Goal: Communication & Community: Answer question/provide support

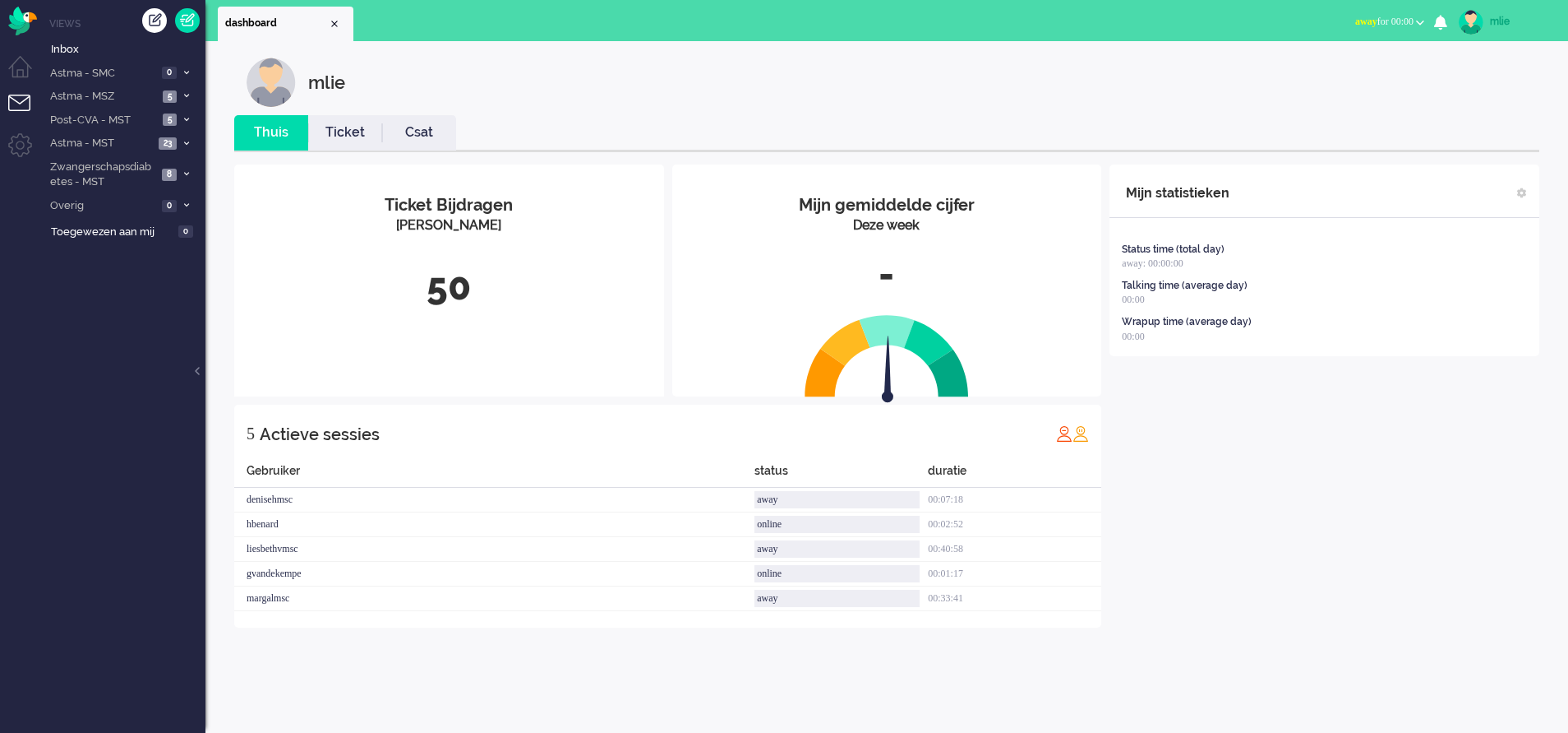
click at [1356, 18] on span "away" at bounding box center [1366, 21] width 22 height 12
click at [1316, 71] on label "Online" at bounding box center [1356, 73] width 130 height 14
click at [193, 59] on li "Inbox" at bounding box center [123, 48] width 165 height 27
click at [191, 68] on span at bounding box center [186, 73] width 12 height 9
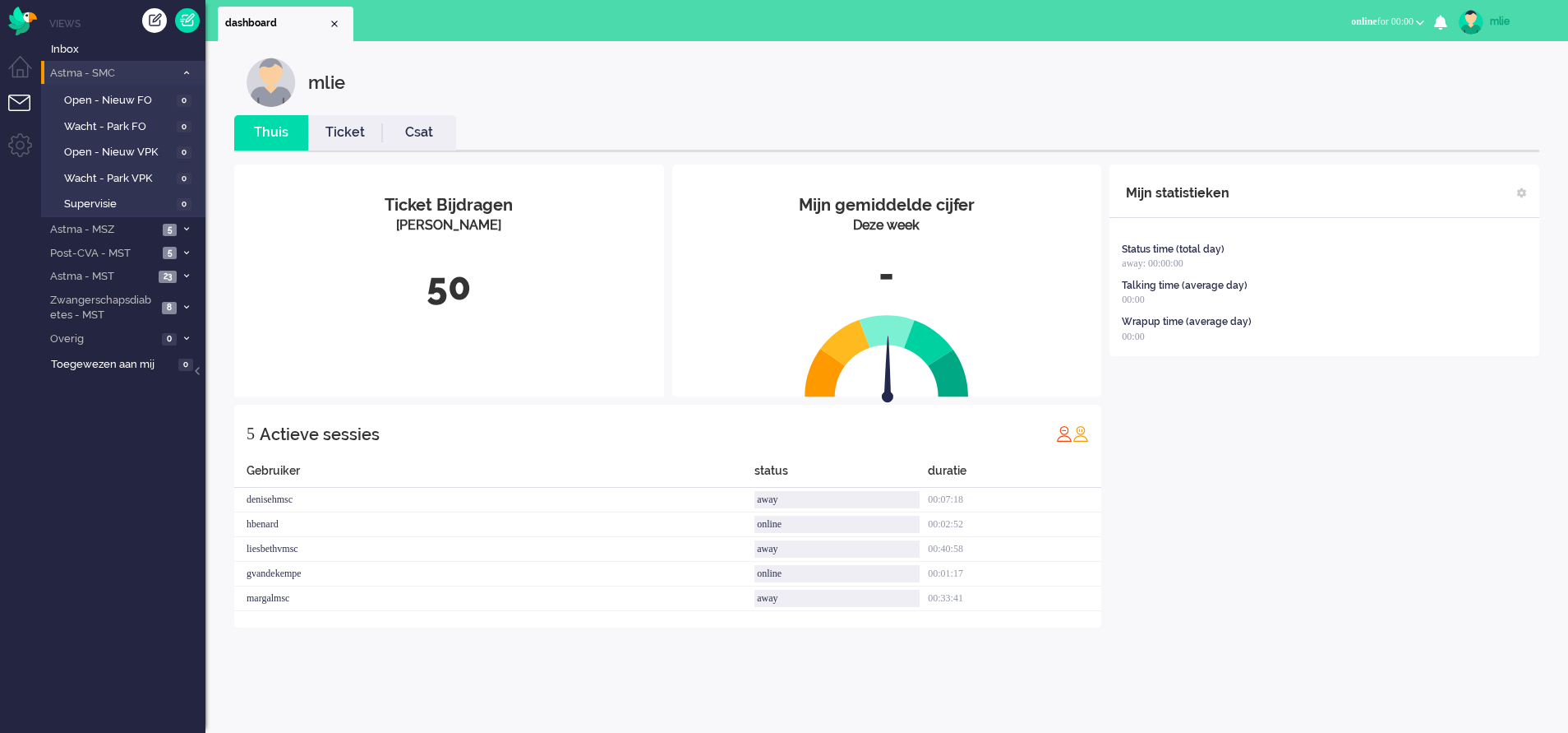
click at [191, 68] on span at bounding box center [186, 73] width 12 height 9
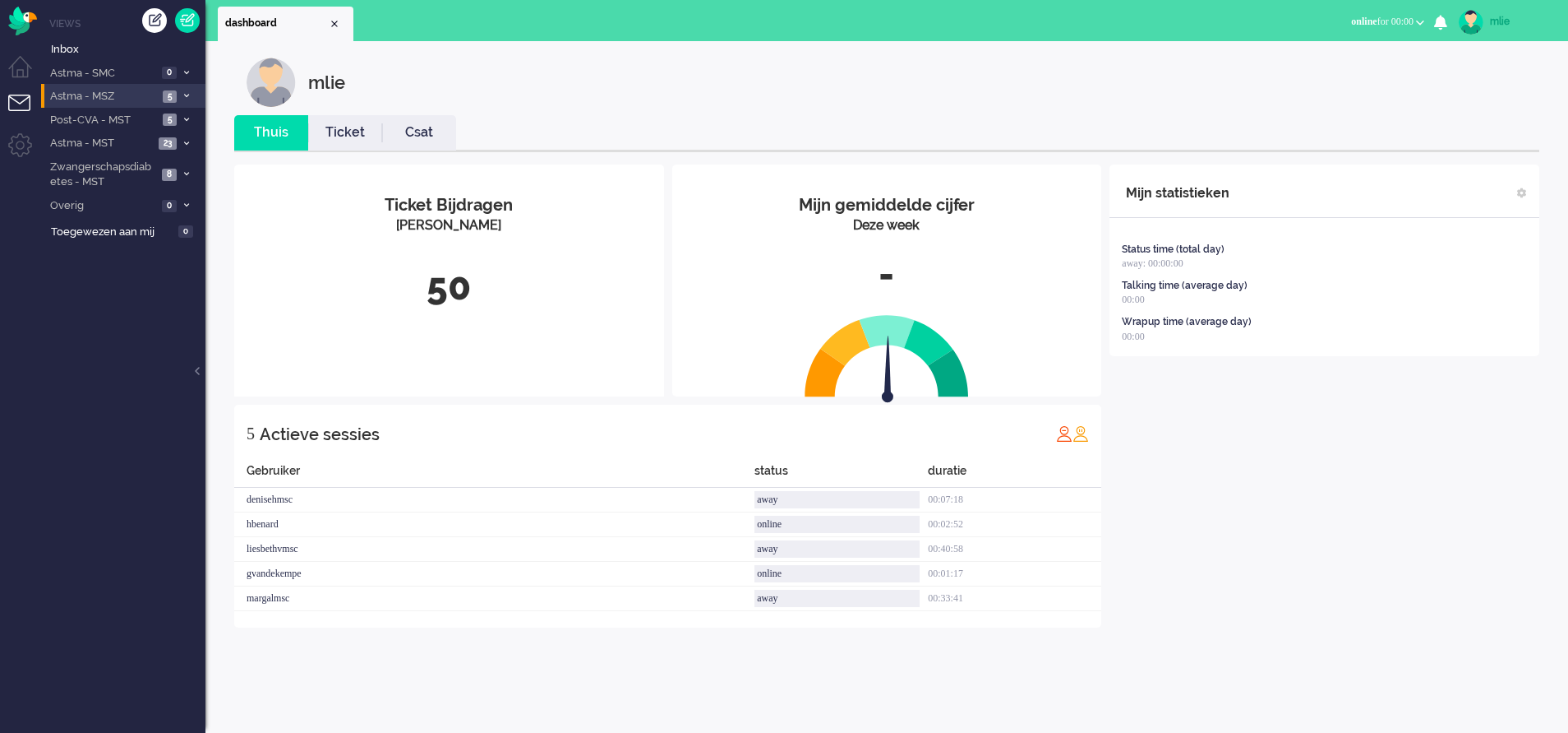
click at [185, 94] on icon at bounding box center [187, 96] width 5 height 6
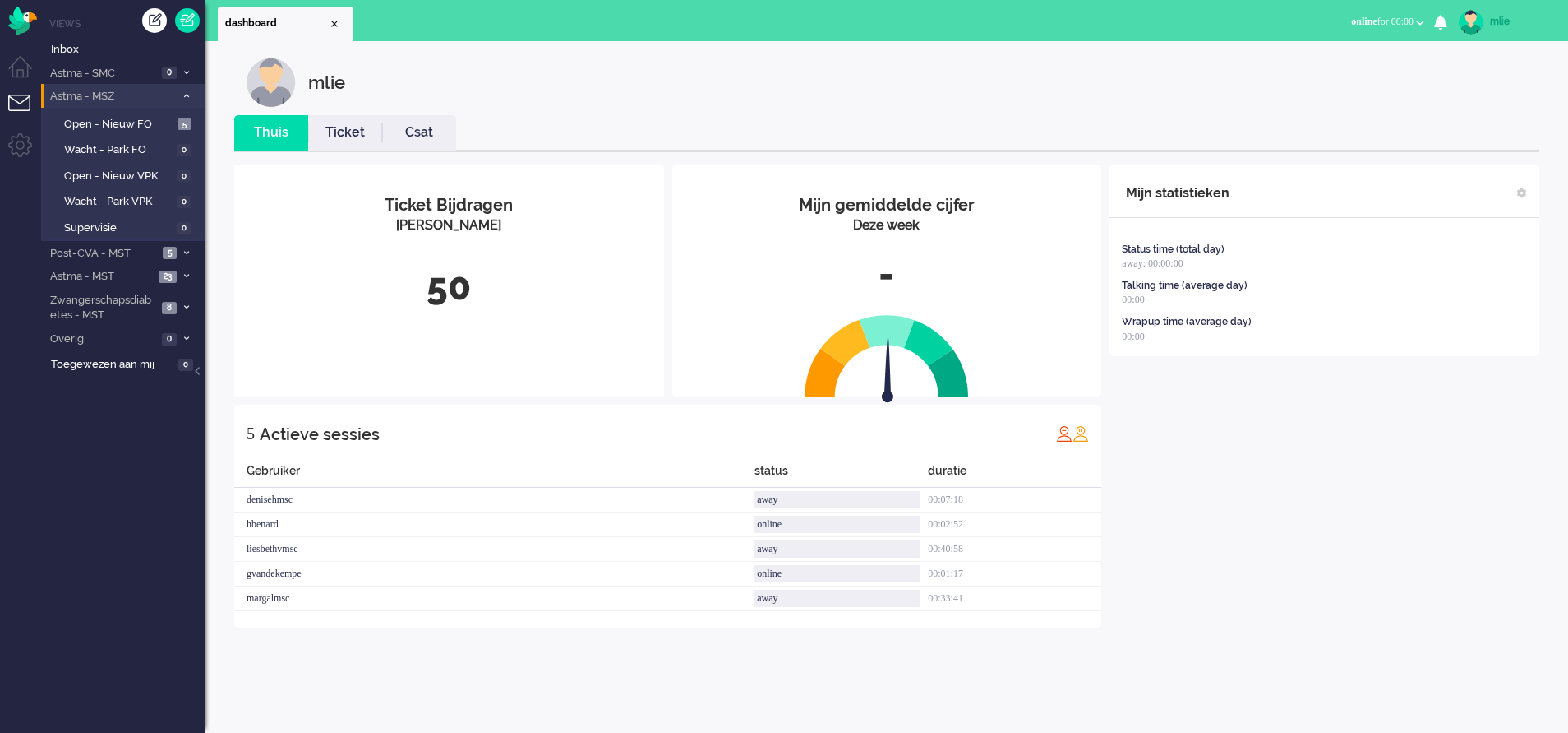
click at [185, 92] on span at bounding box center [186, 96] width 12 height 9
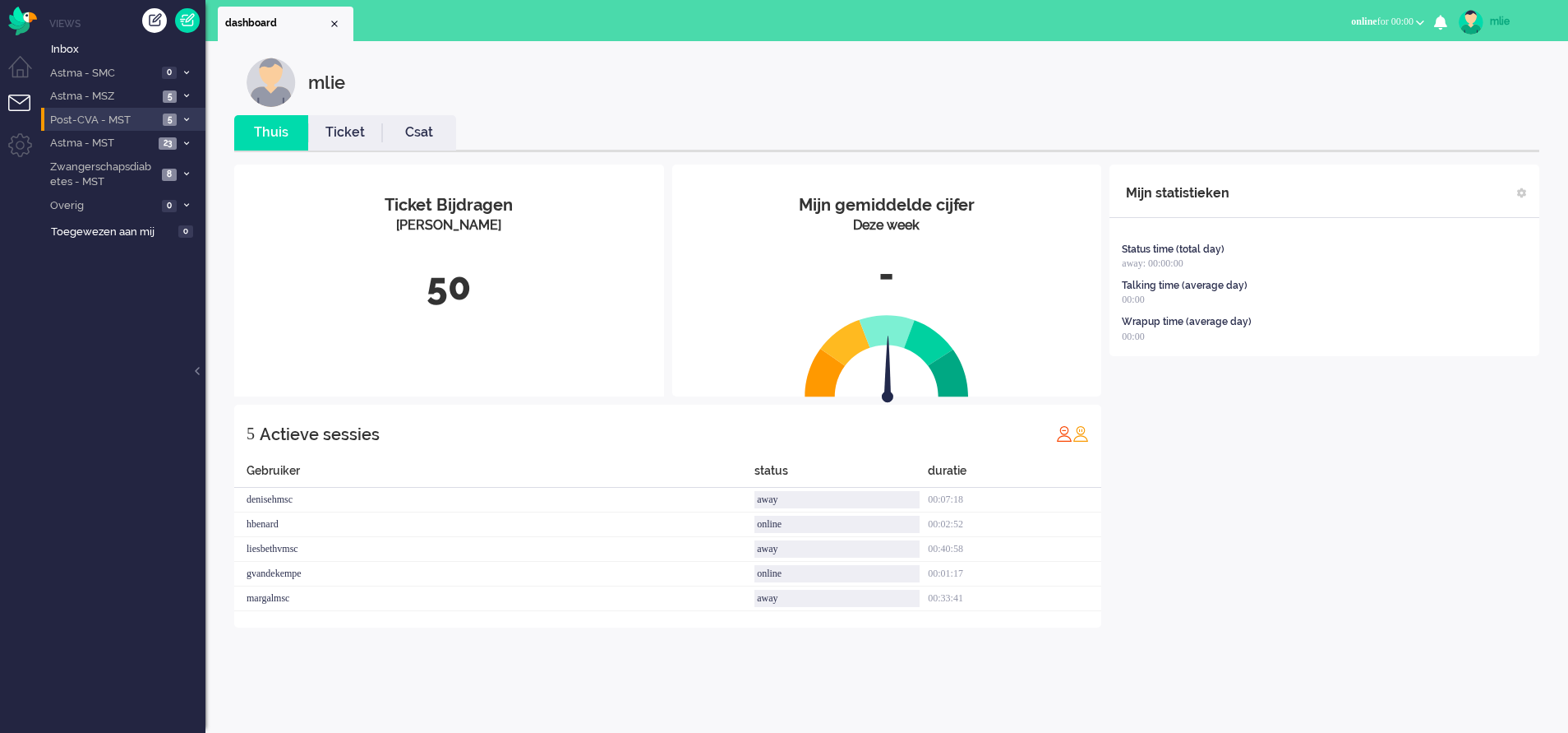
click at [182, 114] on li "Post-CVA - MST 5" at bounding box center [123, 120] width 165 height 24
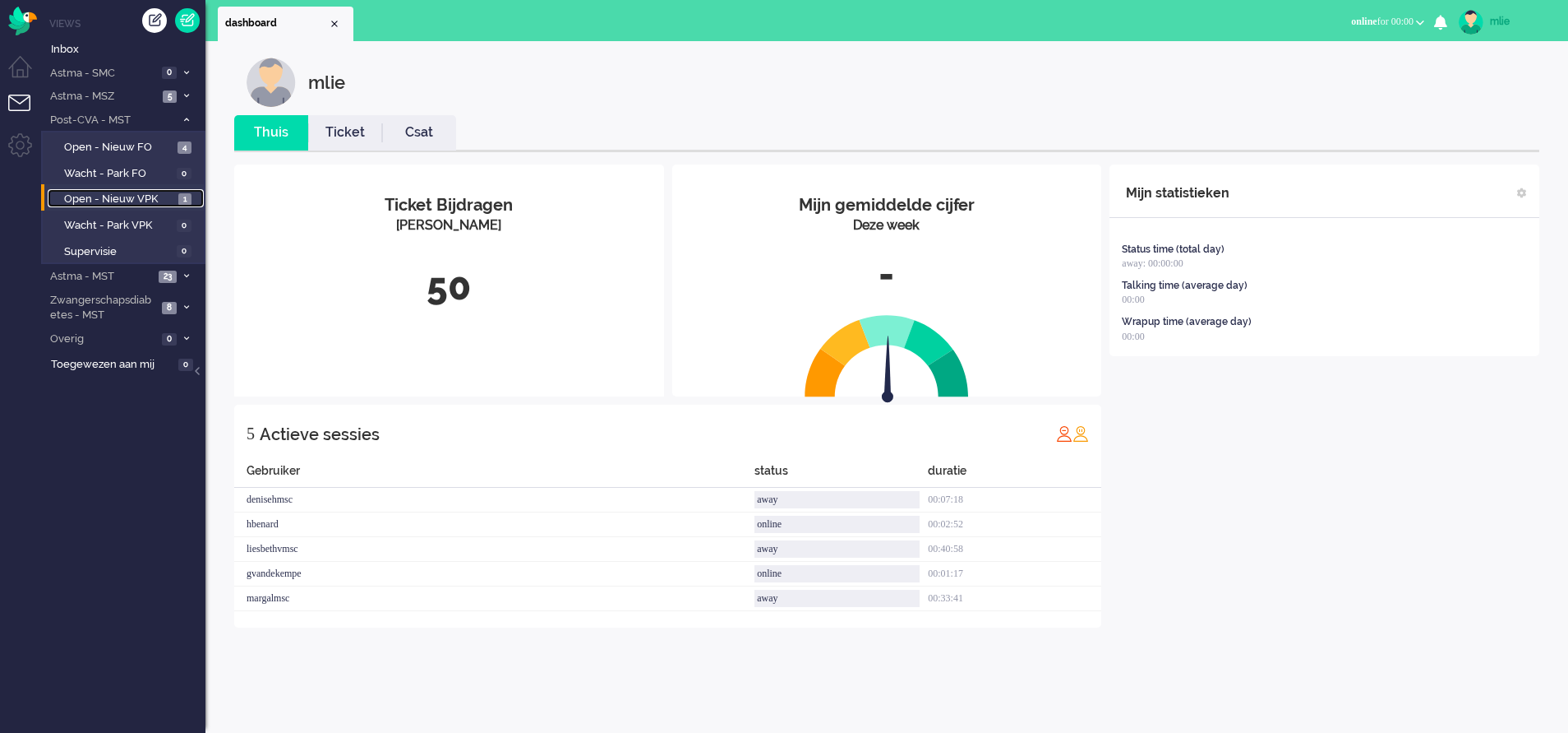
click at [107, 191] on link "Open - Nieuw VPK 1" at bounding box center [126, 198] width 156 height 18
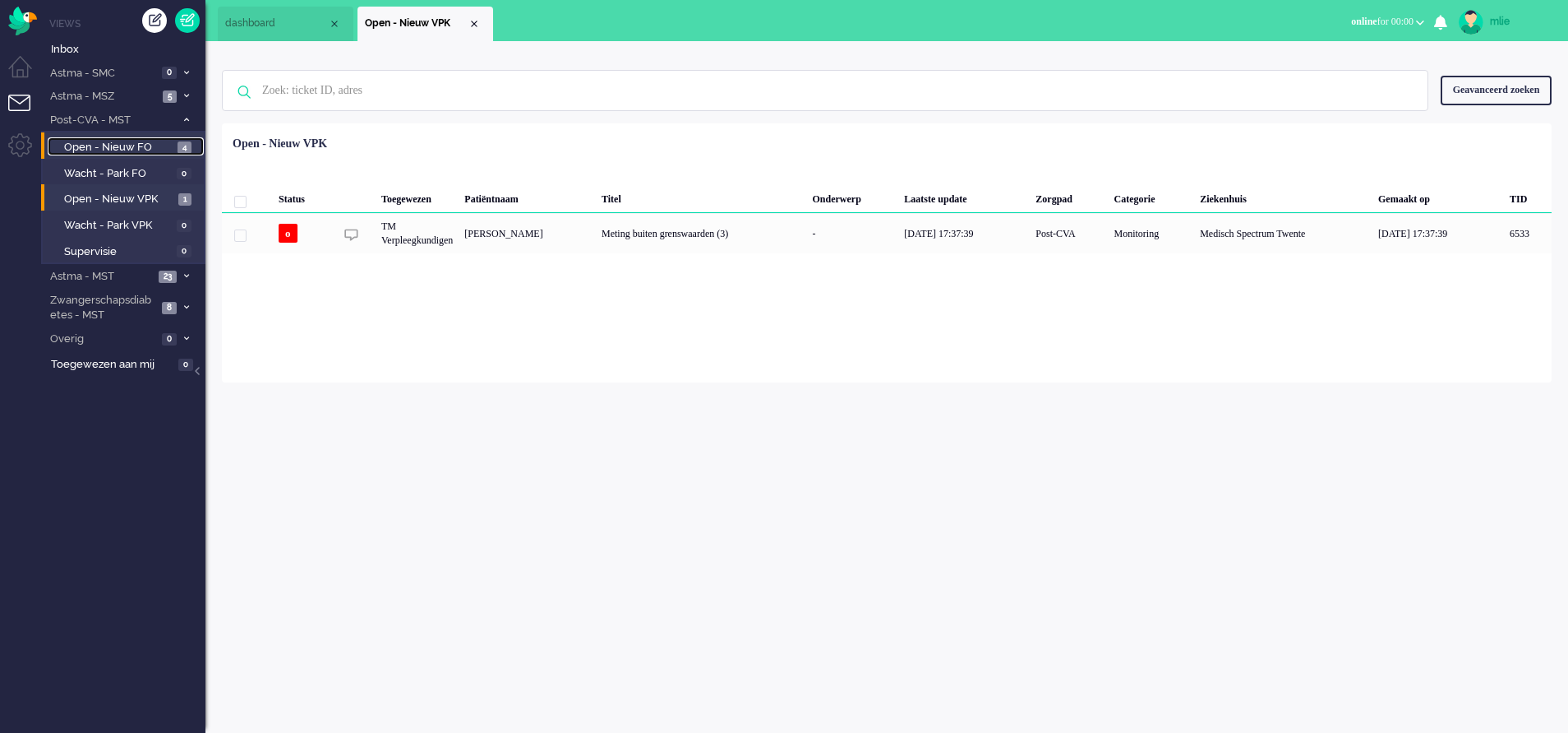
click at [114, 140] on span "Open - Nieuw FO" at bounding box center [119, 148] width 110 height 16
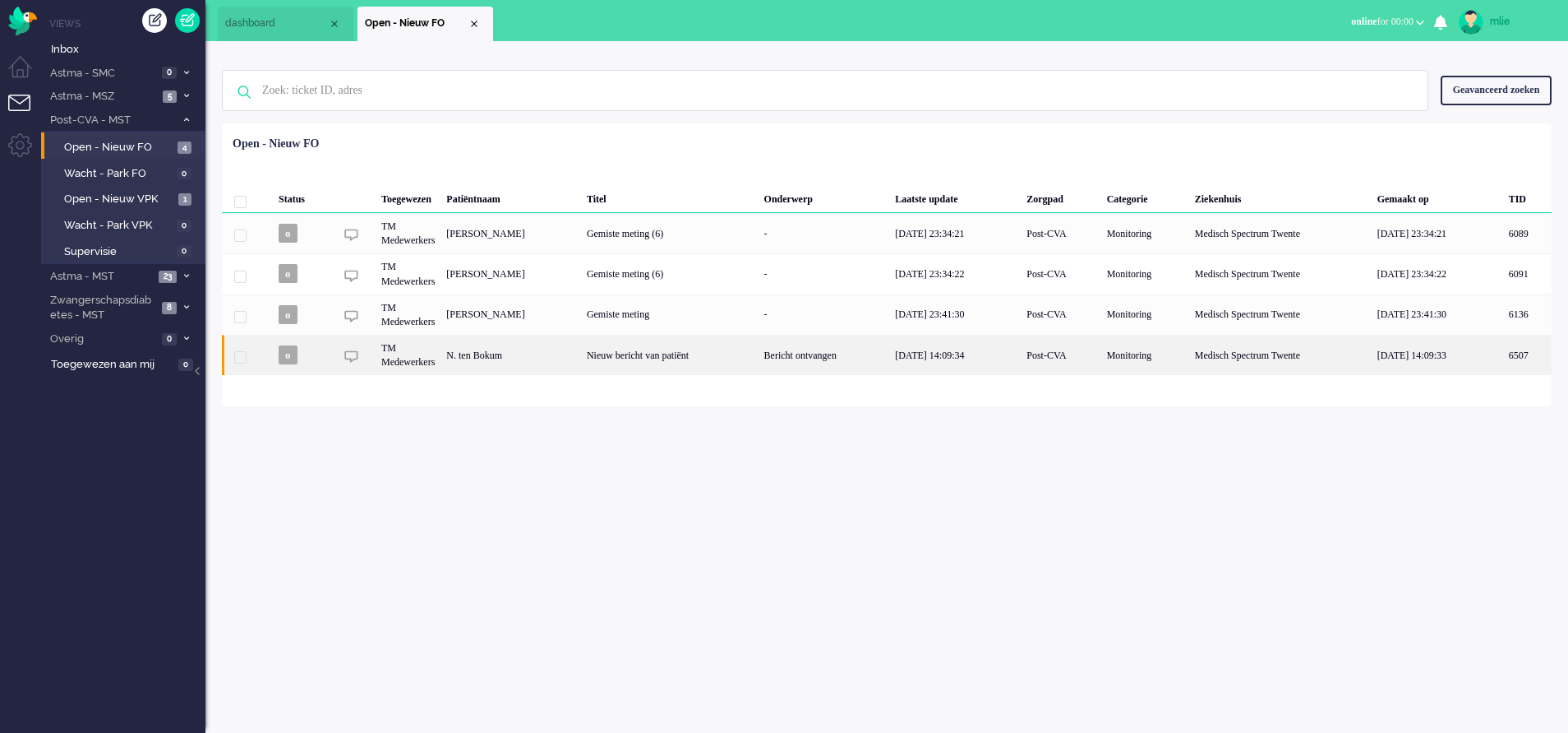
click at [694, 353] on div "Nieuw bericht van patiënt" at bounding box center [670, 355] width 178 height 41
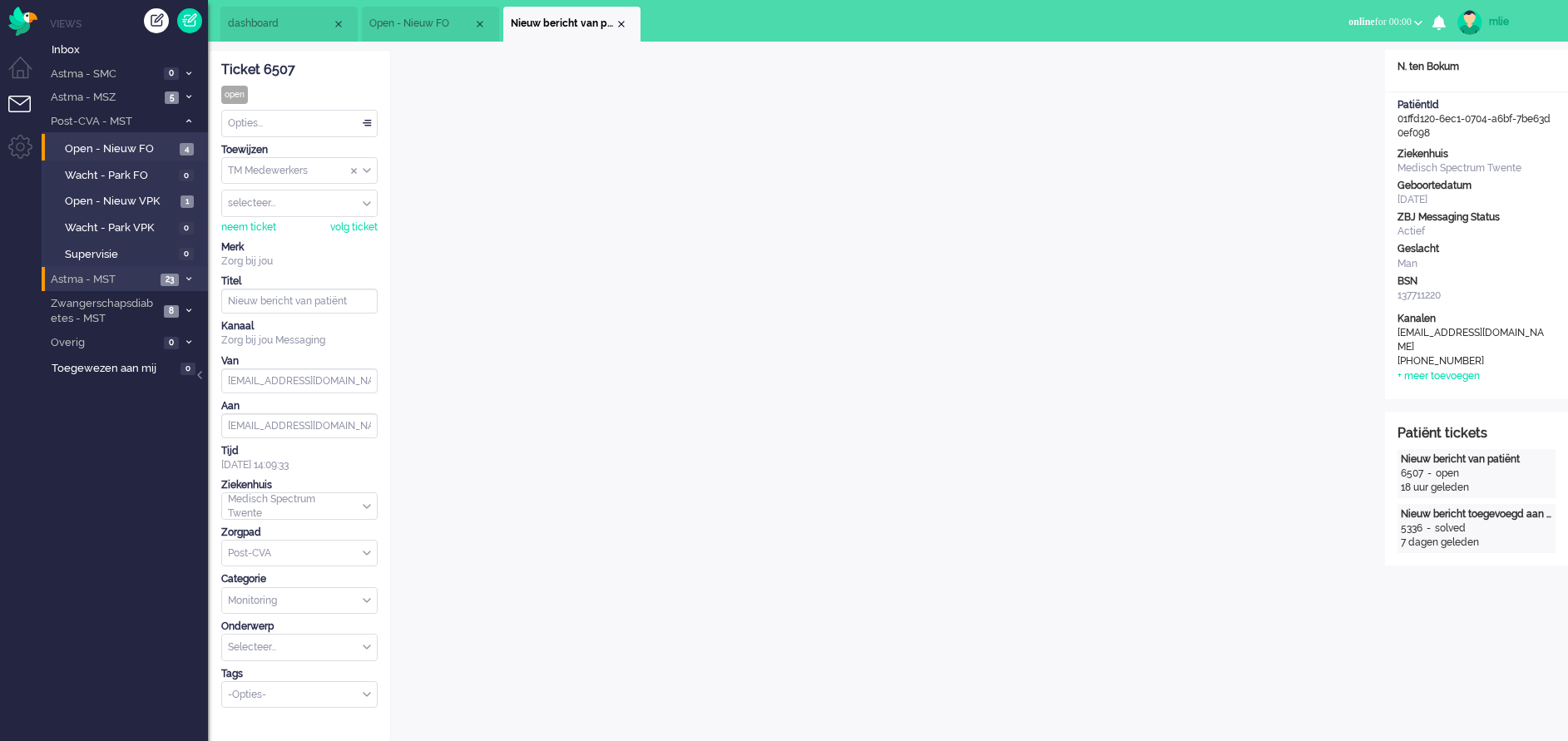
click at [182, 271] on li "Astma - MST 23" at bounding box center [124, 278] width 167 height 24
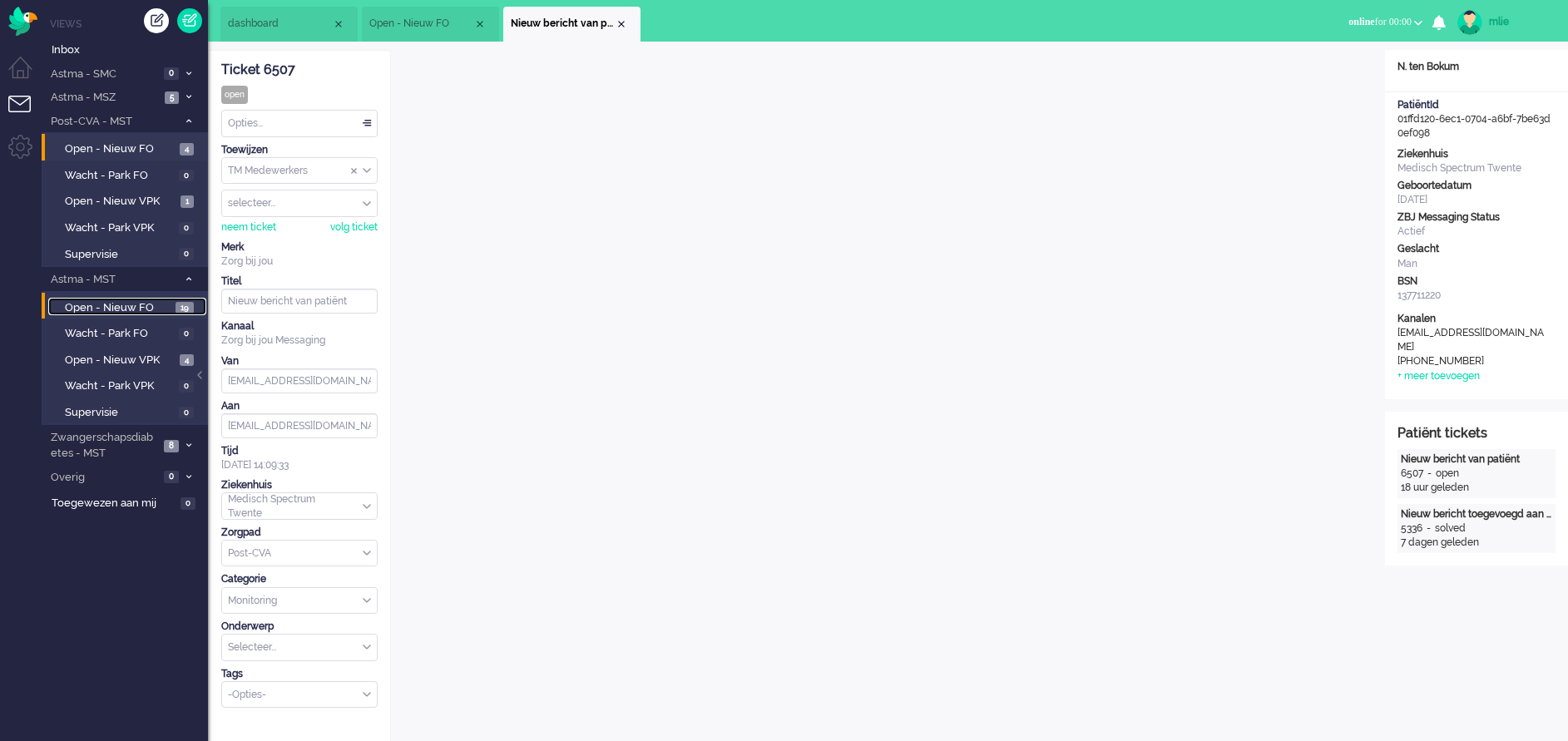
click at [108, 302] on span "Open - Nieuw FO" at bounding box center [117, 308] width 107 height 16
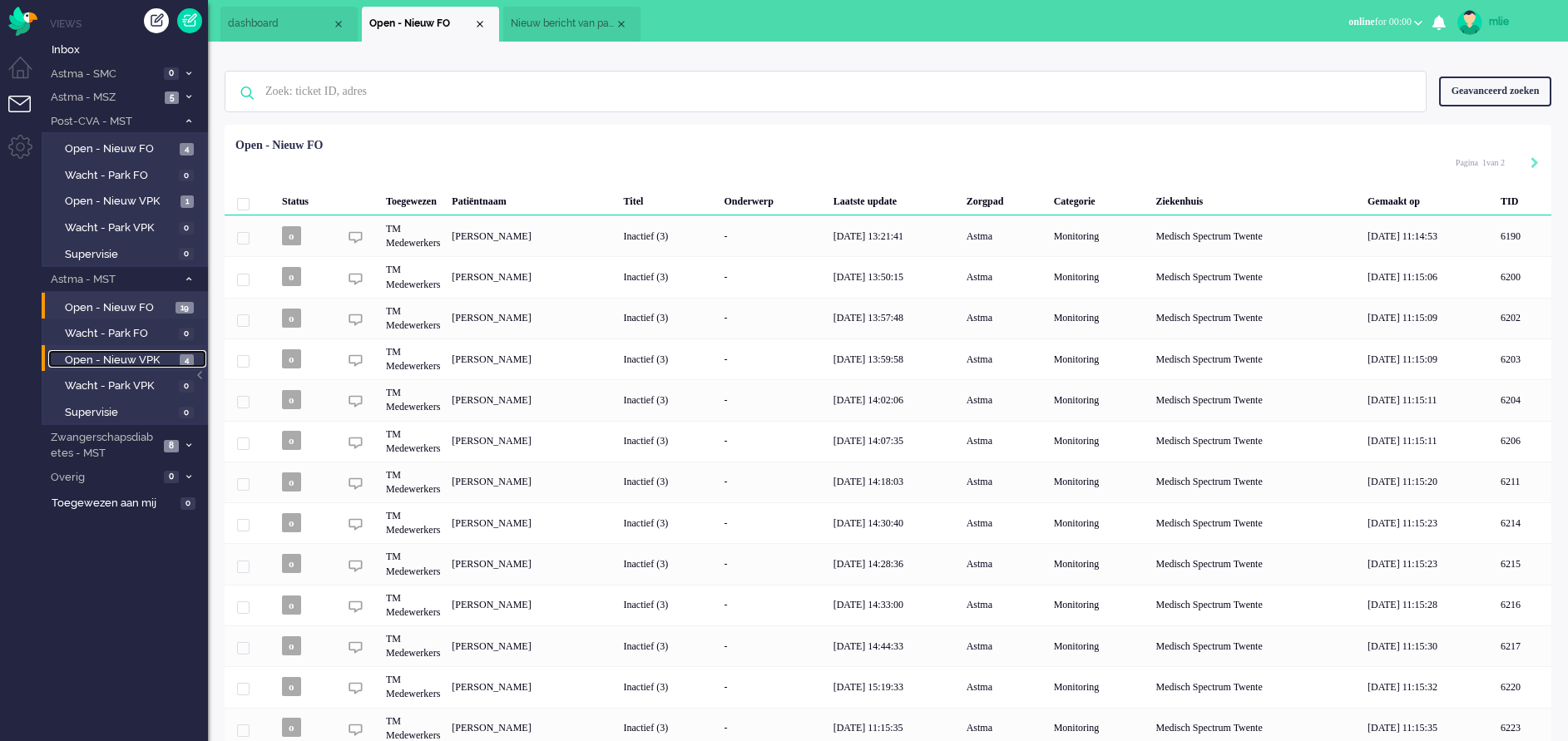
click at [170, 355] on span "Open - Nieuw VPK" at bounding box center [120, 361] width 111 height 16
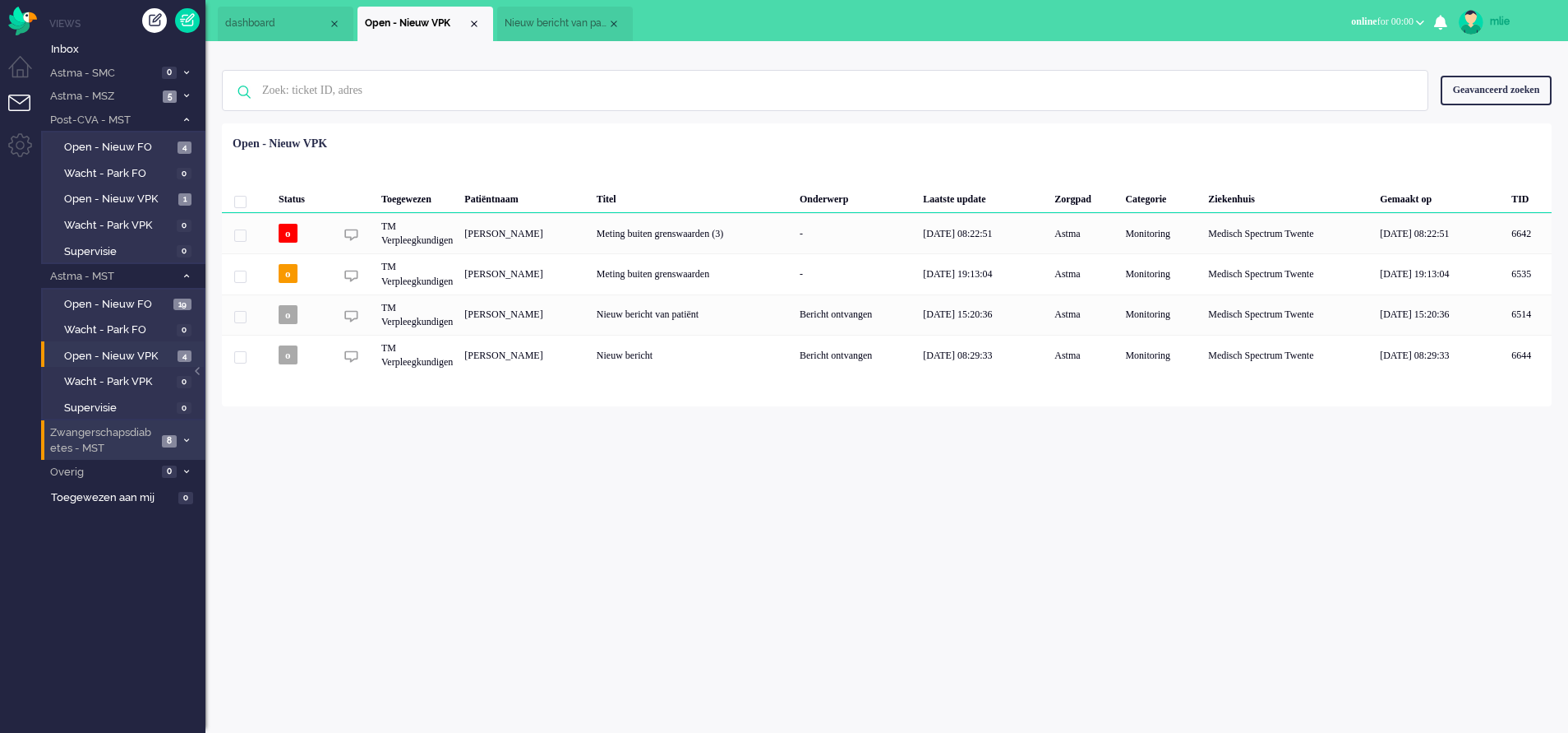
click at [181, 434] on li "Zwangerschapsdiabetes - MST 8" at bounding box center [123, 440] width 165 height 39
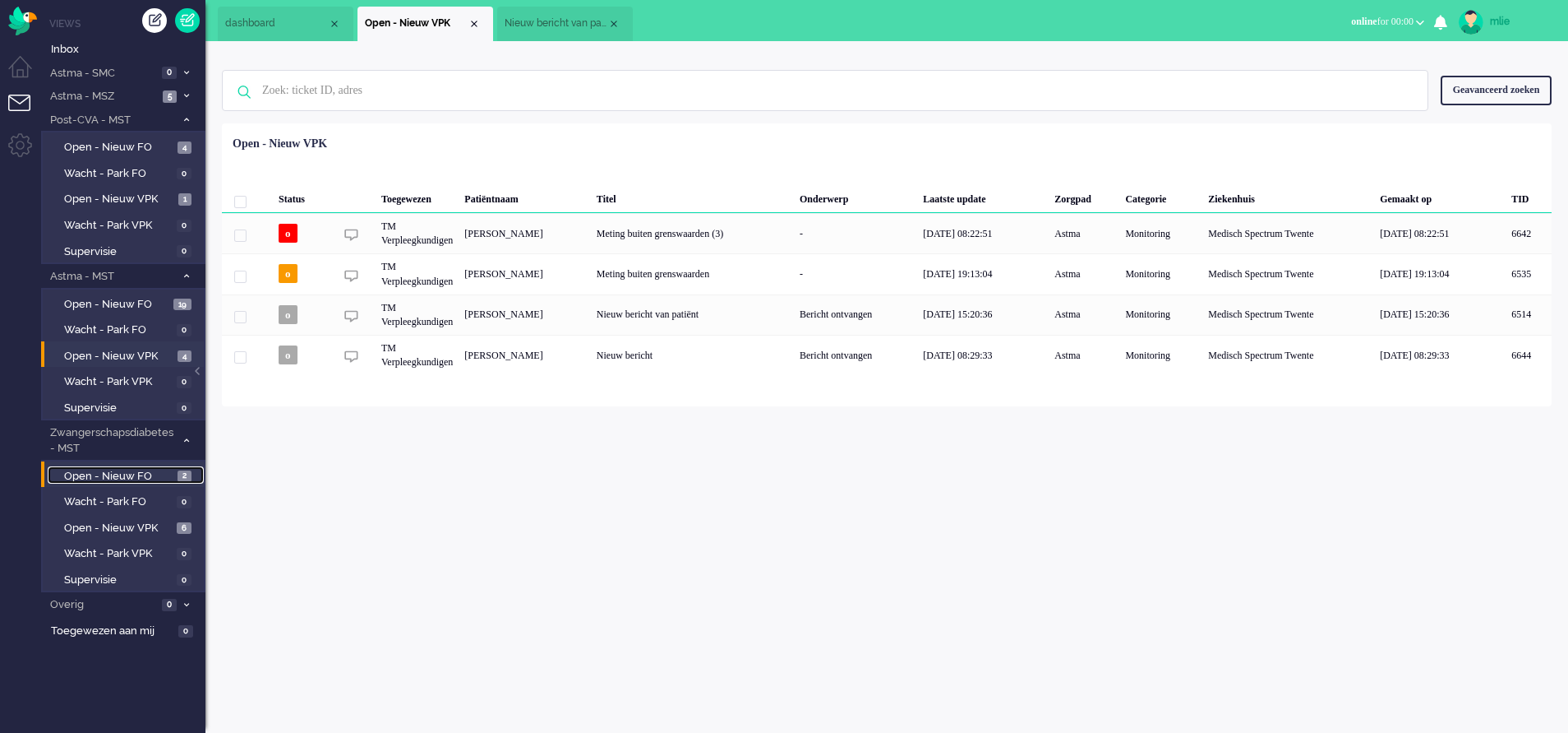
click at [130, 469] on span "Open - Nieuw FO" at bounding box center [119, 476] width 110 height 16
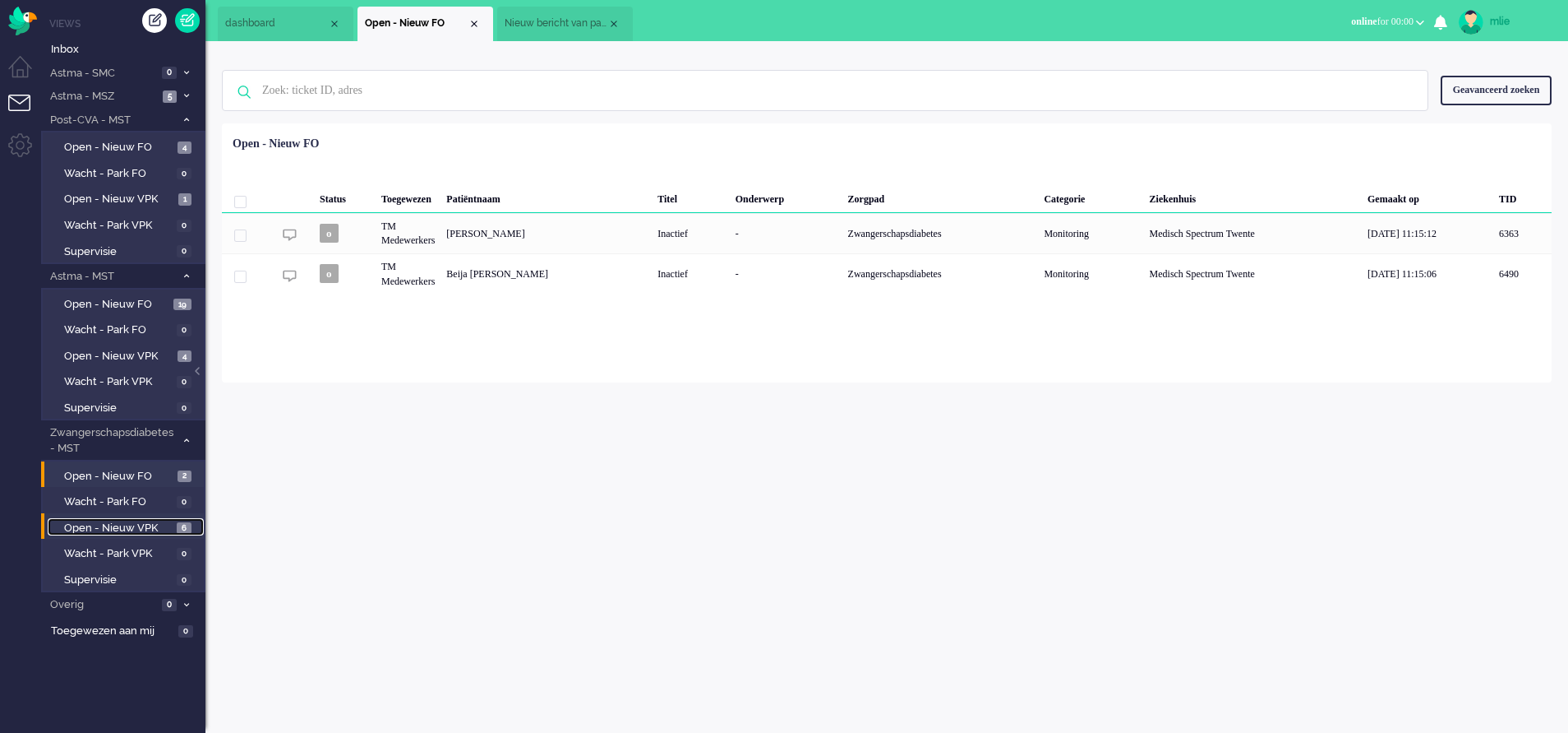
click at [111, 523] on span "Open - Nieuw VPK" at bounding box center [118, 529] width 109 height 16
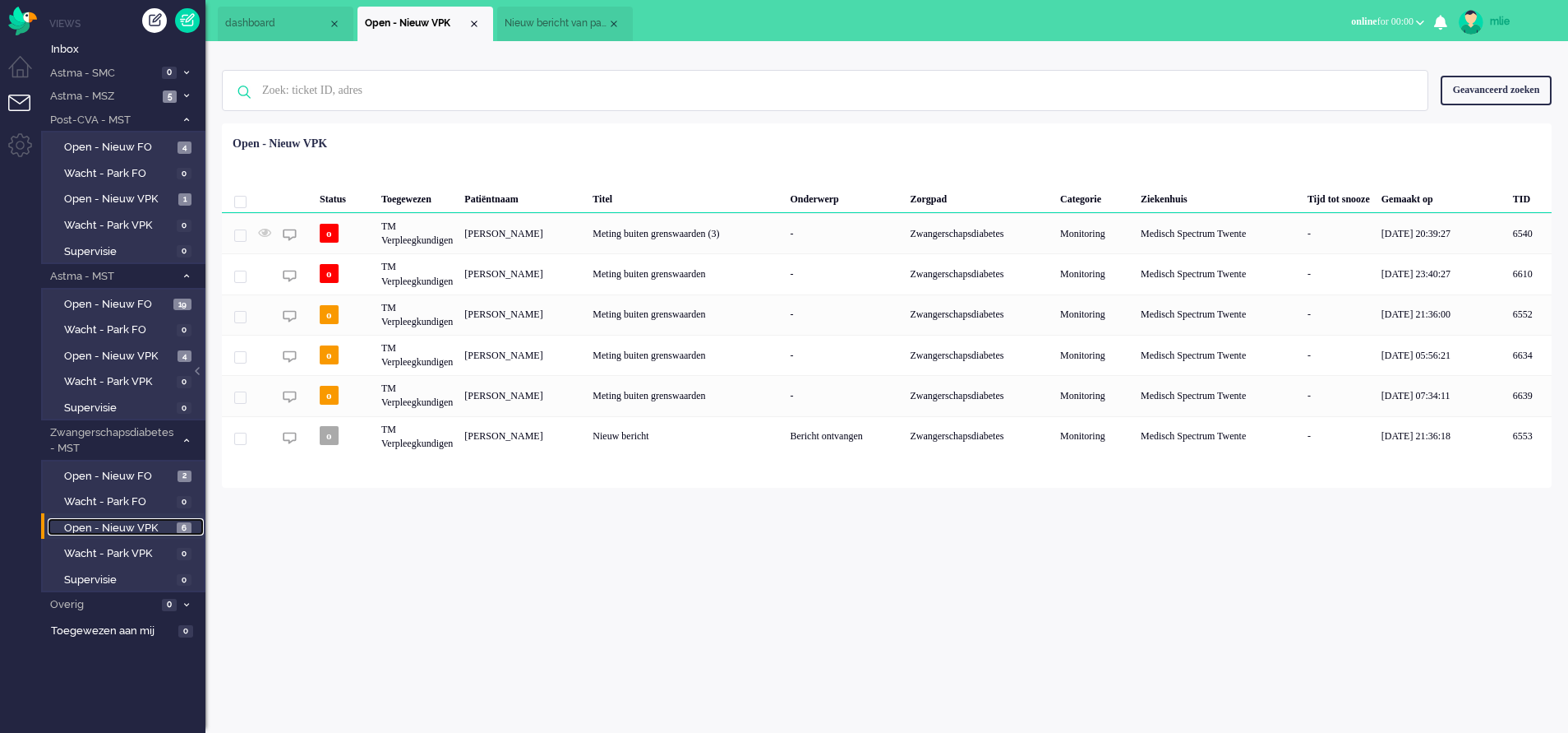
click at [550, 29] on span "Nieuw bericht van patiënt" at bounding box center [556, 24] width 103 height 14
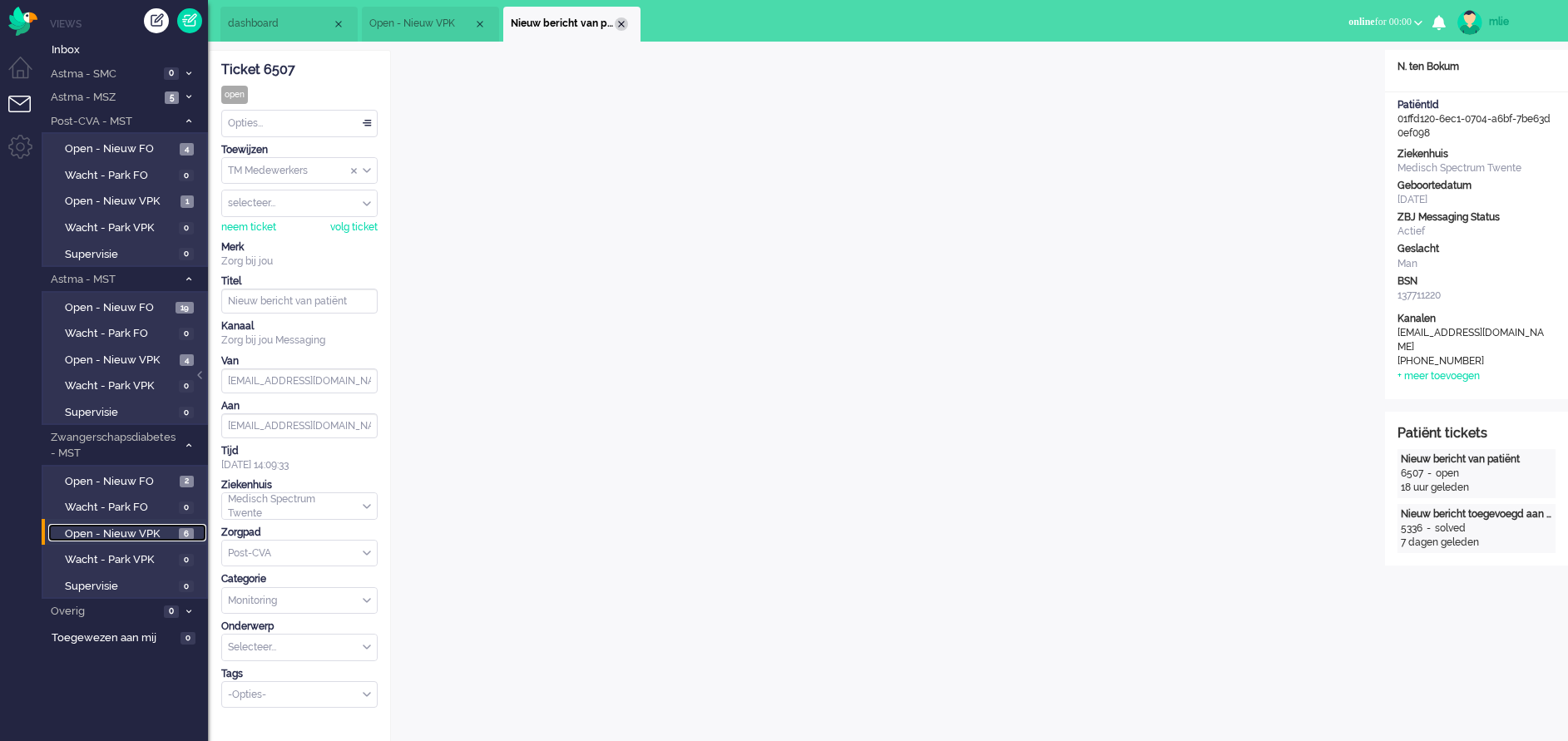
click at [619, 22] on div "Close tab" at bounding box center [621, 24] width 13 height 13
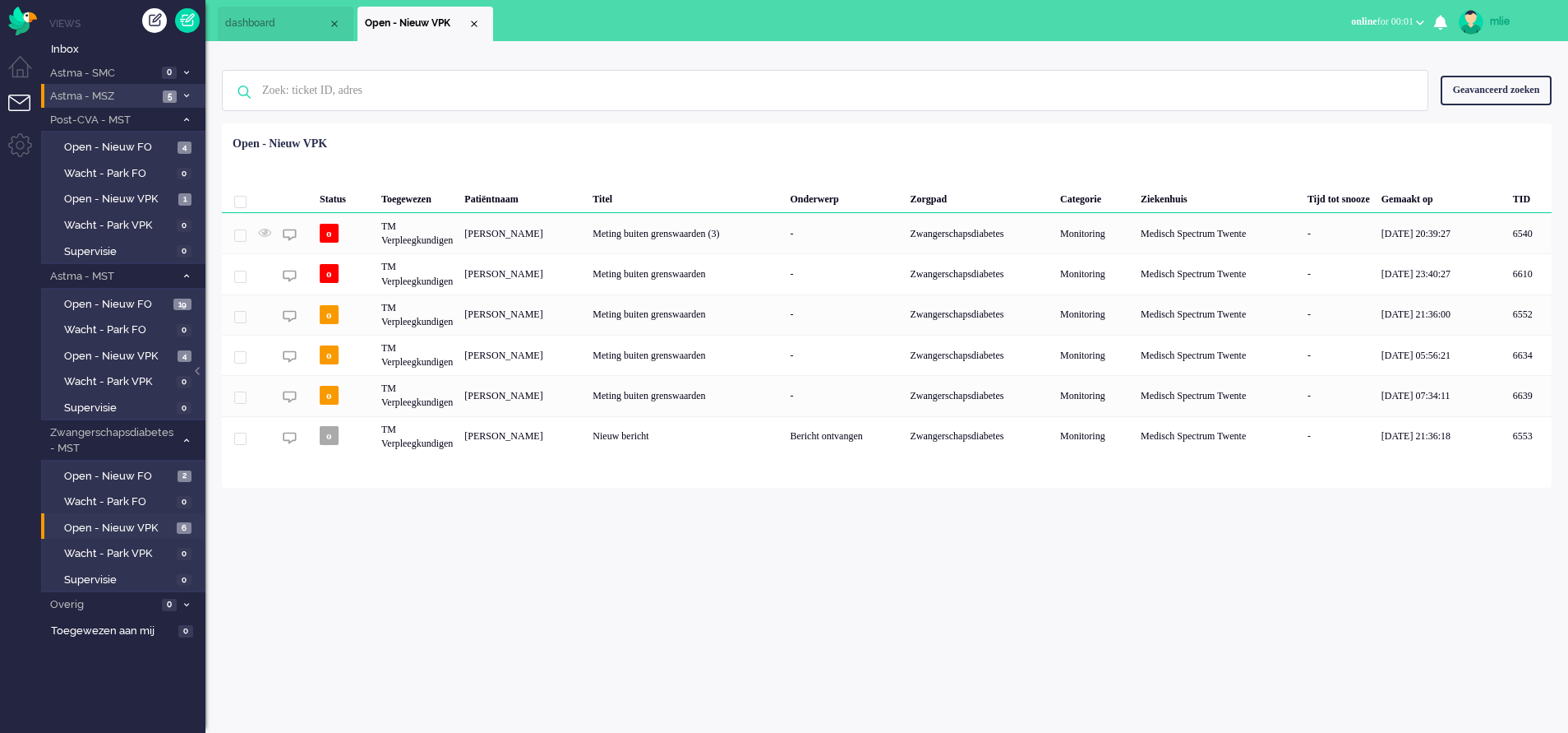
click at [188, 92] on span at bounding box center [186, 96] width 12 height 9
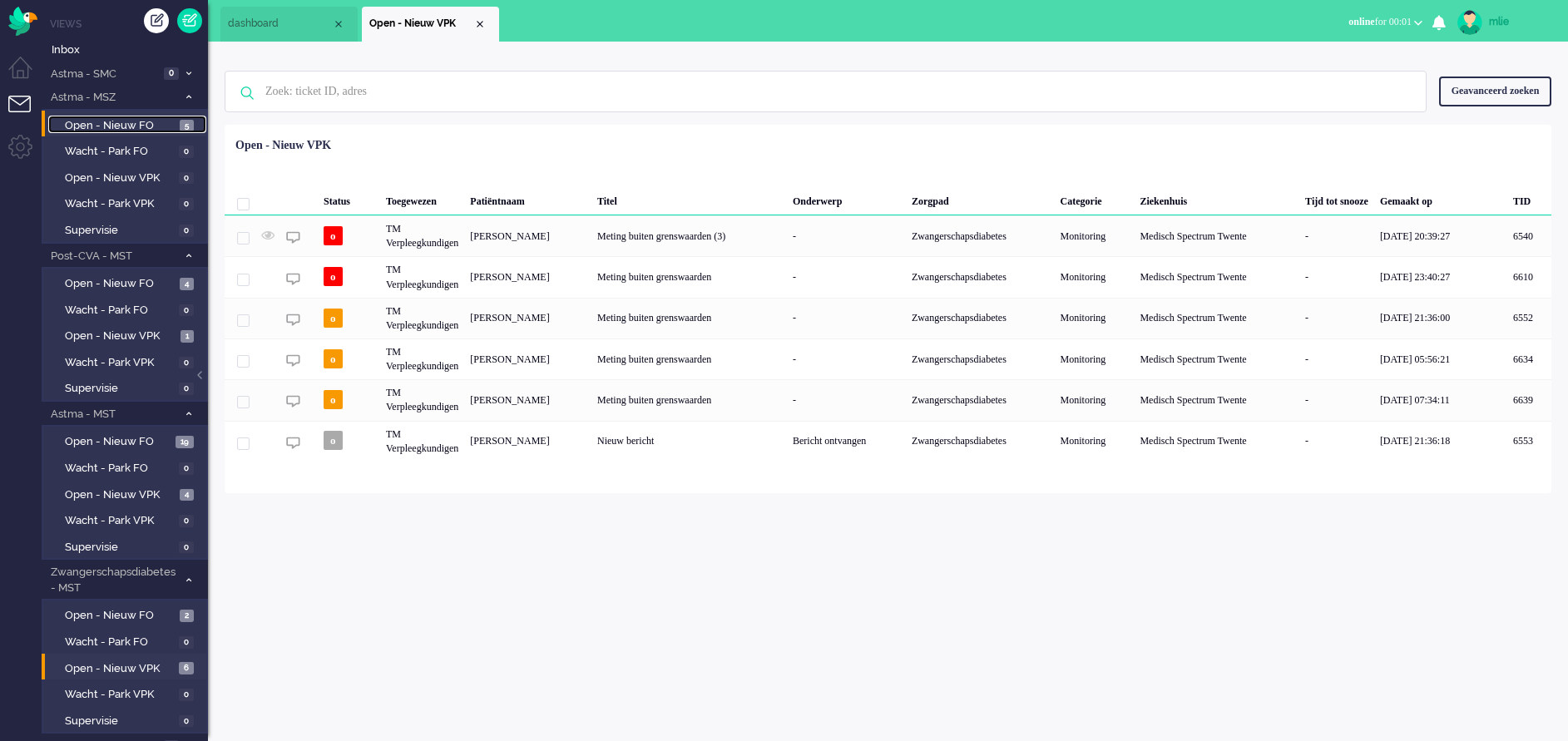
click at [100, 123] on span "Open - Nieuw FO" at bounding box center [120, 126] width 111 height 16
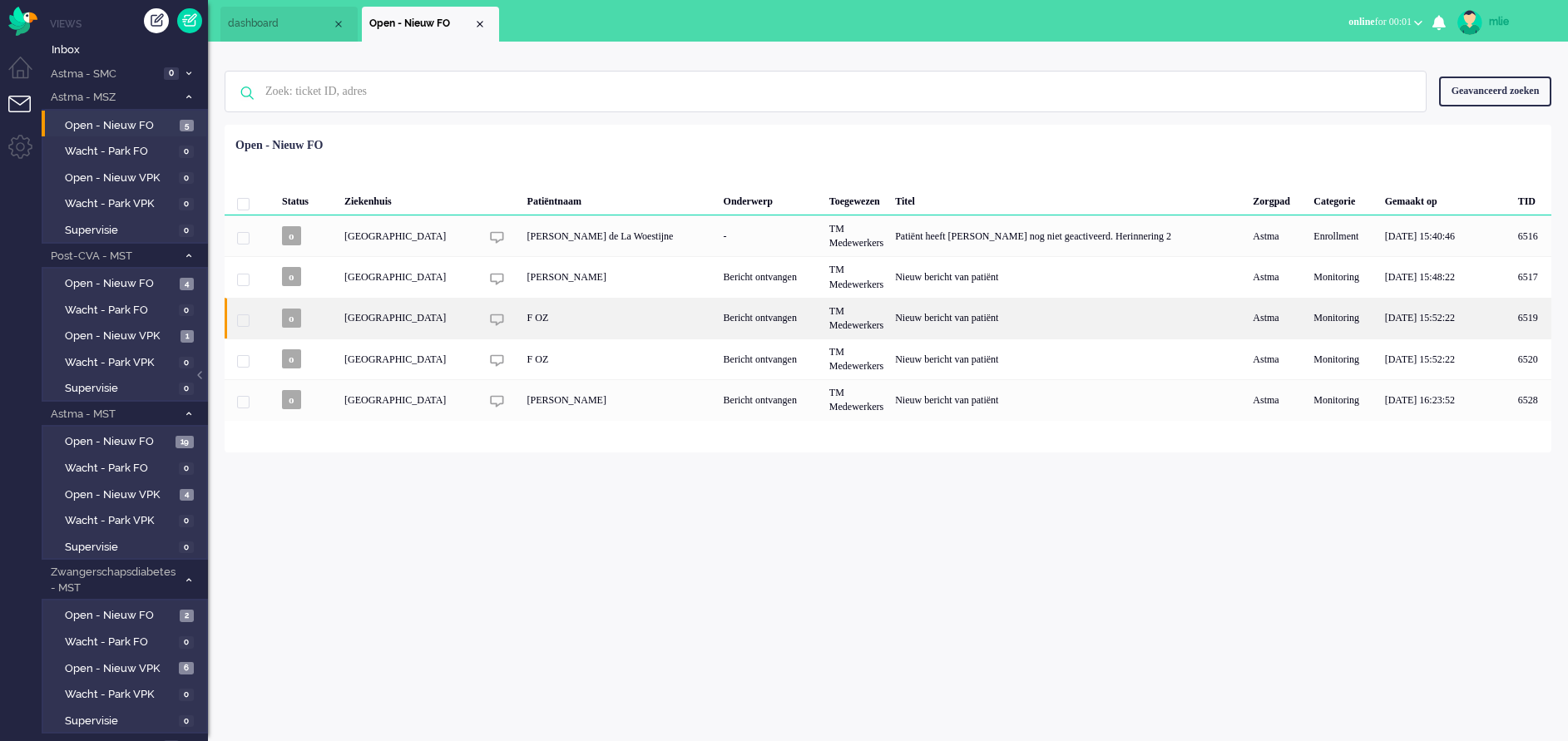
click at [859, 315] on div "TM Medewerkers" at bounding box center [856, 319] width 65 height 41
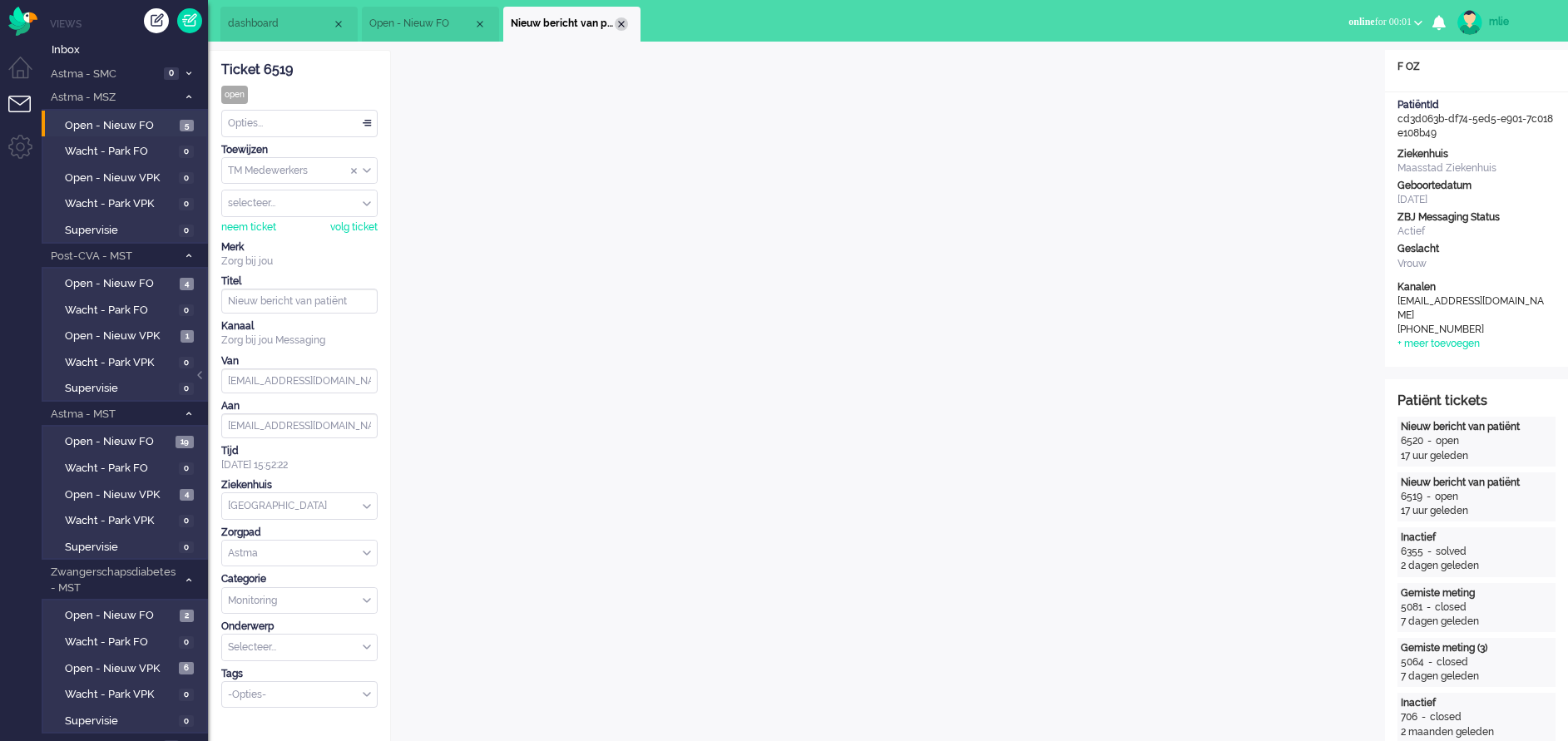
click at [621, 26] on div "Close tab" at bounding box center [621, 24] width 13 height 13
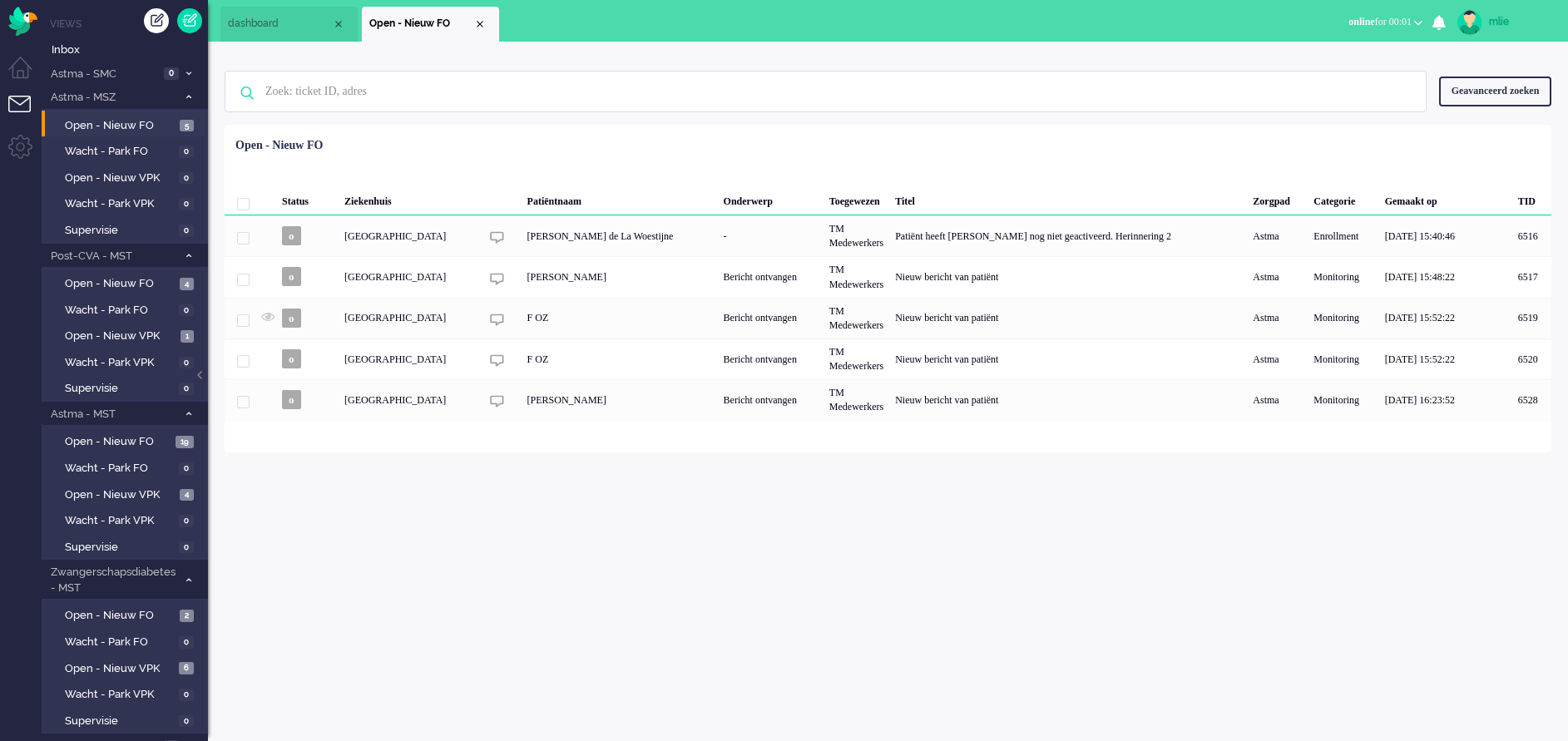
click at [482, 30] on li "Open - Nieuw FO" at bounding box center [430, 23] width 137 height 35
click at [133, 491] on span "Open - Nieuw VPK" at bounding box center [120, 495] width 111 height 16
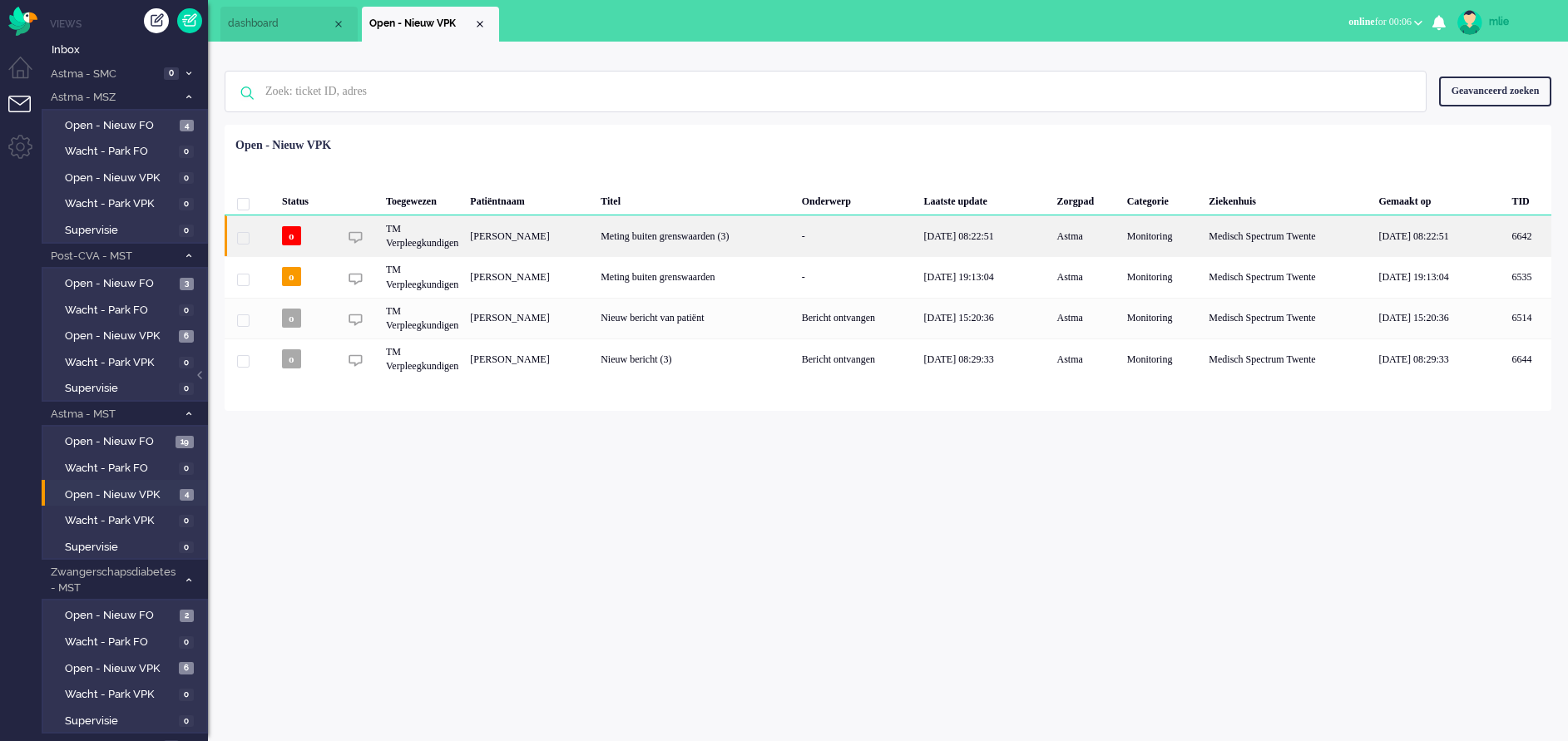
click at [796, 243] on div "Meting buiten grenswaarden (3)" at bounding box center [695, 236] width 201 height 41
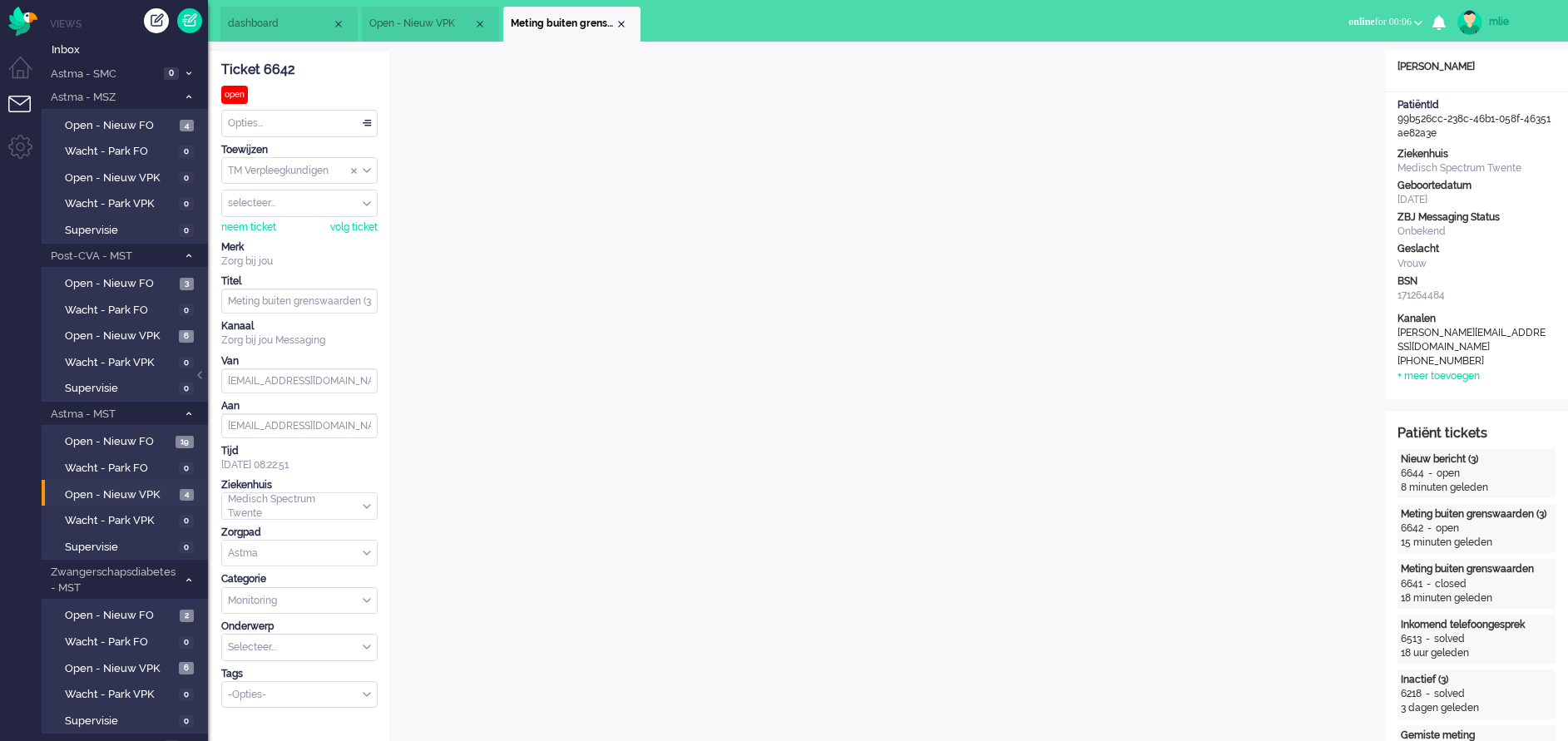
scroll to position [51, 0]
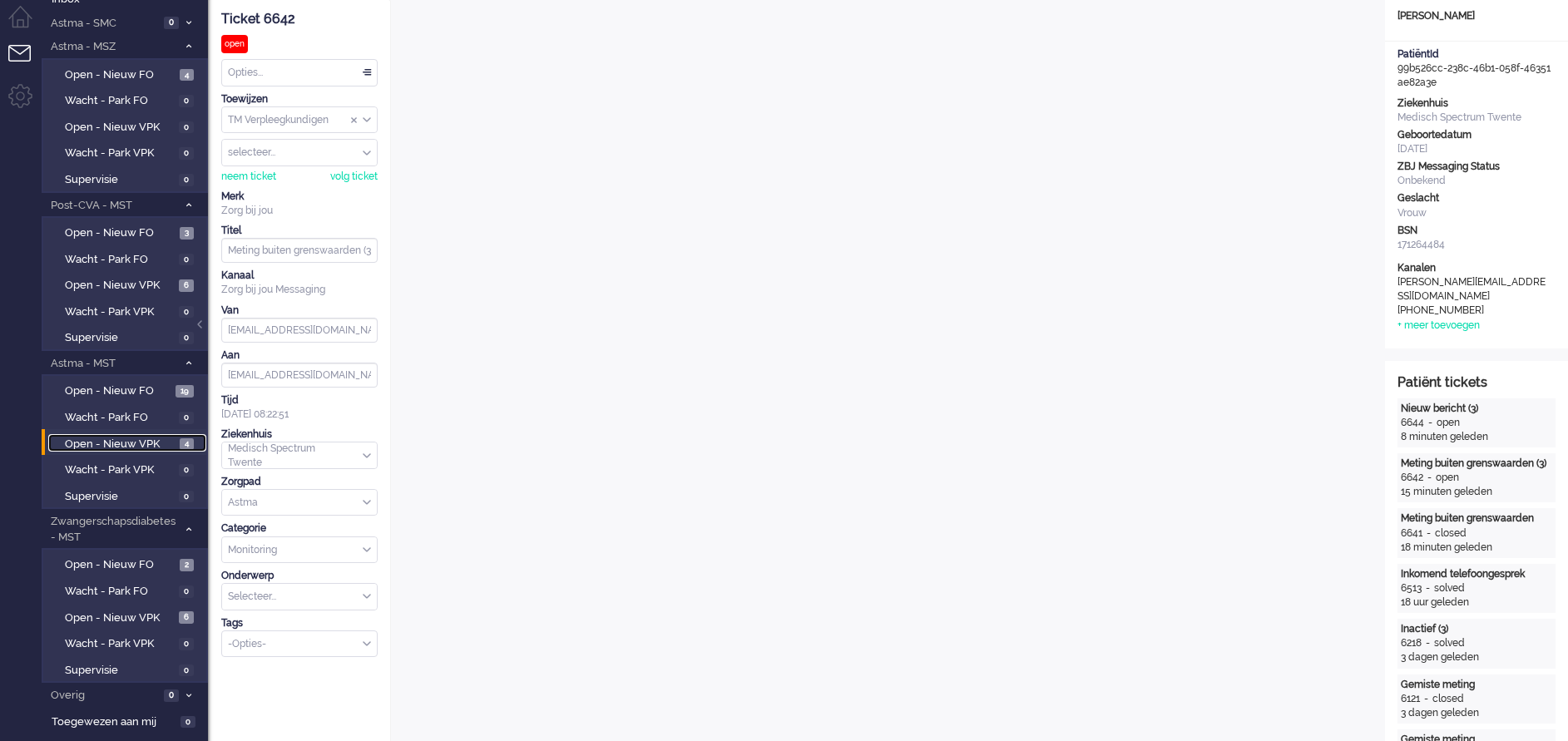
click at [120, 439] on span "Open - Nieuw VPK" at bounding box center [120, 445] width 111 height 16
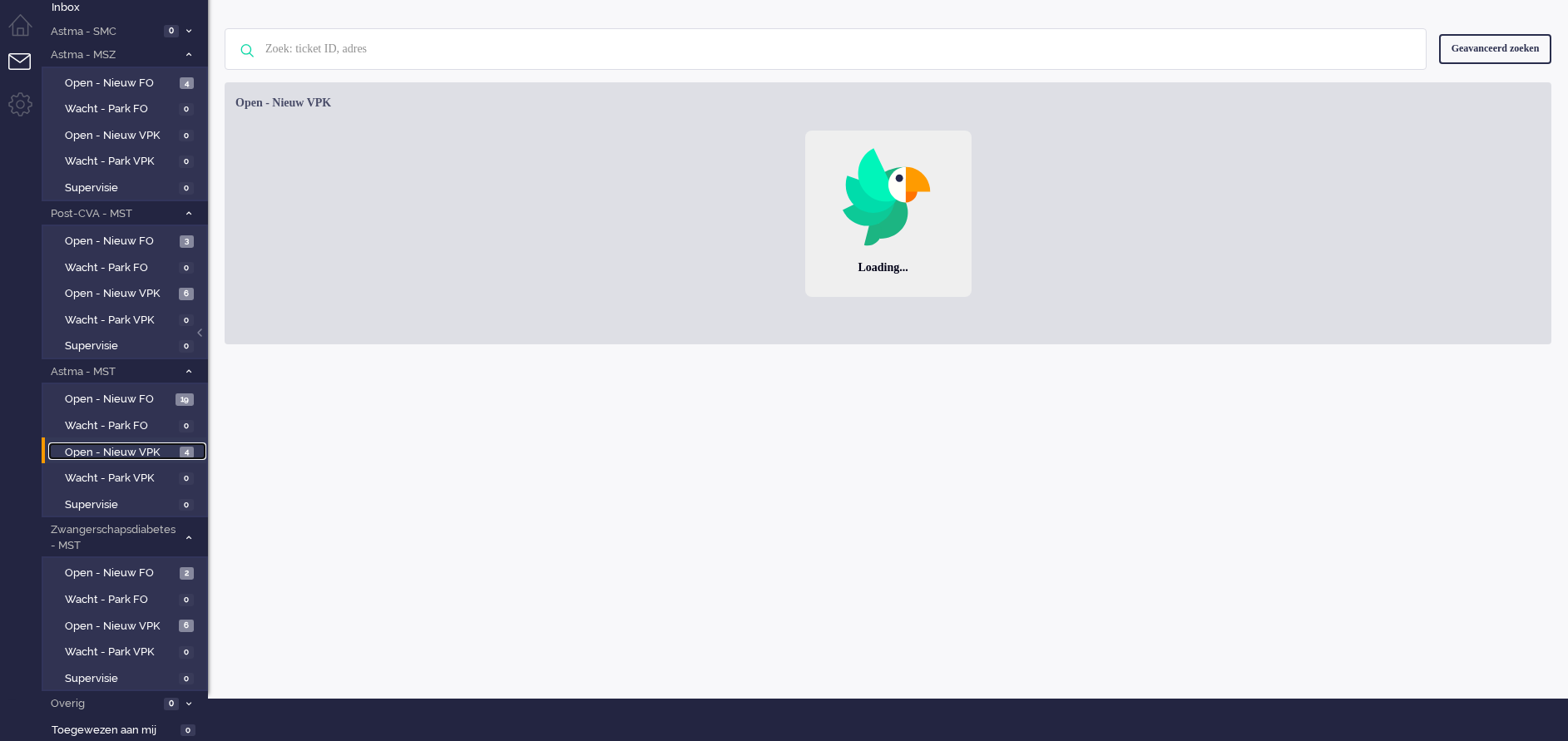
scroll to position [42, 0]
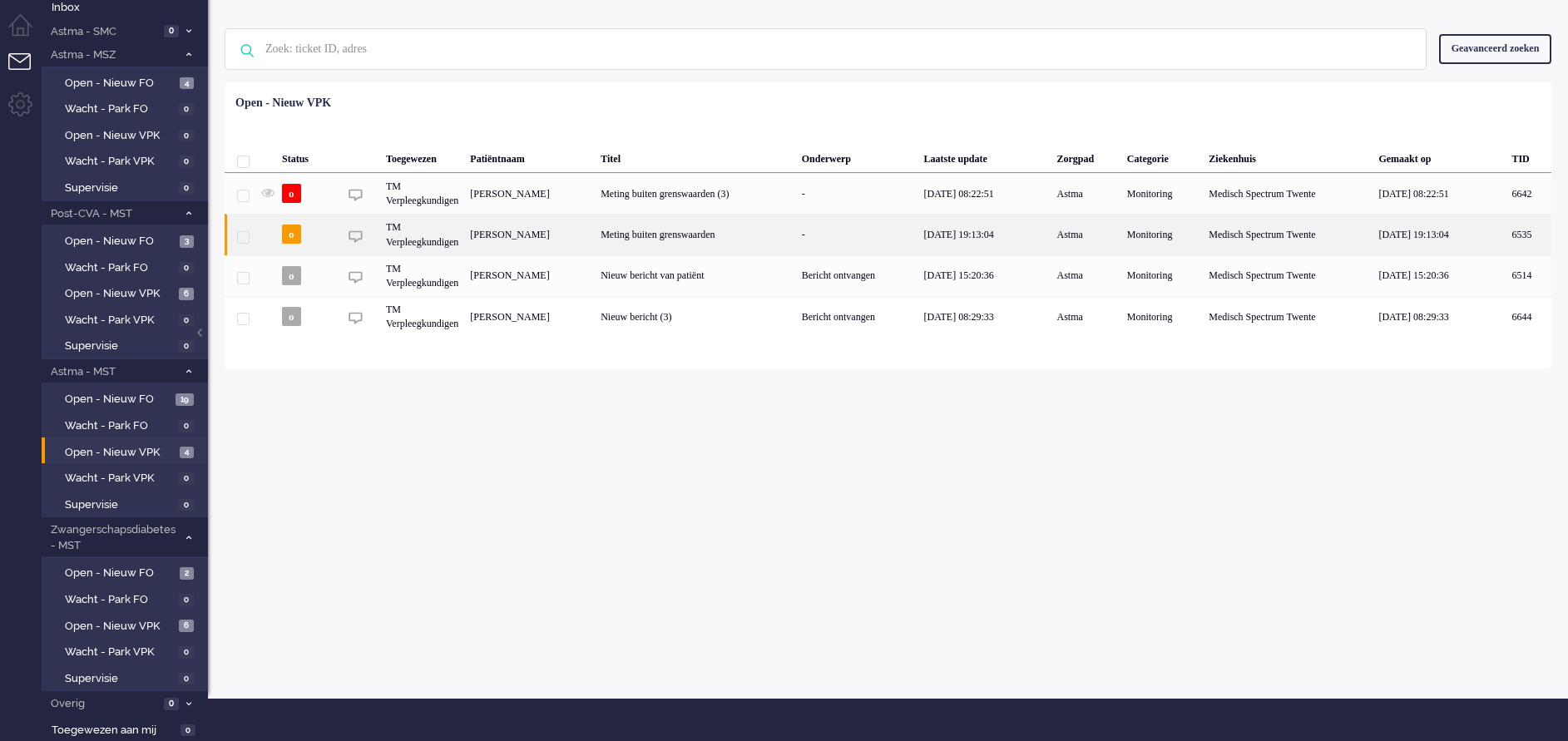
click at [796, 229] on div "Meting buiten grenswaarden" at bounding box center [695, 234] width 201 height 41
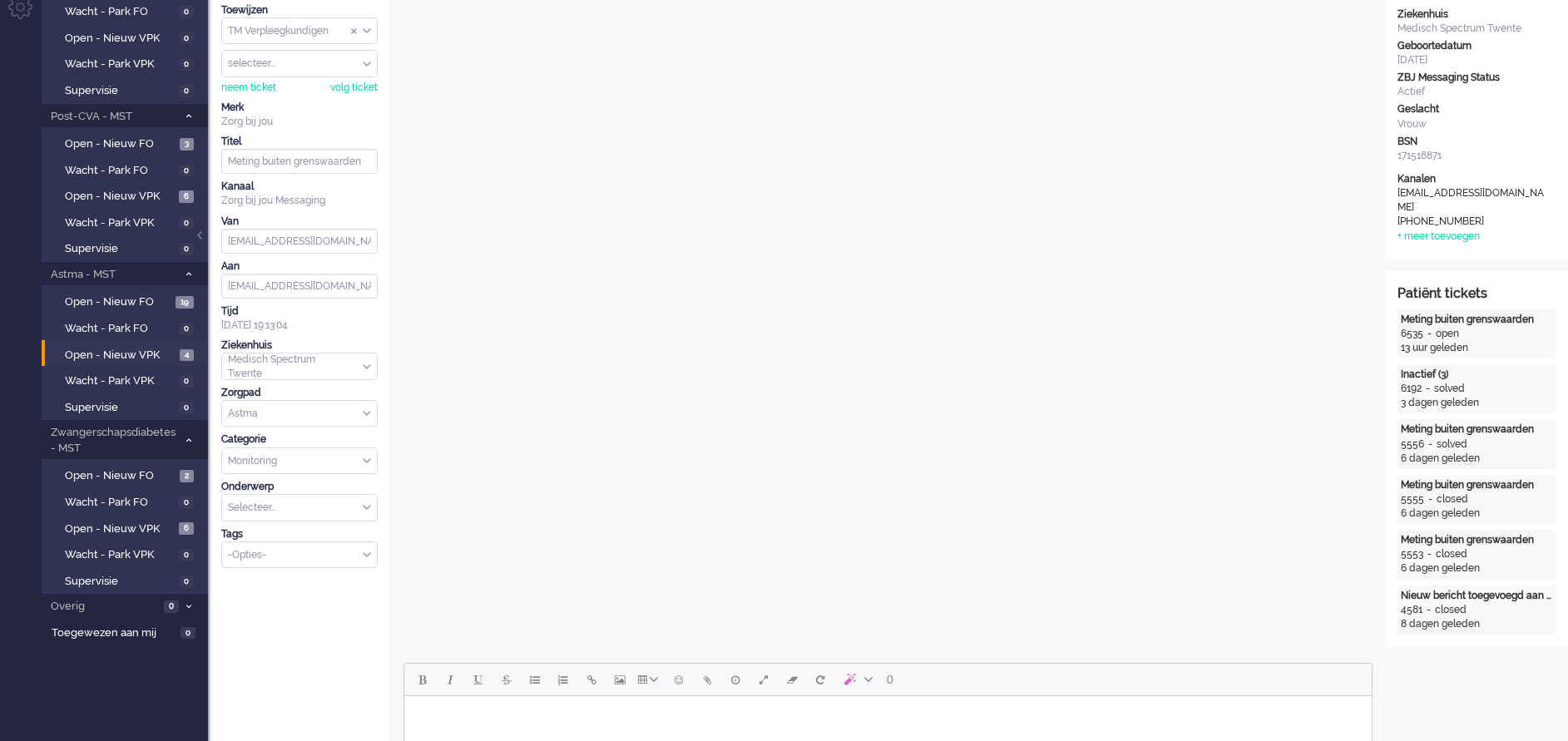
scroll to position [124, 0]
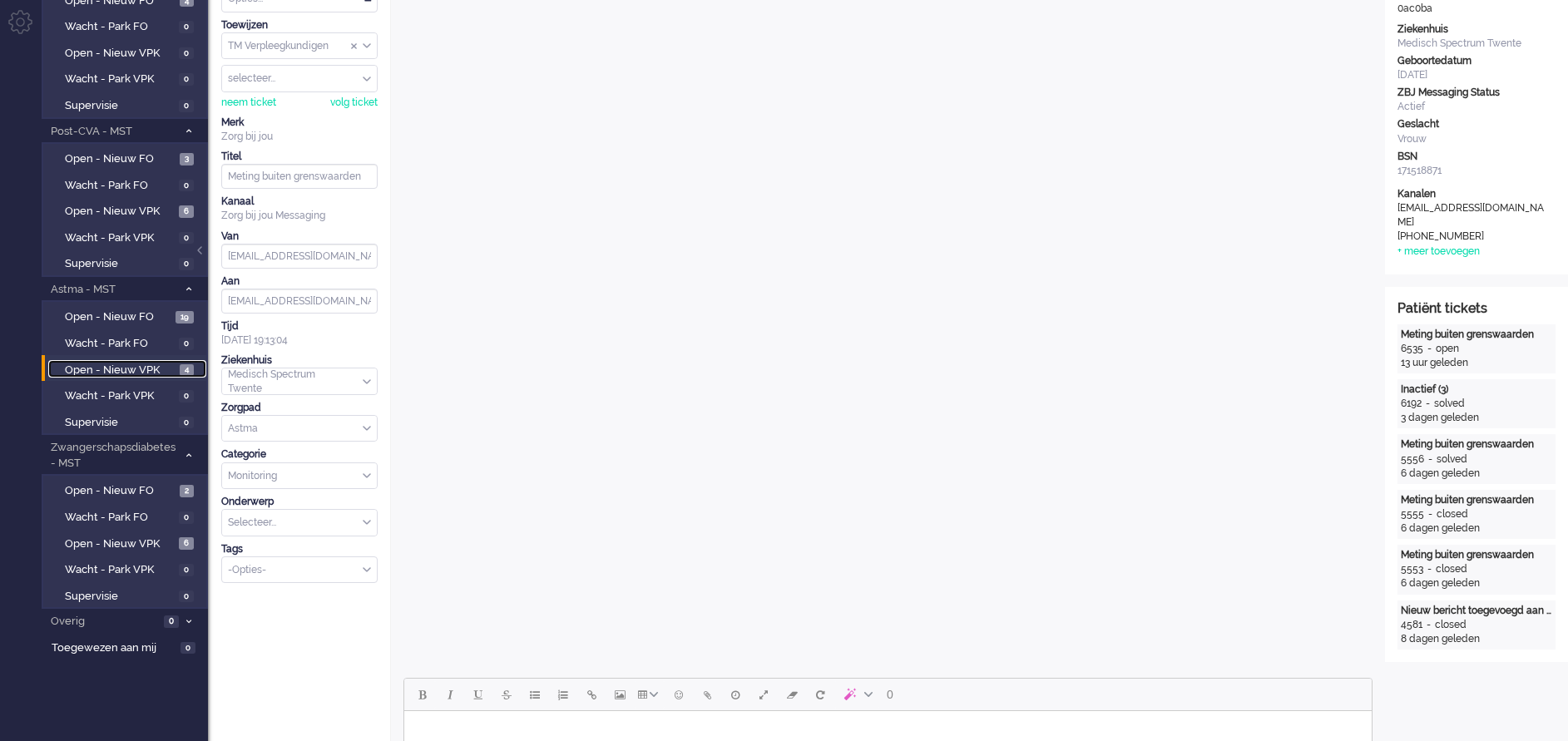
click at [116, 369] on span "Open - Nieuw VPK" at bounding box center [120, 370] width 111 height 16
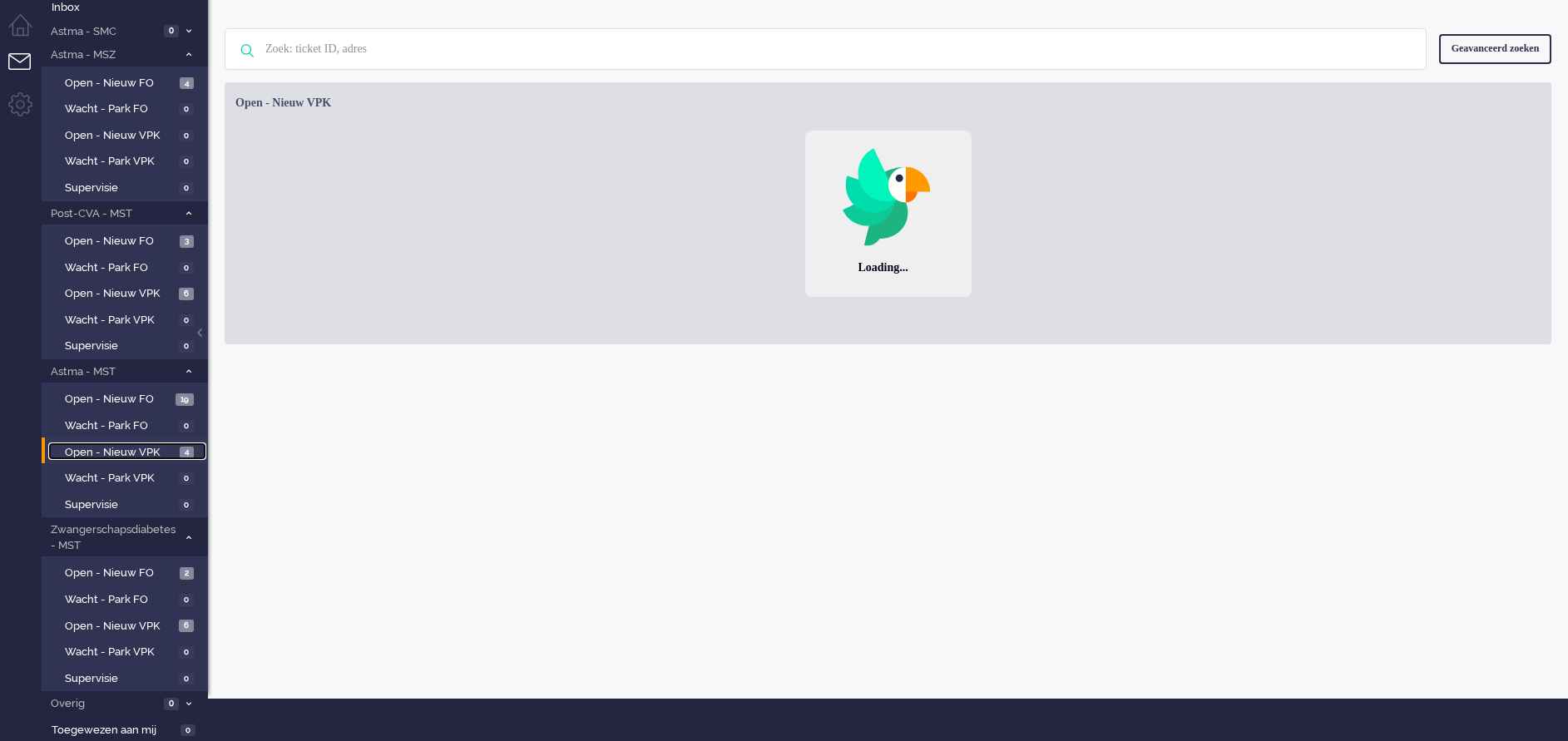
scroll to position [42, 0]
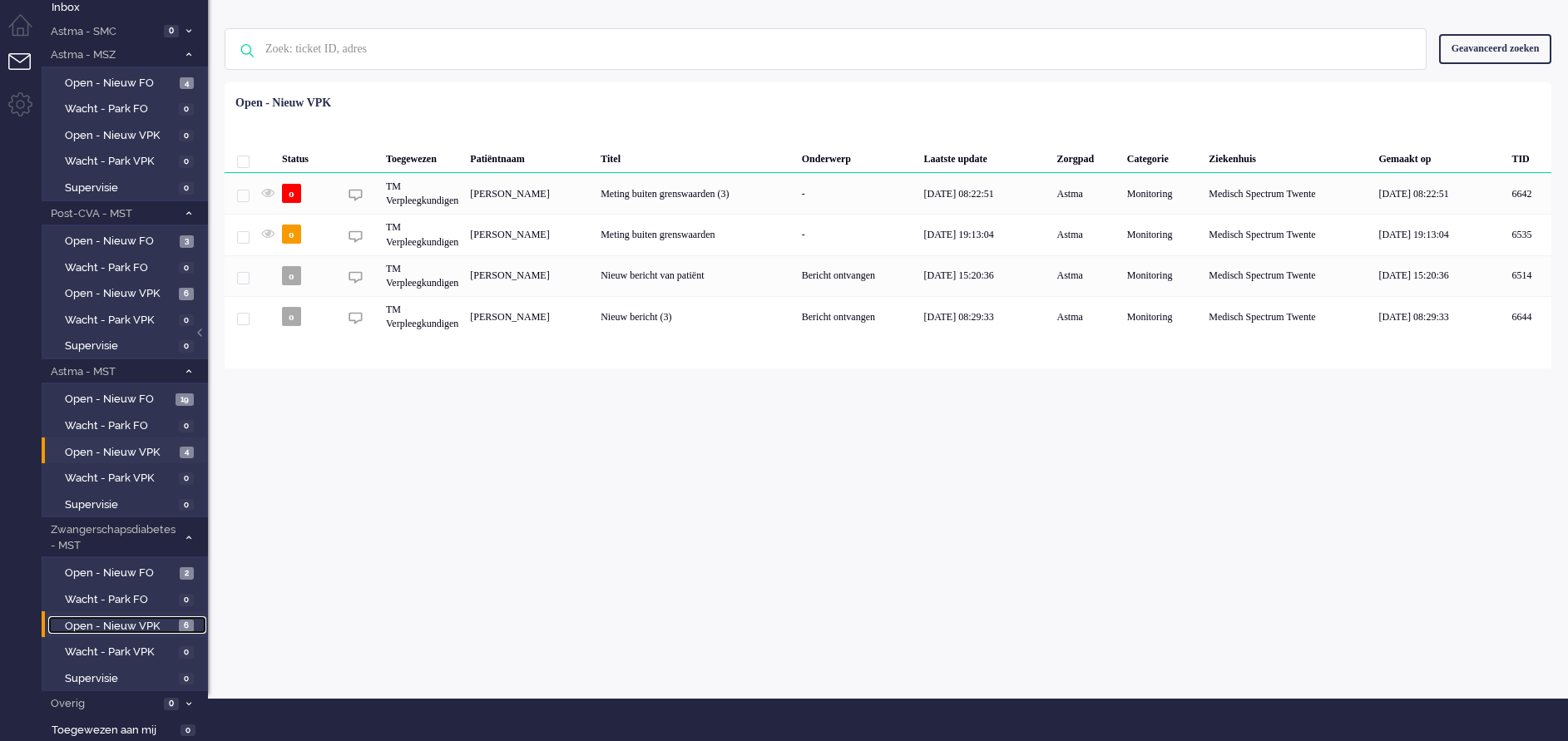
click at [112, 622] on span "Open - Nieuw VPK" at bounding box center [119, 626] width 110 height 16
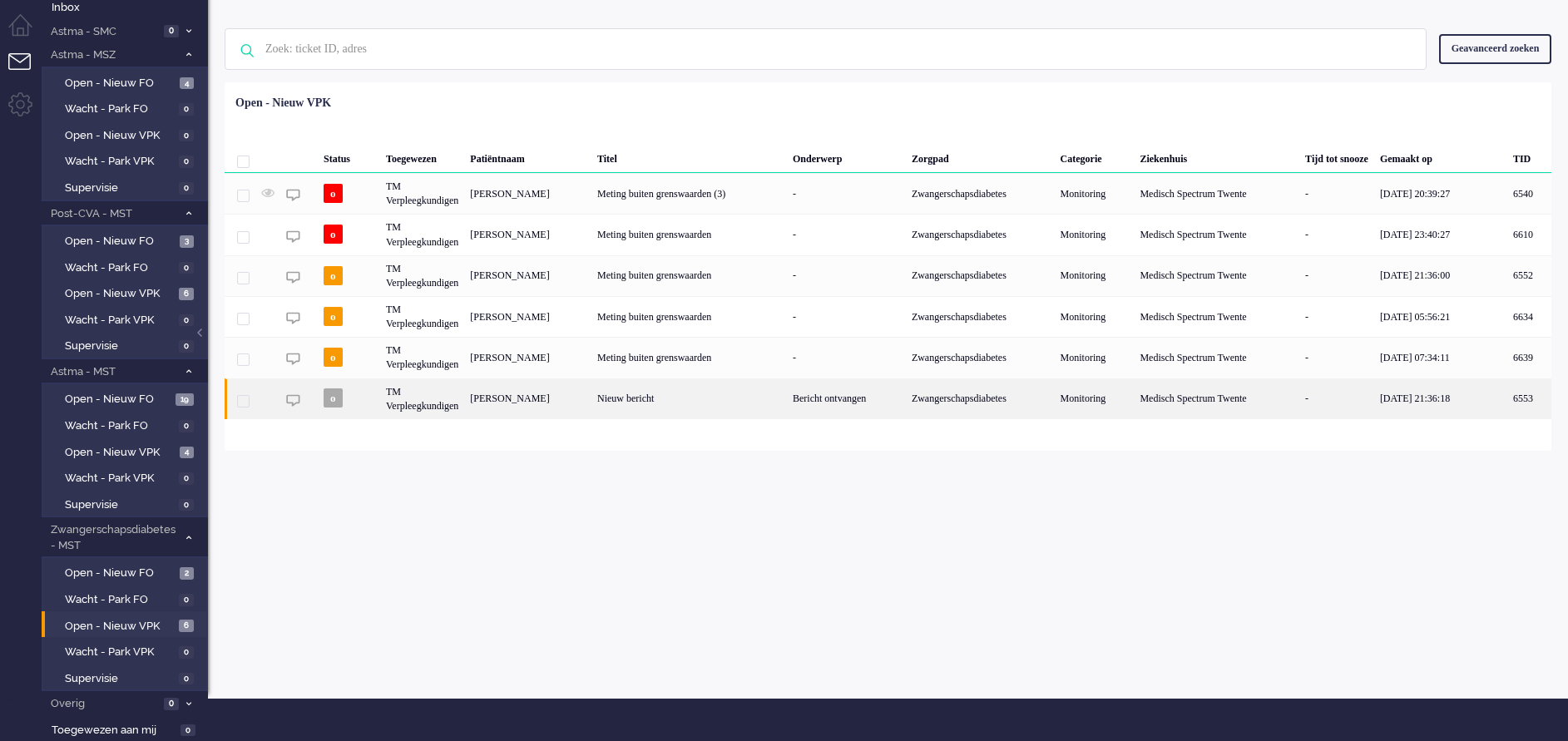
click at [869, 396] on div "Bericht ontvangen" at bounding box center [846, 399] width 119 height 41
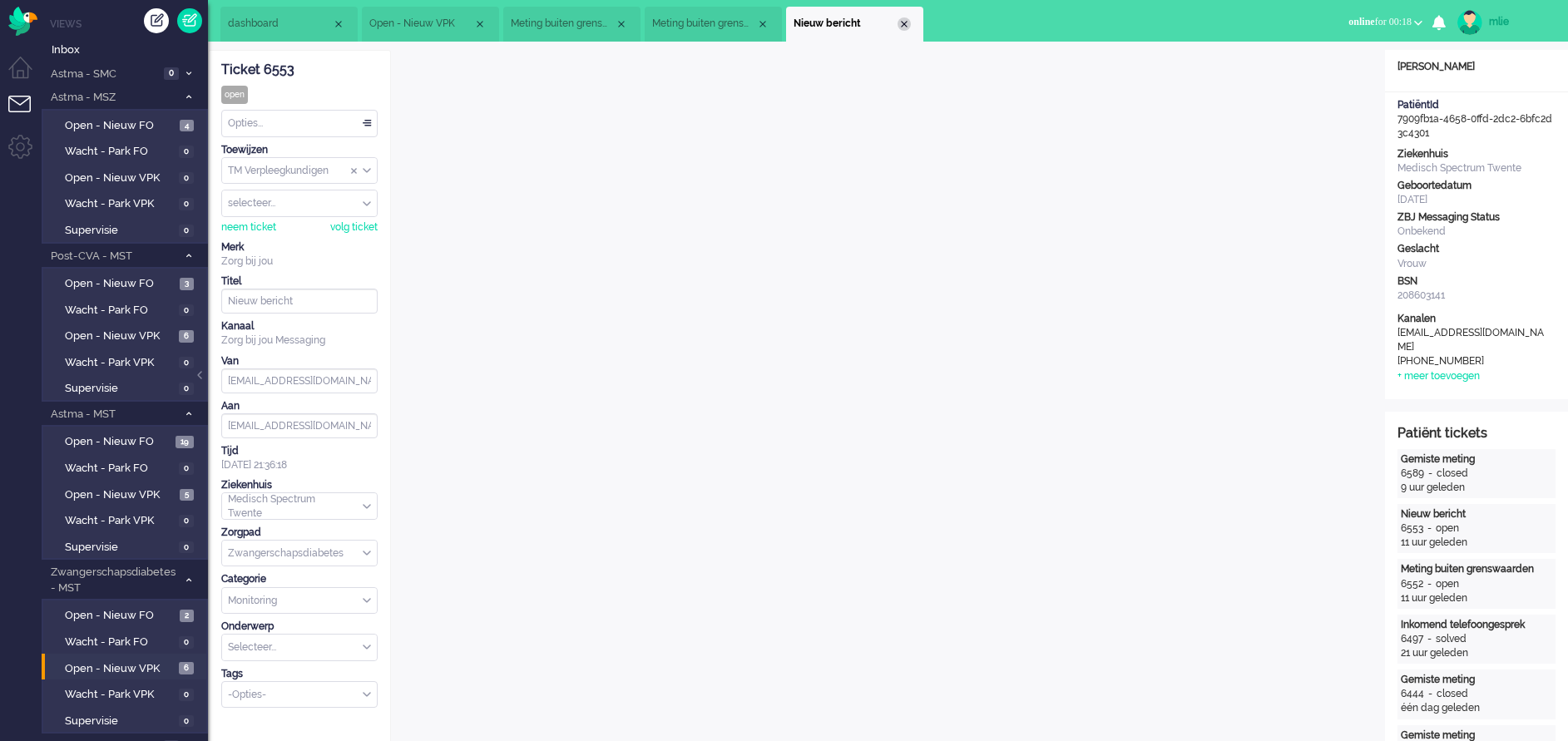
click at [909, 24] on div "Close tab" at bounding box center [904, 24] width 13 height 13
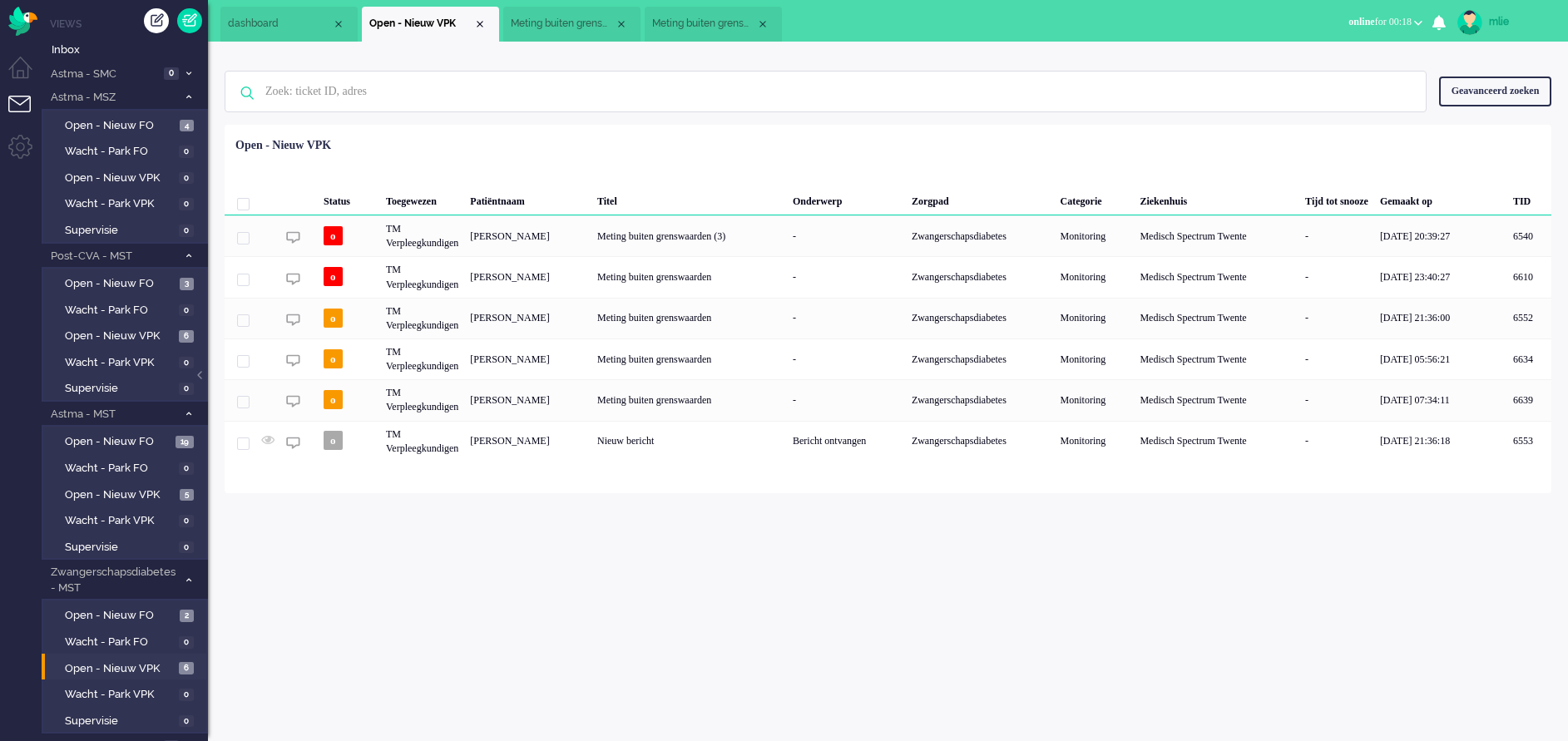
click at [712, 21] on span "Meting buiten grenswaarden" at bounding box center [704, 24] width 104 height 14
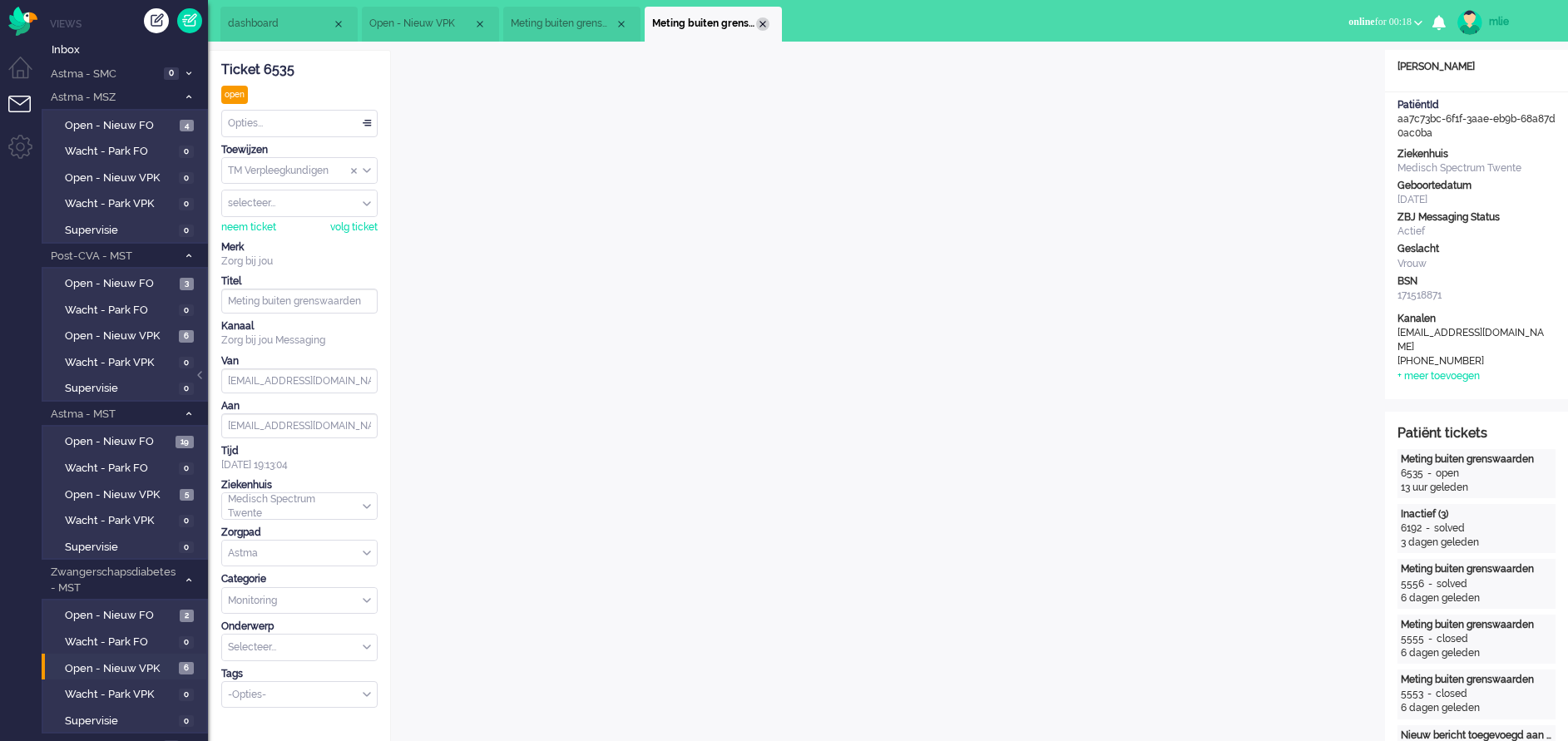
click at [766, 19] on div "Close tab" at bounding box center [762, 24] width 13 height 13
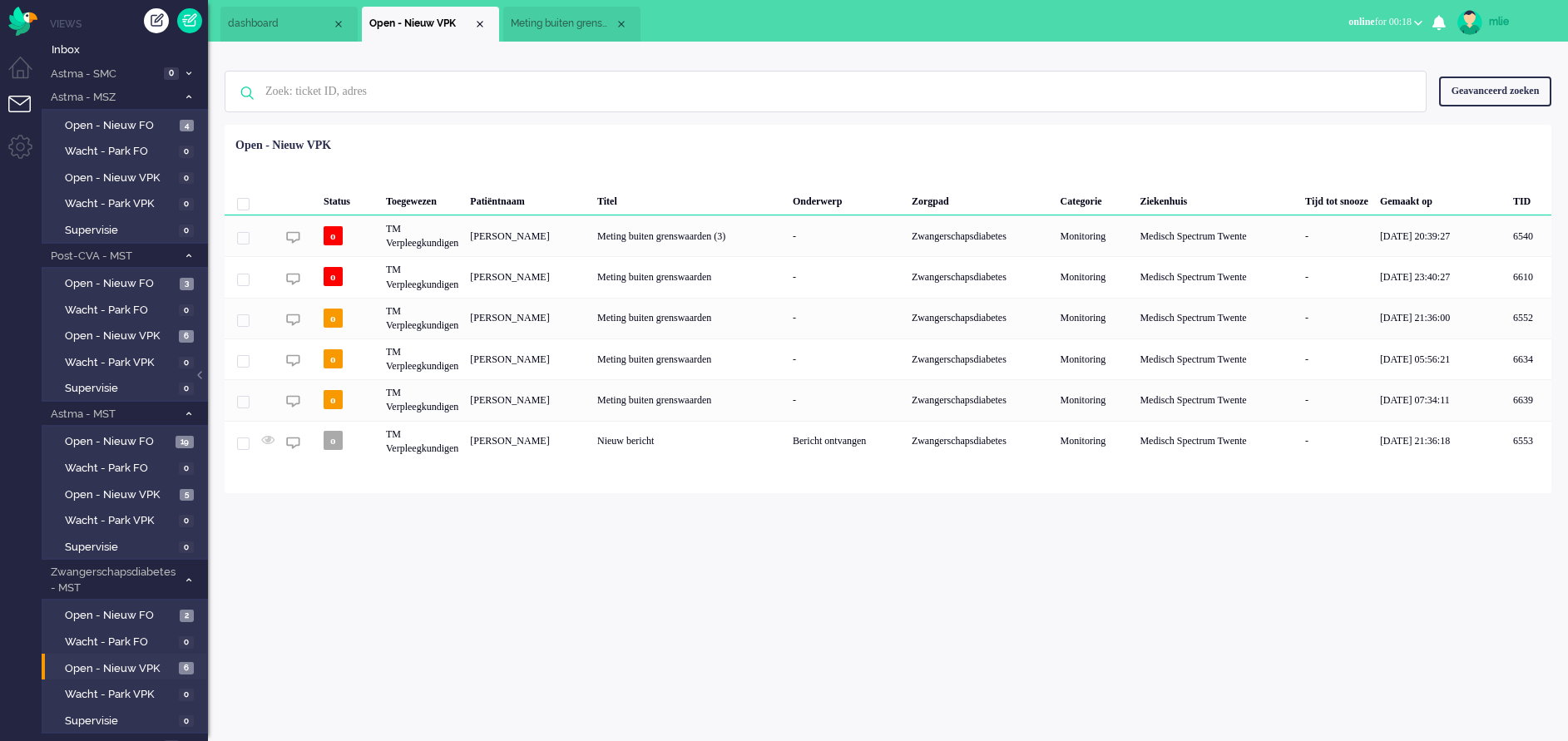
click at [586, 23] on span "Meting buiten grenswaarden (3)" at bounding box center [562, 24] width 104 height 14
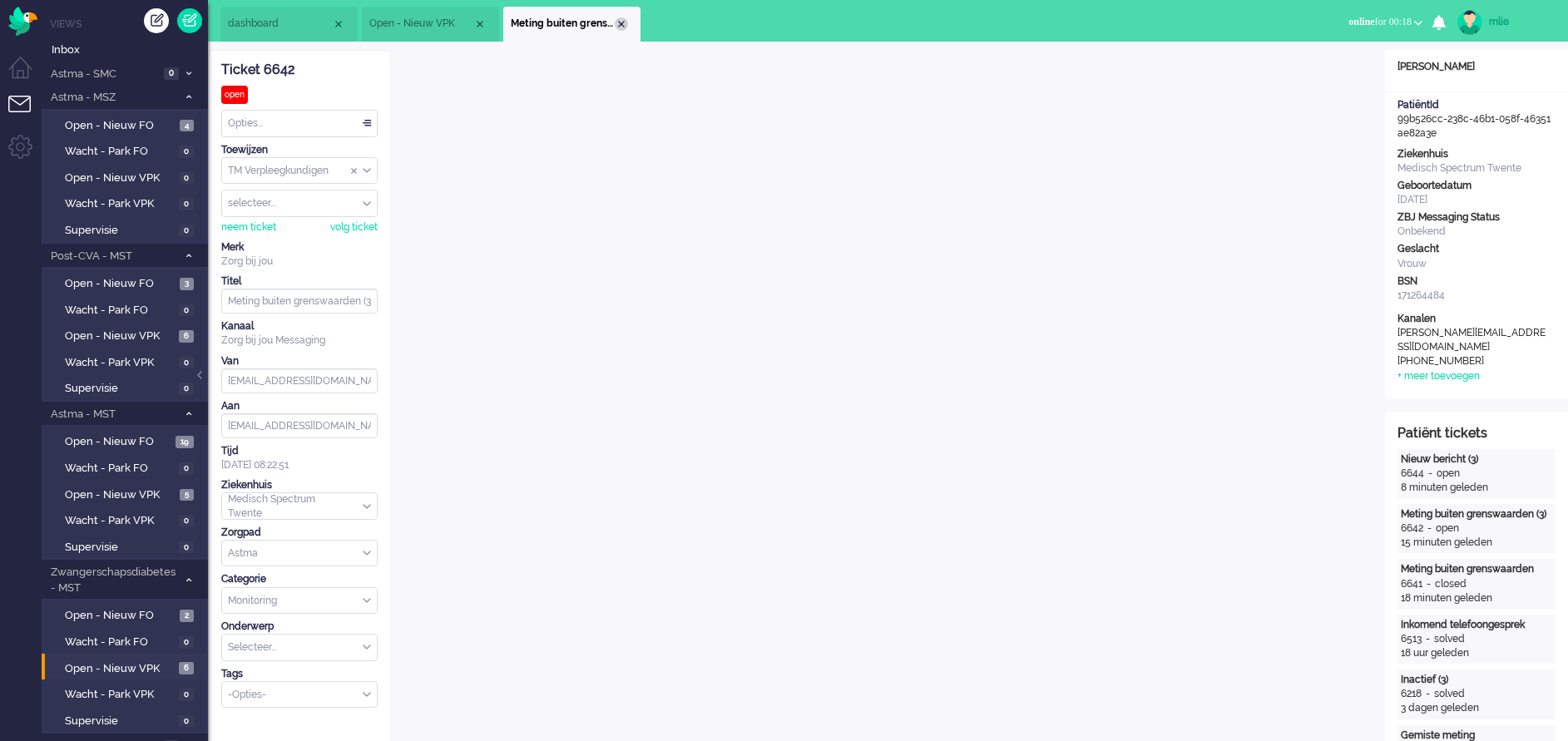
click at [619, 22] on div "Close tab" at bounding box center [621, 24] width 13 height 13
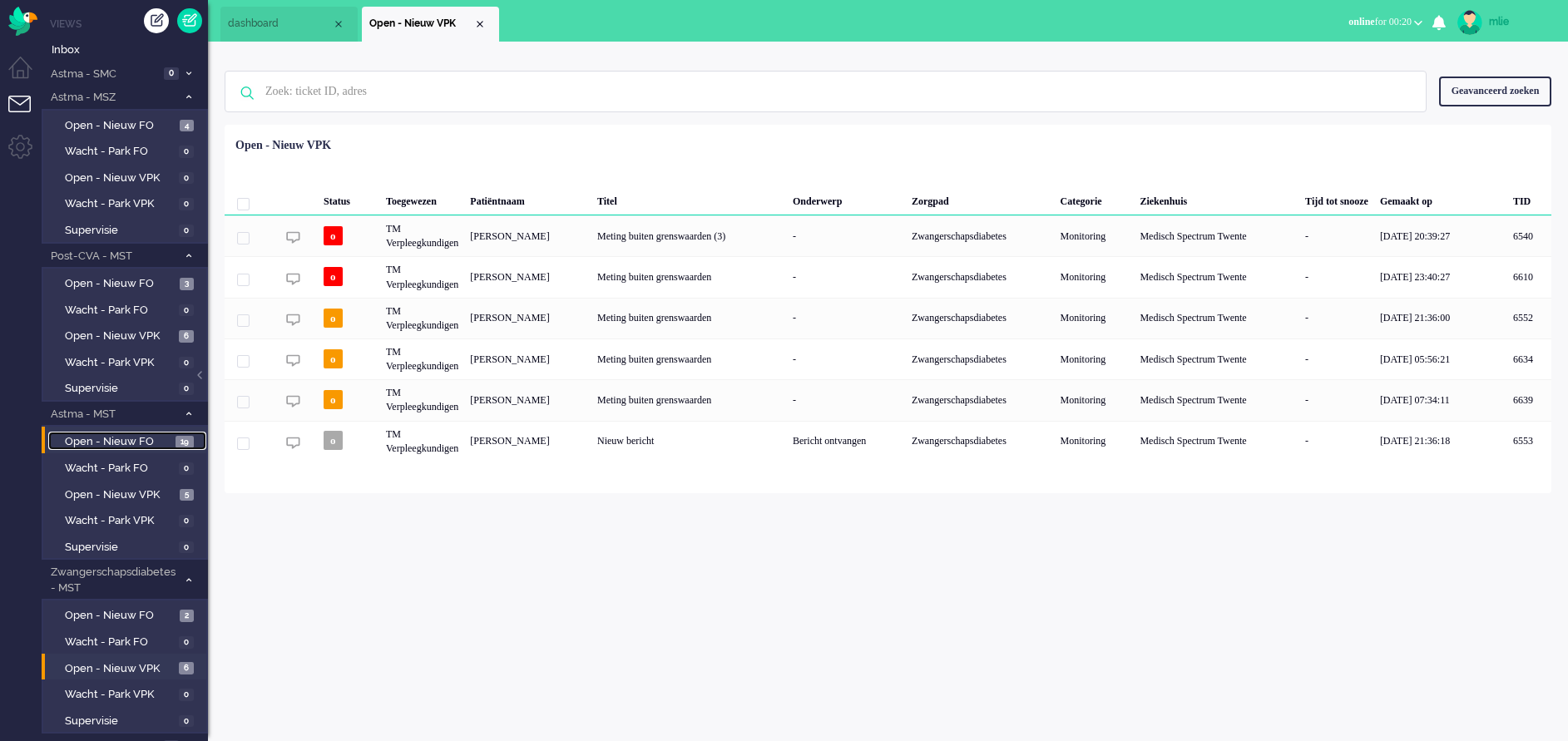
click at [109, 443] on span "Open - Nieuw FO" at bounding box center [117, 442] width 107 height 16
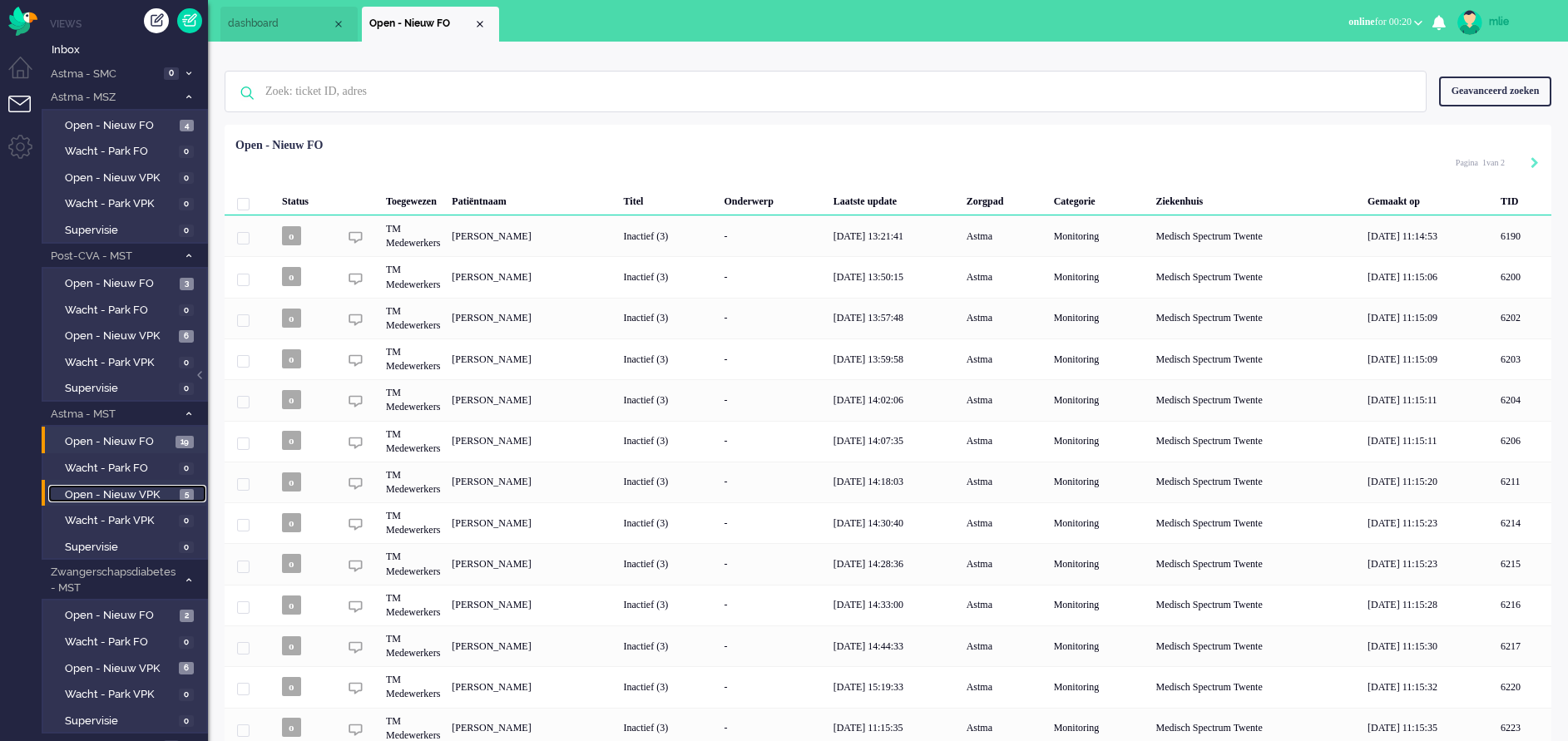
click at [95, 490] on span "Open - Nieuw VPK" at bounding box center [120, 495] width 111 height 16
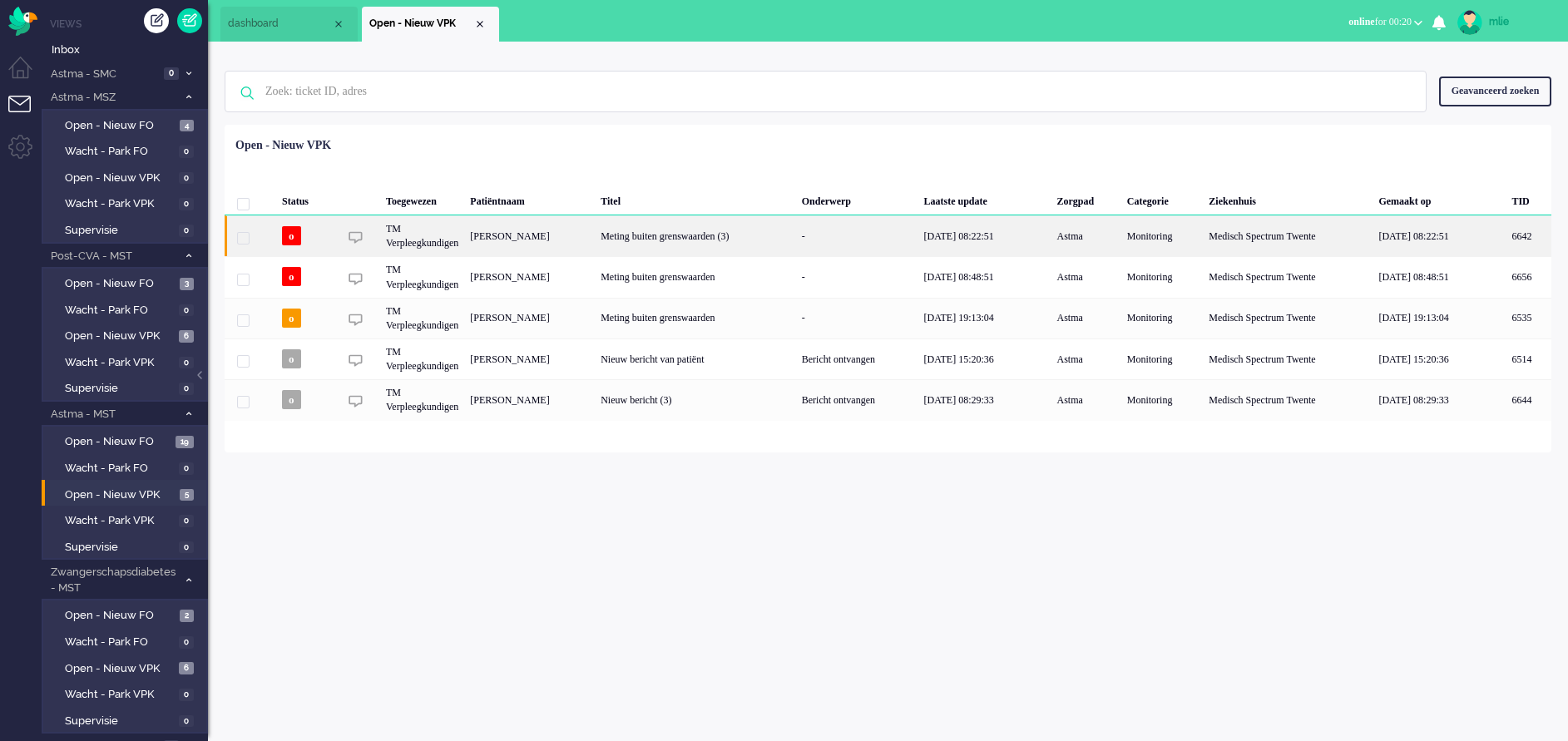
click at [796, 240] on div "Meting buiten grenswaarden (3)" at bounding box center [695, 236] width 201 height 41
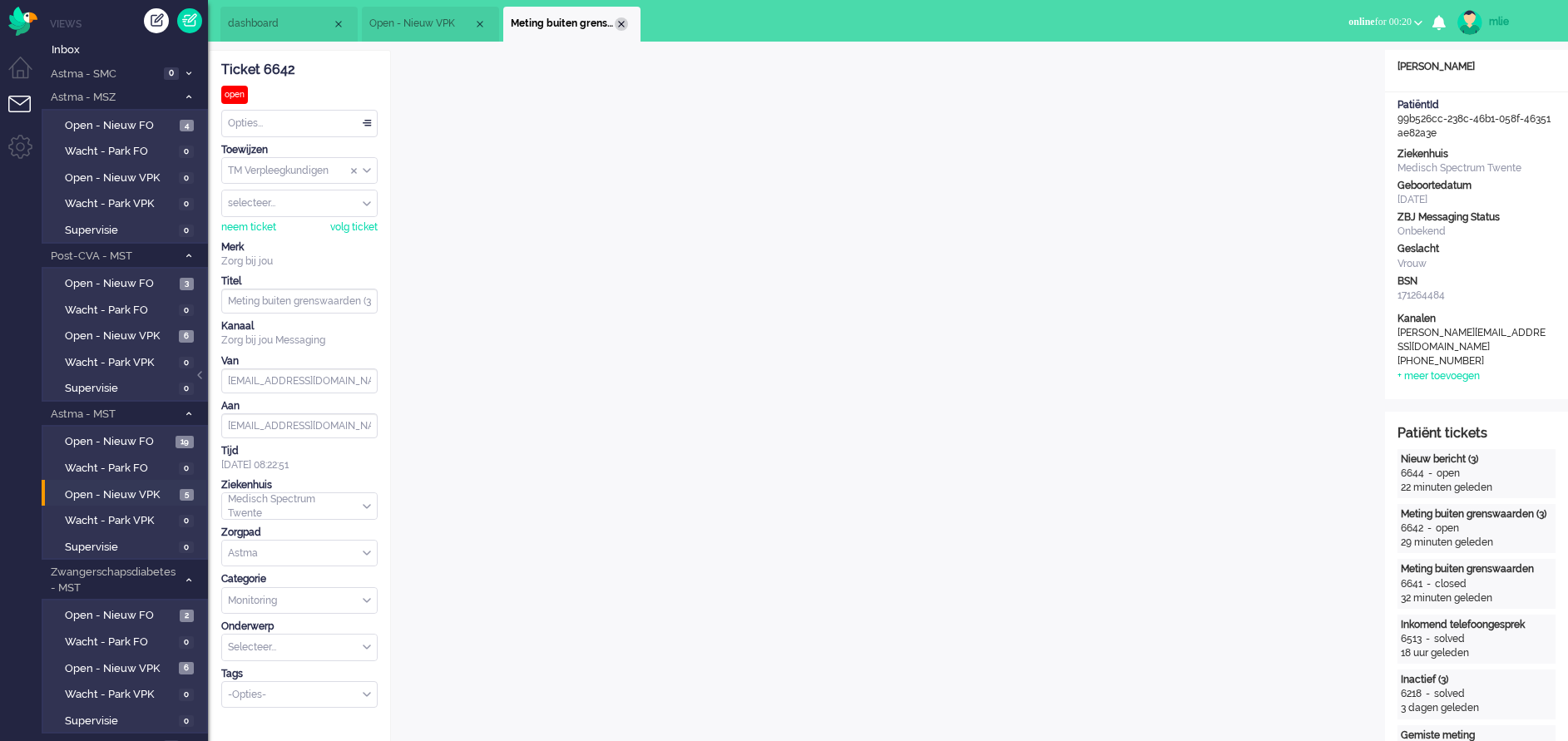
click at [620, 20] on div "Close tab" at bounding box center [621, 24] width 13 height 13
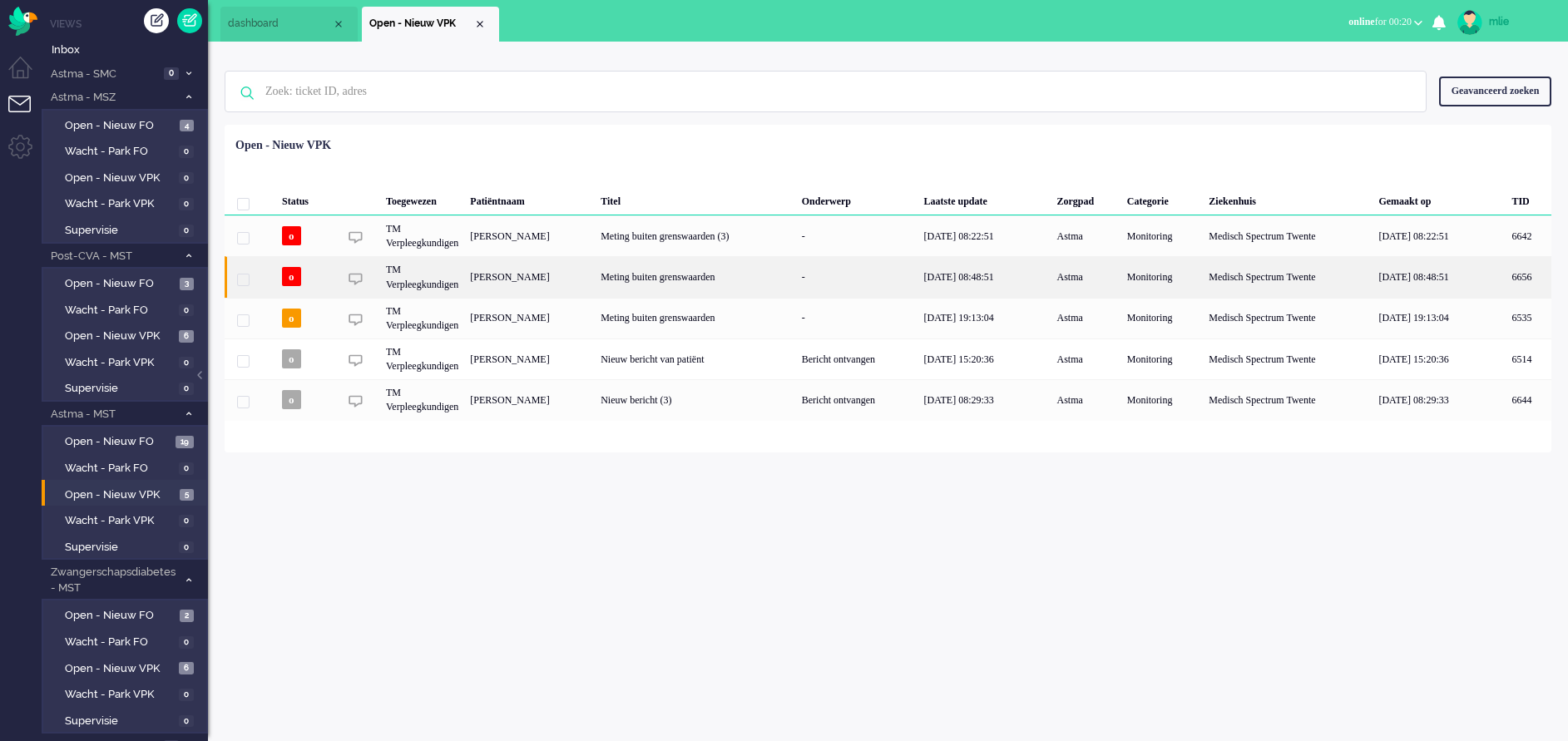
click at [796, 273] on div "Meting buiten grenswaarden" at bounding box center [695, 277] width 201 height 41
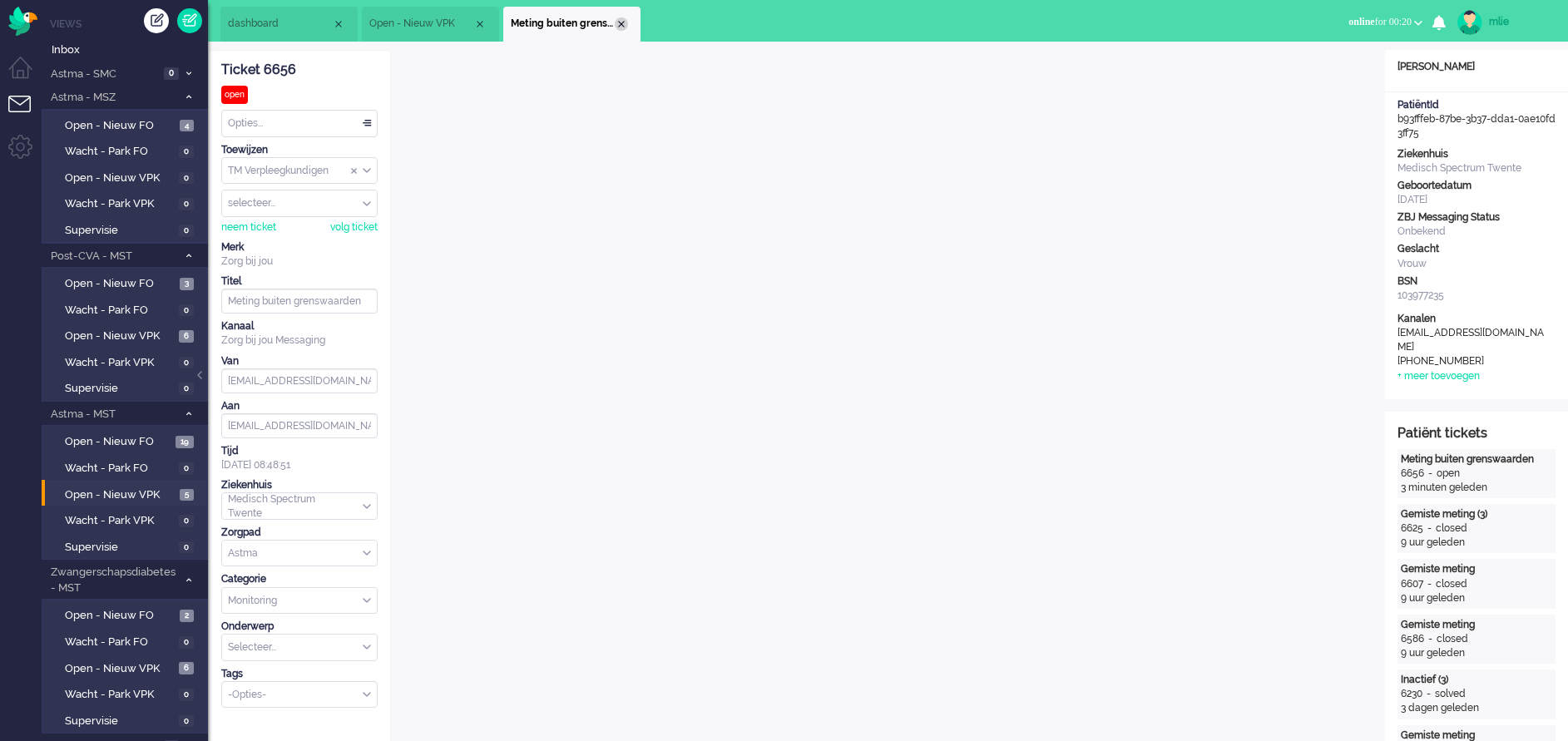
click at [615, 21] on div "Close tab" at bounding box center [621, 24] width 13 height 13
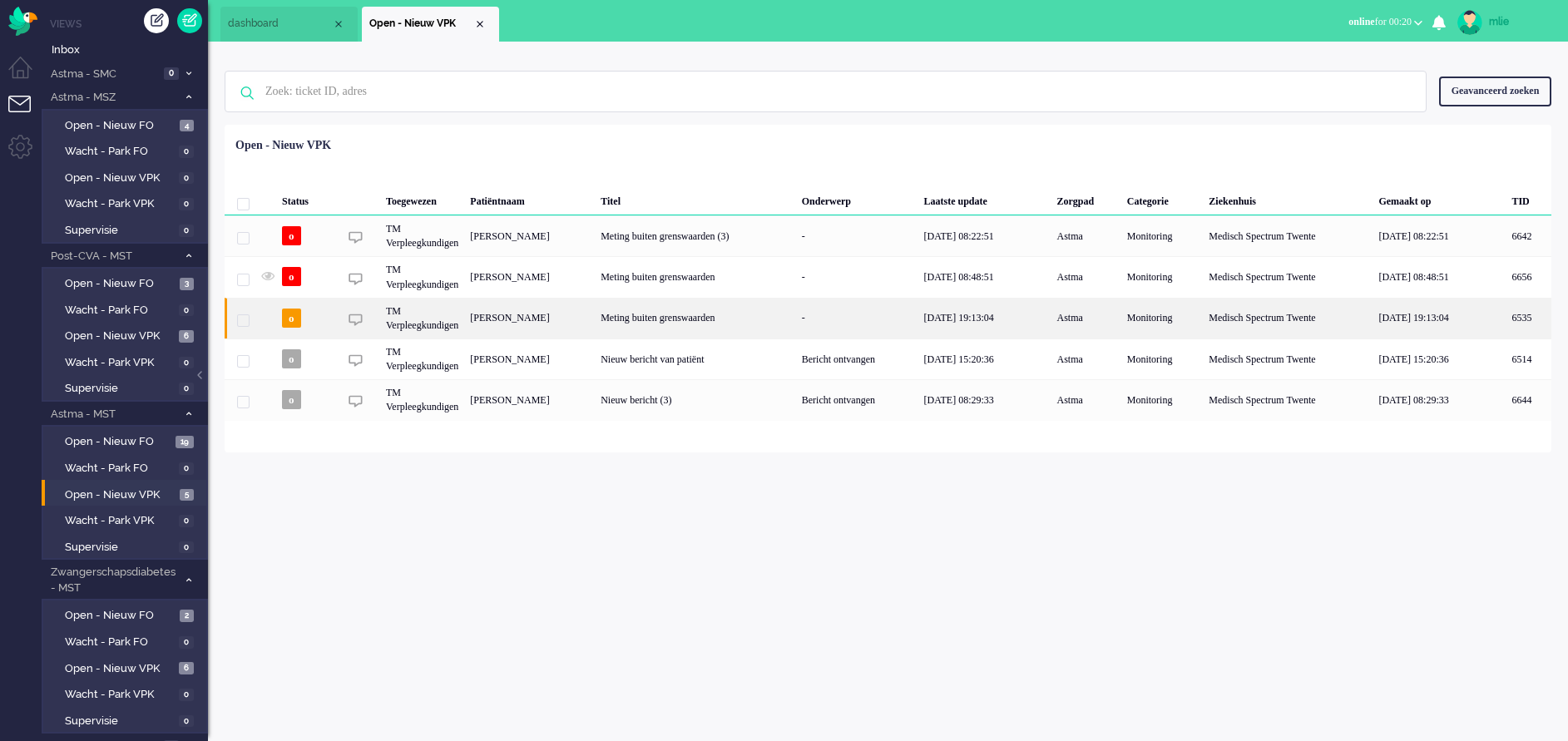
click at [780, 319] on div "Meting buiten grenswaarden" at bounding box center [695, 319] width 201 height 41
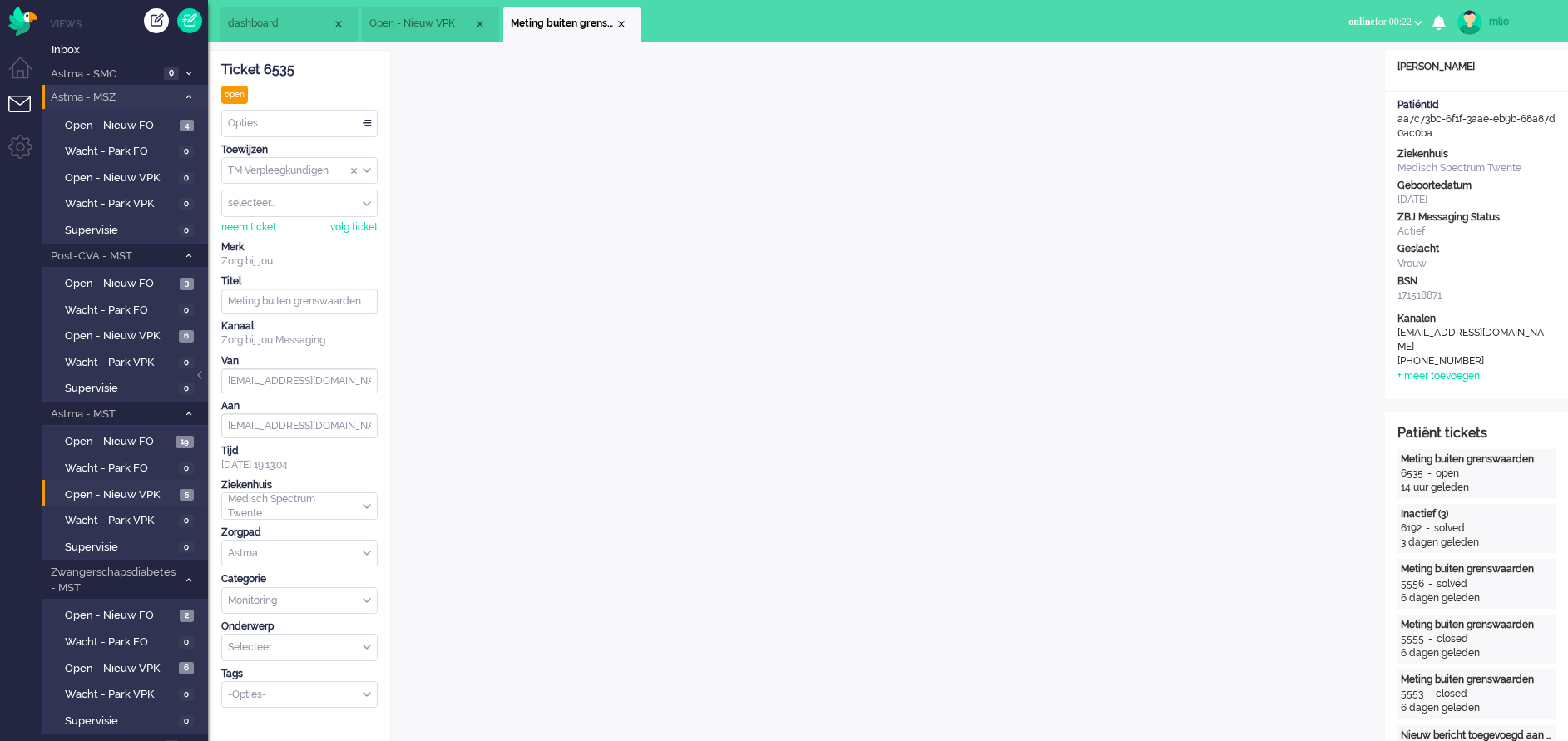
click at [189, 99] on icon at bounding box center [189, 97] width 5 height 6
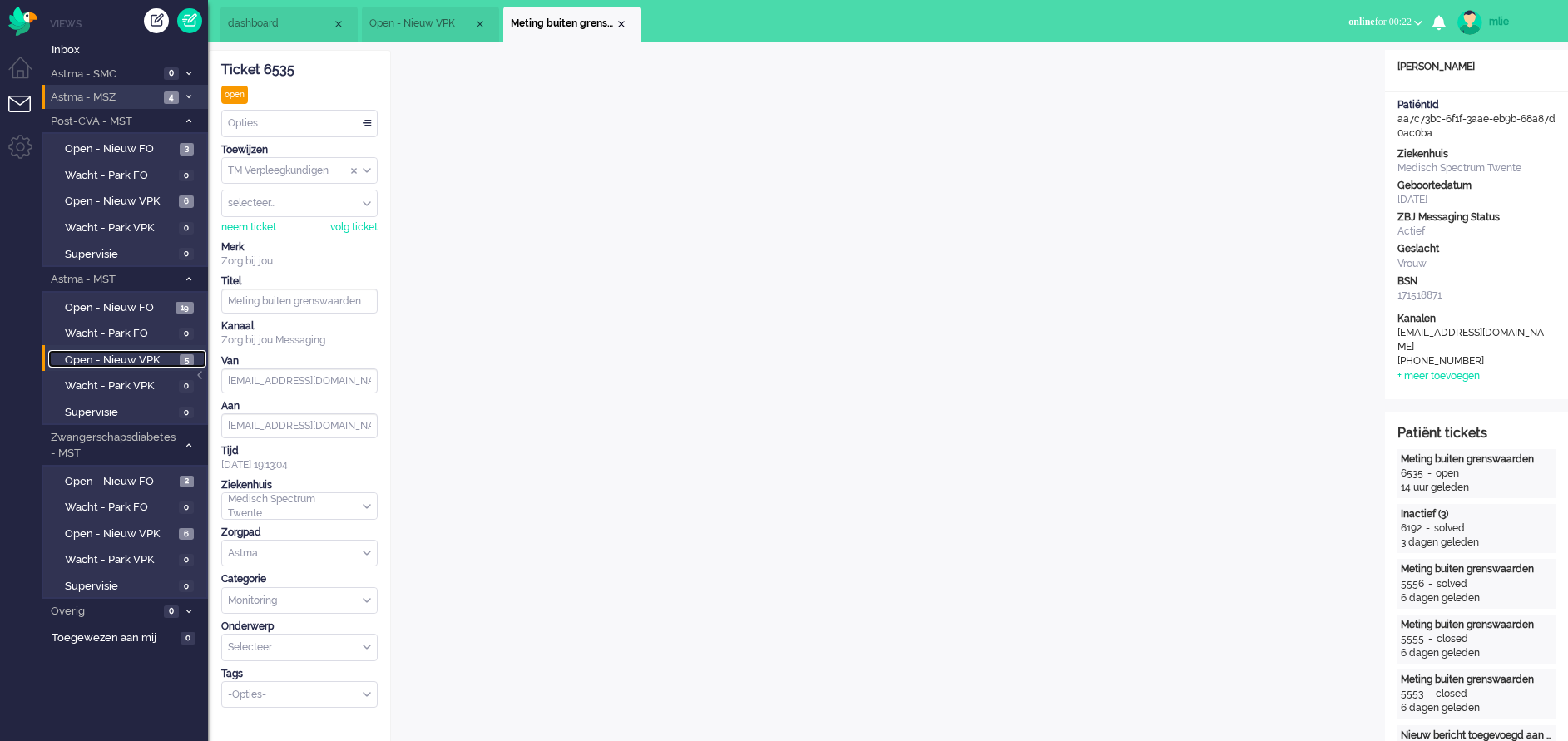
click at [104, 350] on link "Open - Nieuw VPK 5" at bounding box center [127, 359] width 158 height 18
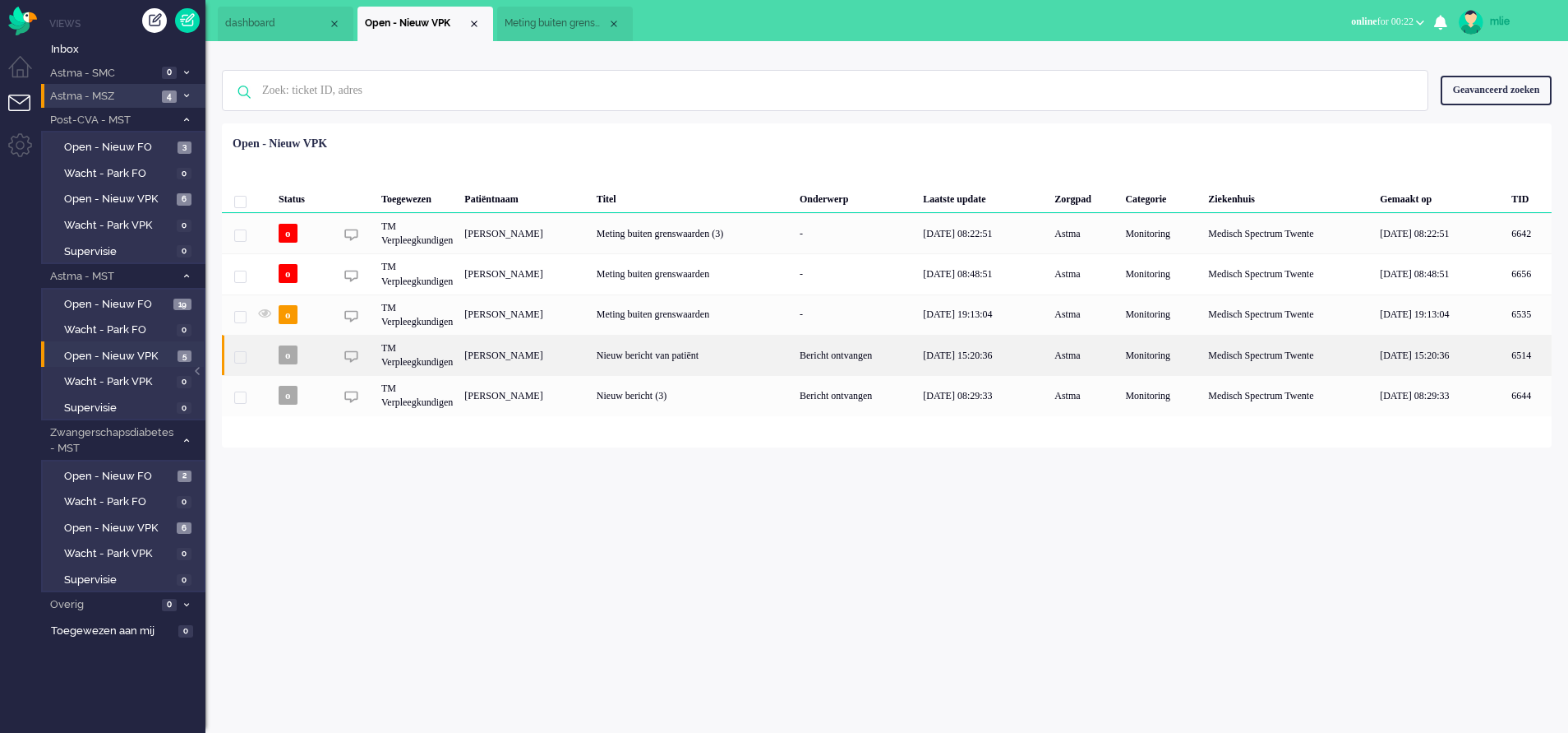
click at [691, 353] on div "Nieuw bericht van patiënt" at bounding box center [692, 355] width 203 height 41
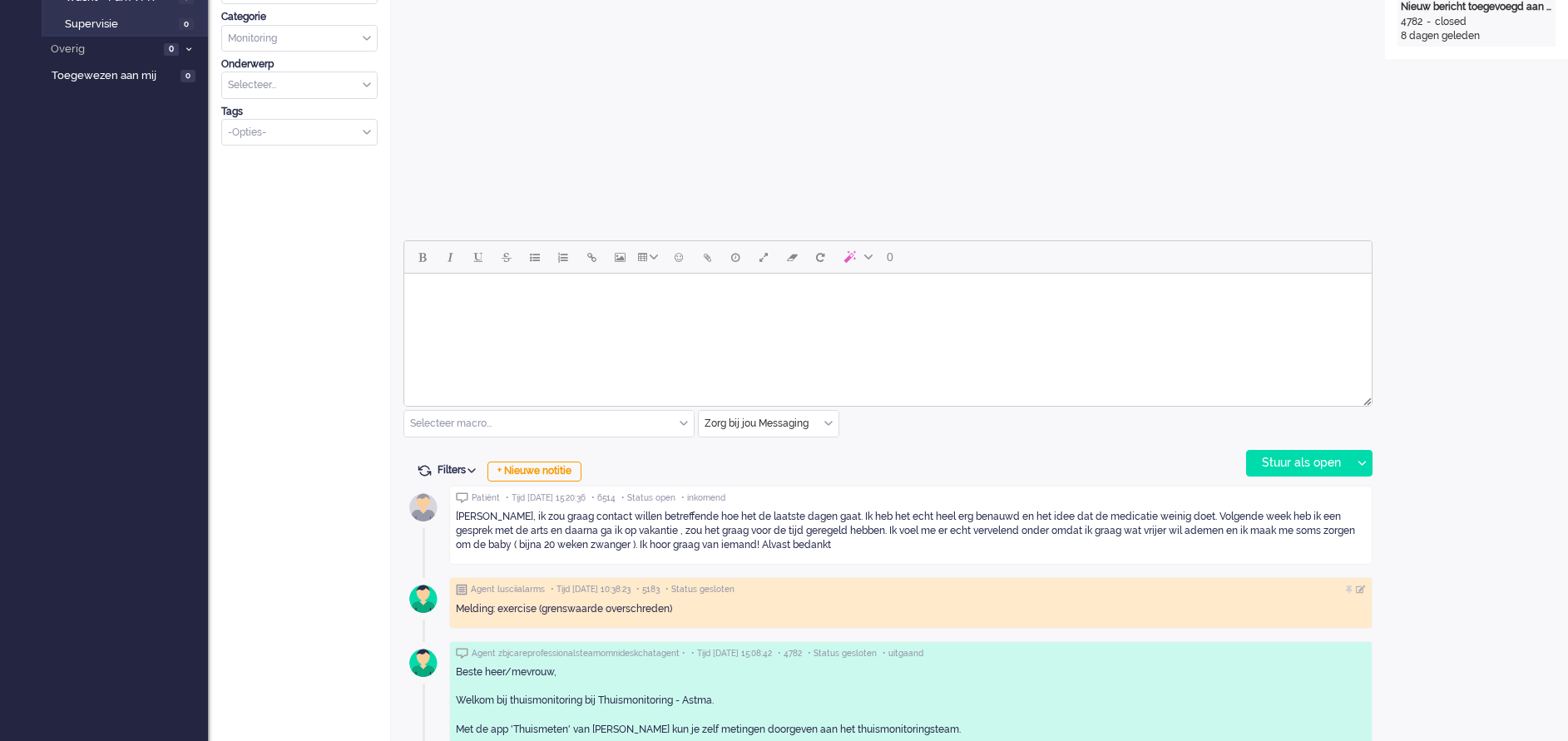
scroll to position [624, 0]
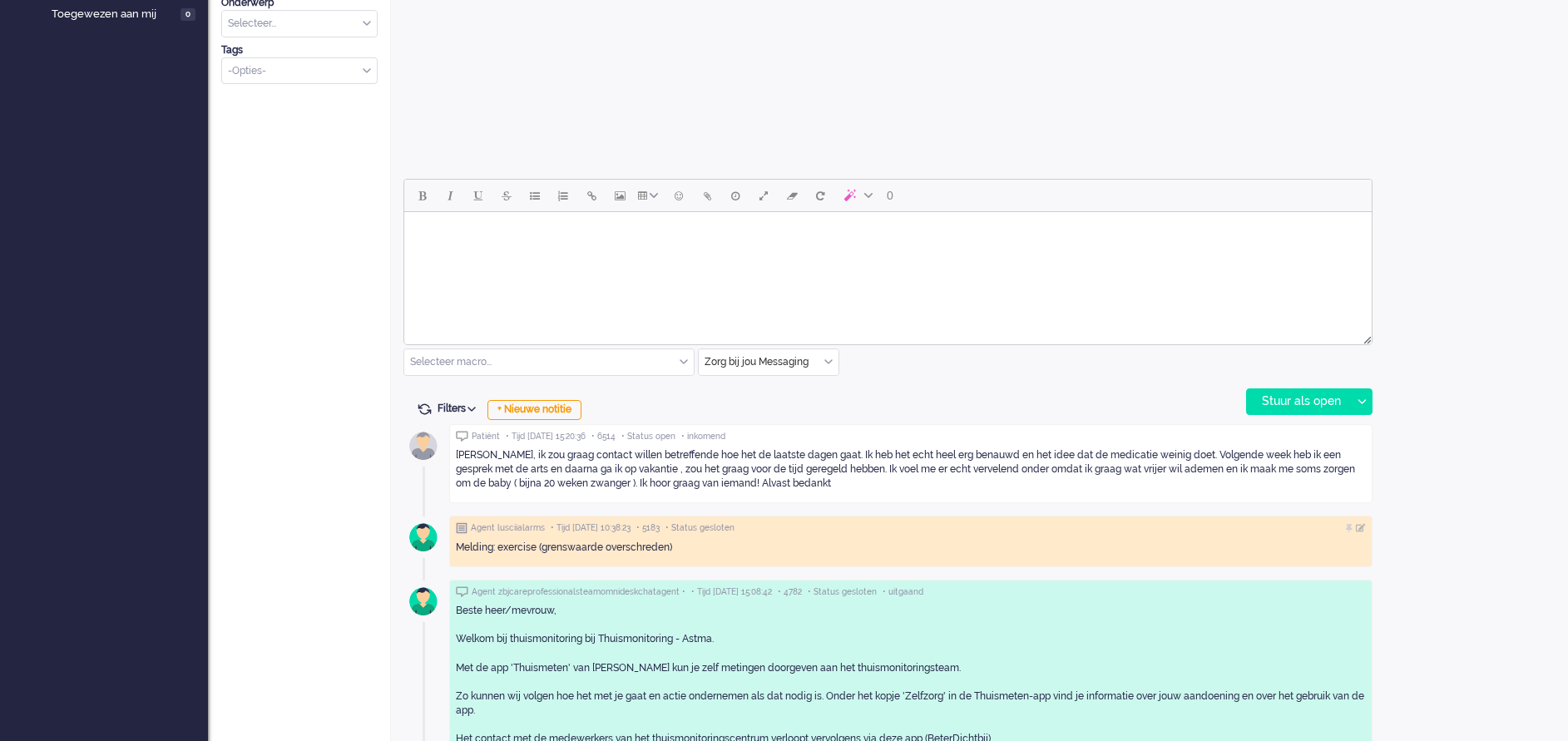
click at [484, 254] on html at bounding box center [887, 233] width 967 height 42
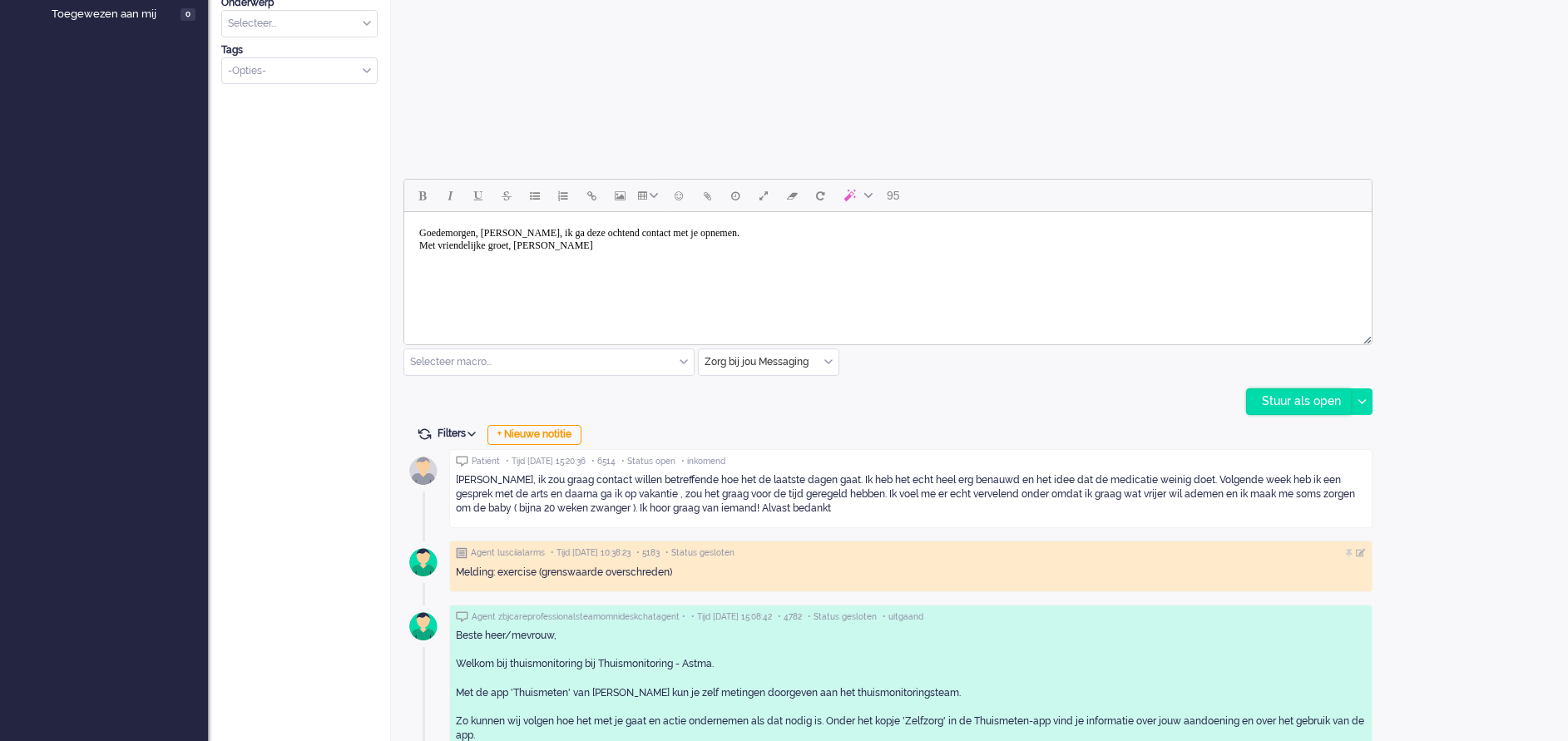
click at [1282, 403] on div "Stuur als open" at bounding box center [1298, 402] width 104 height 25
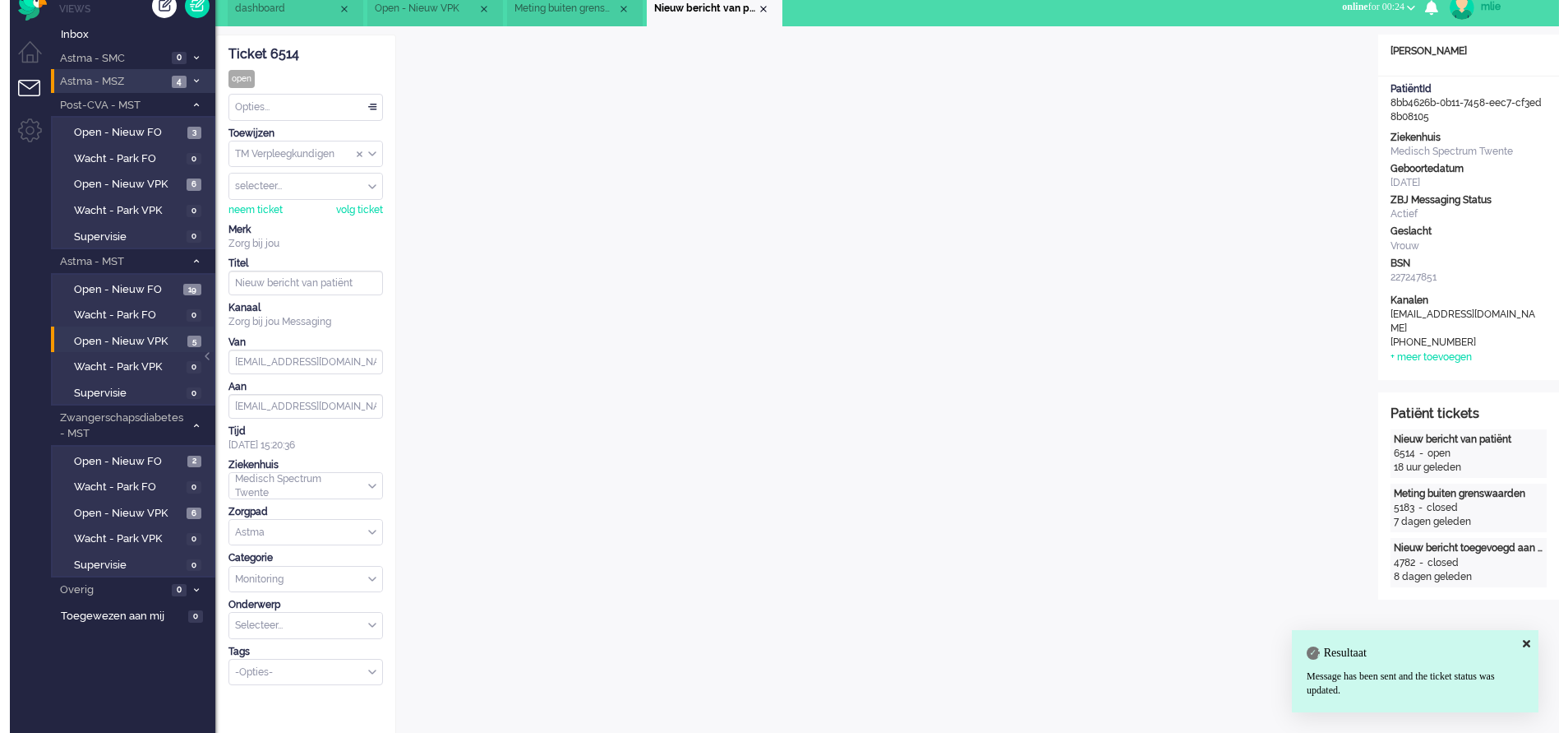
scroll to position [0, 0]
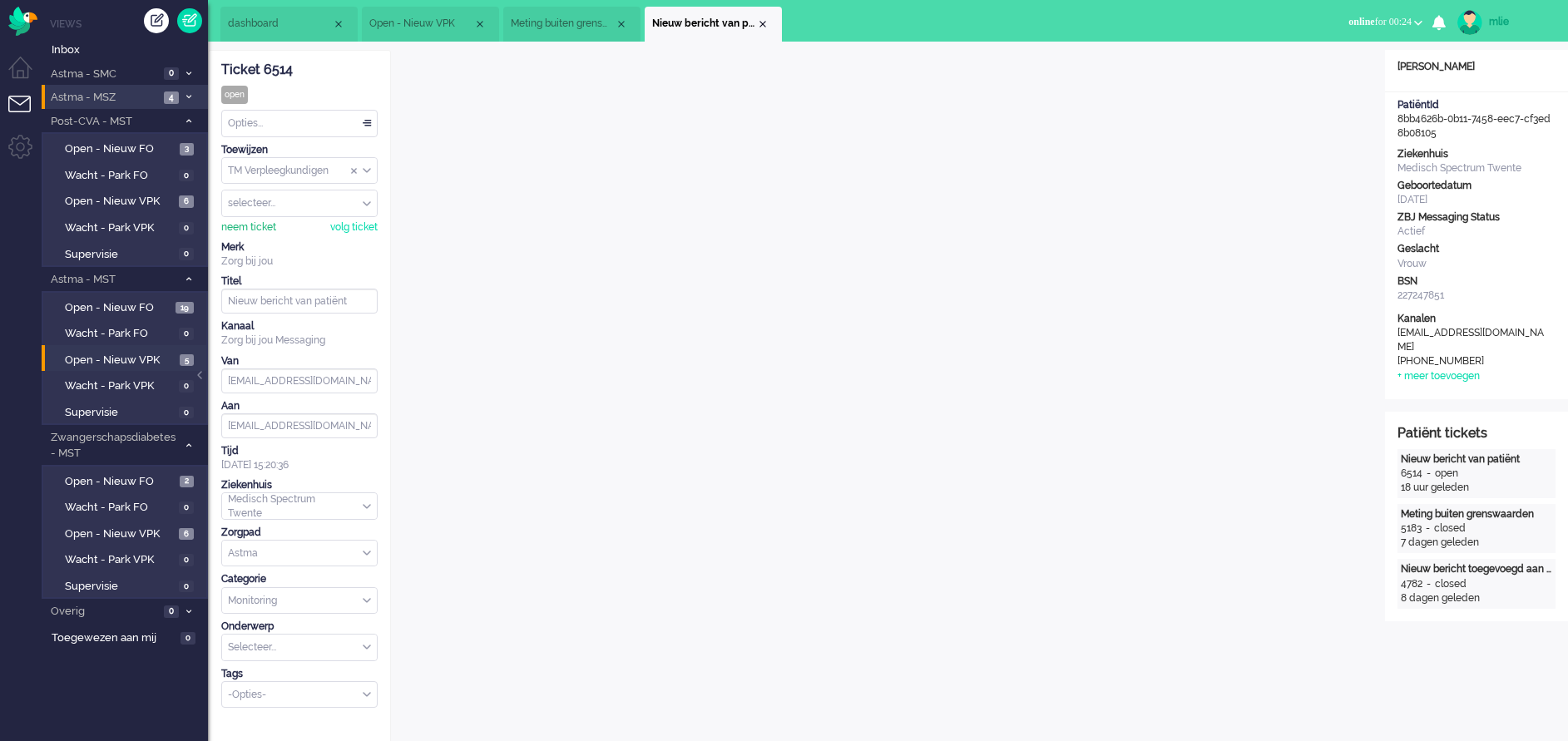
click at [247, 228] on div "neem ticket" at bounding box center [248, 227] width 55 height 14
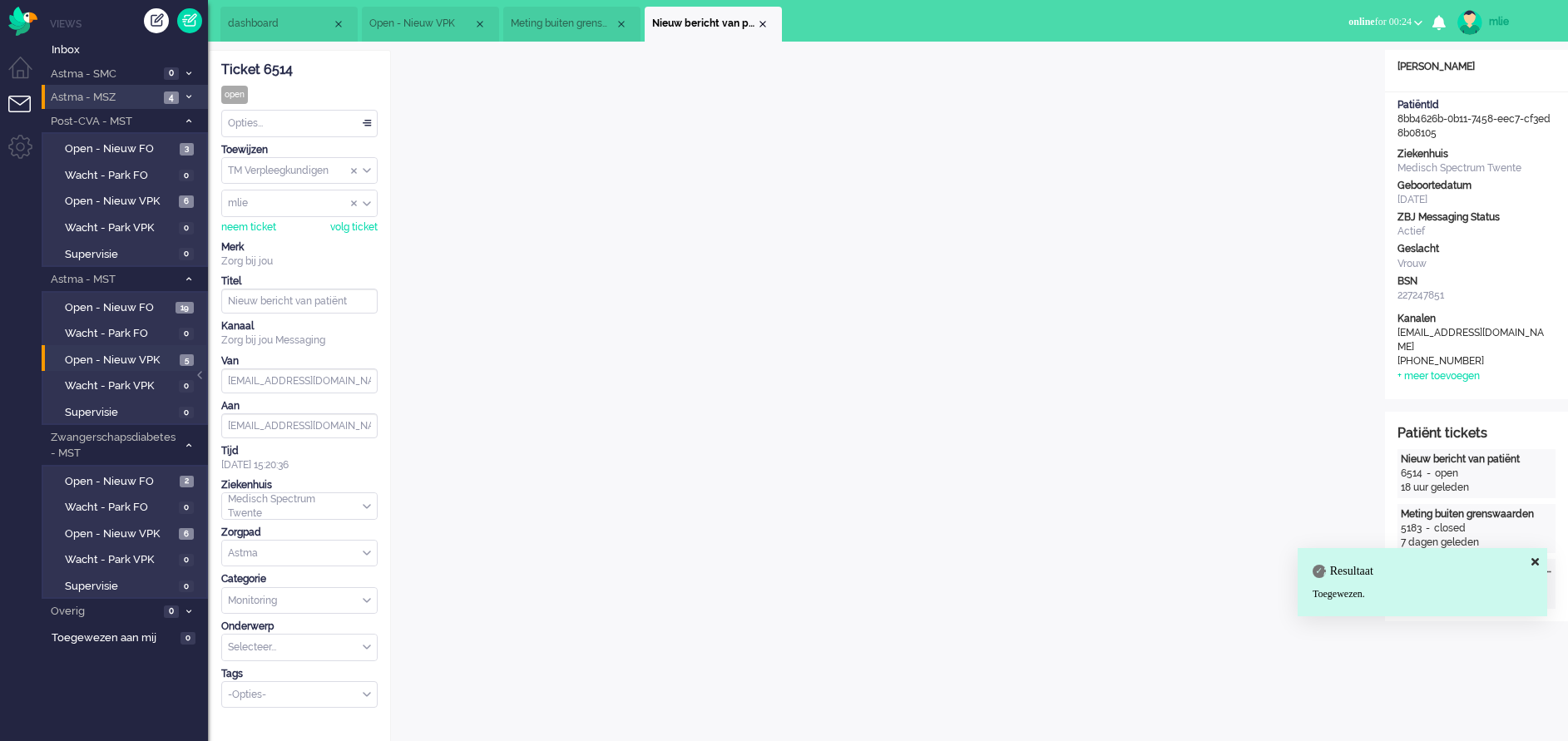
click at [370, 118] on div "Opties..." at bounding box center [299, 124] width 155 height 26
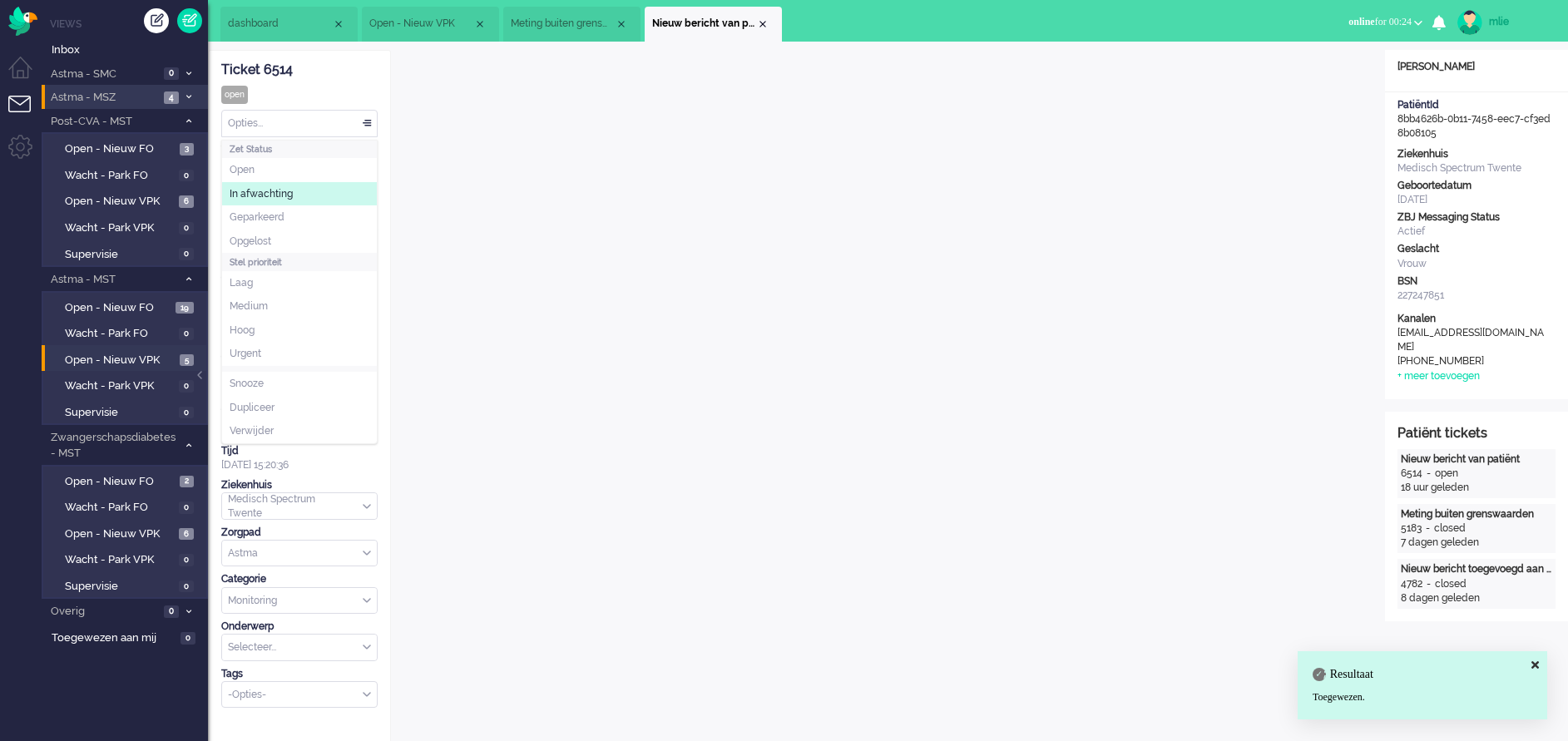
click at [259, 197] on span "In afwachting" at bounding box center [261, 194] width 64 height 14
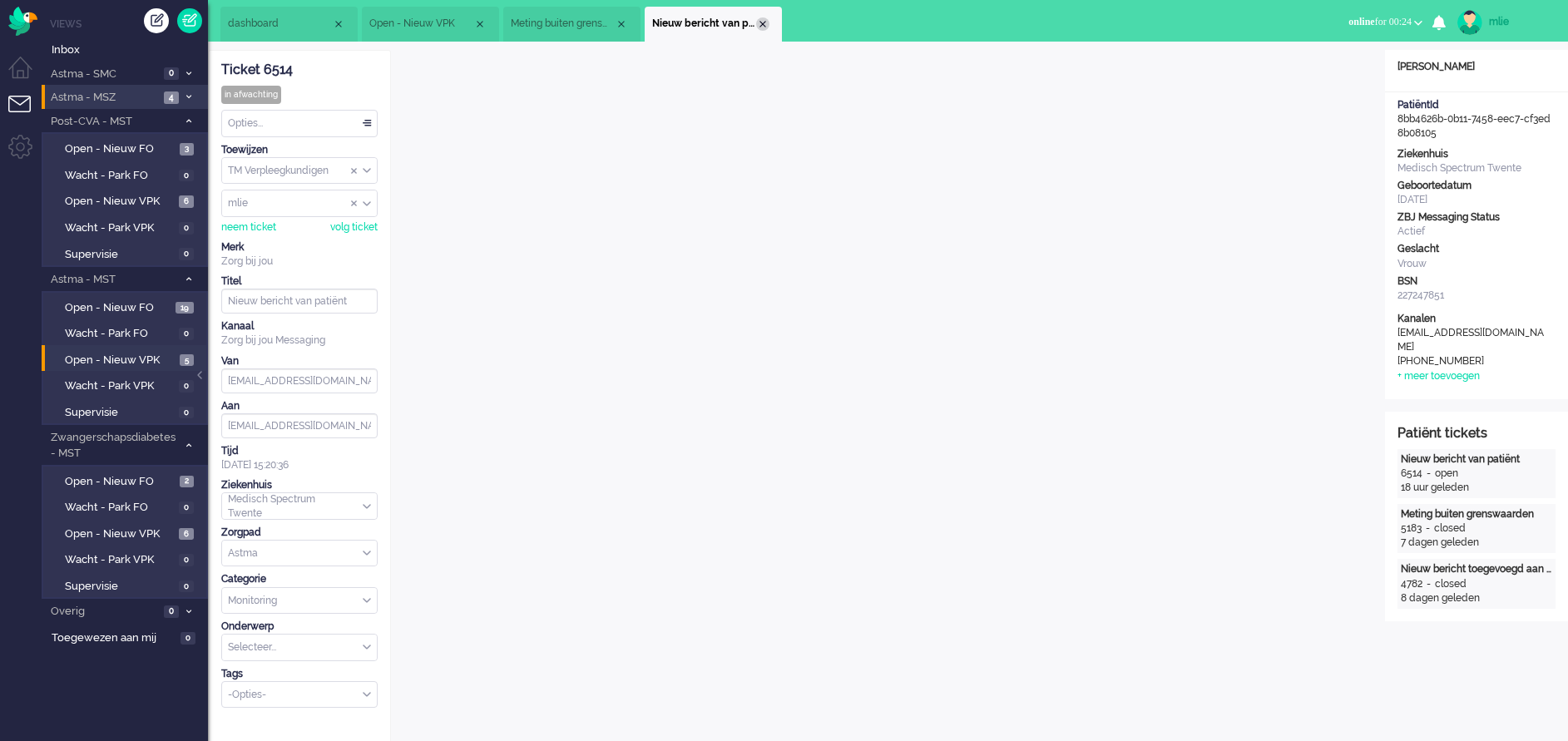
click at [765, 19] on div "Close tab" at bounding box center [762, 24] width 13 height 13
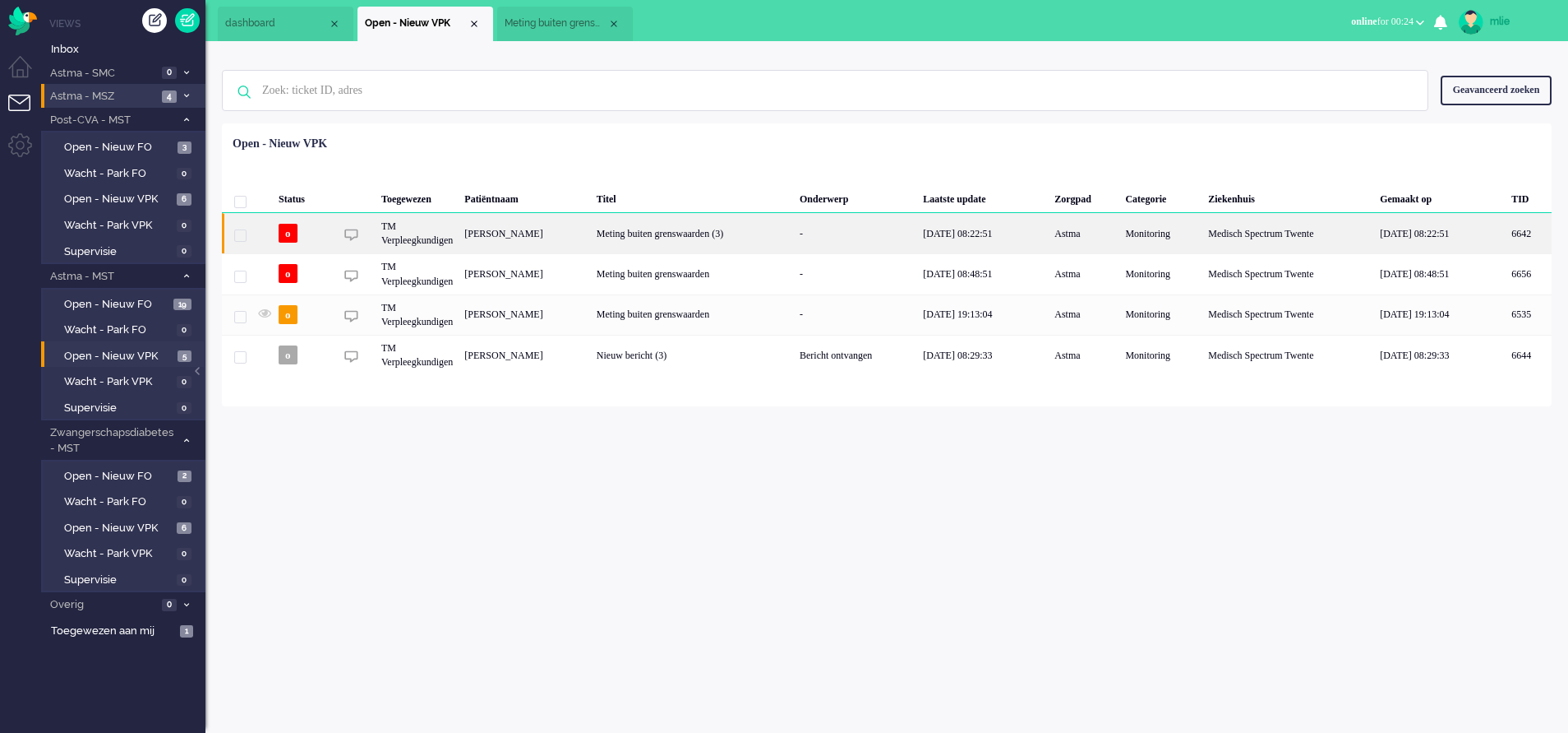
click at [794, 237] on div "Meting buiten grenswaarden (3)" at bounding box center [692, 234] width 203 height 41
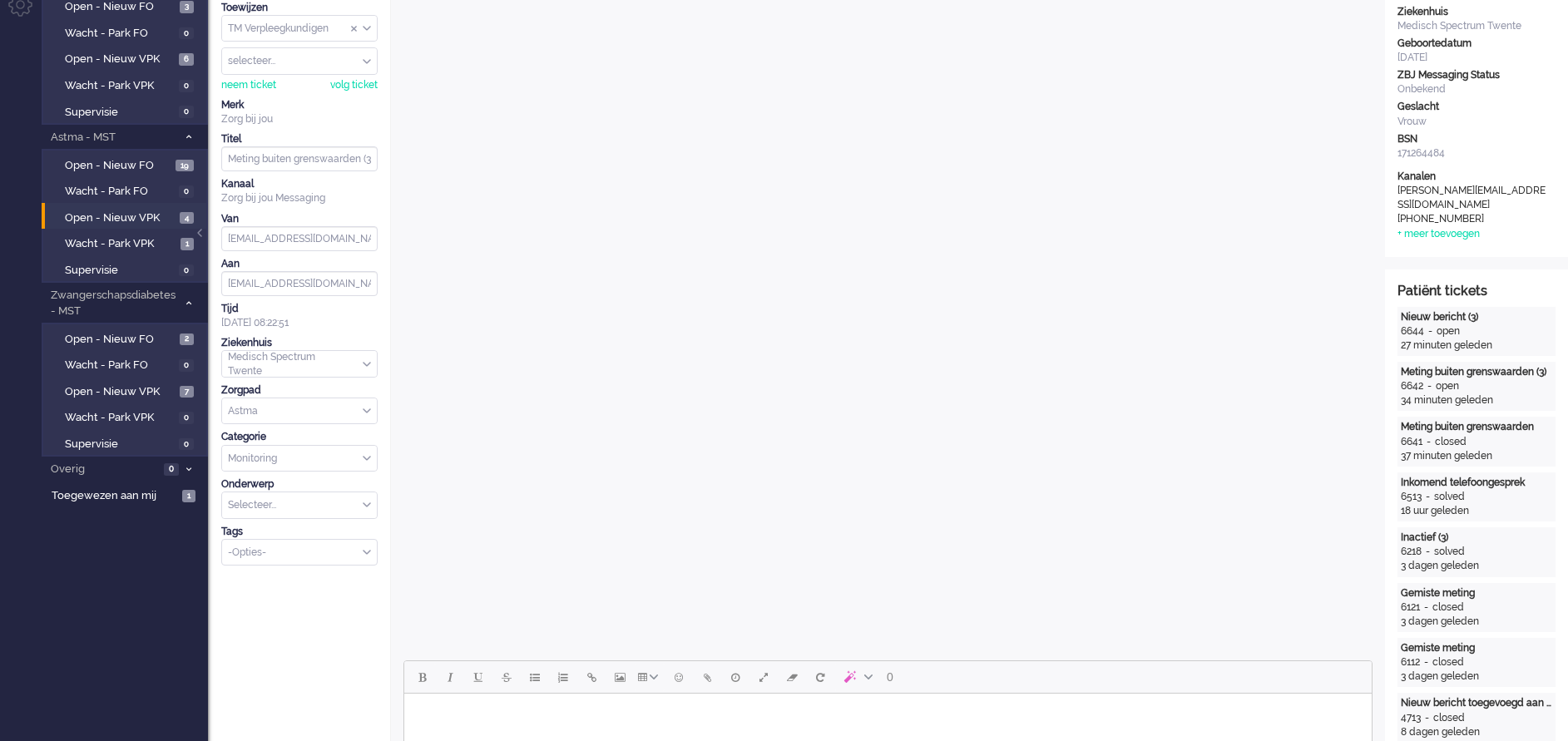
scroll to position [374, 0]
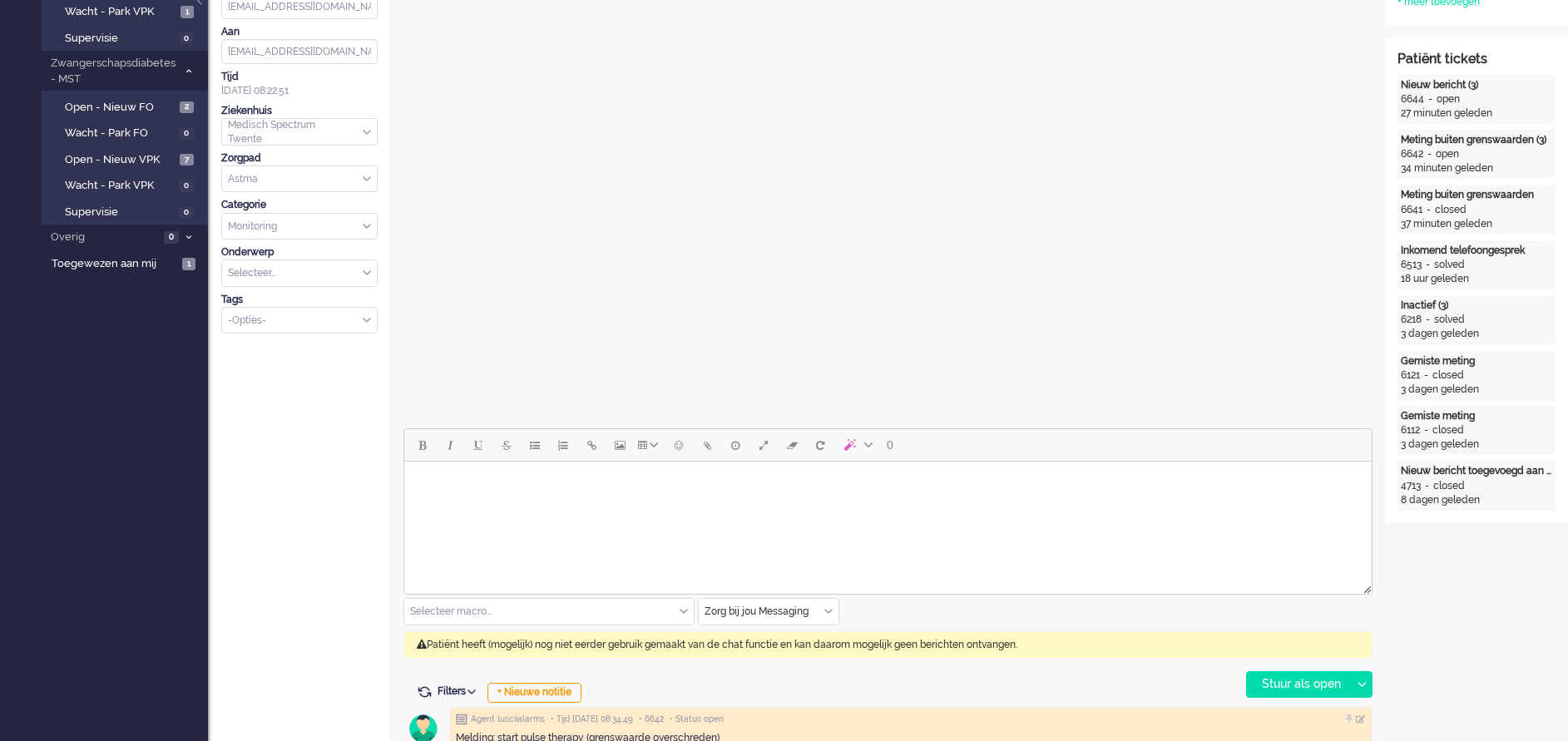
click at [471, 486] on body "Rich Text Area. Press ALT-0 for help." at bounding box center [887, 482] width 954 height 30
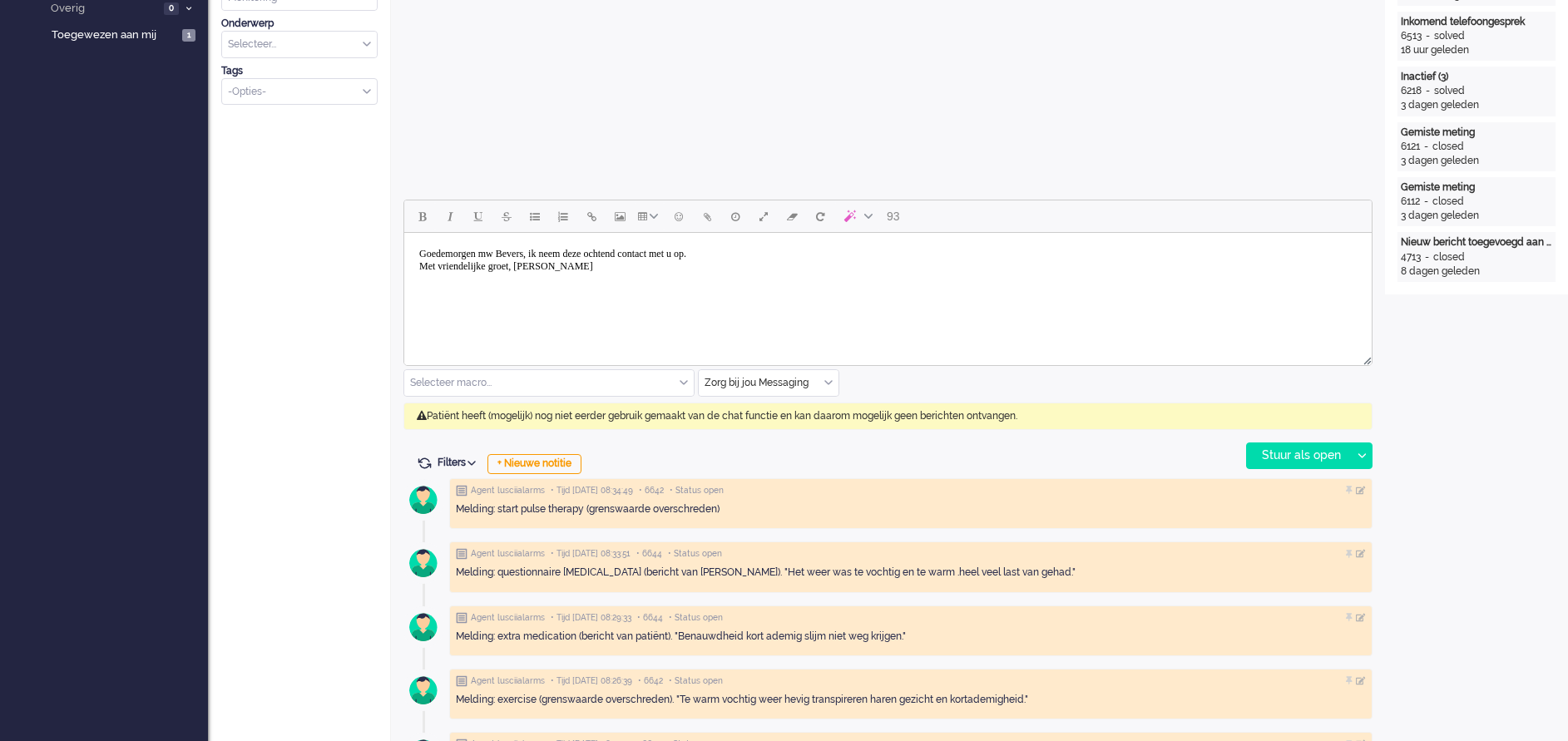
scroll to position [624, 0]
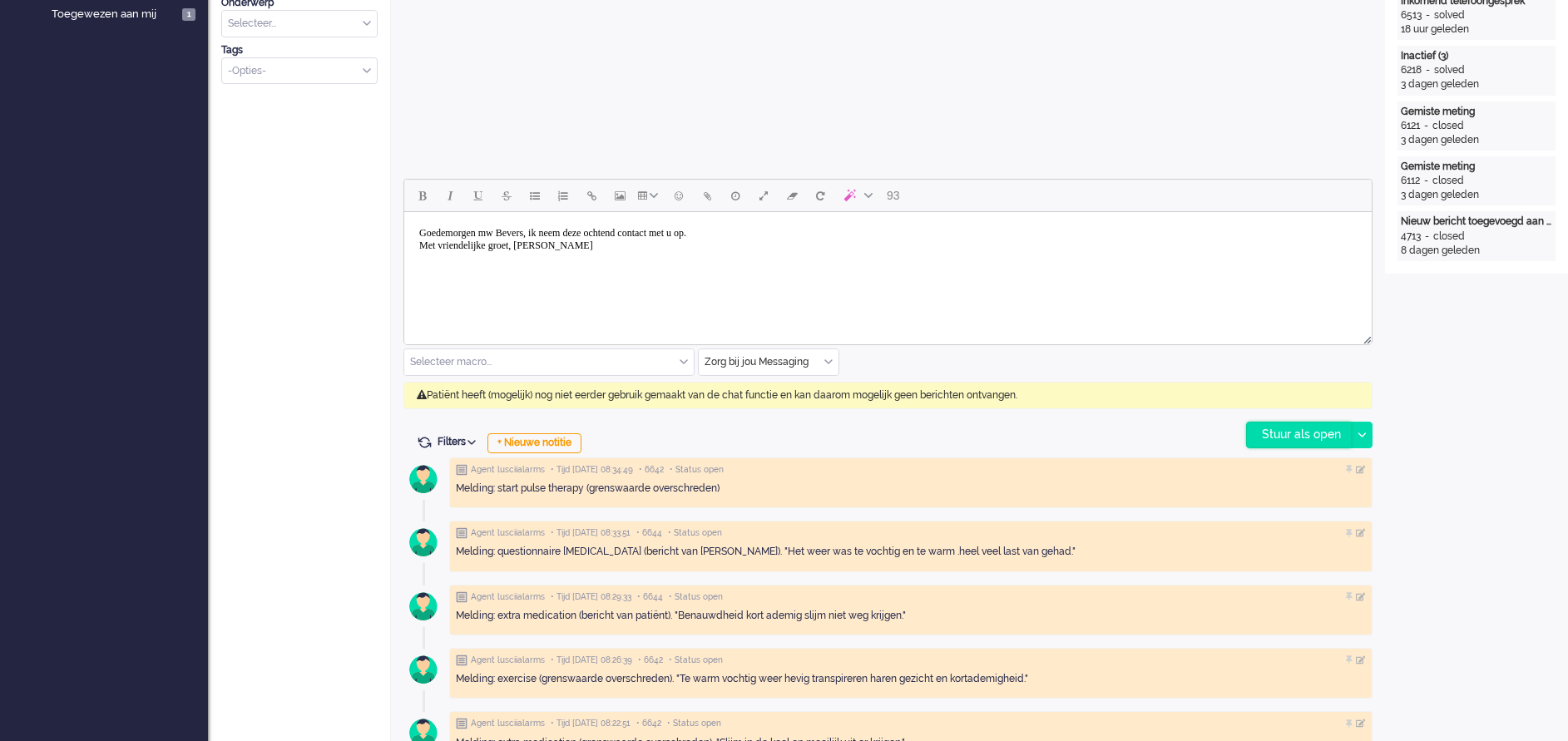
click at [1287, 439] on div "Stuur als open" at bounding box center [1298, 435] width 104 height 25
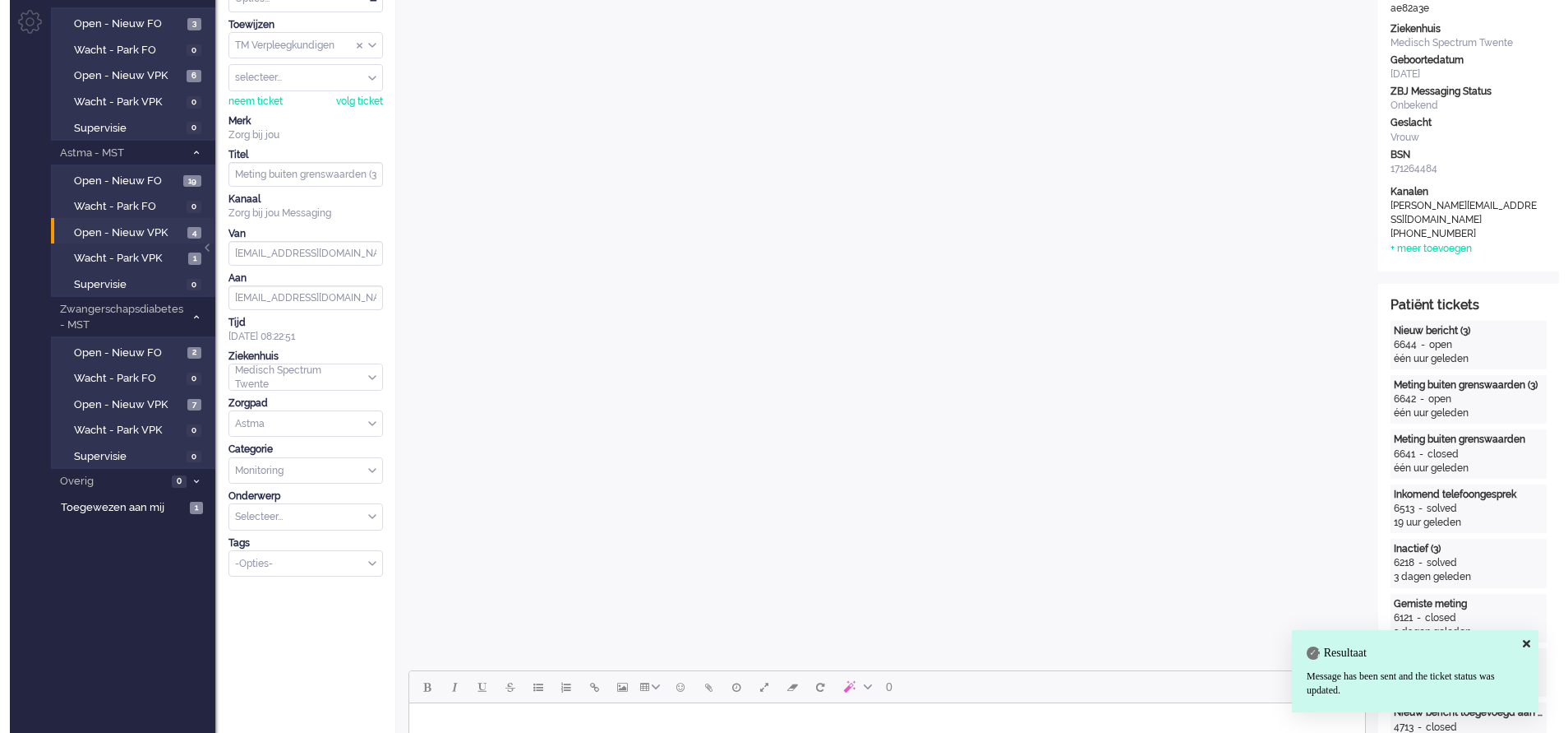
scroll to position [0, 0]
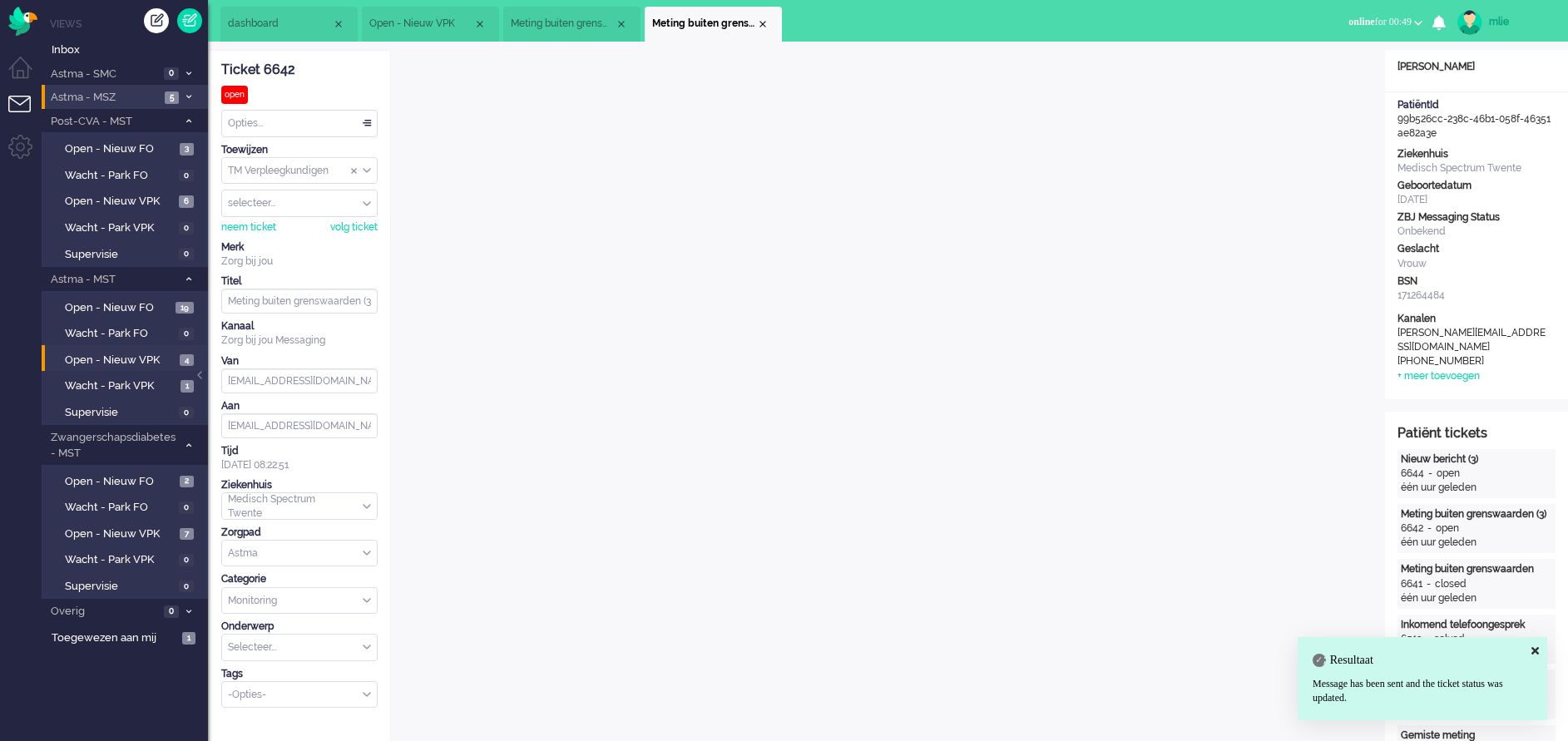
click at [364, 121] on div "Opties..." at bounding box center [299, 124] width 155 height 26
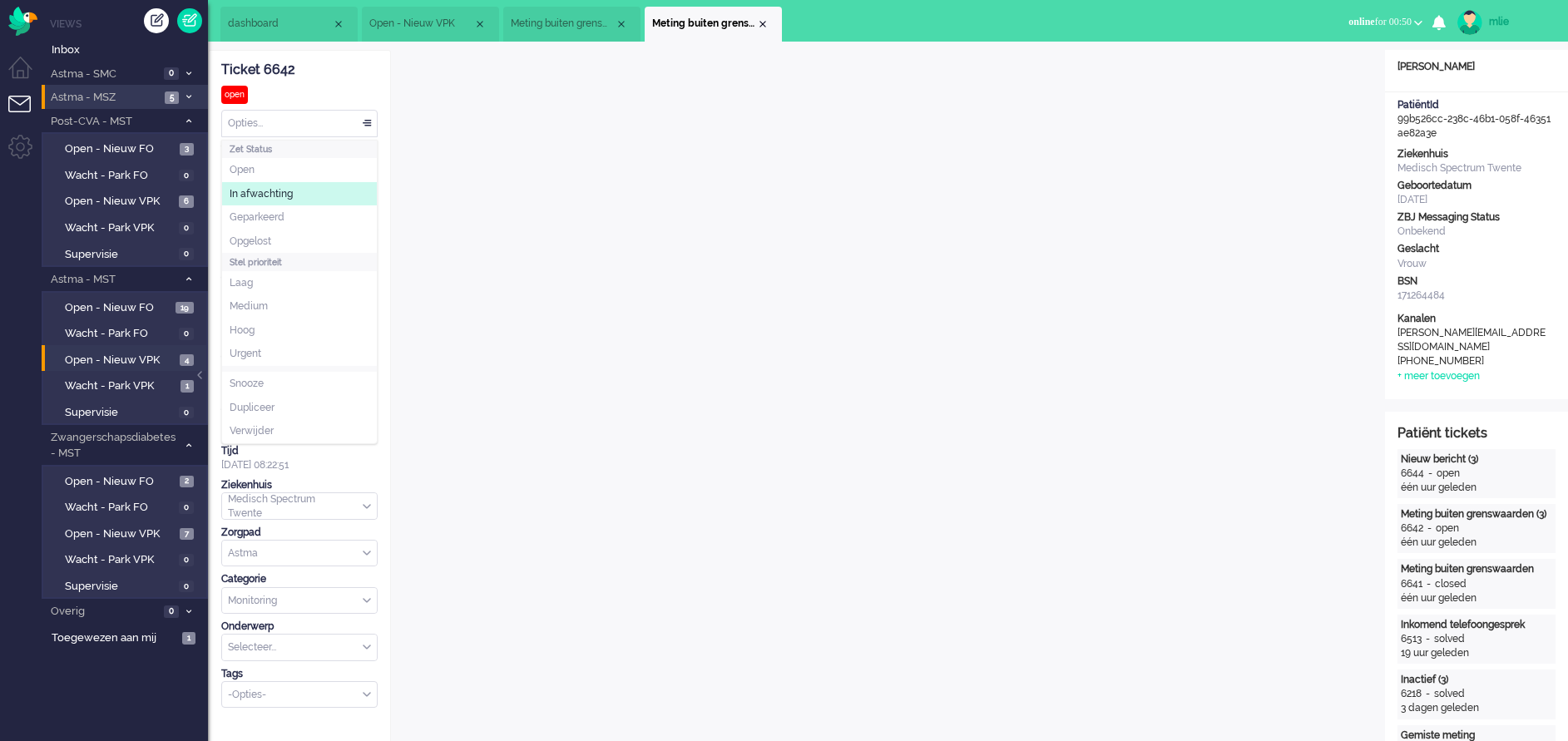
click at [269, 194] on span "In afwachting" at bounding box center [261, 194] width 64 height 14
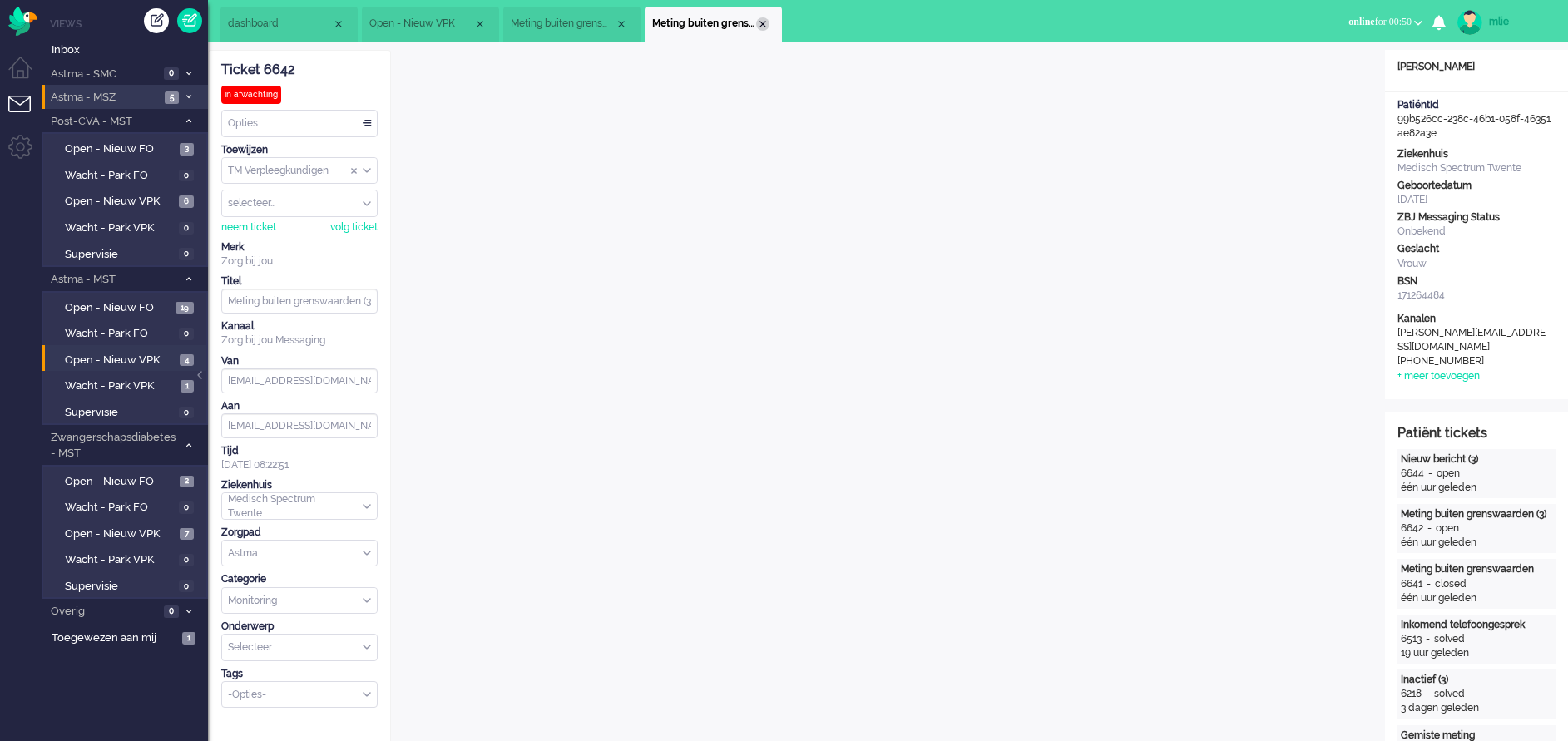
click at [765, 23] on div "Close tab" at bounding box center [762, 24] width 13 height 13
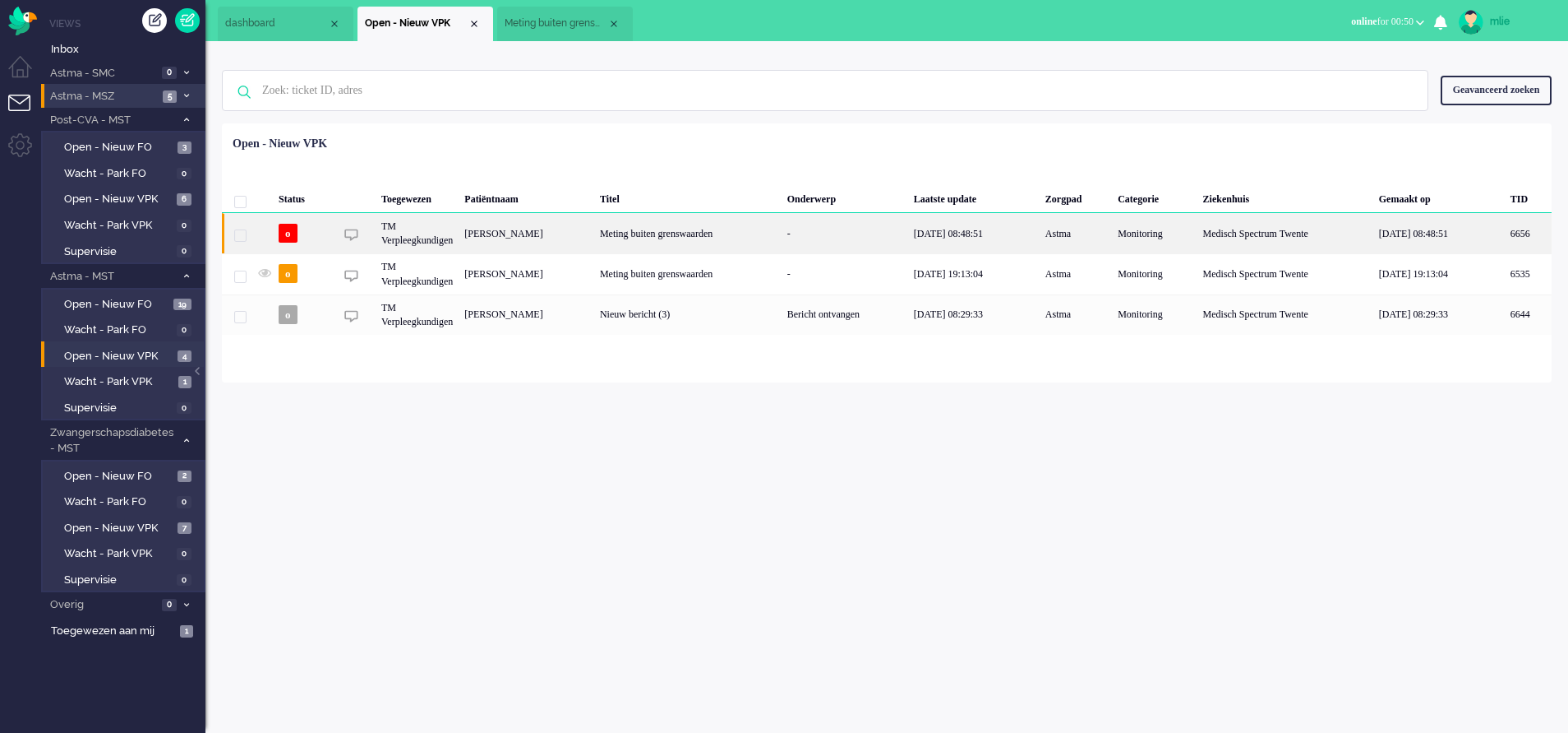
click at [870, 235] on div "-" at bounding box center [844, 234] width 127 height 41
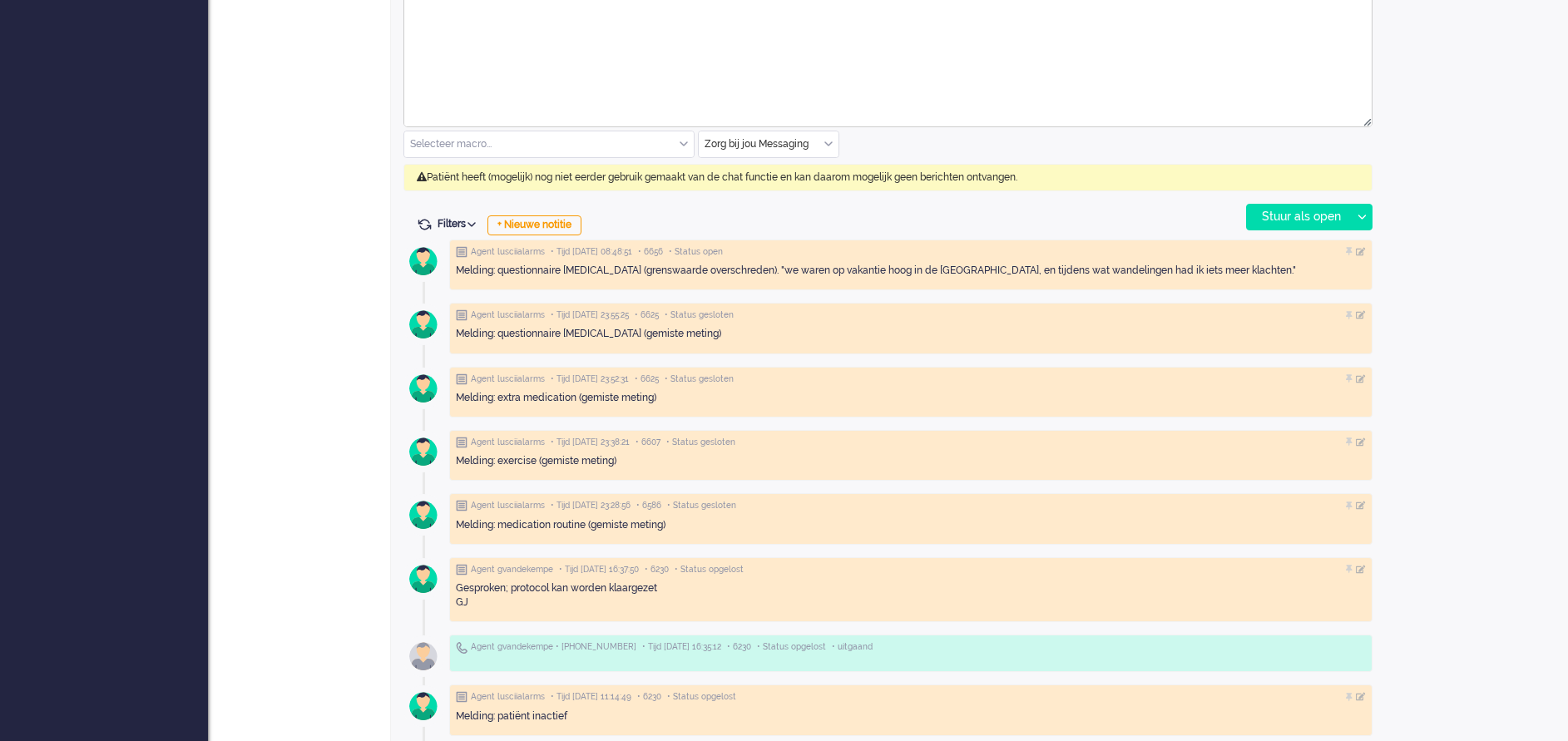
scroll to position [624, 0]
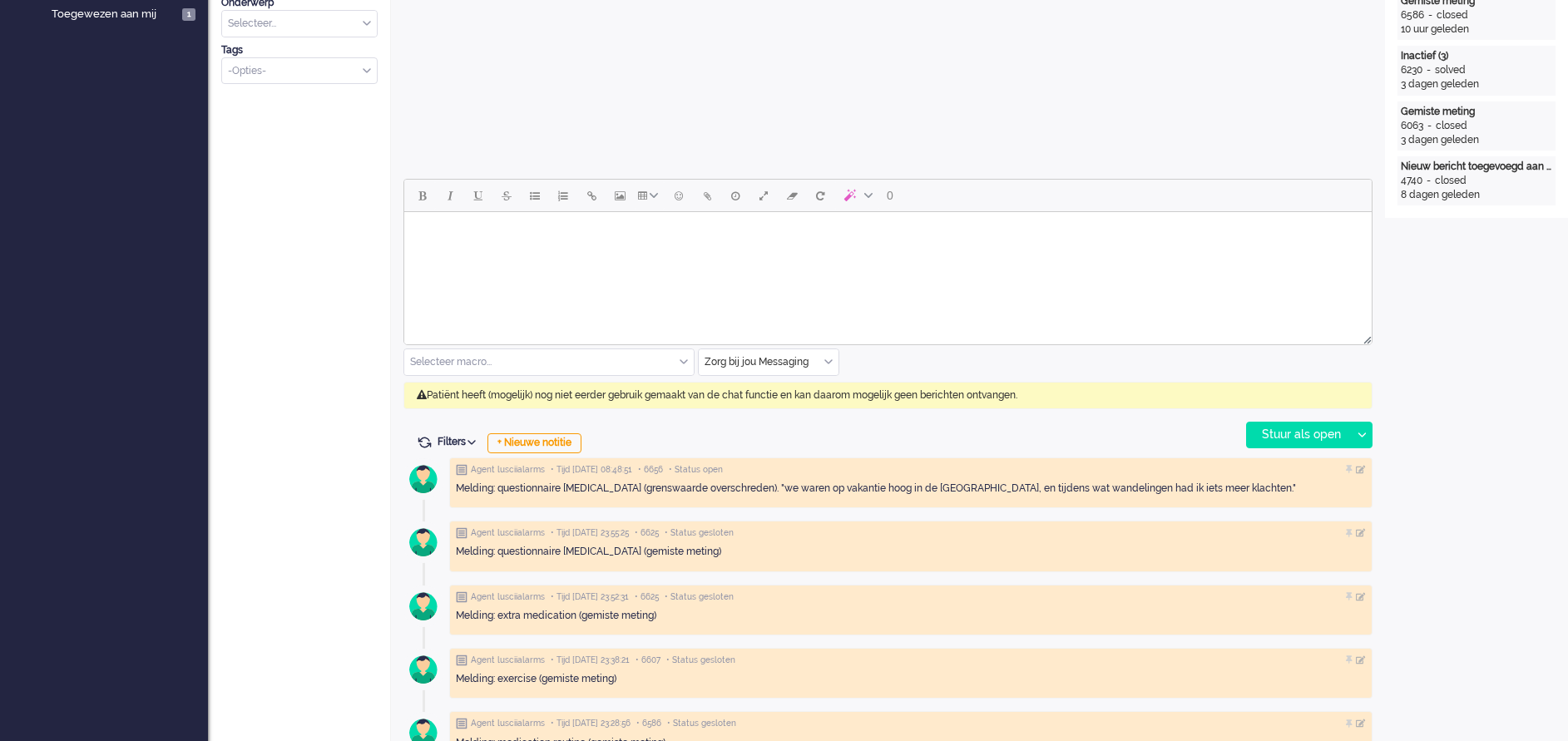
click at [528, 254] on html at bounding box center [887, 233] width 967 height 42
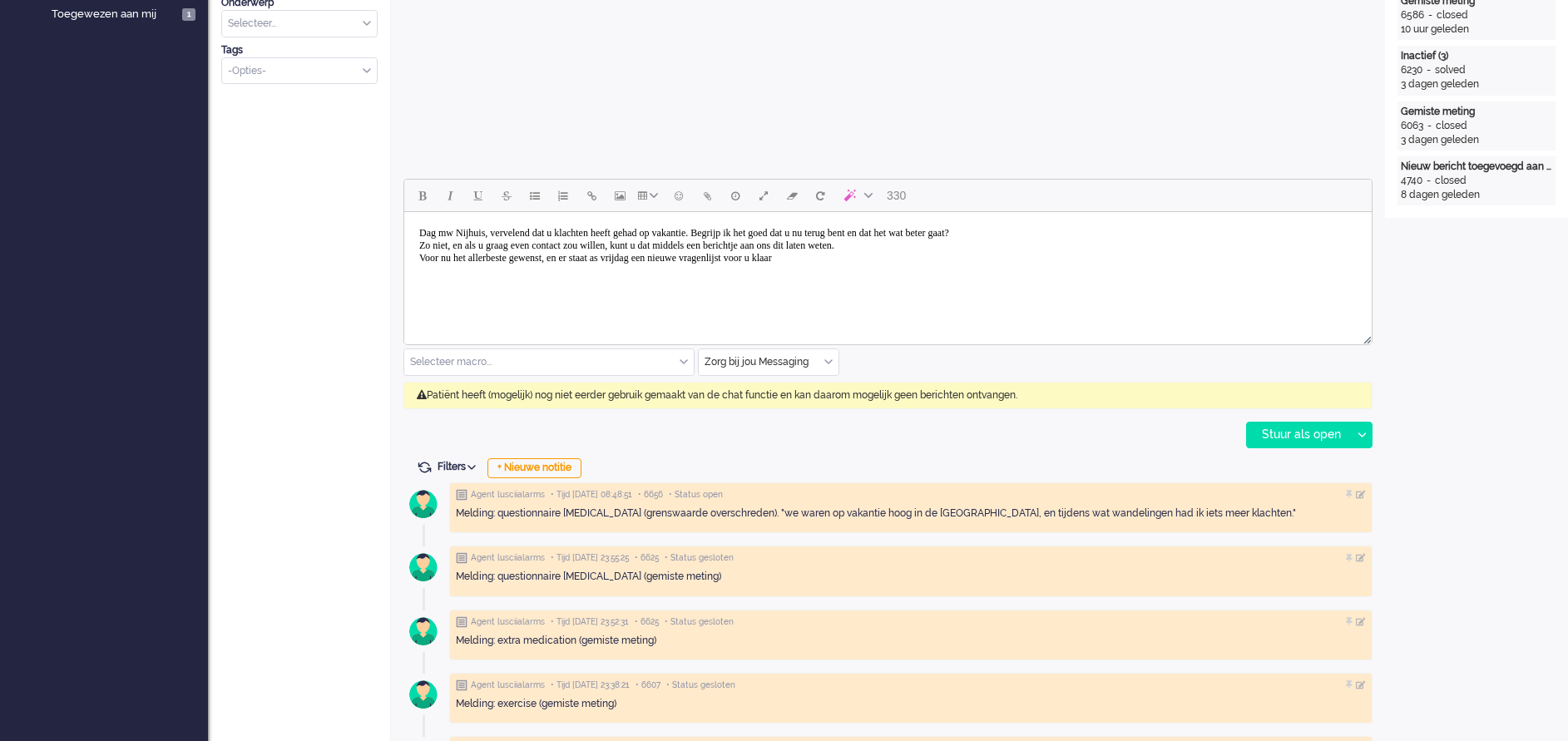
click at [751, 260] on body "Dag mw Nijhuis, vervelend dat u klachten heeft gehad op vakantie. Begrijp ik he…" at bounding box center [887, 245] width 954 height 54
click at [867, 260] on body "Dag mw Nijhuis, vervelend dat u klachten heeft gehad op vakantie. Begrijp ik he…" at bounding box center [887, 245] width 954 height 54
click at [1281, 437] on div "Stuur als open" at bounding box center [1298, 435] width 104 height 25
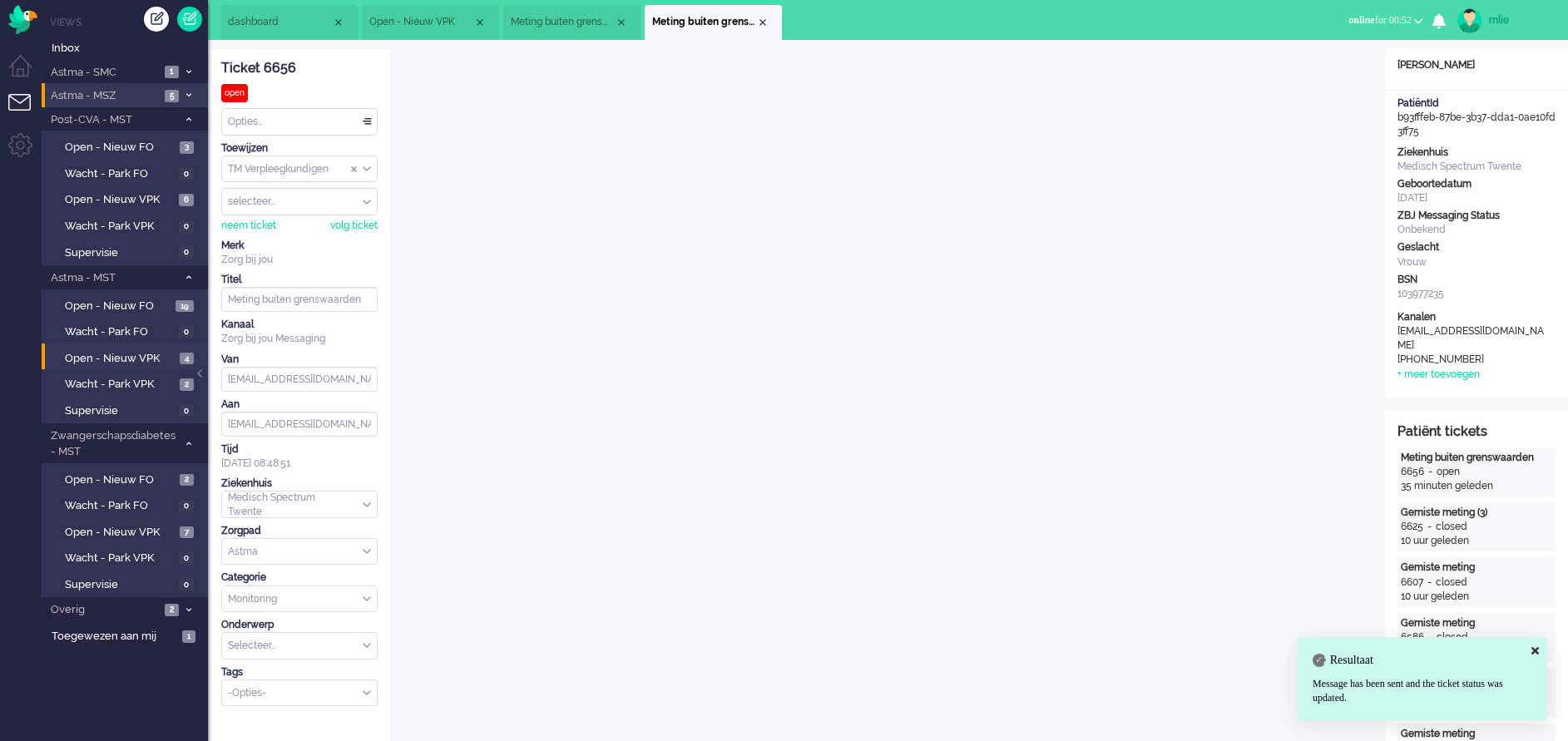
scroll to position [0, 0]
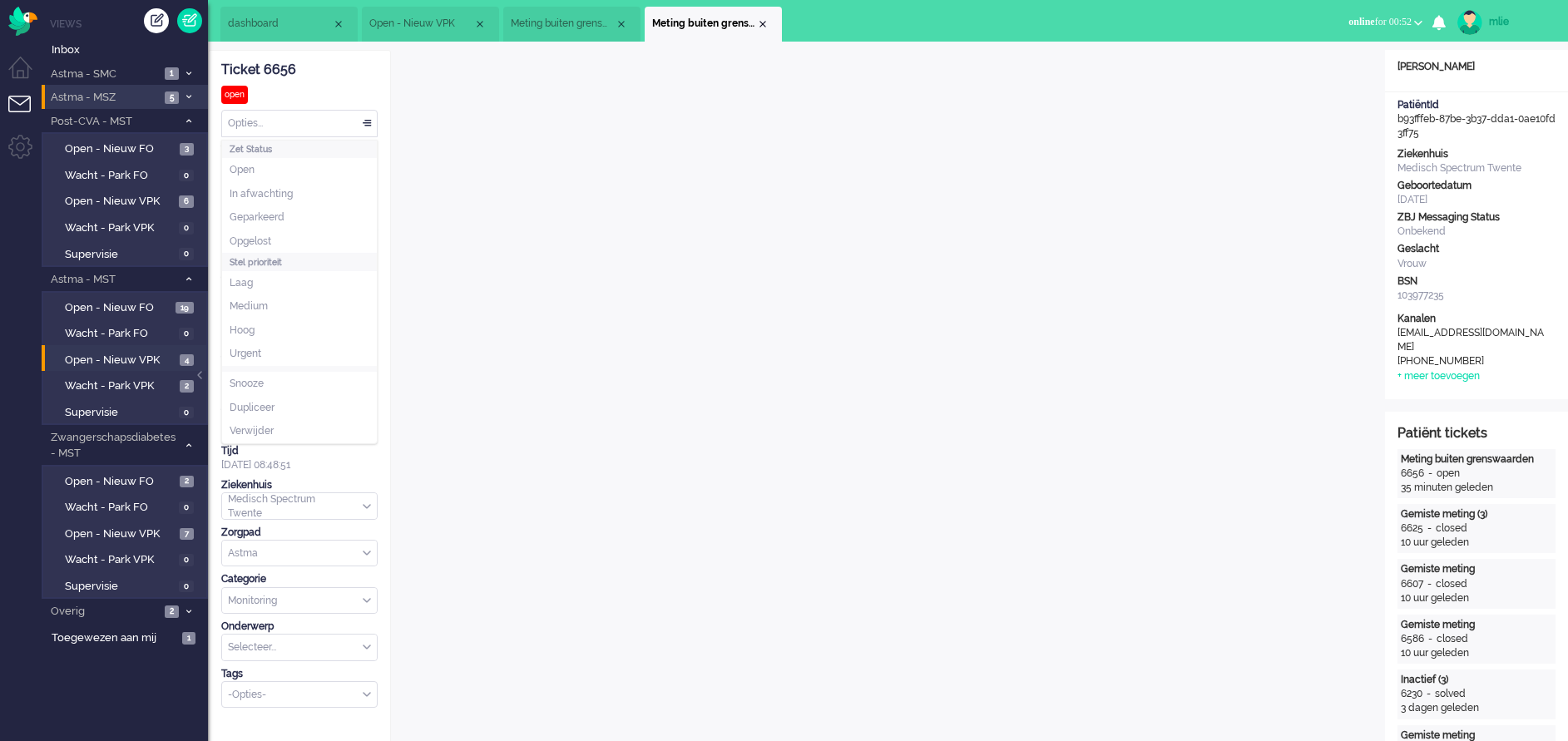
click at [360, 117] on div "Opties..." at bounding box center [299, 124] width 155 height 26
click at [297, 244] on li "Opgelost" at bounding box center [299, 241] width 155 height 24
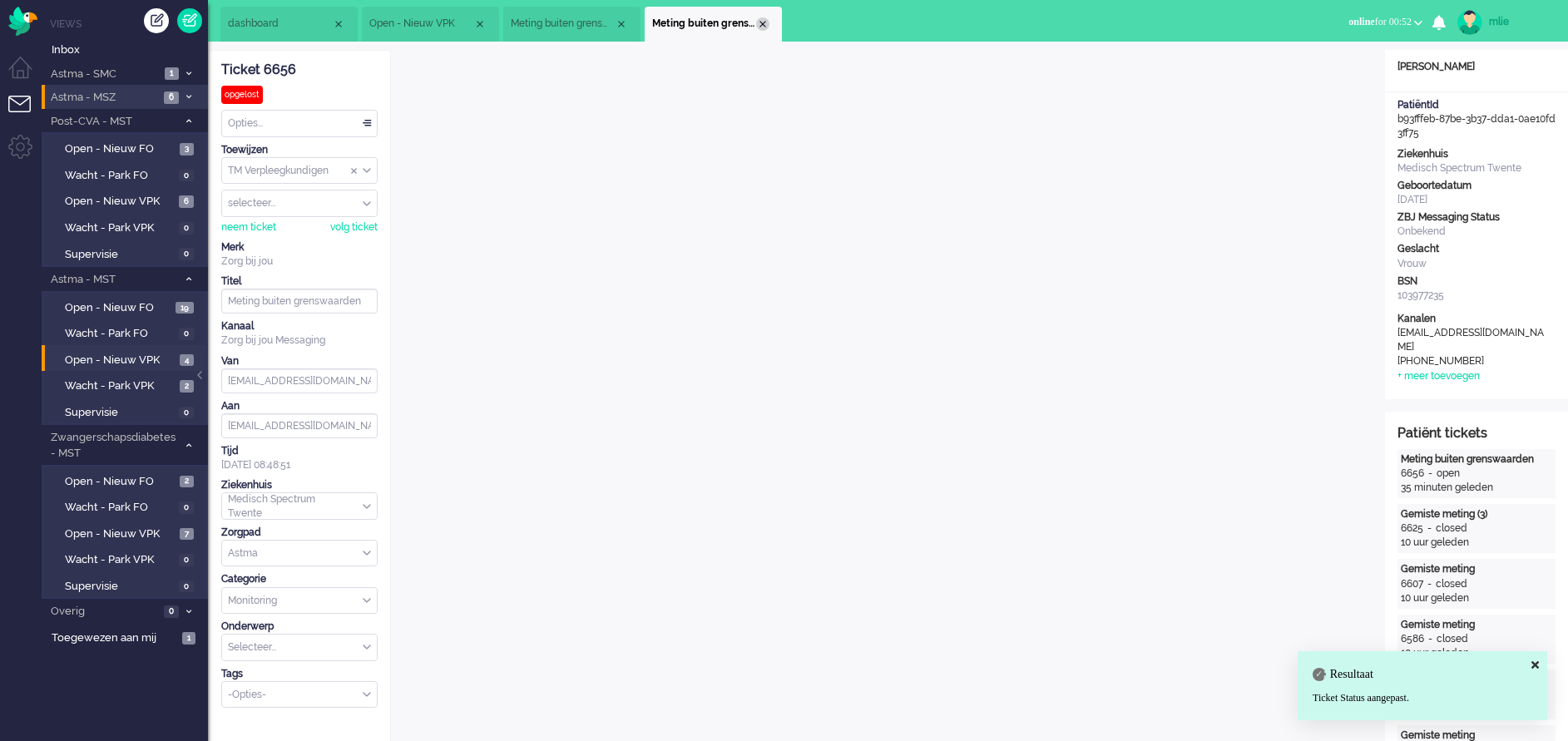
click at [766, 20] on div "Close tab" at bounding box center [762, 24] width 13 height 13
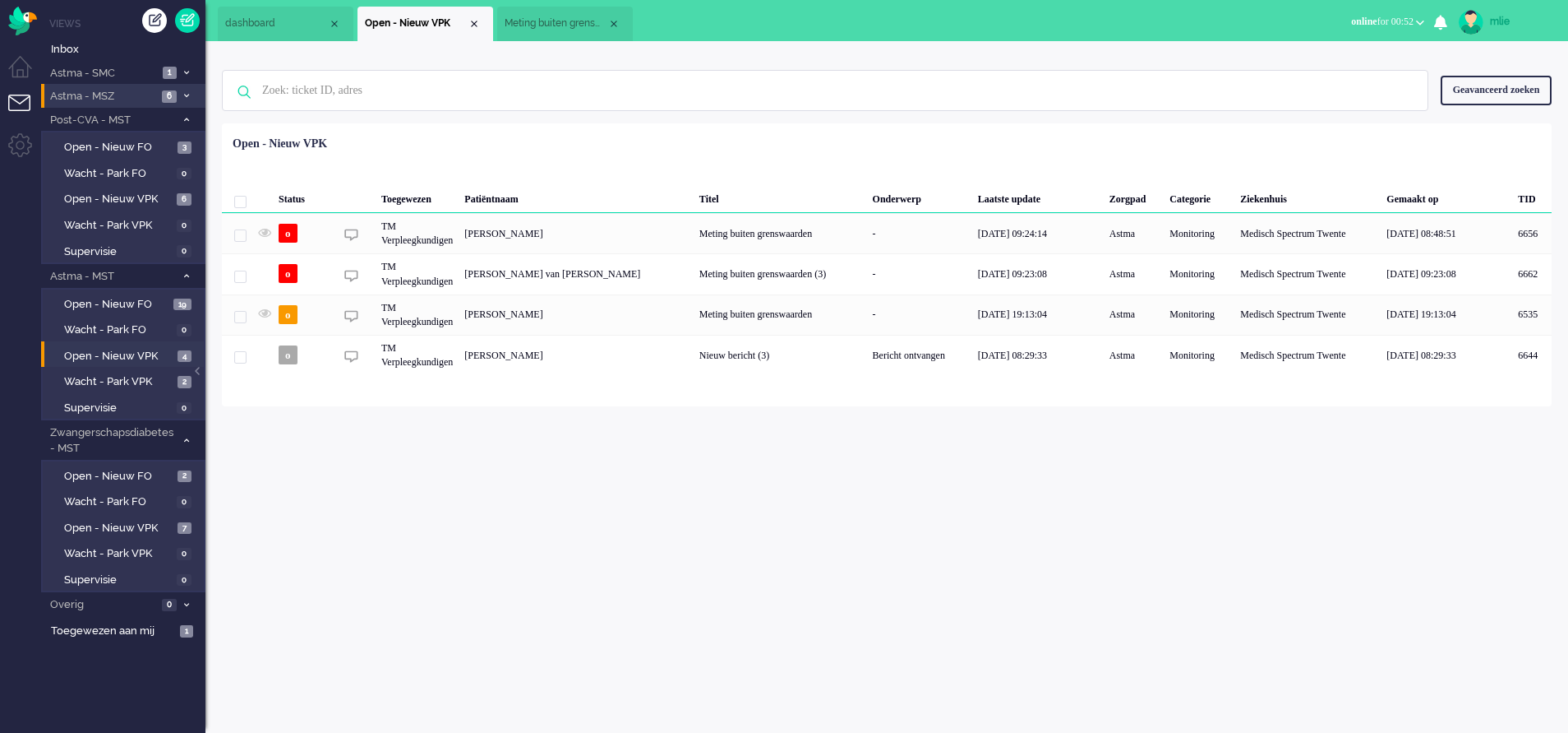
click at [245, 24] on span "dashboard" at bounding box center [277, 24] width 103 height 14
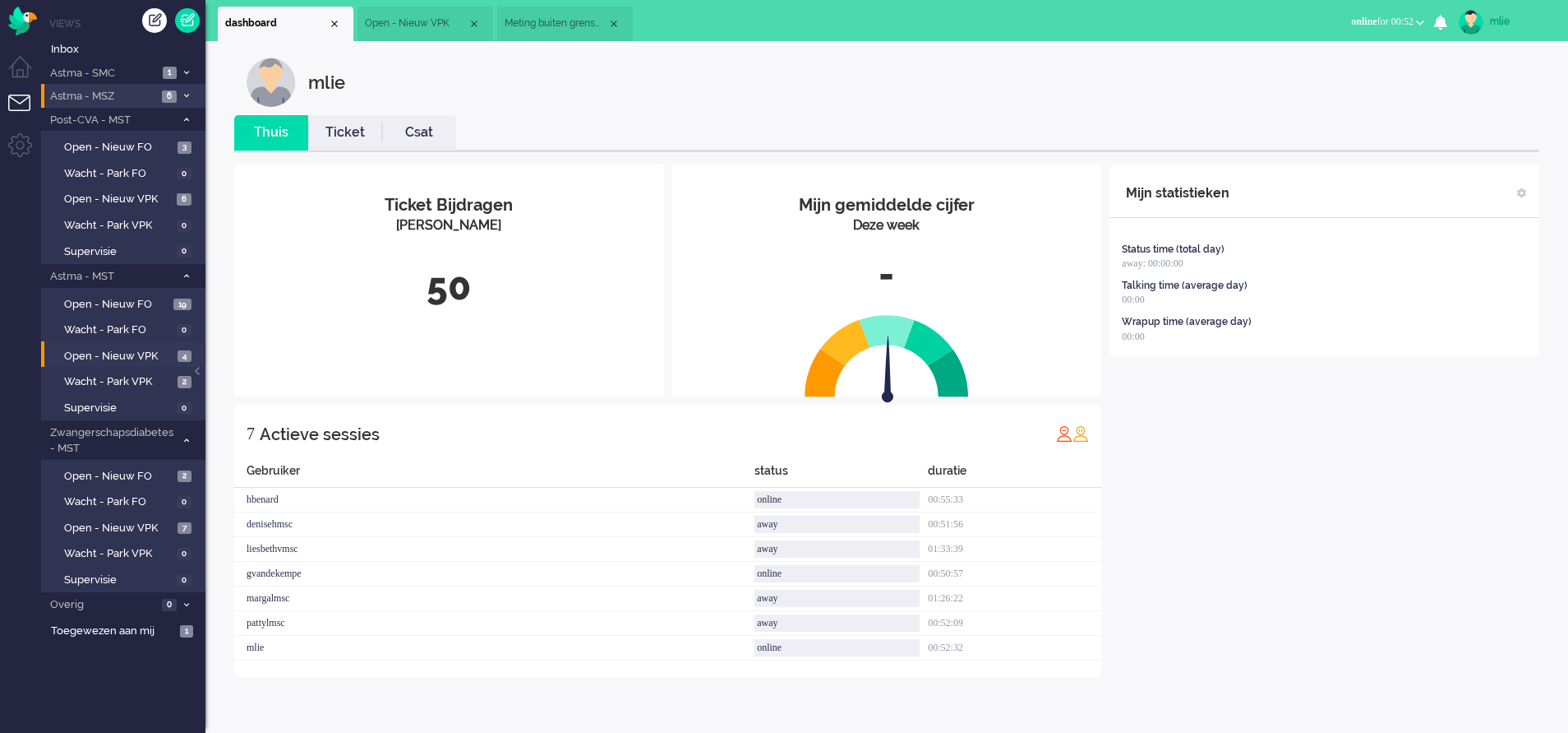
click at [334, 137] on link "Ticket" at bounding box center [345, 132] width 74 height 19
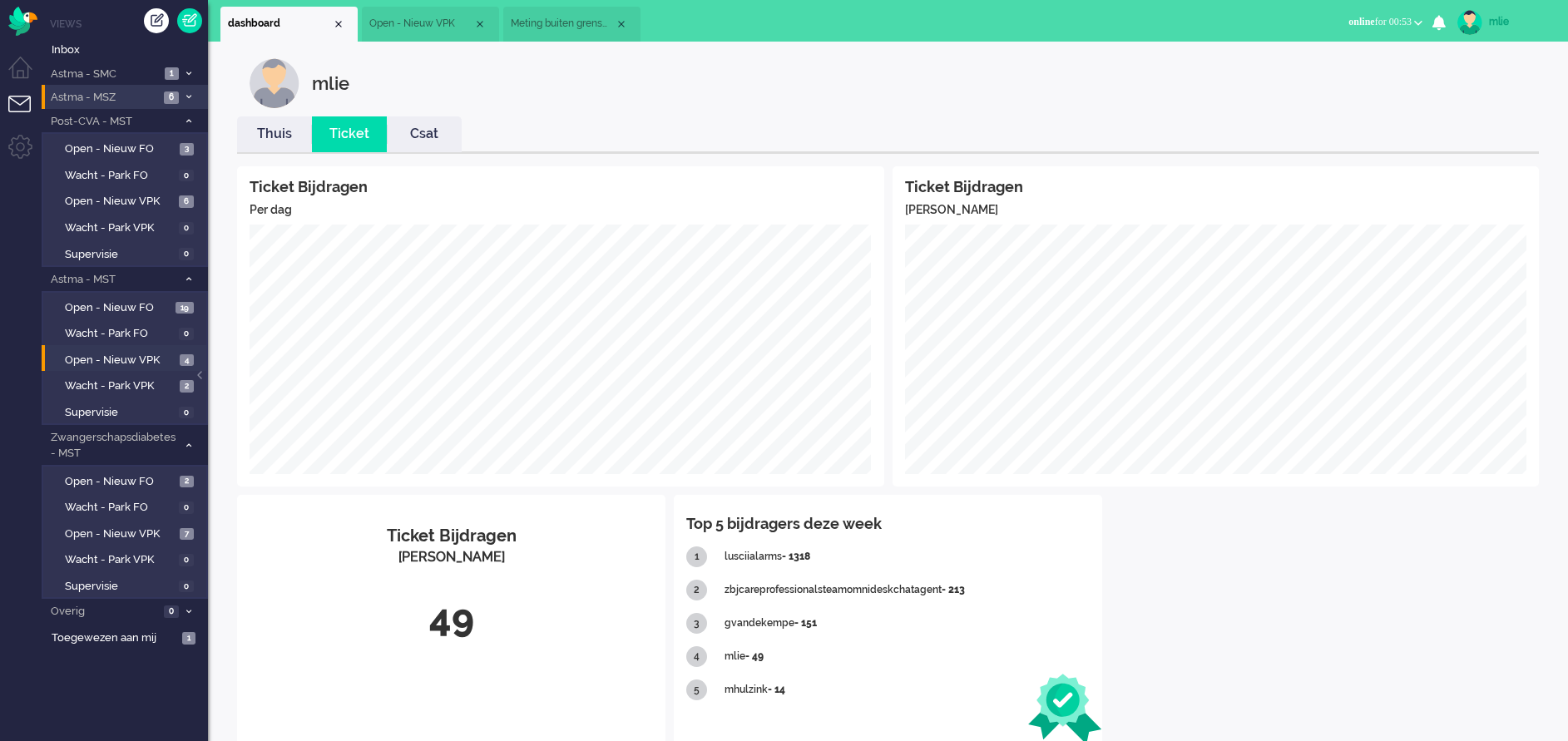
click at [416, 30] on span "Open - Nieuw VPK" at bounding box center [421, 24] width 104 height 14
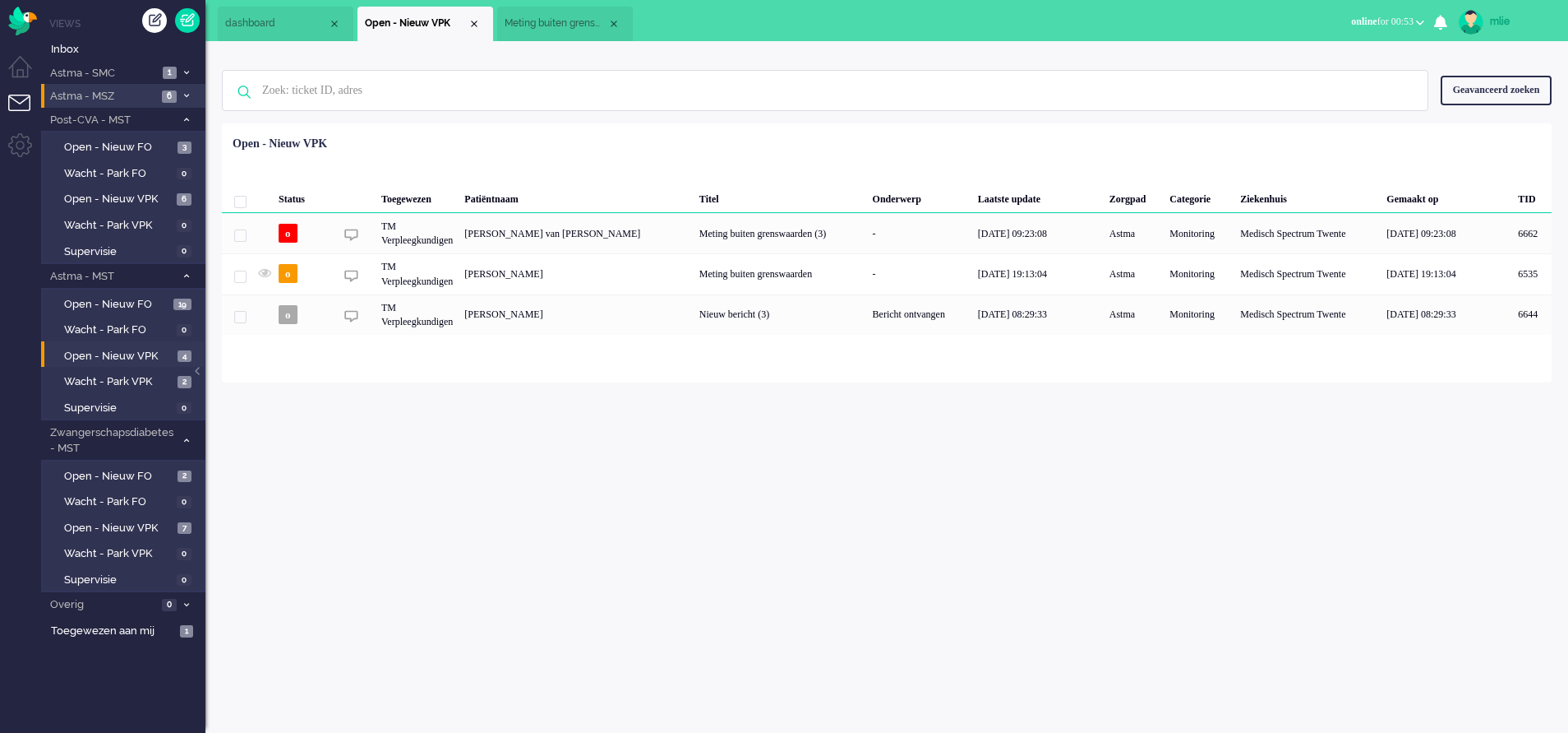
click at [551, 18] on span "Meting buiten grenswaarden" at bounding box center [556, 24] width 103 height 14
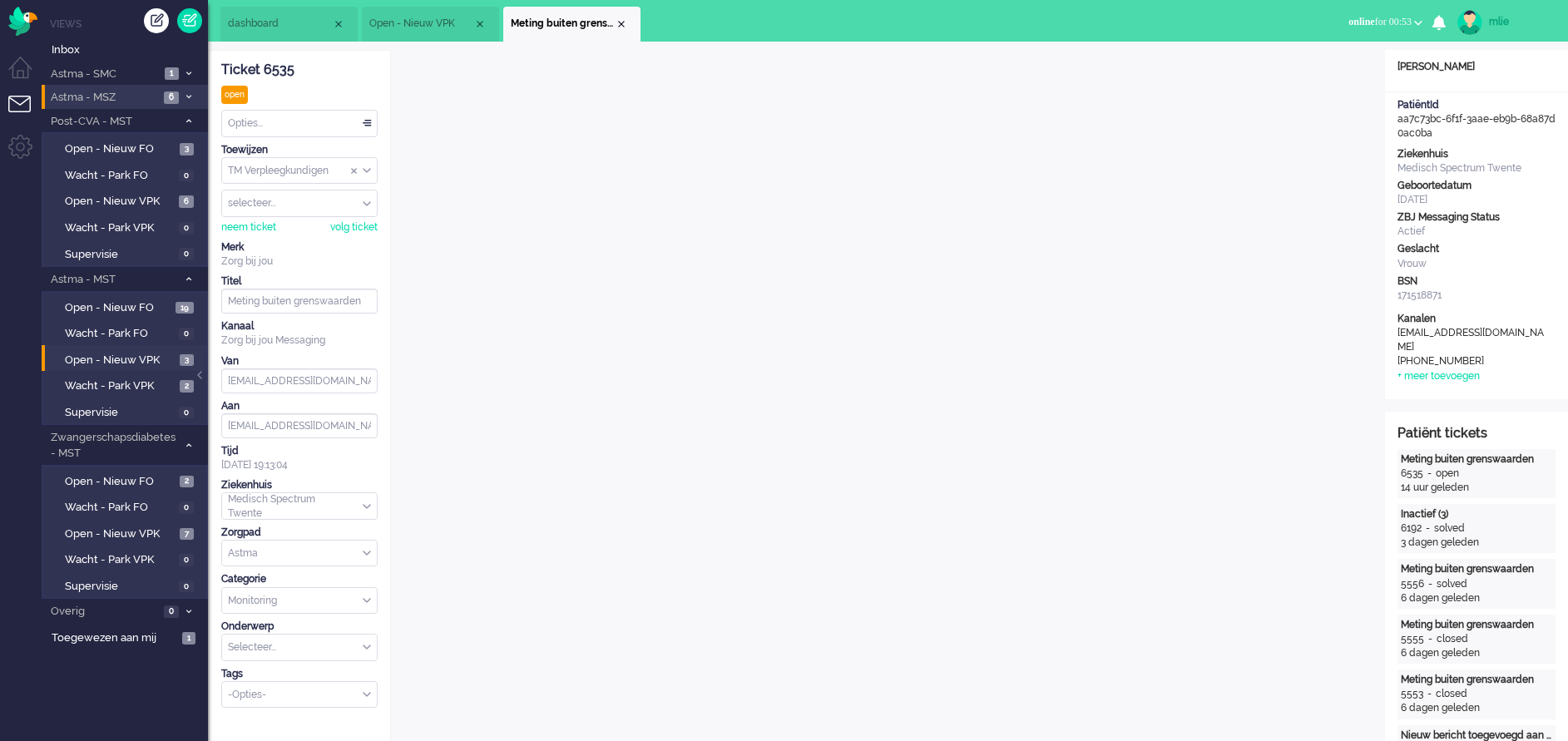
click at [368, 111] on div "Opties..." at bounding box center [299, 124] width 155 height 26
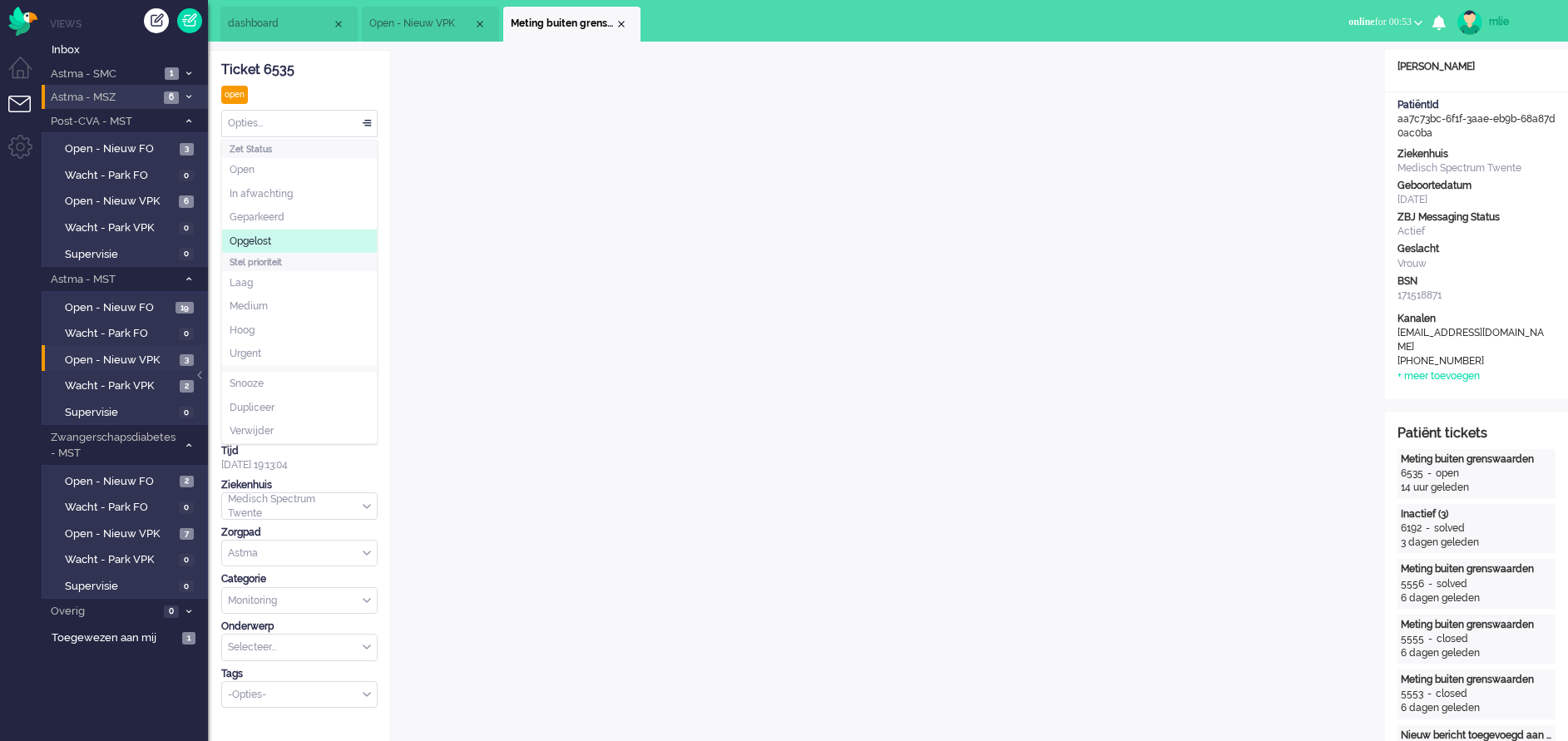
click at [266, 238] on span "Opgelost" at bounding box center [250, 242] width 41 height 14
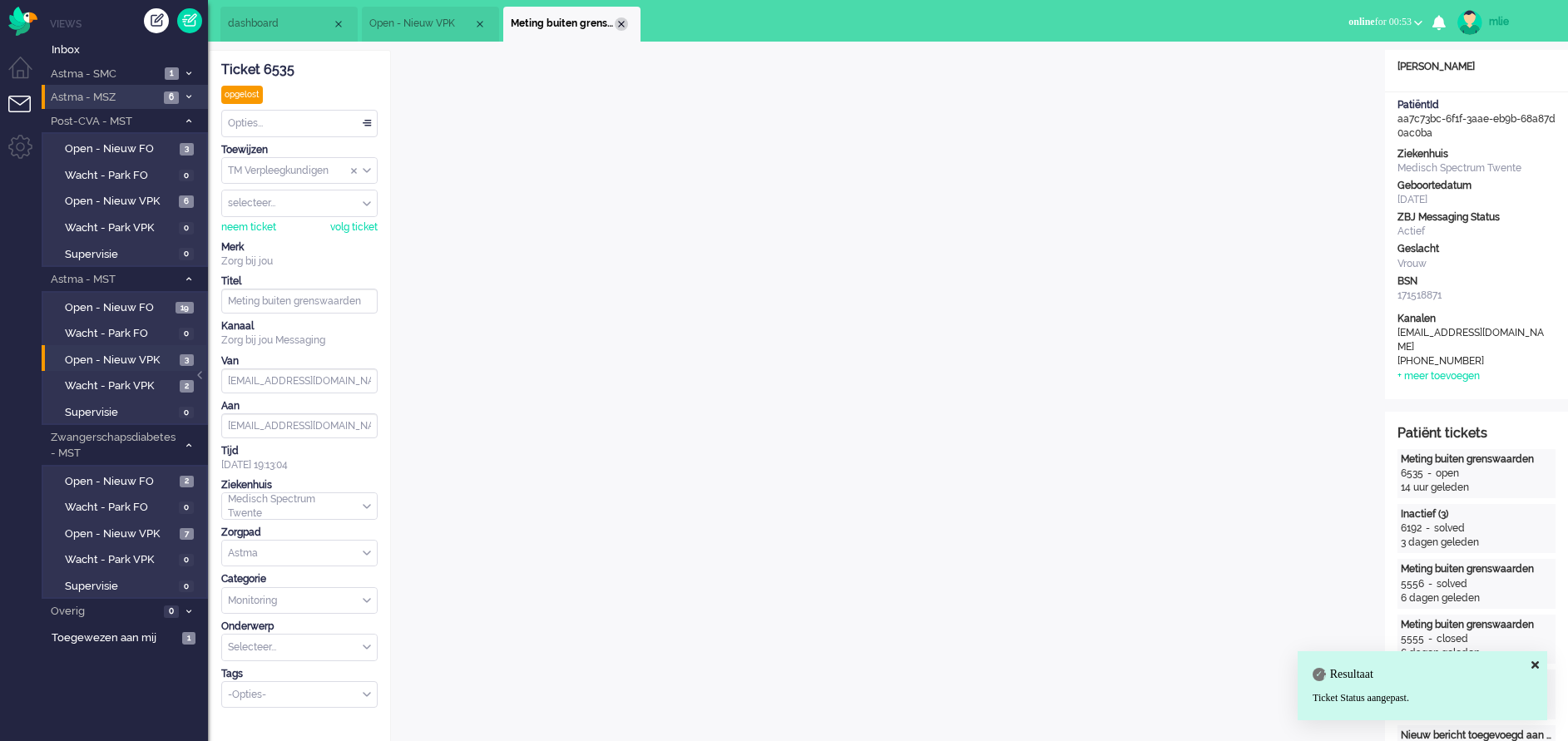
click at [621, 22] on div "Close tab" at bounding box center [621, 24] width 13 height 13
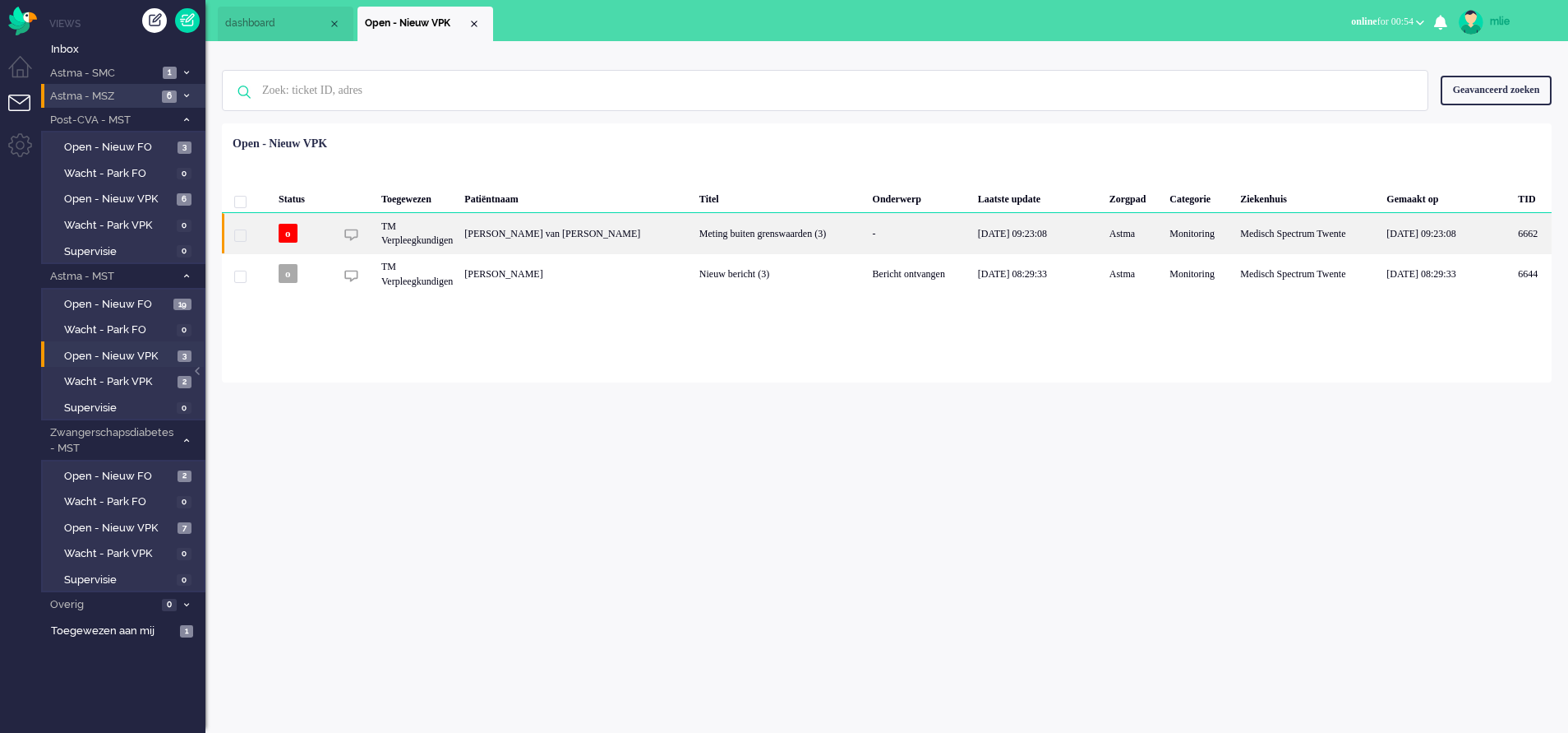
click at [980, 236] on div "19/08/2025 09:23:08" at bounding box center [1038, 234] width 132 height 41
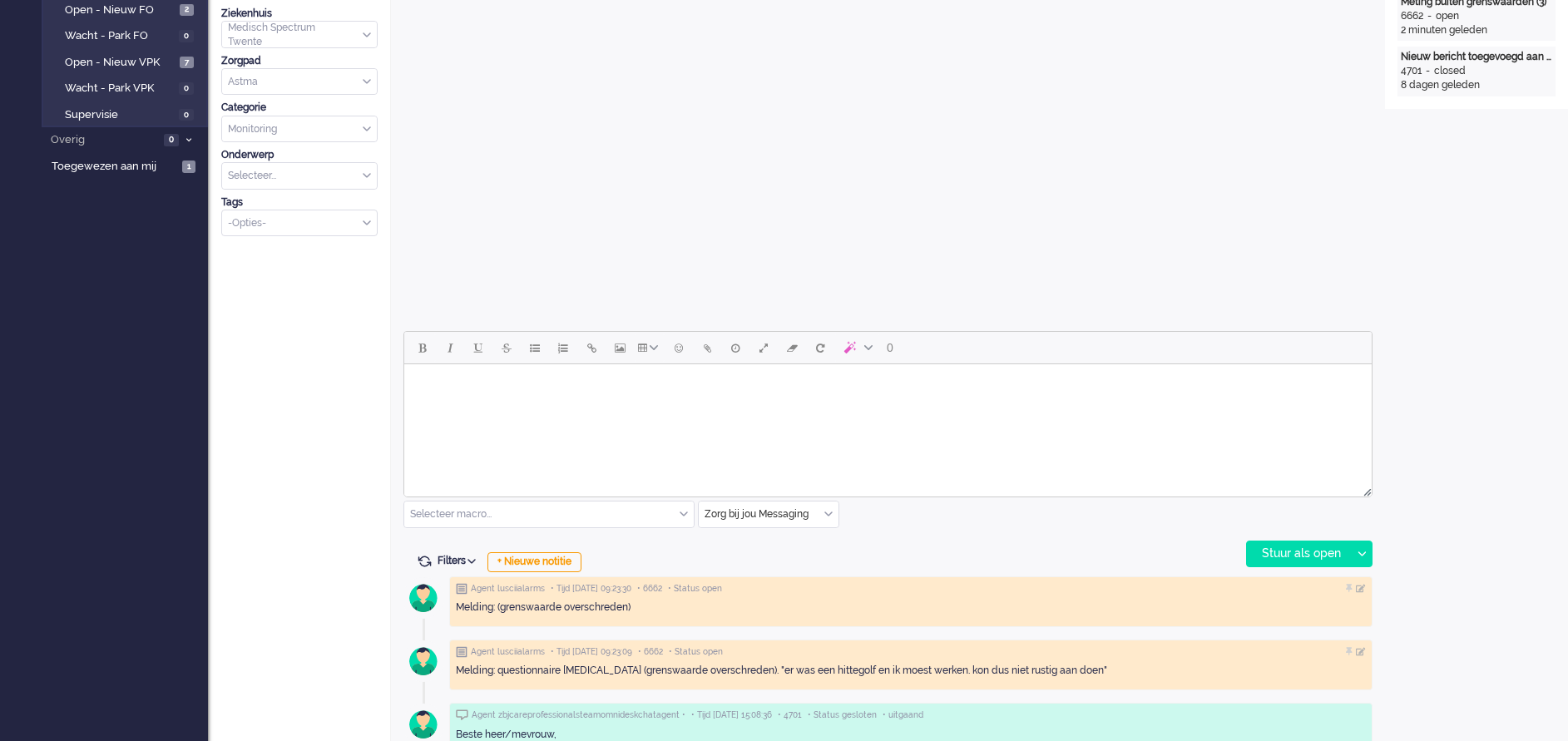
scroll to position [498, 0]
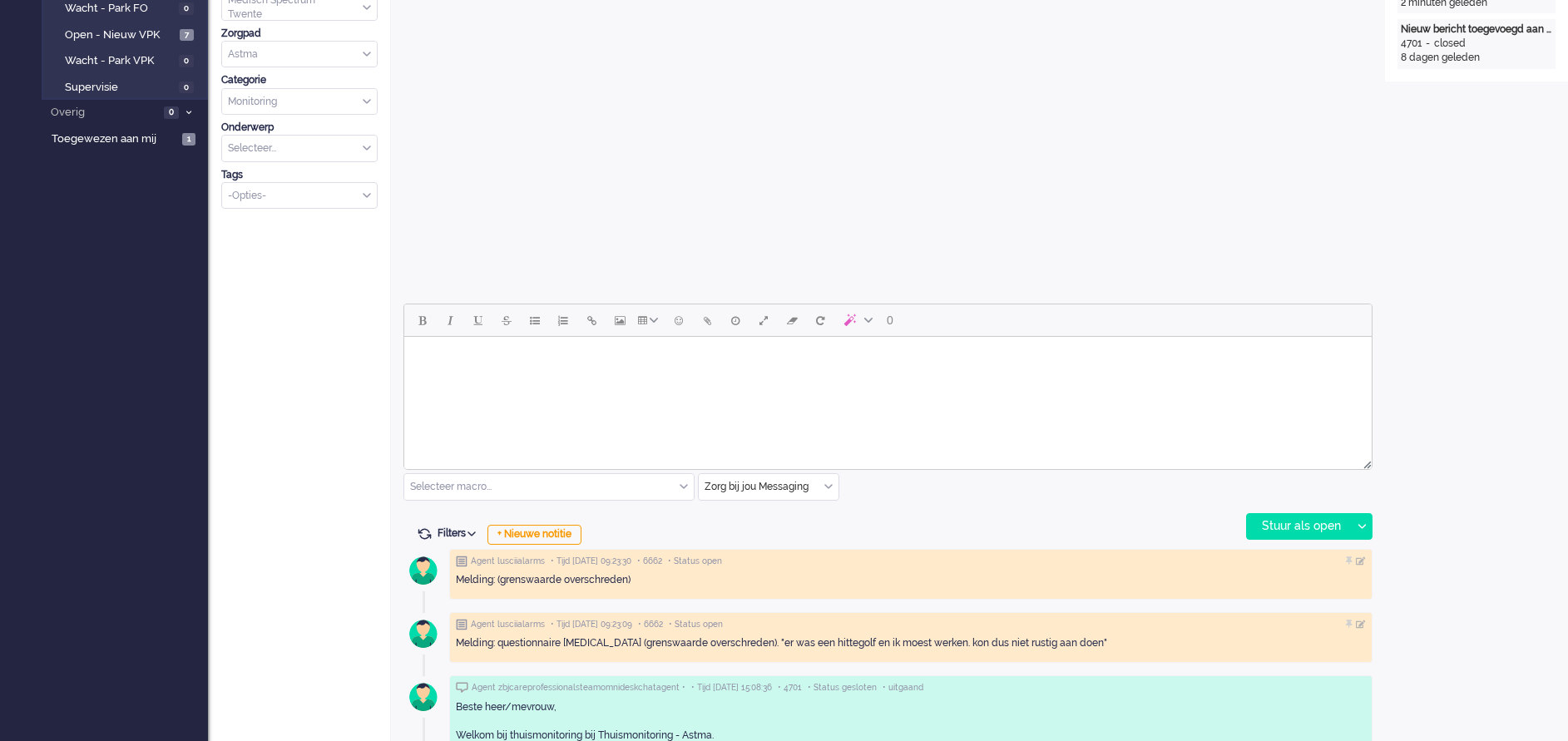
click at [495, 379] on html at bounding box center [887, 357] width 967 height 42
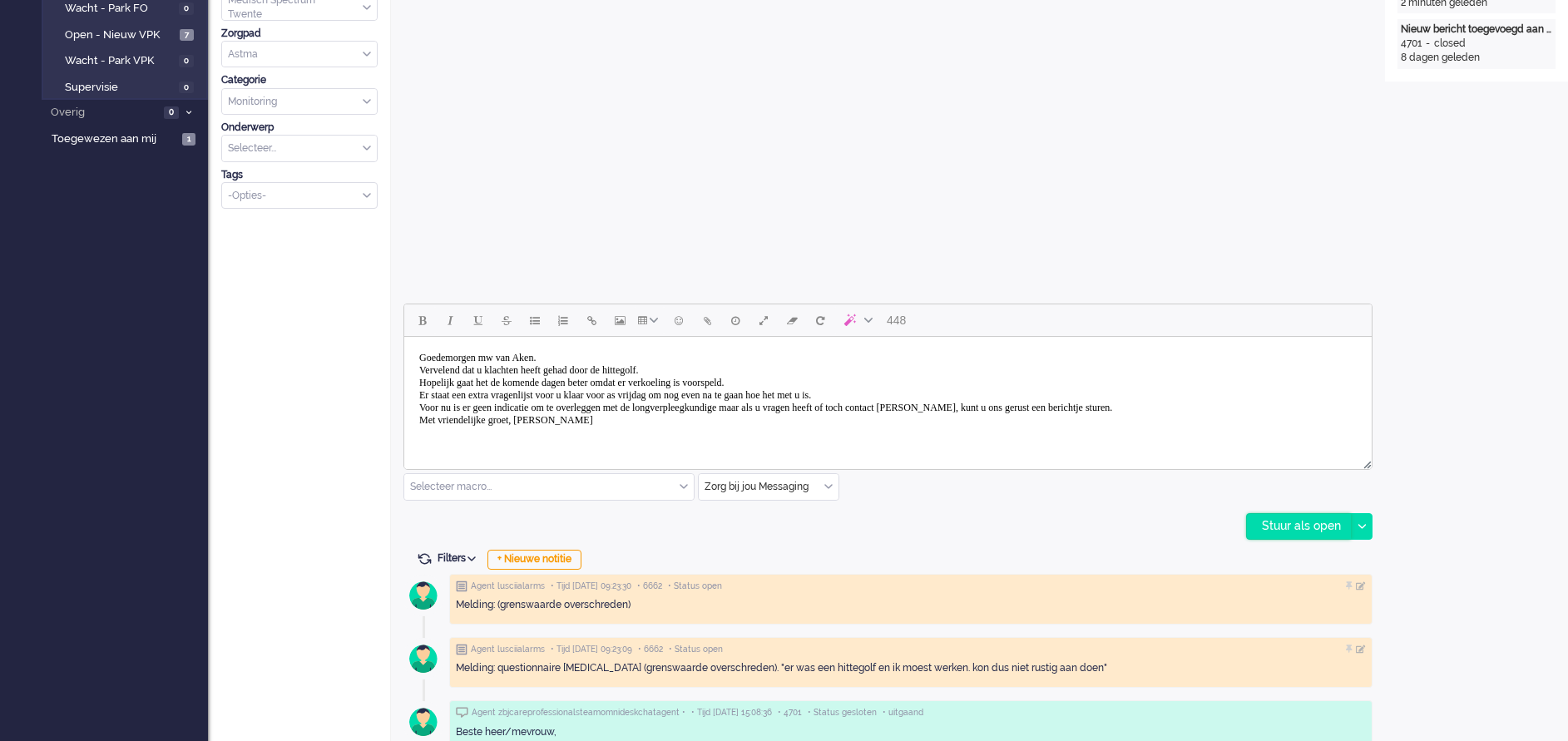
click at [1320, 530] on div "Stuur als open" at bounding box center [1298, 526] width 104 height 25
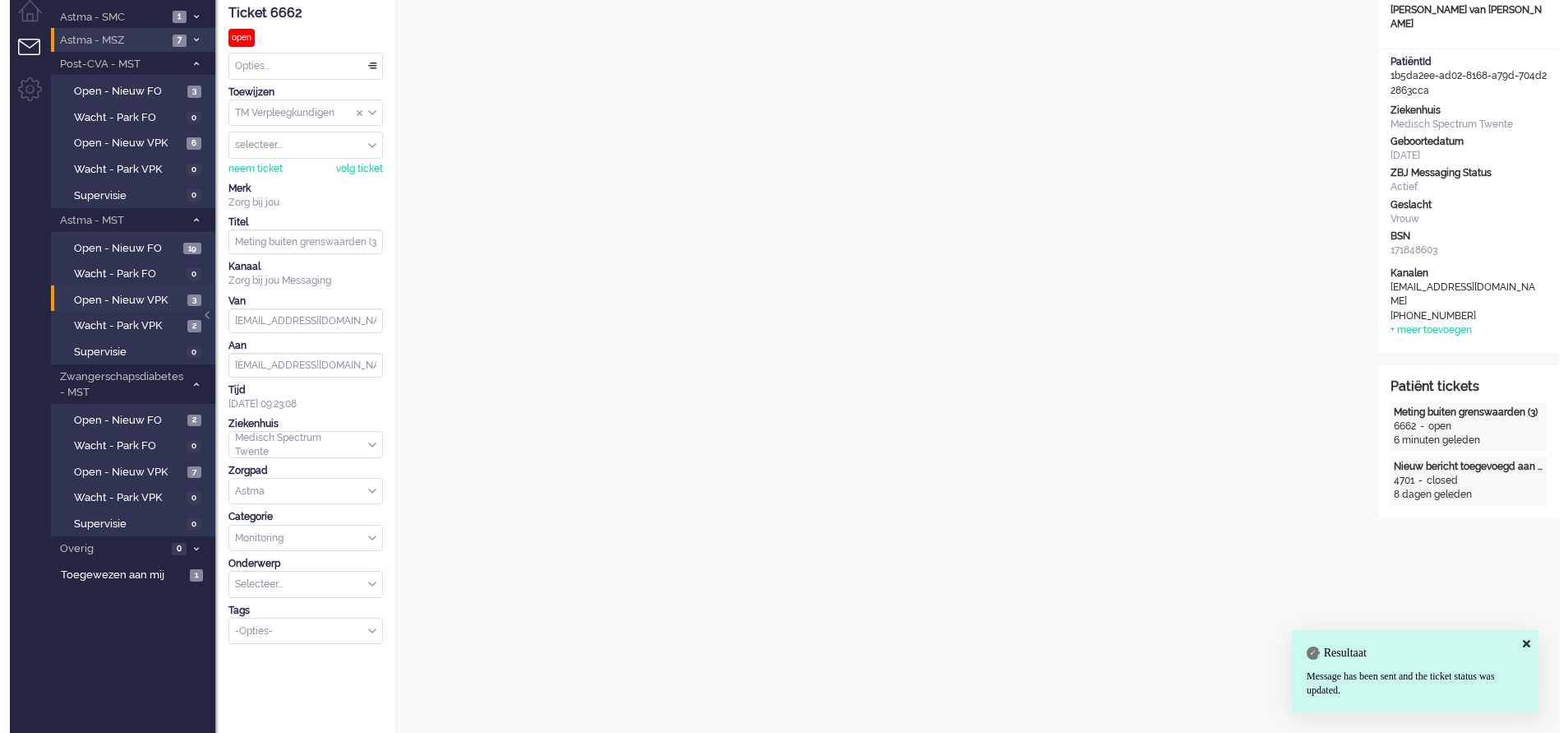
scroll to position [0, 0]
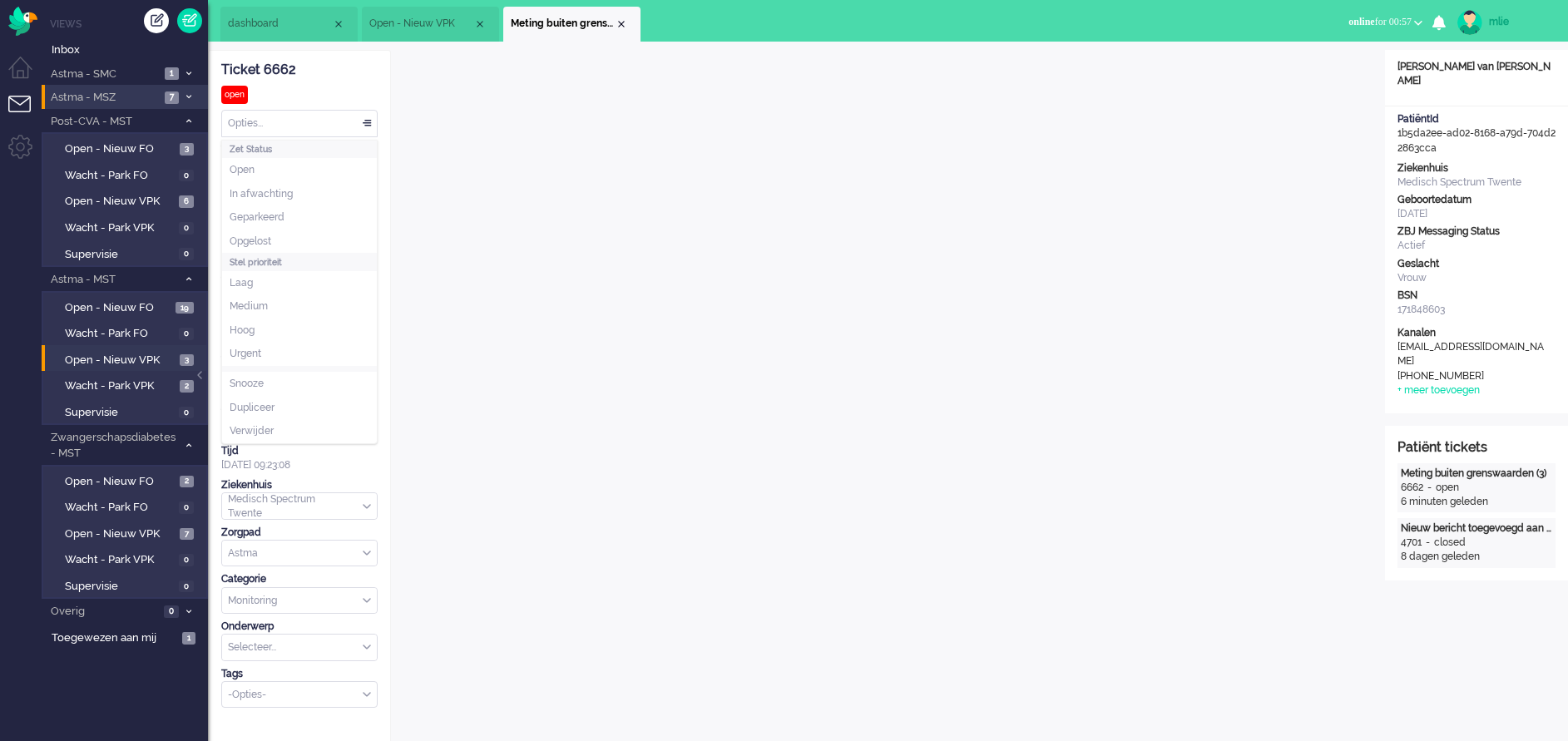
click at [369, 122] on div "Opties..." at bounding box center [299, 124] width 155 height 26
click at [263, 234] on span "Opgelost" at bounding box center [250, 242] width 41 height 14
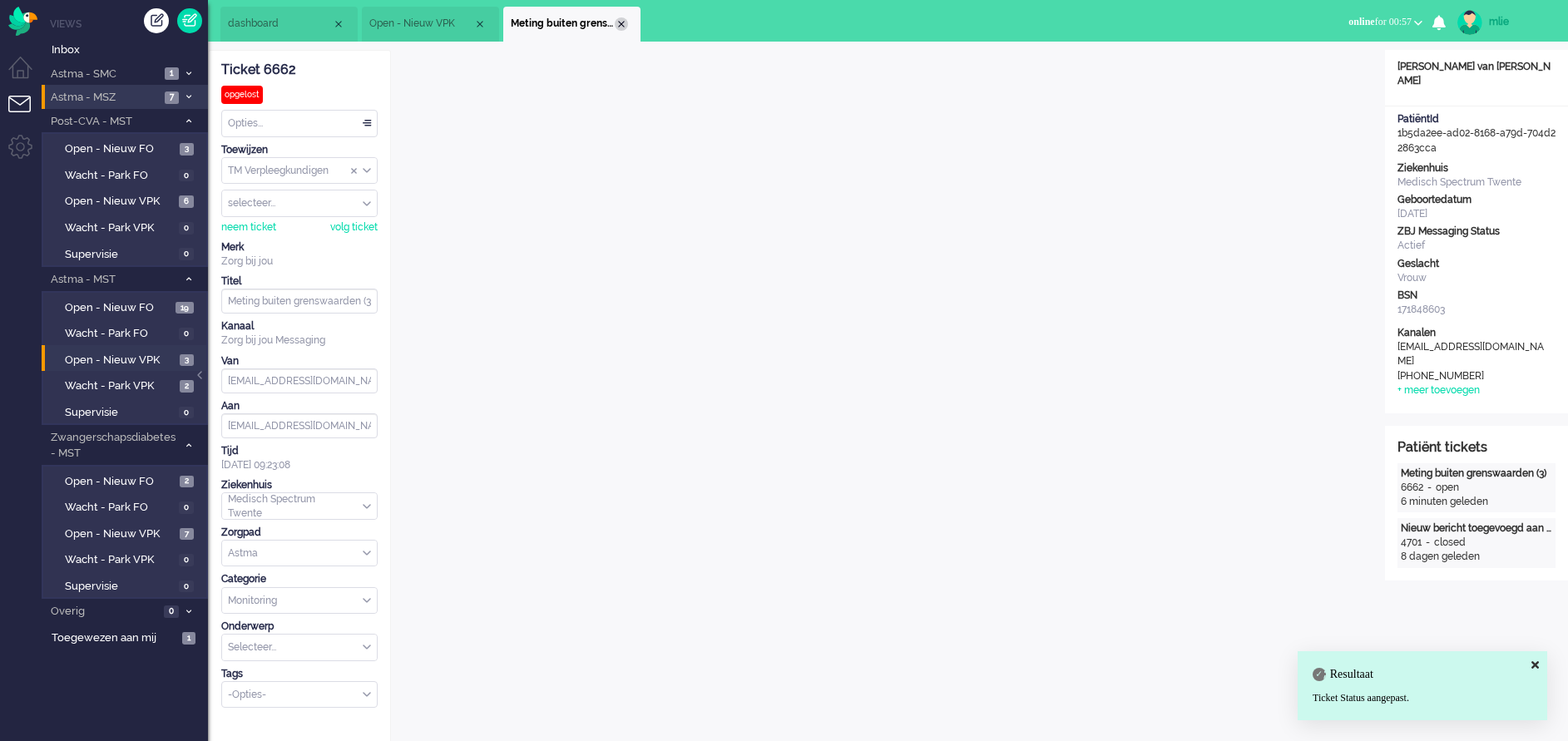
click at [624, 28] on div "Close tab" at bounding box center [621, 24] width 13 height 13
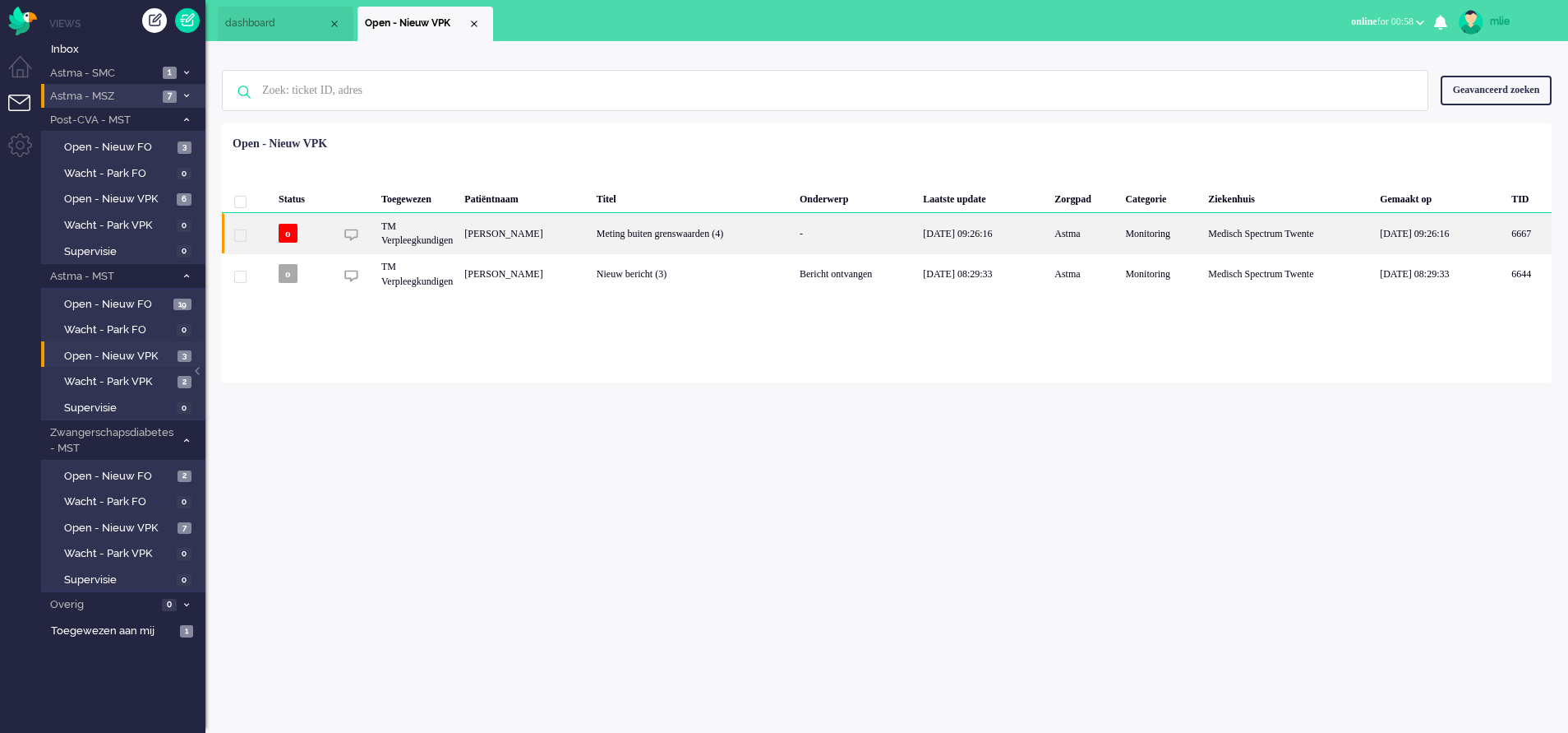
click at [697, 231] on div "Meting buiten grenswaarden (4)" at bounding box center [692, 234] width 203 height 41
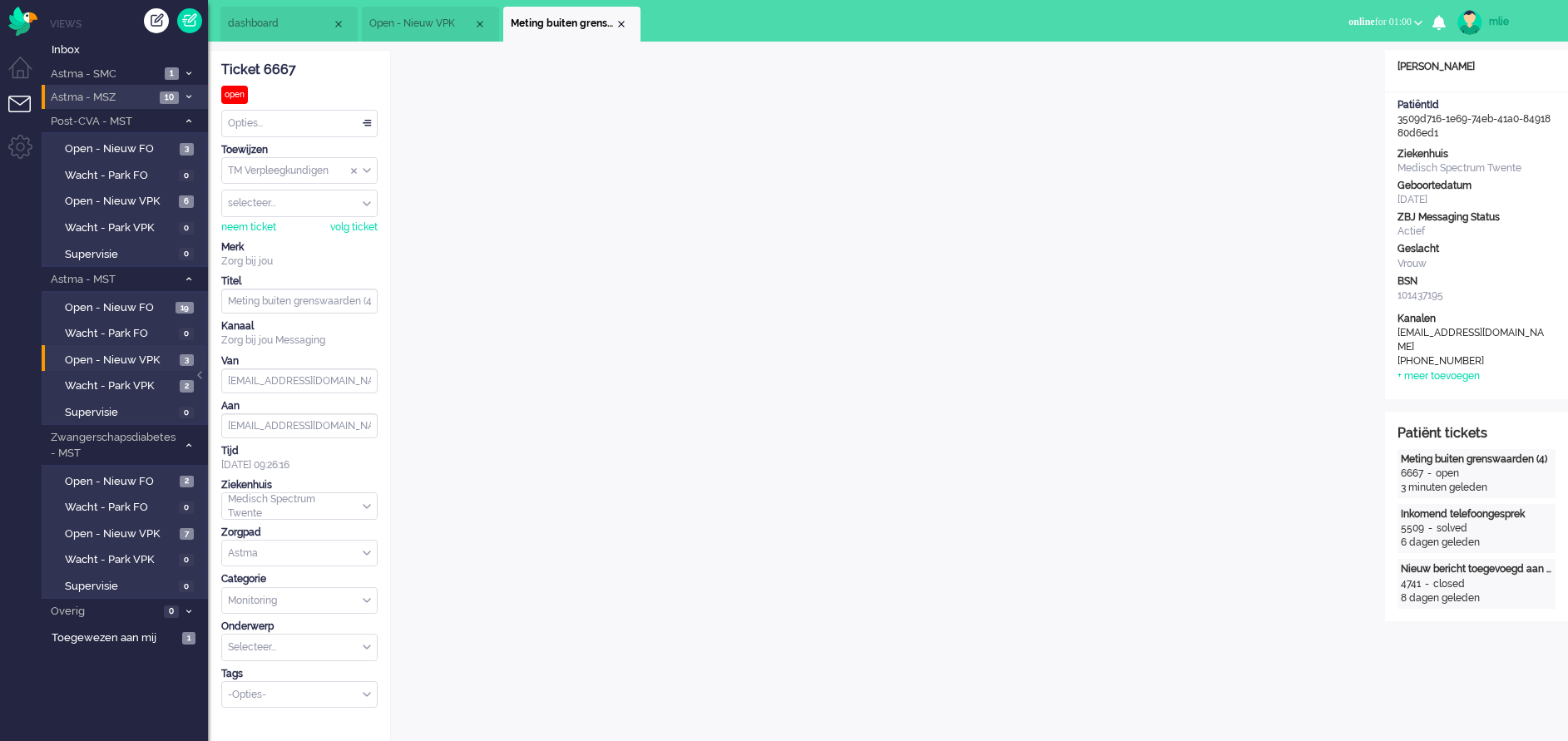
click at [278, 28] on span "dashboard" at bounding box center [280, 24] width 104 height 14
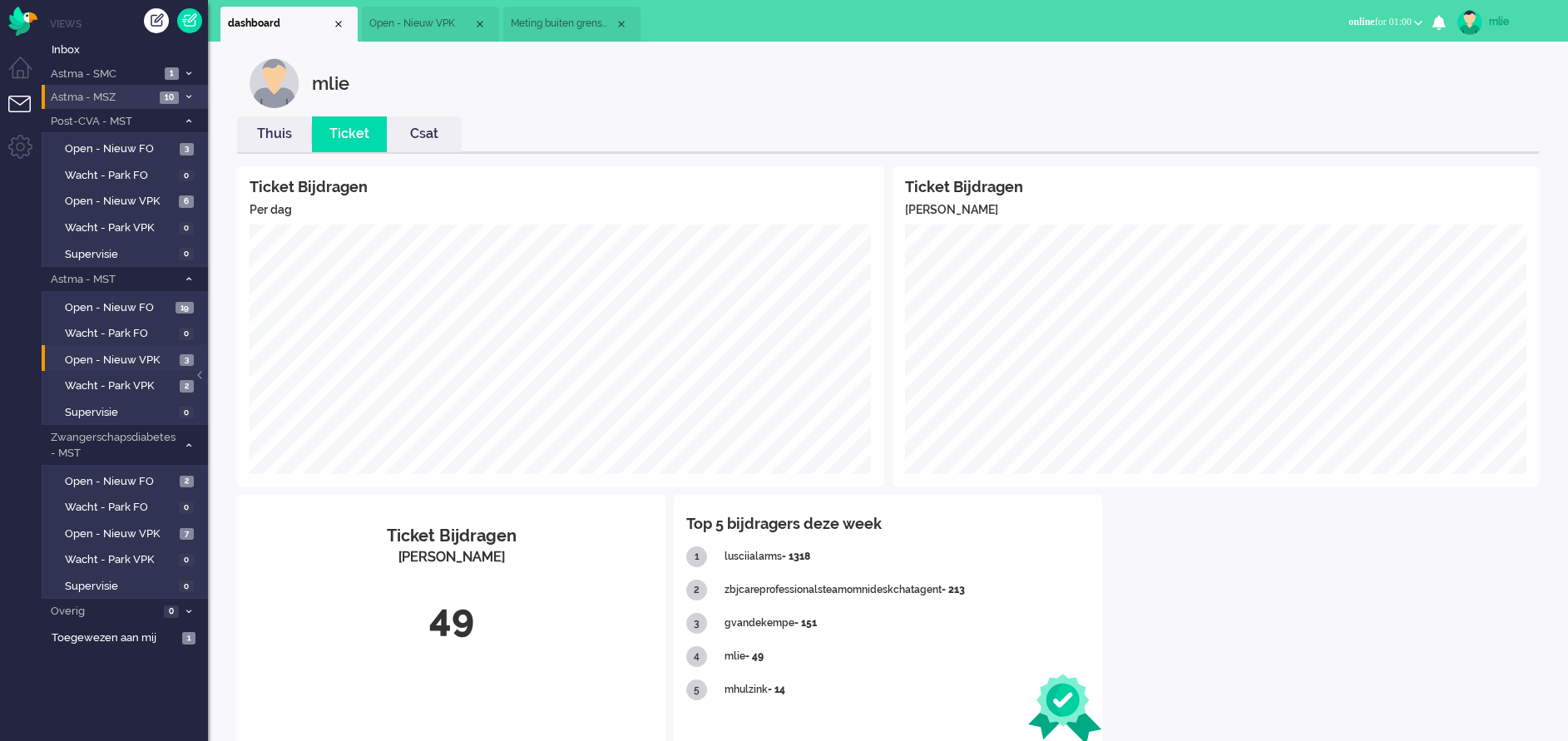
click at [269, 138] on link "Thuis" at bounding box center [275, 133] width 75 height 19
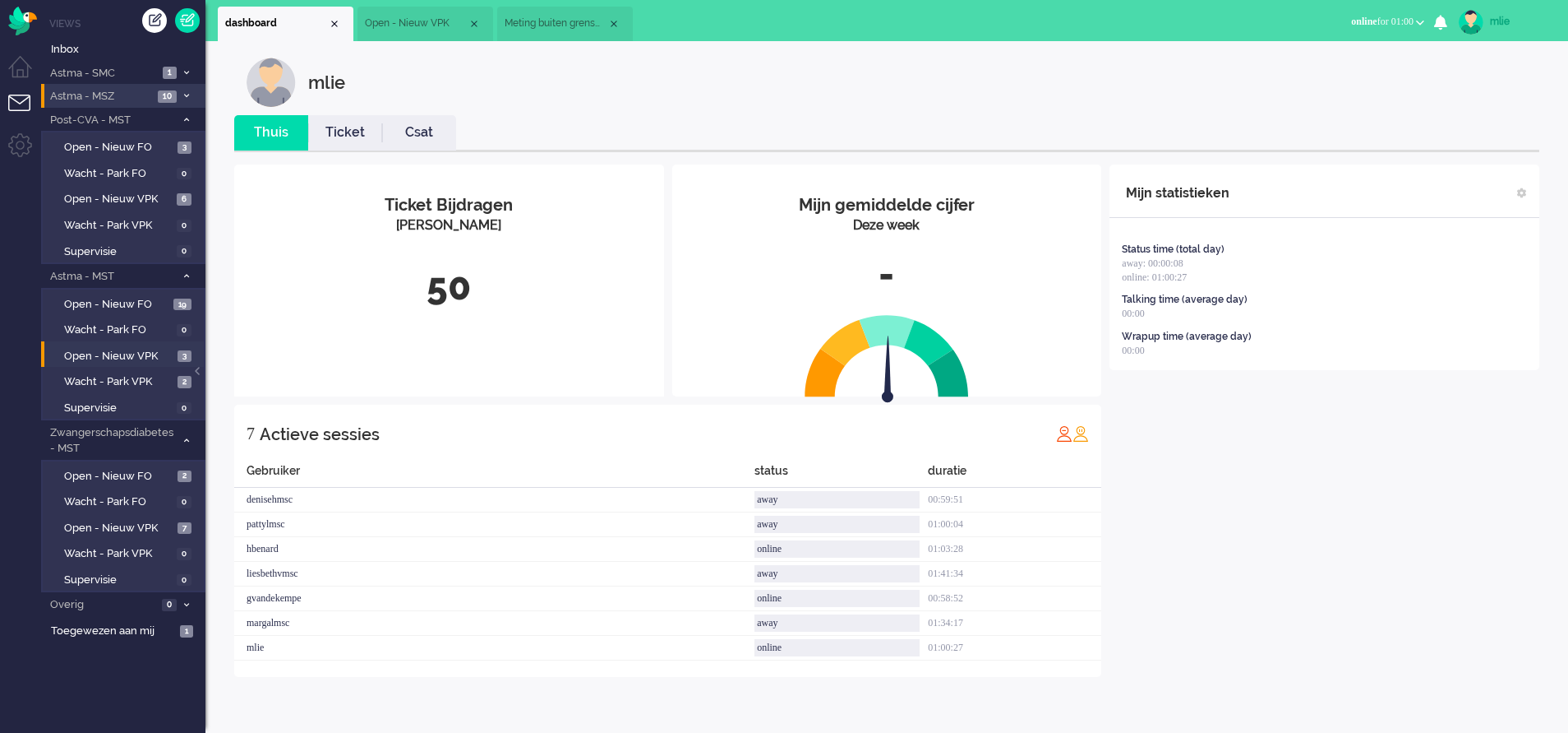
click at [433, 27] on span "Open - Nieuw VPK" at bounding box center [416, 24] width 103 height 14
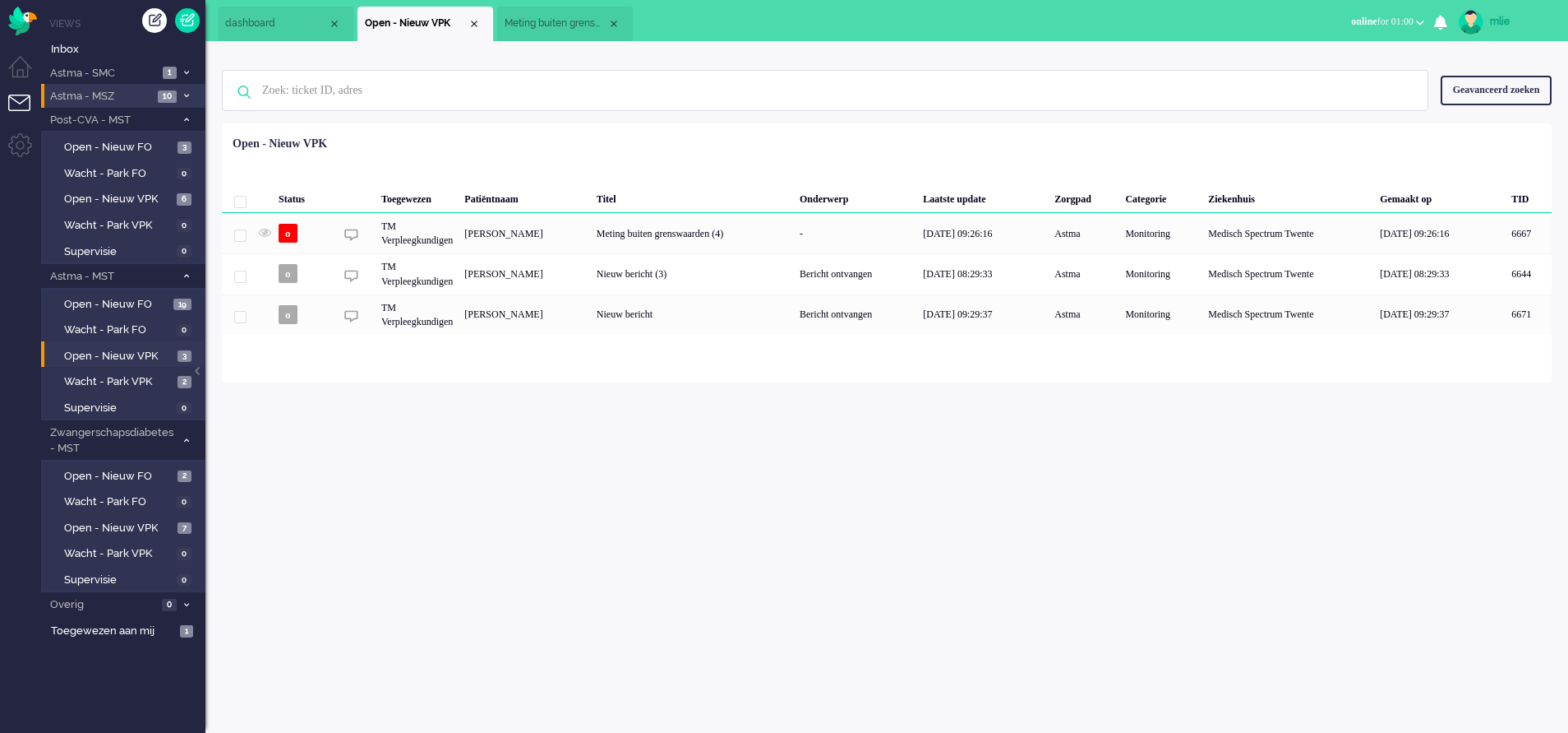
click at [550, 21] on span "Meting buiten grenswaarden (4)" at bounding box center [556, 24] width 103 height 14
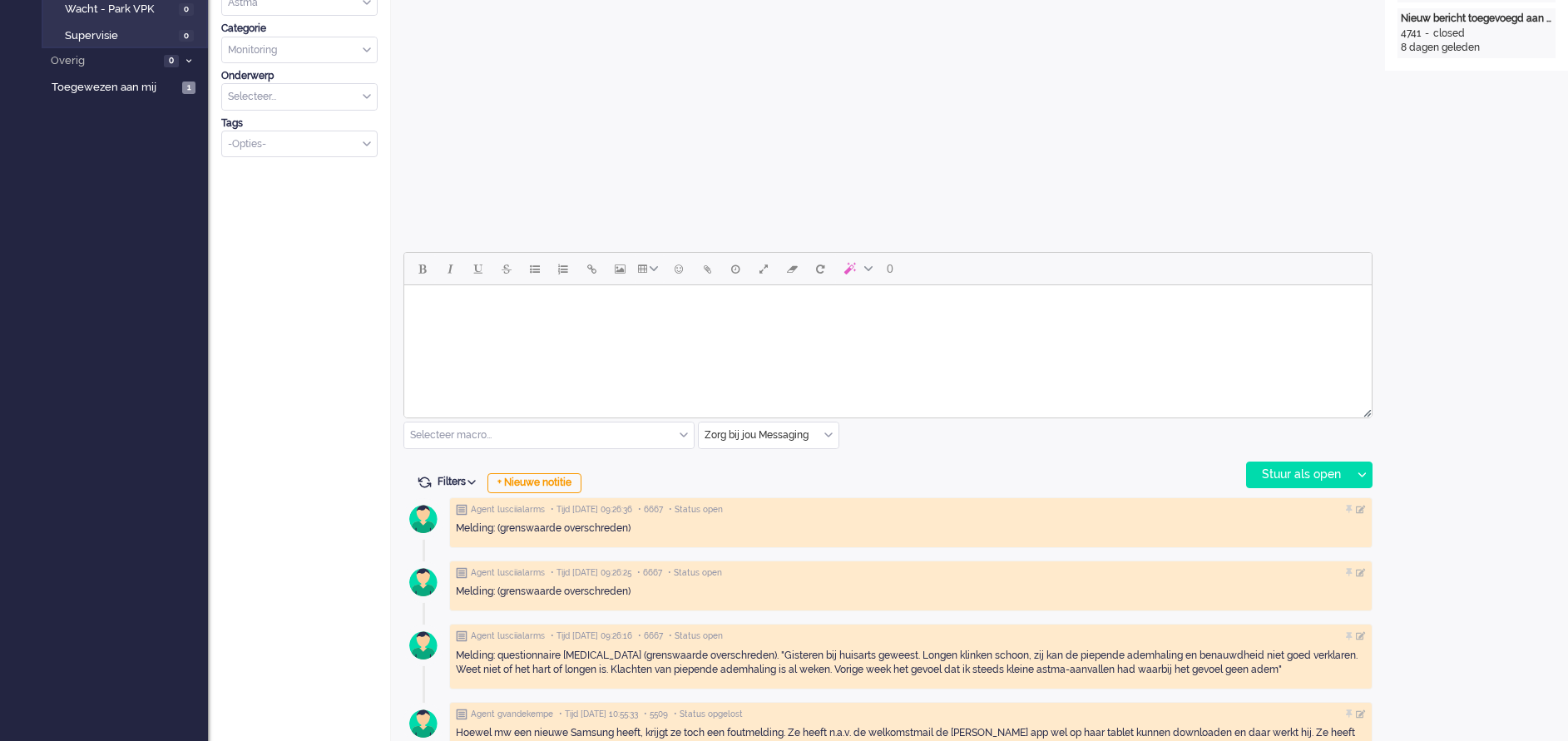
scroll to position [374, 0]
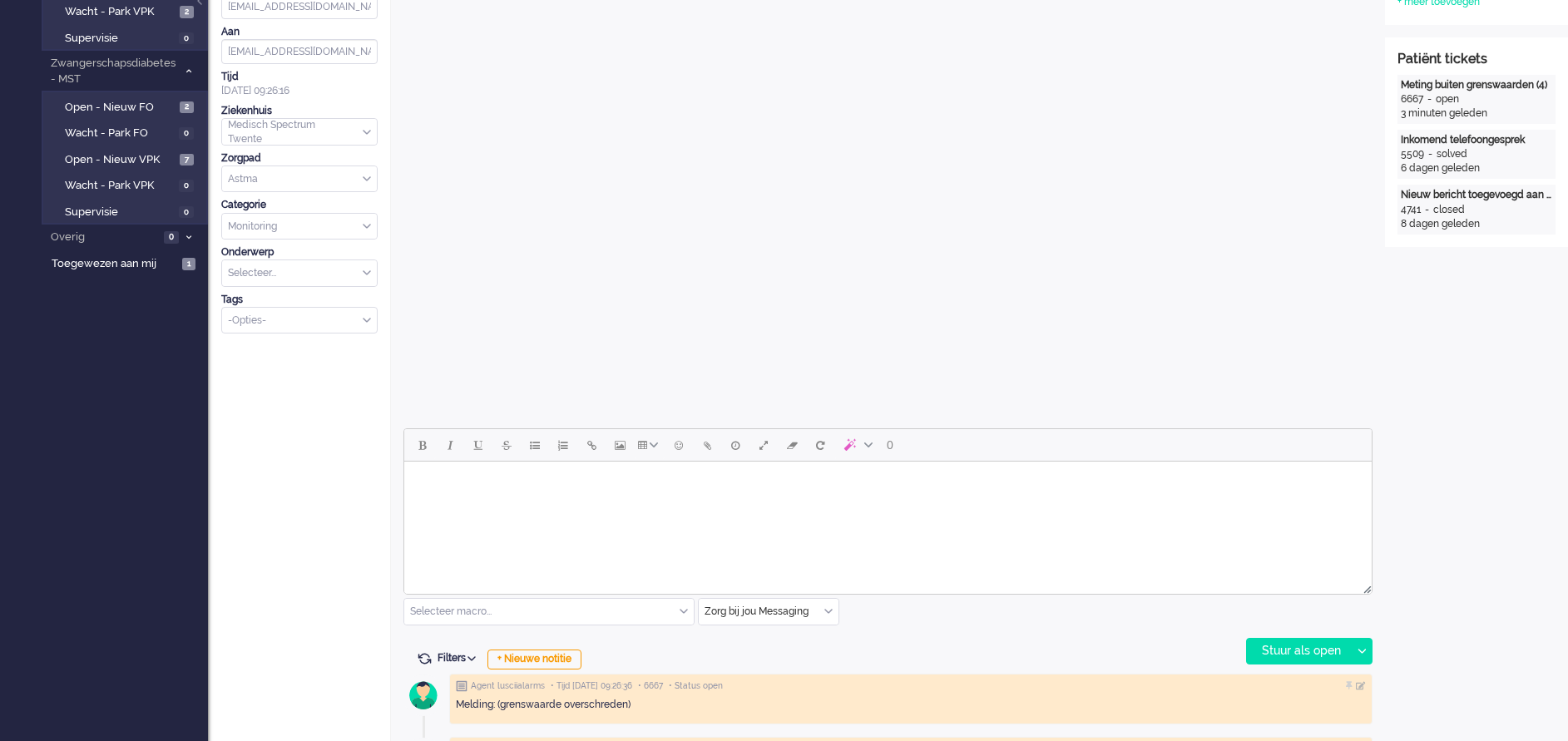
click at [484, 494] on body "Rich Text Area. Press ALT-0 for help." at bounding box center [887, 482] width 954 height 30
click at [1282, 648] on div "Stuur als open" at bounding box center [1298, 651] width 104 height 25
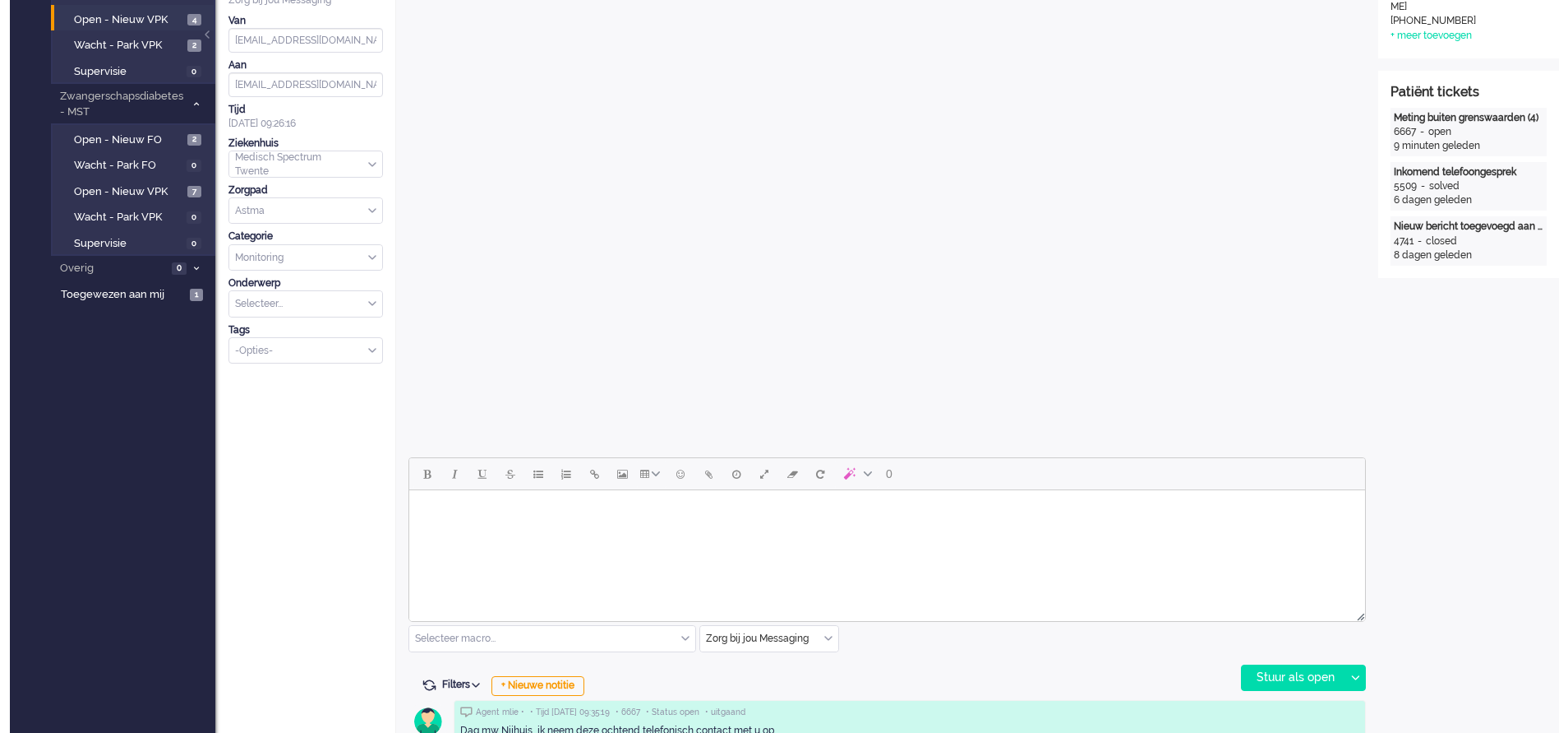
scroll to position [0, 0]
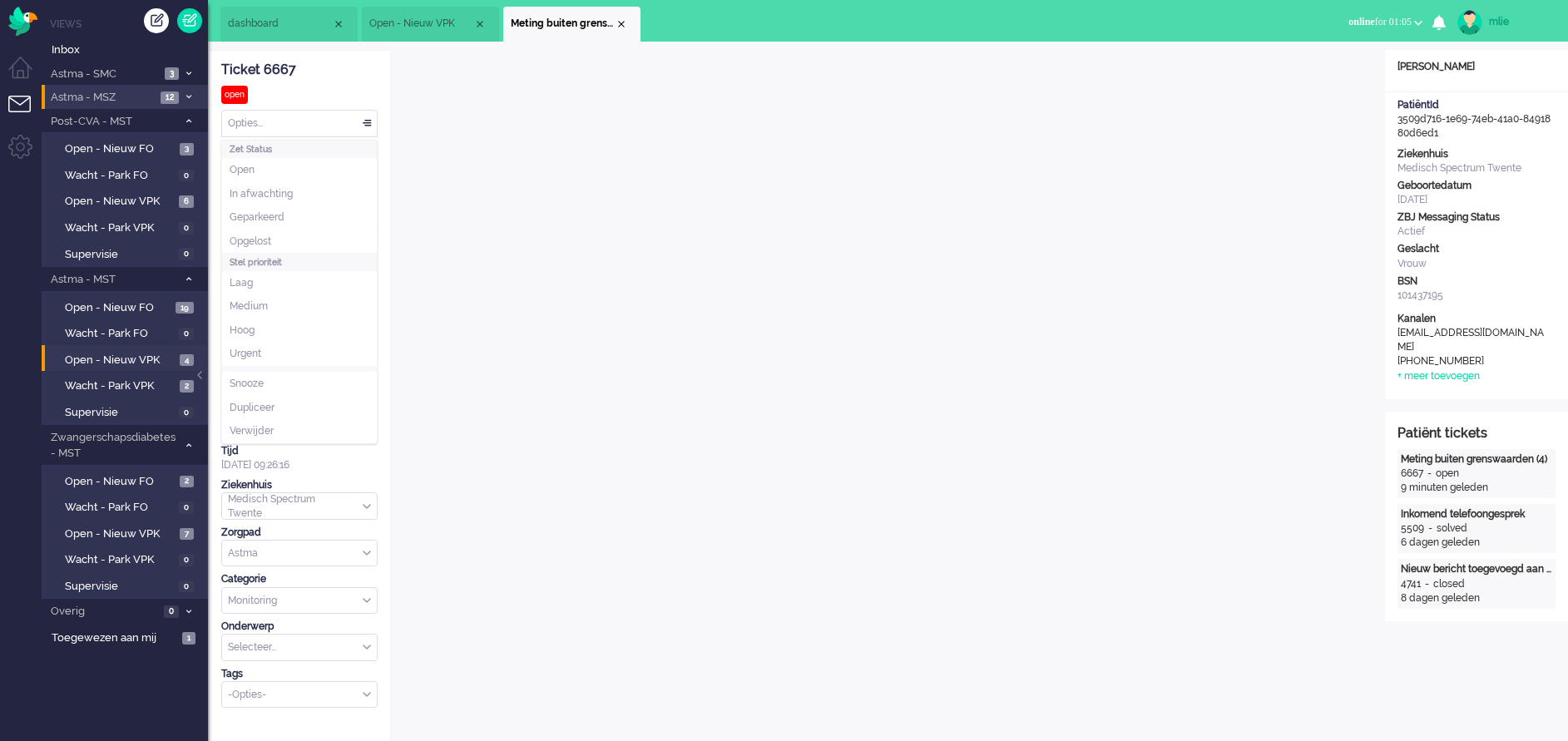
click at [361, 121] on div "Opties..." at bounding box center [299, 124] width 155 height 26
click at [271, 190] on span "In afwachting" at bounding box center [261, 194] width 64 height 14
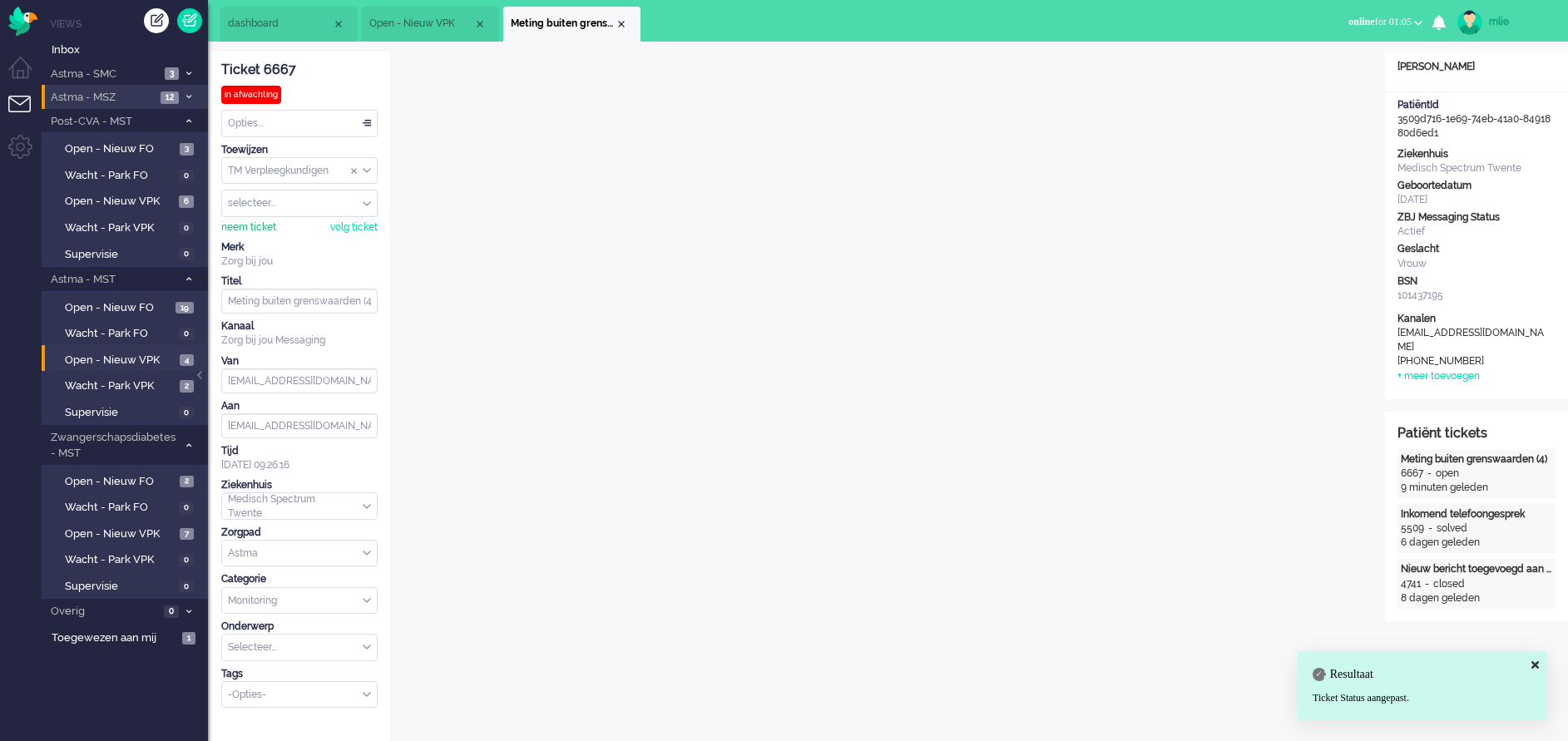
click at [244, 228] on div "neem ticket" at bounding box center [248, 227] width 55 height 14
click at [622, 18] on div "Close tab" at bounding box center [621, 24] width 13 height 13
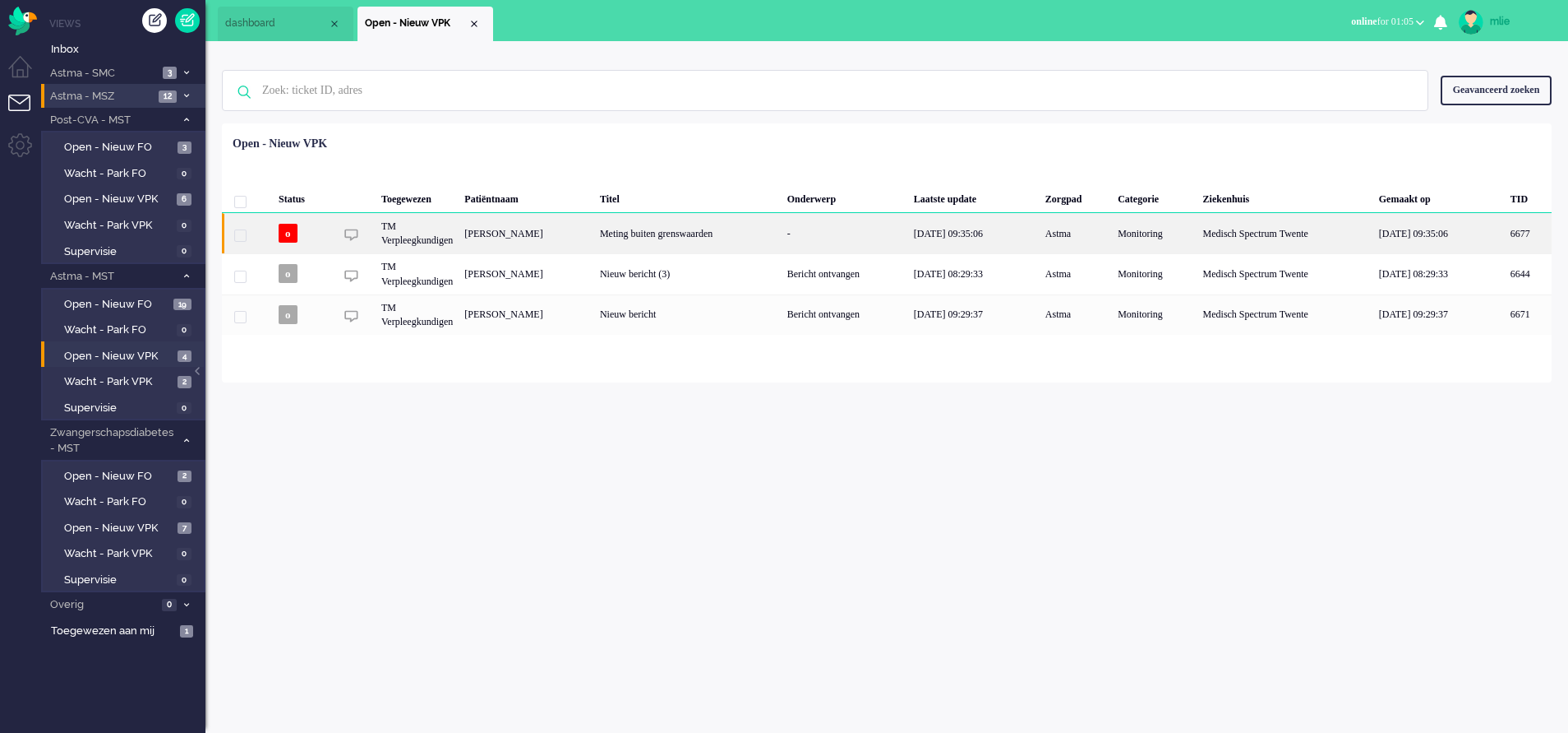
click at [781, 241] on div "Meting buiten grenswaarden" at bounding box center [688, 234] width 188 height 41
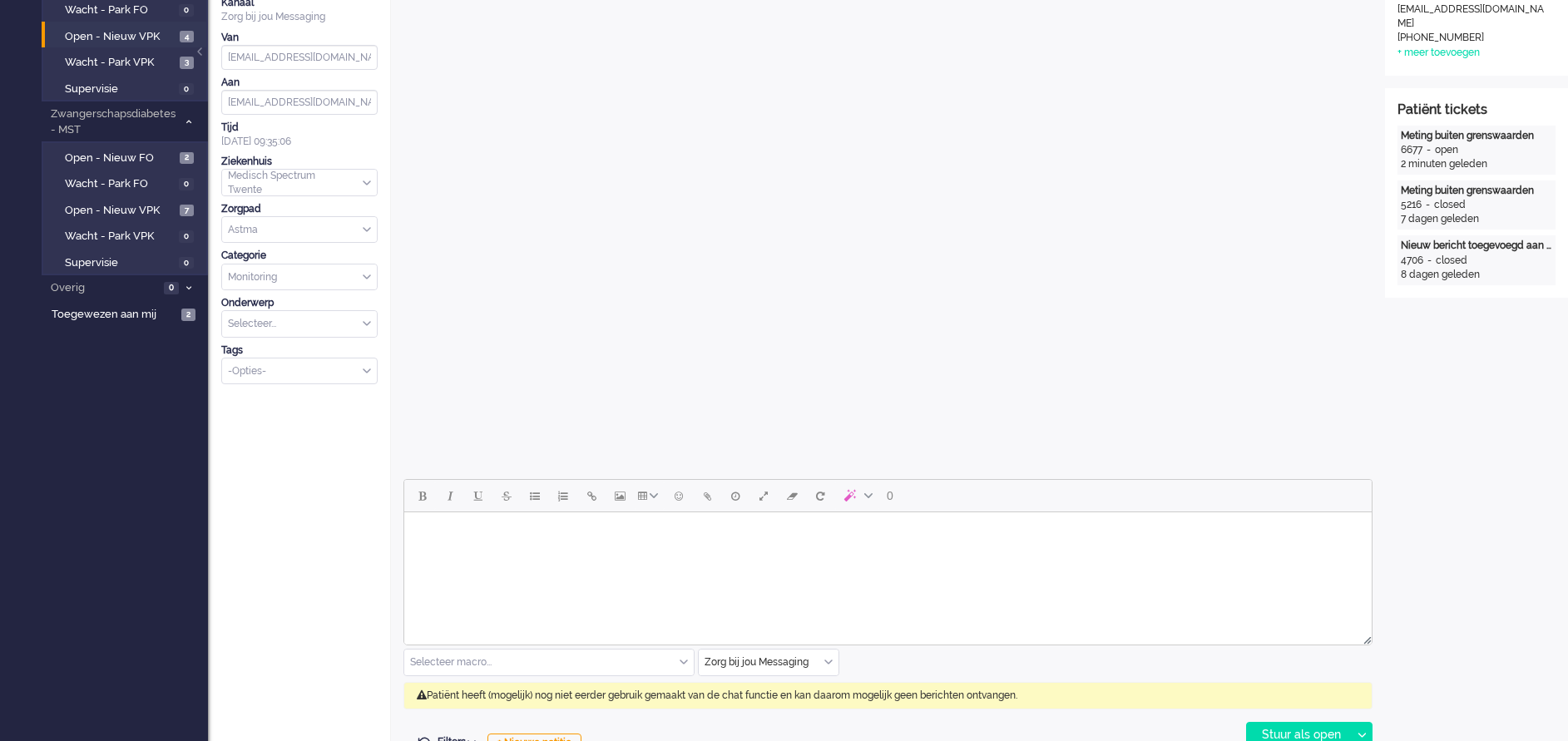
scroll to position [498, 0]
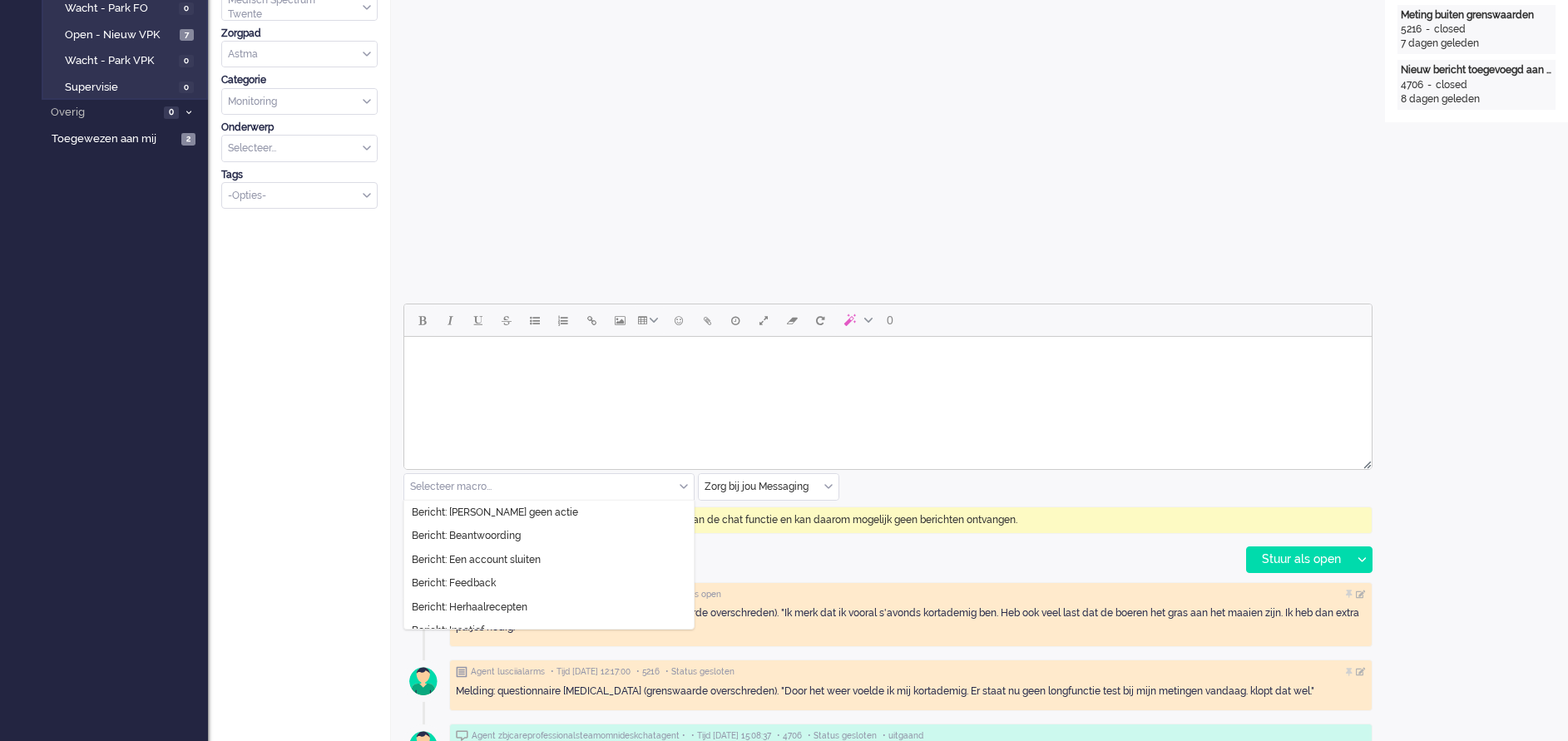
click at [679, 477] on input "text" at bounding box center [548, 486] width 289 height 26
click at [561, 510] on li "Bericht: [PERSON_NAME] geen actie" at bounding box center [548, 512] width 289 height 24
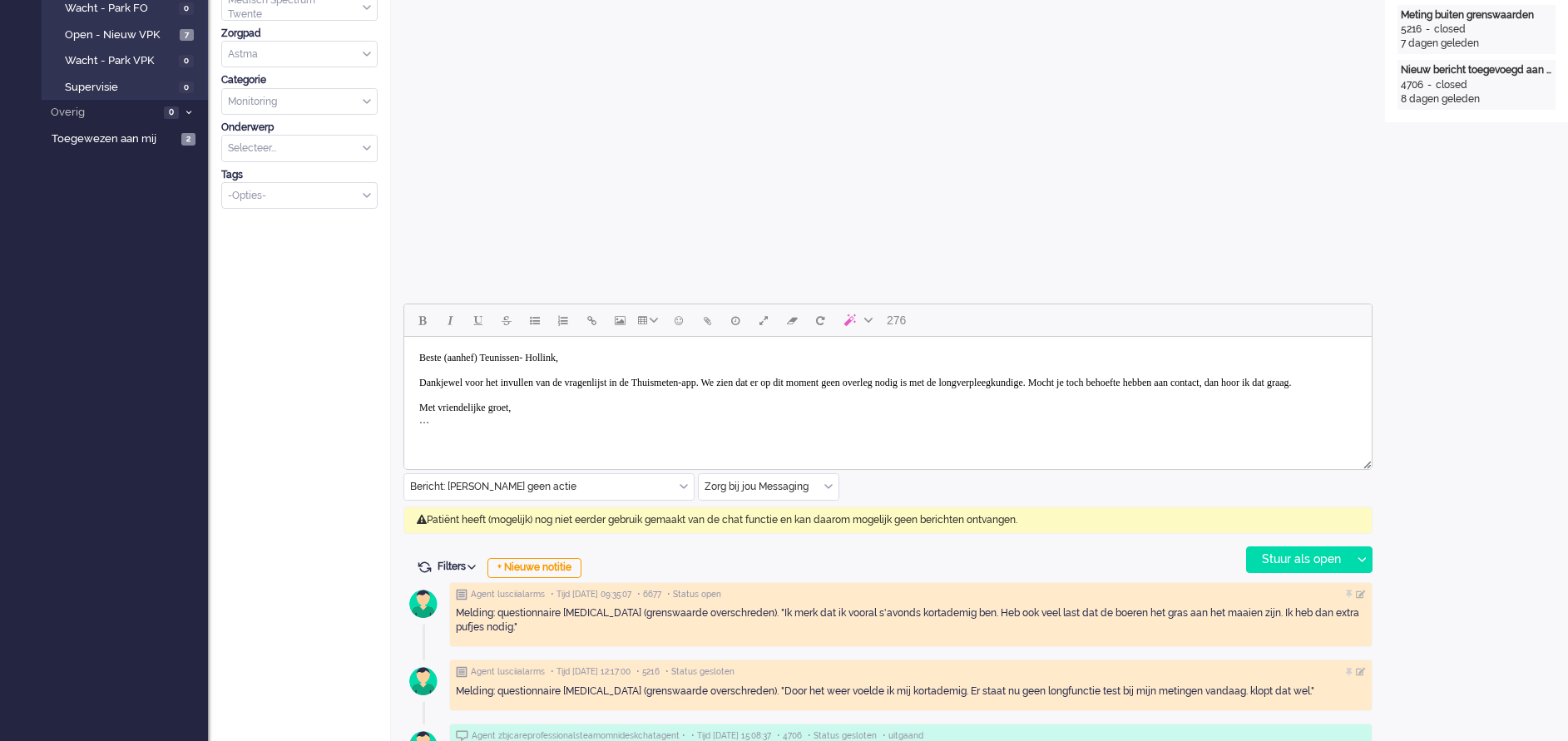
click at [494, 353] on body "Beste (aanhef) Teunissen- Hollink, Dankjewel voor het invullen van de vragenlij…" at bounding box center [887, 389] width 954 height 91
click at [770, 379] on body "Beste mw Teunissen- Hollink, Dankjewel voor het invullen van de vragenlijst in …" at bounding box center [887, 389] width 954 height 91
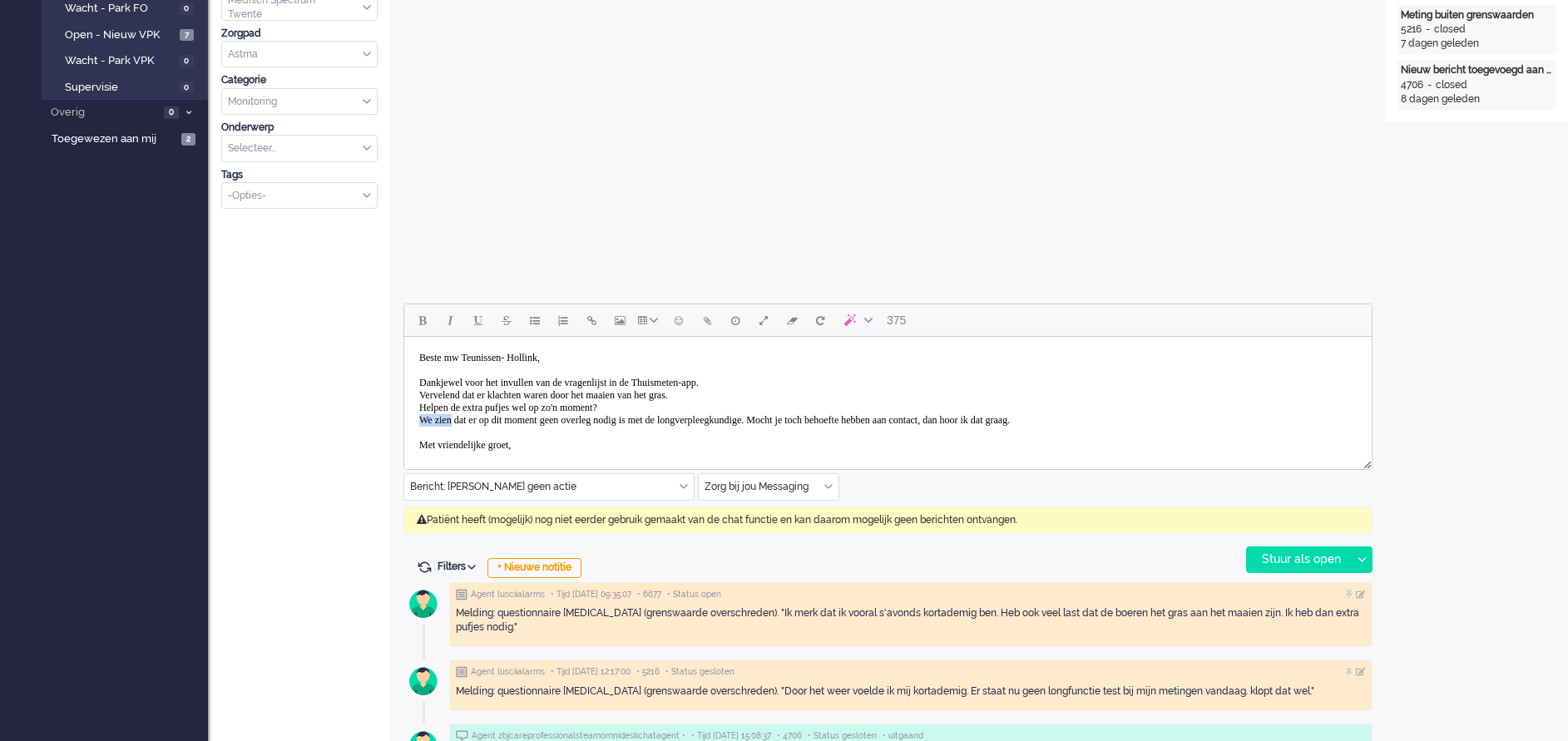
drag, startPoint x: 460, startPoint y: 420, endPoint x: 424, endPoint y: 422, distance: 36.1
click at [424, 422] on body "Beste mw Teunissen- Hollink, Dankjewel voor het invullen van de vragenlijst in …" at bounding box center [887, 408] width 954 height 129
click at [583, 422] on body "Beste mw Teunissen- Hollink, Dankjewel voor het invullen van de vragenlijst in …" at bounding box center [887, 408] width 954 height 129
click at [736, 418] on body "Beste mw Teunissen- Hollink, Dankjewel voor het invullen van de vragenlijst in …" at bounding box center [887, 408] width 954 height 129
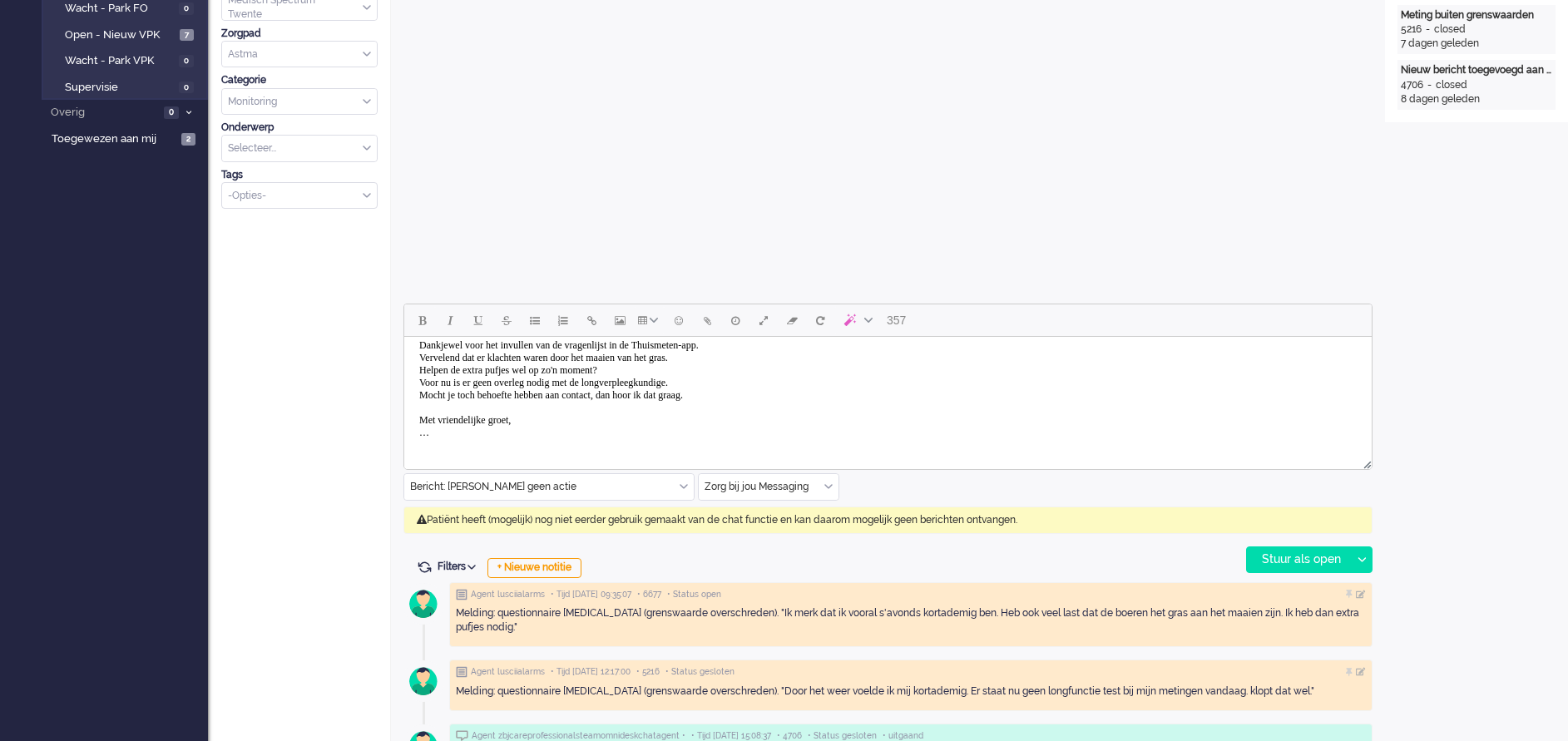
click at [449, 439] on body "Beste mw Teunissen- Hollink, Dankjewel voor het invullen van de vragenlijst in …" at bounding box center [887, 377] width 954 height 141
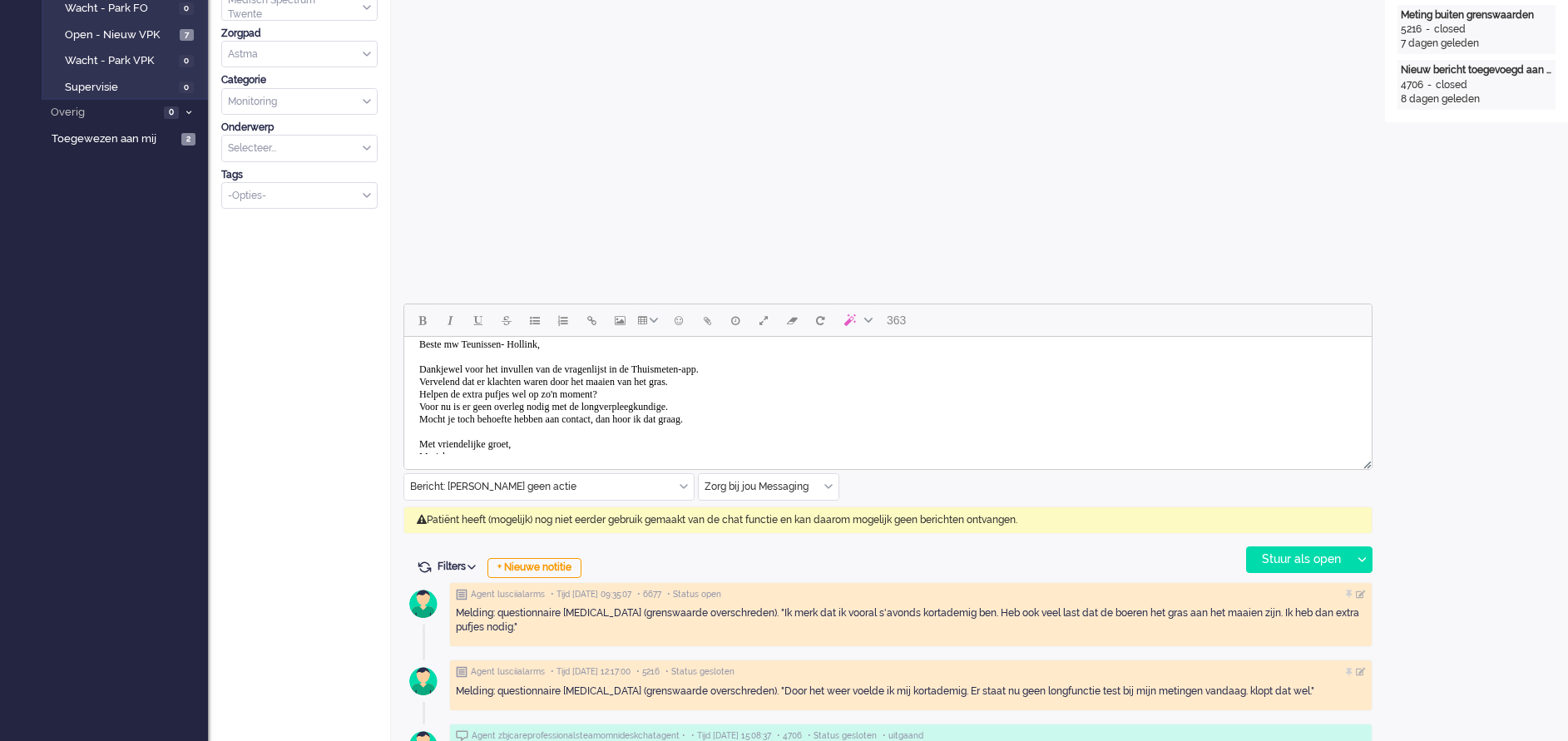
scroll to position [0, 0]
click at [1303, 560] on div "Stuur als open" at bounding box center [1298, 559] width 104 height 25
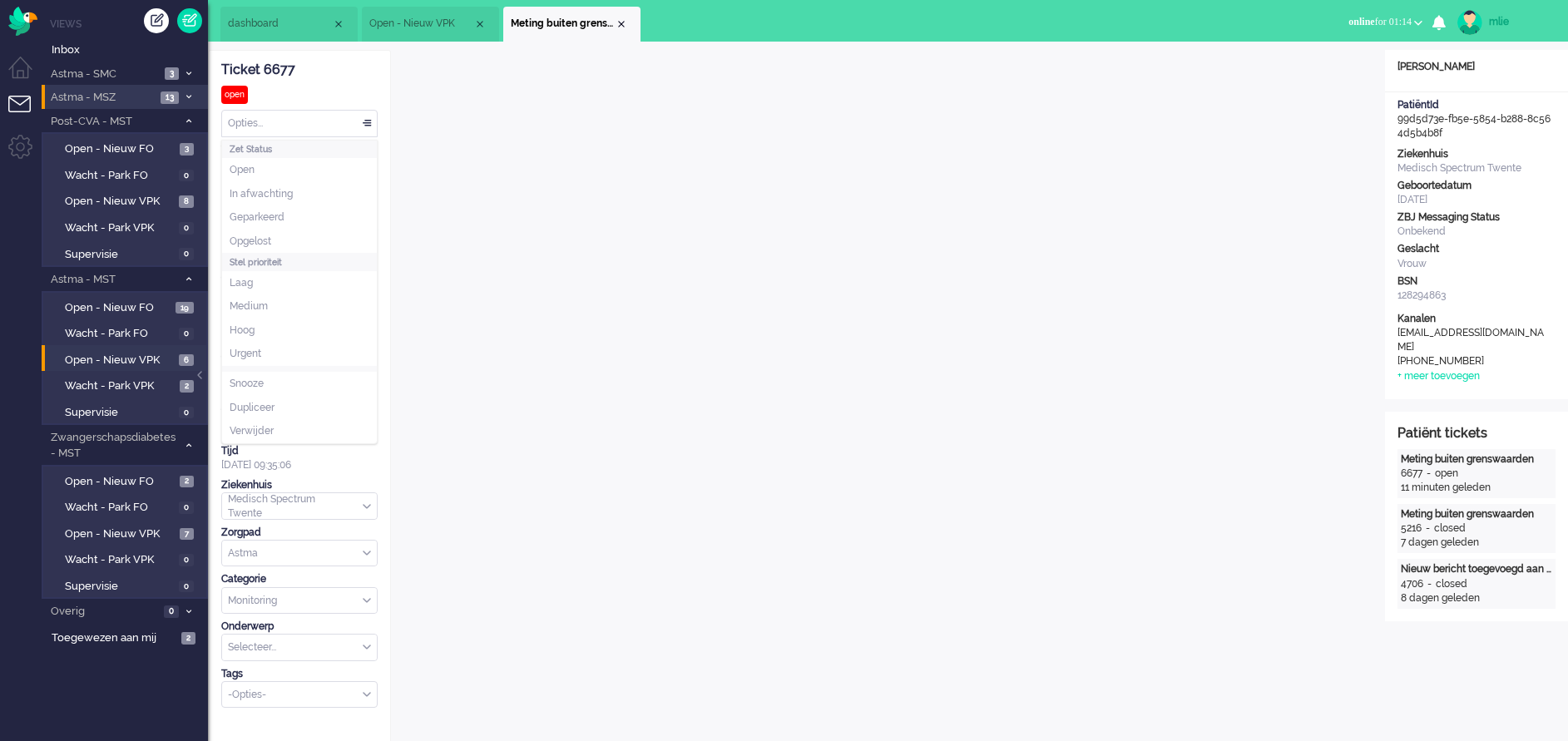
click at [369, 118] on div "Opties..." at bounding box center [299, 124] width 155 height 26
click at [259, 237] on span "Opgelost" at bounding box center [250, 242] width 41 height 14
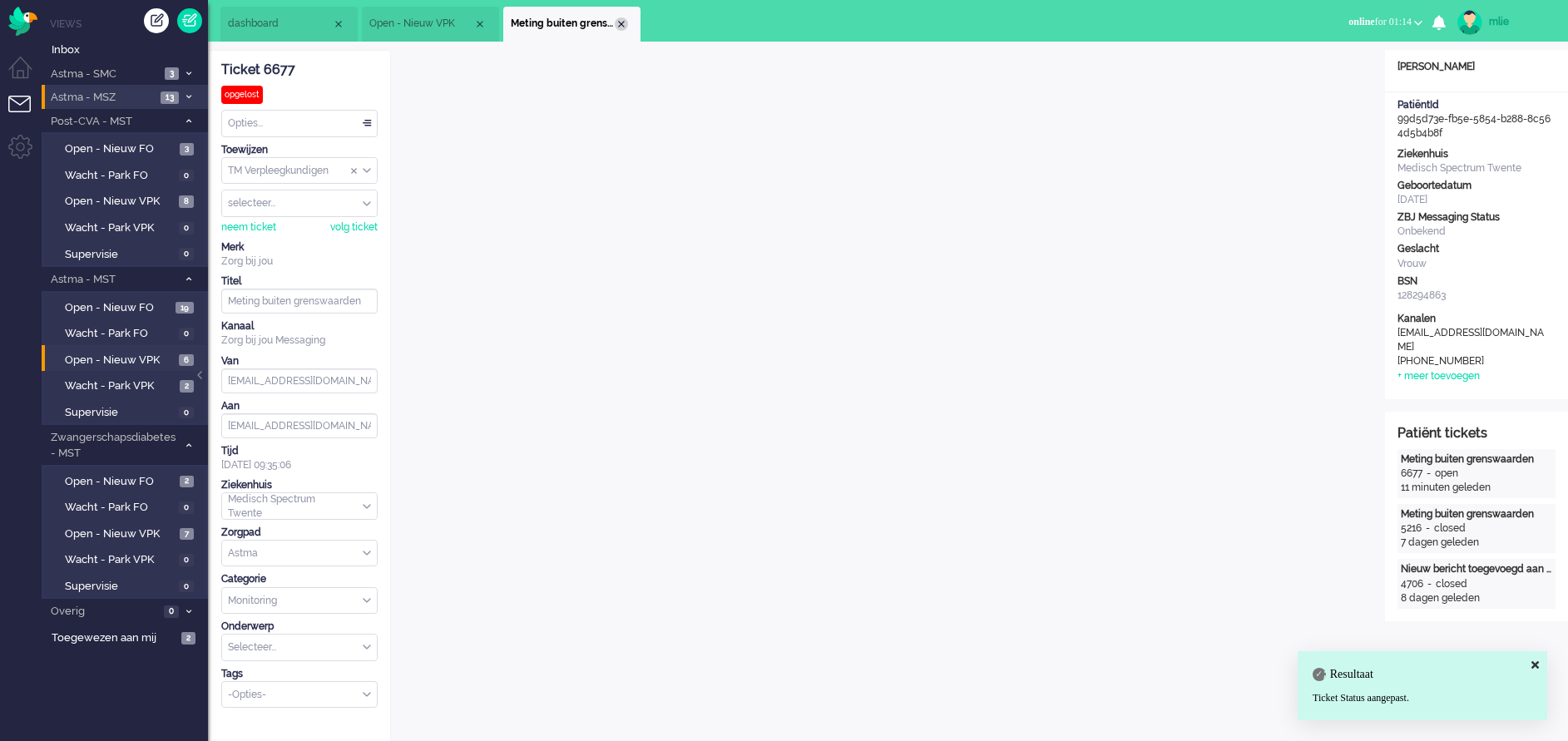
click at [620, 27] on div "Close tab" at bounding box center [621, 24] width 13 height 13
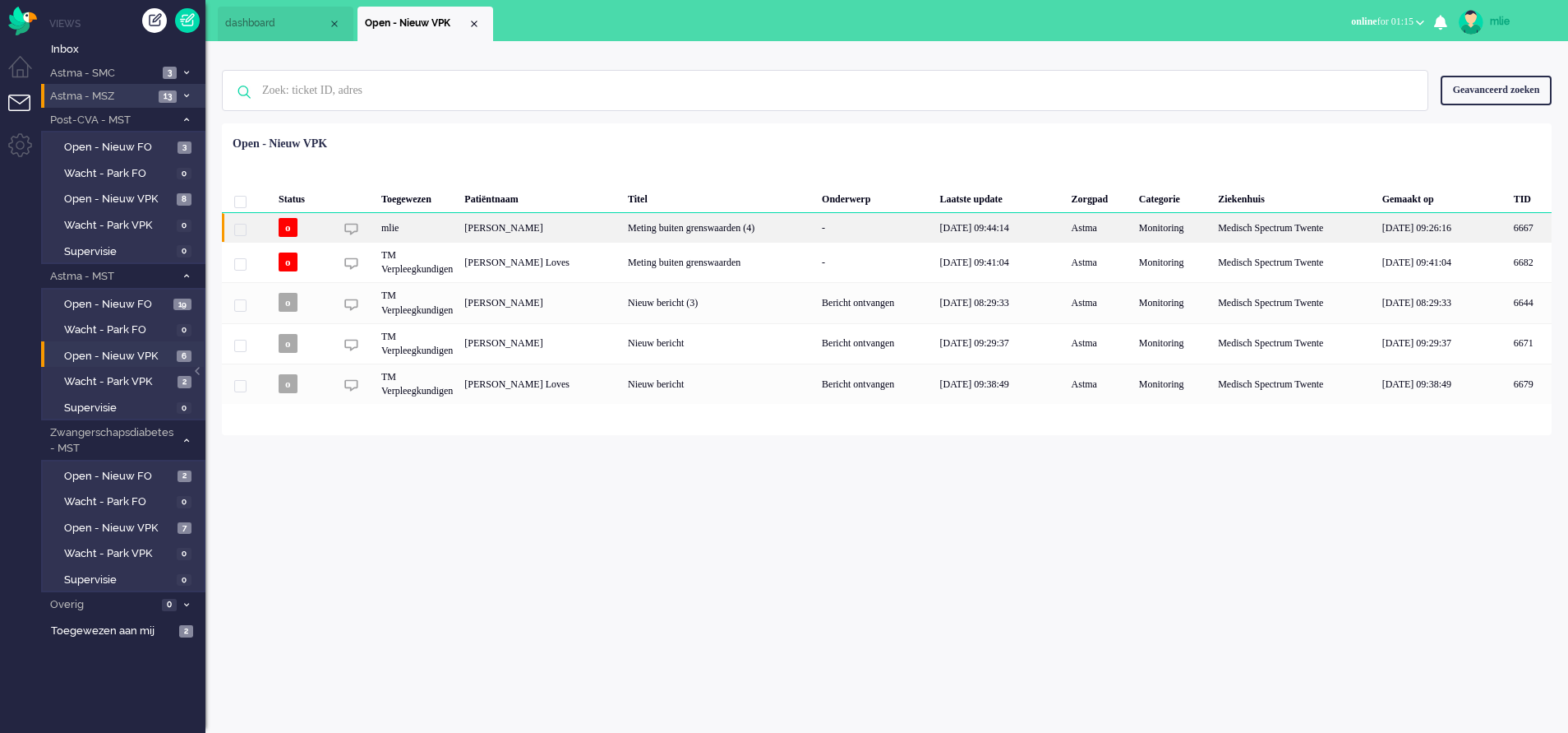
click at [746, 233] on div "Meting buiten grenswaarden (4)" at bounding box center [719, 228] width 194 height 29
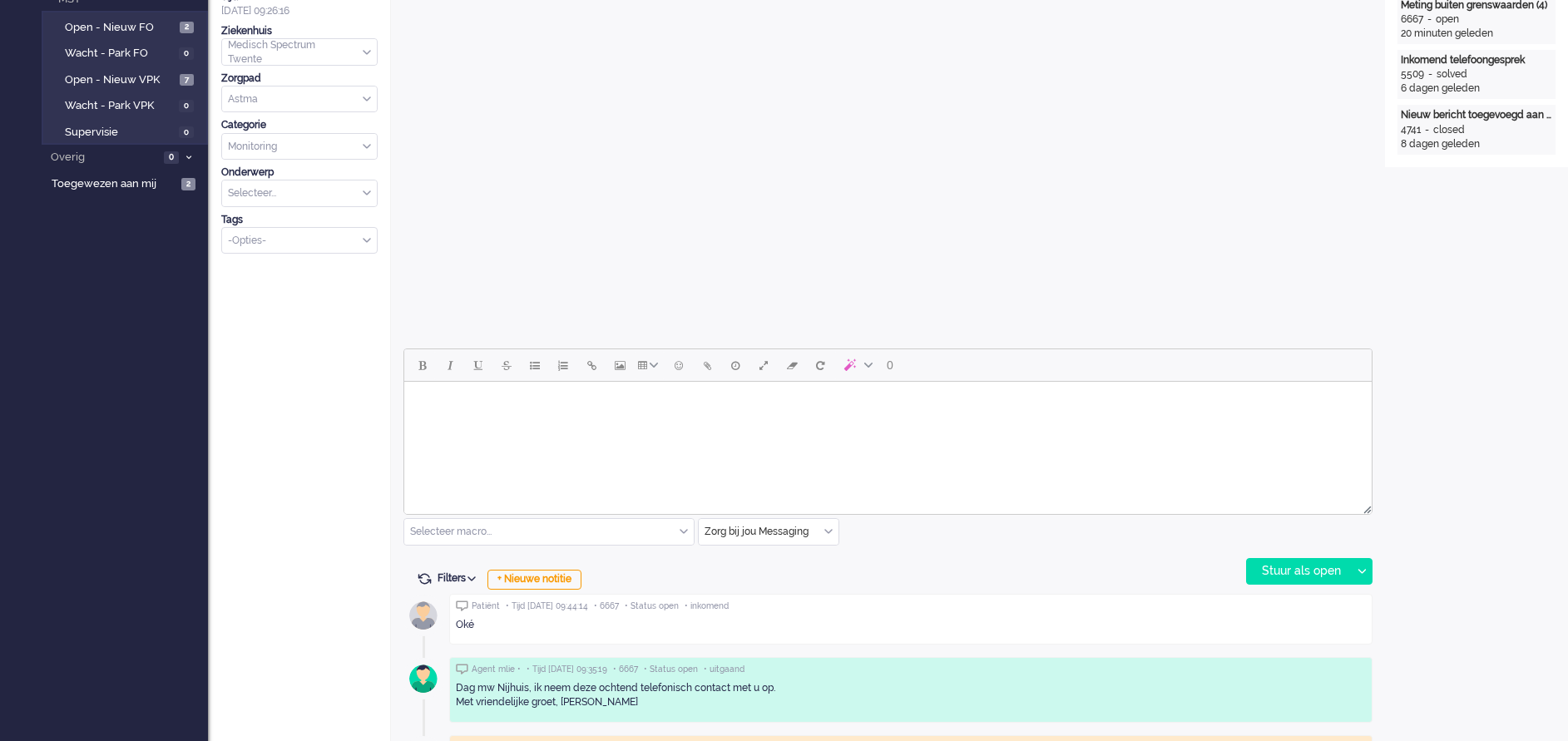
scroll to position [57, 0]
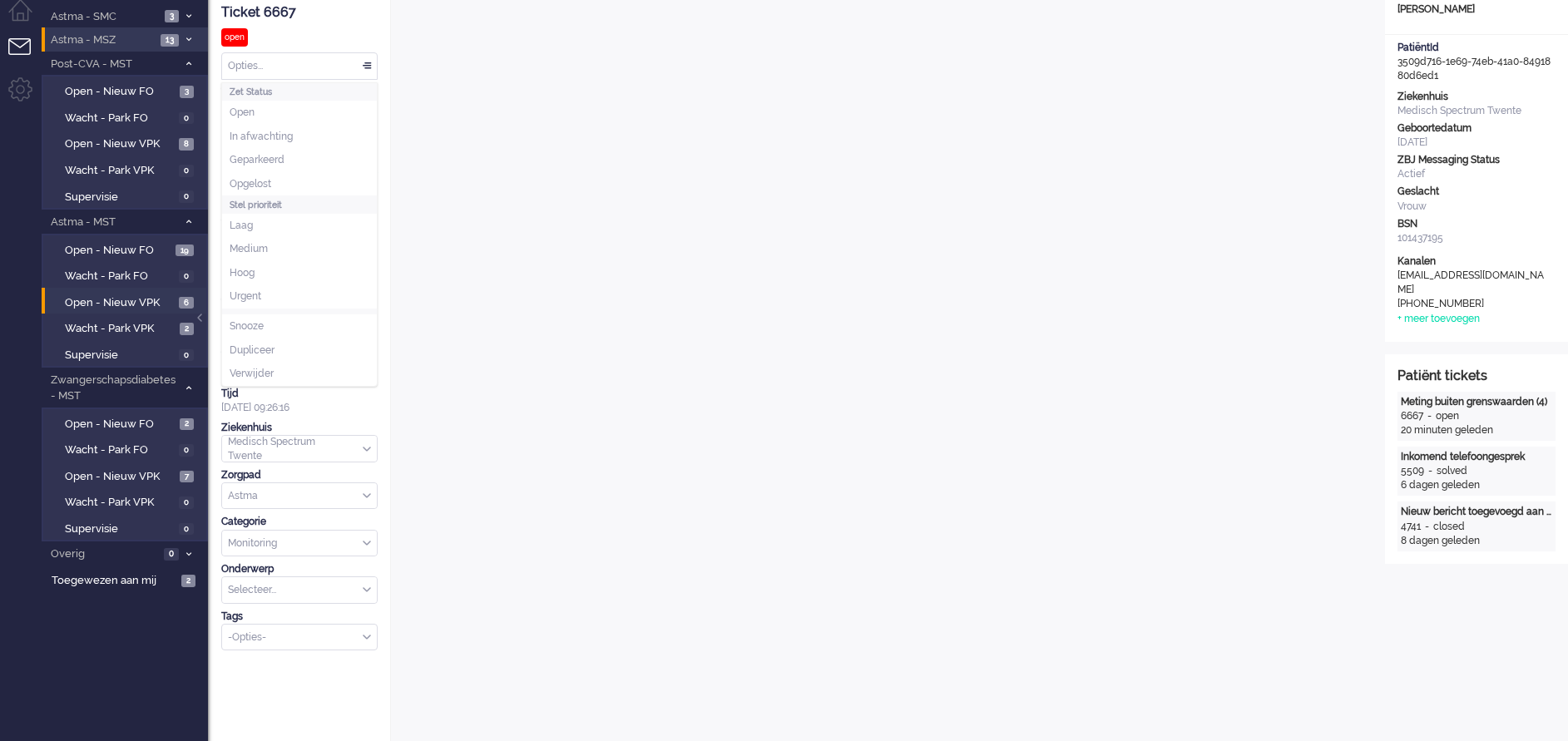
click at [368, 69] on div "Opties..." at bounding box center [299, 65] width 155 height 26
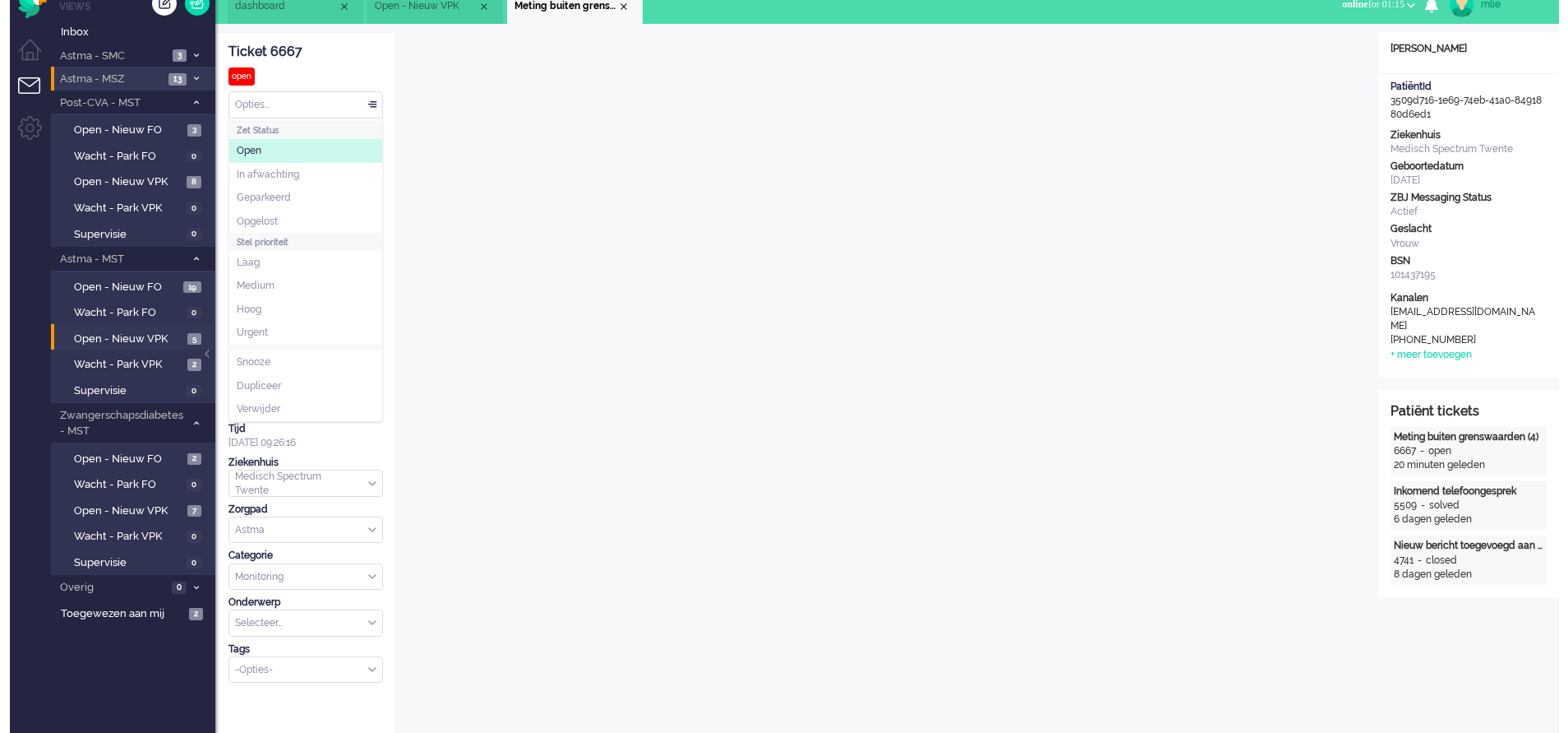
scroll to position [0, 0]
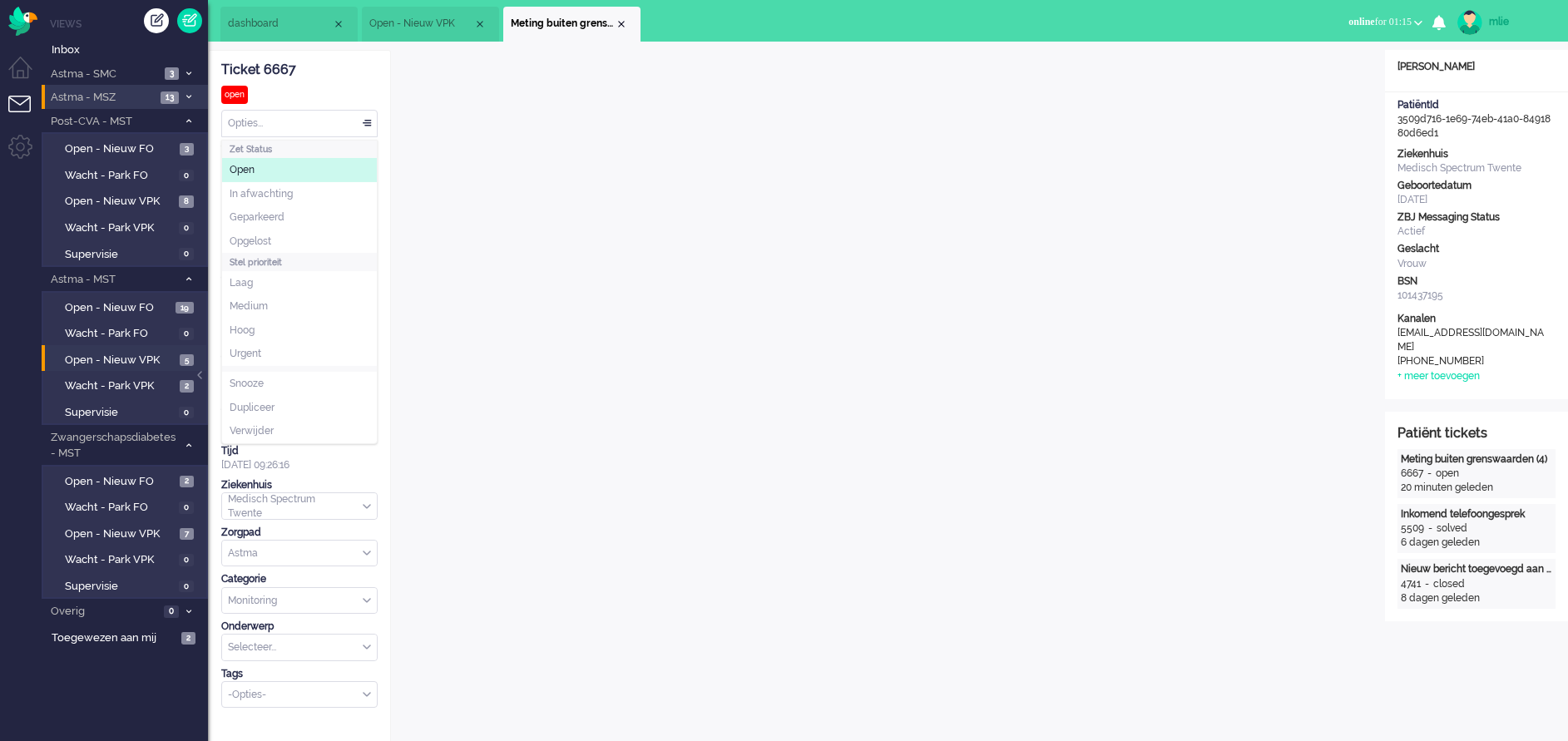
click at [416, 18] on span "Open - Nieuw VPK" at bounding box center [421, 24] width 104 height 14
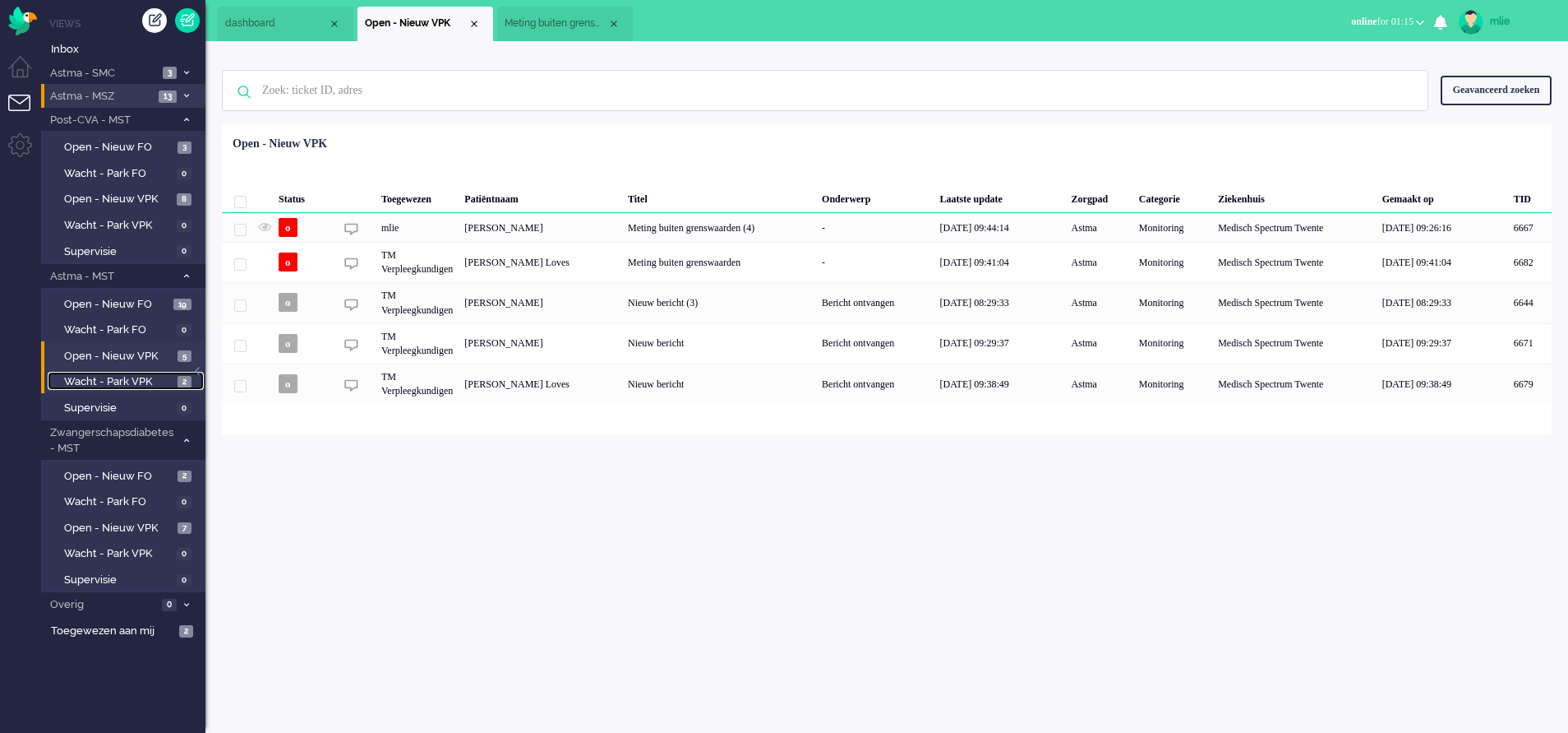
click at [98, 380] on span "Wacht - Park VPK" at bounding box center [119, 382] width 110 height 16
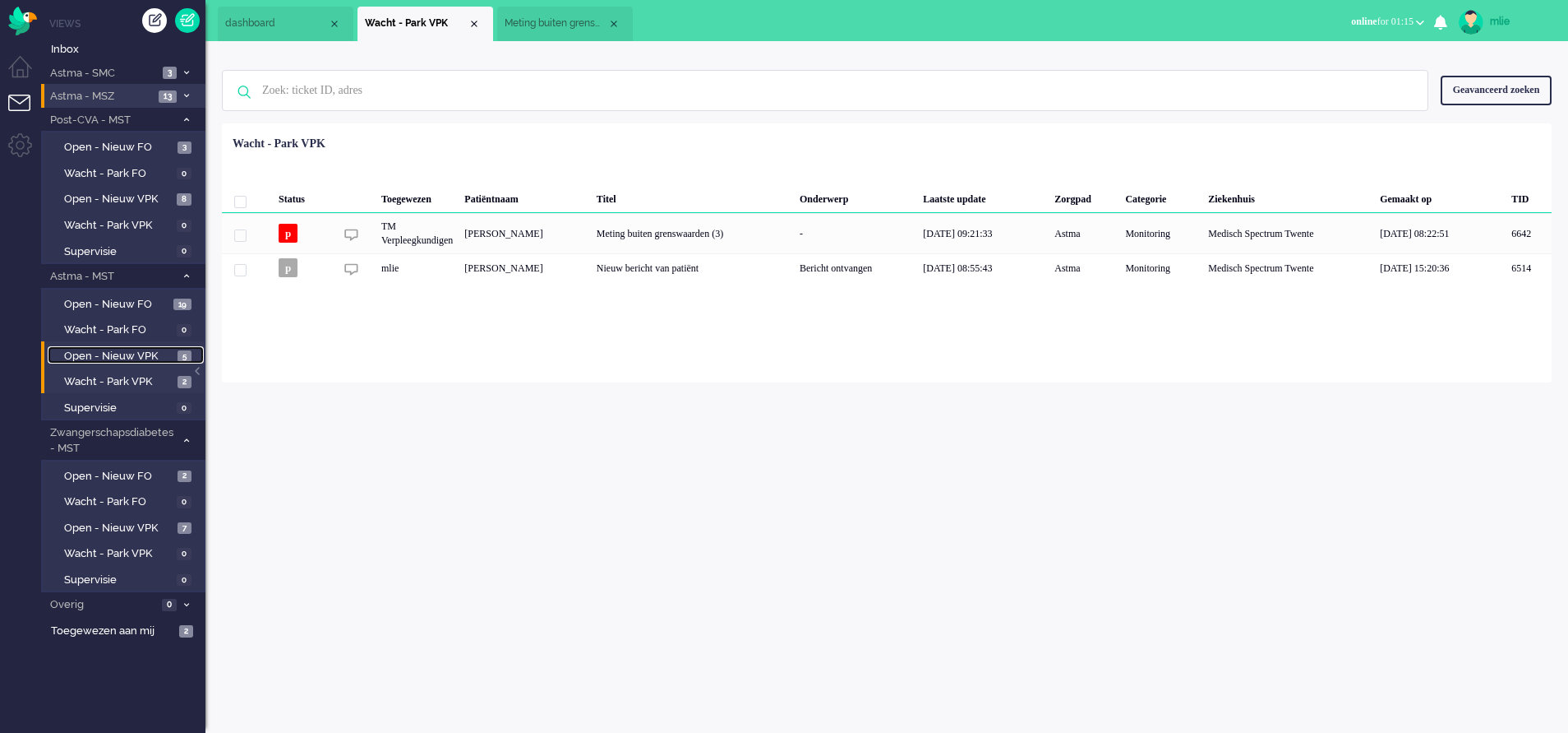
click at [108, 351] on span "Open - Nieuw VPK" at bounding box center [119, 357] width 110 height 16
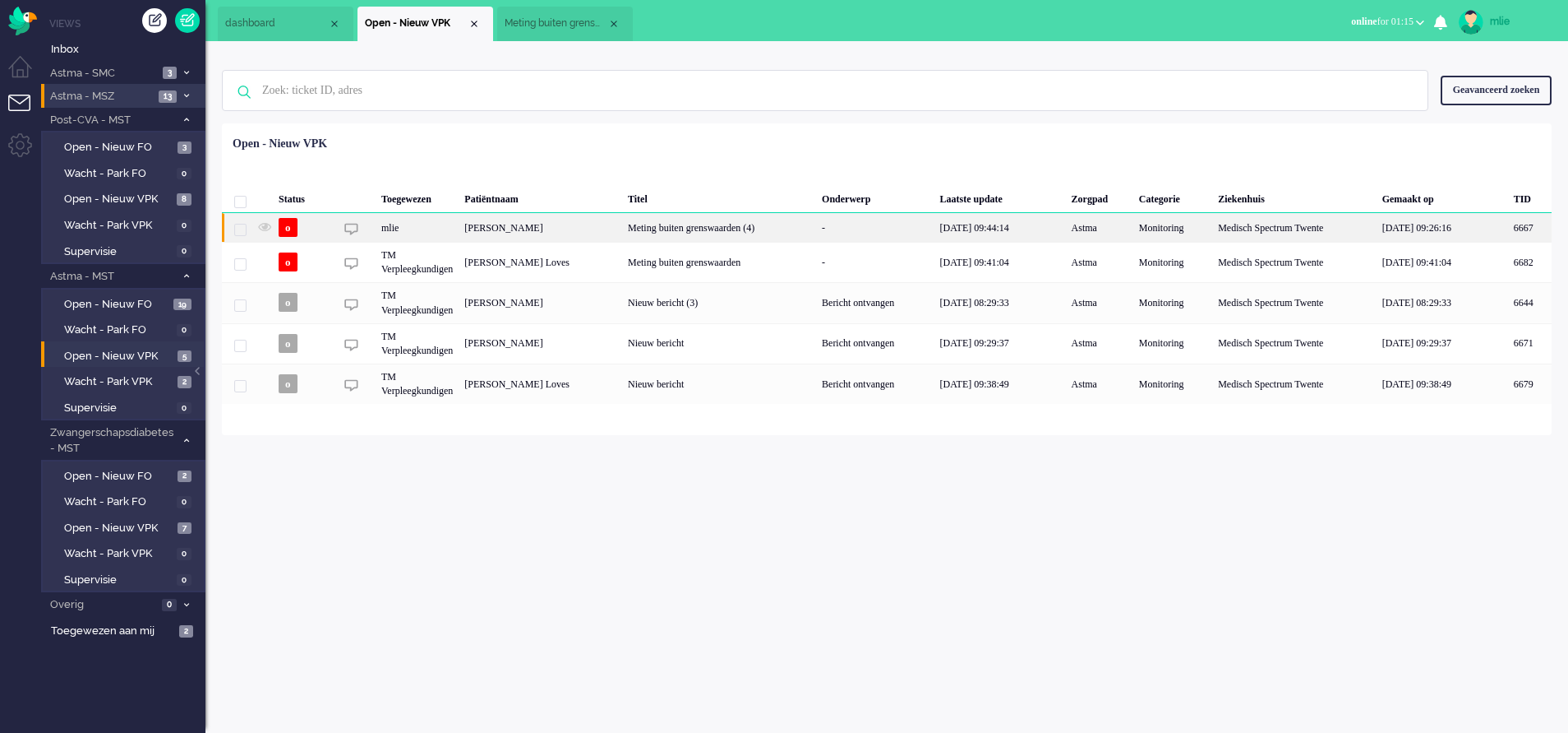
click at [816, 234] on div "Meting buiten grenswaarden (4)" at bounding box center [719, 228] width 194 height 29
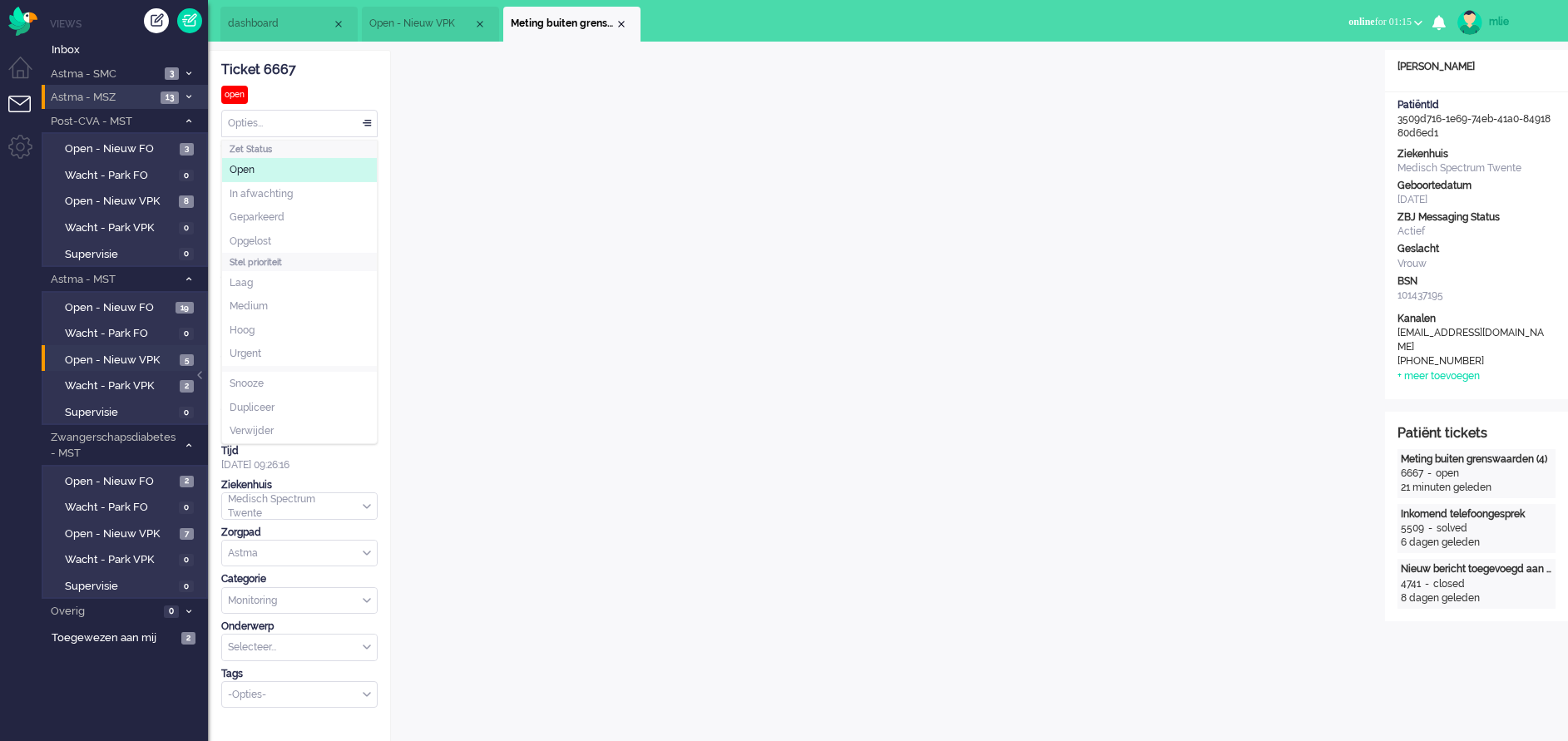
click at [365, 117] on div "Opties..." at bounding box center [299, 124] width 155 height 26
click at [263, 193] on span "In afwachting" at bounding box center [261, 194] width 64 height 14
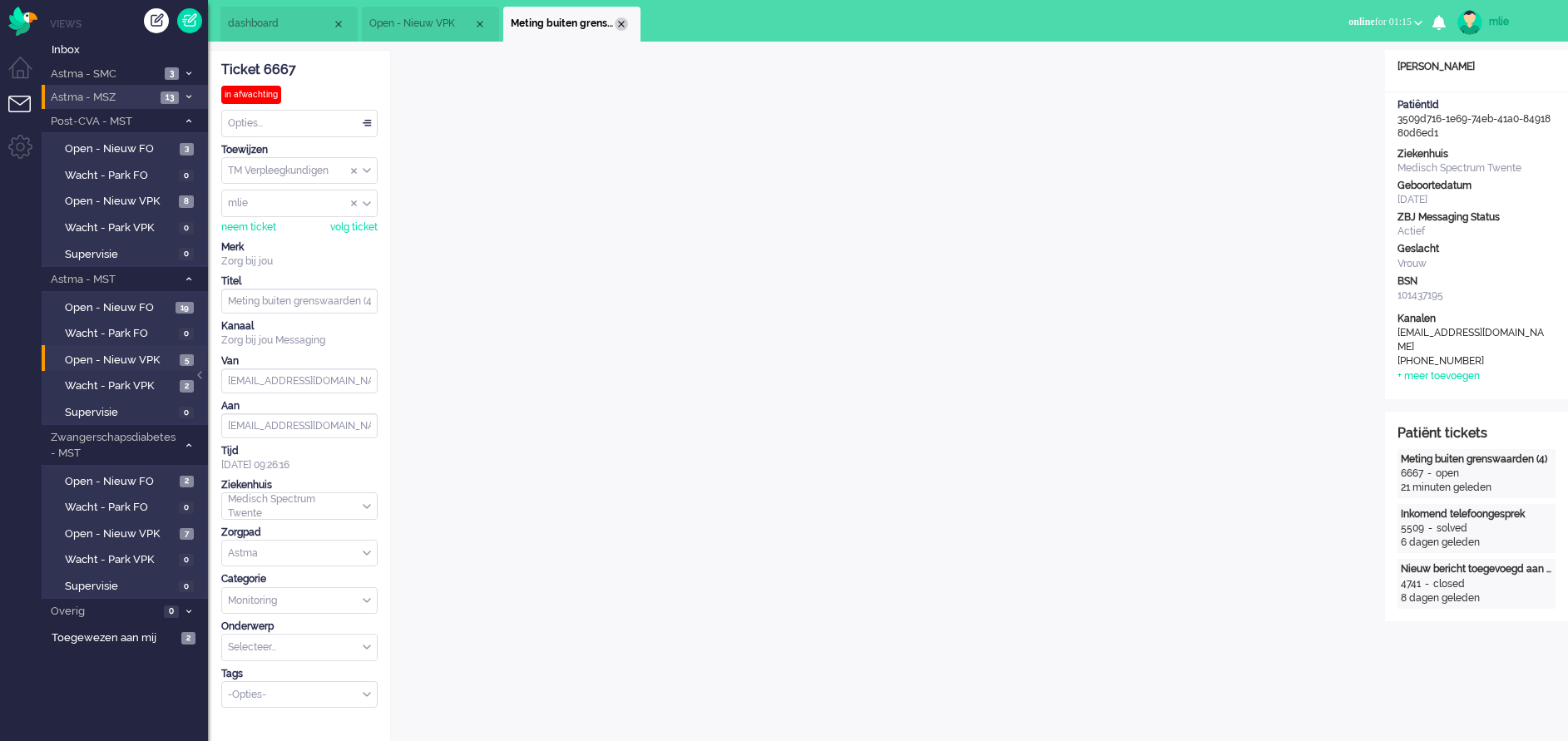
click at [620, 21] on div "Close tab" at bounding box center [621, 24] width 13 height 13
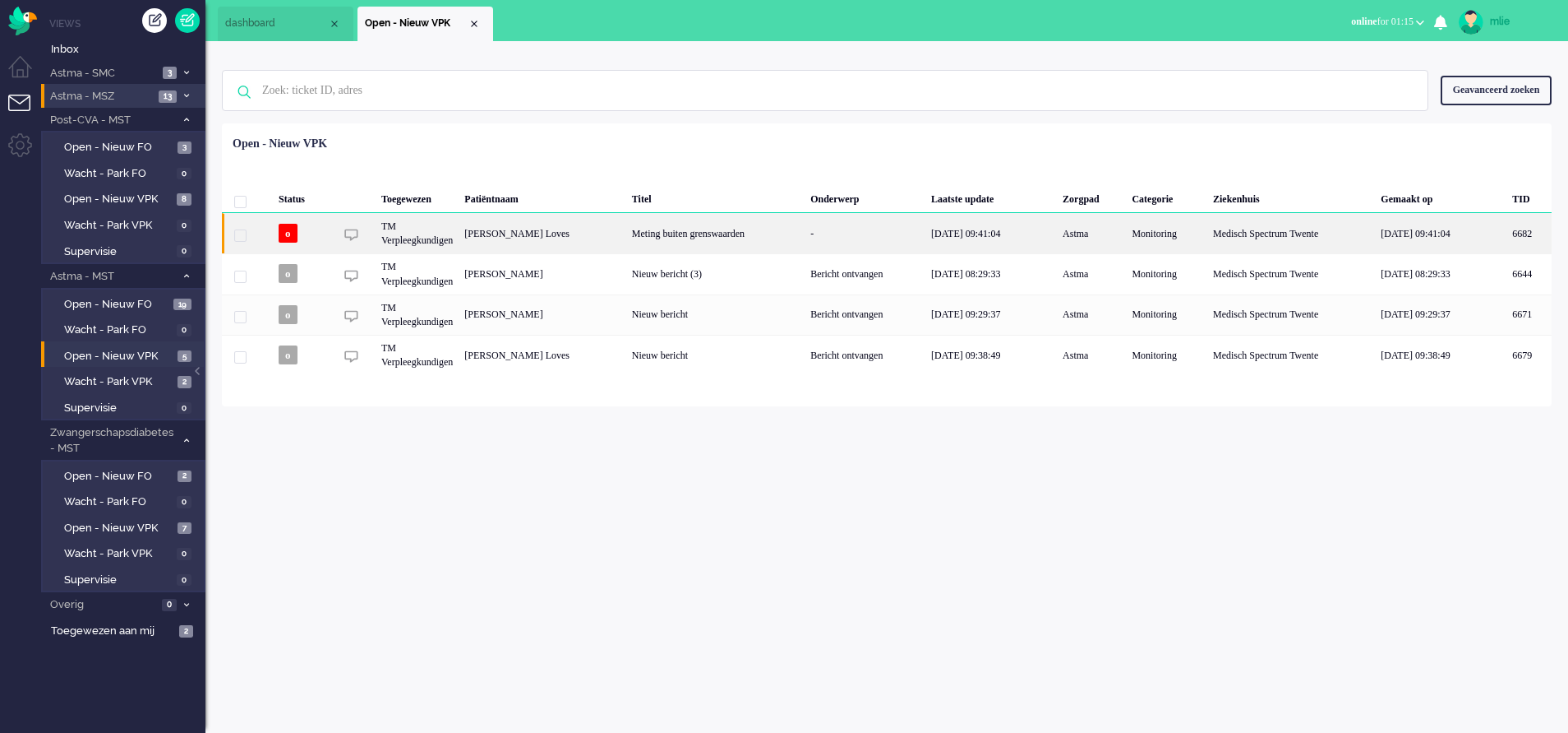
click at [732, 226] on div "Meting buiten grenswaarden" at bounding box center [716, 234] width 179 height 41
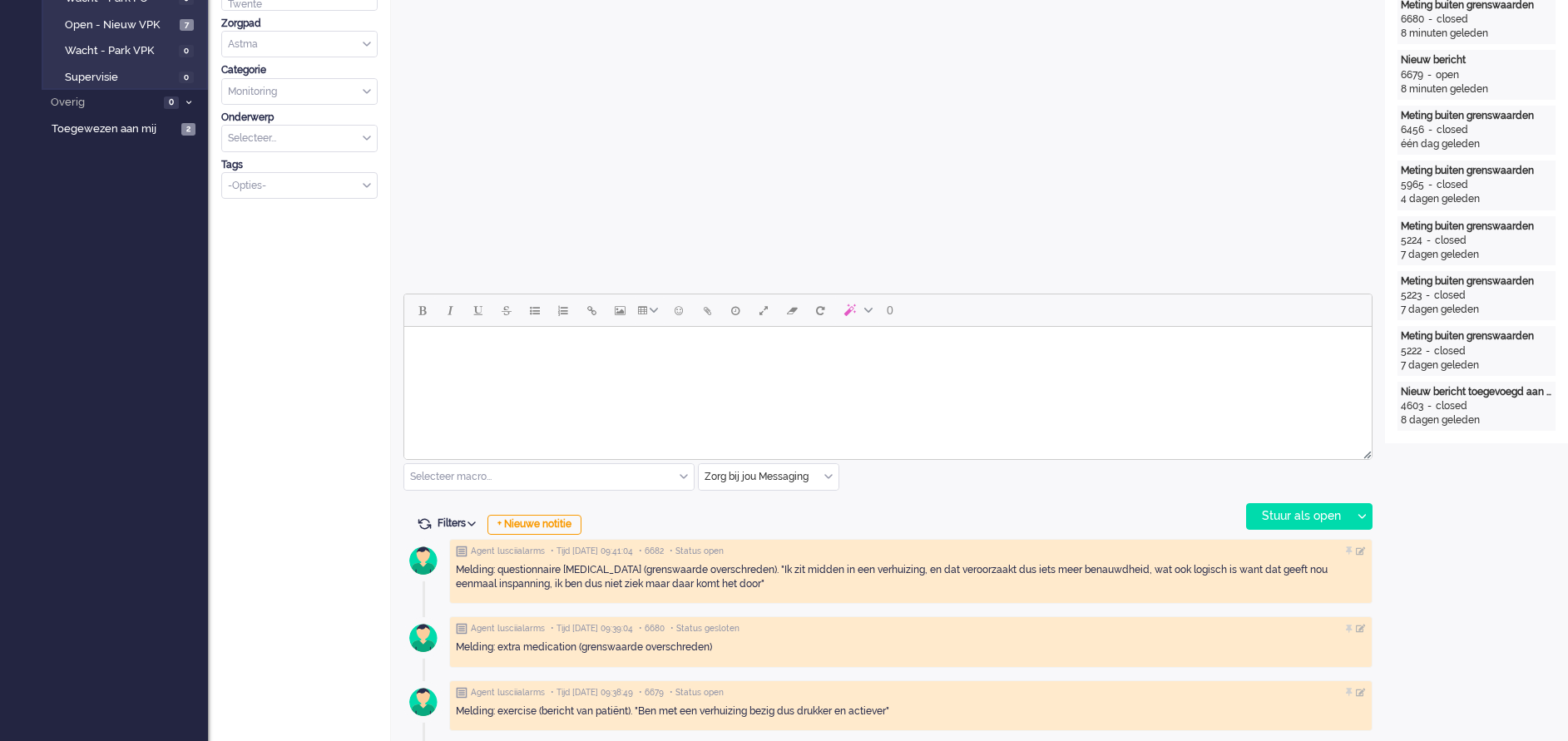
scroll to position [624, 0]
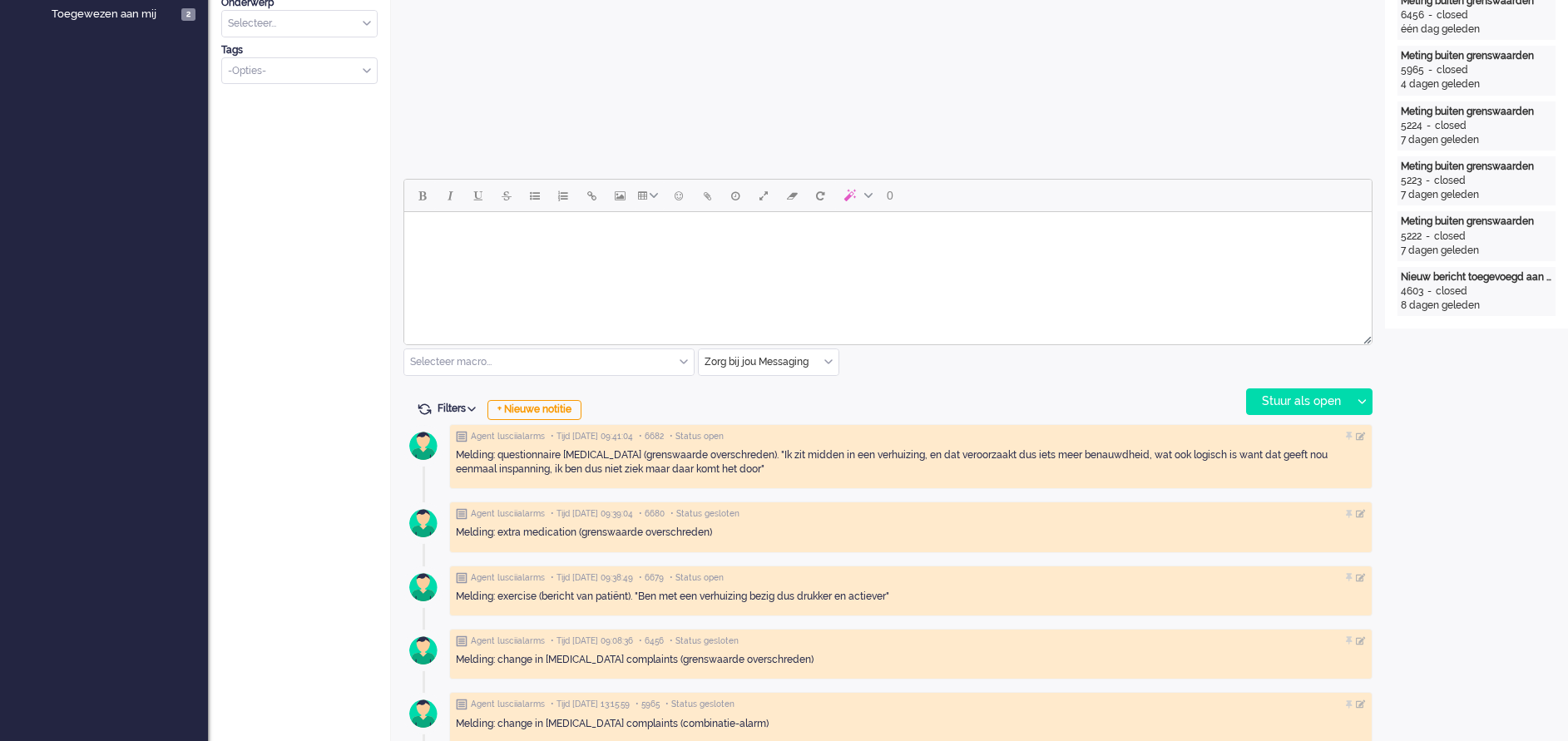
click at [450, 251] on html at bounding box center [887, 233] width 967 height 42
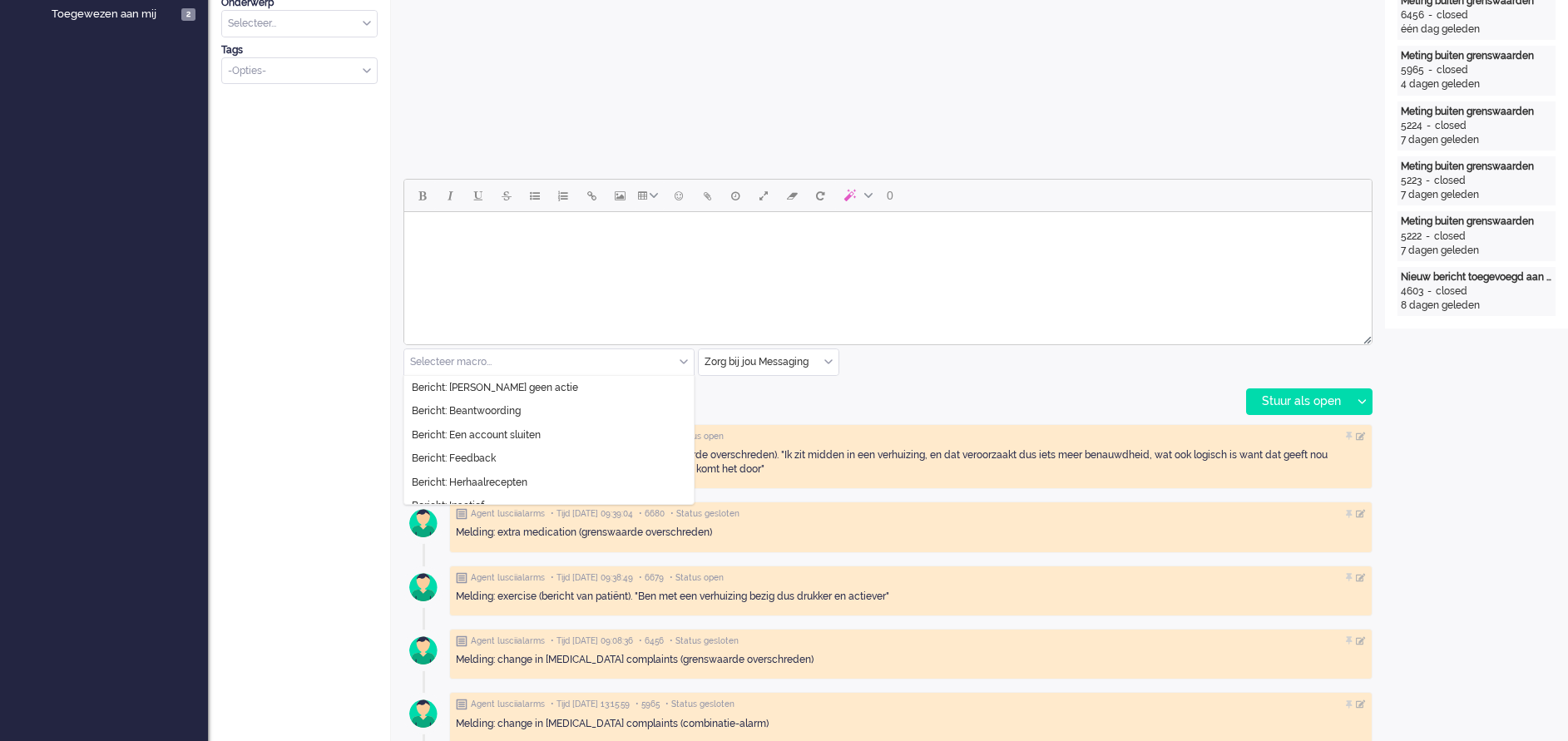
click at [685, 360] on div "Selecteer macro..." at bounding box center [548, 362] width 289 height 26
click at [534, 380] on li "Bericht: [PERSON_NAME] geen actie" at bounding box center [548, 388] width 289 height 24
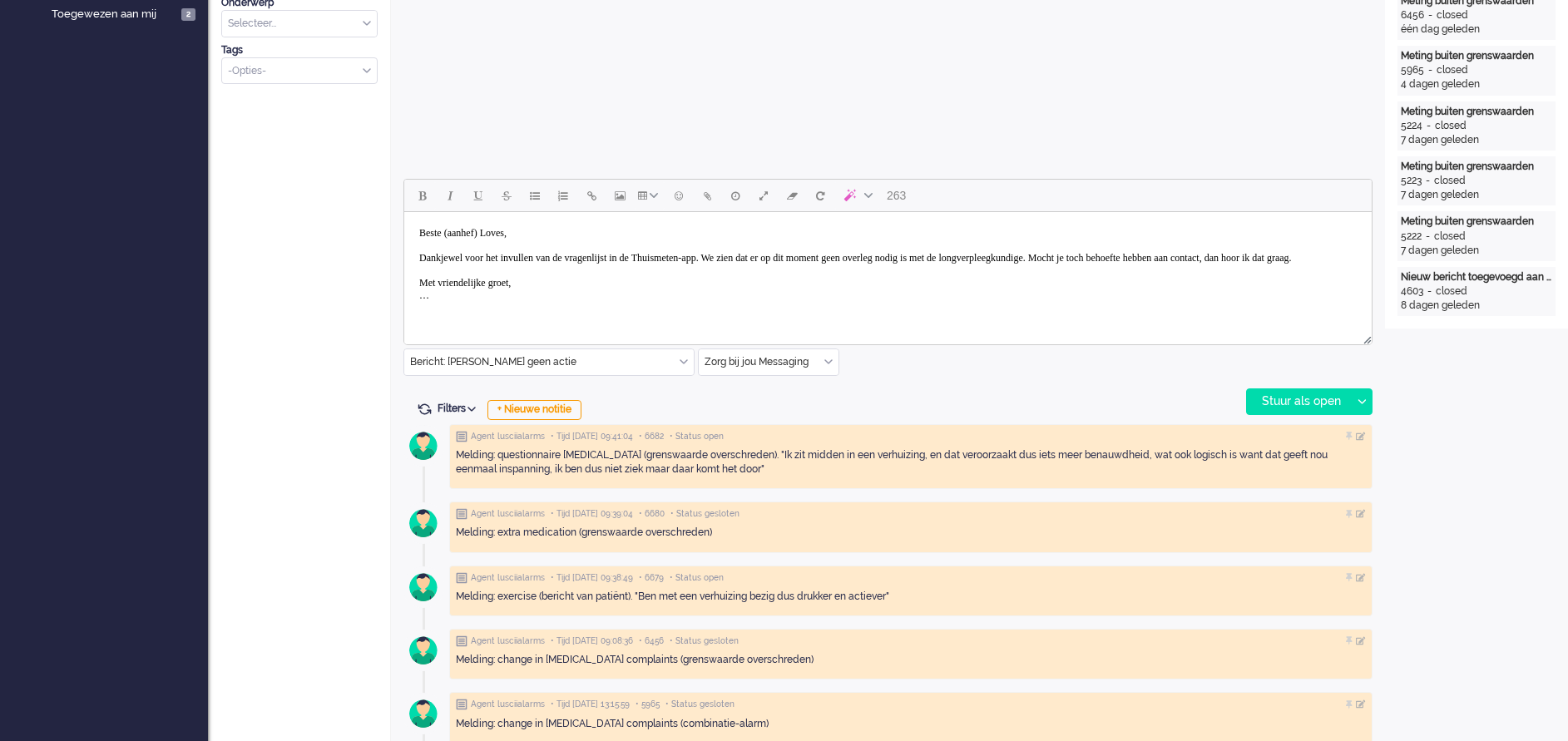
click at [494, 233] on body "Beste (aanhef) Loves, Dankjewel voor het invullen van de vragenlijst in de Thui…" at bounding box center [887, 264] width 954 height 91
click at [773, 255] on body "Beste mw Loves, Dankjewel voor het invullen van de vragenlijst in de Thuismeten…" at bounding box center [887, 264] width 954 height 91
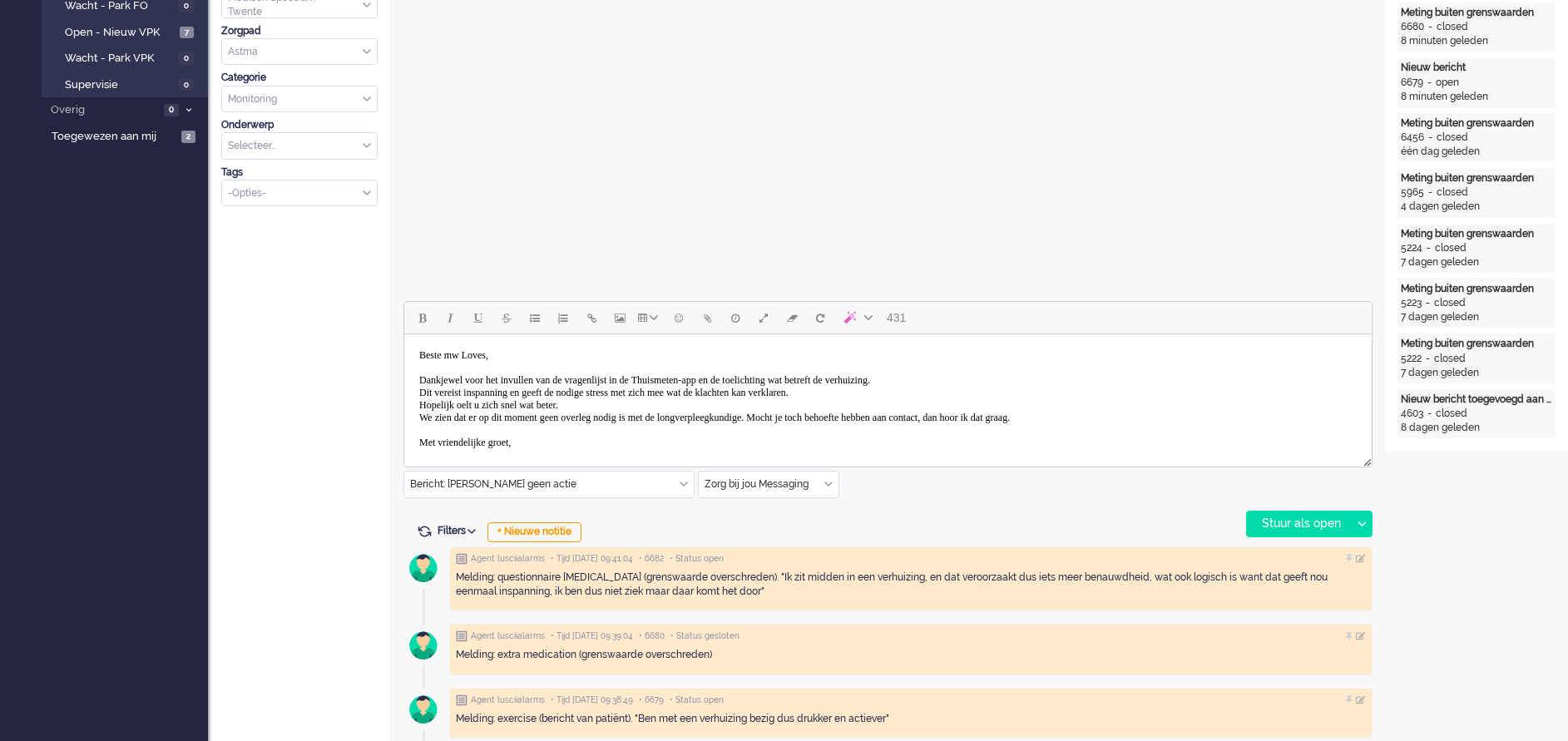
scroll to position [498, 0]
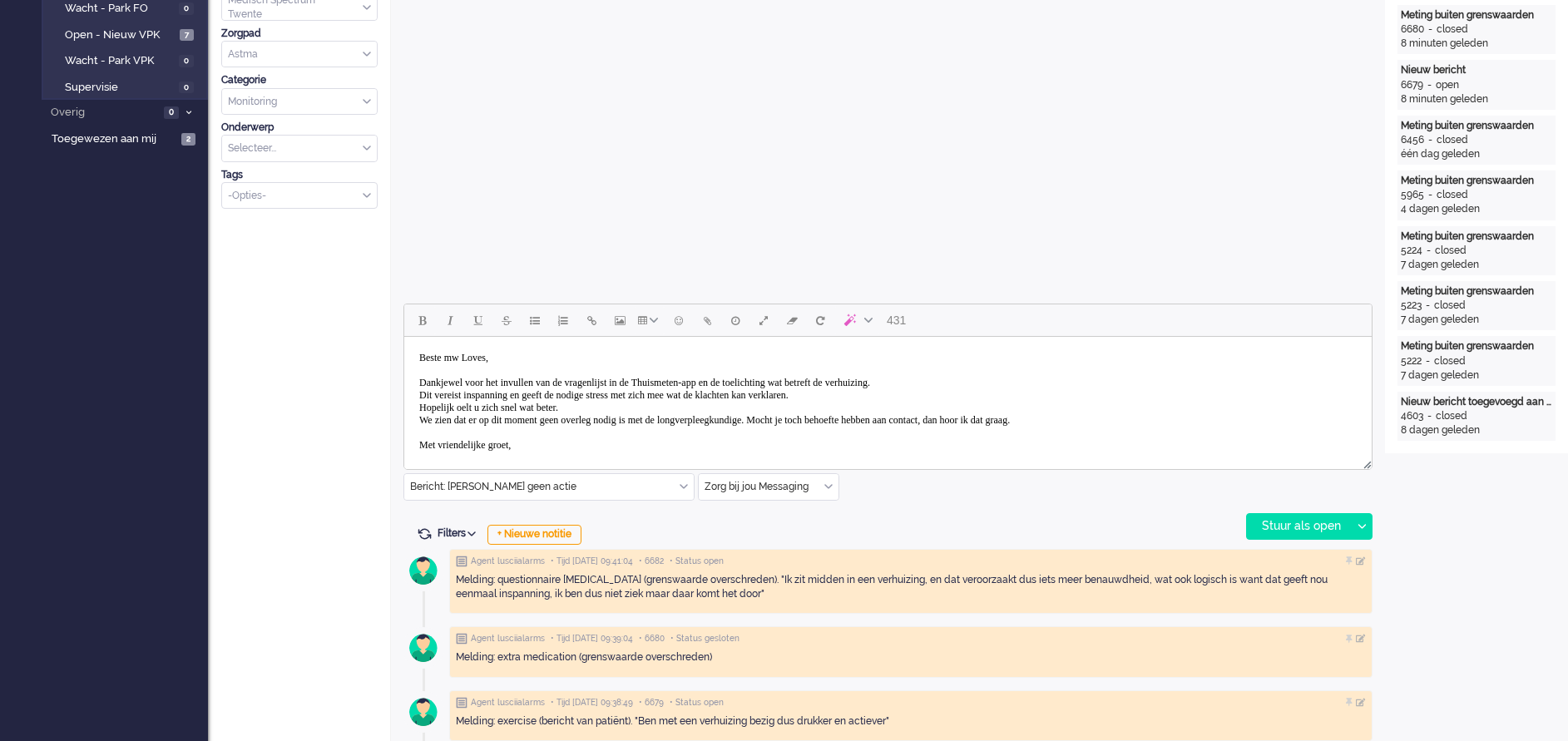
click at [826, 422] on body "Beste mw Loves, Dankjewel voor het invullen van de vragenlijst in de Thuismeten…" at bounding box center [887, 408] width 954 height 129
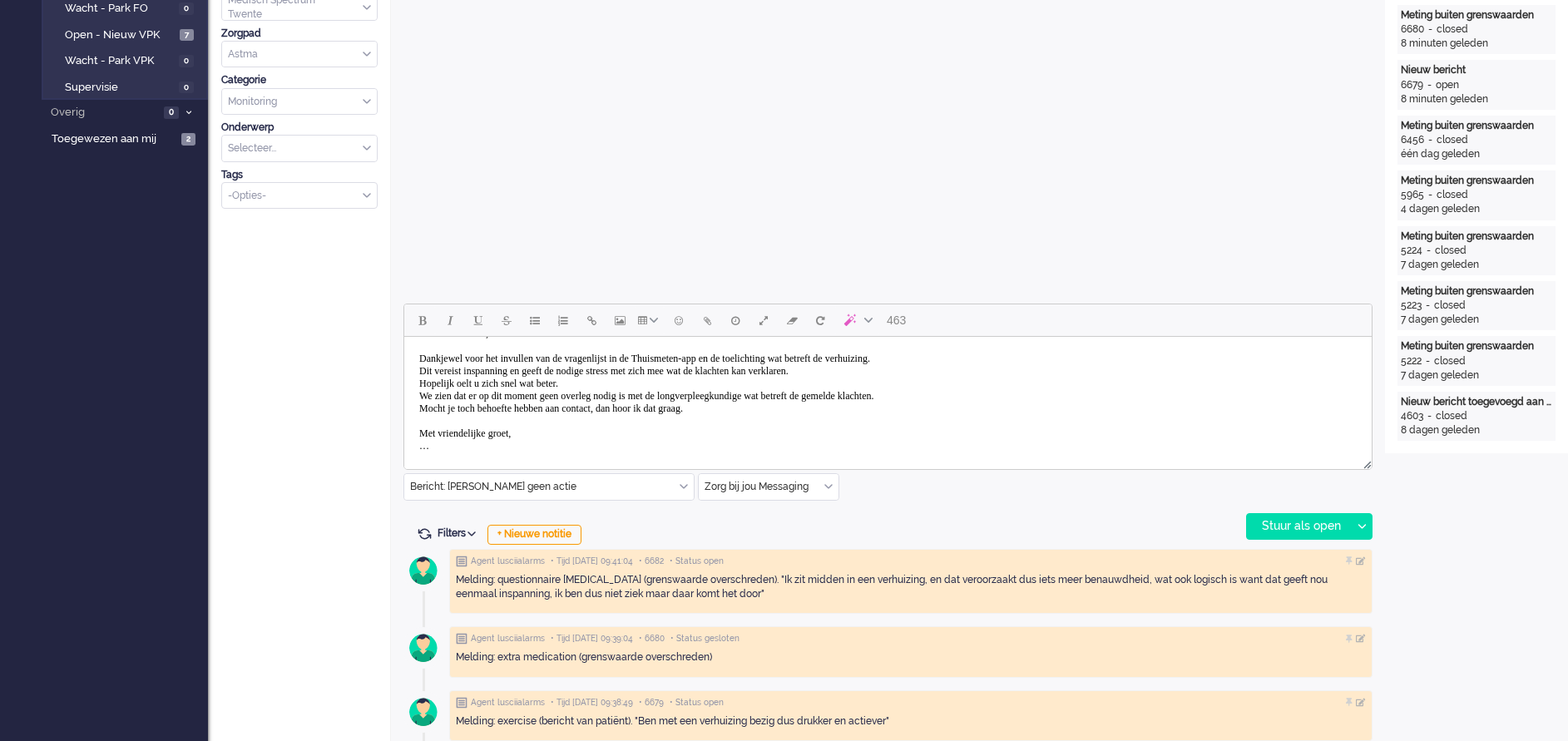
scroll to position [38, 0]
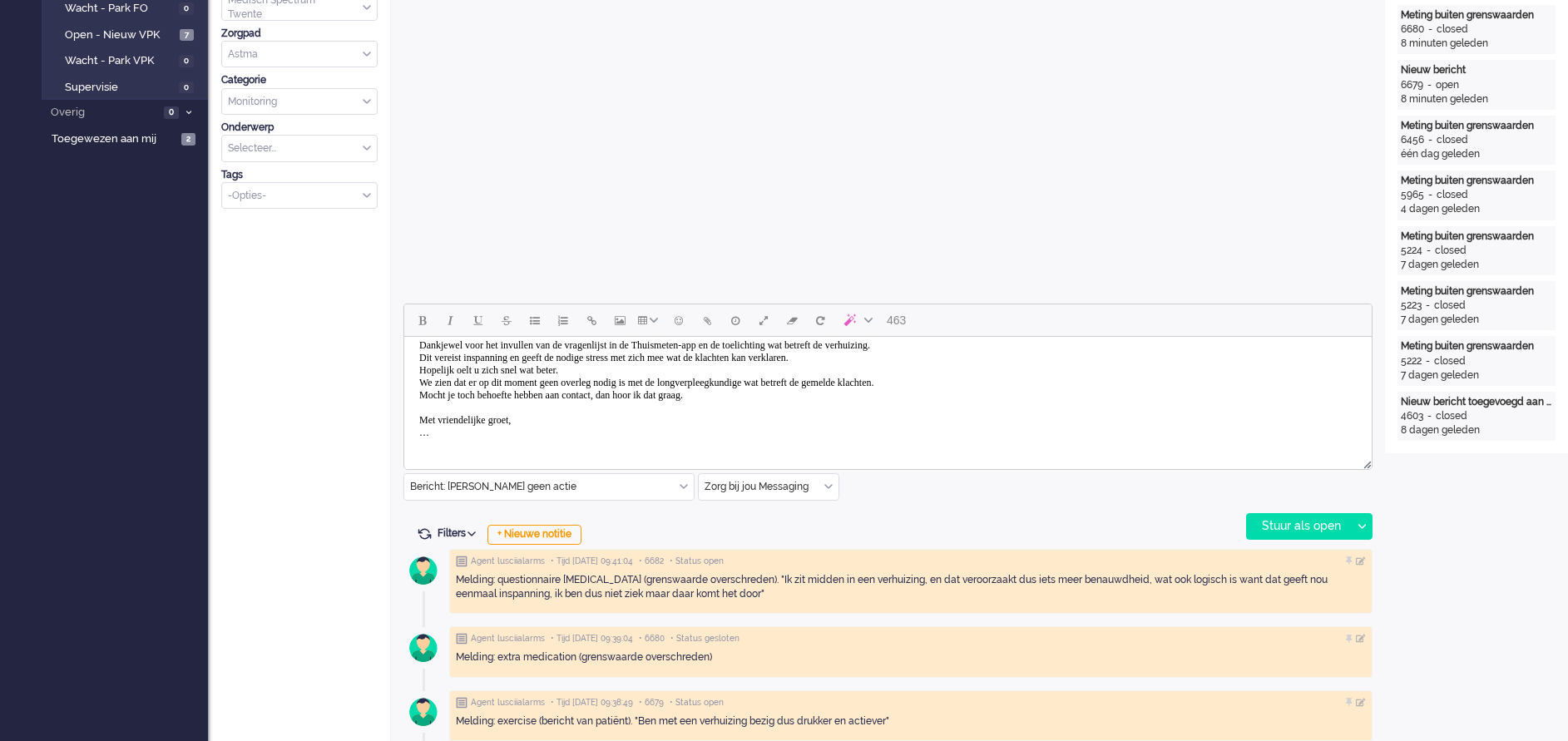
click at [450, 439] on body "Beste mw Loves, Dankjewel voor het invullen van de vragenlijst in de Thuismeten…" at bounding box center [887, 377] width 954 height 141
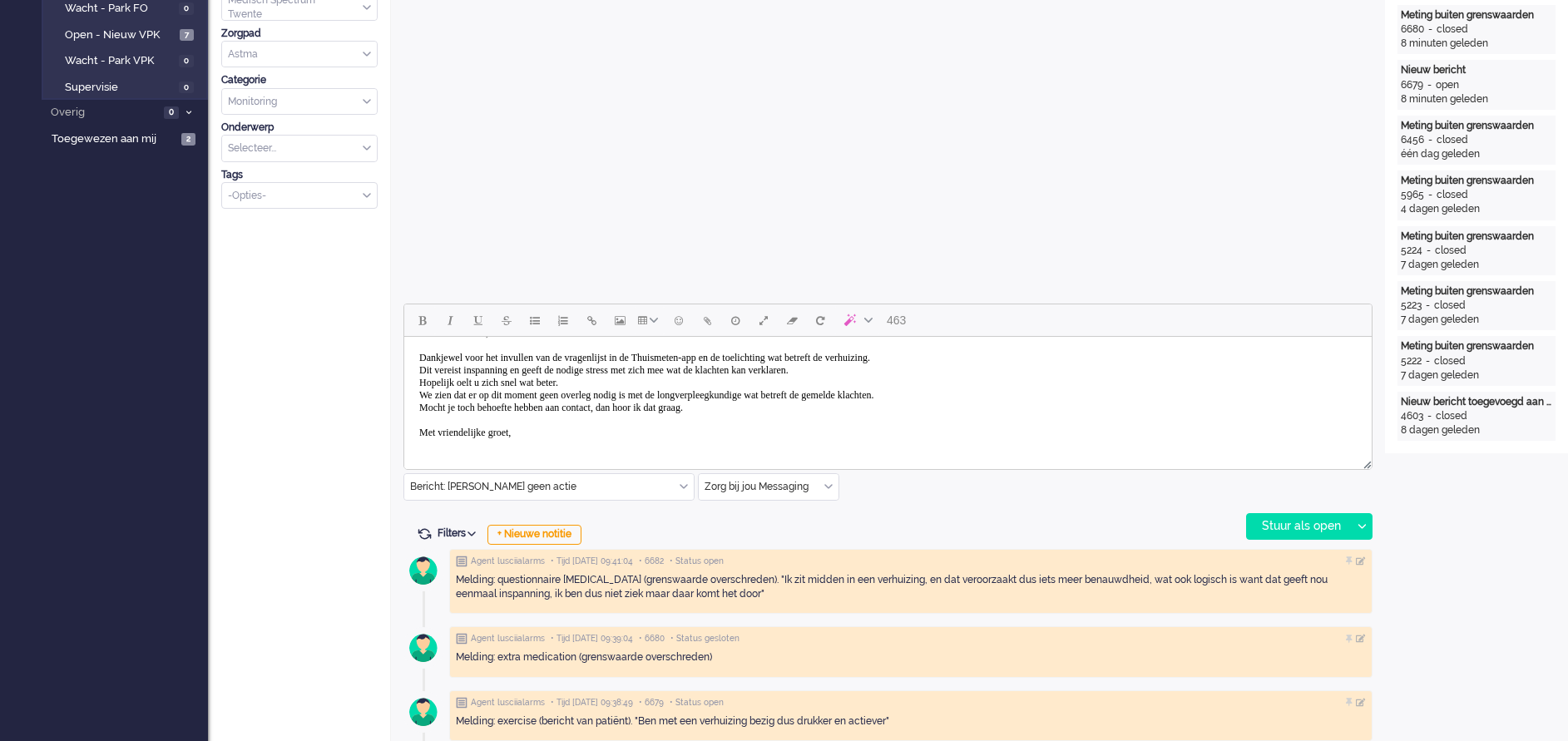
scroll to position [25, 0]
click at [464, 381] on body "Beste mw Loves, Dankjewel voor het invullen van de vragenlijst in de Thuismeten…" at bounding box center [887, 383] width 954 height 129
click at [620, 385] on body "Beste mw Loves, Dankjewel voor het invullen van de vragenlijst in de Thuismeten…" at bounding box center [887, 383] width 954 height 129
click at [1281, 519] on div "Stuur als open" at bounding box center [1298, 526] width 104 height 25
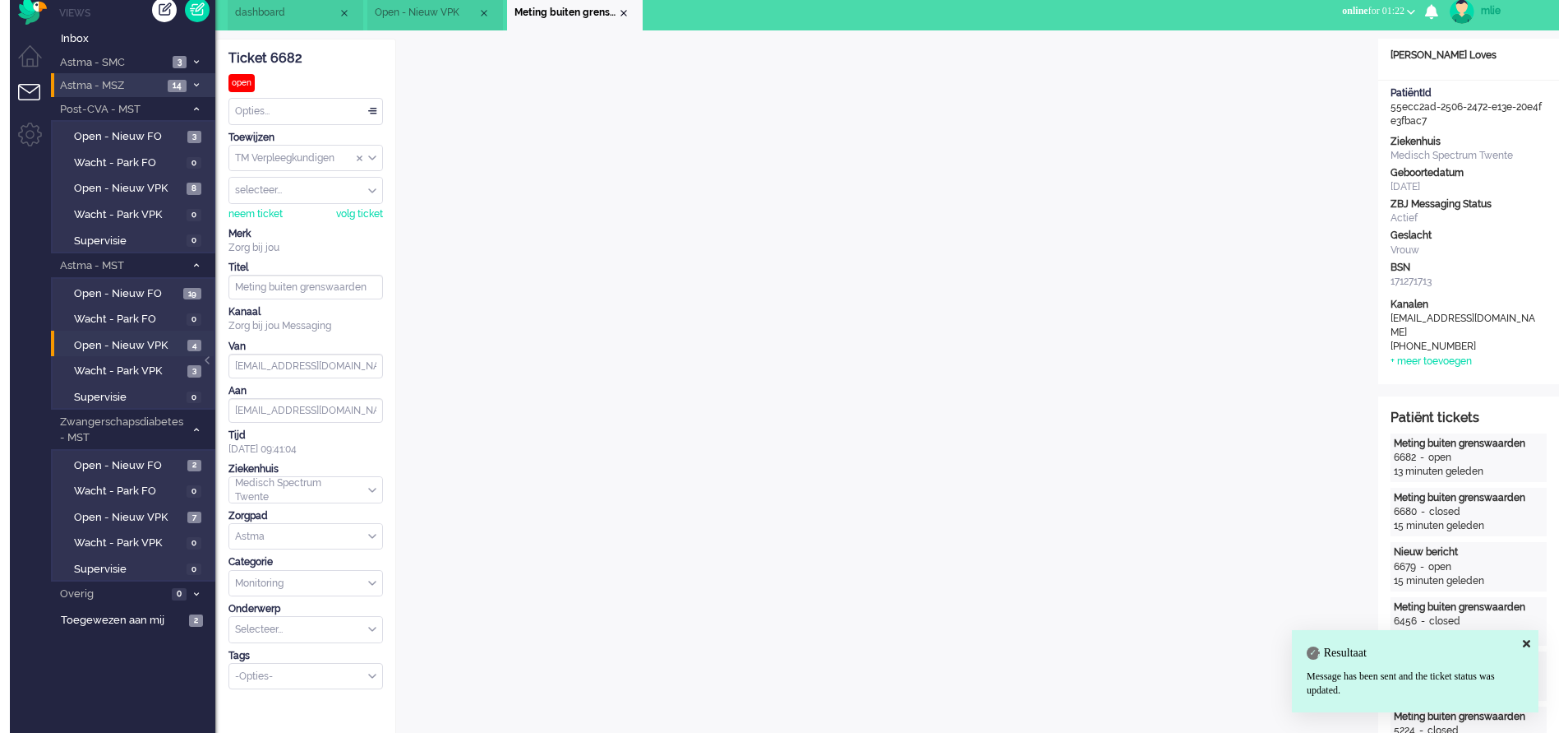
scroll to position [0, 0]
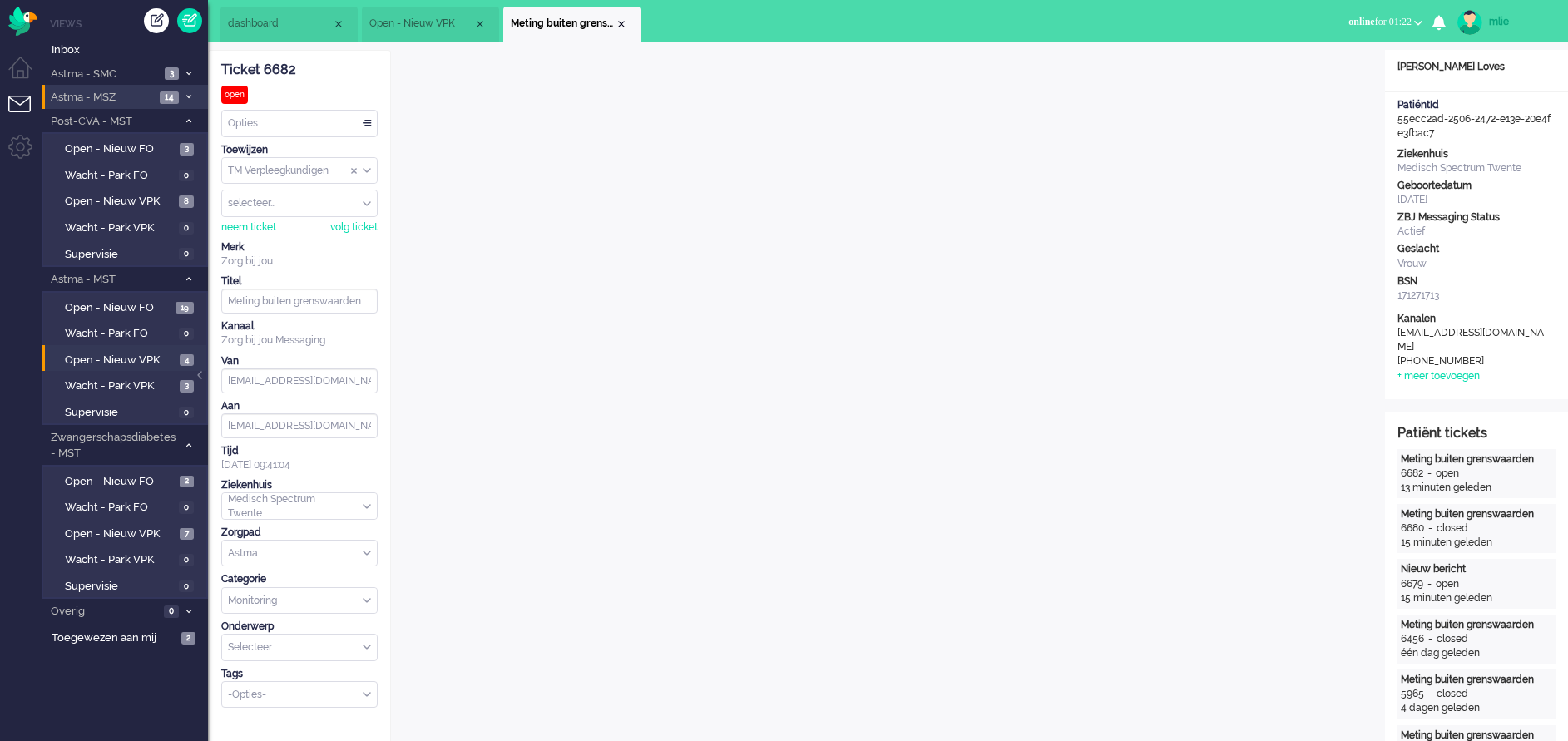
click at [365, 122] on div "Opties..." at bounding box center [299, 124] width 155 height 26
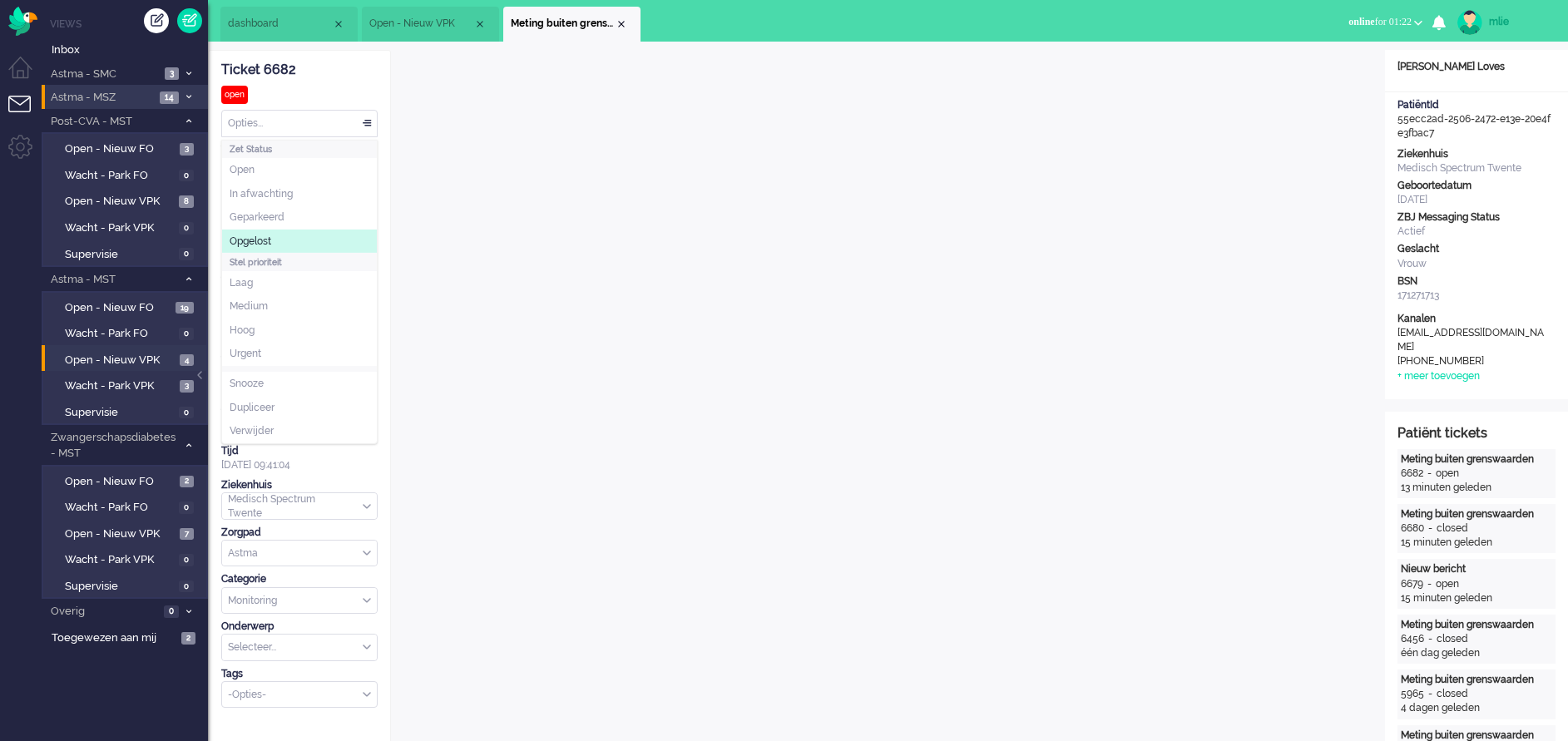
click at [283, 244] on li "Opgelost" at bounding box center [299, 241] width 155 height 24
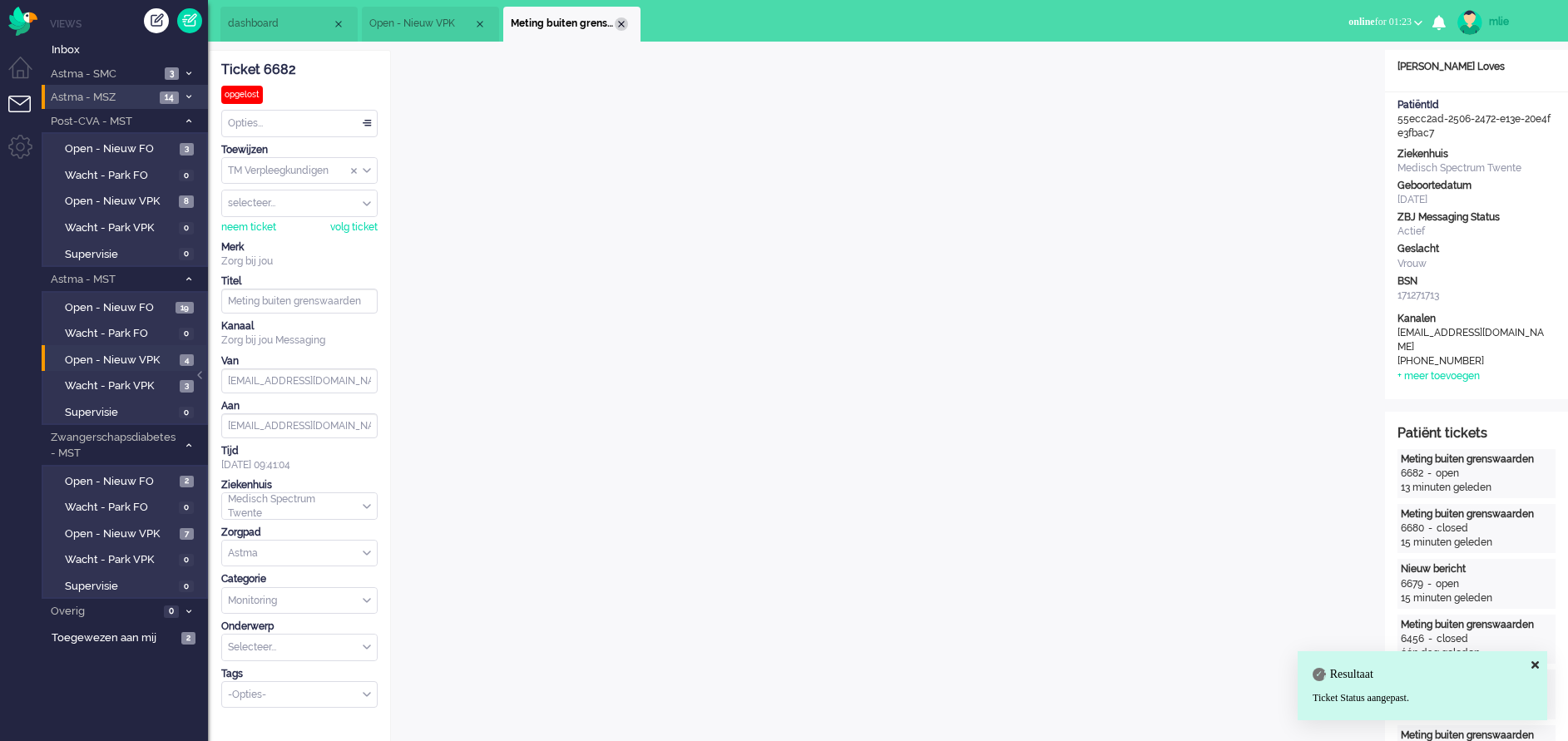
click at [623, 28] on div "Close tab" at bounding box center [621, 24] width 13 height 13
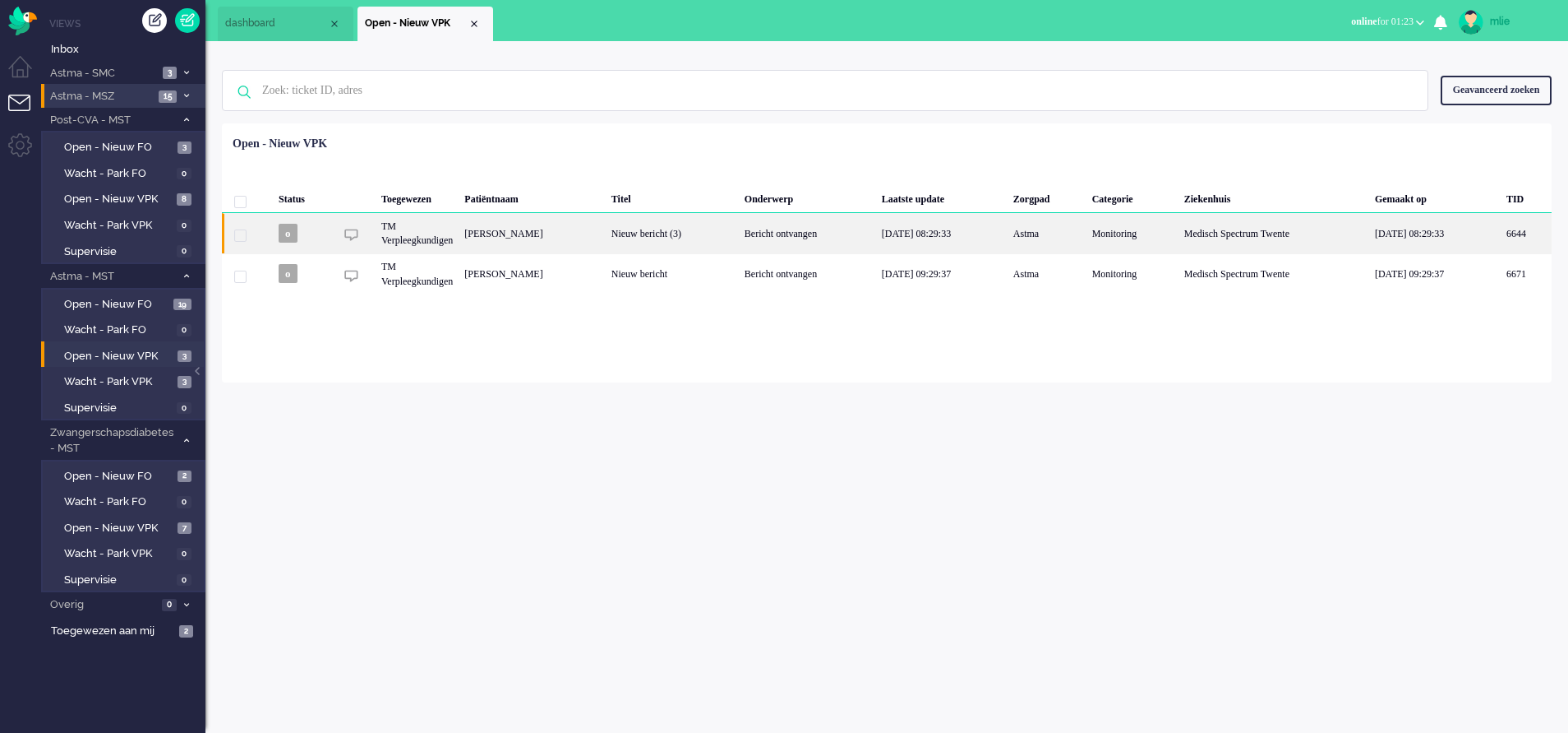
click at [739, 235] on div "Nieuw bericht (3)" at bounding box center [673, 234] width 133 height 41
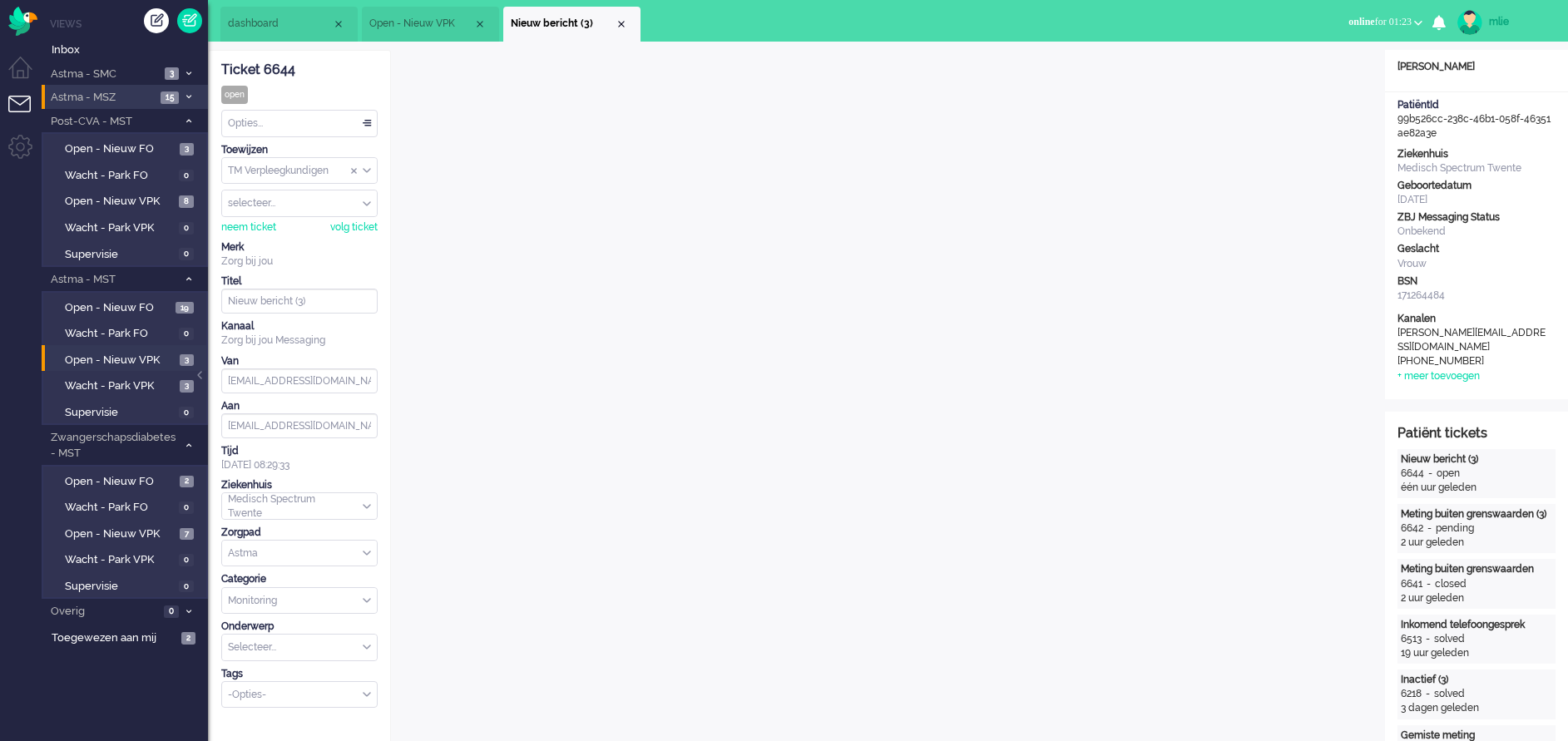
click at [366, 123] on div "Opties..." at bounding box center [299, 124] width 155 height 26
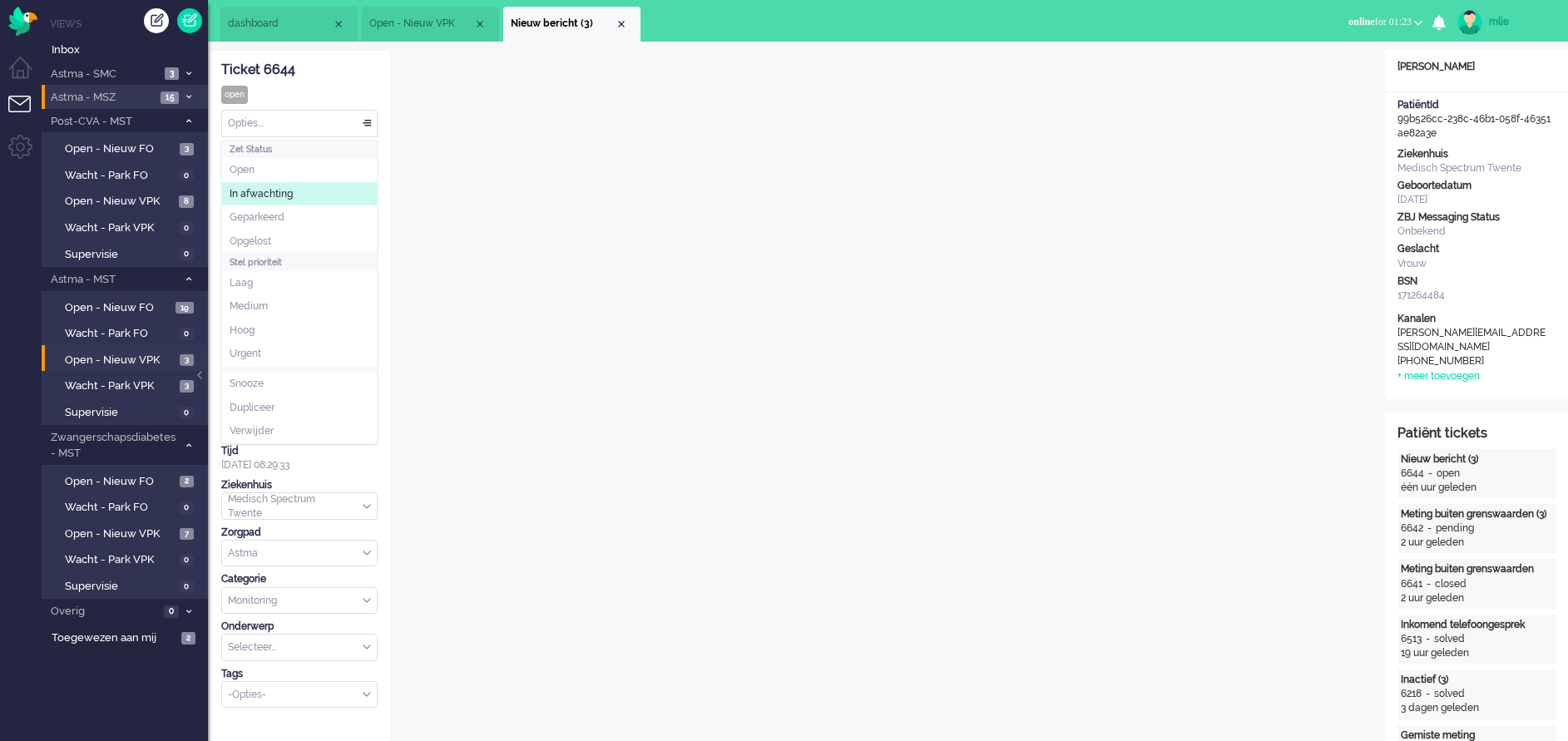
click at [246, 192] on span "In afwachting" at bounding box center [261, 194] width 64 height 14
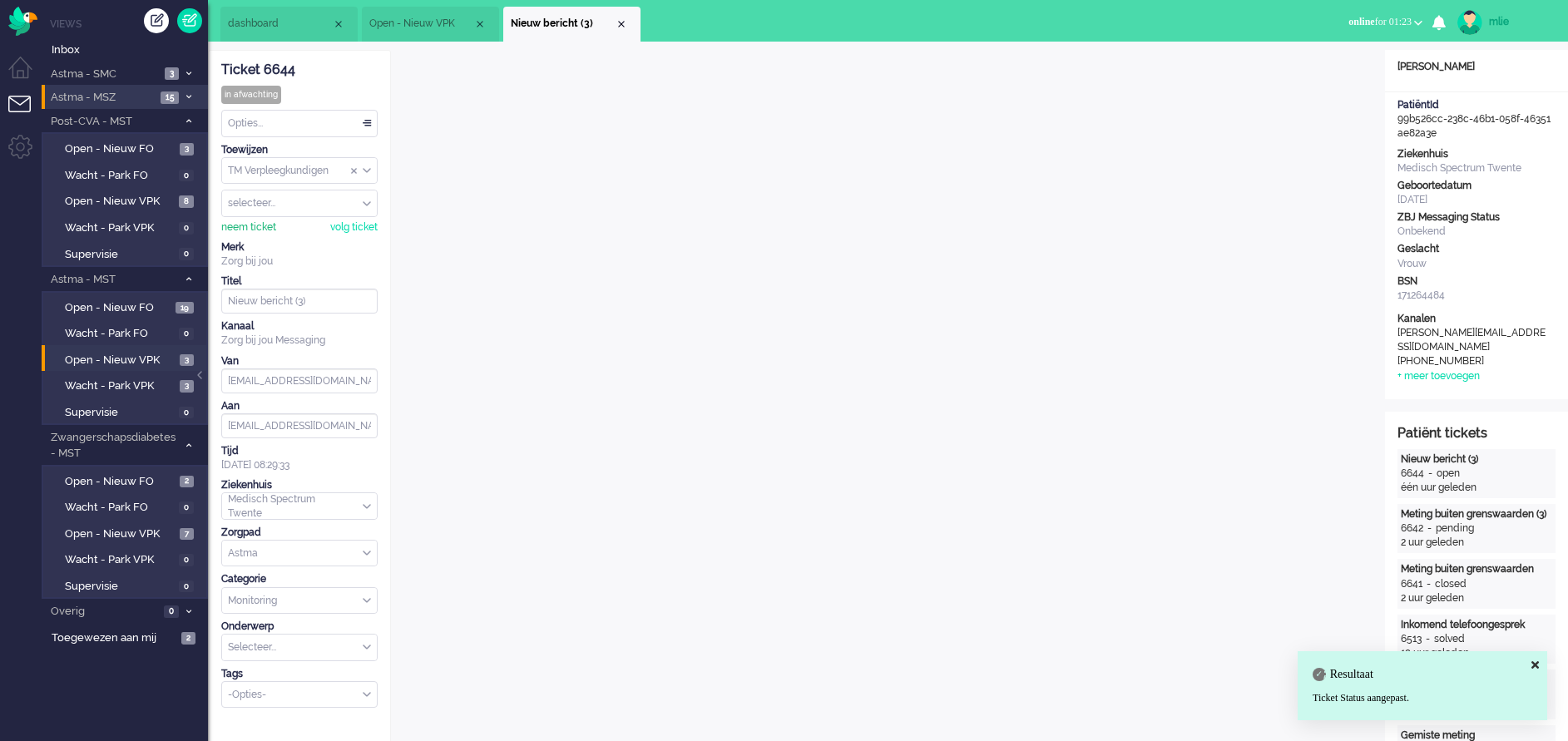
click at [241, 223] on div "neem ticket" at bounding box center [248, 227] width 55 height 14
click at [621, 22] on div "Close tab" at bounding box center [621, 24] width 13 height 13
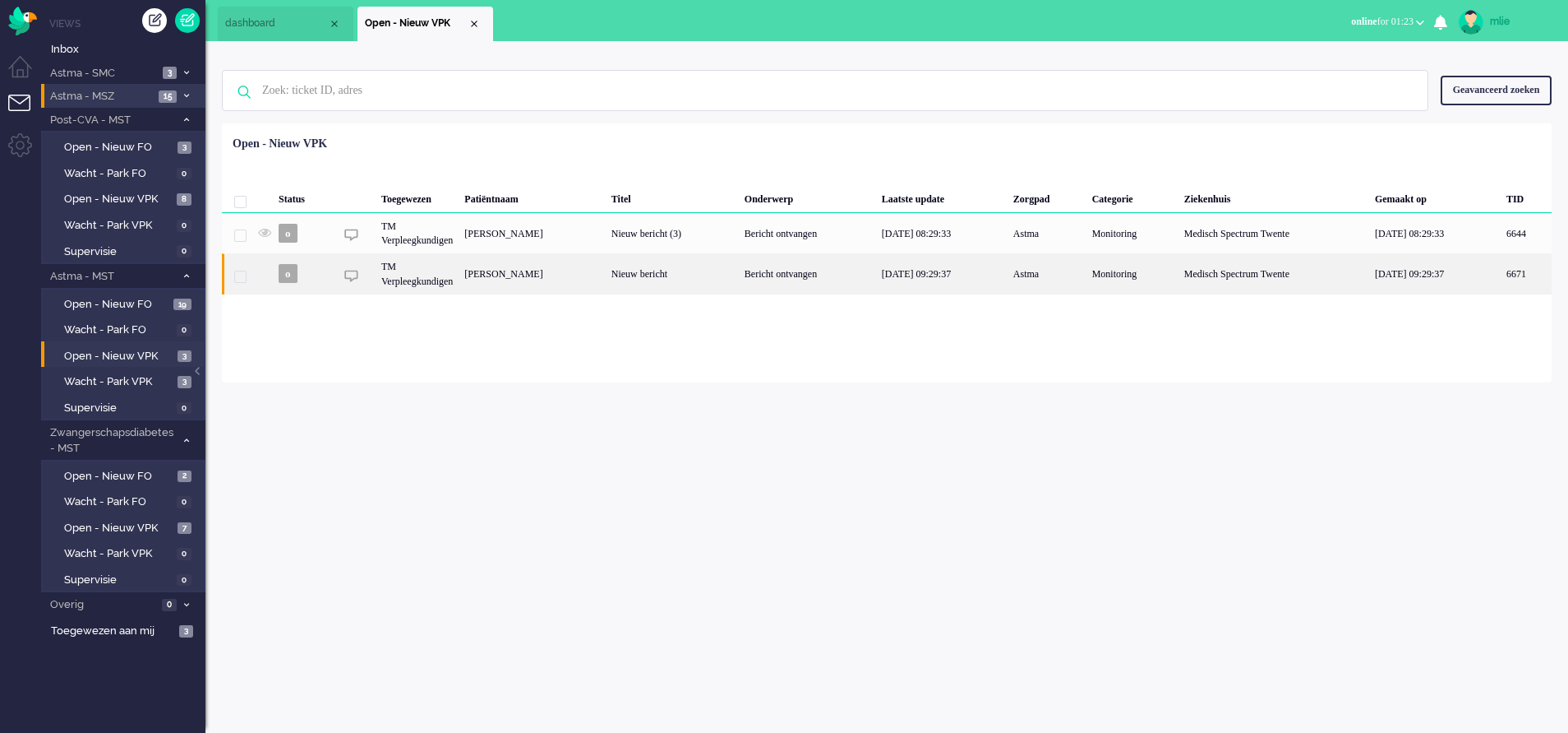
click at [739, 283] on div "Nieuw bericht" at bounding box center [673, 274] width 133 height 41
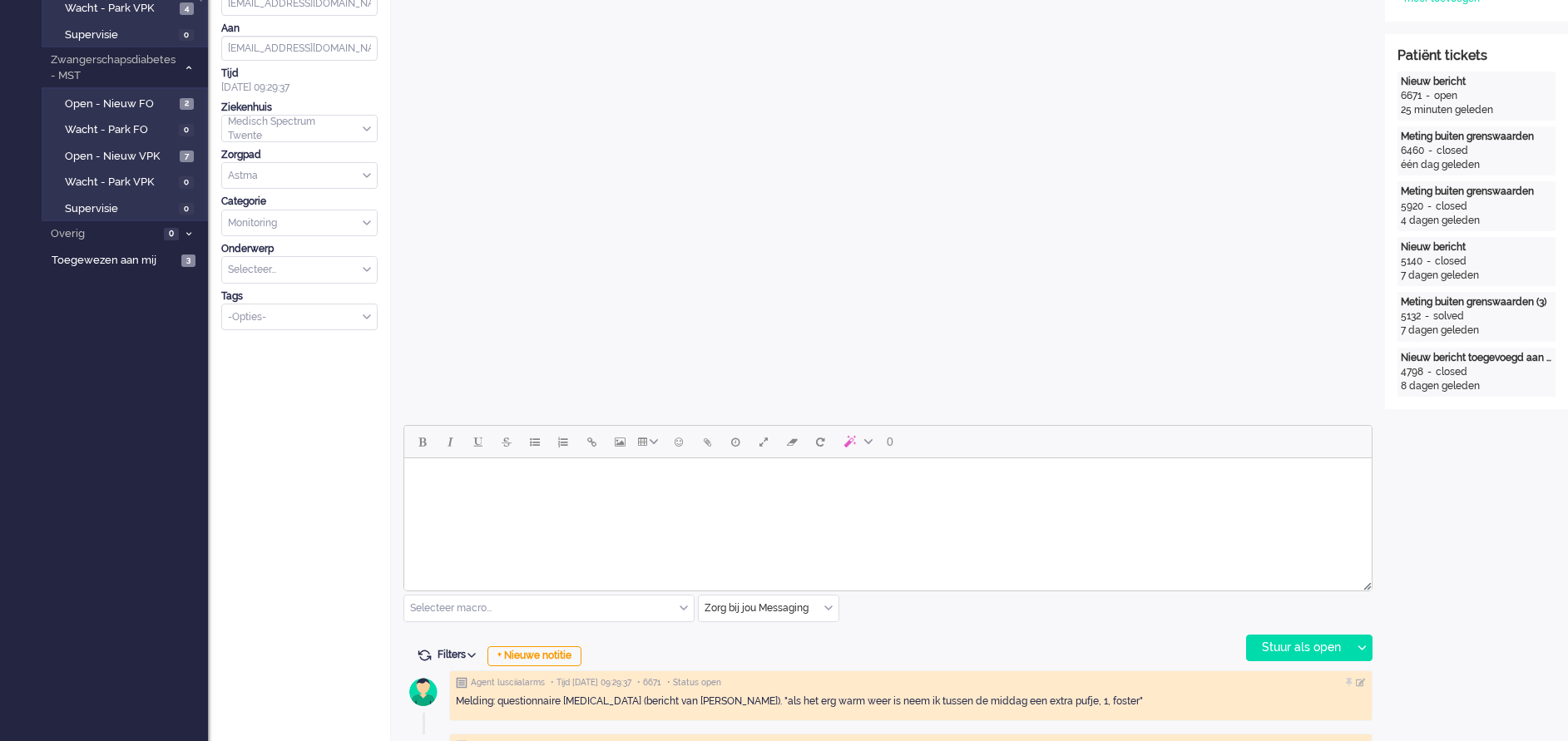
scroll to position [431, 0]
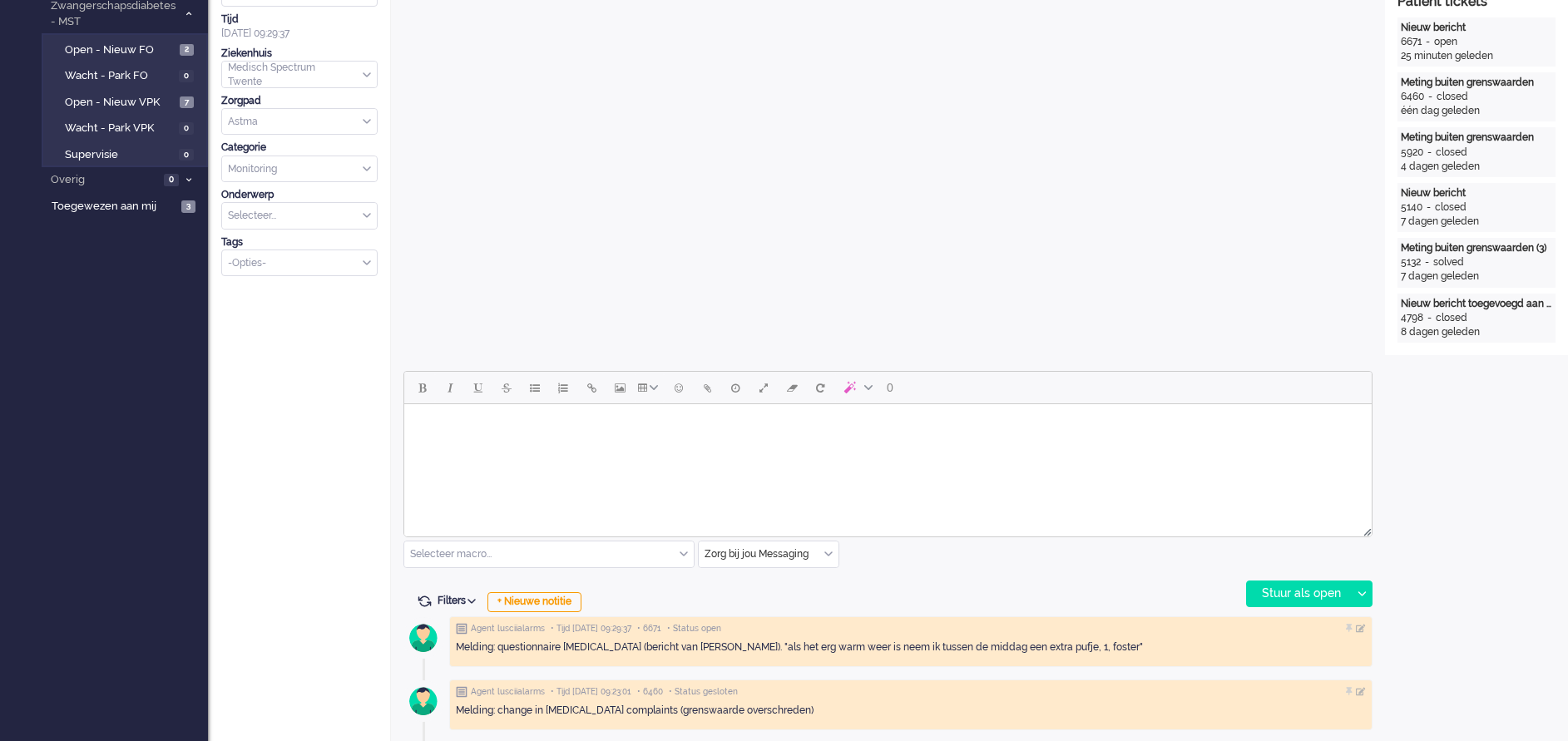
click at [464, 425] on body "Rich Text Area. Press ALT-0 for help." at bounding box center [887, 425] width 954 height 30
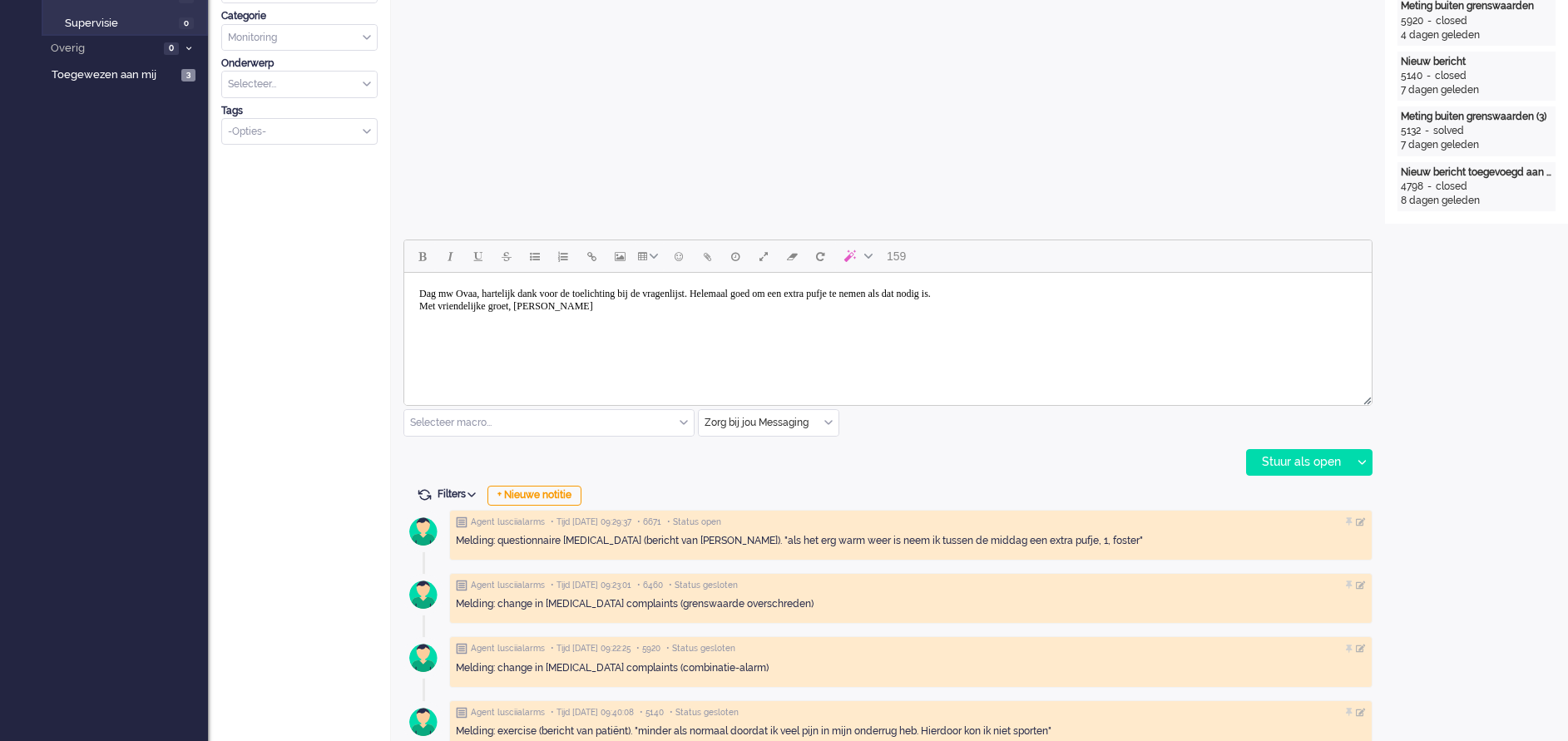
scroll to position [624, 0]
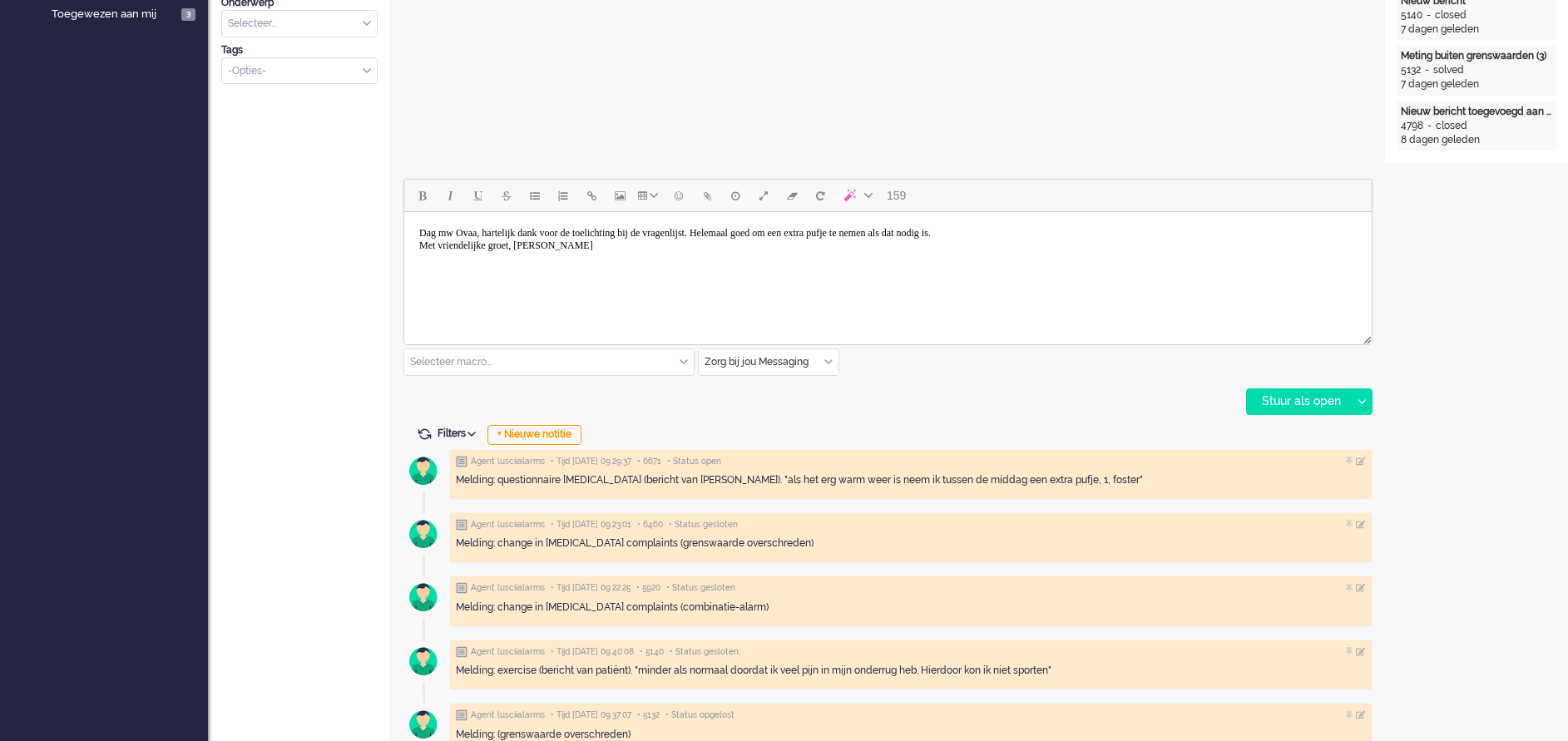
click at [758, 234] on body "Dag mw Ovaa, hartelijk dank voor de toelichting bij de vragenlijst. Helemaal go…" at bounding box center [887, 239] width 954 height 41
click at [1305, 396] on div "Stuur als open" at bounding box center [1298, 402] width 104 height 25
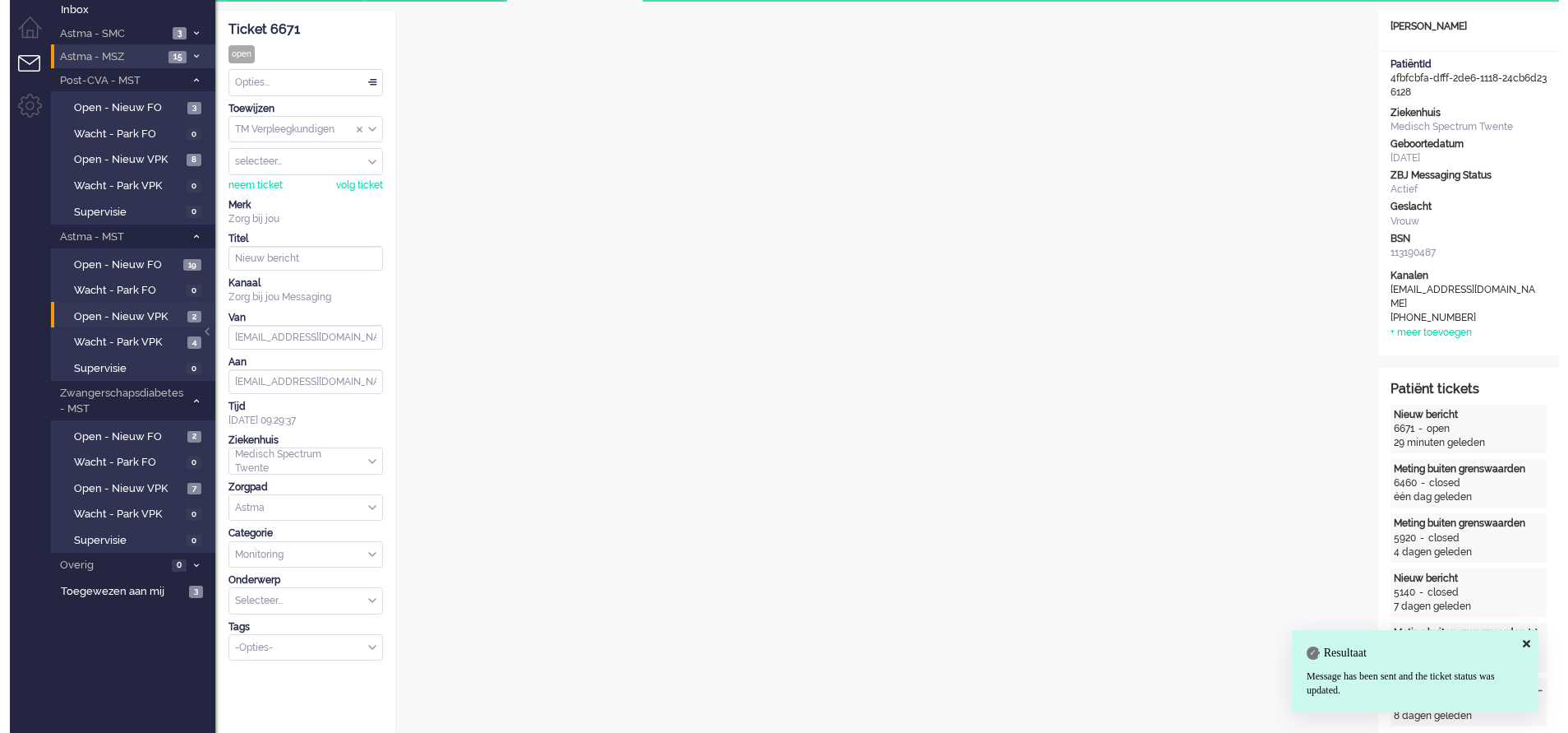
scroll to position [0, 0]
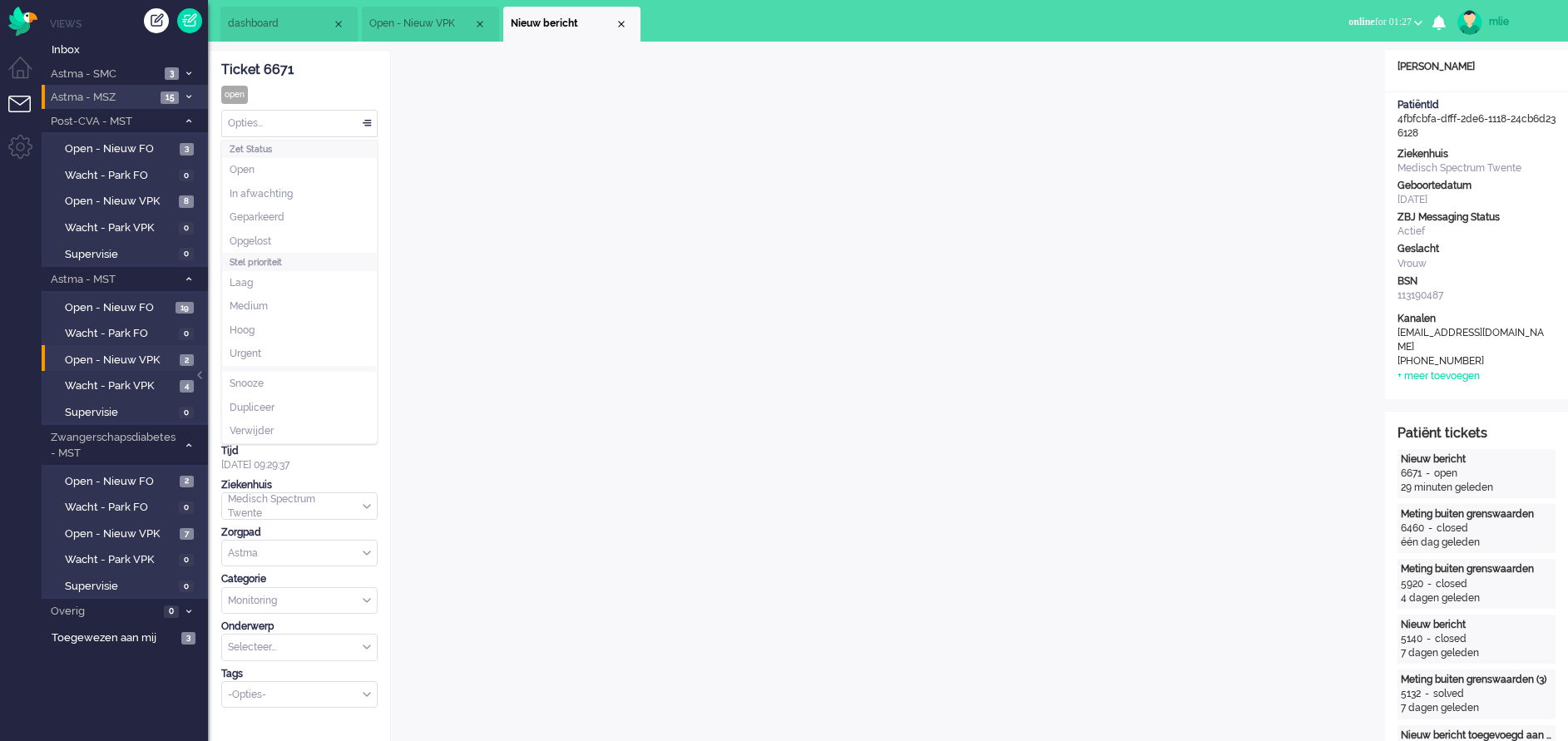
click at [365, 118] on div "Opties..." at bounding box center [299, 124] width 155 height 26
click at [277, 240] on li "Opgelost" at bounding box center [299, 241] width 155 height 24
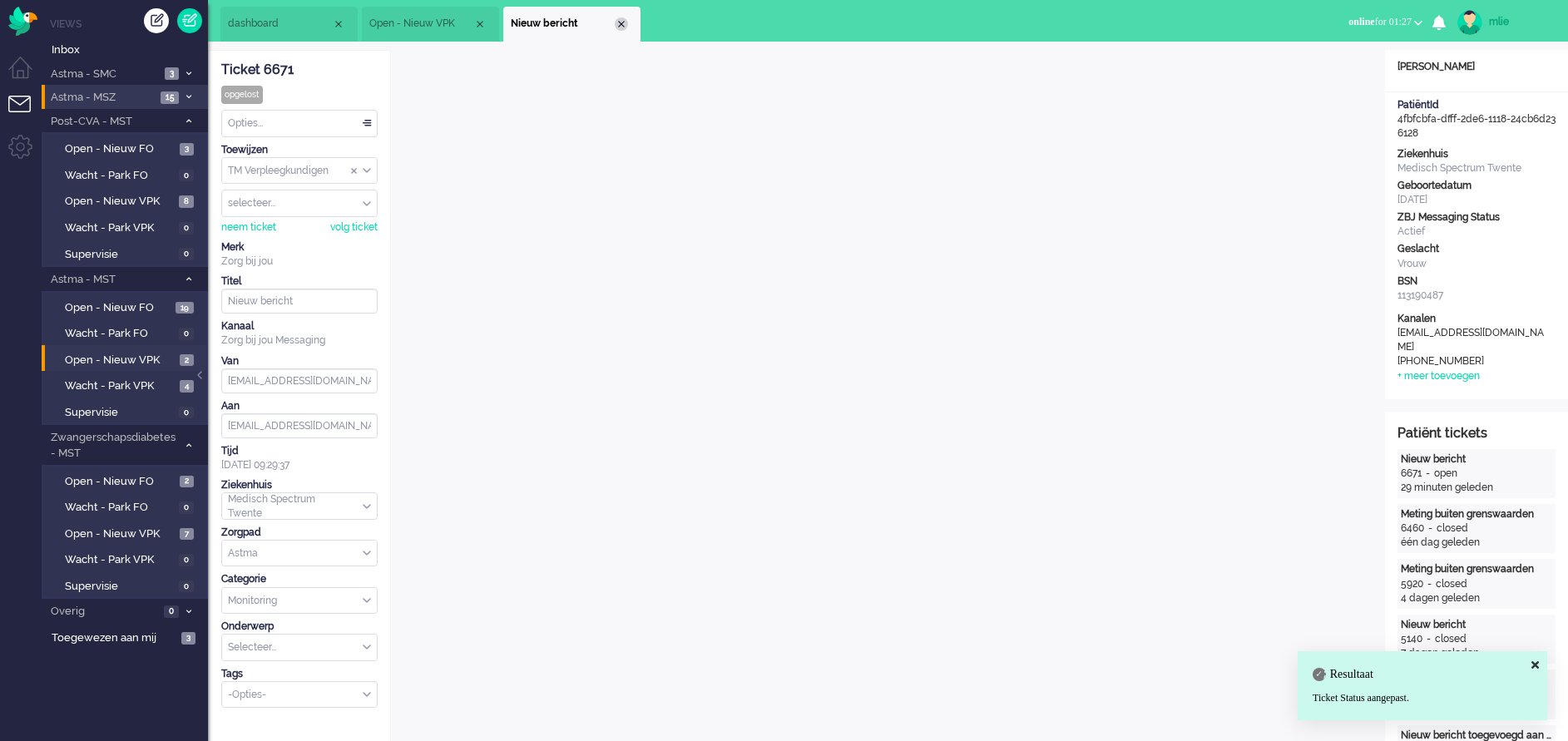
click at [626, 25] on div "Close tab" at bounding box center [621, 24] width 13 height 13
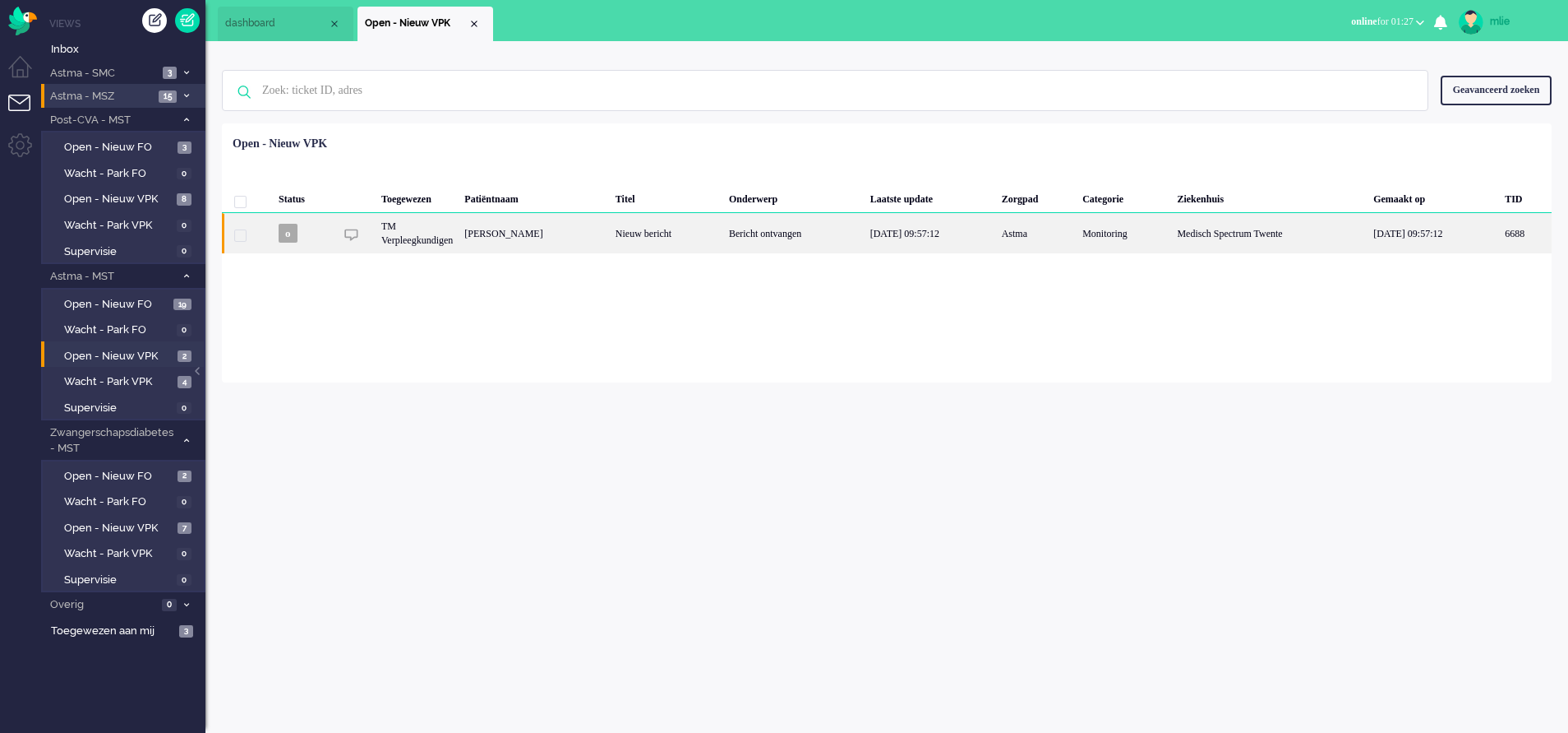
click at [816, 242] on div "Bericht ontvangen" at bounding box center [794, 234] width 142 height 41
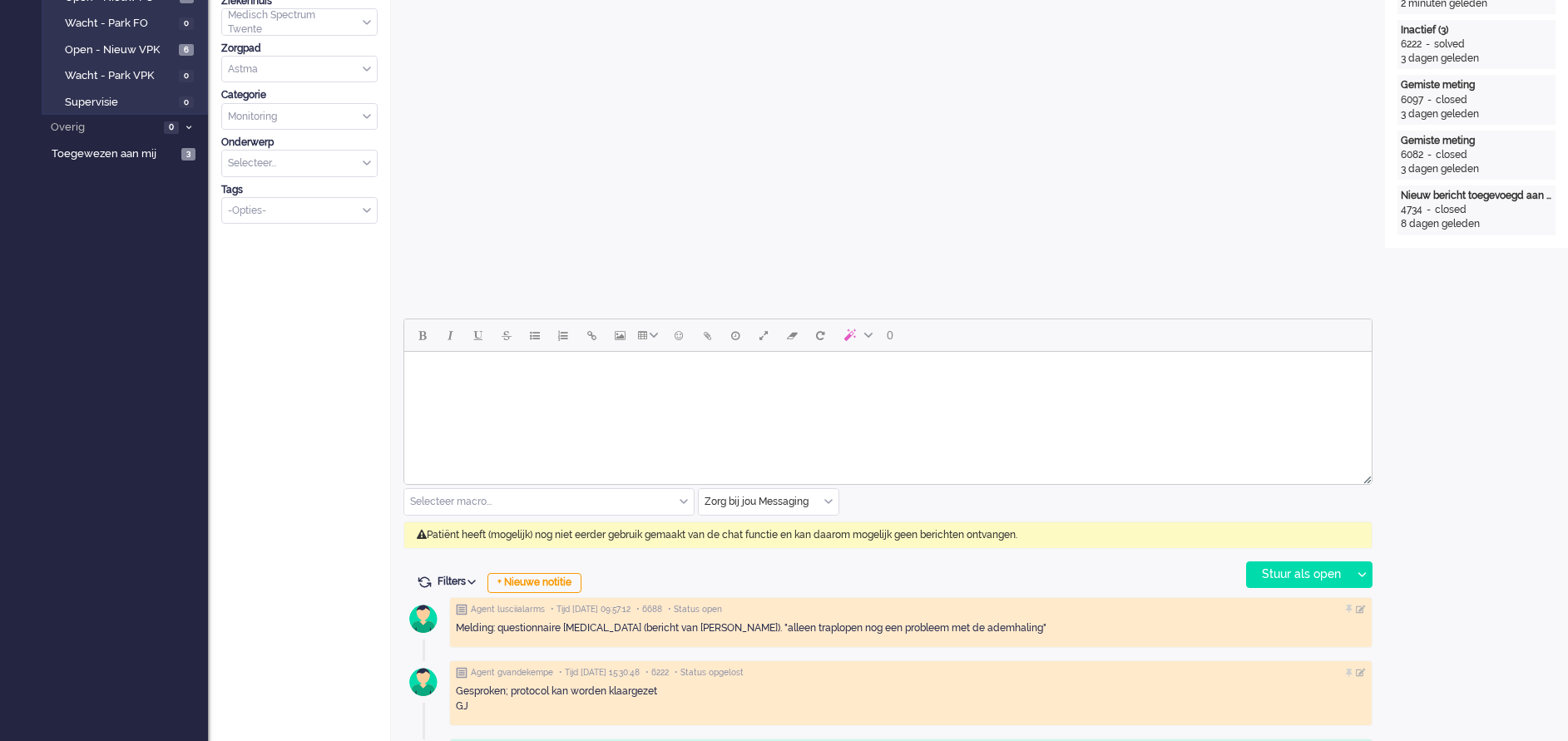
scroll to position [498, 0]
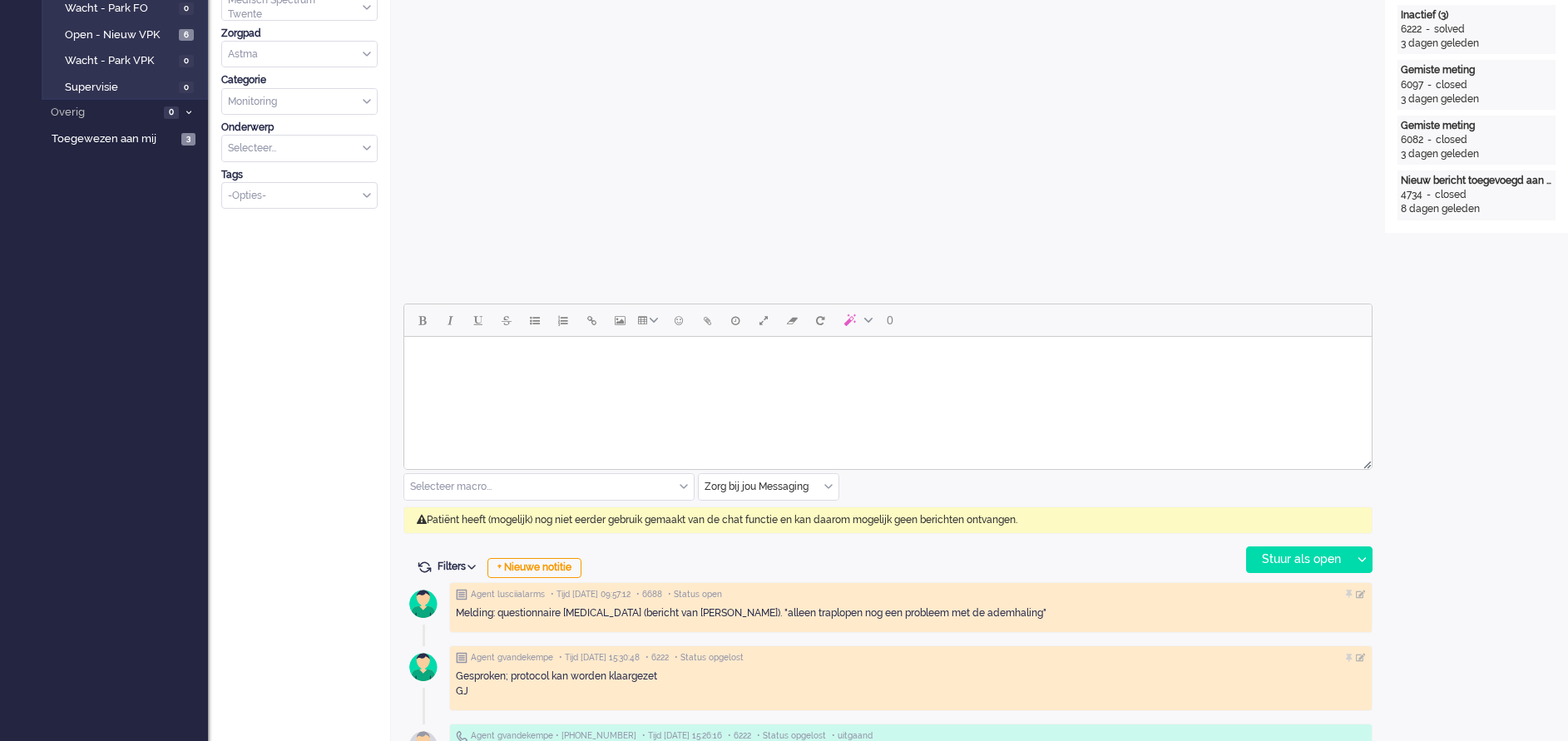
click at [490, 379] on html at bounding box center [887, 357] width 967 height 42
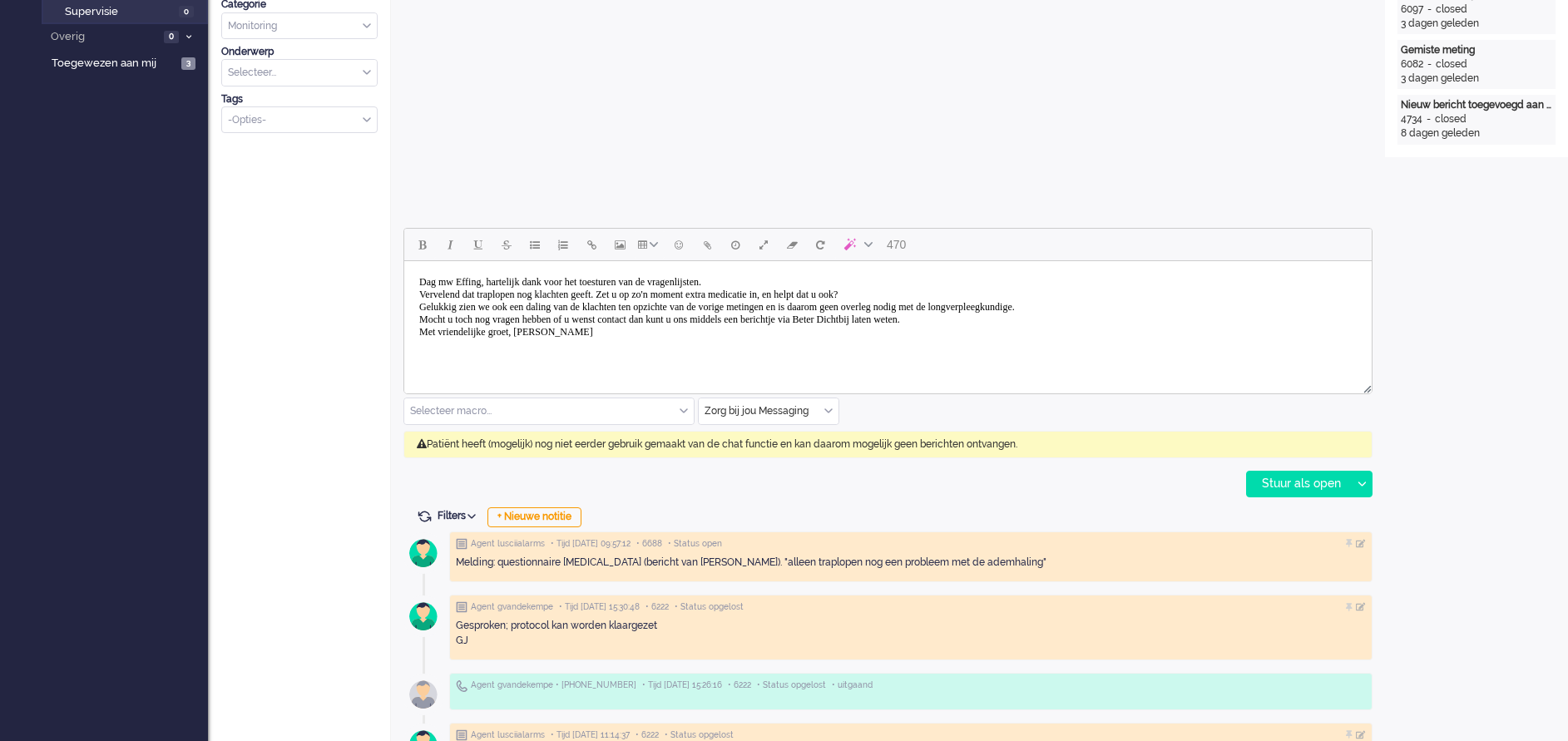
scroll to position [624, 0]
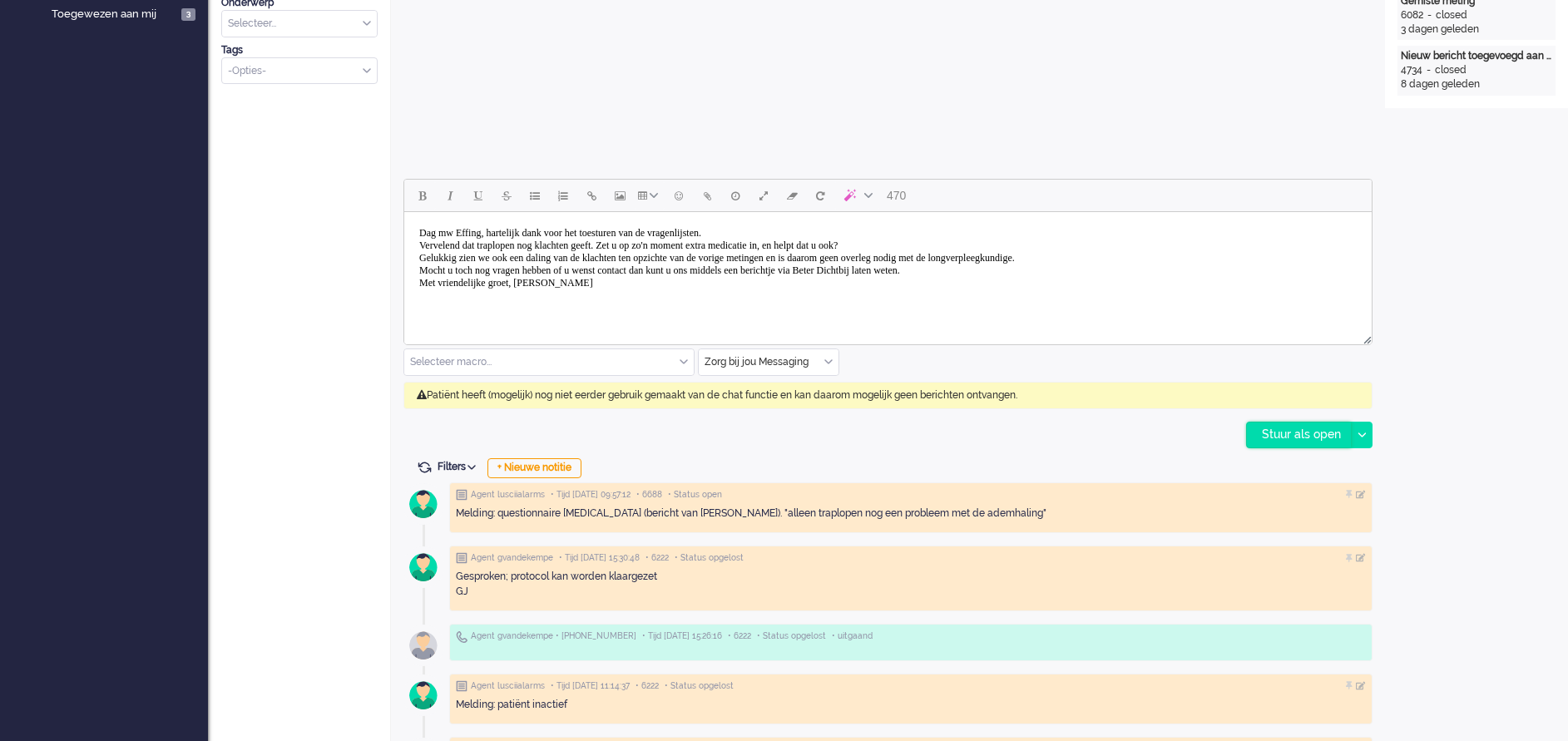
click at [1281, 429] on div "Stuur als open" at bounding box center [1298, 435] width 104 height 25
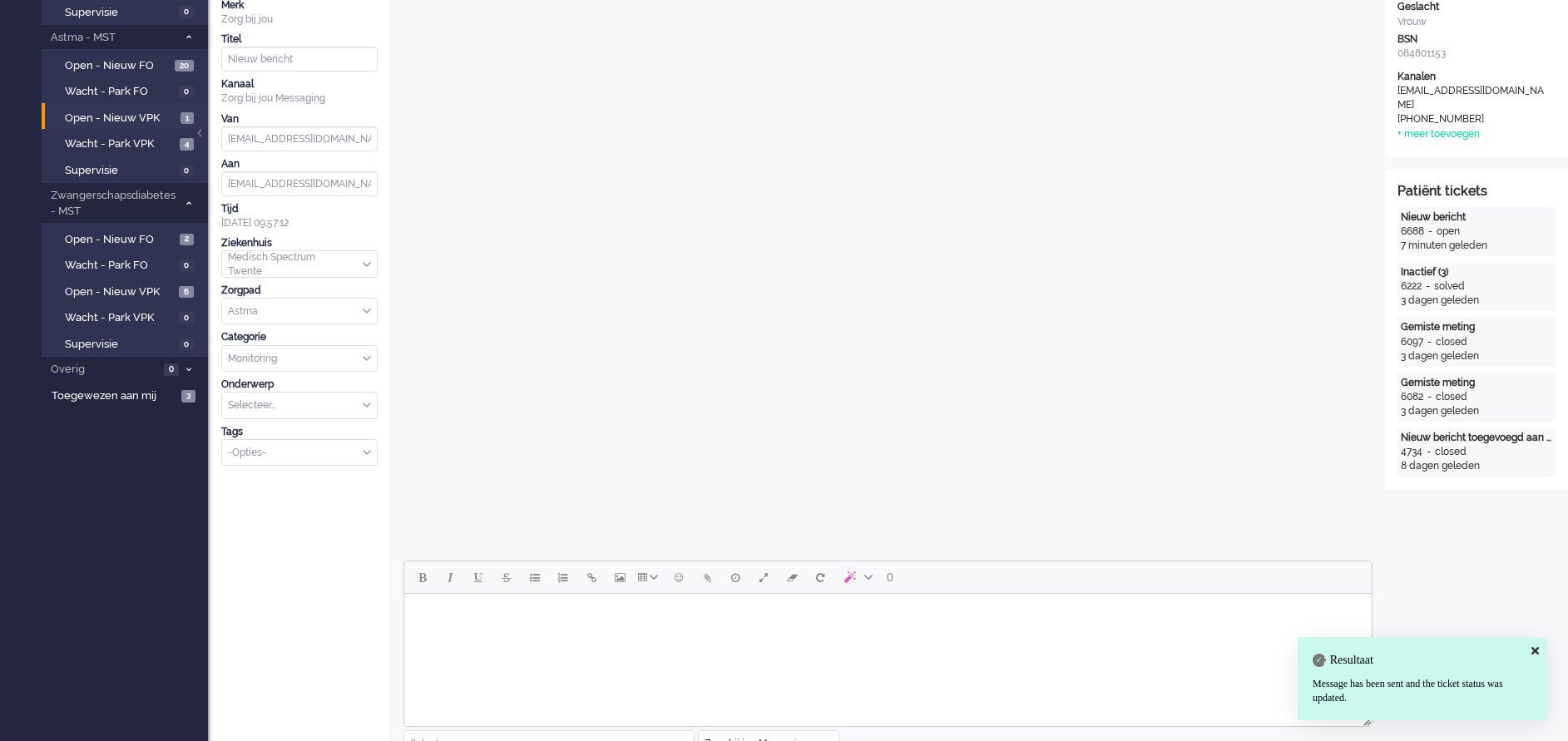
scroll to position [0, 0]
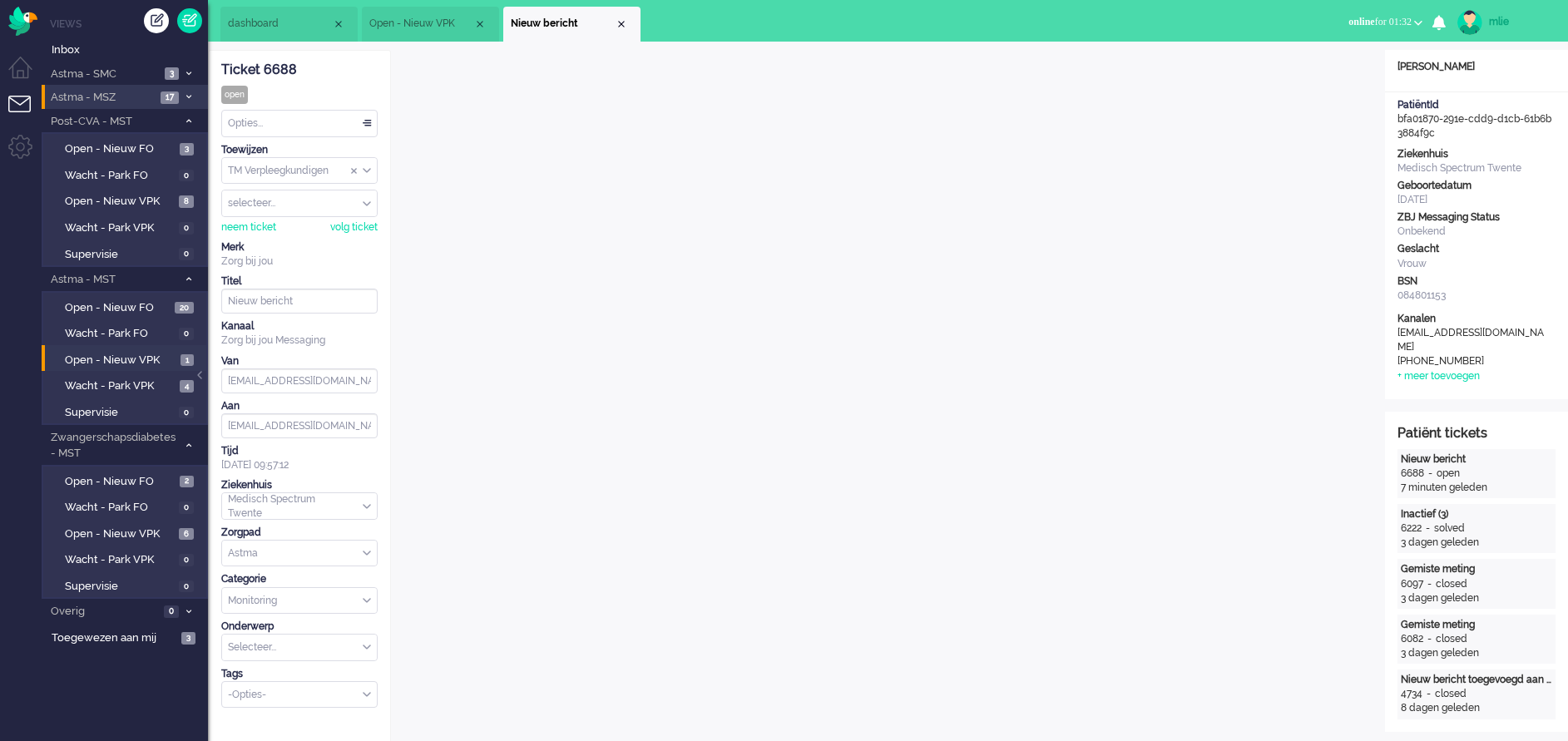
click at [364, 120] on div "Opties..." at bounding box center [299, 124] width 155 height 26
click at [259, 234] on span "Opgelost" at bounding box center [250, 242] width 41 height 14
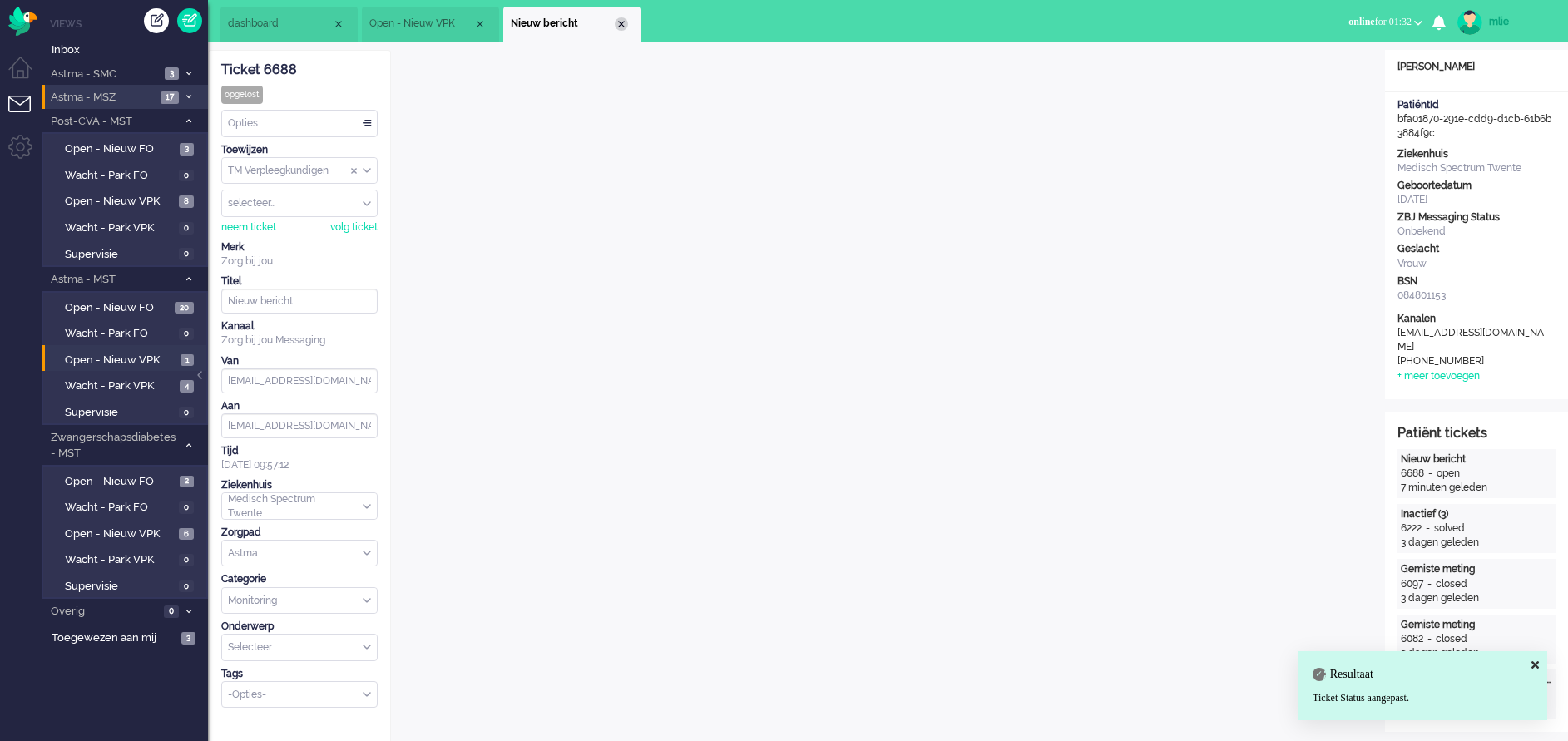
click at [614, 18] on li "Nieuw bericht" at bounding box center [571, 23] width 137 height 35
click at [620, 20] on div "Close tab" at bounding box center [621, 24] width 13 height 13
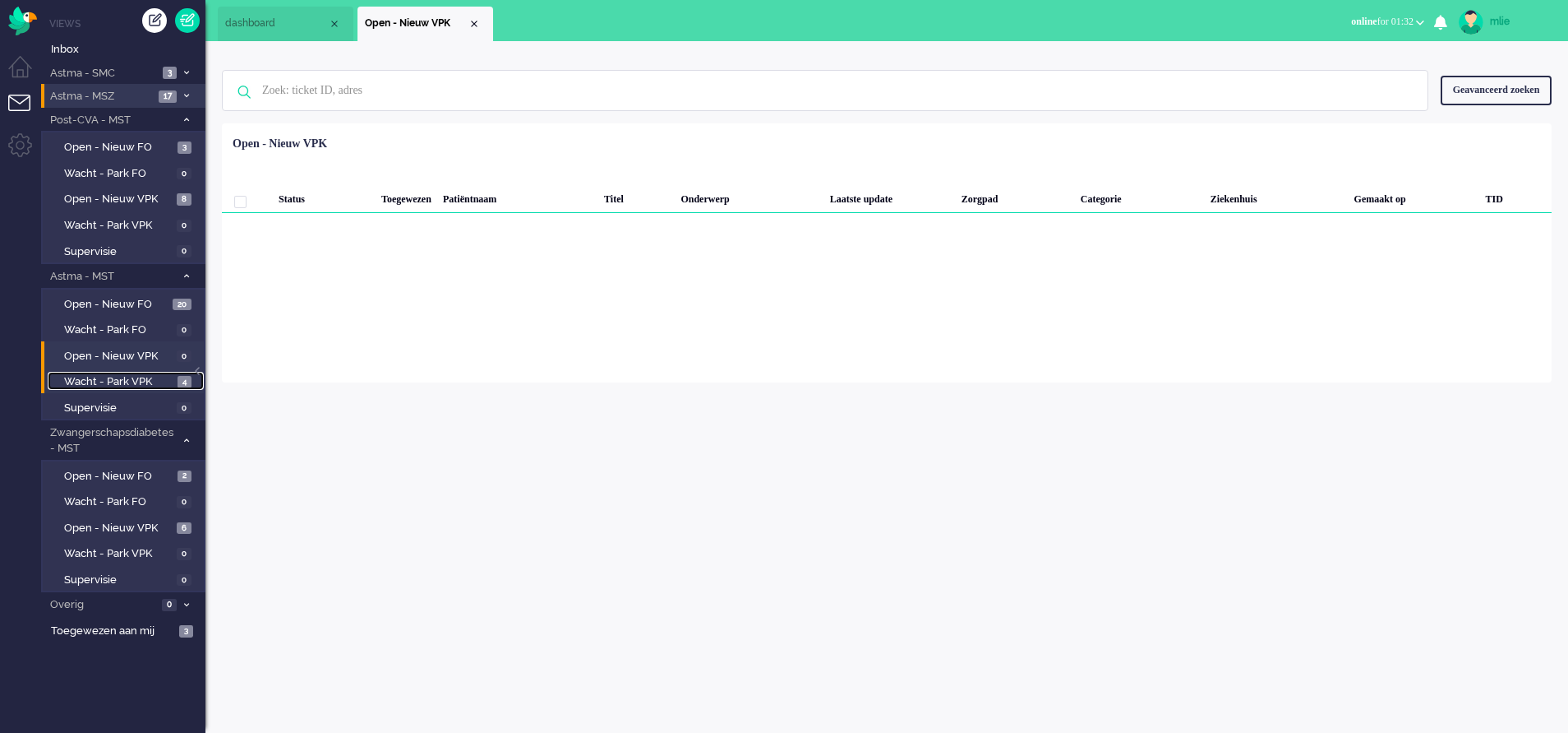
click at [110, 377] on span "Wacht - Park VPK" at bounding box center [119, 382] width 110 height 16
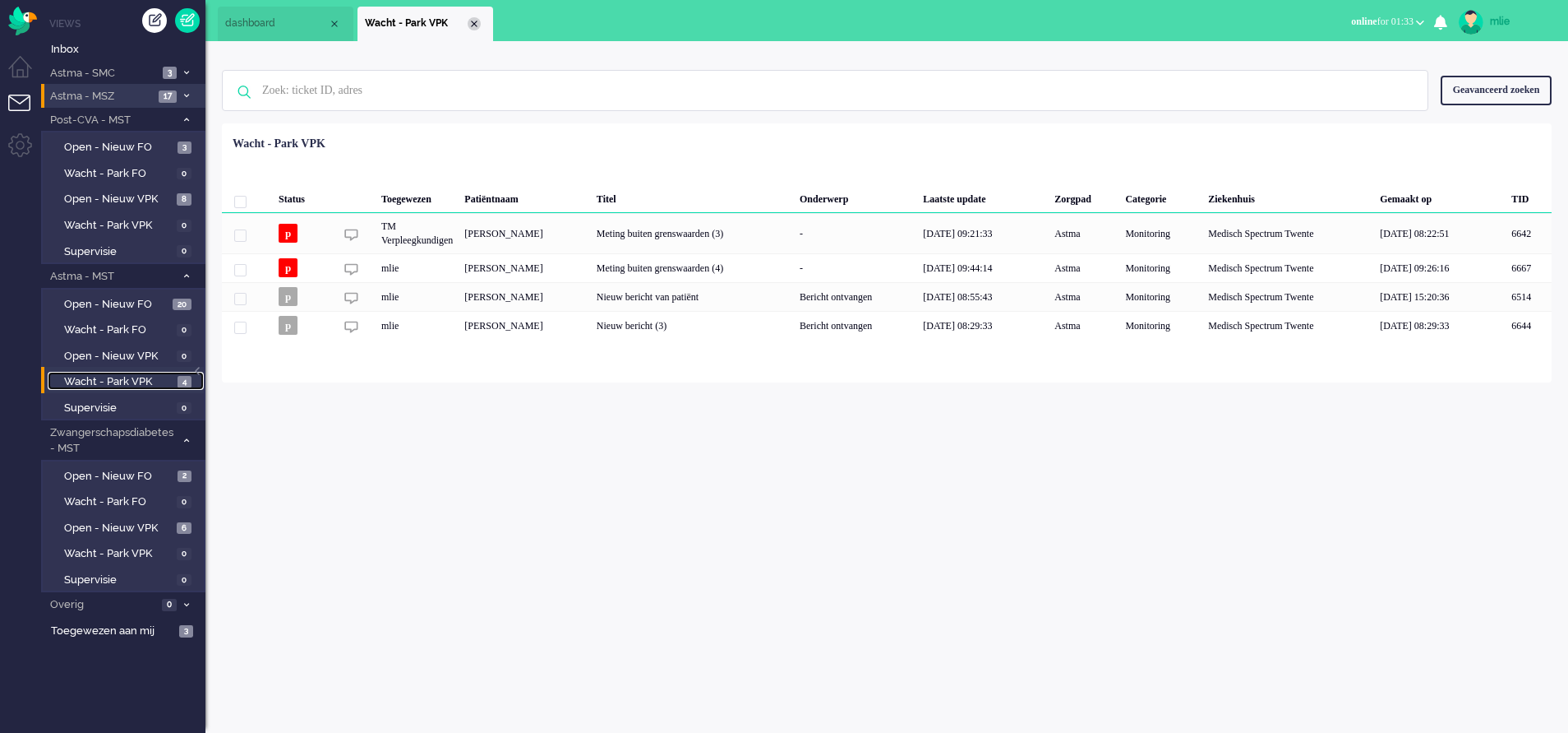
click at [478, 22] on div "Close tab" at bounding box center [474, 24] width 13 height 13
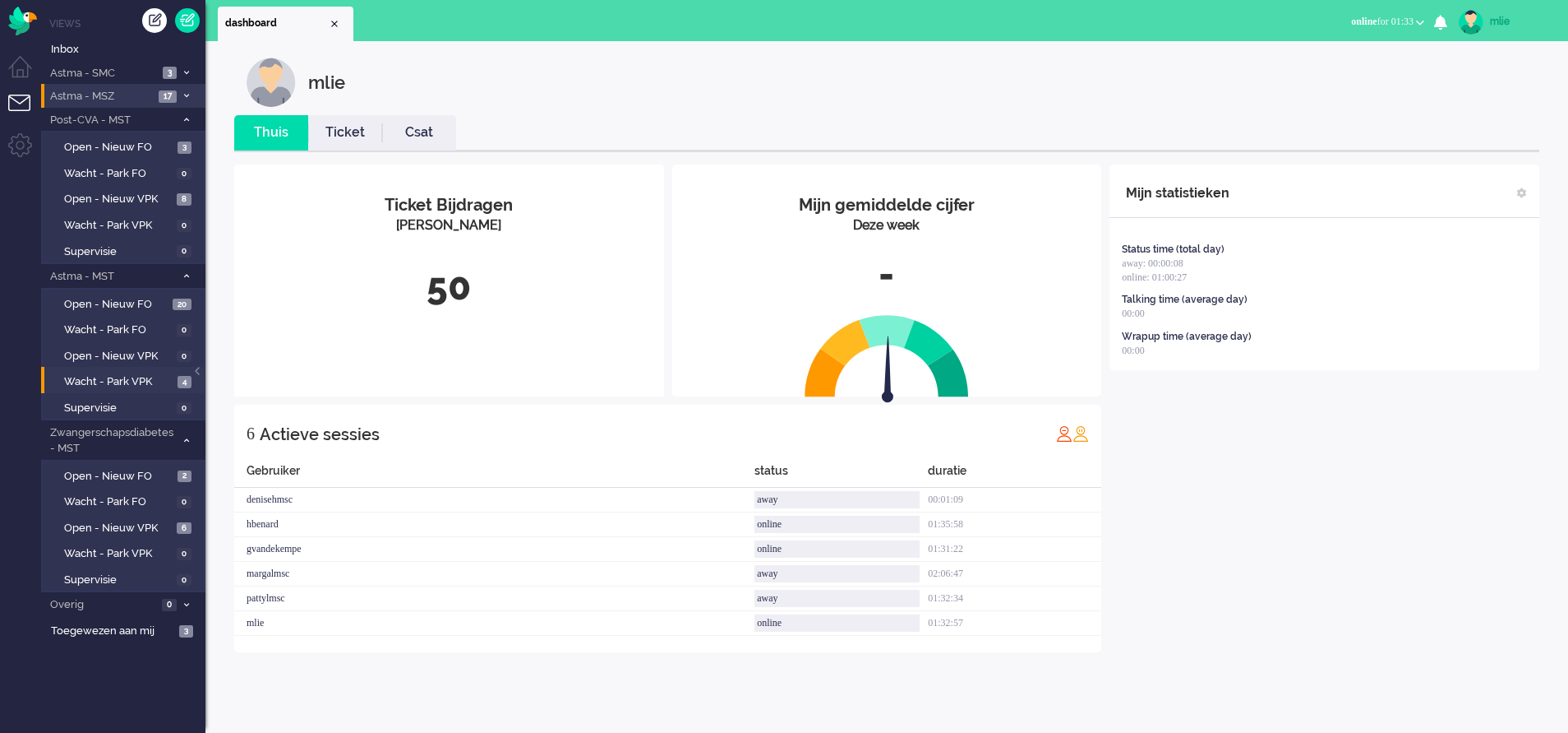
click at [341, 134] on link "Ticket" at bounding box center [345, 132] width 74 height 19
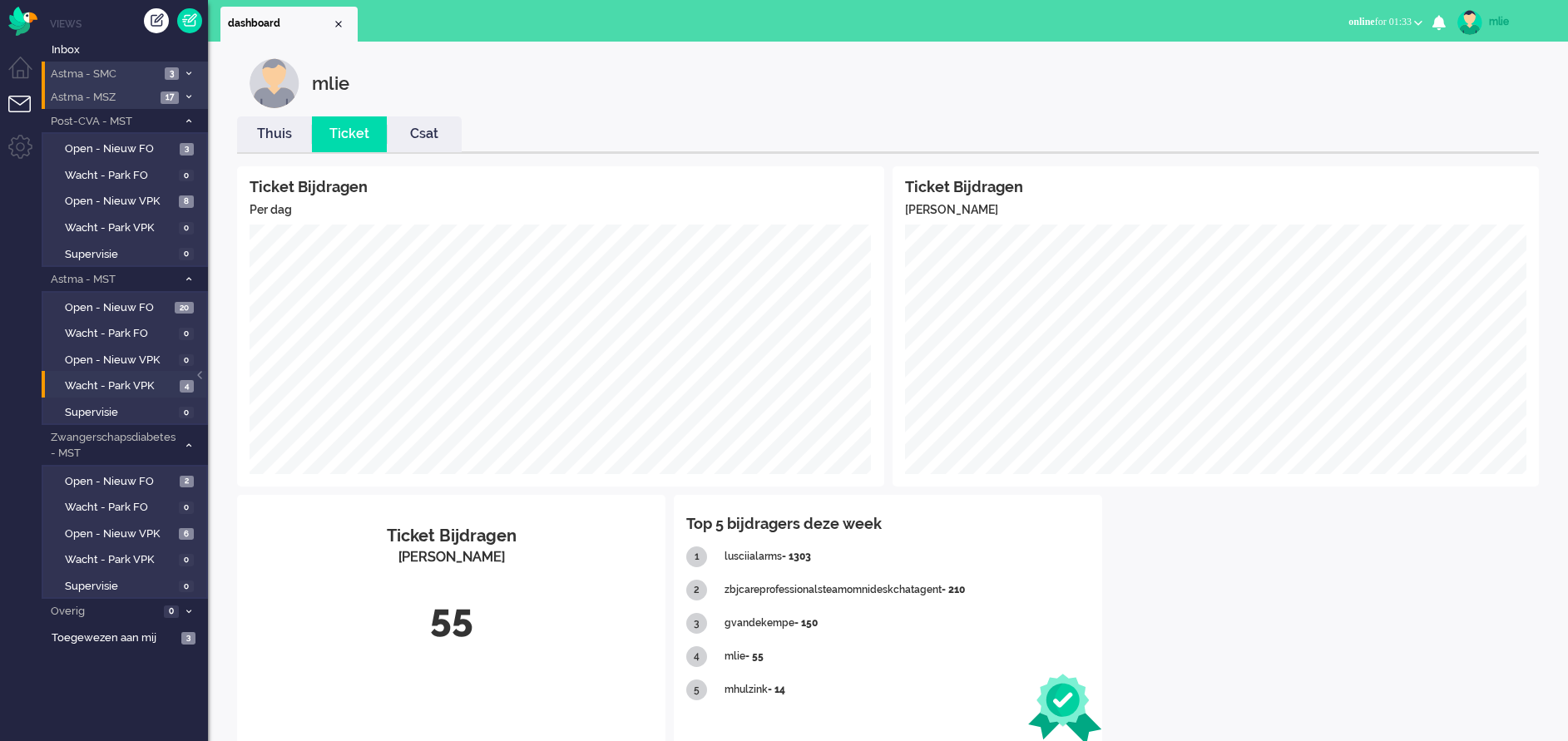
click at [189, 69] on span at bounding box center [188, 73] width 13 height 9
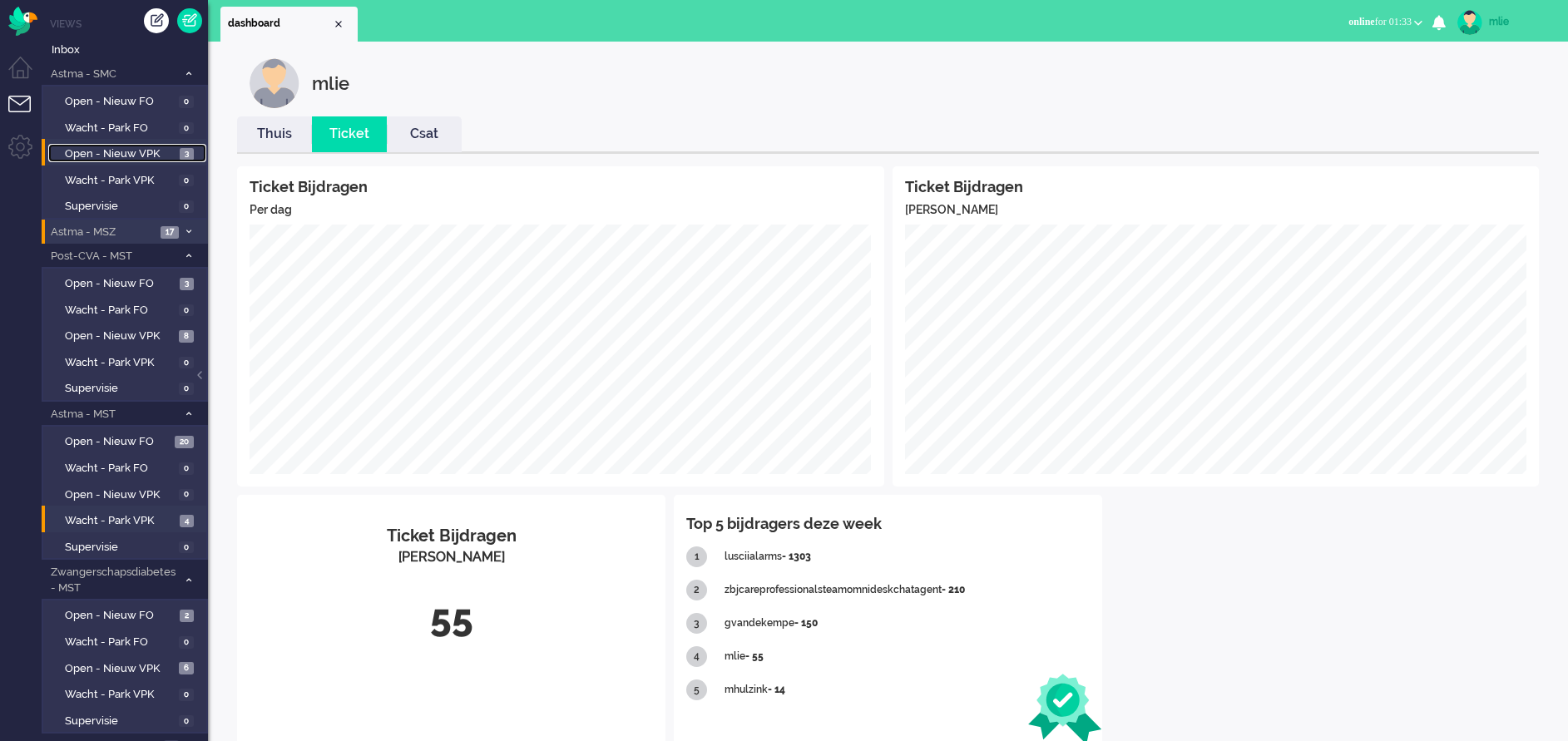
click at [105, 149] on span "Open - Nieuw VPK" at bounding box center [120, 154] width 111 height 16
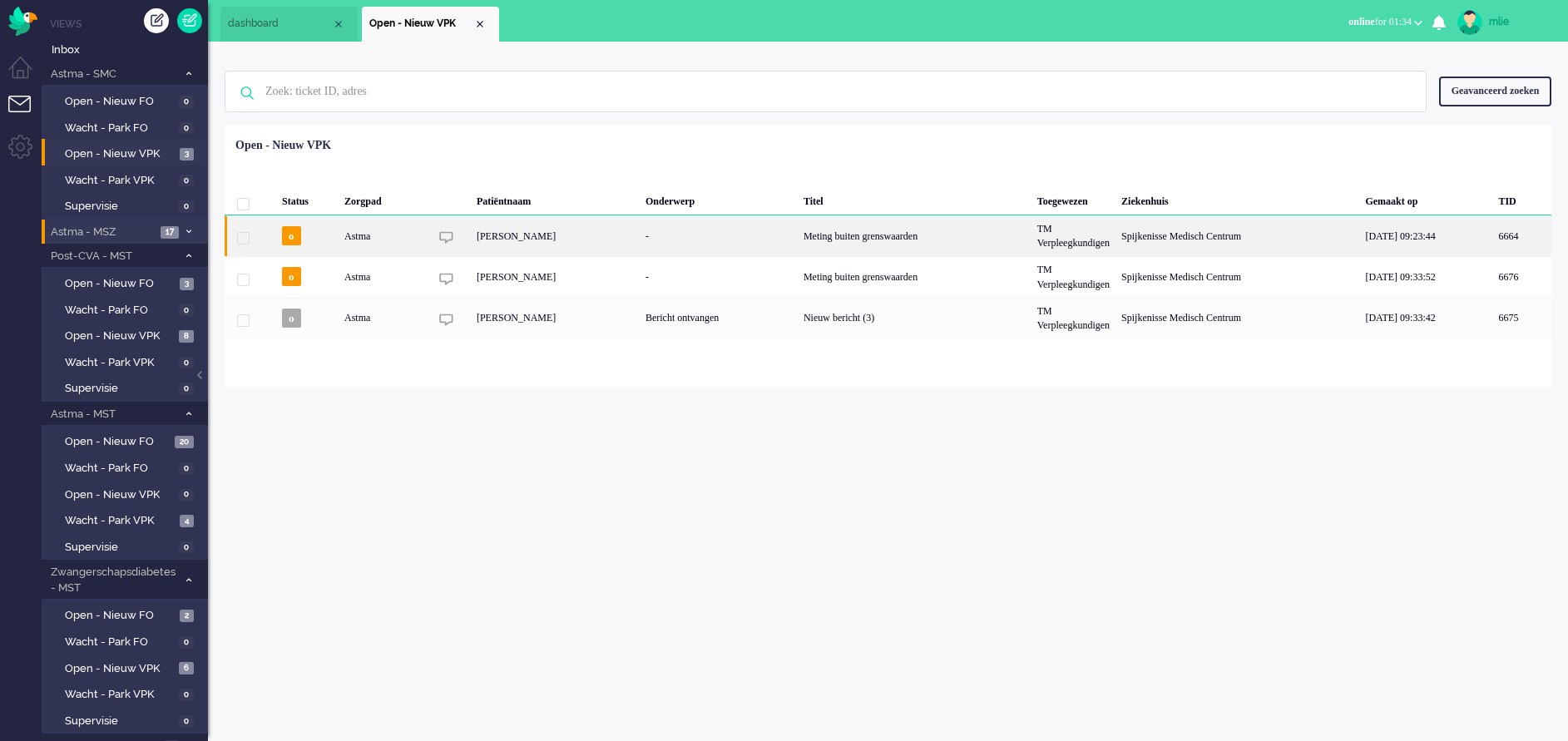
click at [852, 241] on div "Meting buiten grenswaarden" at bounding box center [914, 236] width 234 height 41
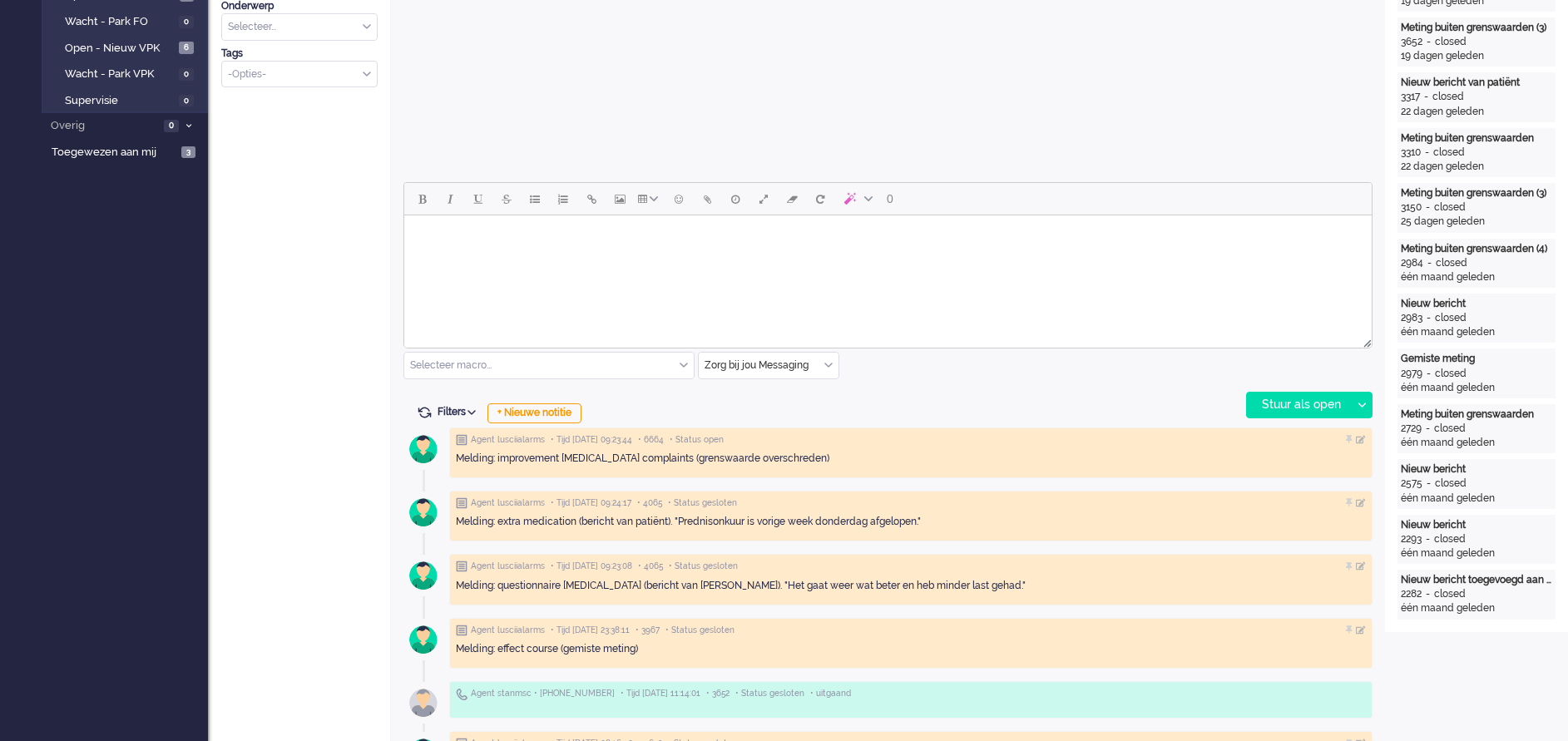
scroll to position [624, 0]
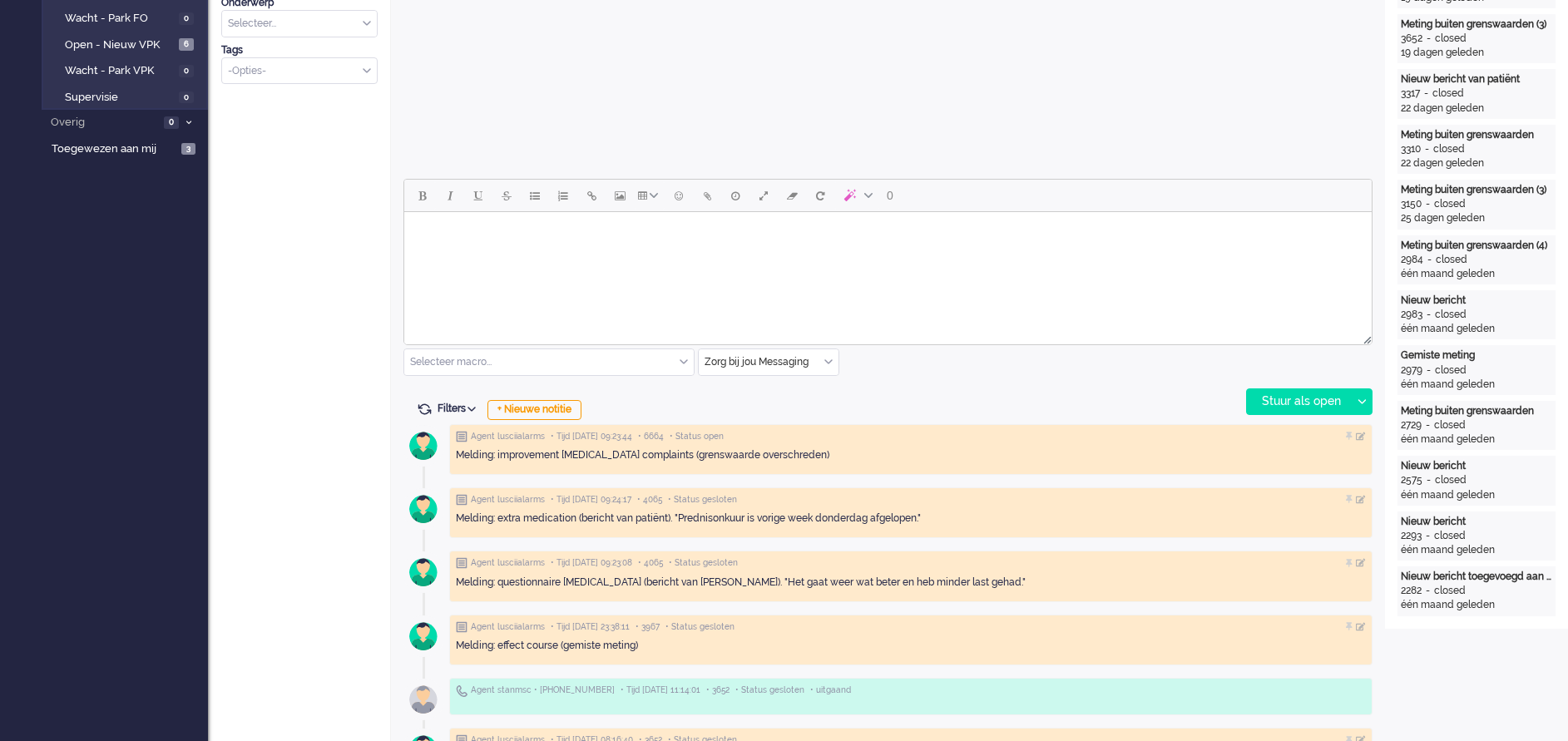
click at [484, 254] on html at bounding box center [887, 233] width 967 height 42
click at [1313, 392] on div "Stuur als open" at bounding box center [1298, 402] width 104 height 25
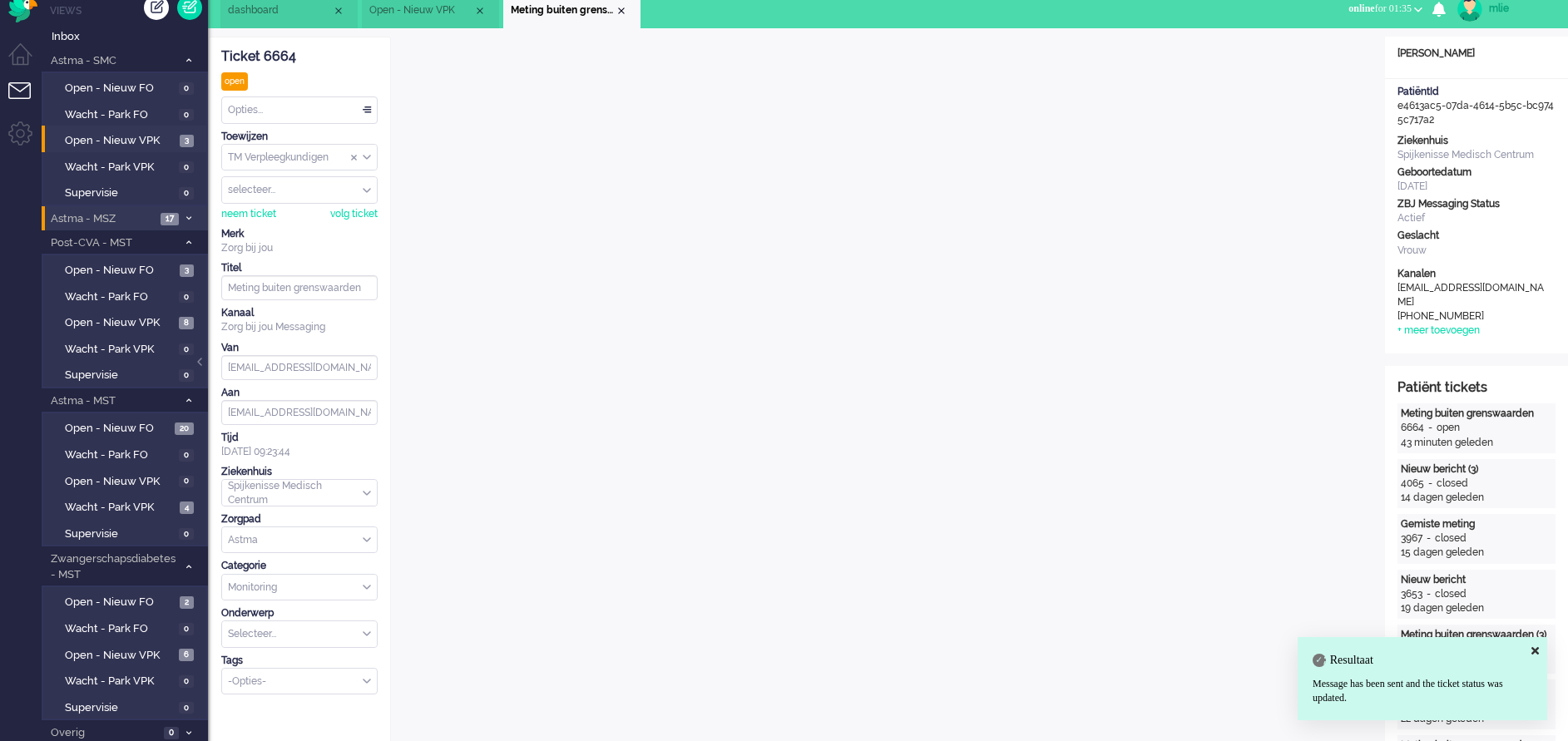
scroll to position [0, 0]
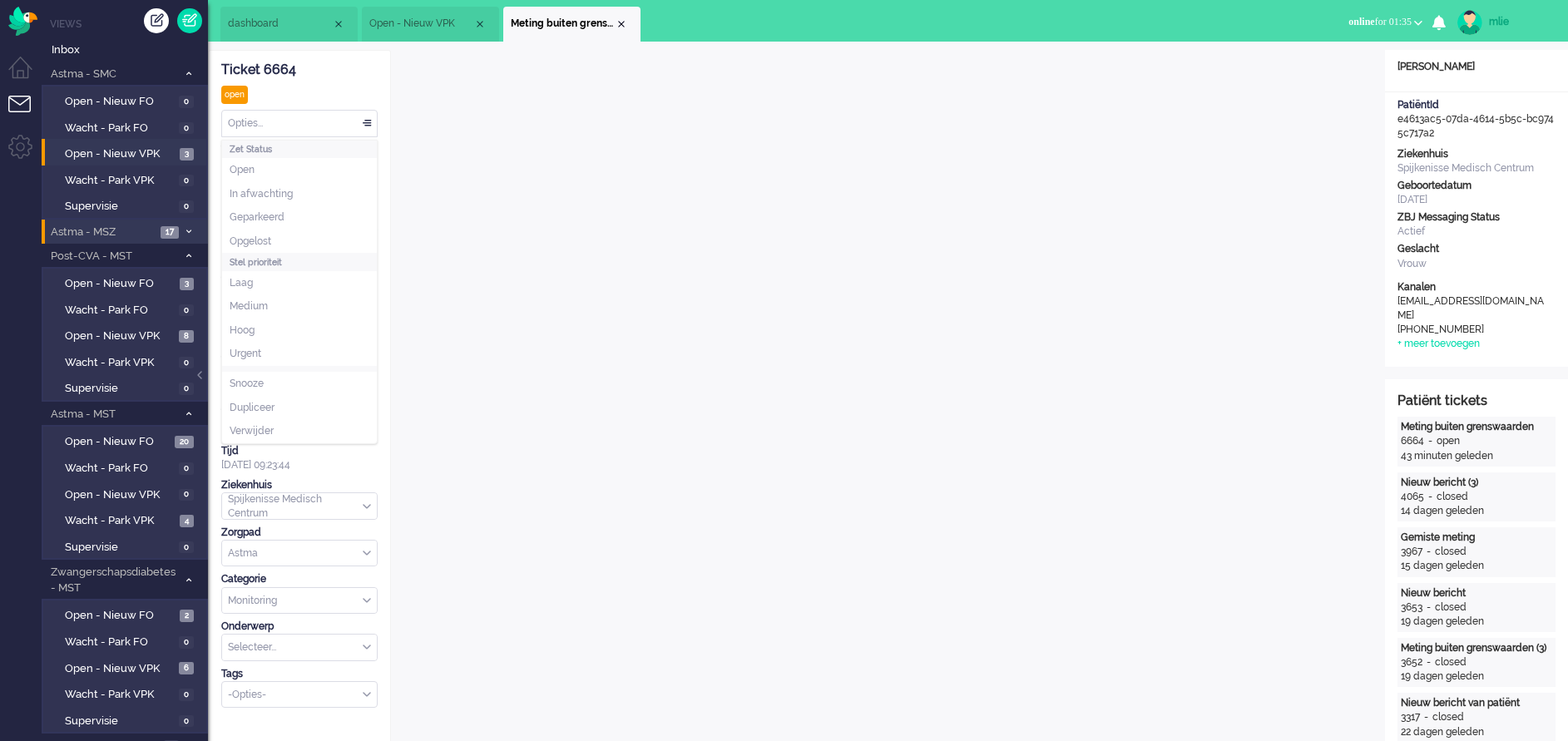
click at [366, 124] on div "Opties..." at bounding box center [299, 124] width 155 height 26
click at [248, 243] on span "Opgelost" at bounding box center [250, 242] width 41 height 14
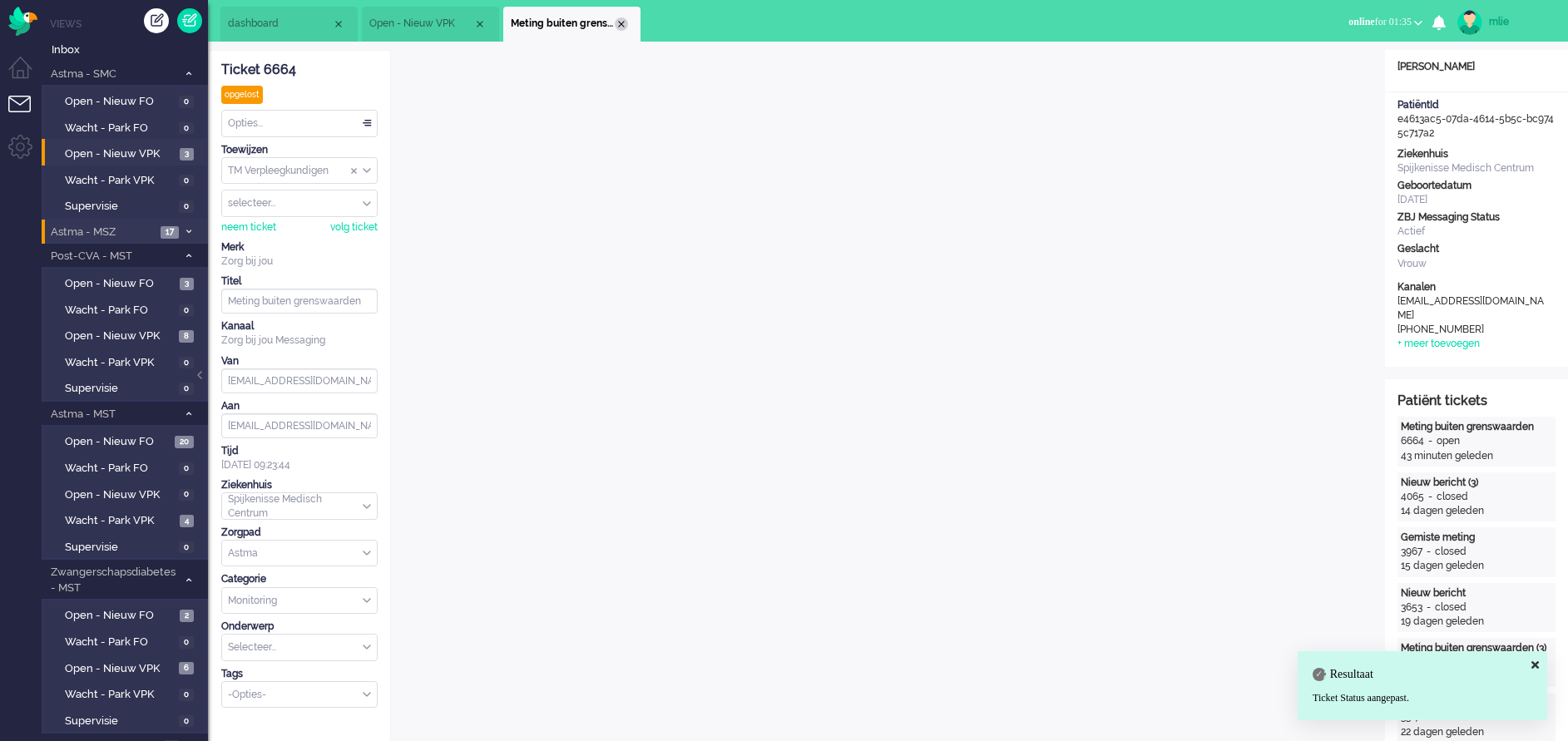
click at [622, 26] on div "Close tab" at bounding box center [621, 24] width 13 height 13
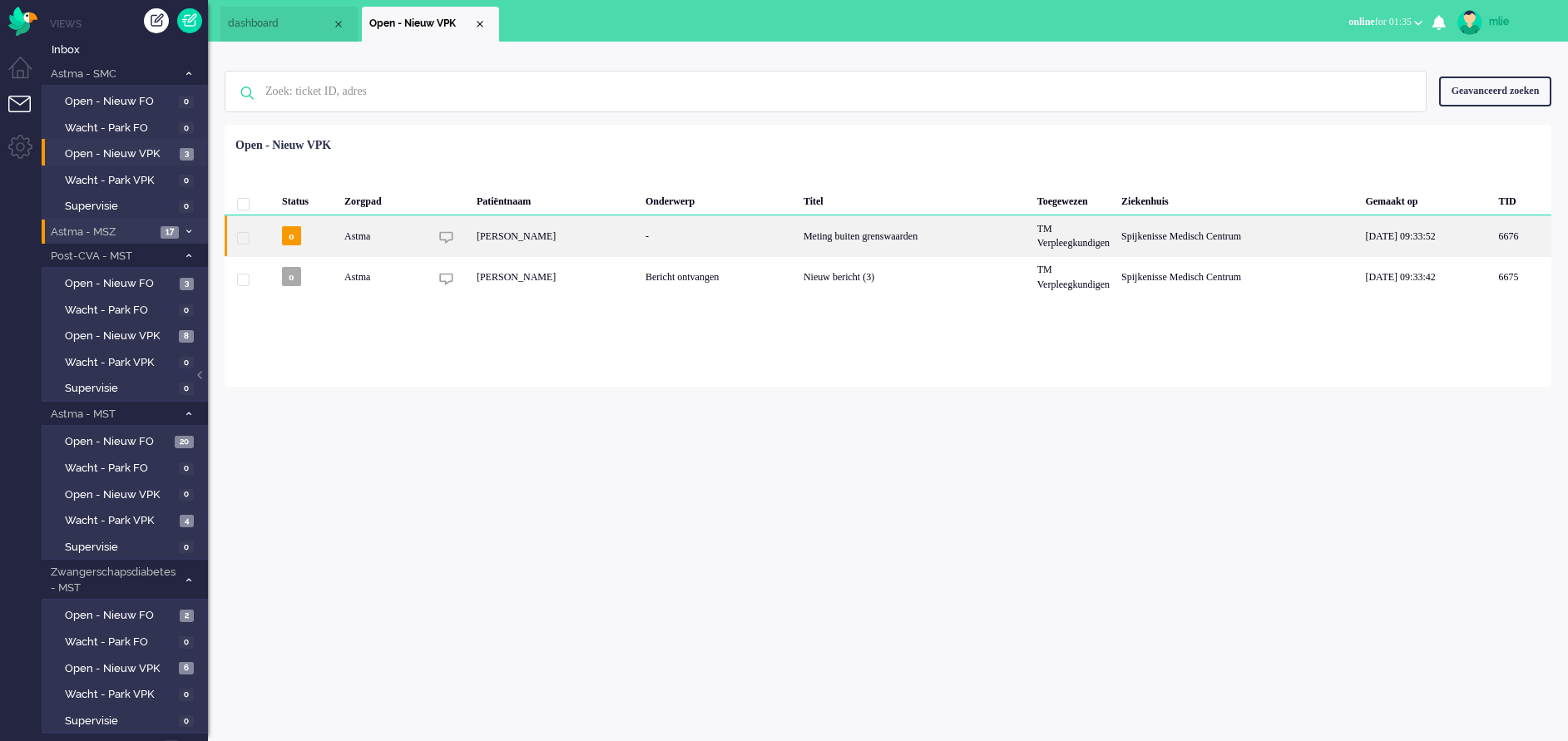
click at [891, 238] on div "Meting buiten grenswaarden" at bounding box center [914, 236] width 234 height 41
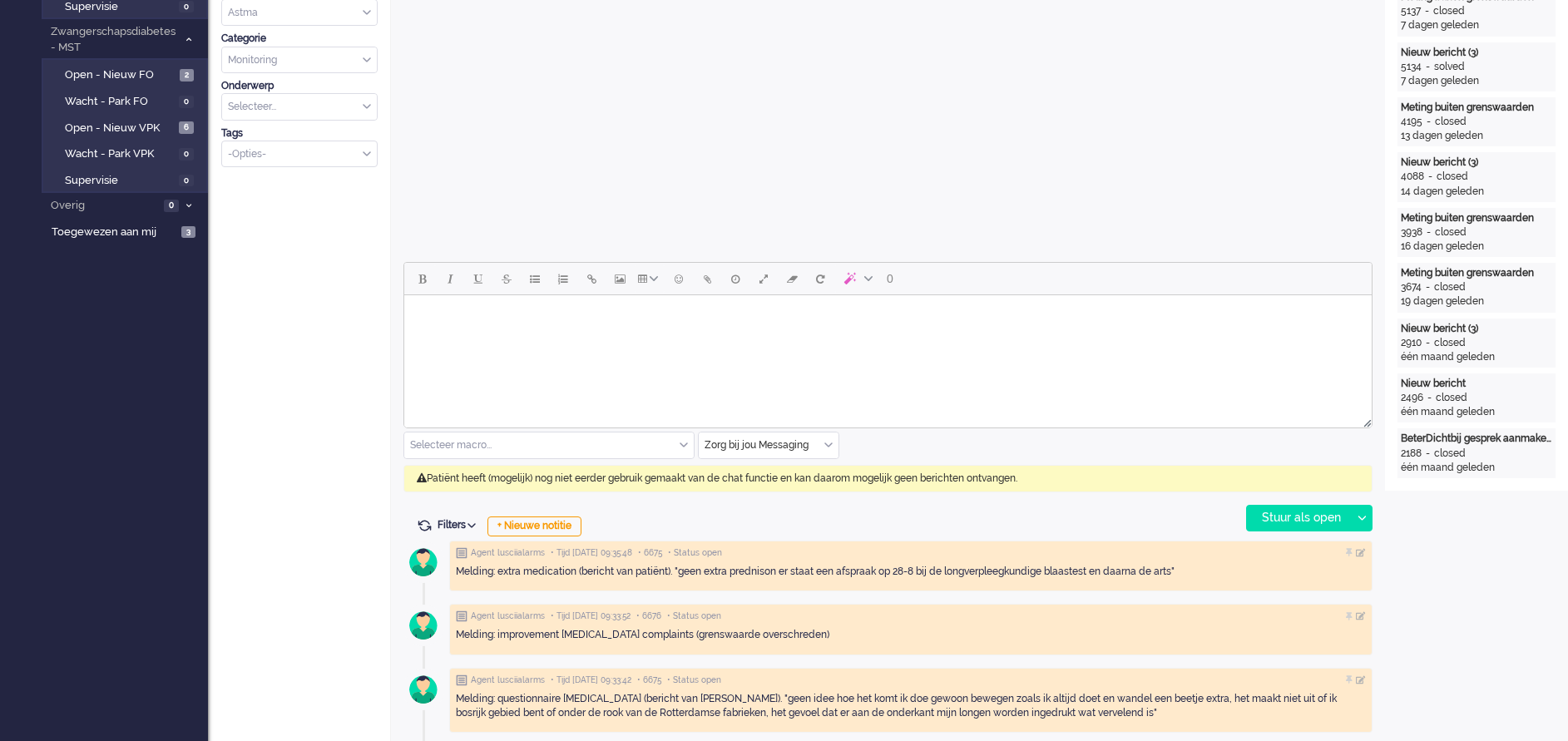
scroll to position [556, 0]
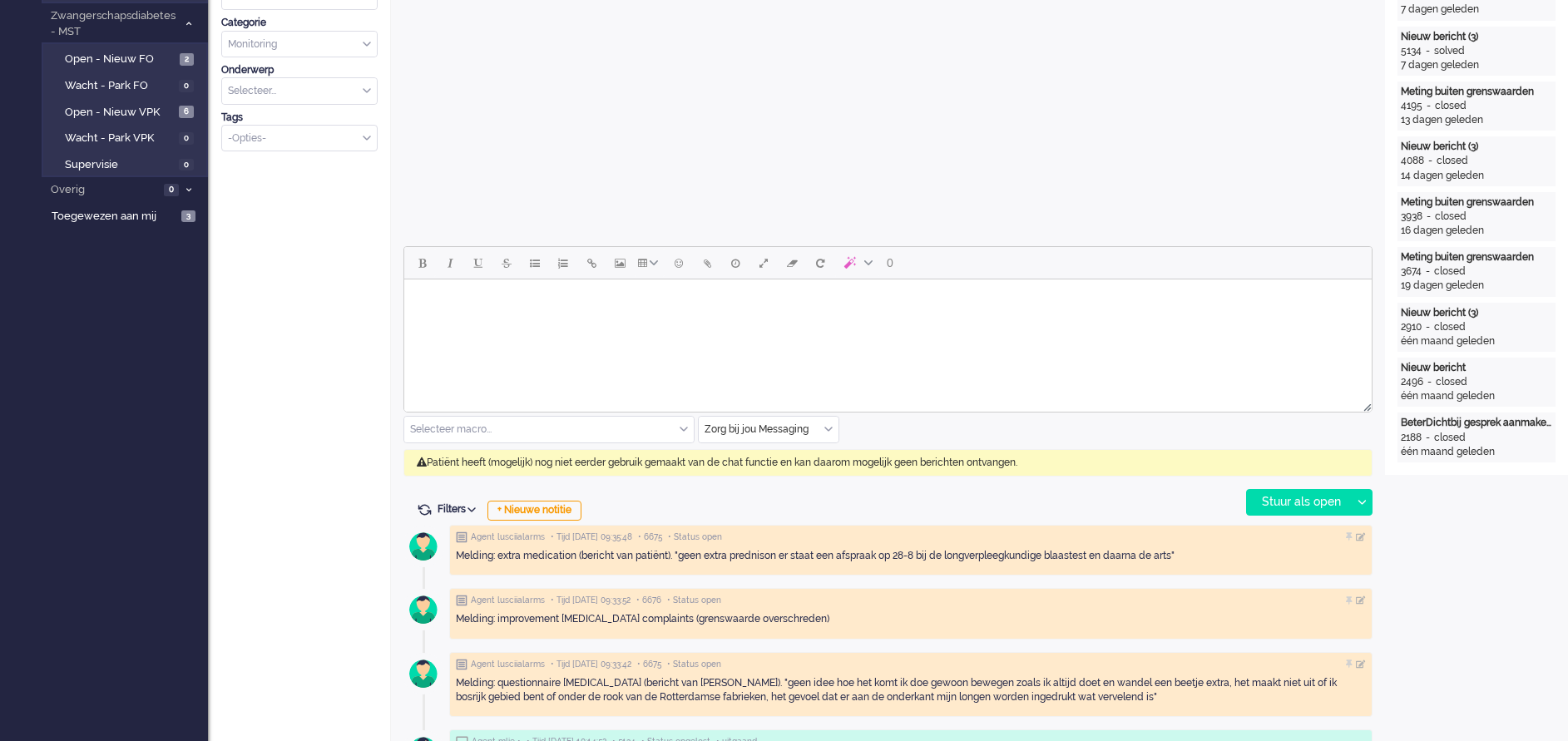
click at [432, 300] on body "Rich Text Area. Press ALT-0 for help." at bounding box center [887, 301] width 954 height 30
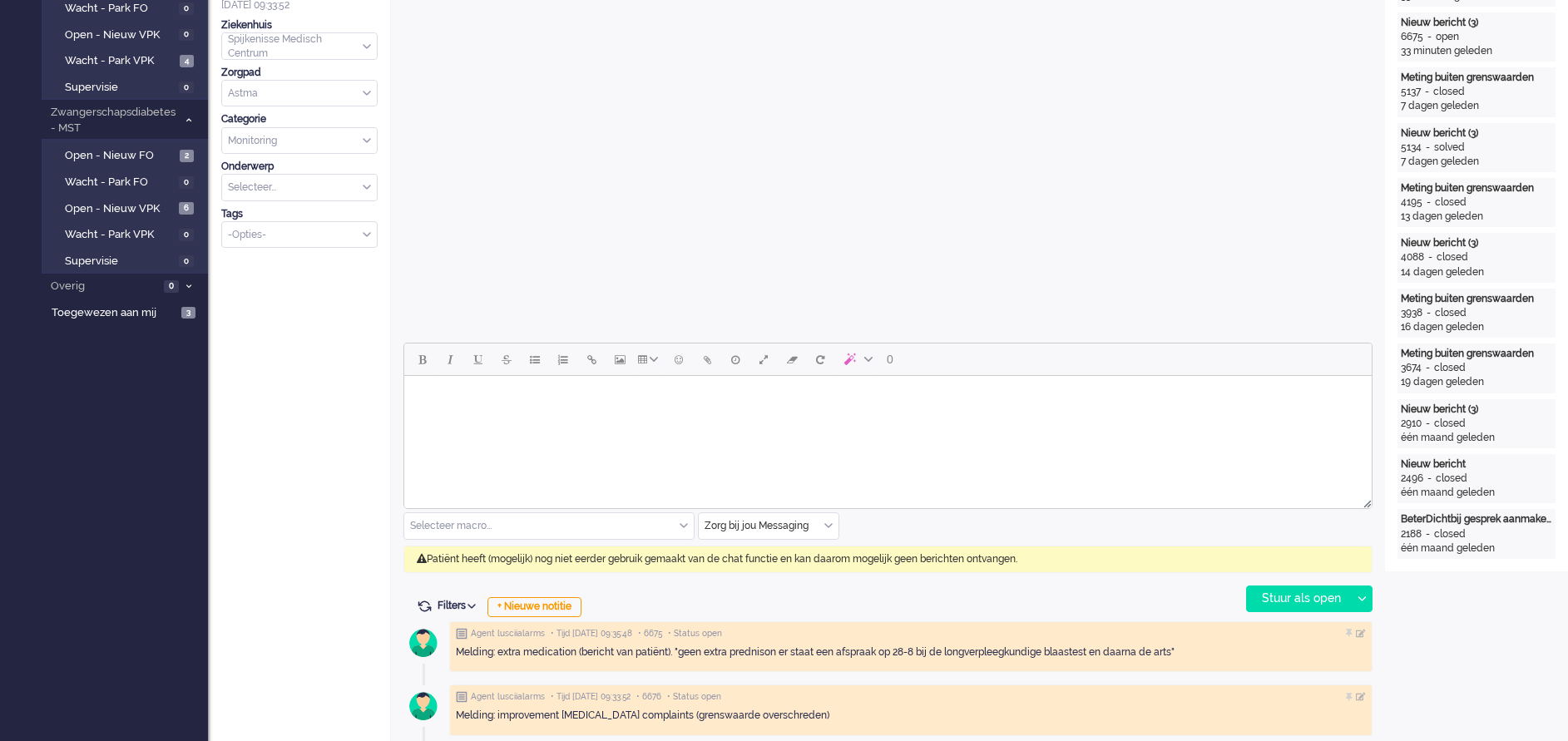
scroll to position [498, 0]
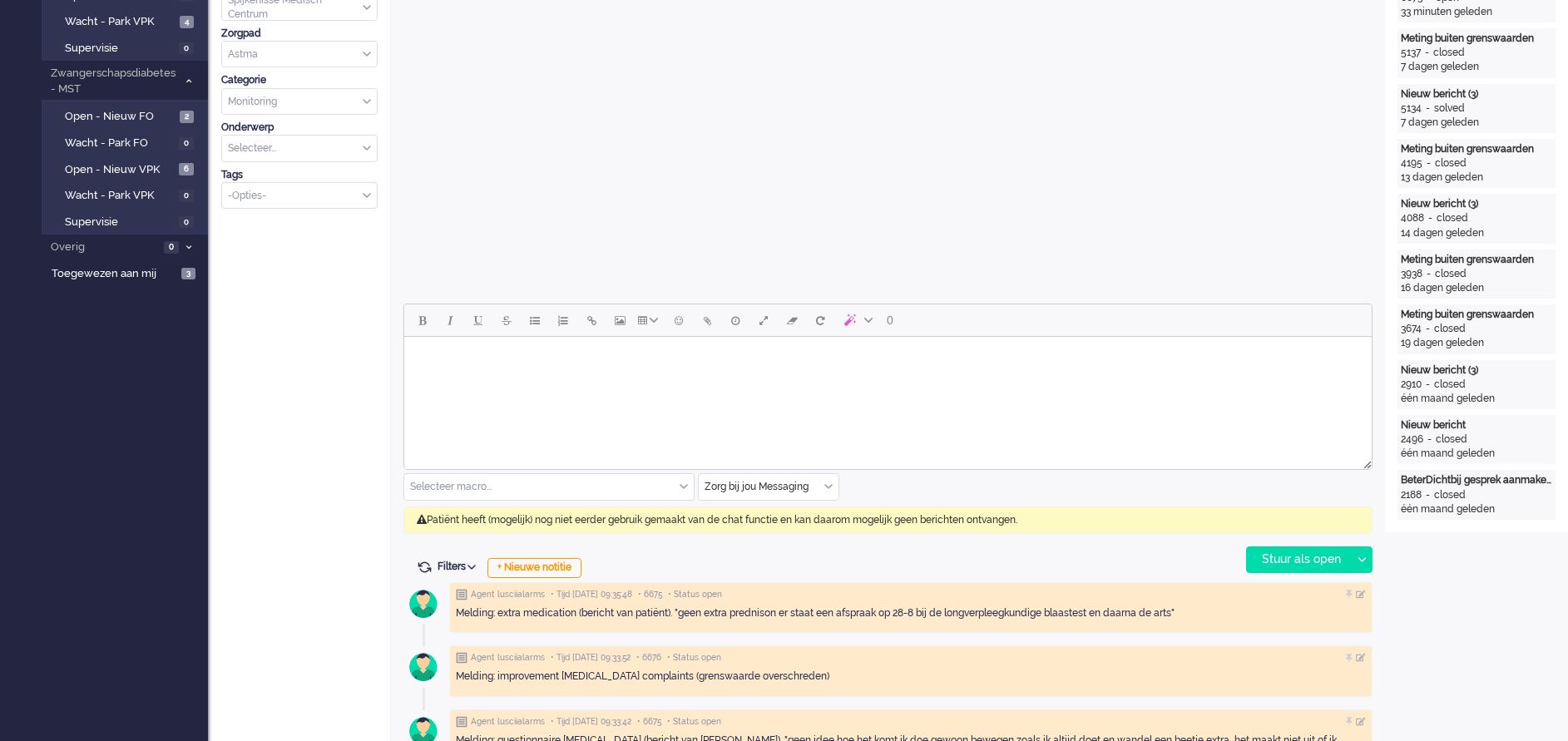
click at [681, 484] on div "Selecteer macro..." at bounding box center [548, 486] width 289 height 26
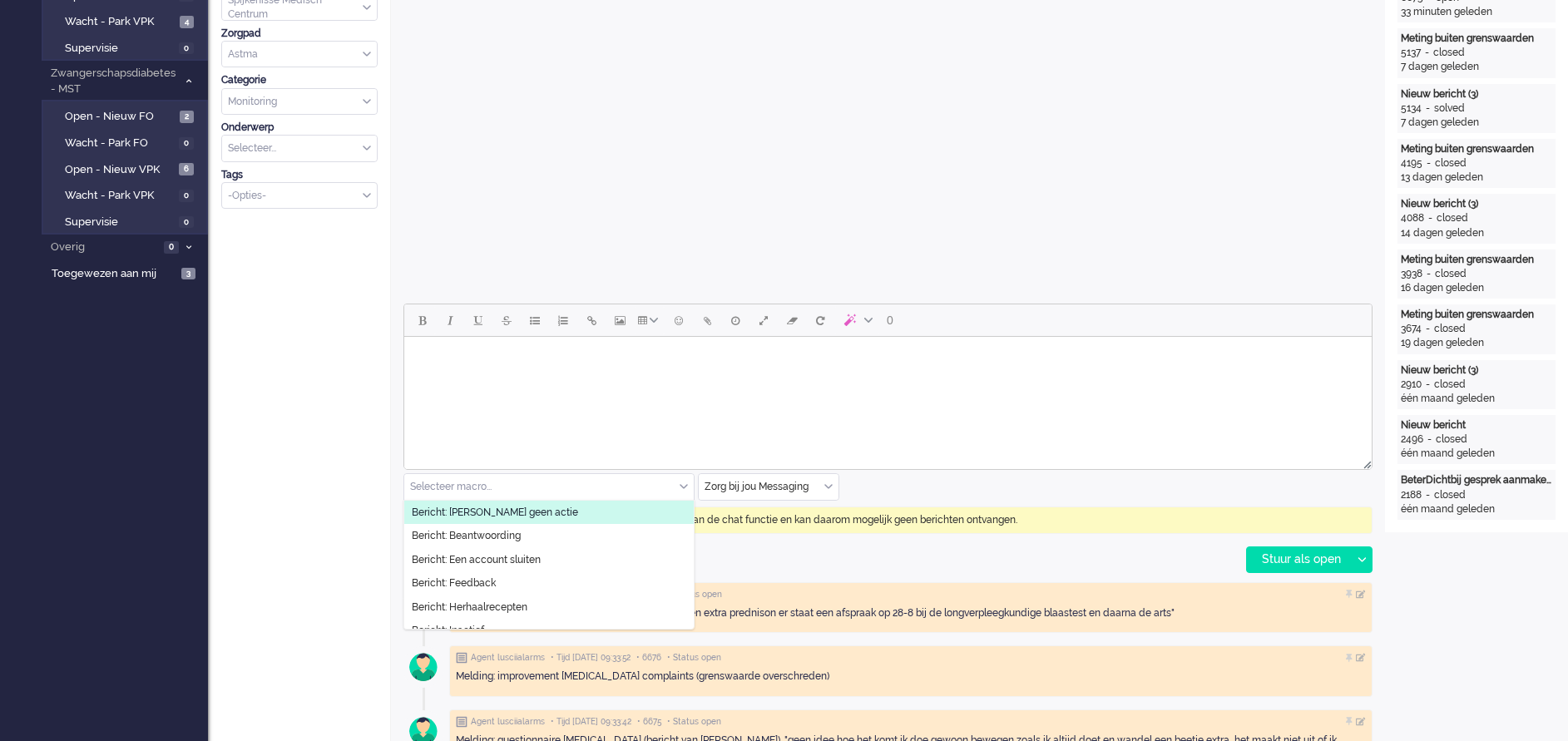
click at [532, 509] on li "Bericht: [PERSON_NAME] geen actie" at bounding box center [548, 512] width 289 height 24
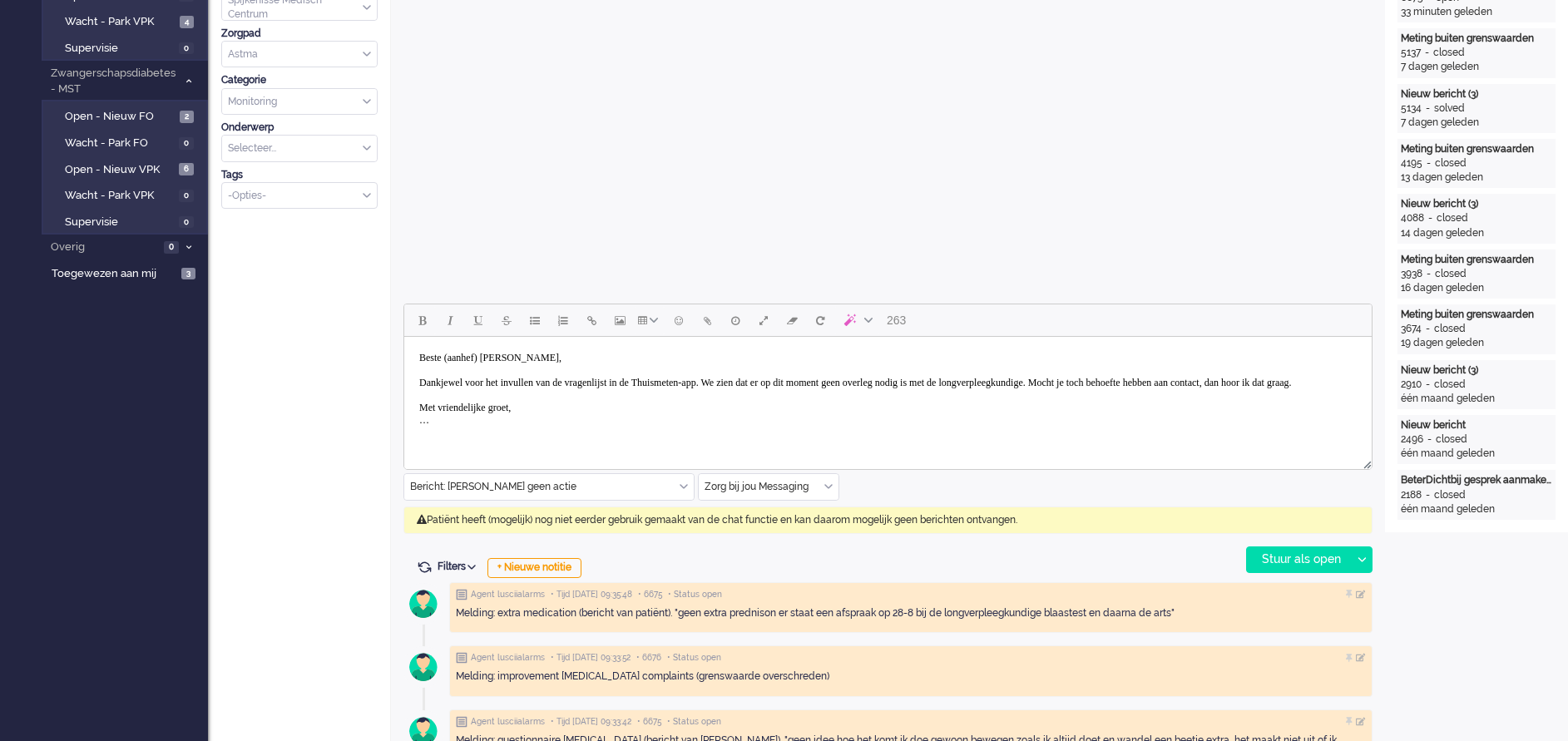
click at [494, 357] on body "Beste (aanhef) Roode, Dankjewel voor het invullen van de vragenlijst in de Thui…" at bounding box center [887, 389] width 954 height 91
click at [771, 380] on body "Beste heer Roode, Dankjewel voor het invullen van de vragenlijst in de Thuismet…" at bounding box center [887, 389] width 954 height 91
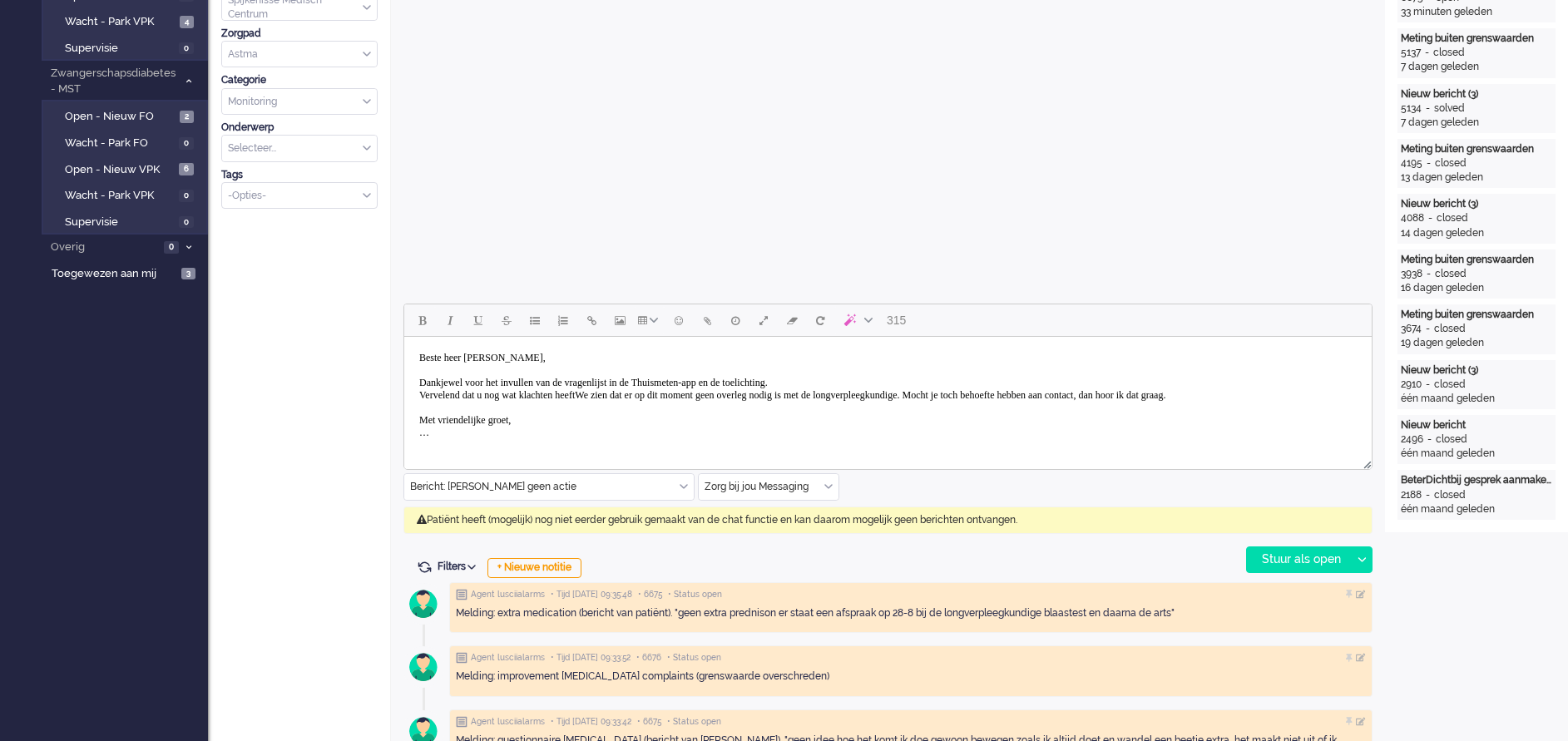
scroll to position [624, 0]
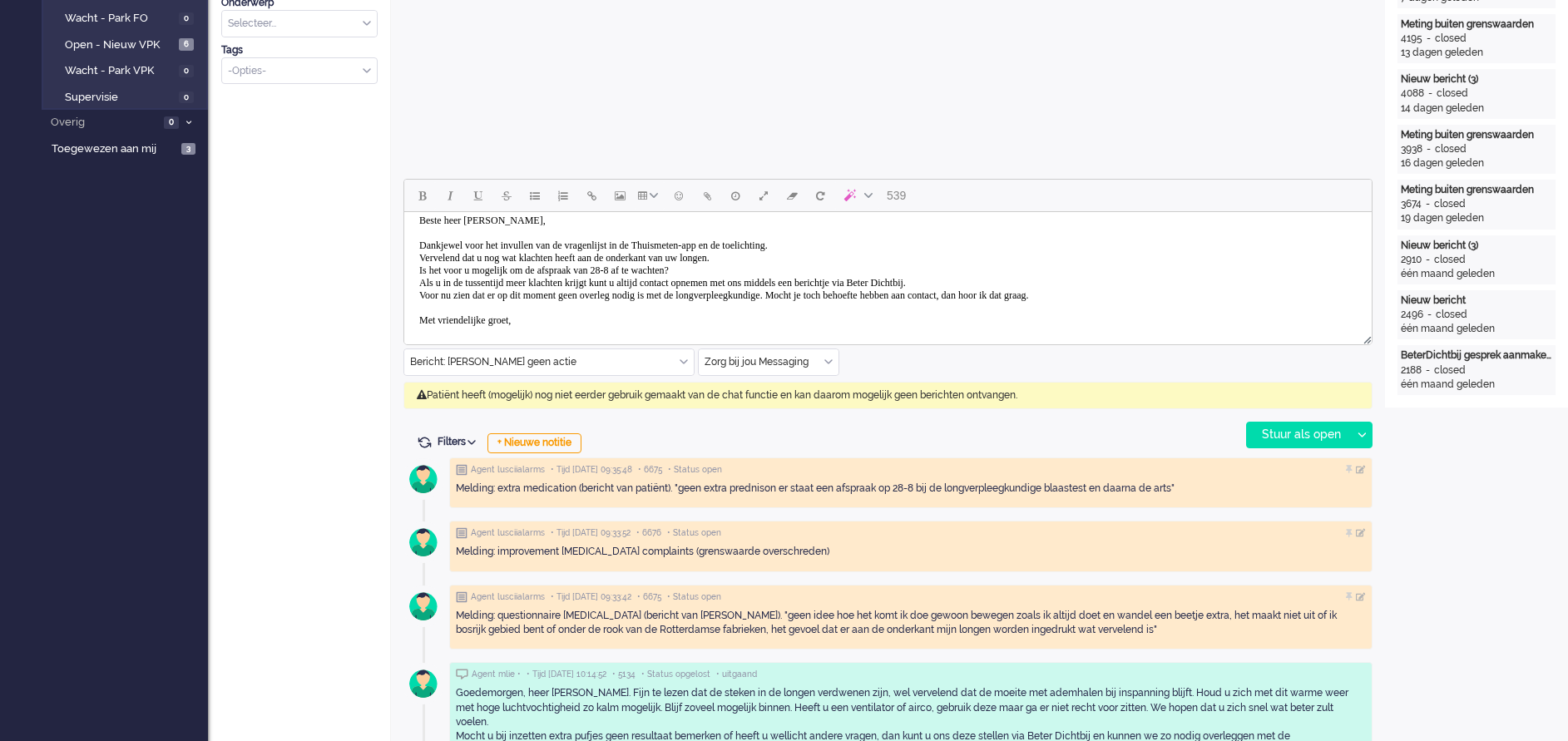
click at [484, 291] on body "Beste heer Roode, Dankjewel voor het invullen van de vragenlijst in de Thuismet…" at bounding box center [887, 277] width 954 height 141
click at [877, 292] on body "Beste heer Roode, Dankjewel voor het invullen van de vragenlijst in de Thuismet…" at bounding box center [887, 277] width 954 height 141
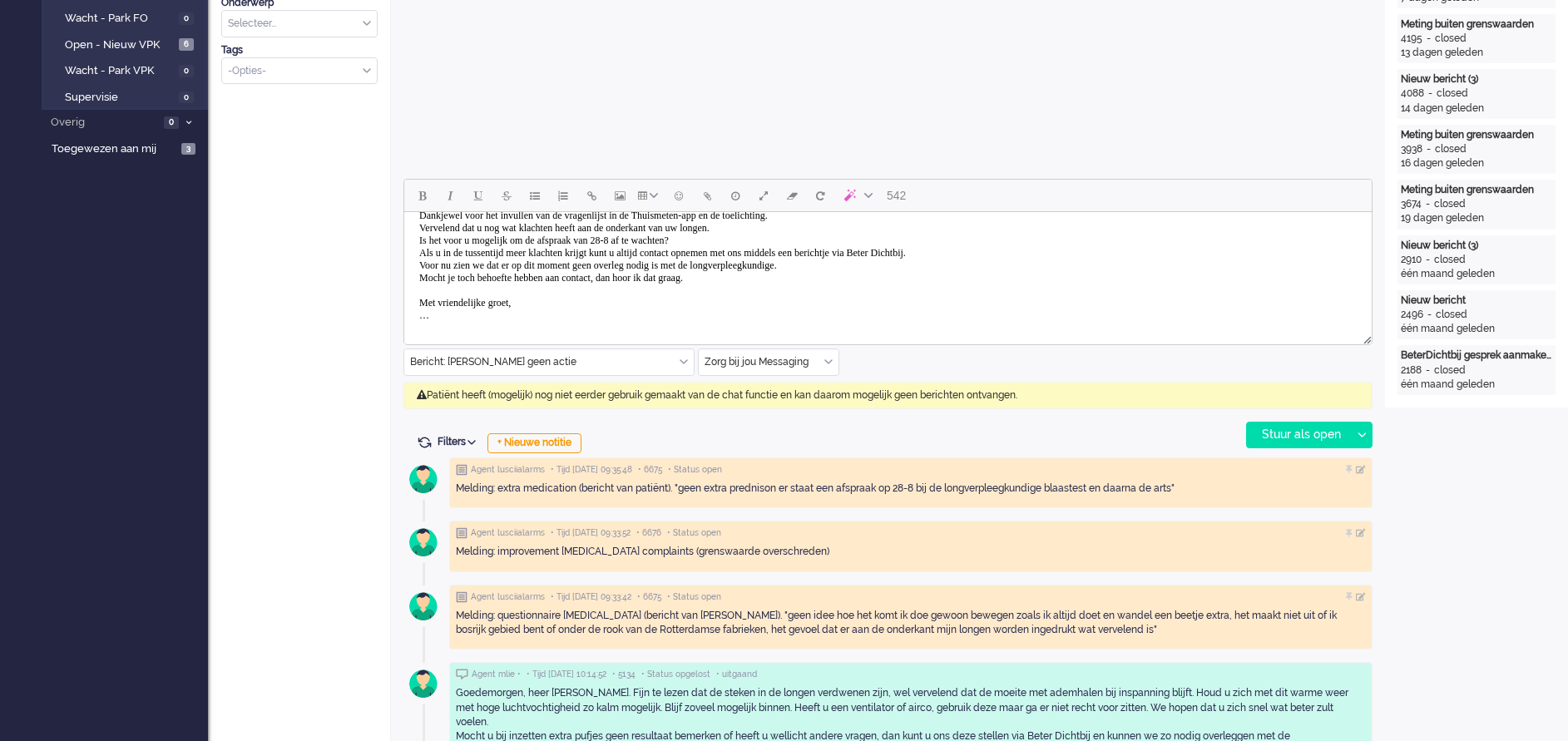
scroll to position [50, 0]
click at [454, 313] on body "Beste heer Roode, Dankjewel voor het invullen van de vragenlijst in de Thuismet…" at bounding box center [887, 246] width 954 height 154
click at [1318, 435] on div "Stuur als open" at bounding box center [1298, 435] width 104 height 25
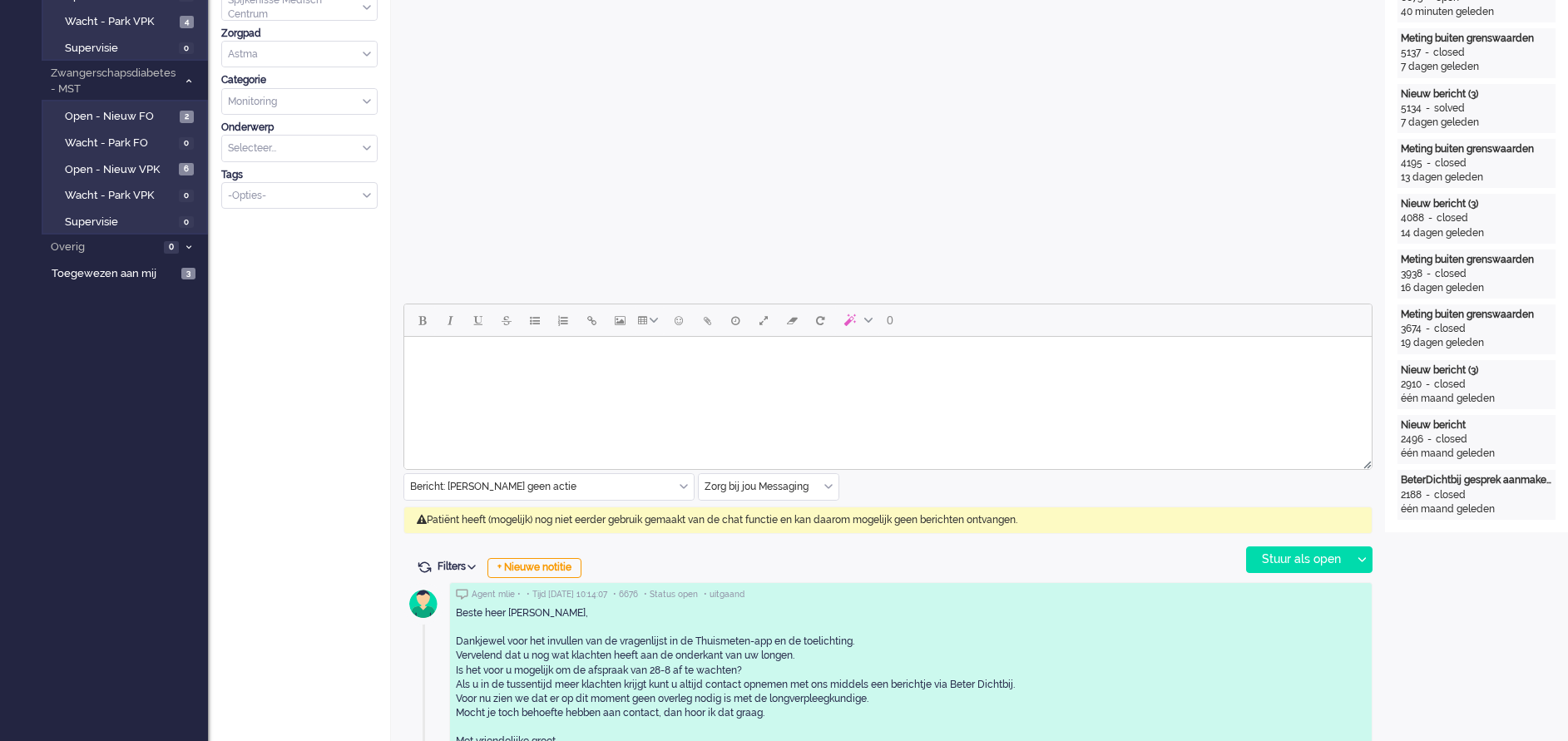
scroll to position [0, 0]
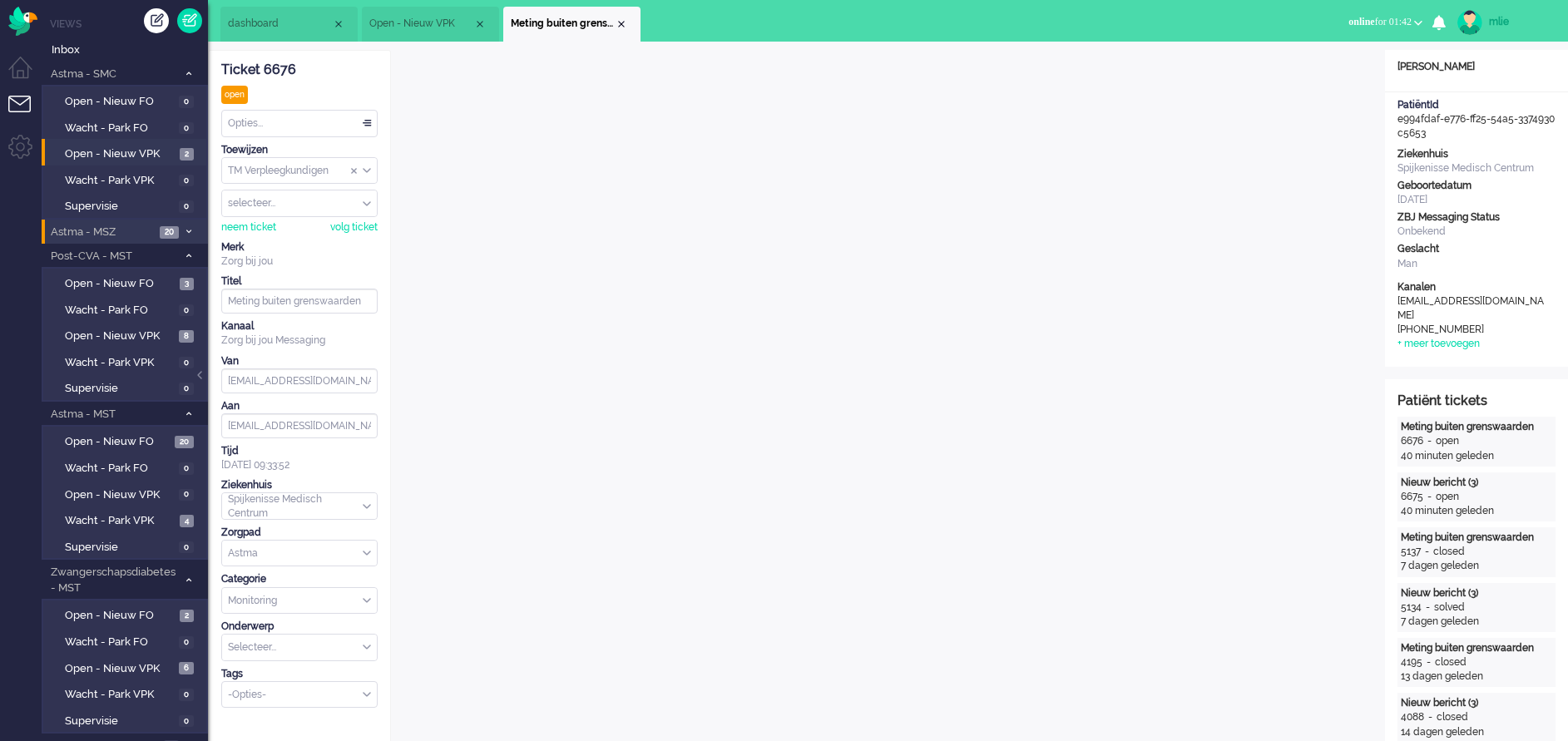
click at [364, 122] on div "Opties..." at bounding box center [299, 124] width 155 height 26
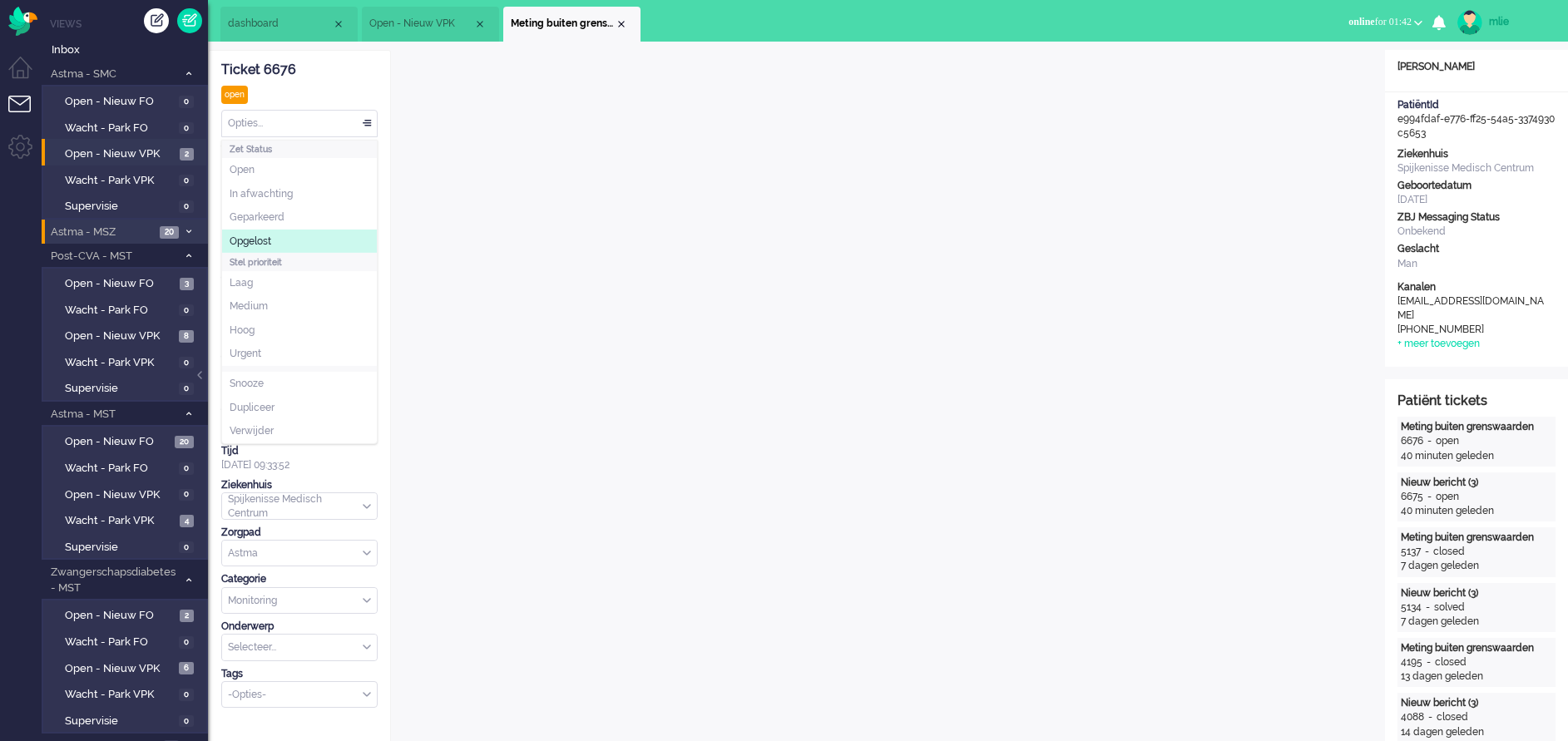
click at [237, 242] on span "Opgelost" at bounding box center [250, 242] width 41 height 14
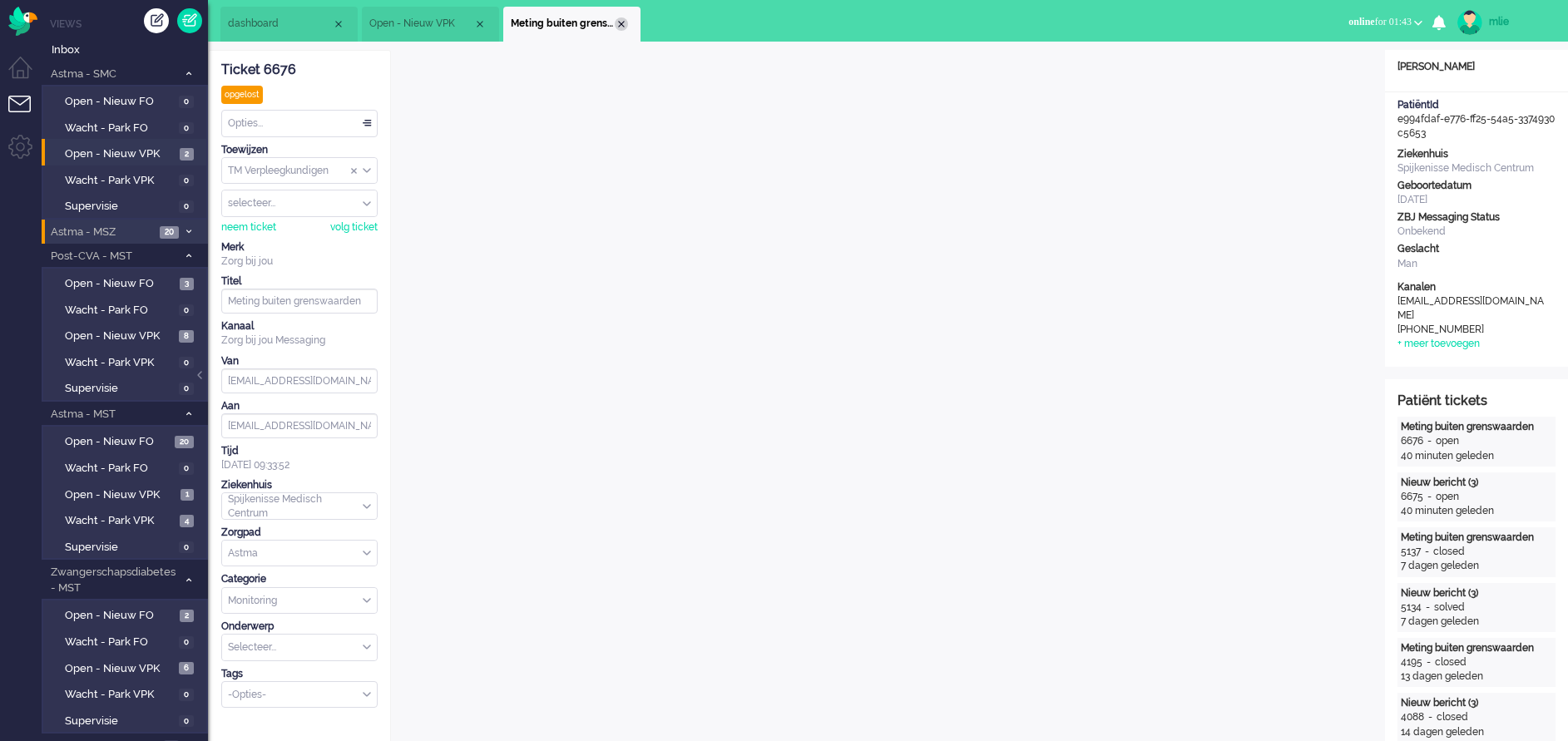
click at [624, 24] on div "Close tab" at bounding box center [621, 24] width 13 height 13
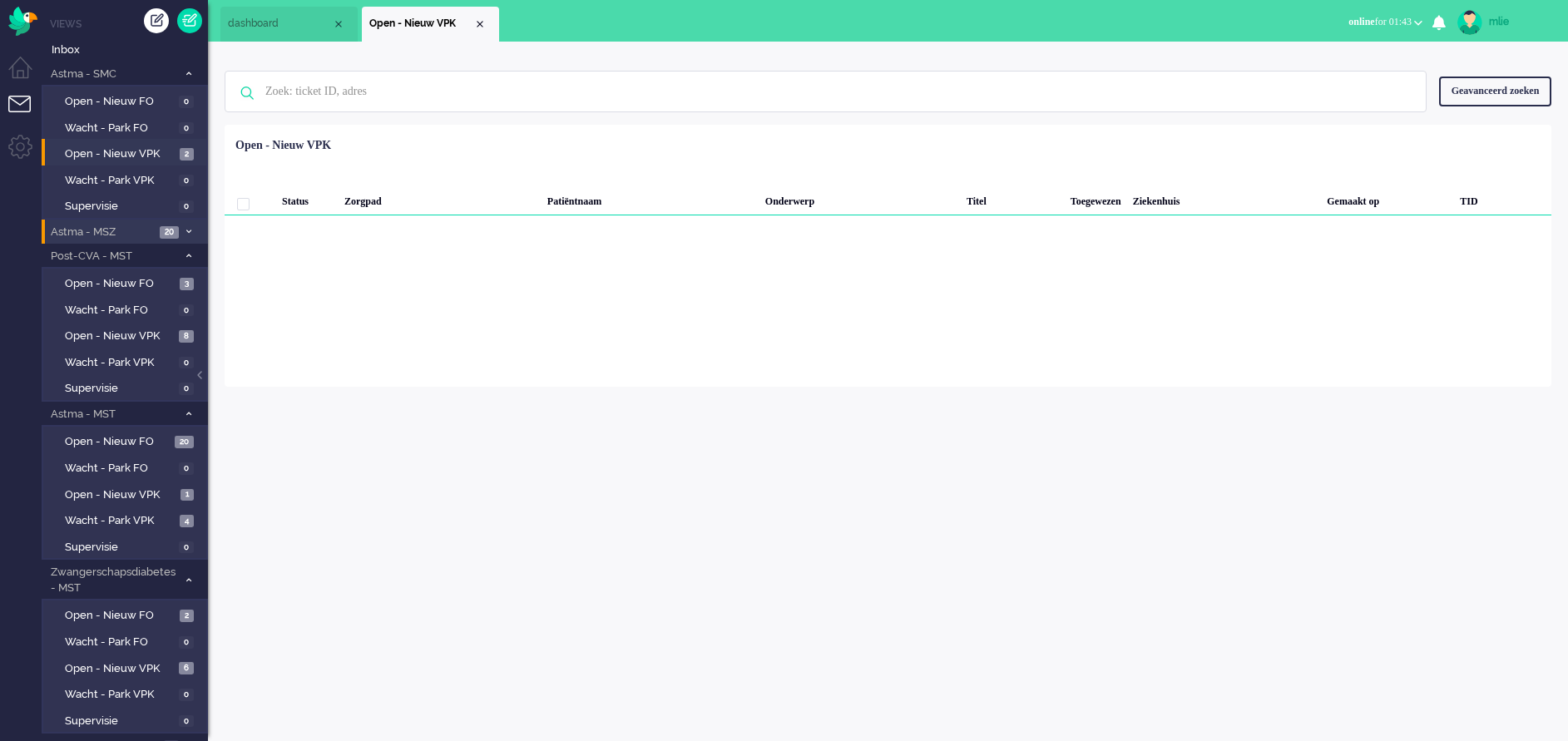
click at [484, 18] on div "Close tab" at bounding box center [480, 24] width 13 height 13
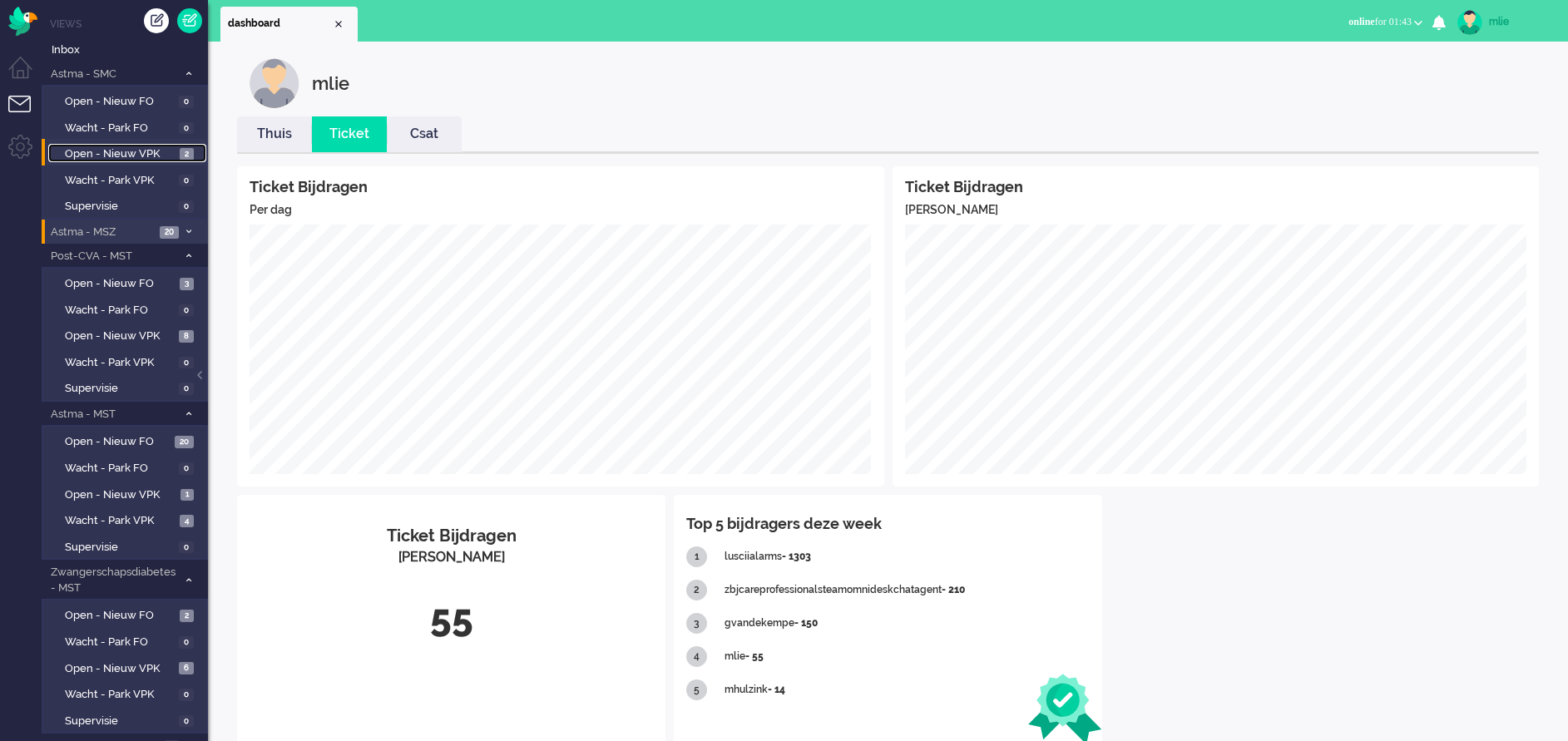
click at [111, 147] on span "Open - Nieuw VPK" at bounding box center [120, 154] width 111 height 16
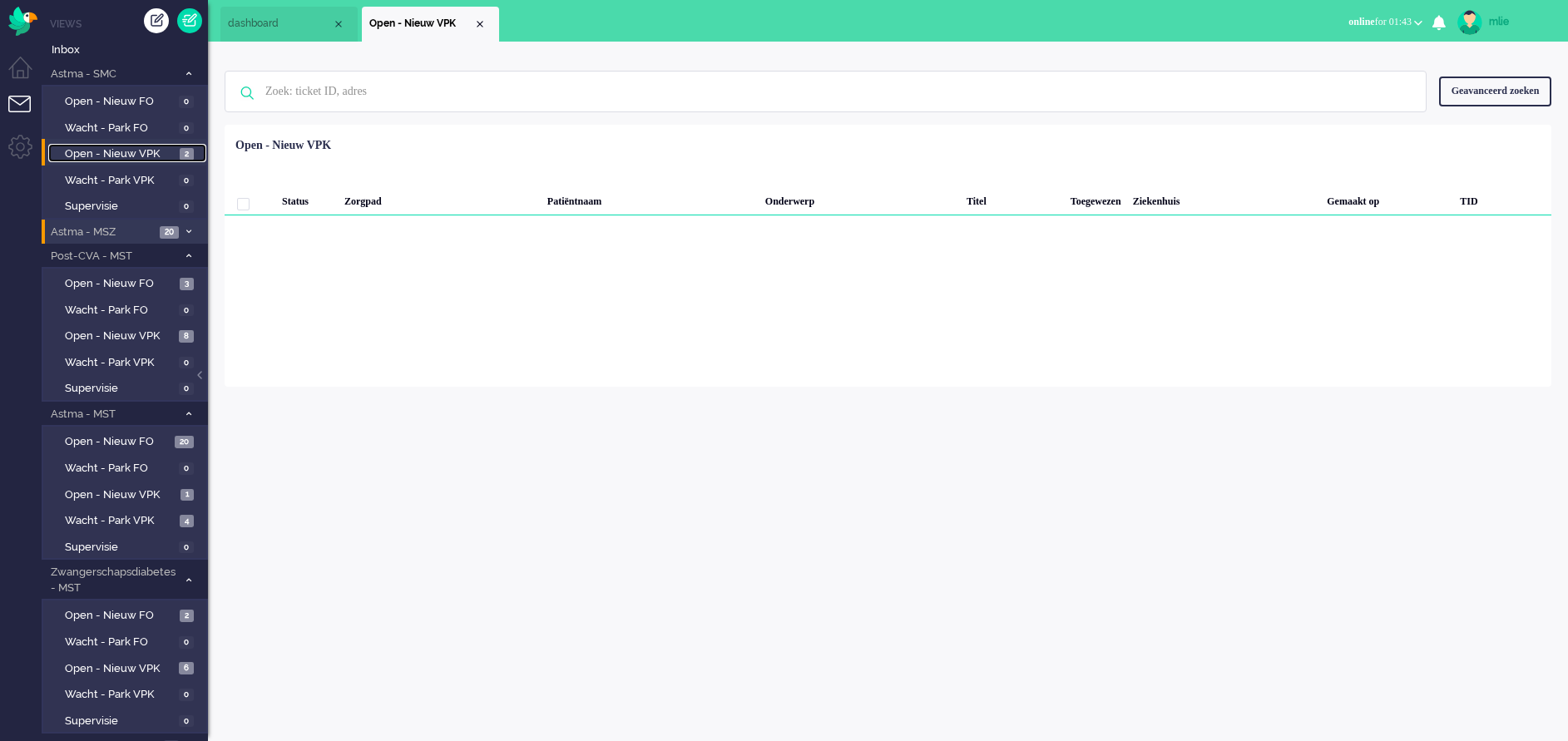
click at [254, 19] on span "dashboard" at bounding box center [280, 24] width 104 height 14
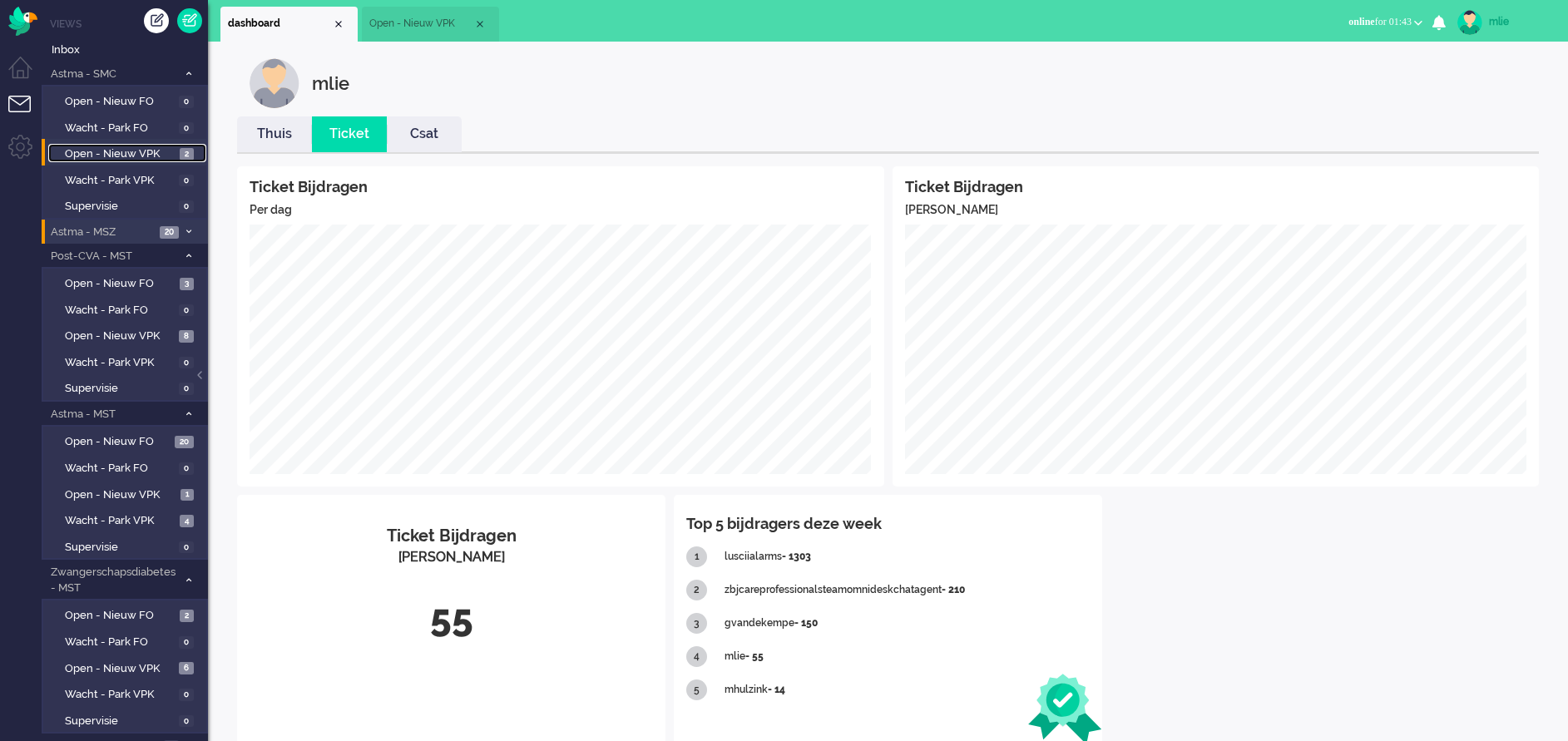
click at [115, 149] on span "Open - Nieuw VPK" at bounding box center [120, 154] width 111 height 16
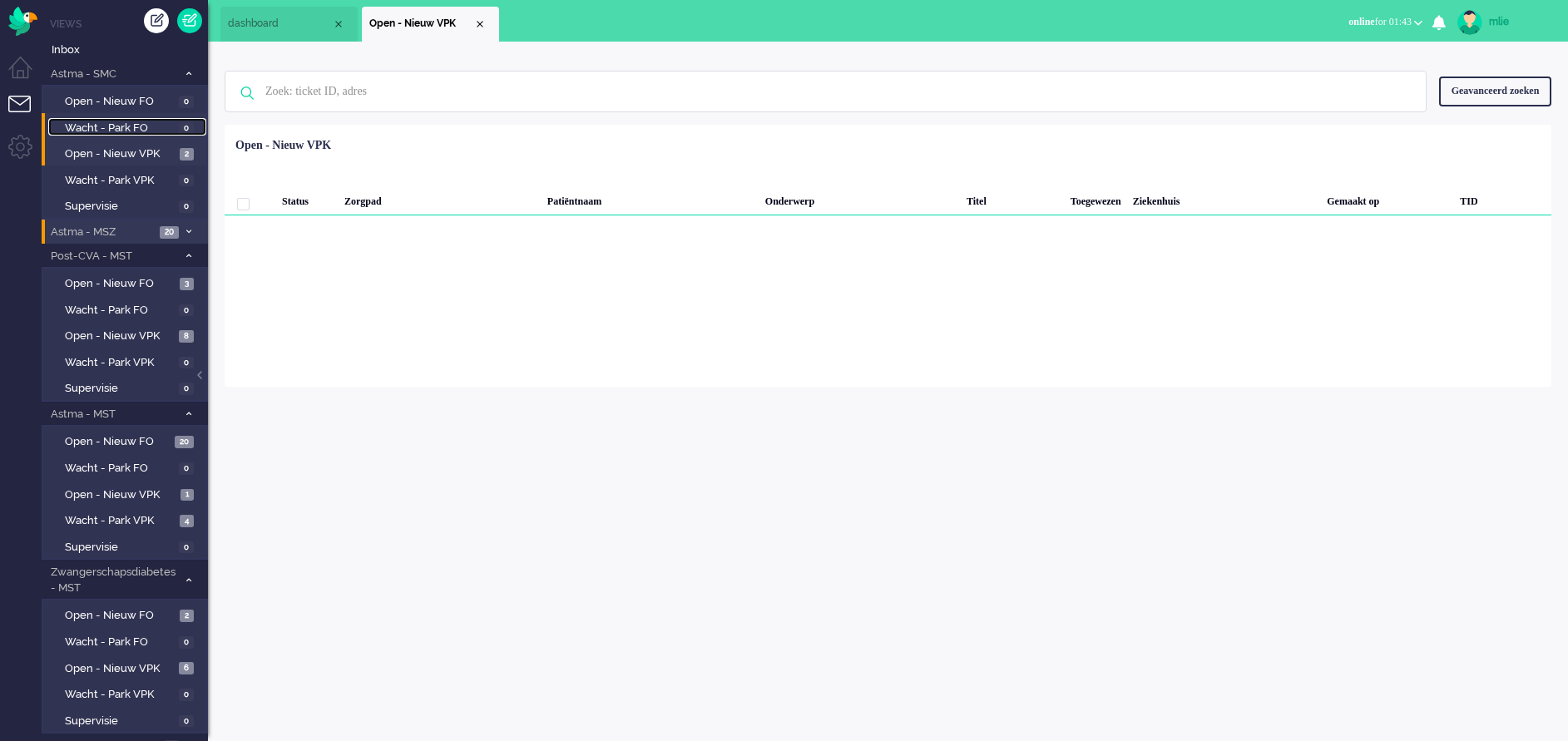
click at [115, 122] on span "Wacht - Park FO" at bounding box center [119, 129] width 110 height 16
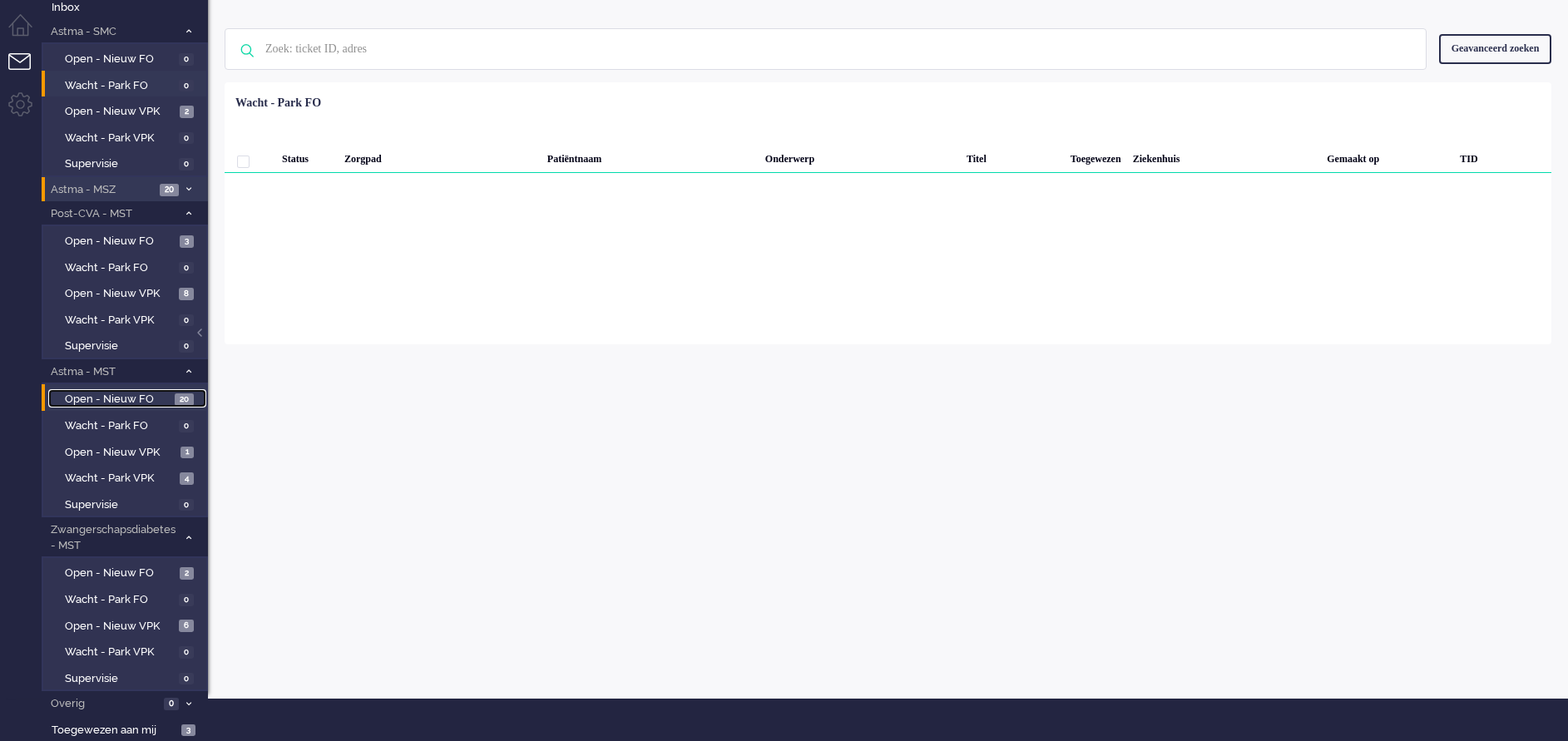
click at [111, 396] on span "Open - Nieuw FO" at bounding box center [117, 400] width 106 height 16
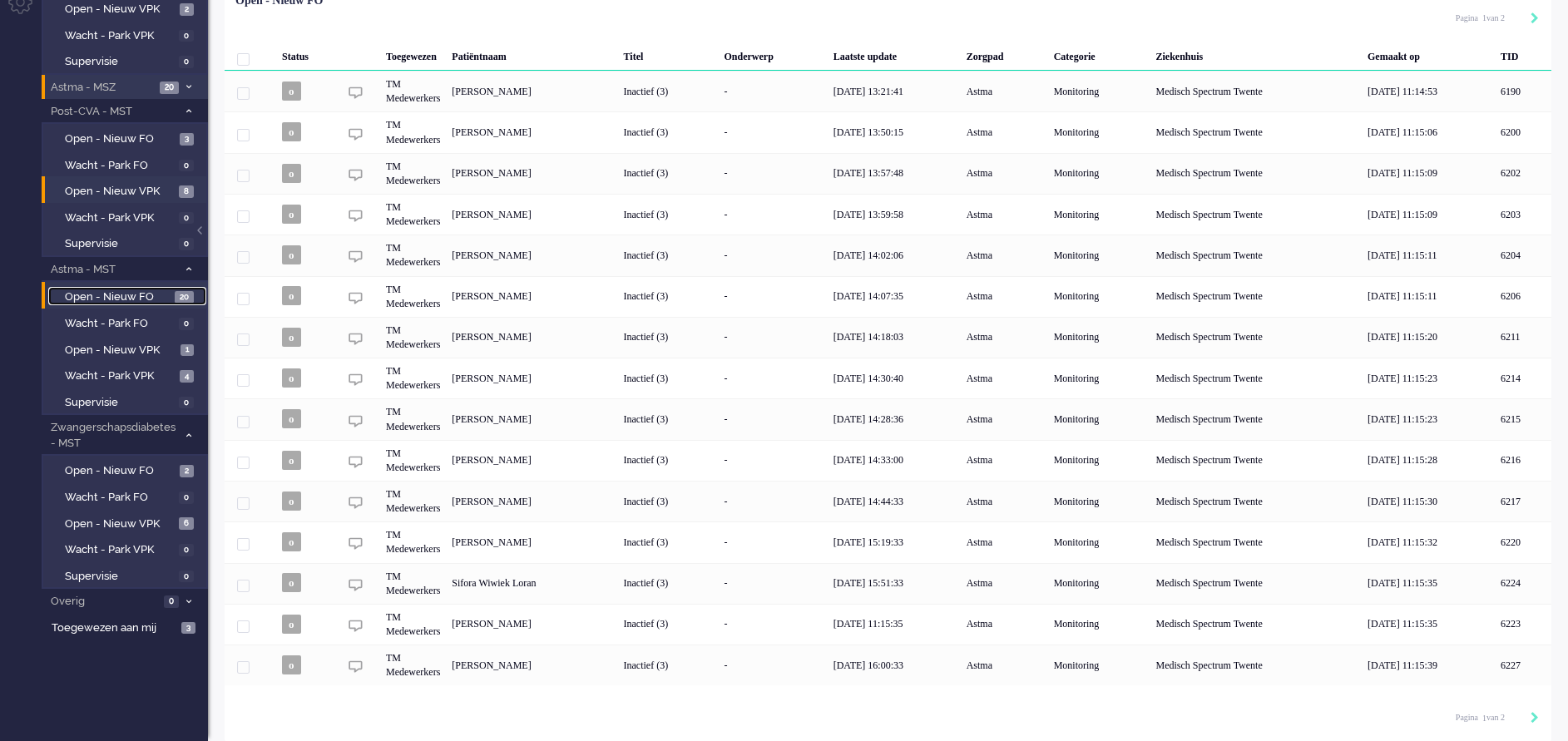
scroll to position [148, 0]
click at [99, 339] on link "Open - Nieuw VPK 1" at bounding box center [127, 348] width 158 height 18
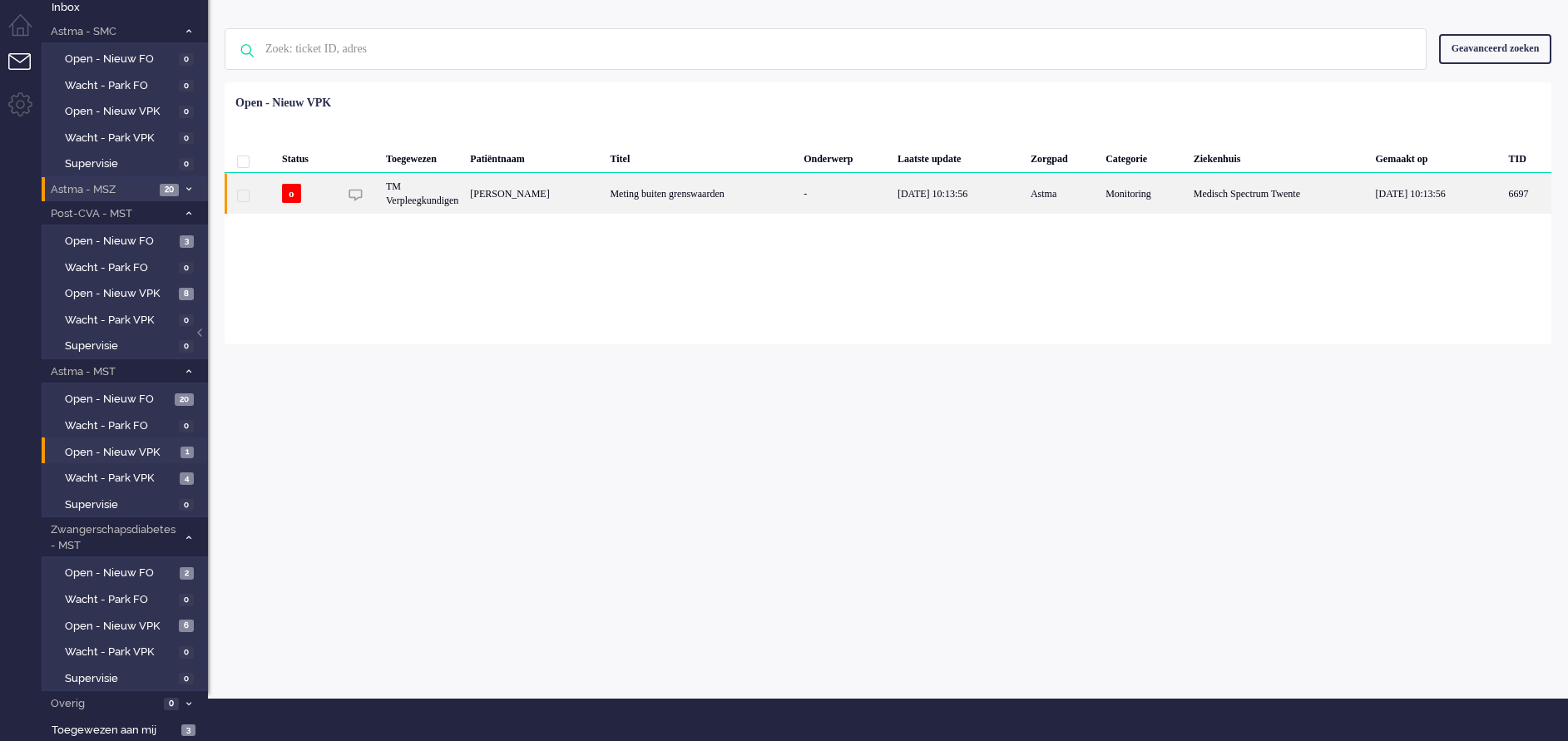
click at [780, 196] on div "Meting buiten grenswaarden" at bounding box center [700, 193] width 193 height 41
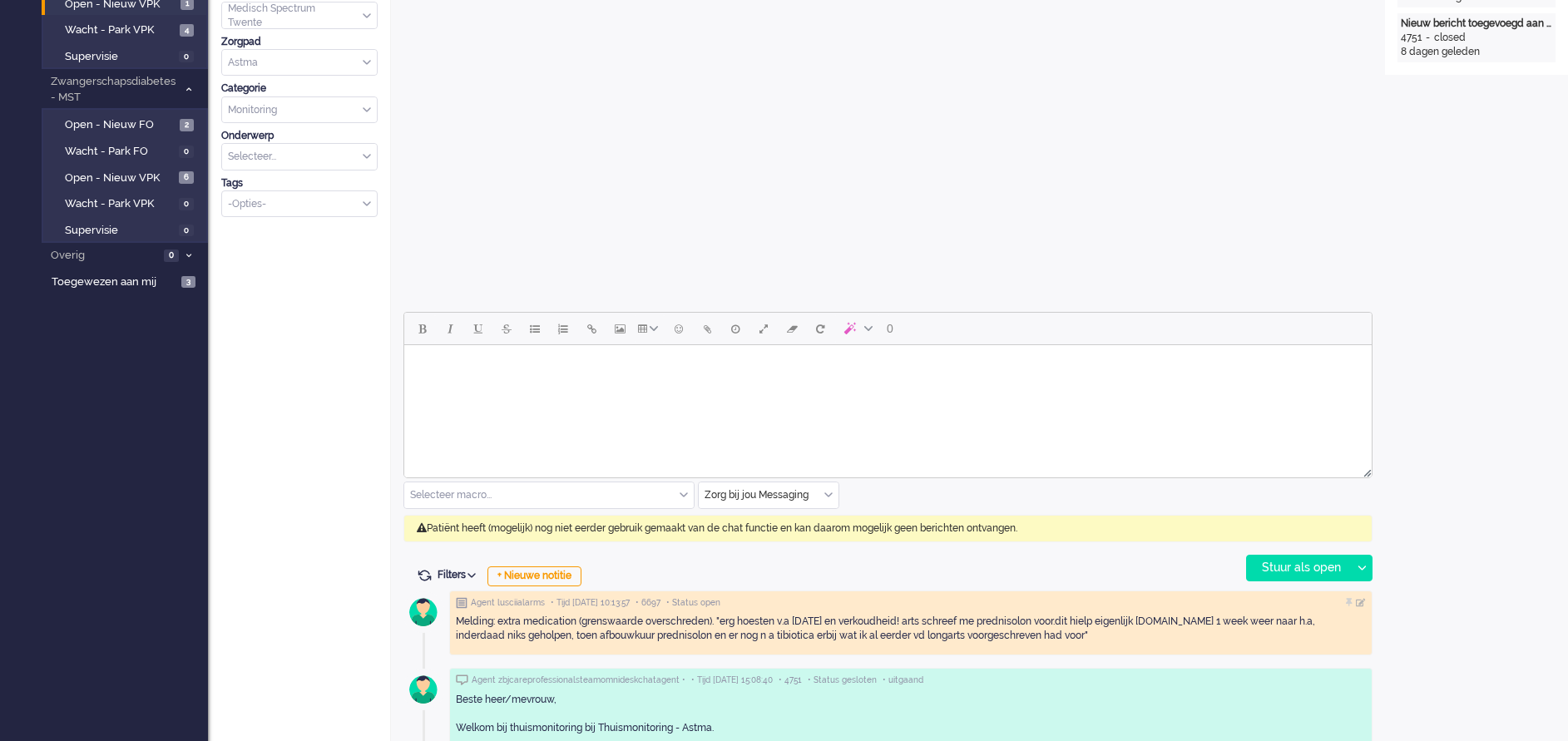
scroll to position [498, 0]
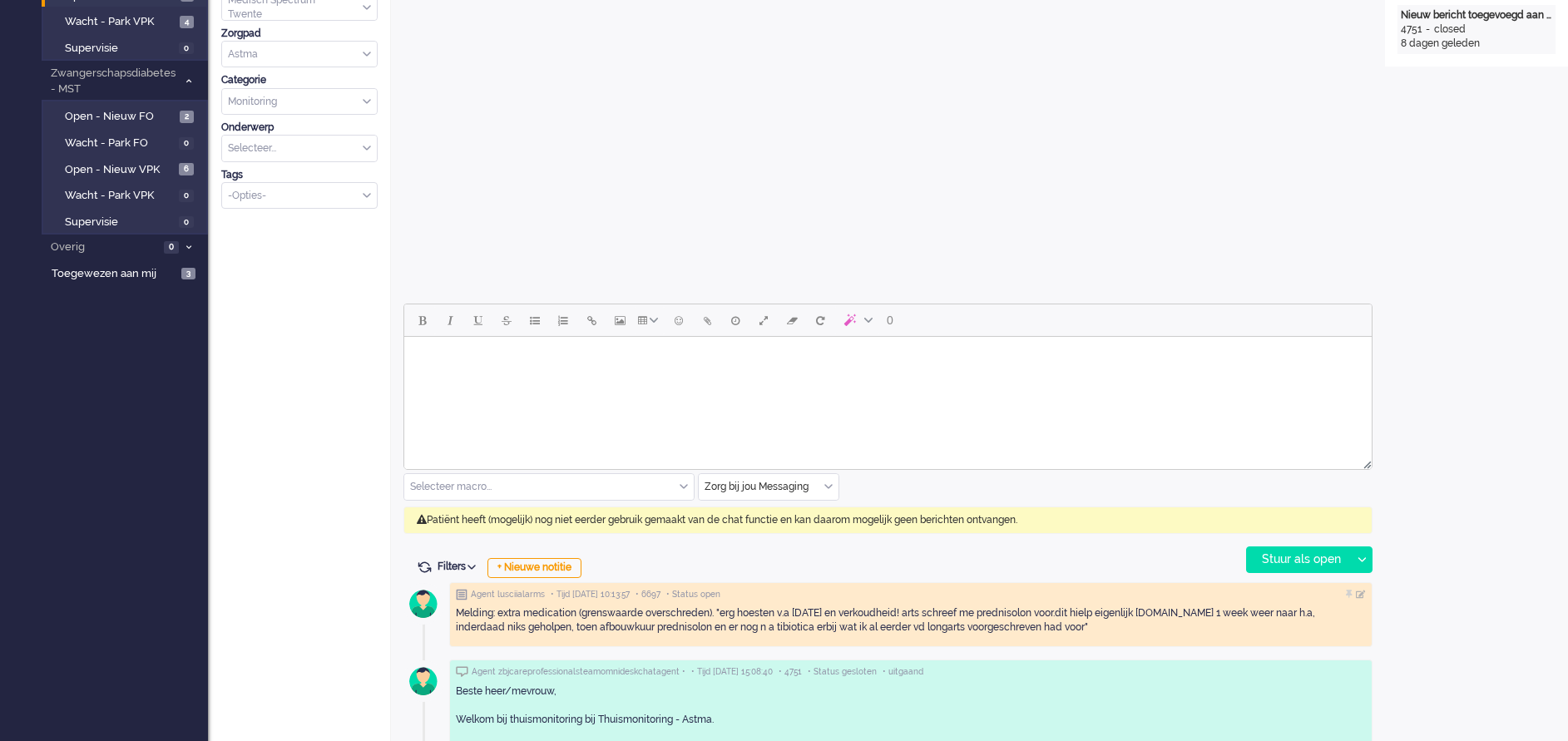
click at [676, 481] on input "text" at bounding box center [548, 486] width 289 height 26
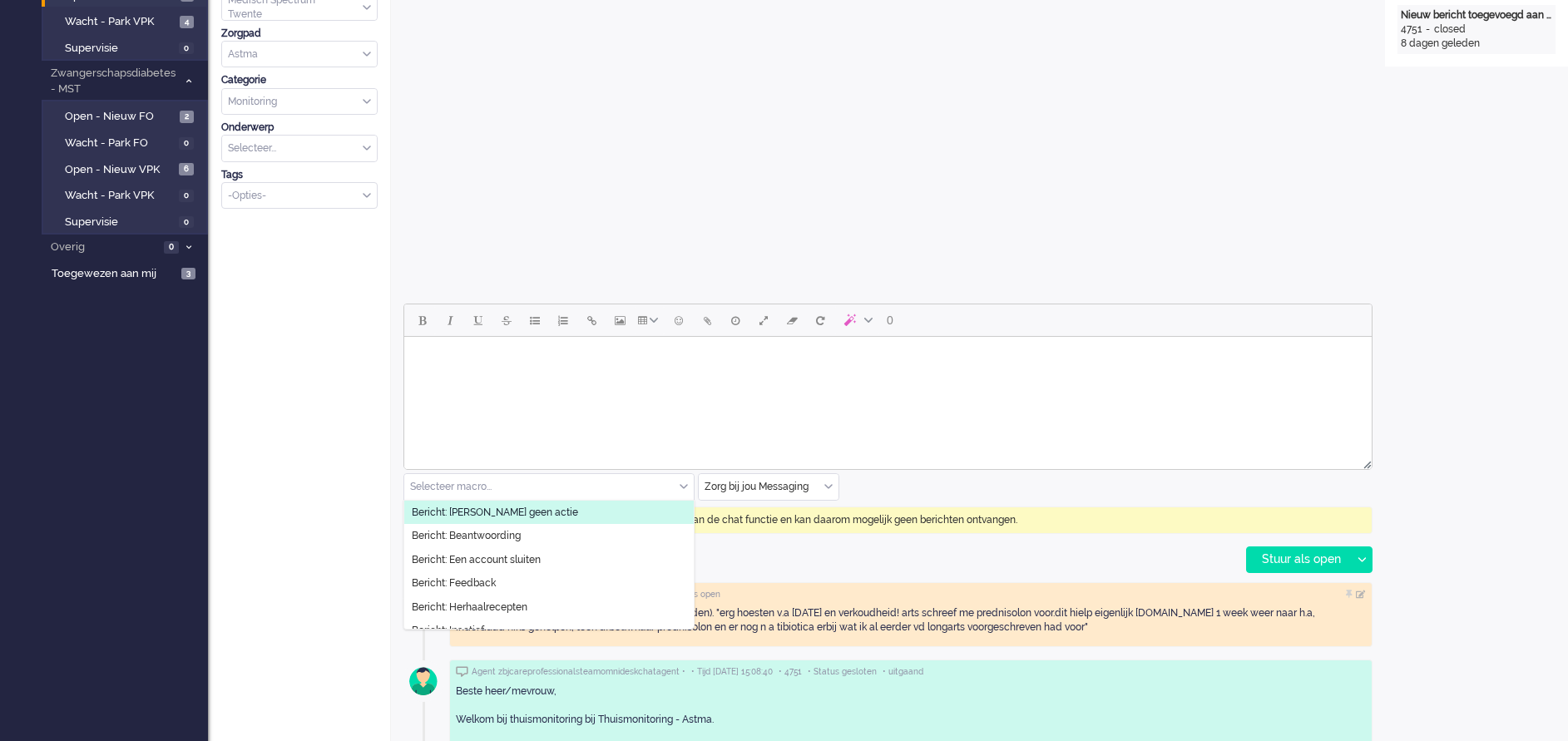
click at [554, 509] on li "Bericht: [PERSON_NAME] geen actie" at bounding box center [548, 512] width 289 height 24
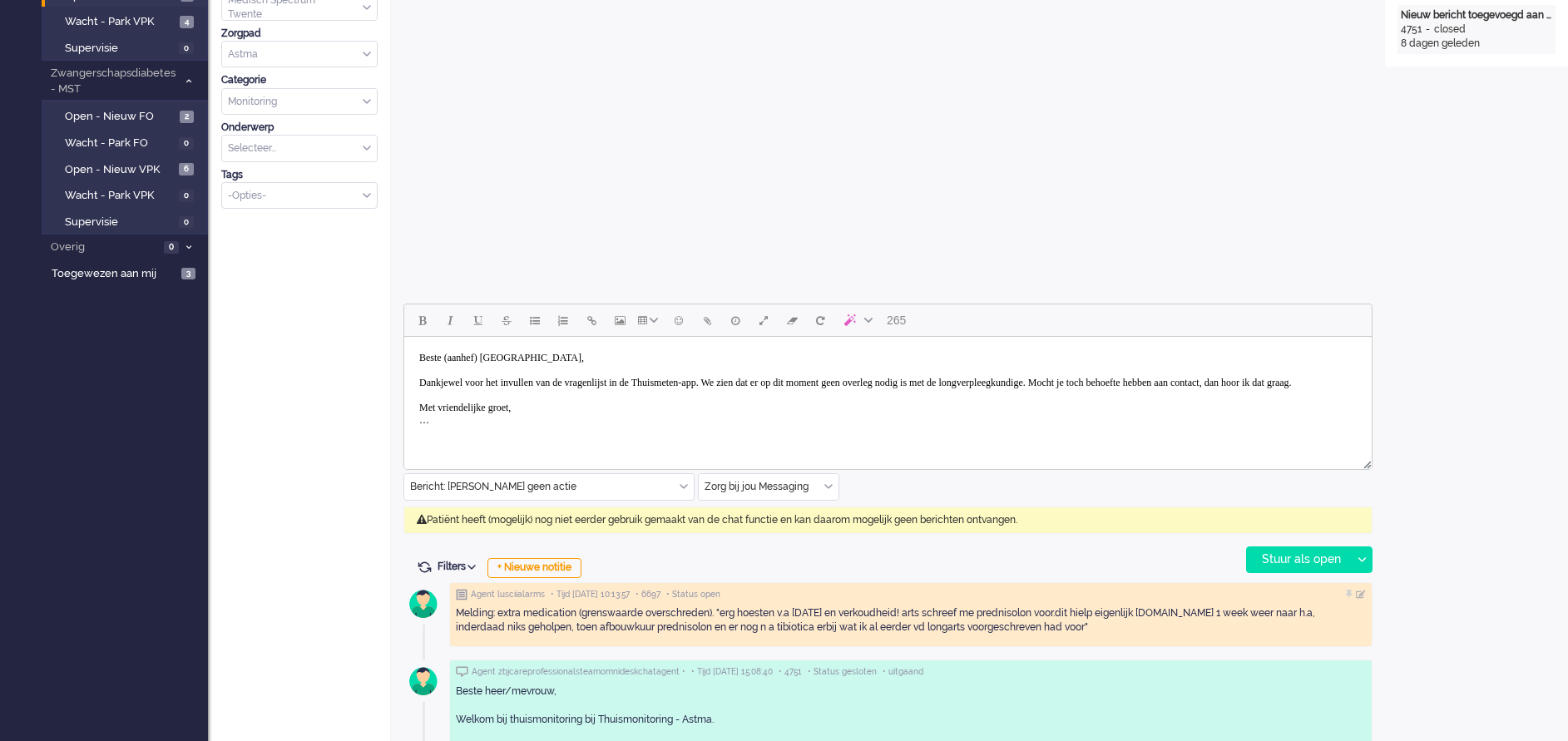
click at [498, 357] on body "Beste (aanhef) Varwijk, Dankjewel voor het invullen van de vragenlijst in de Th…" at bounding box center [887, 389] width 954 height 91
click at [769, 380] on body "Beste mw Varwijk, Dankjewel voor het invullen van de vragenlijst in de Thuismet…" at bounding box center [887, 389] width 954 height 91
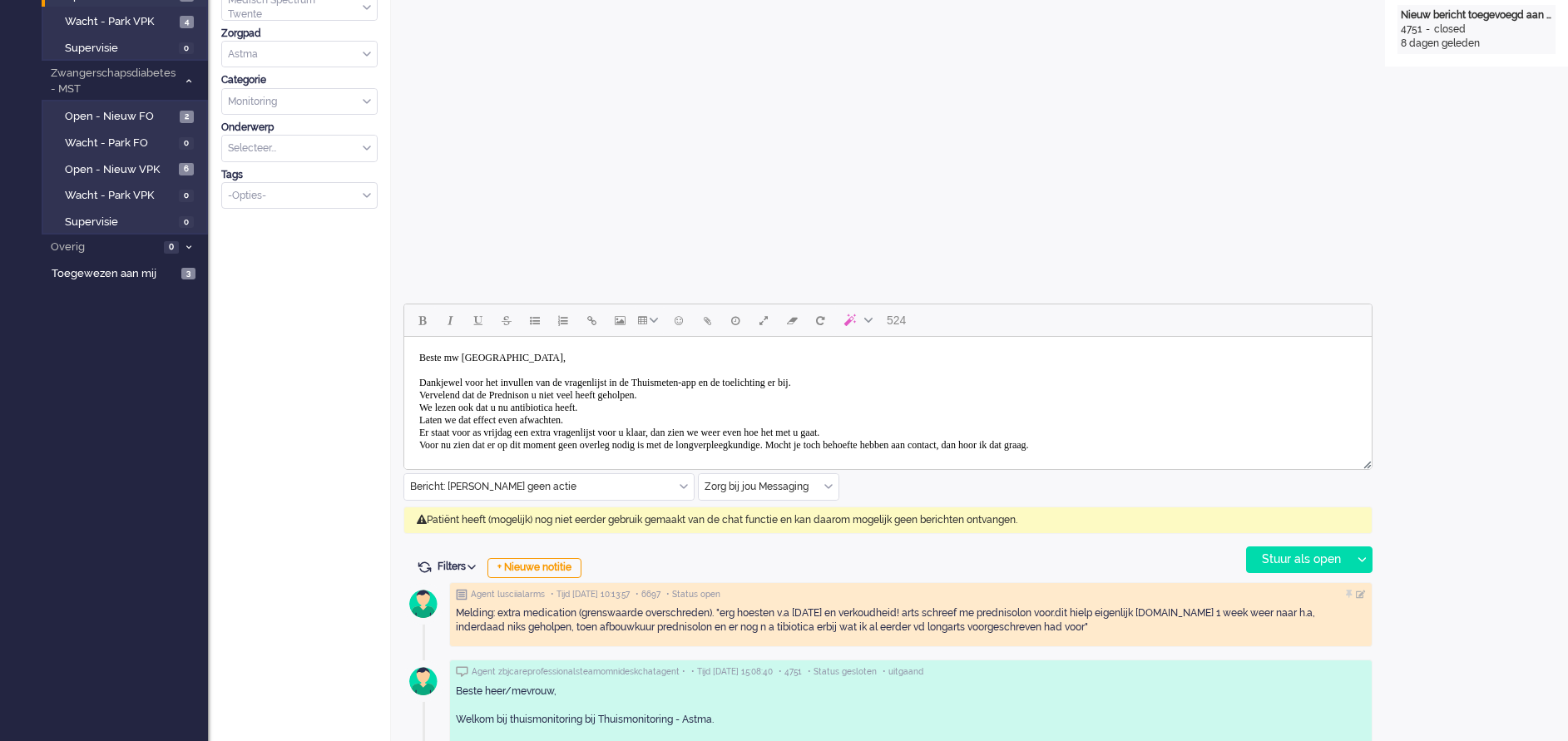
click at [486, 446] on body "Beste mw Varwijk, Dankjewel voor het invullen van de vragenlijst in de Thuismet…" at bounding box center [887, 421] width 954 height 154
click at [877, 447] on body "Beste mw Varwijk, Dankjewel voor het invullen van de vragenlijst in de Thuismet…" at bounding box center [887, 421] width 954 height 154
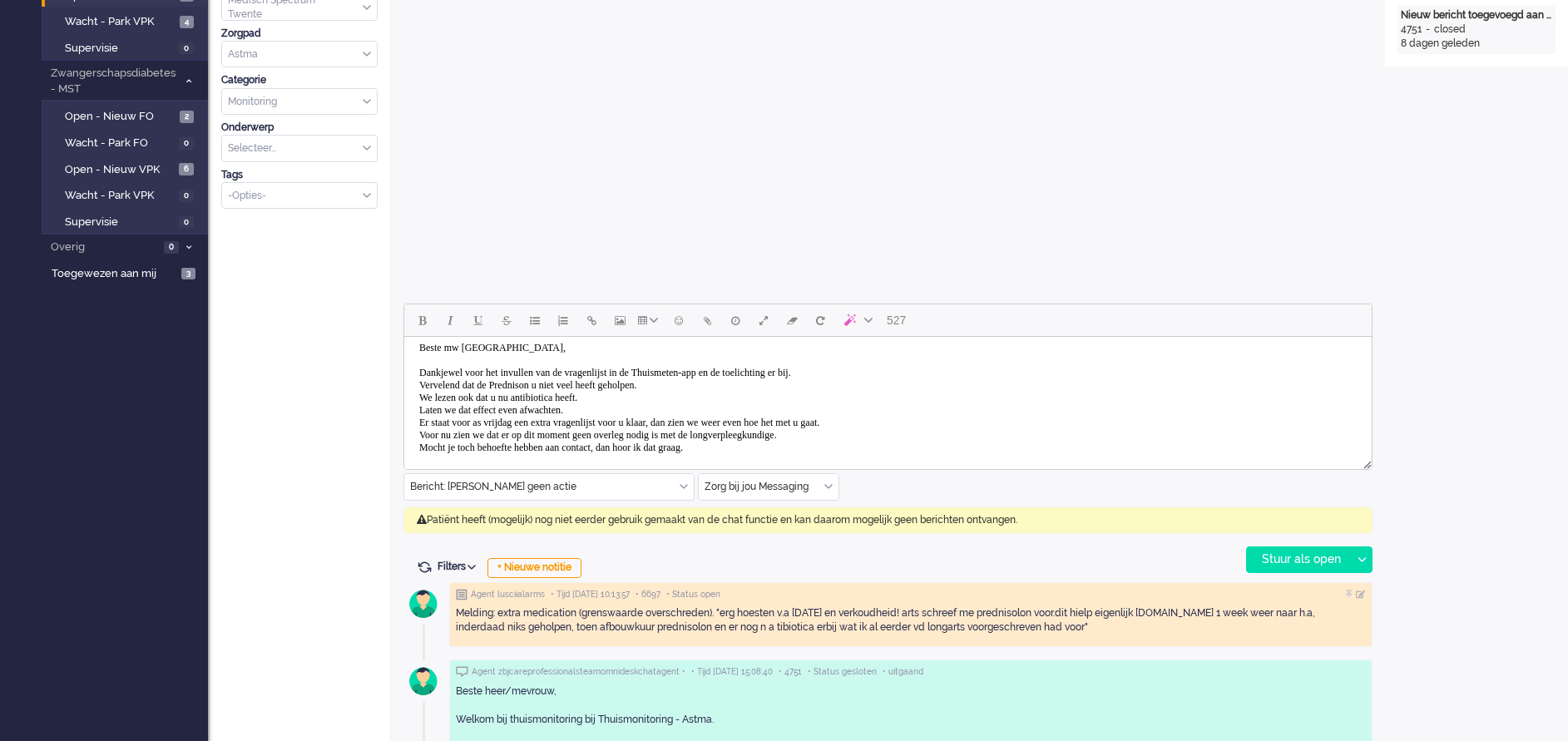
scroll to position [63, 0]
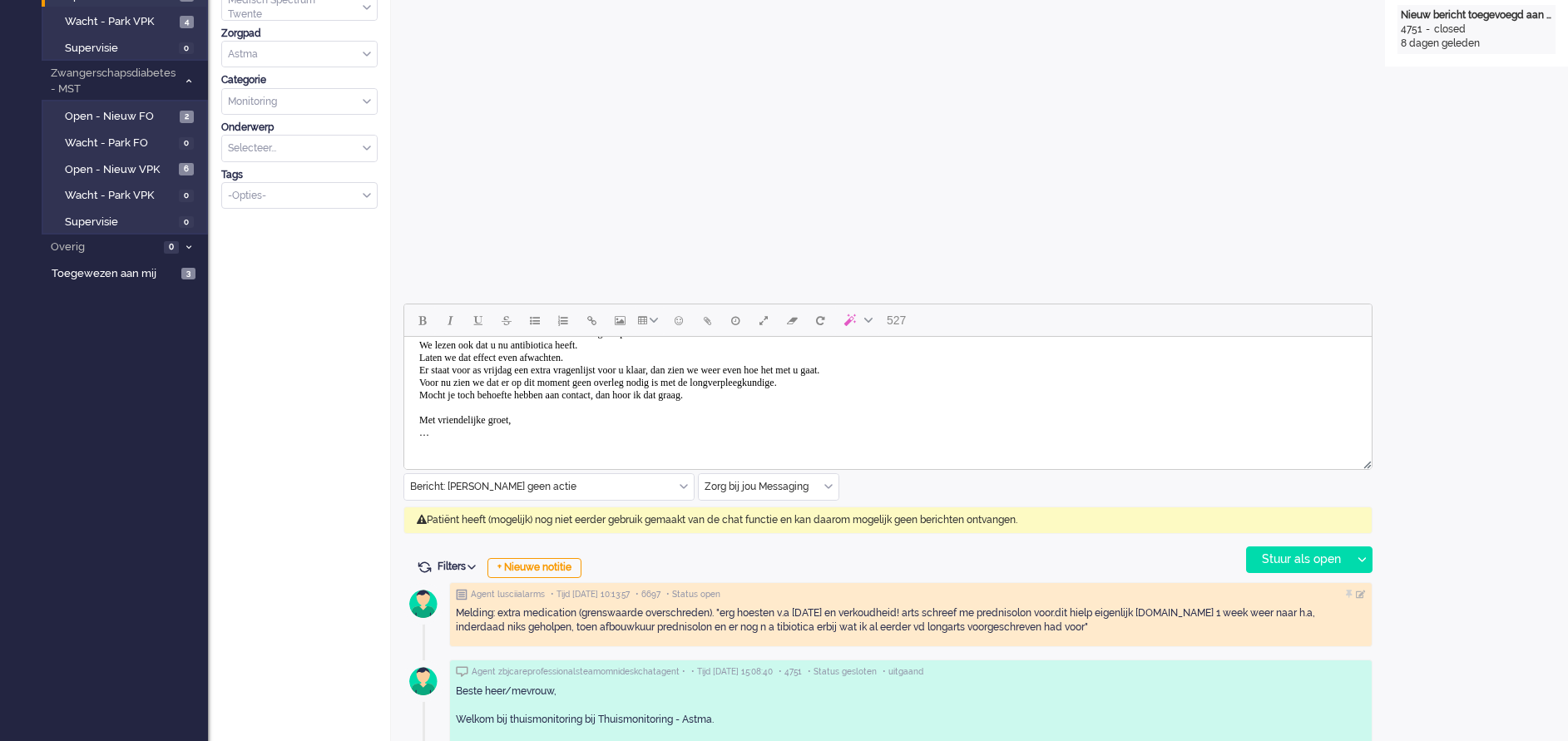
click at [460, 447] on body "Beste mw Varwijk, Dankjewel voor het invullen van de vragenlijst in de Thuismet…" at bounding box center [887, 364] width 954 height 166
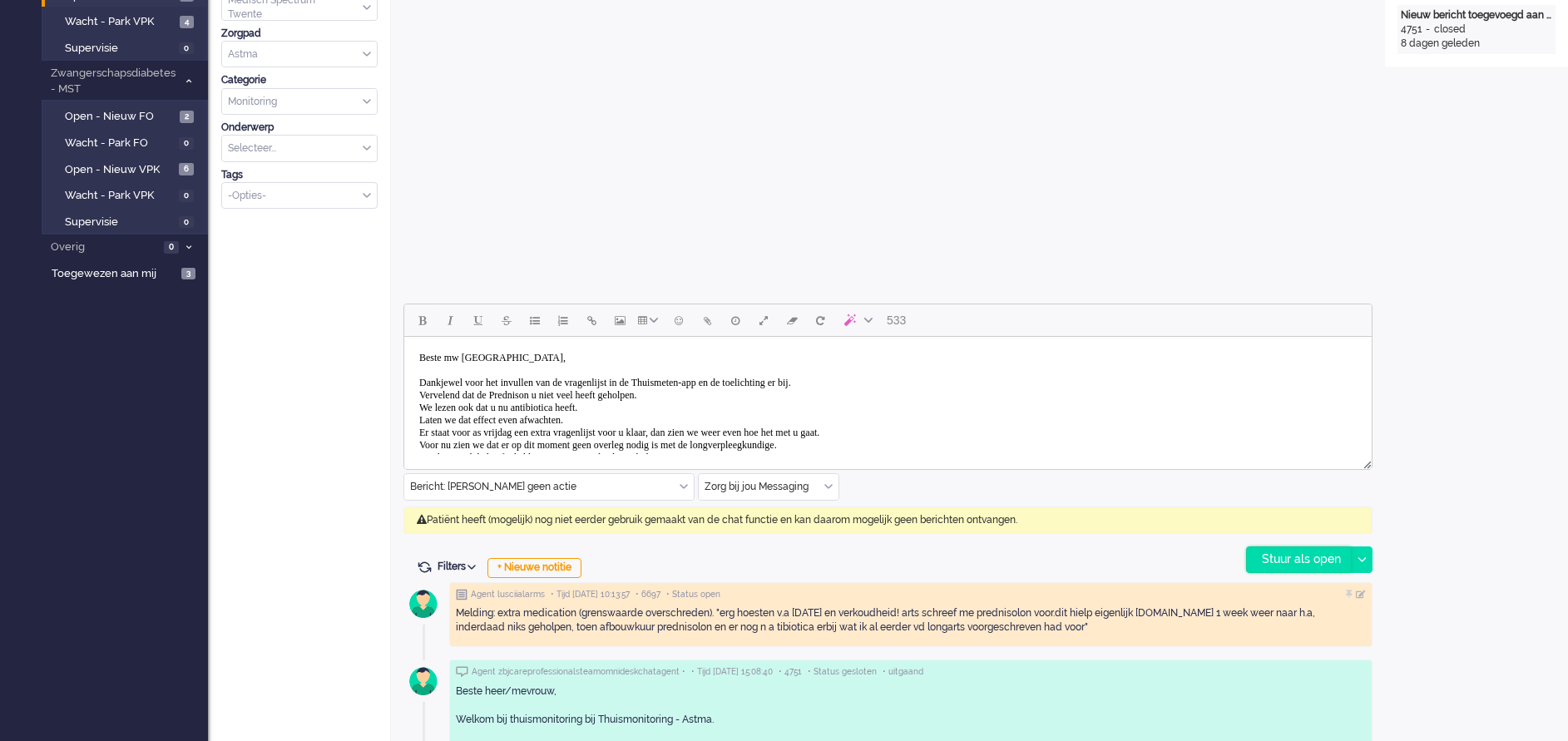
click at [1290, 555] on div "Stuur als open" at bounding box center [1298, 559] width 104 height 25
type input "Meting buiten grenswaarden (3)"
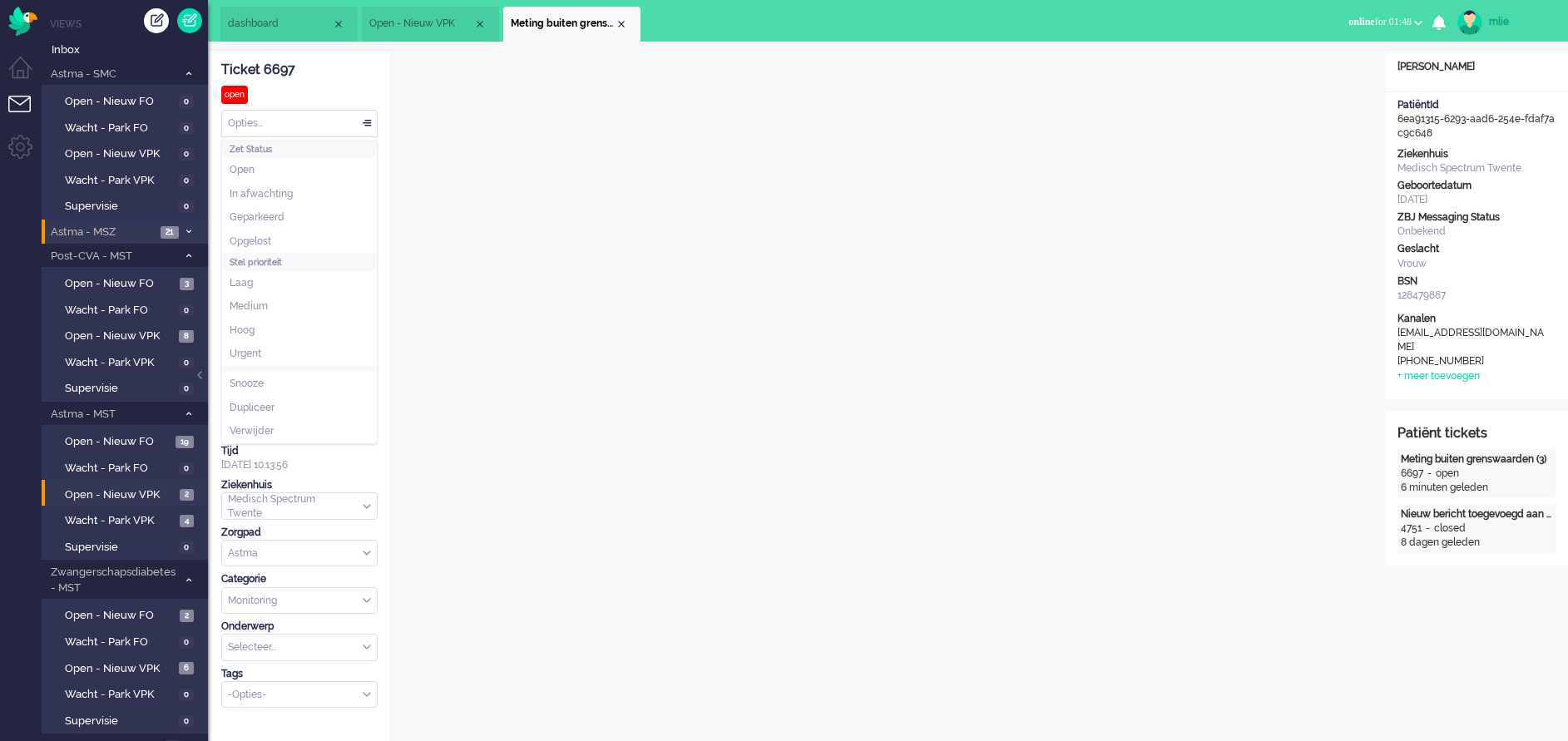
click at [361, 118] on div "Opties..." at bounding box center [299, 124] width 155 height 26
click at [260, 233] on li "Opgelost" at bounding box center [299, 241] width 155 height 24
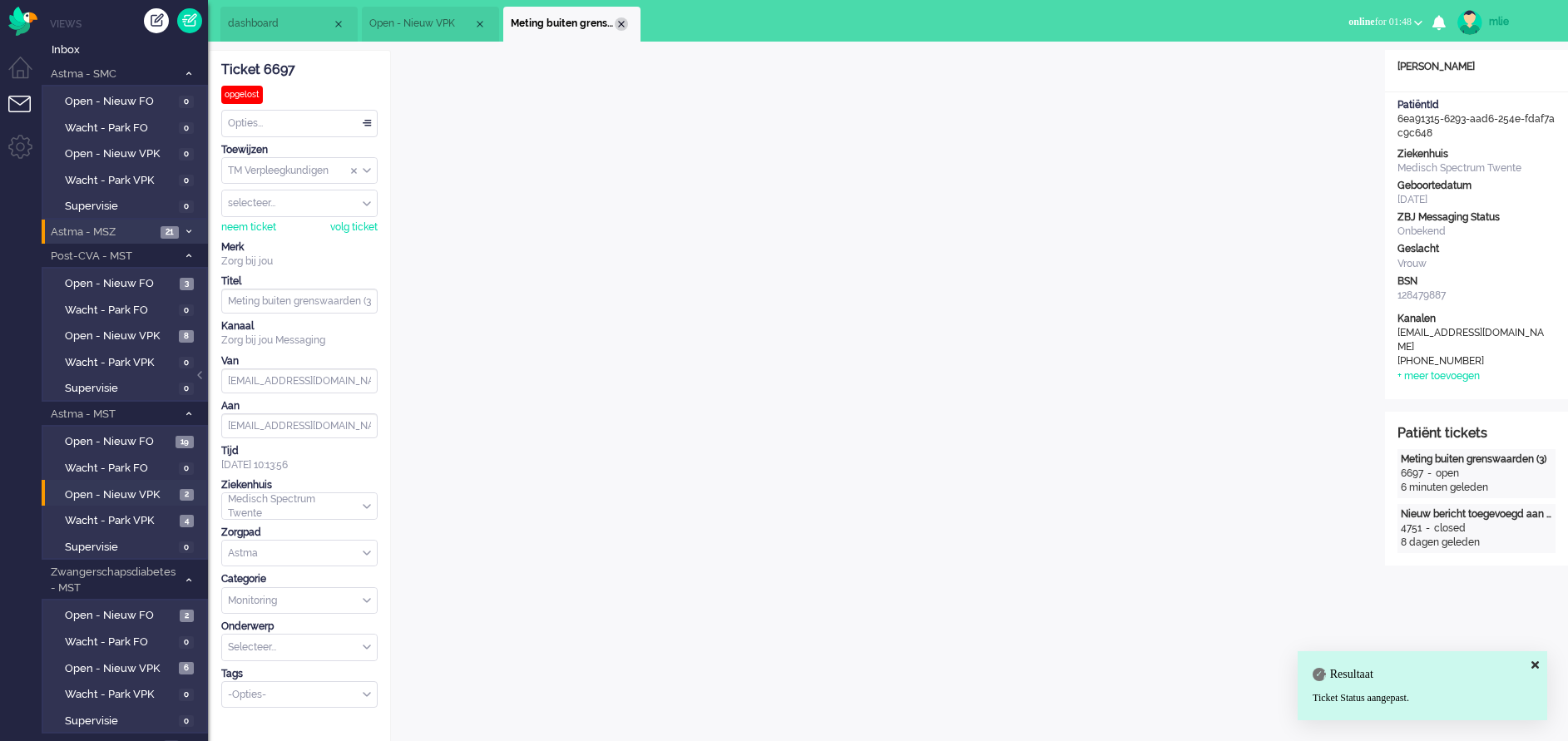
click at [619, 22] on div "Close tab" at bounding box center [621, 24] width 13 height 13
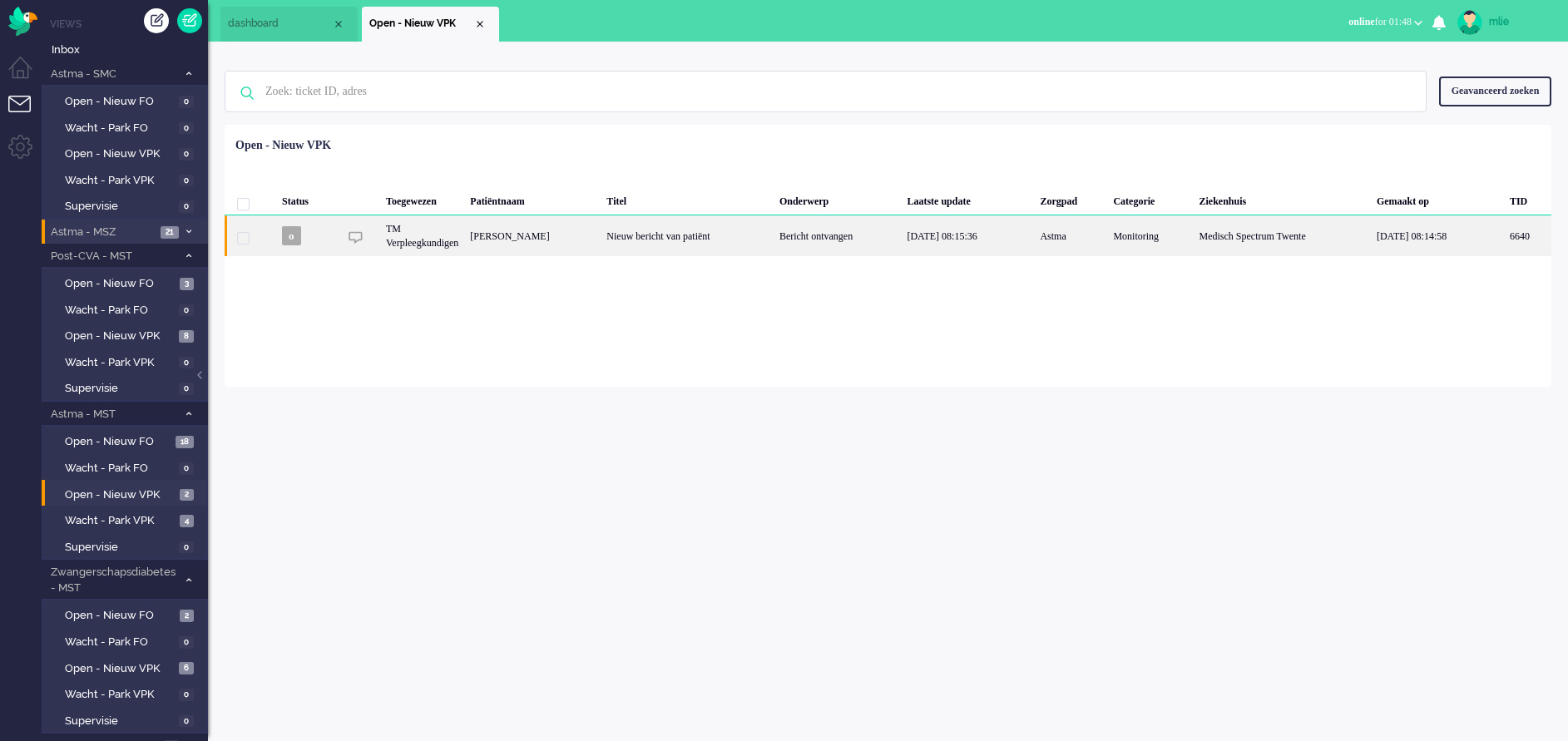
click at [758, 238] on div "Nieuw bericht van patiënt" at bounding box center [687, 236] width 173 height 41
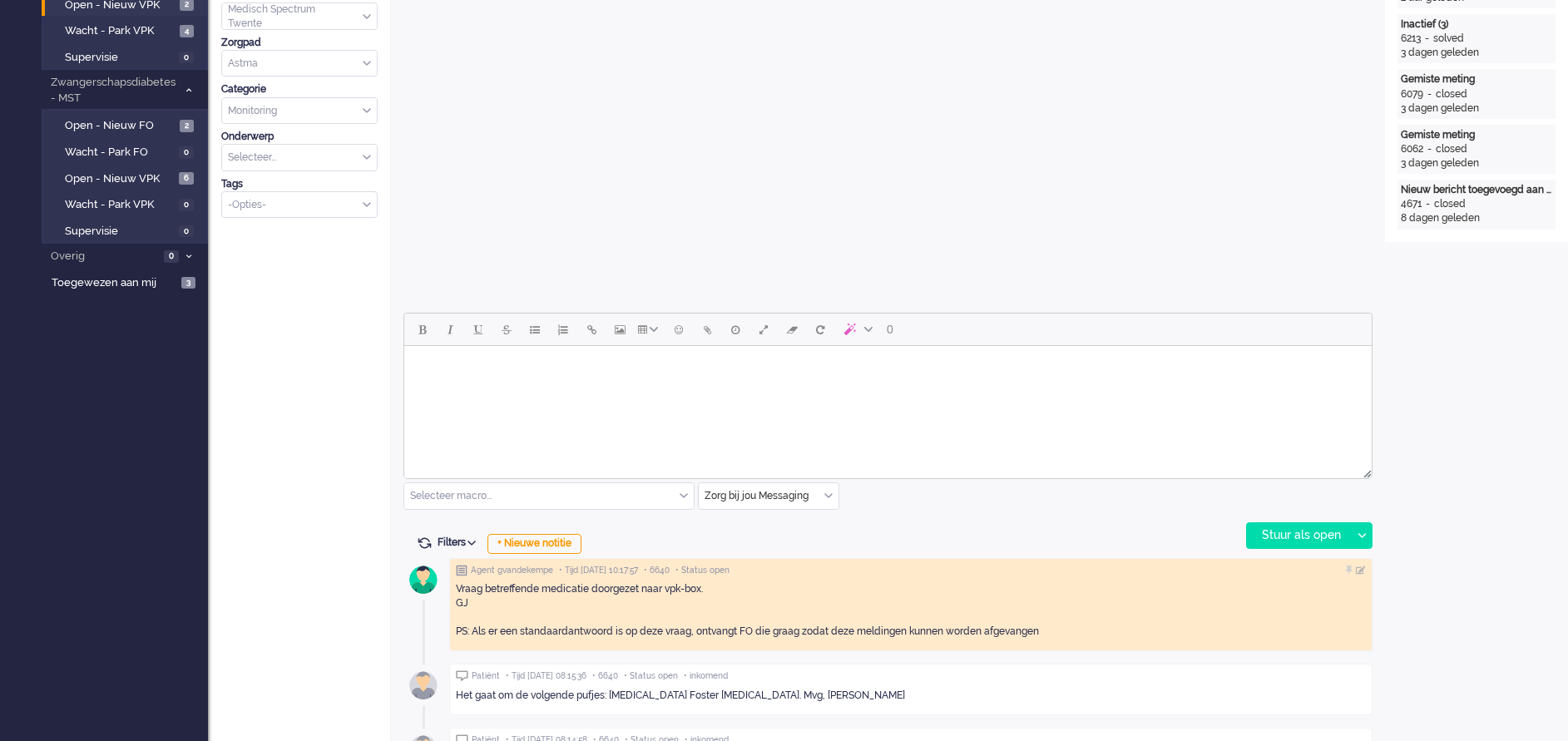
scroll to position [498, 0]
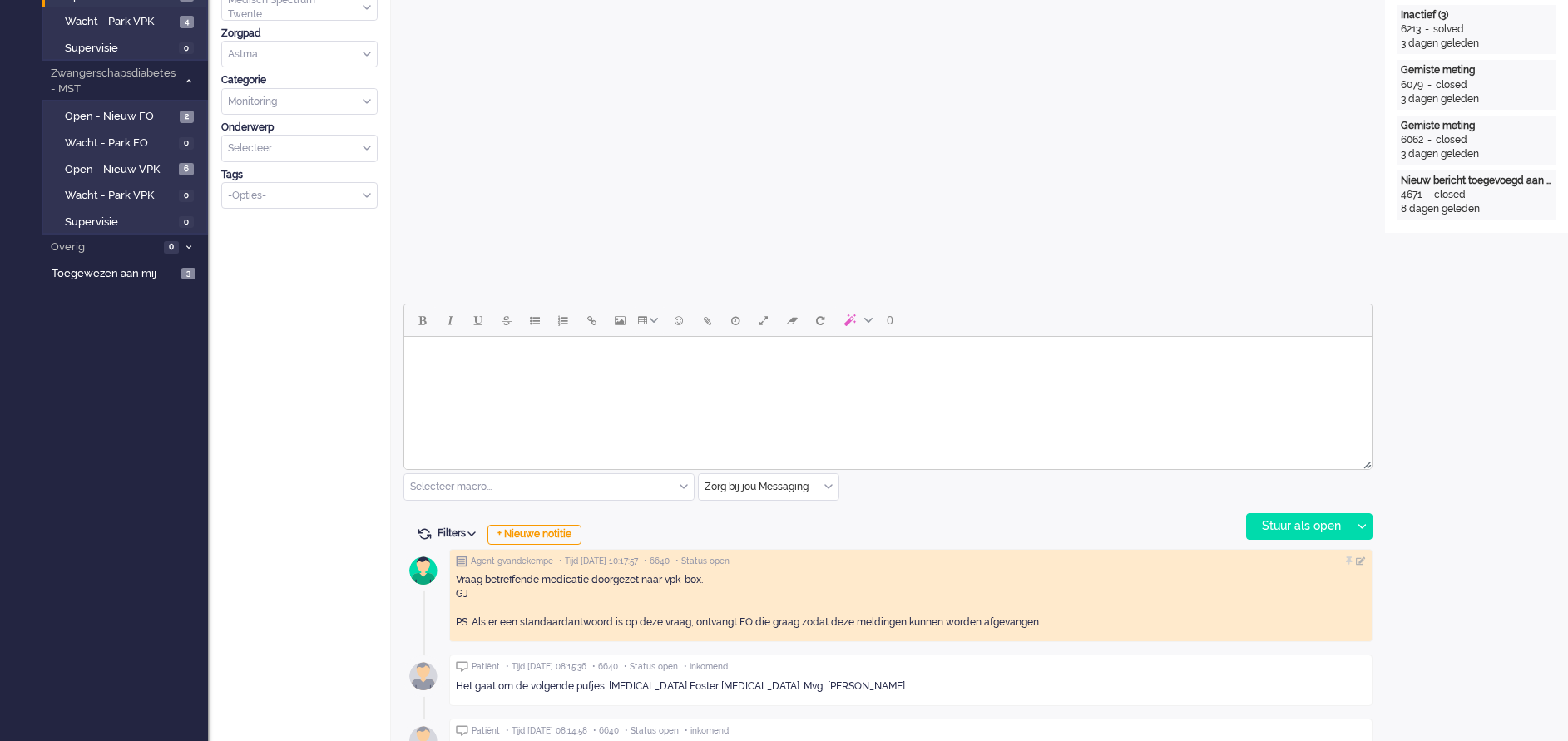
click at [521, 374] on html at bounding box center [887, 357] width 967 height 42
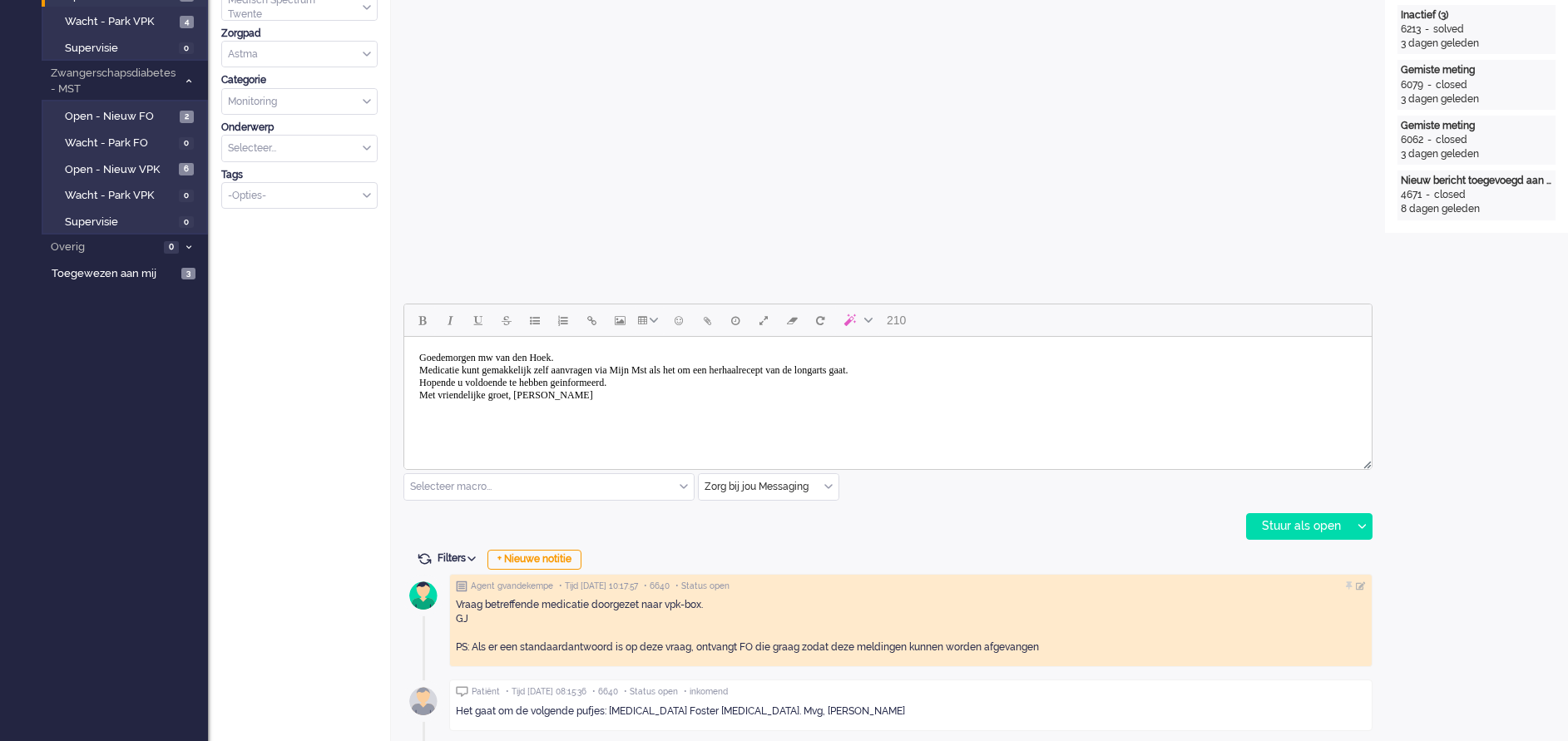
click at [695, 370] on body "Goedemorgen mw van den Hoek. Medicatie kunt gemakkelijk zelf aanvragen via Mijn…" at bounding box center [887, 377] width 954 height 66
click at [635, 384] on body "Goedemorgen mw van den Hoek. Medicatie kunt gemakkelijk zelf aanvragen via Mijn…" at bounding box center [887, 377] width 954 height 66
click at [1277, 524] on div "Stuur als open" at bounding box center [1298, 526] width 104 height 25
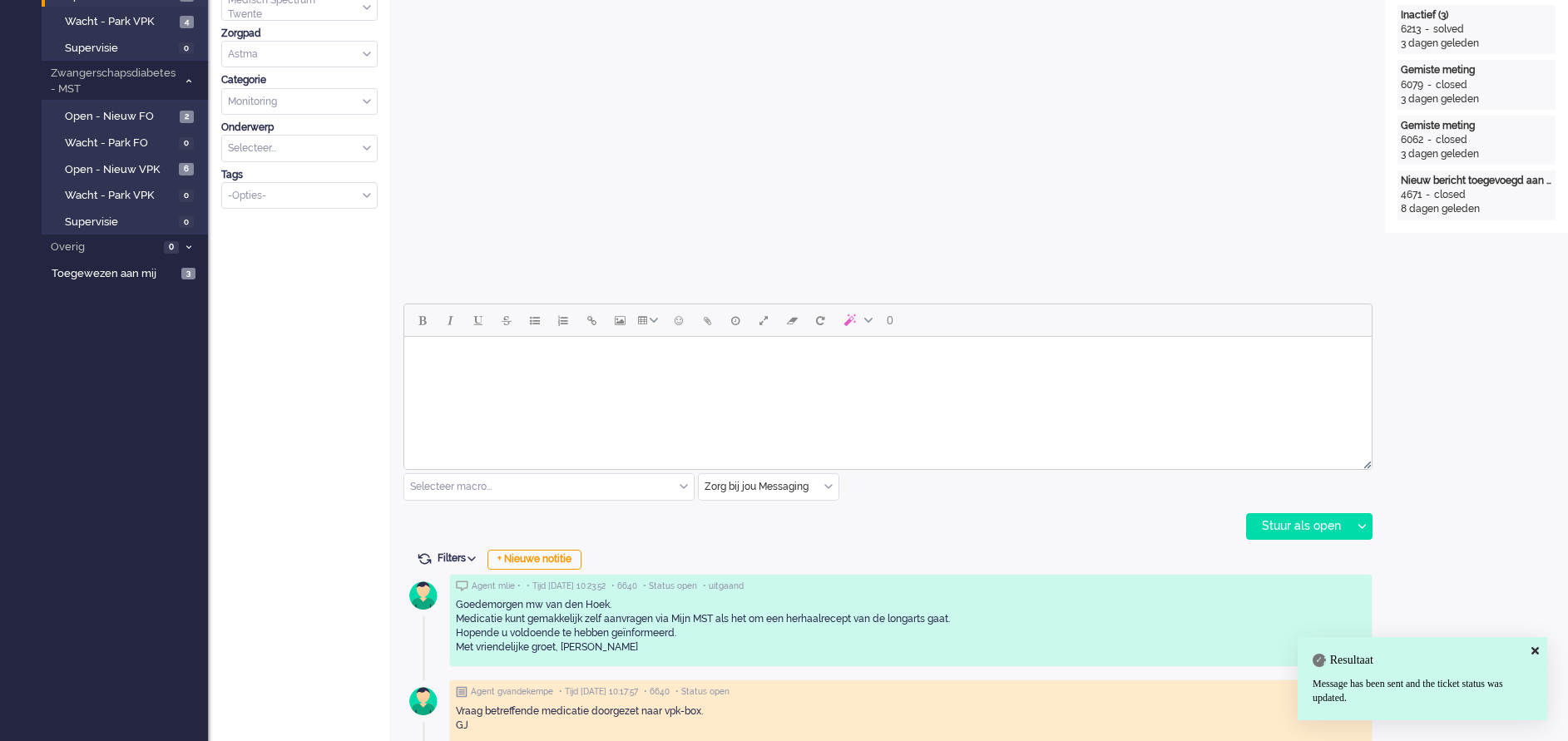
scroll to position [0, 0]
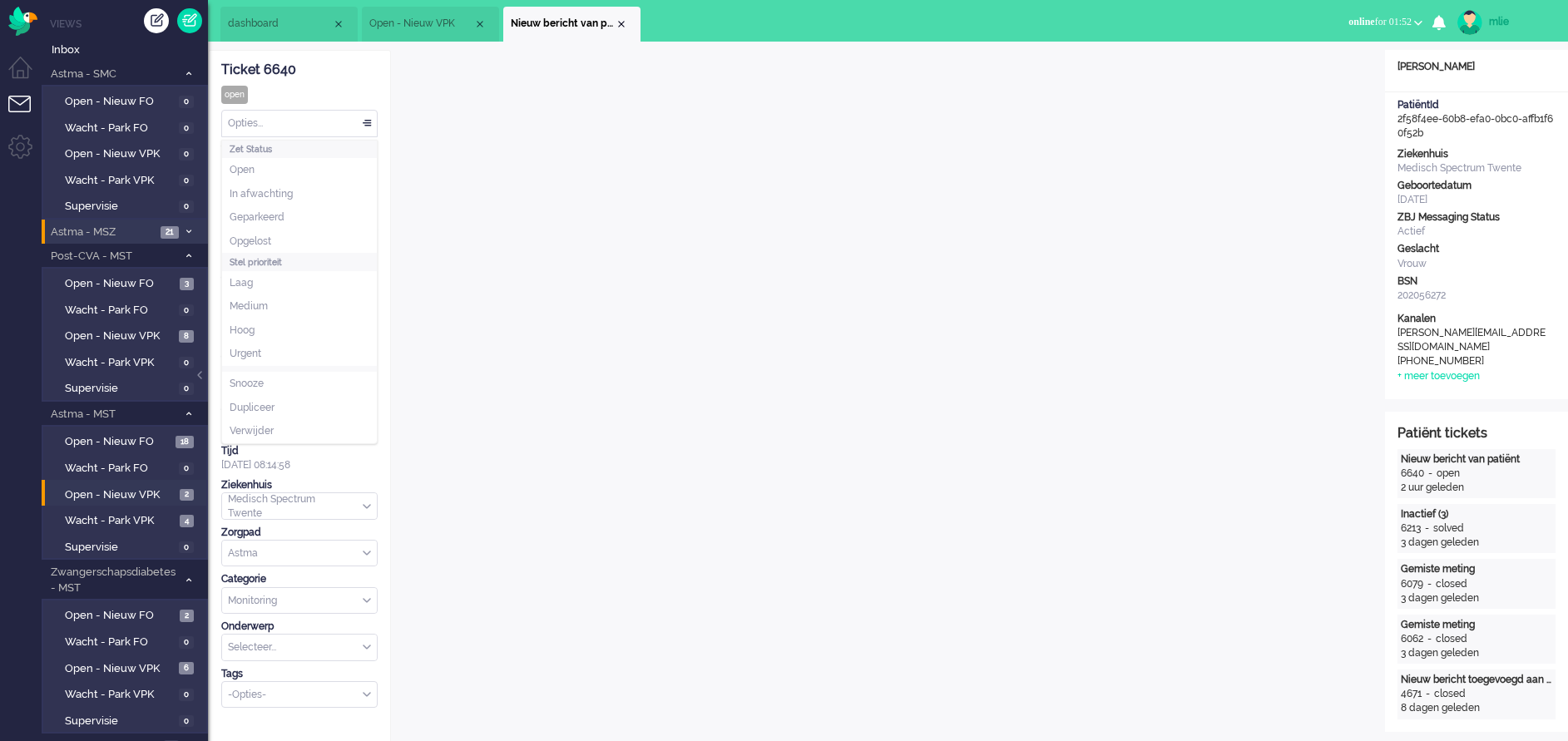
click at [367, 119] on div "Opties..." at bounding box center [299, 124] width 155 height 26
click at [252, 240] on span "Opgelost" at bounding box center [250, 242] width 41 height 14
click at [621, 21] on div "Close tab" at bounding box center [621, 24] width 13 height 13
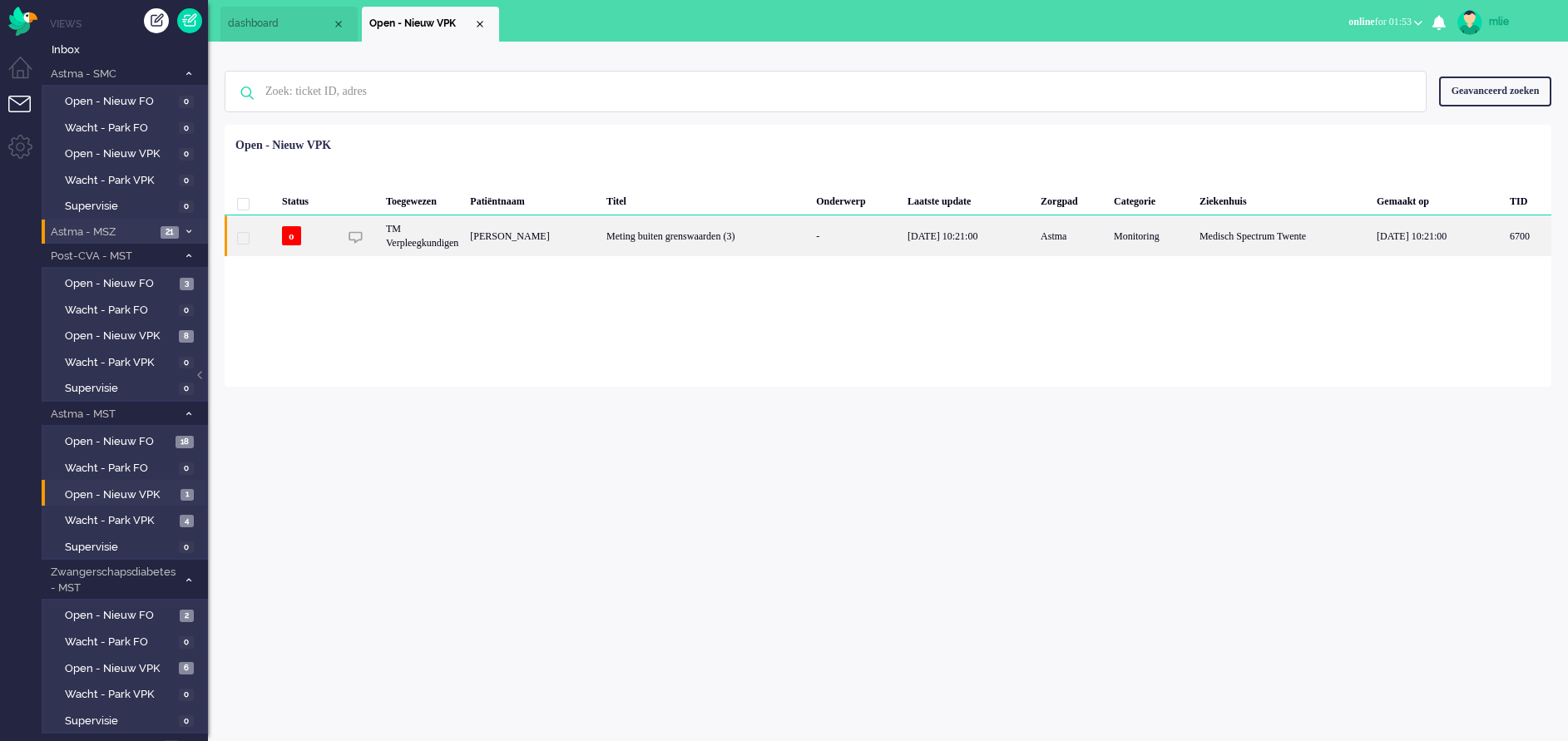
click at [940, 224] on div "19/08/2025 10:21:00" at bounding box center [968, 236] width 133 height 41
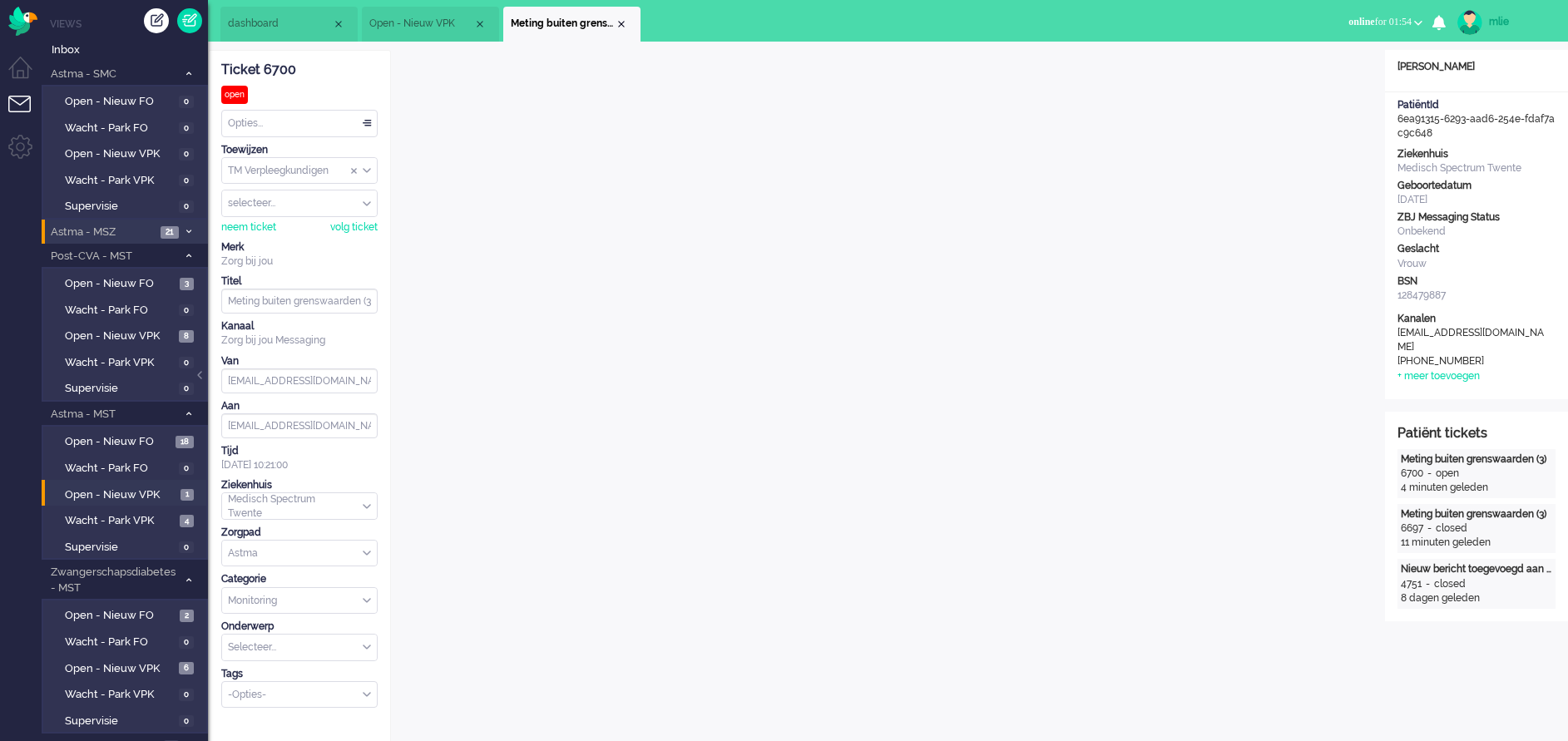
click at [372, 120] on div "Opties..." at bounding box center [299, 124] width 155 height 26
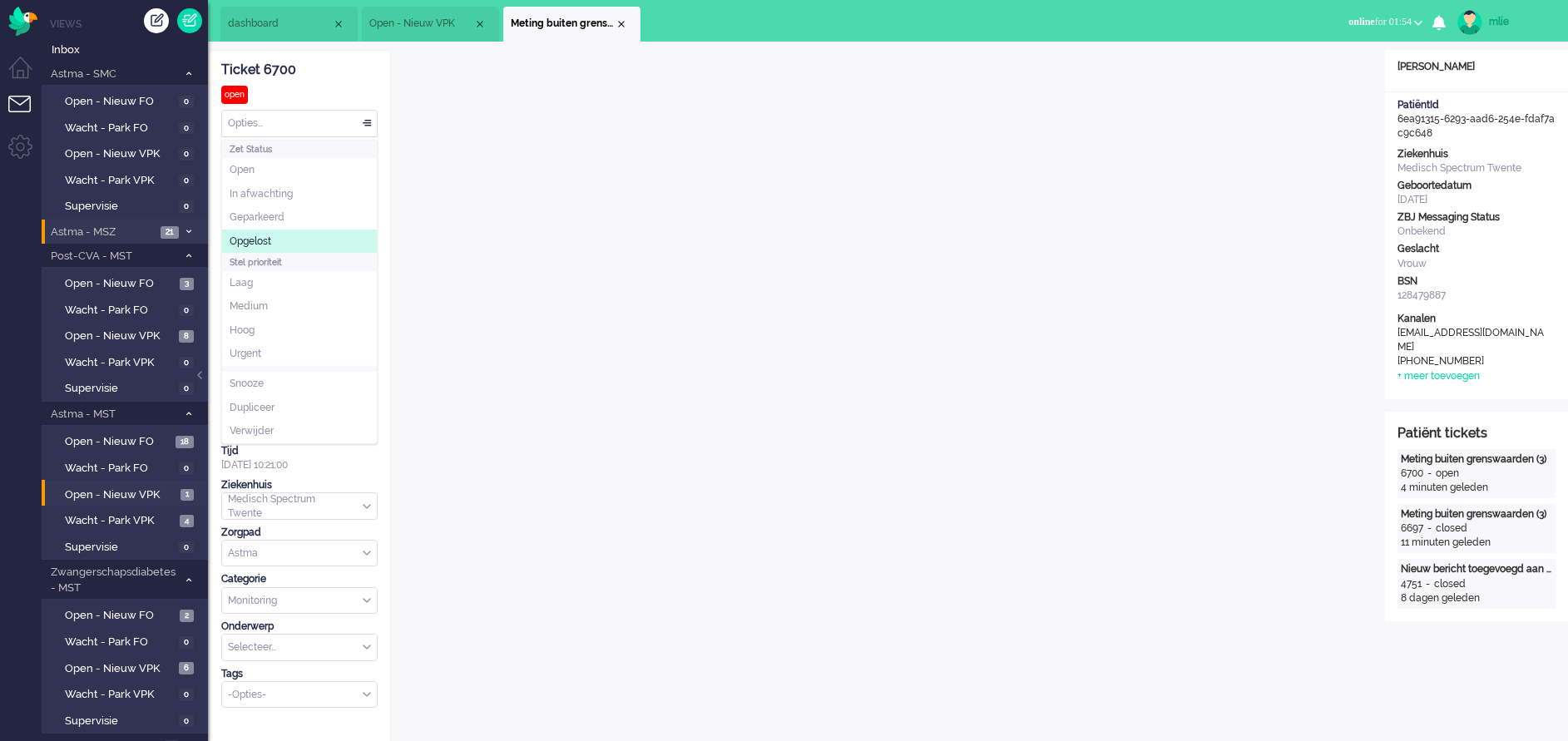
click at [277, 238] on li "Opgelost" at bounding box center [299, 241] width 155 height 24
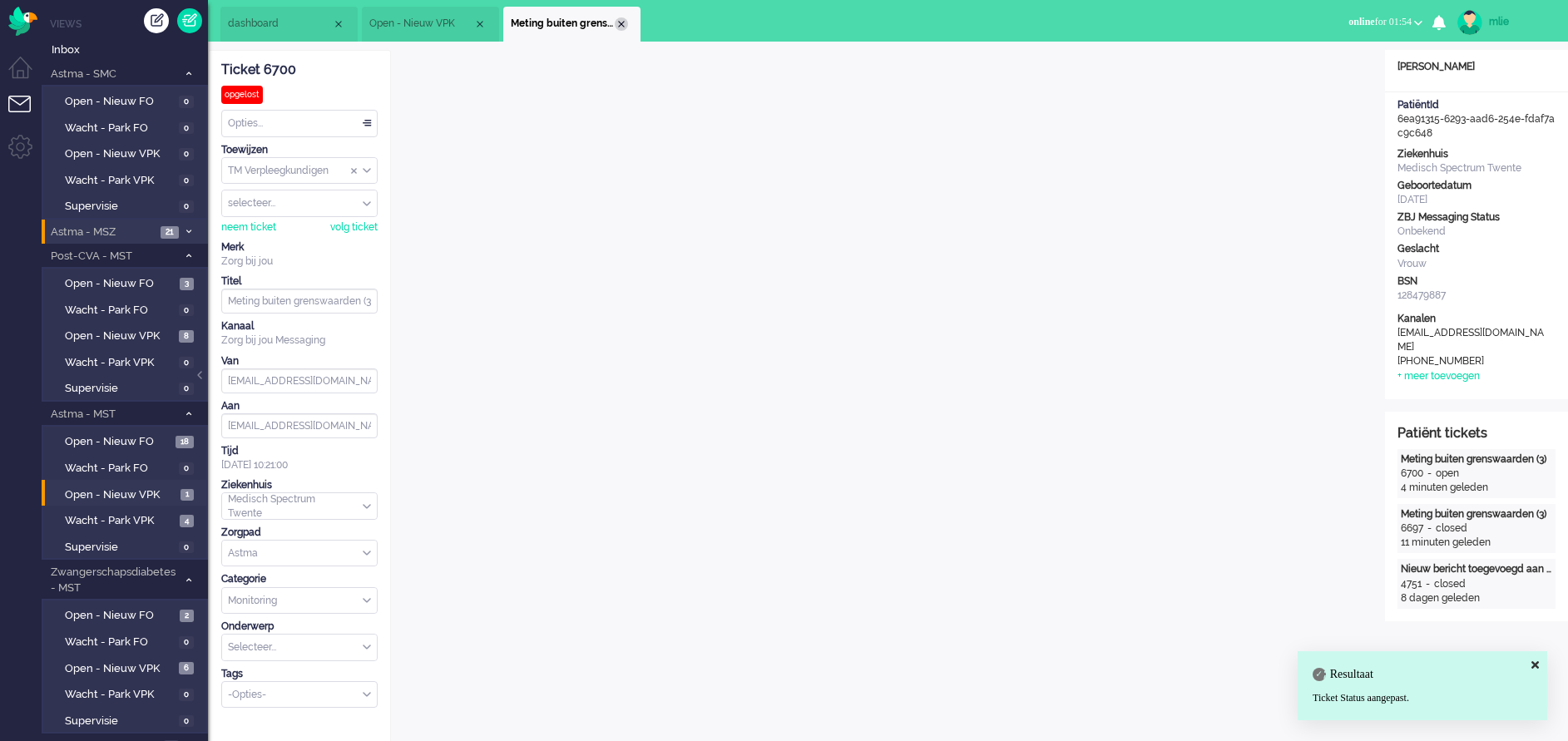
click at [621, 26] on div "Close tab" at bounding box center [621, 24] width 13 height 13
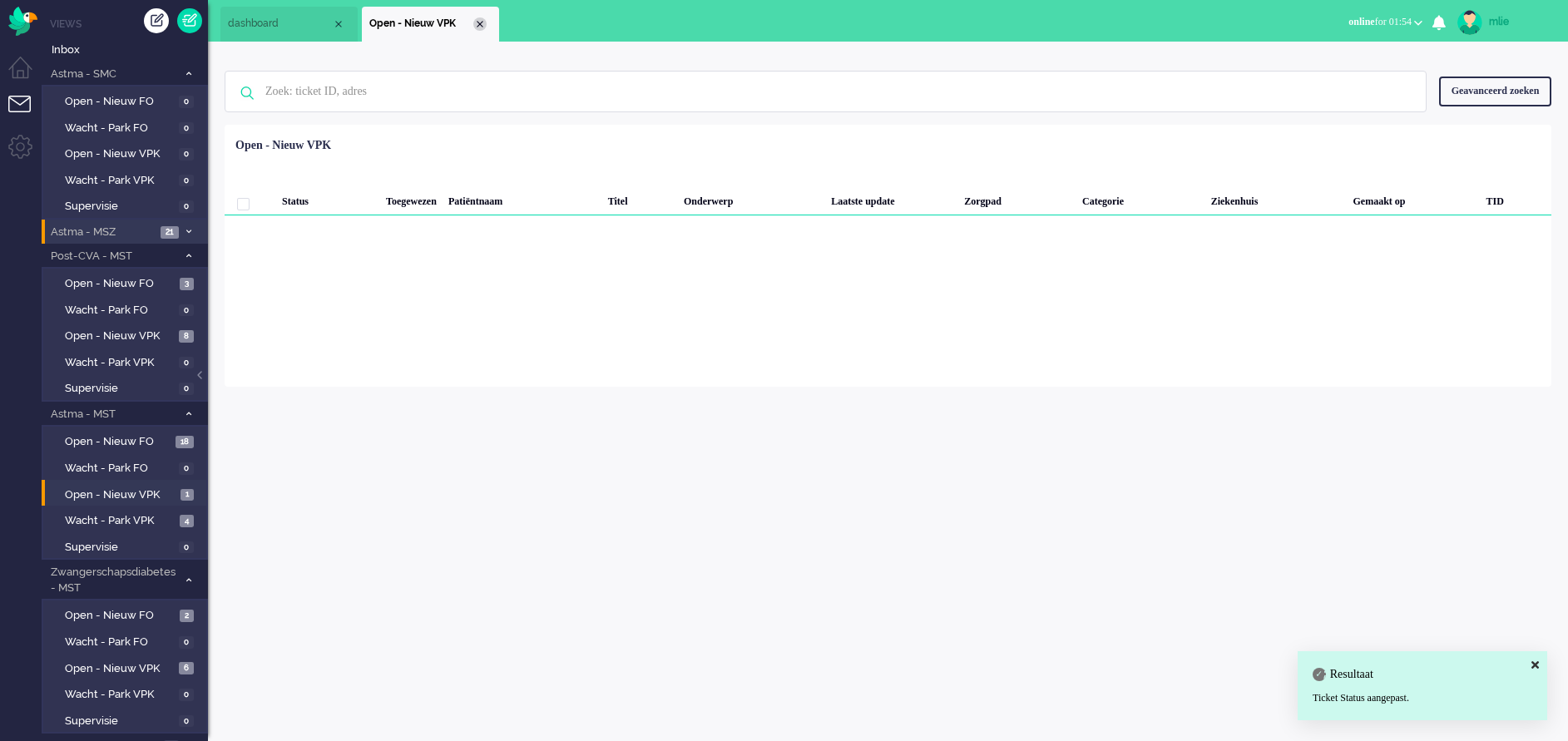
click at [484, 26] on div "Close tab" at bounding box center [480, 24] width 13 height 13
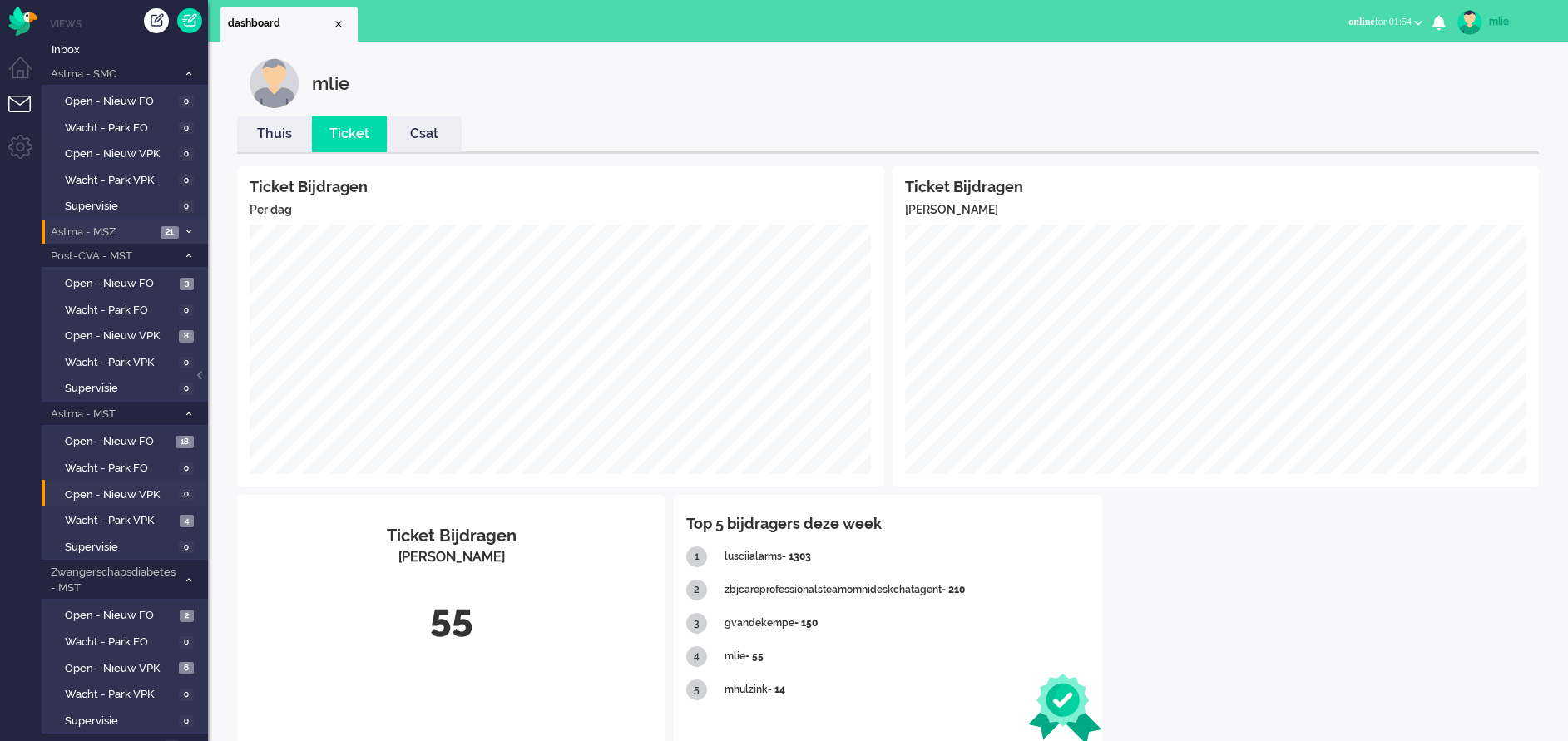
click at [189, 226] on li "Astma - MSZ 21" at bounding box center [124, 231] width 167 height 24
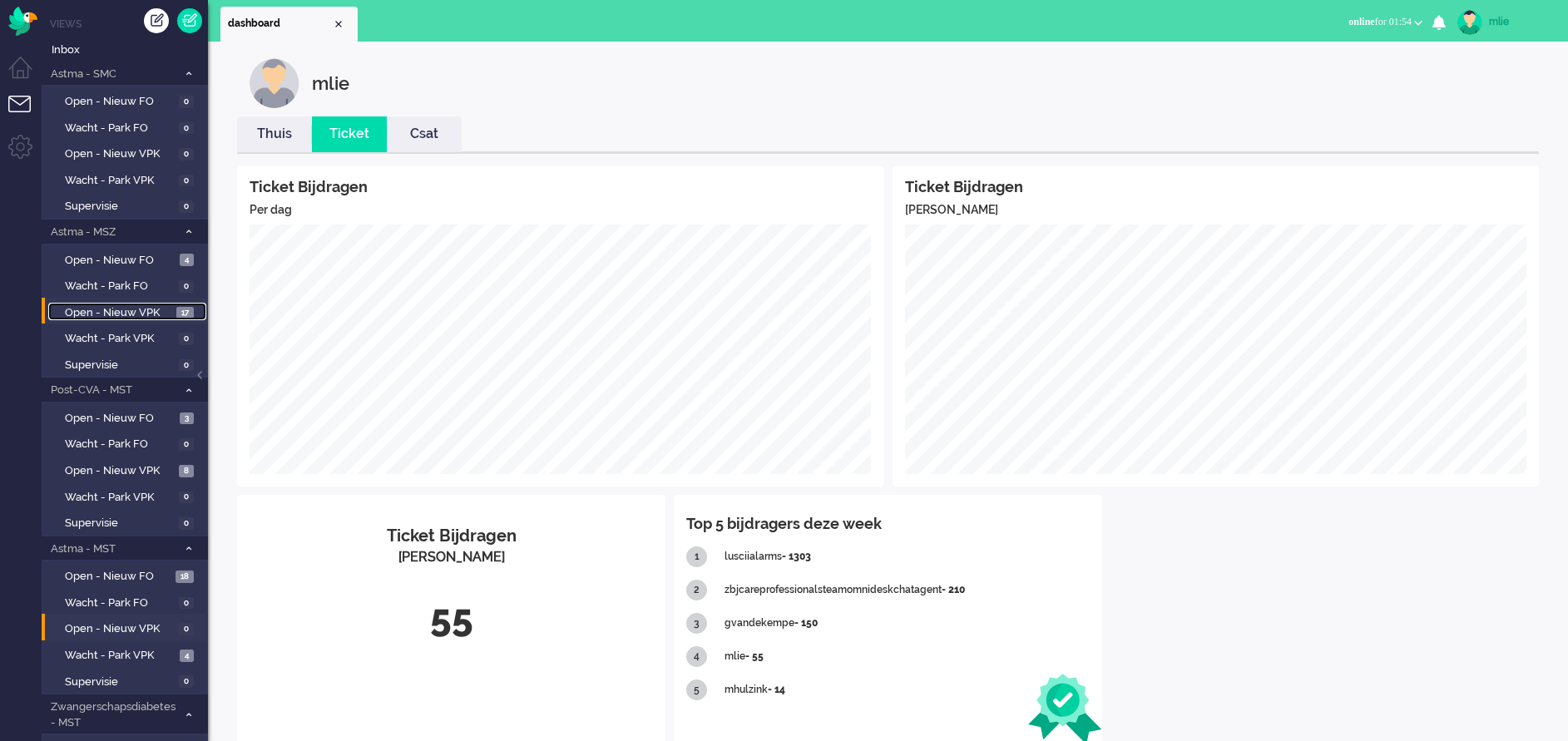
click at [146, 310] on span "Open - Nieuw VPK" at bounding box center [118, 313] width 107 height 16
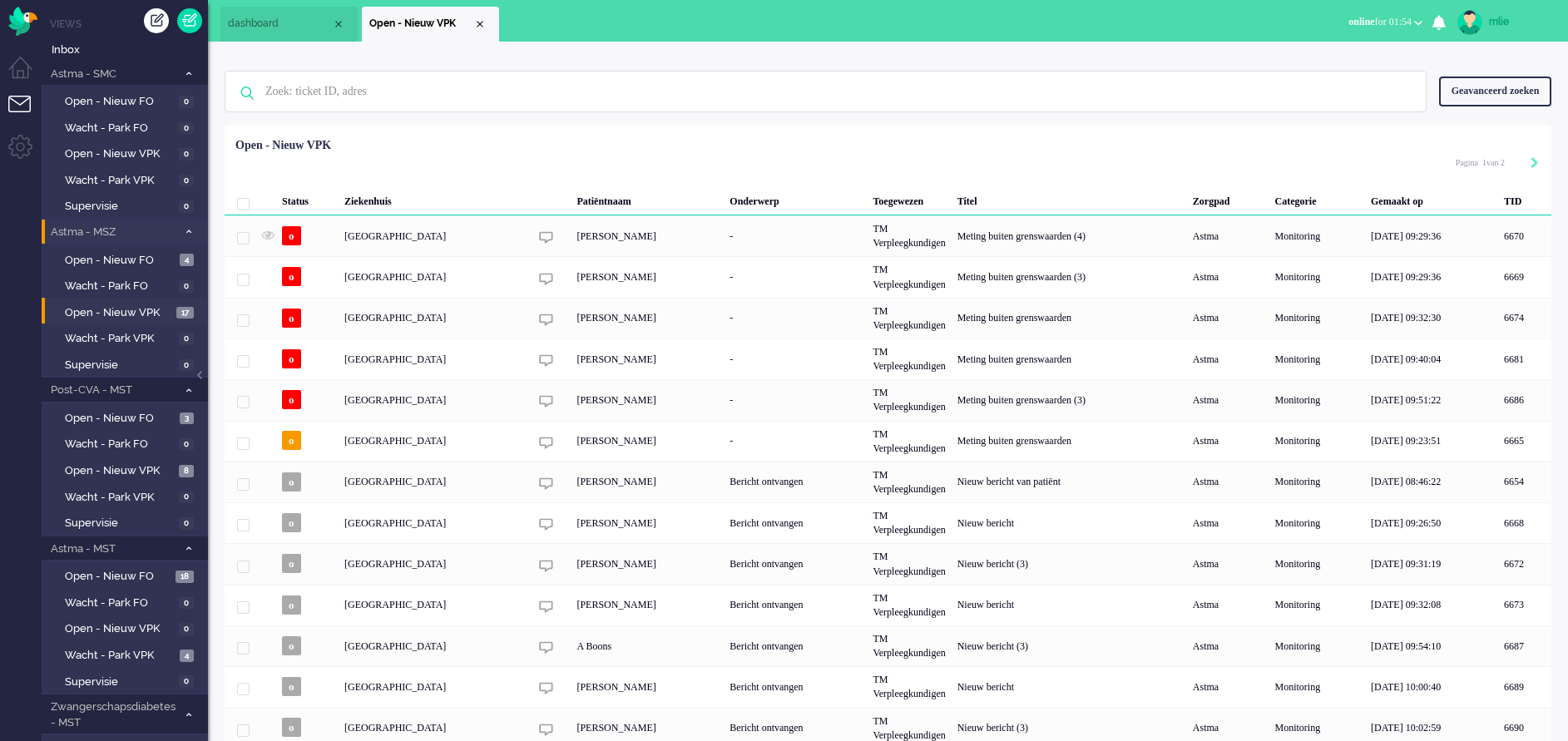
click at [192, 226] on li "Astma - MSZ 21" at bounding box center [124, 231] width 167 height 24
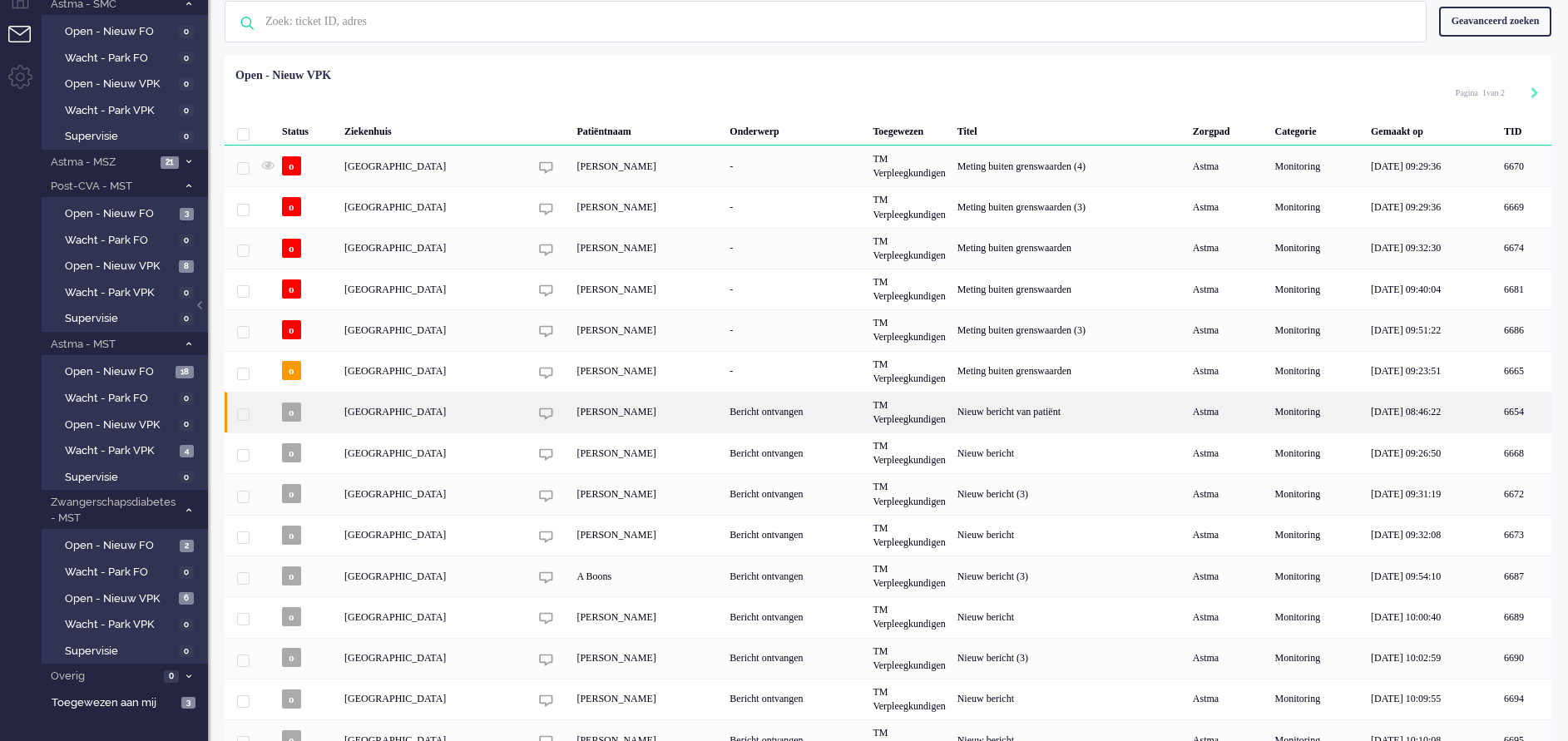
scroll to position [148, 0]
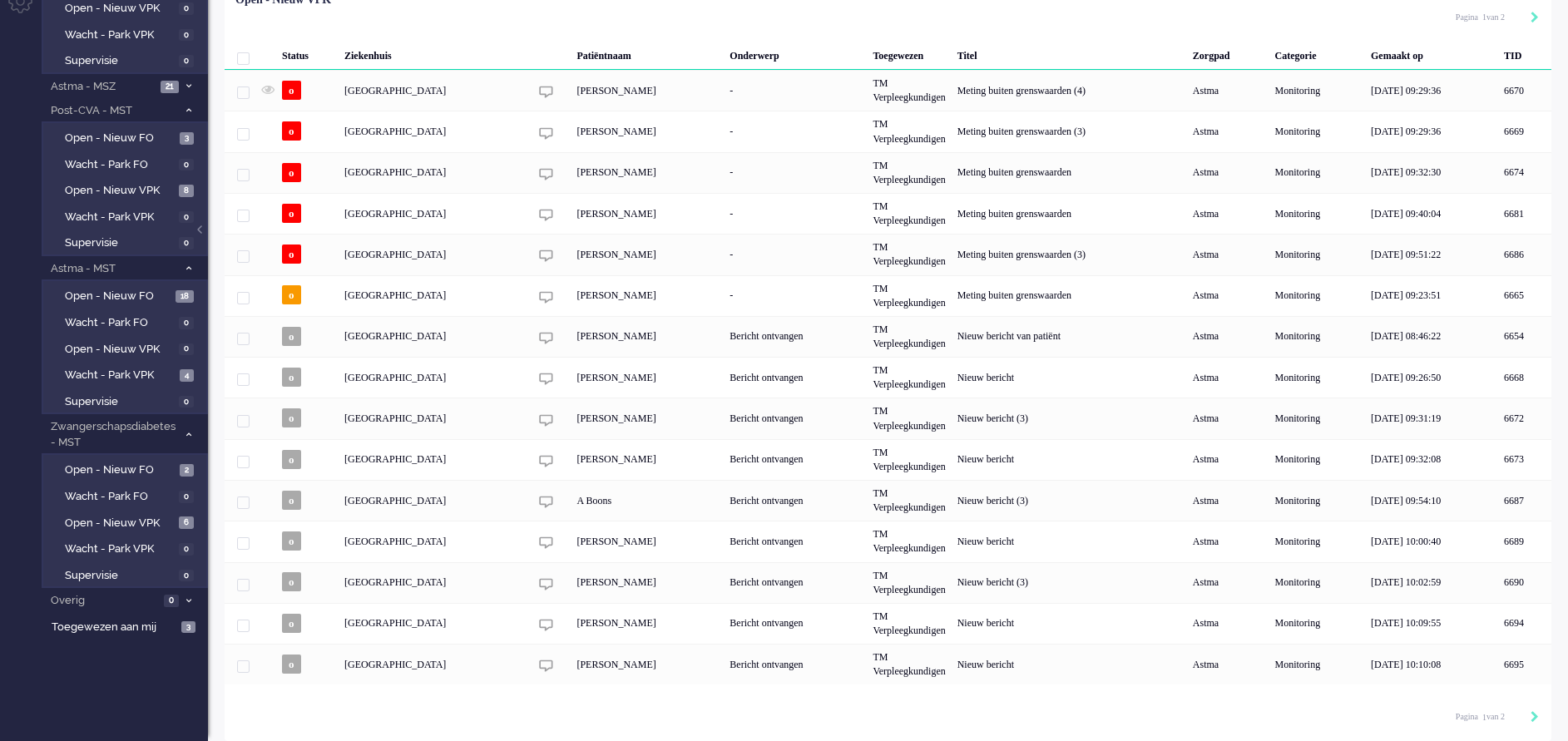
click at [670, 568] on div "[PERSON_NAME]" at bounding box center [647, 583] width 153 height 41
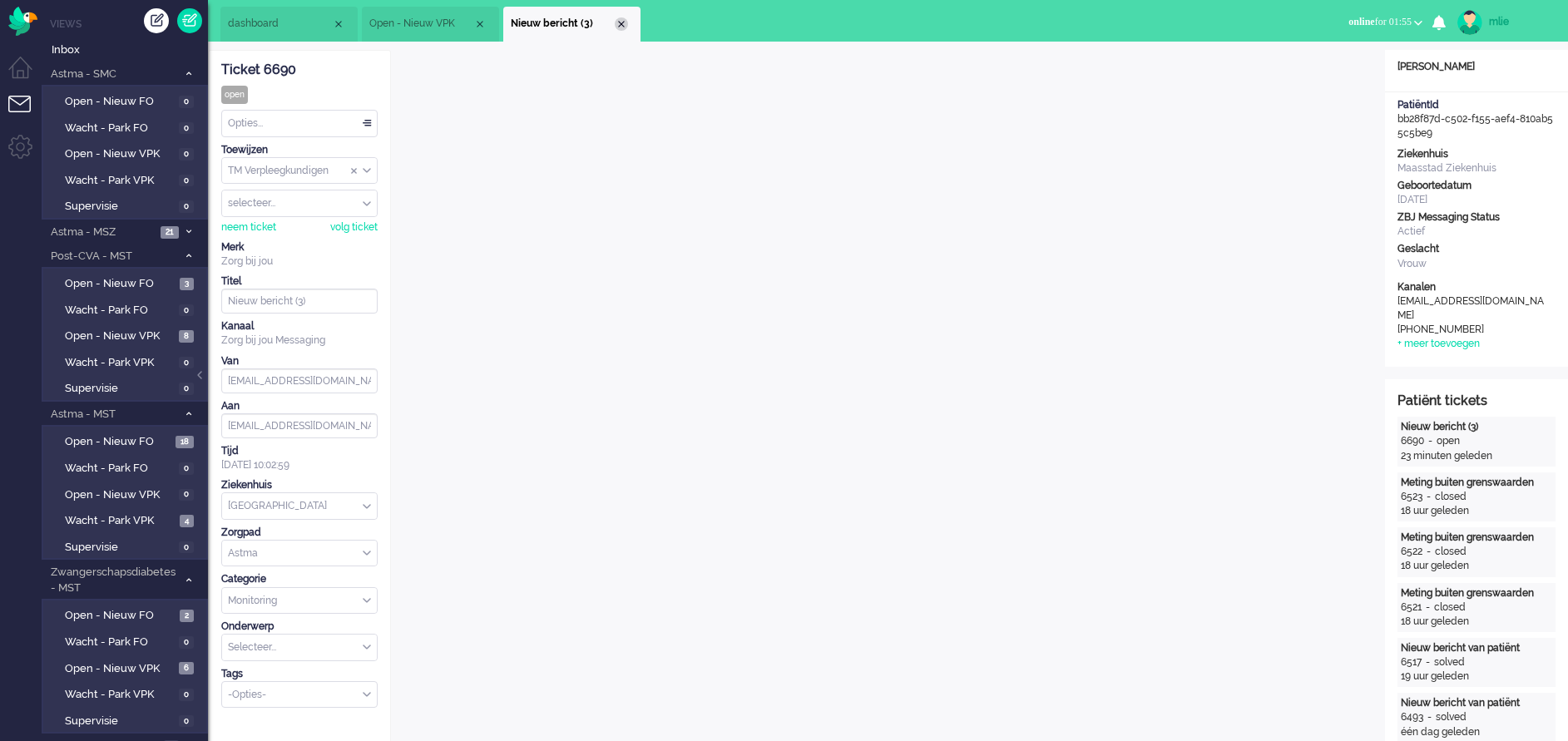
click at [626, 26] on div "Close tab" at bounding box center [621, 24] width 13 height 13
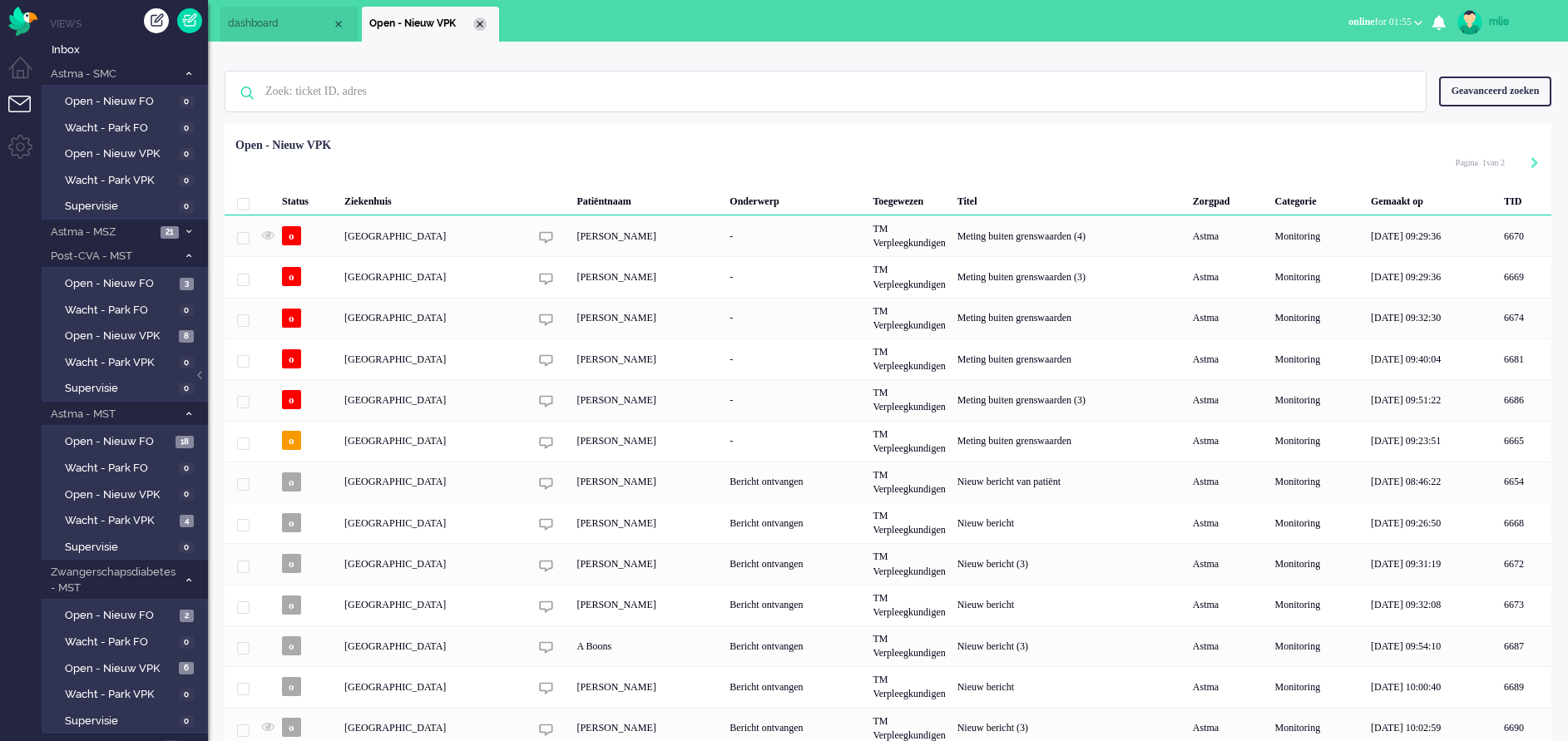
click at [479, 21] on div "Close tab" at bounding box center [480, 24] width 13 height 13
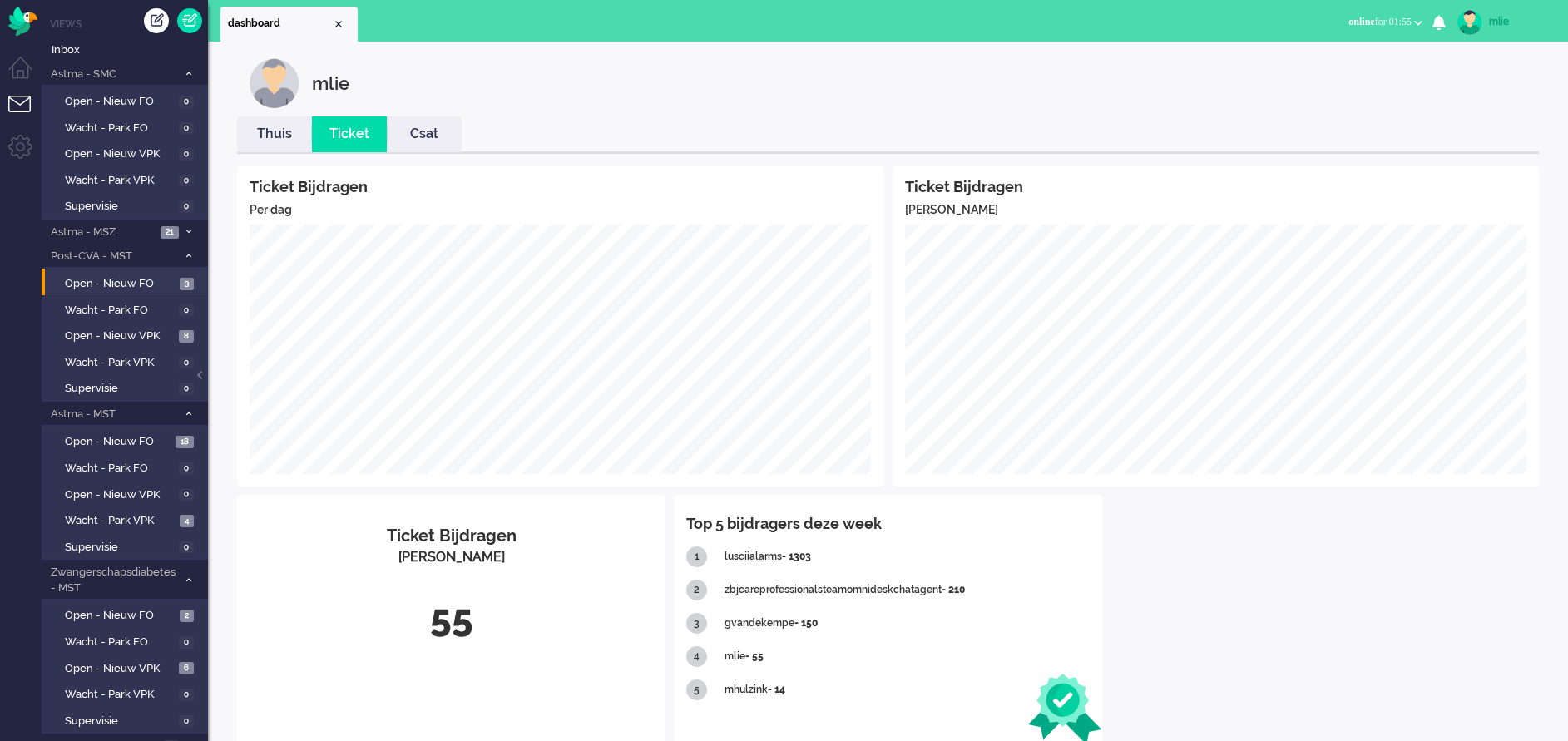
scroll to position [42, 0]
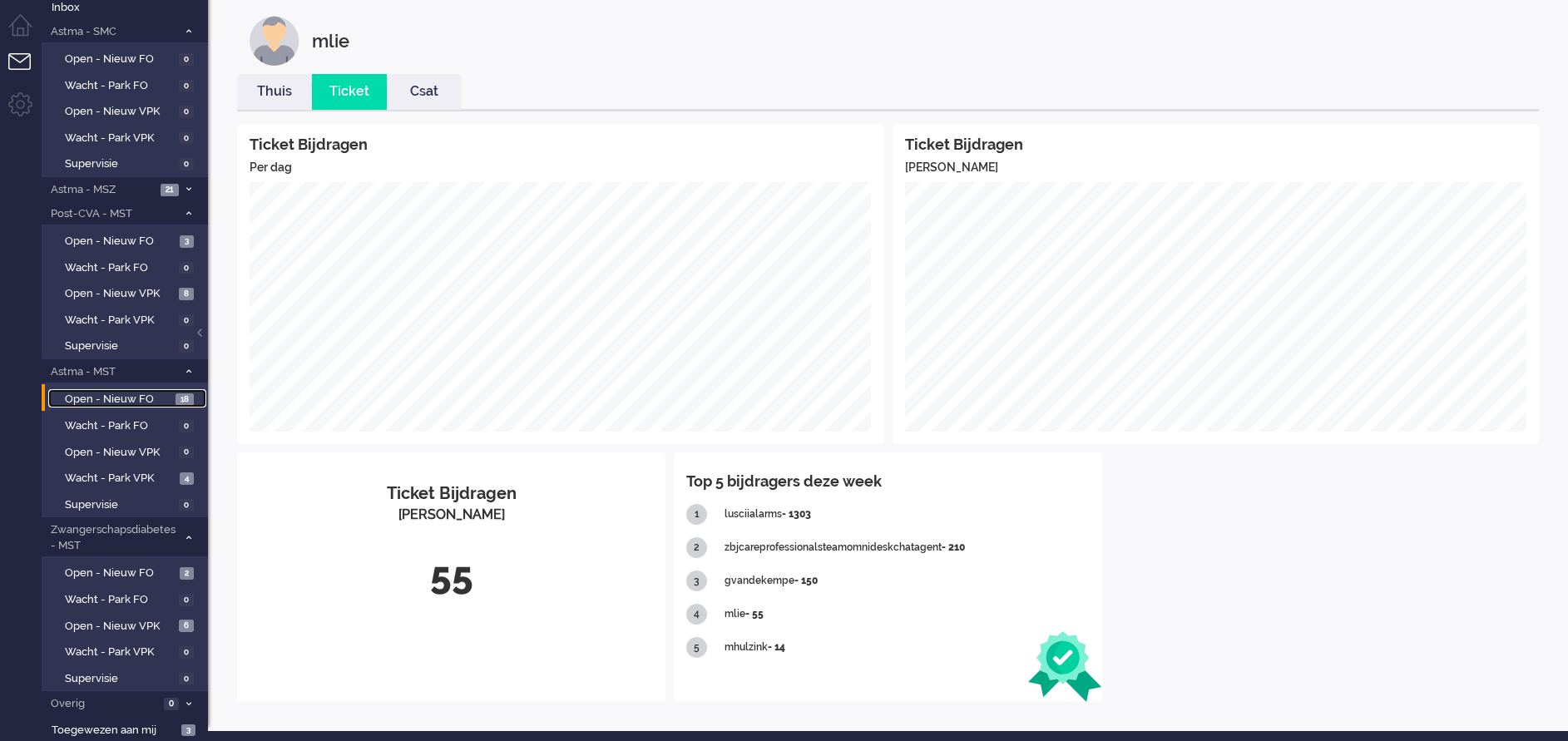
click at [113, 399] on span "Open - Nieuw FO" at bounding box center [117, 400] width 107 height 16
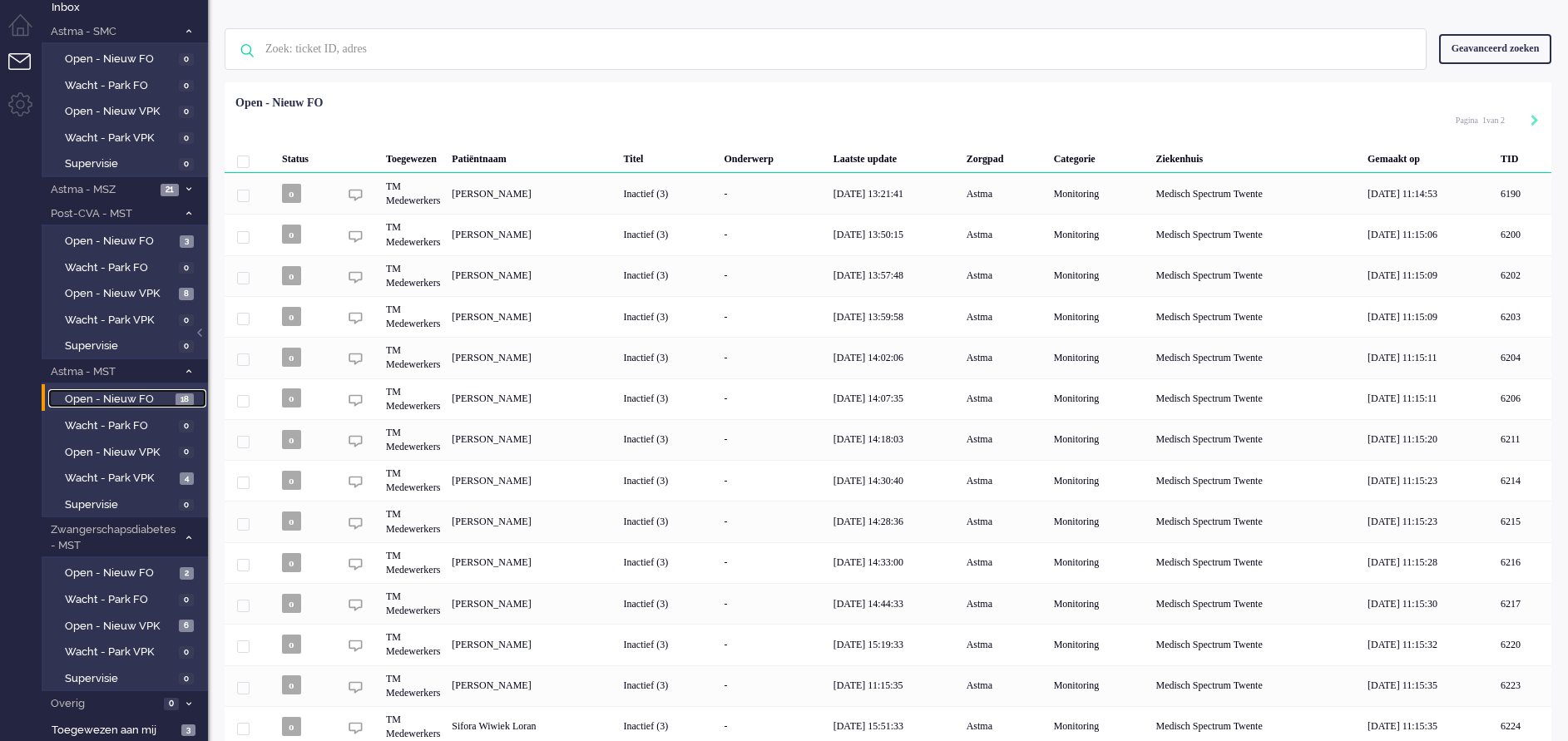
click at [113, 399] on span "Open - Nieuw FO" at bounding box center [117, 400] width 107 height 16
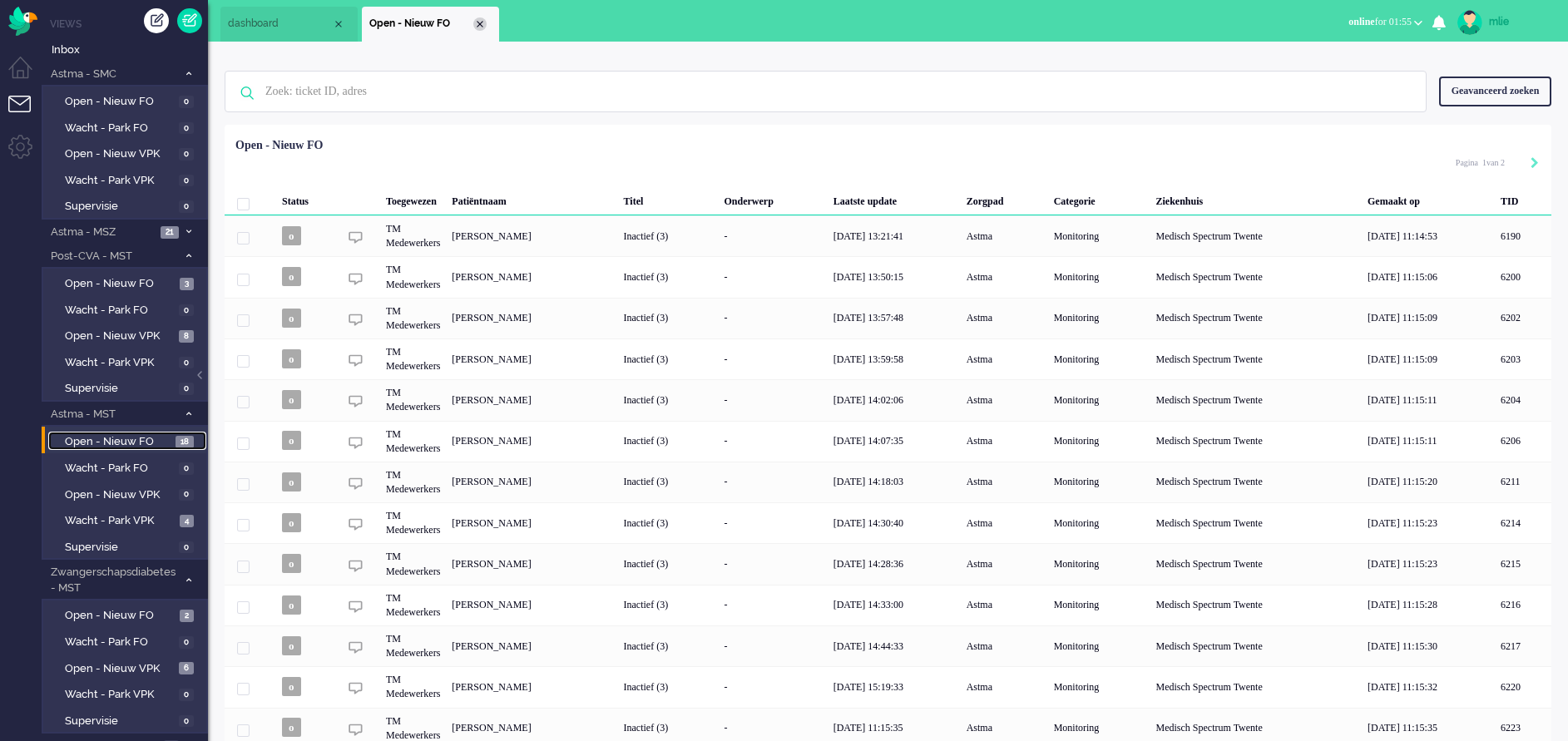
click at [482, 22] on div "Close tab" at bounding box center [480, 24] width 13 height 13
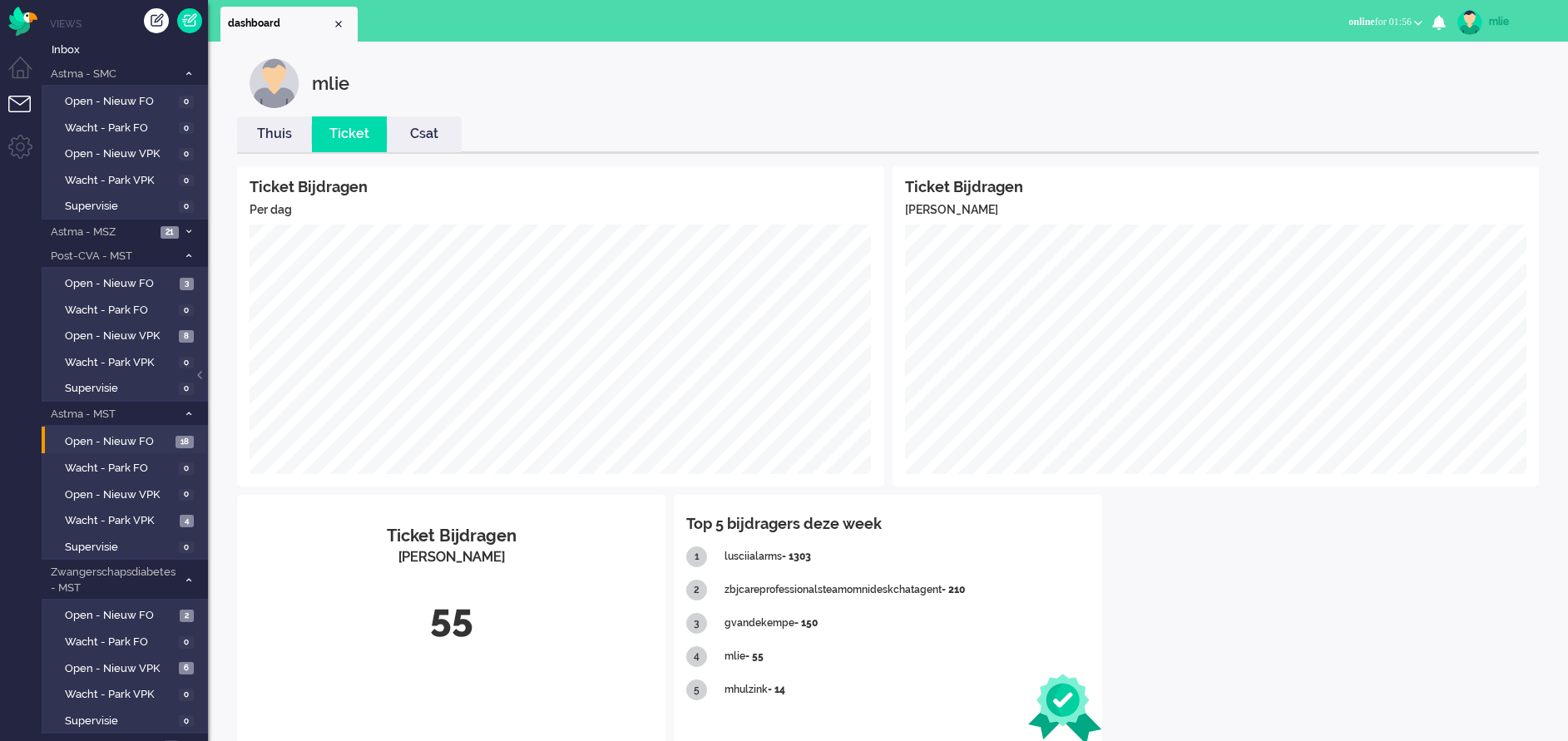
click at [270, 138] on link "Thuis" at bounding box center [275, 133] width 75 height 19
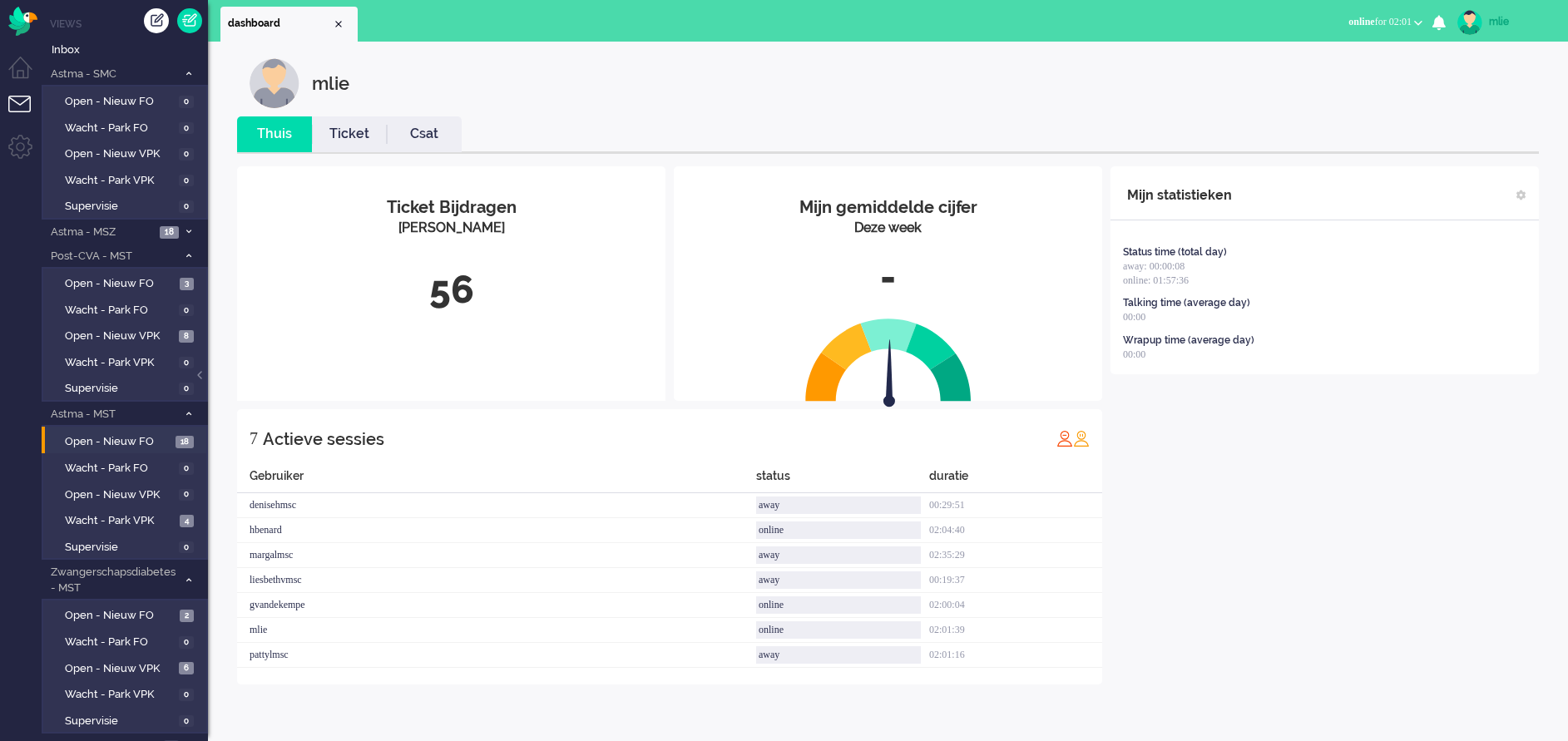
click at [346, 138] on link "Ticket" at bounding box center [349, 133] width 75 height 19
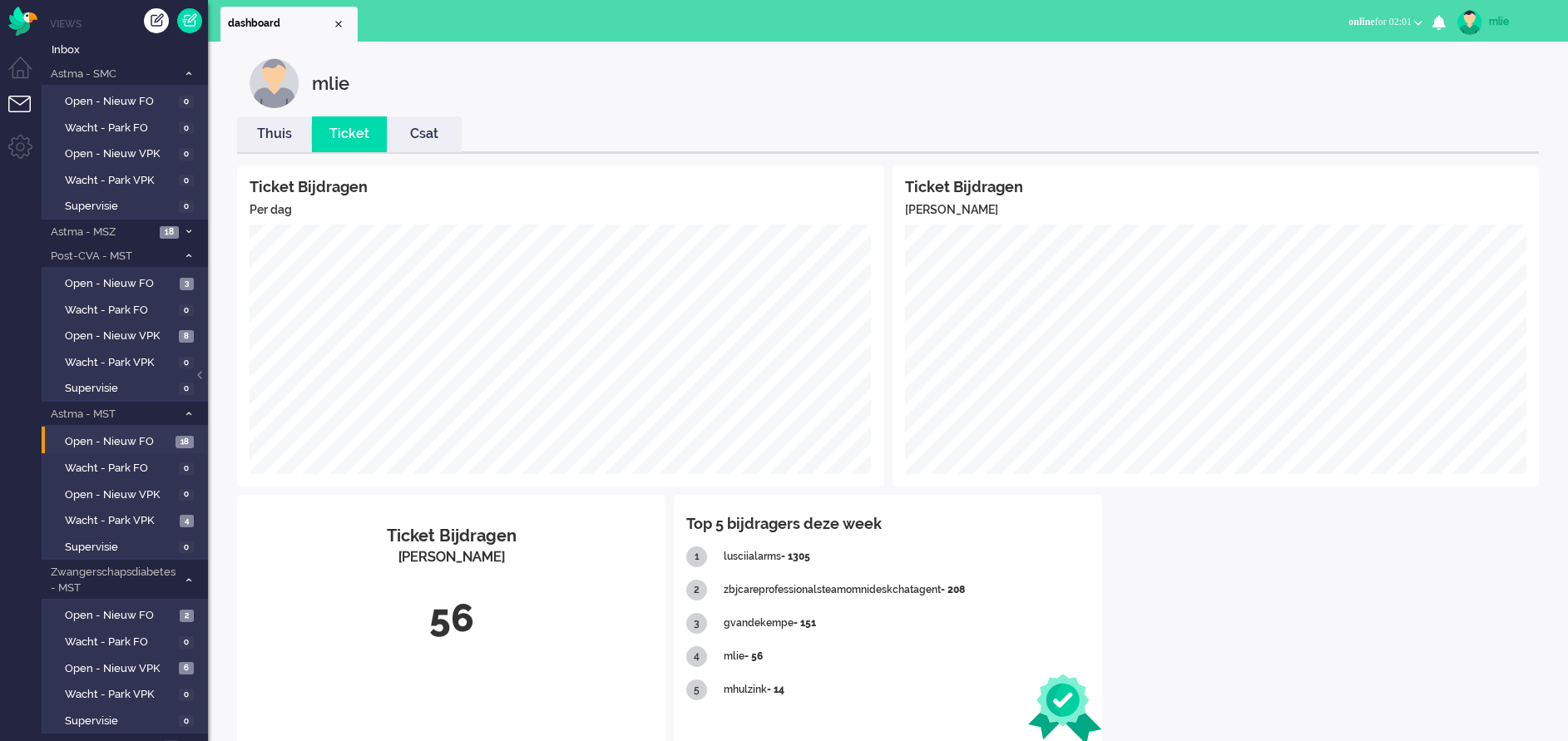
click at [272, 127] on link "Thuis" at bounding box center [275, 133] width 75 height 19
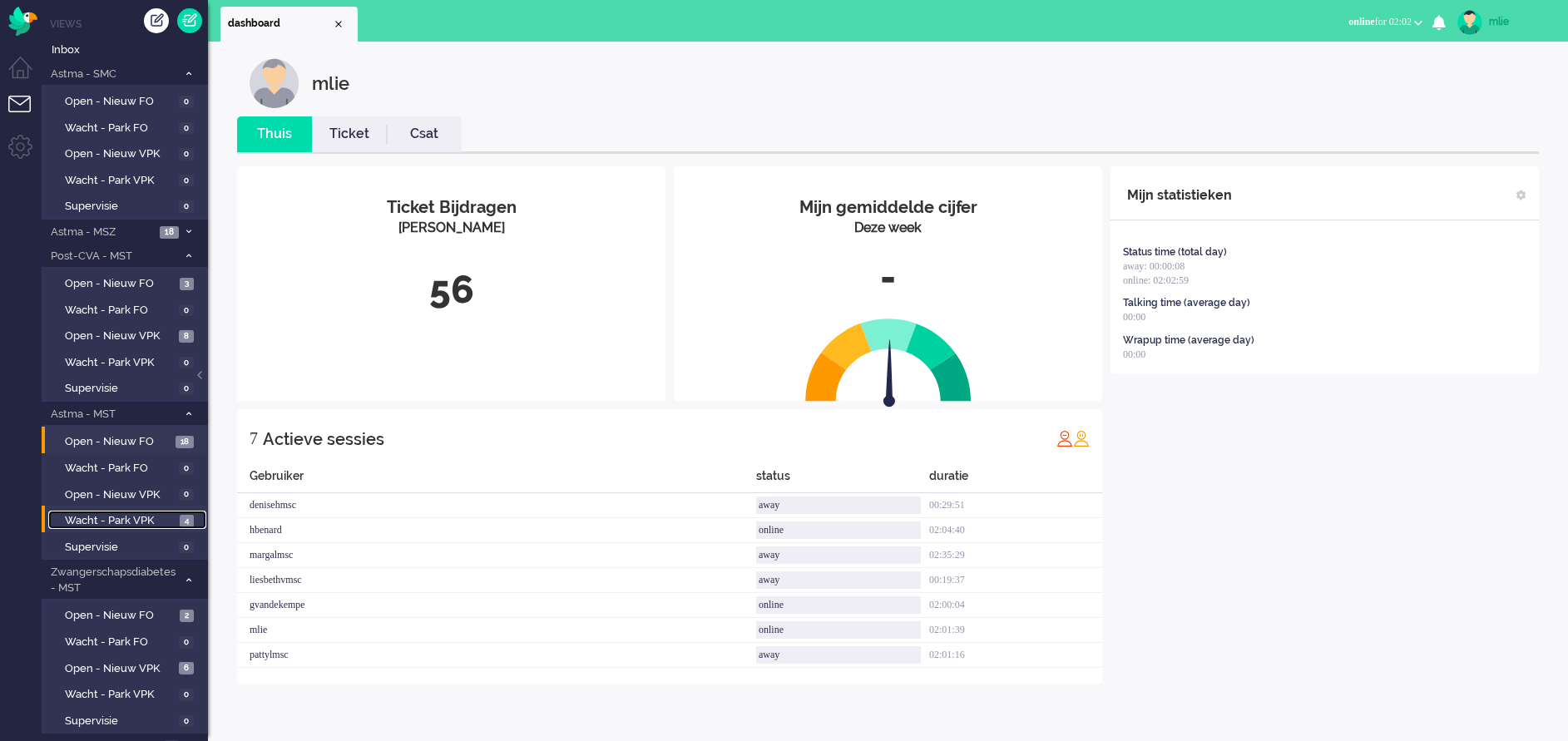
click at [93, 522] on span "Wacht - Park VPK" at bounding box center [120, 521] width 111 height 16
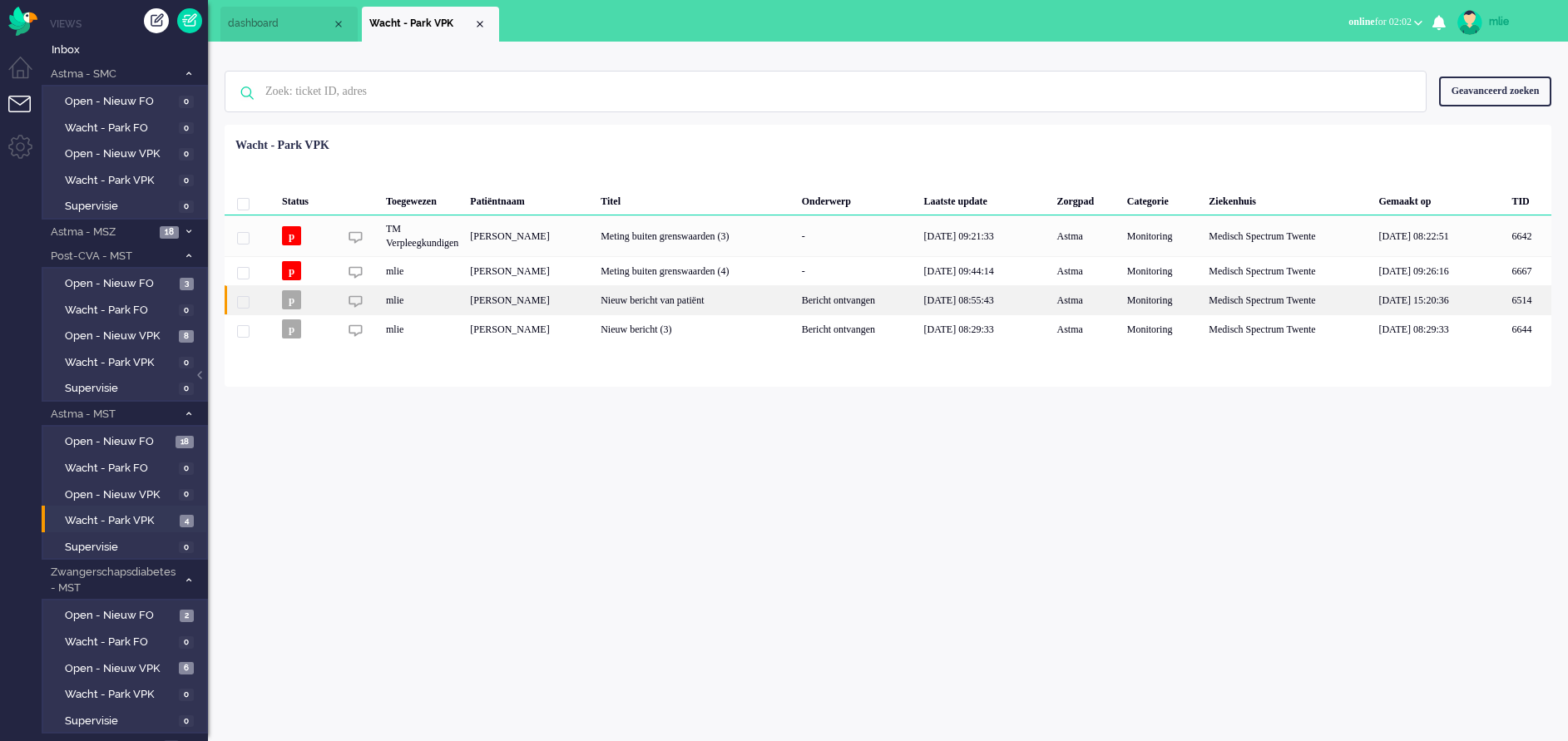
click at [919, 303] on div "Bericht ontvangen" at bounding box center [857, 300] width 123 height 30
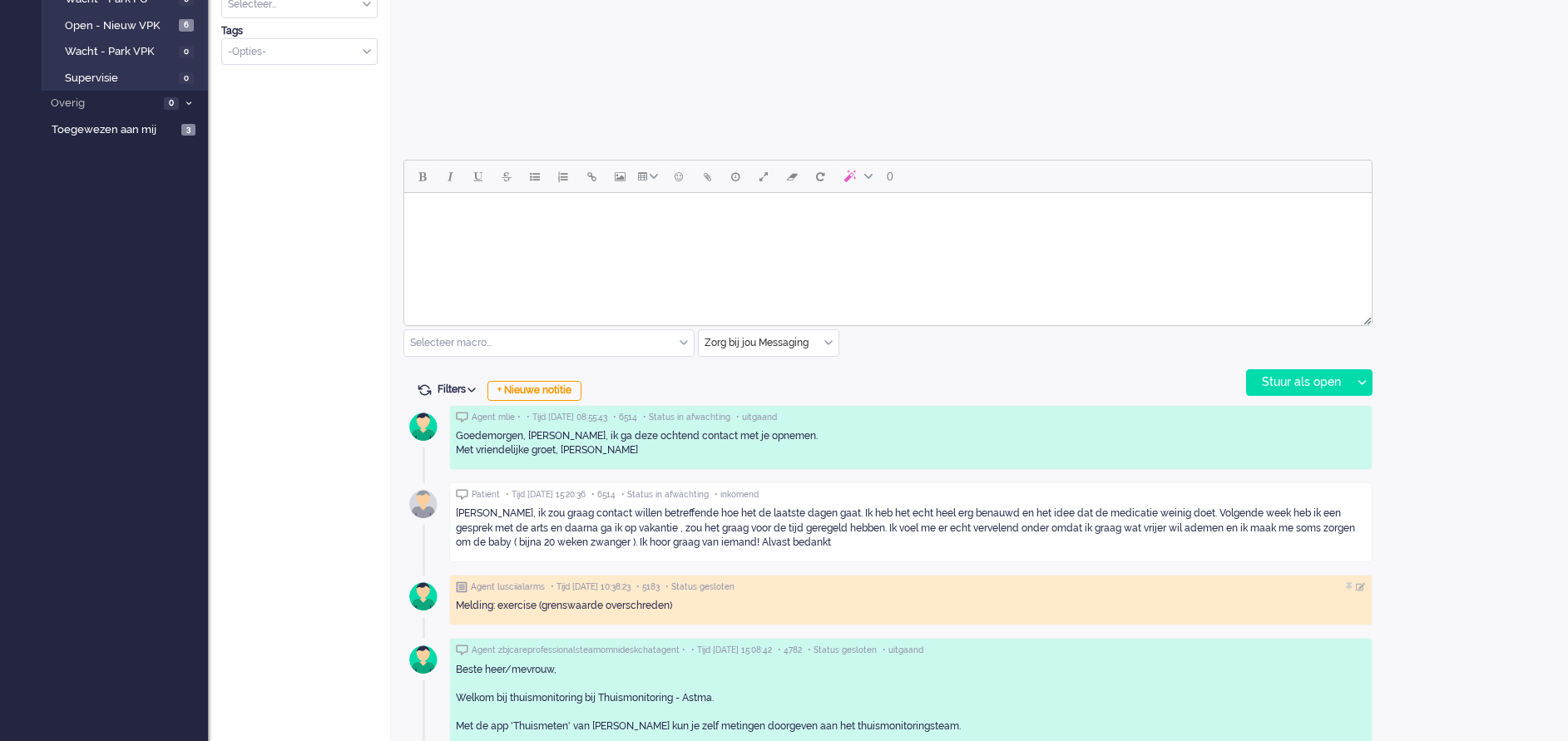
scroll to position [681, 0]
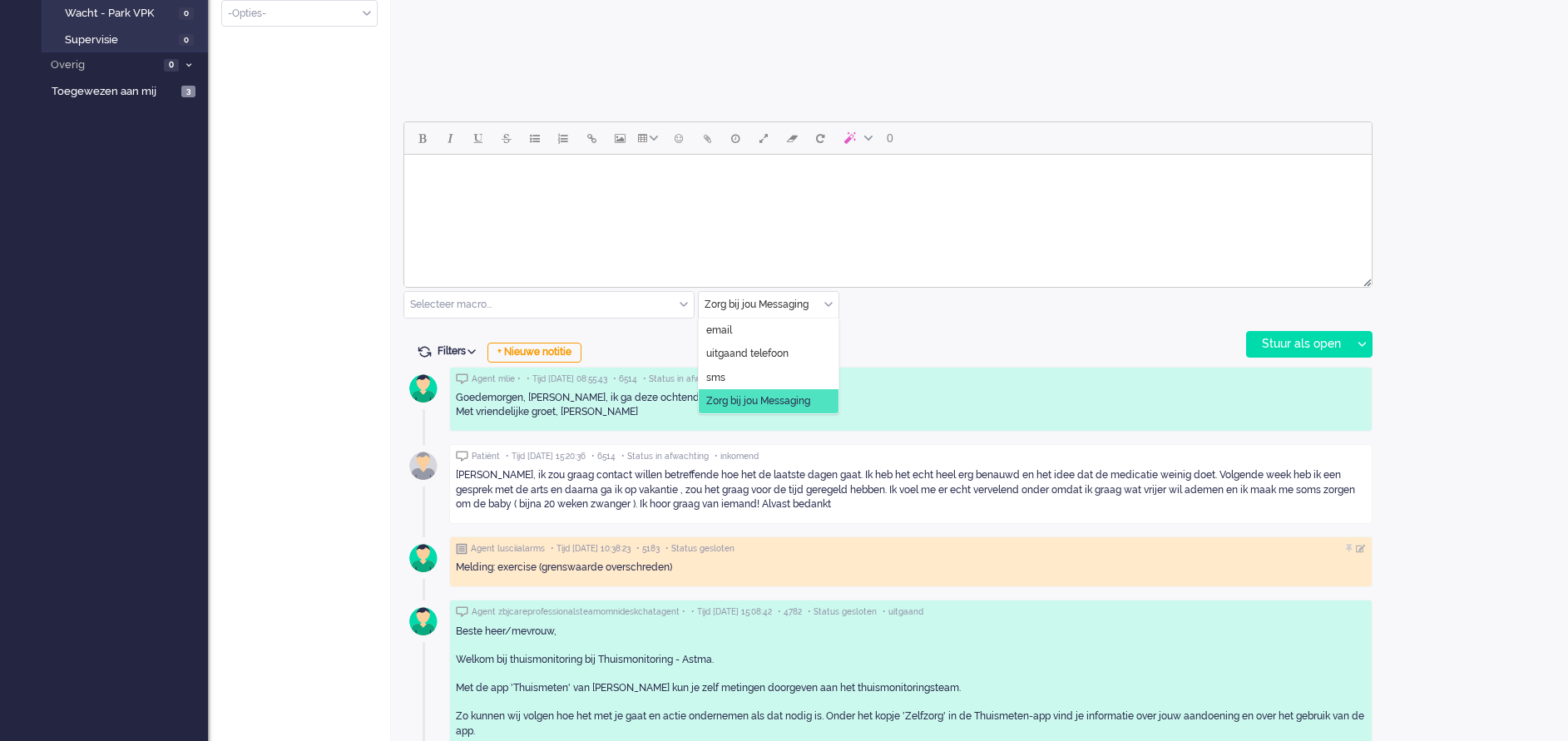
click at [826, 302] on div "Zorg bij jou Messaging" at bounding box center [768, 304] width 140 height 26
click at [775, 347] on span "uitgaand telefoon" at bounding box center [748, 353] width 82 height 14
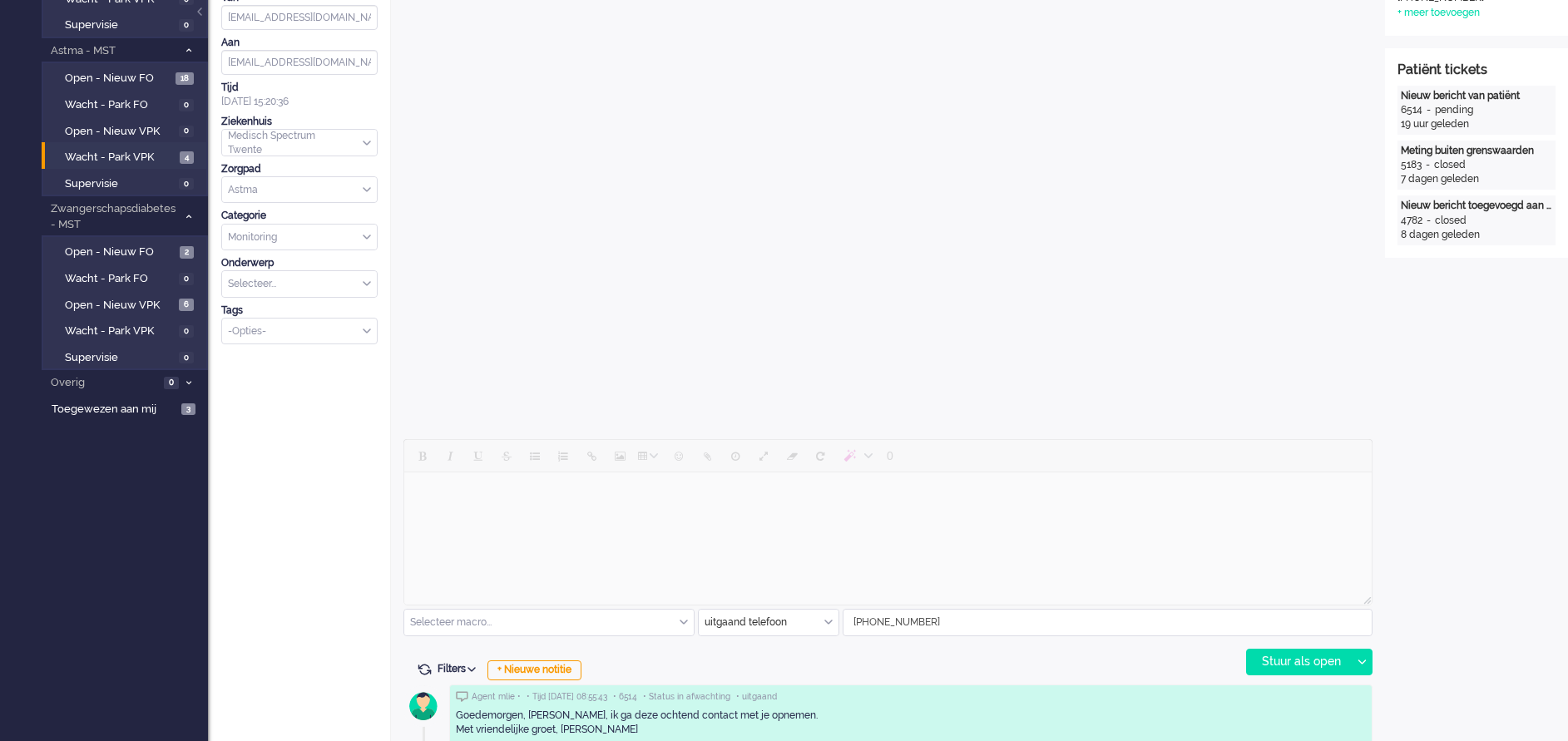
scroll to position [0, 0]
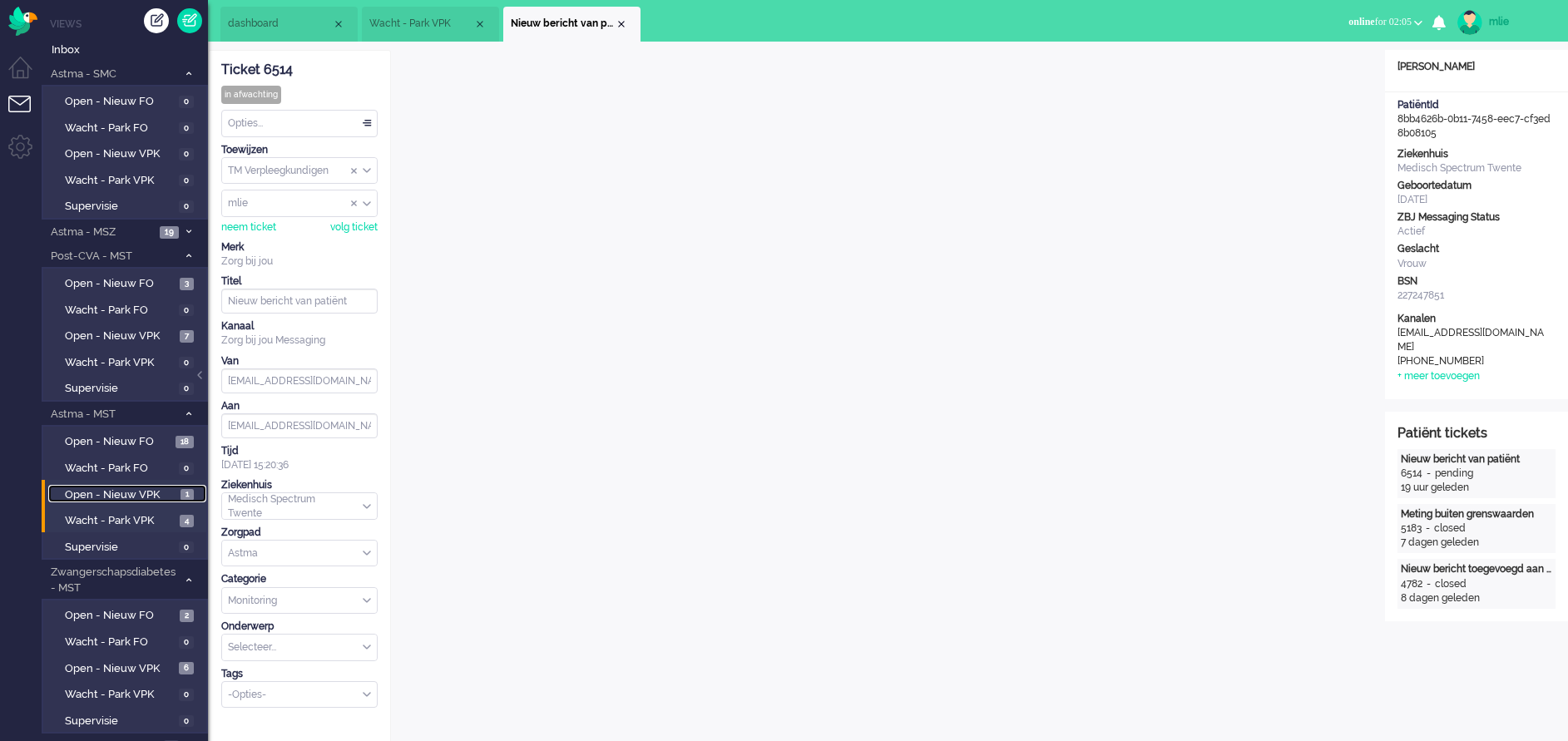
click at [86, 489] on span "Open - Nieuw VPK" at bounding box center [120, 495] width 111 height 16
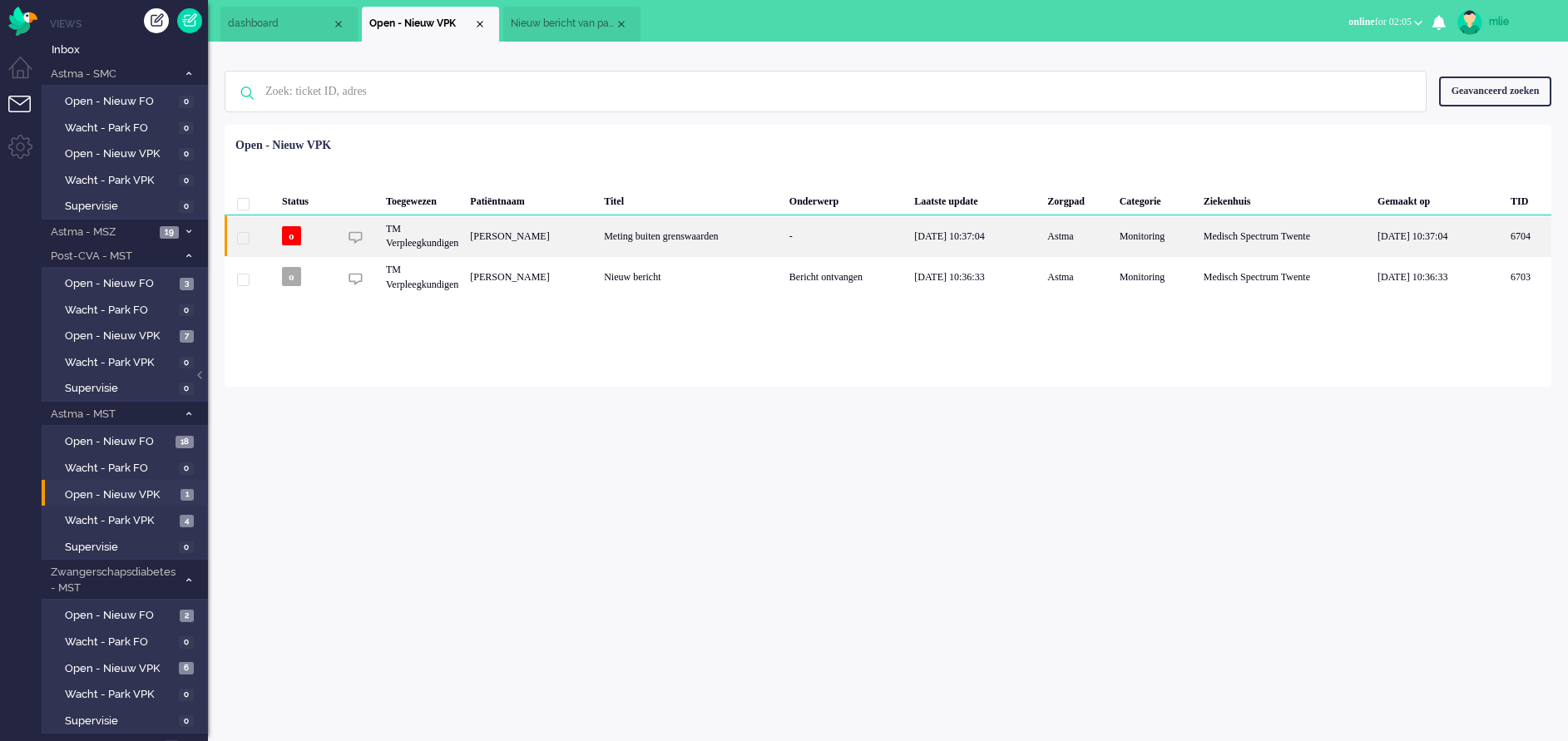
click at [895, 233] on div "-" at bounding box center [846, 236] width 125 height 41
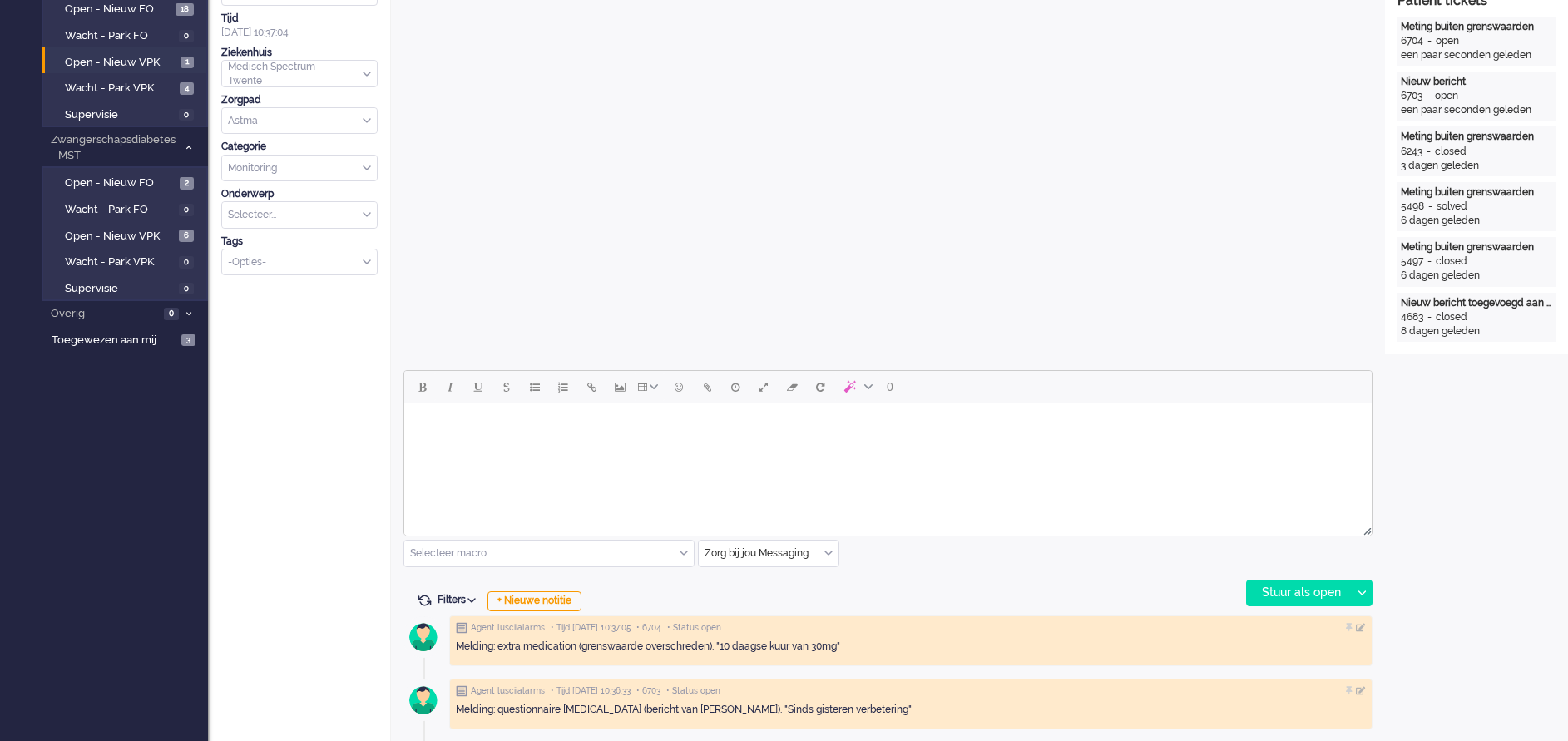
scroll to position [556, 0]
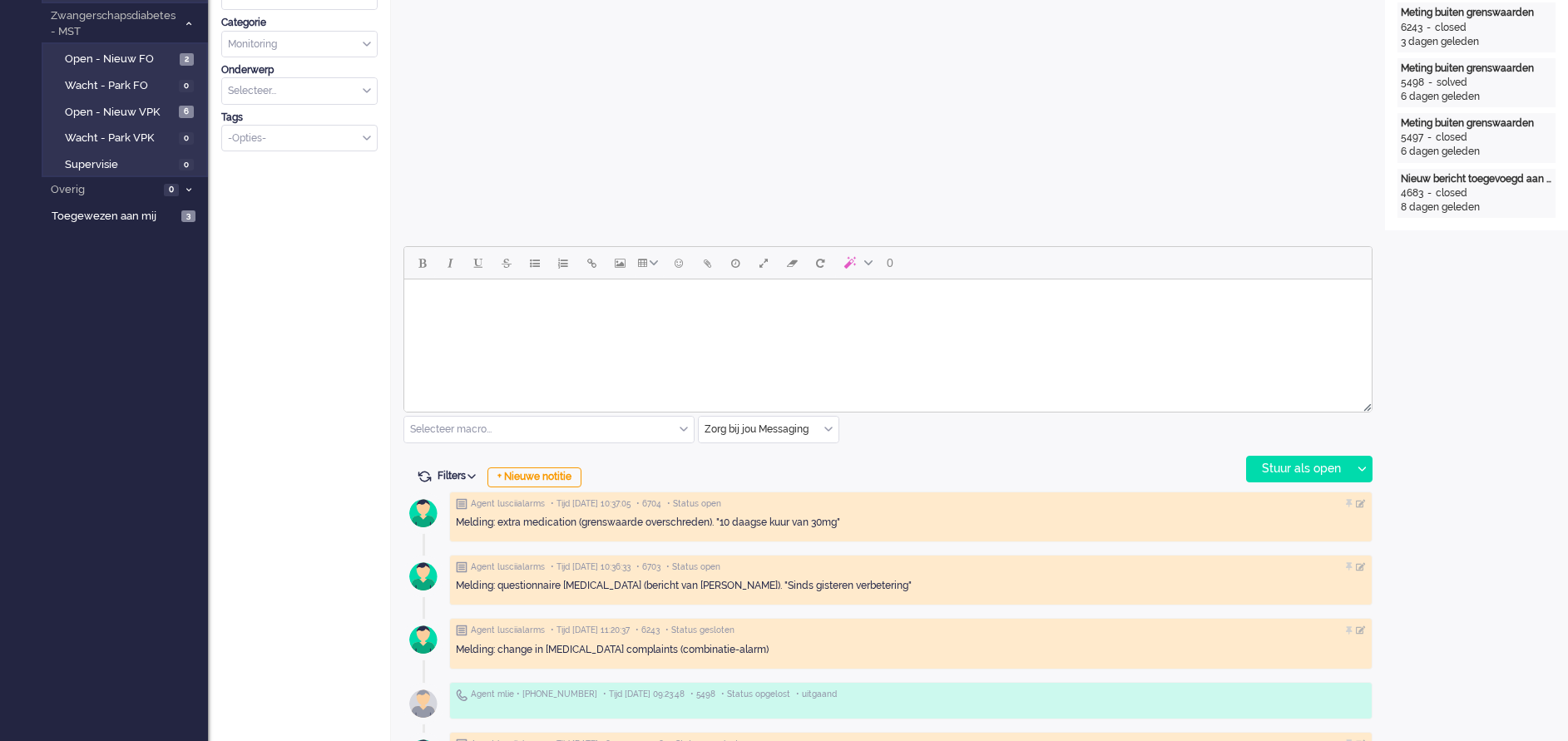
click at [465, 320] on html at bounding box center [887, 300] width 967 height 42
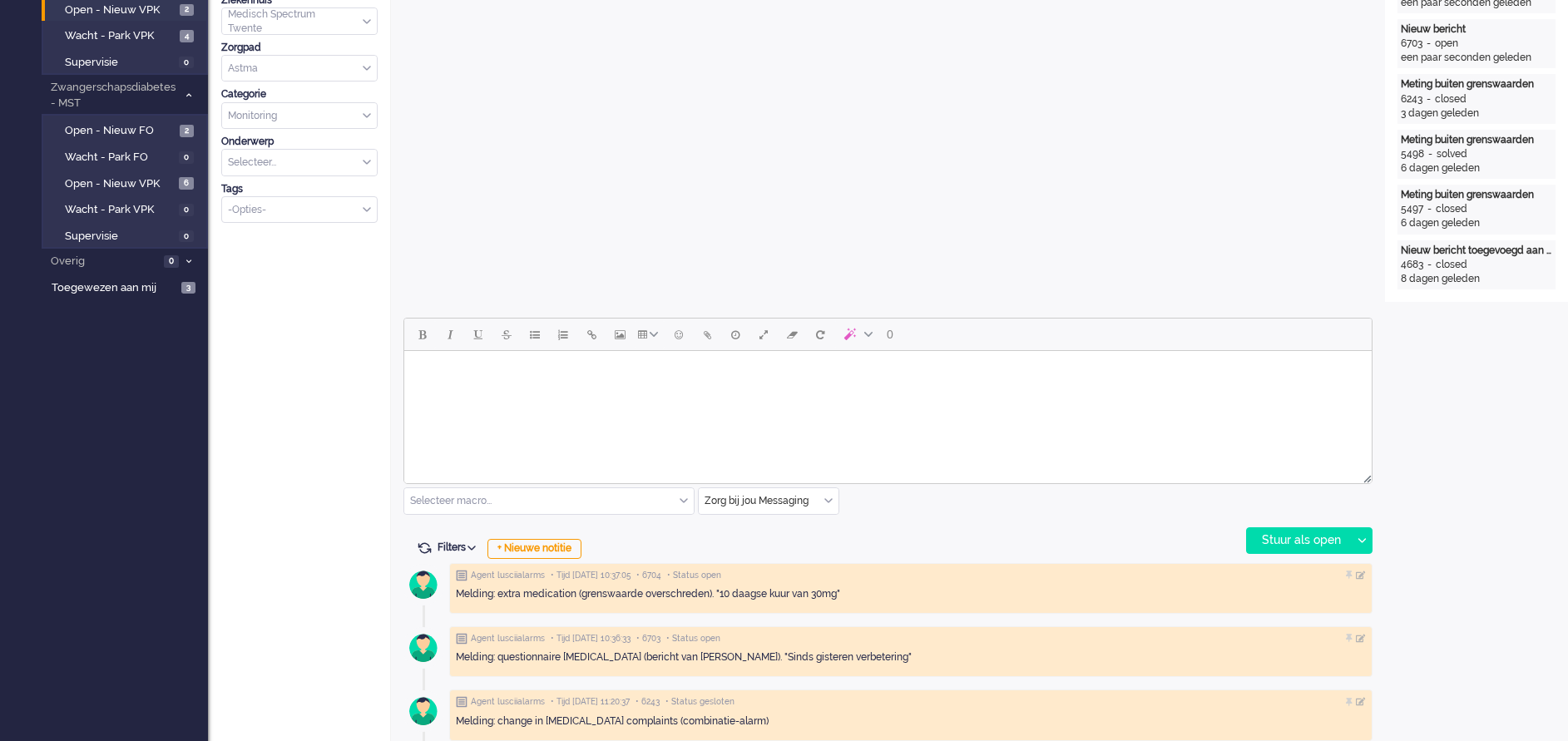
scroll to position [498, 0]
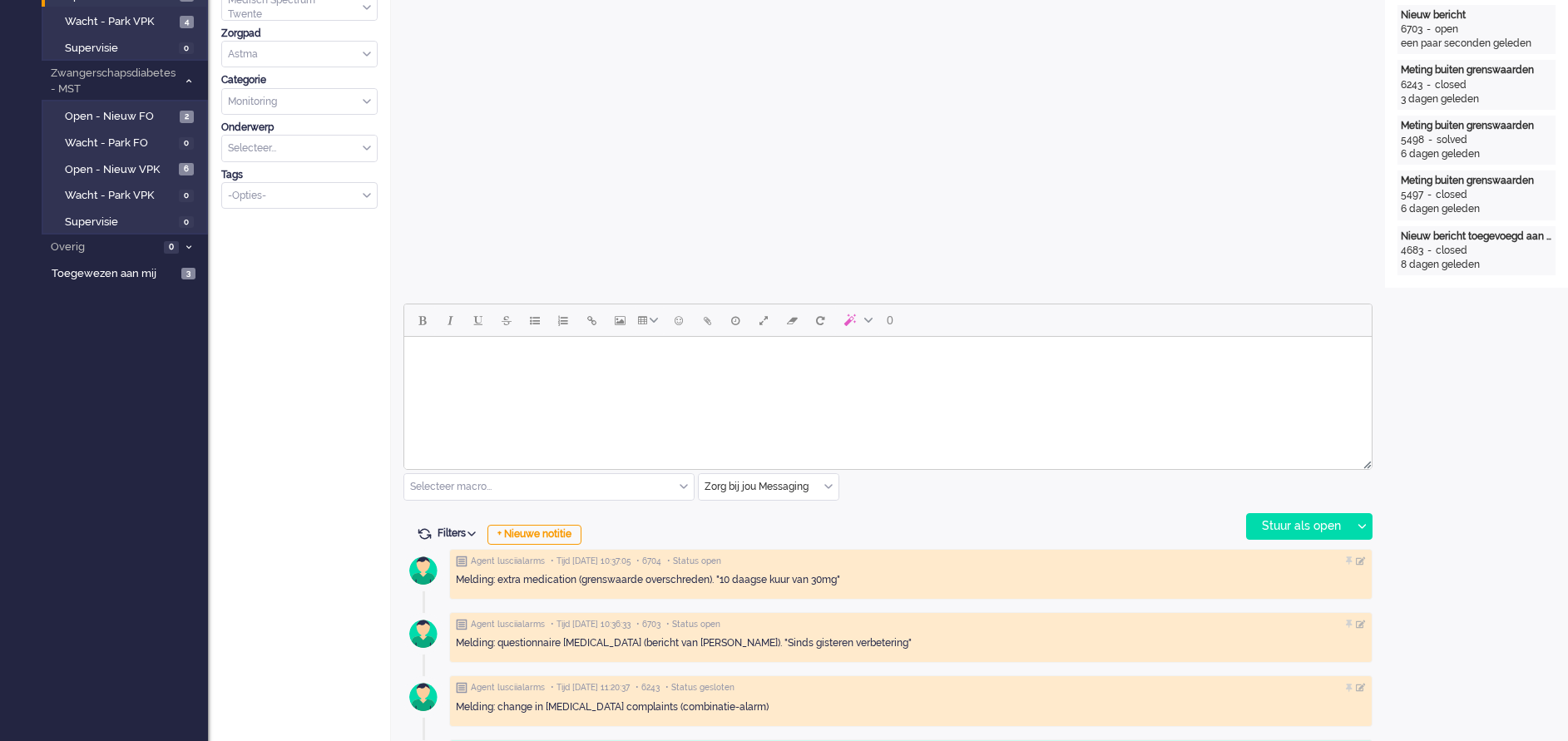
click at [506, 379] on html at bounding box center [887, 357] width 967 height 42
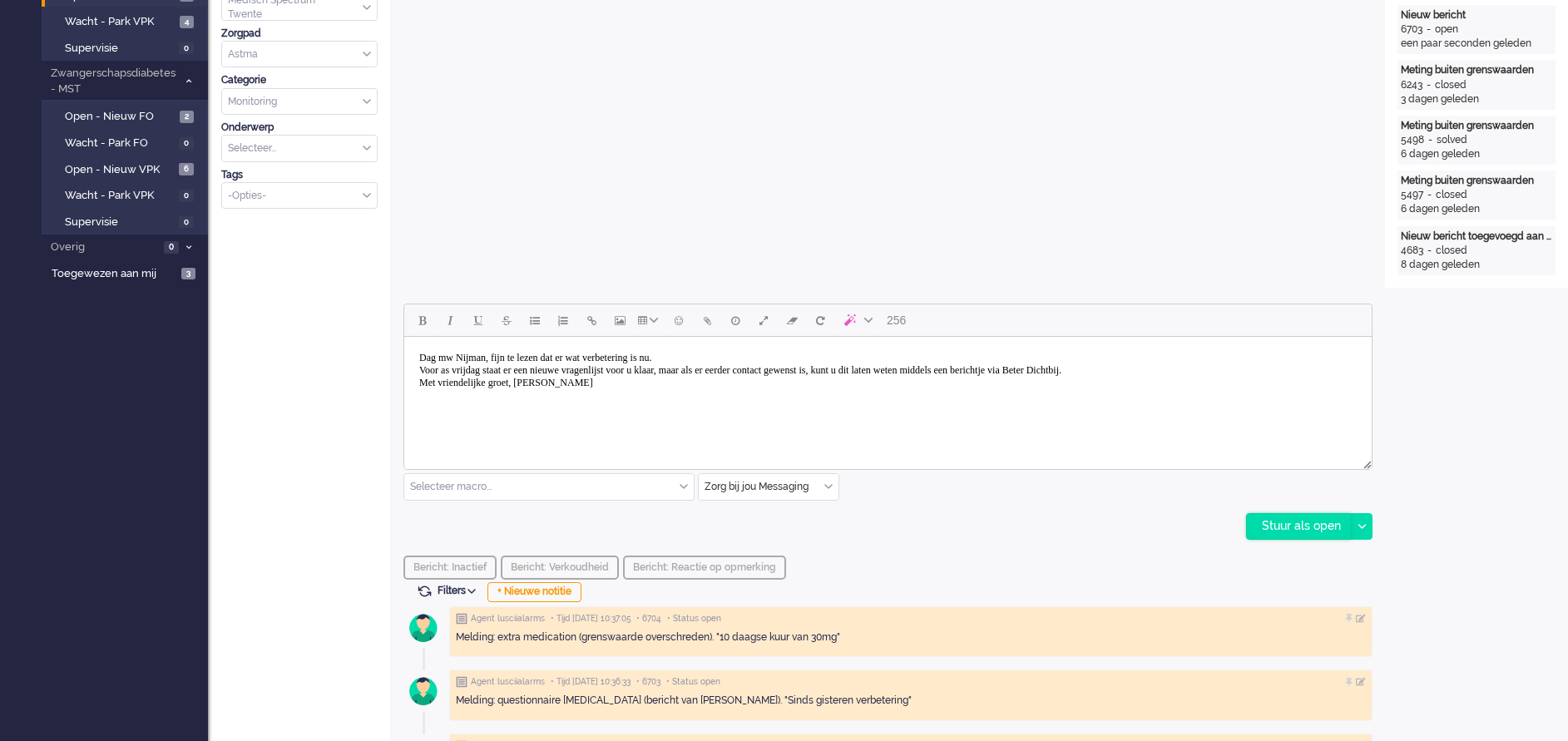
click at [1276, 524] on div "Stuur als open" at bounding box center [1298, 526] width 104 height 25
type input "Meting buiten grenswaarden (3)"
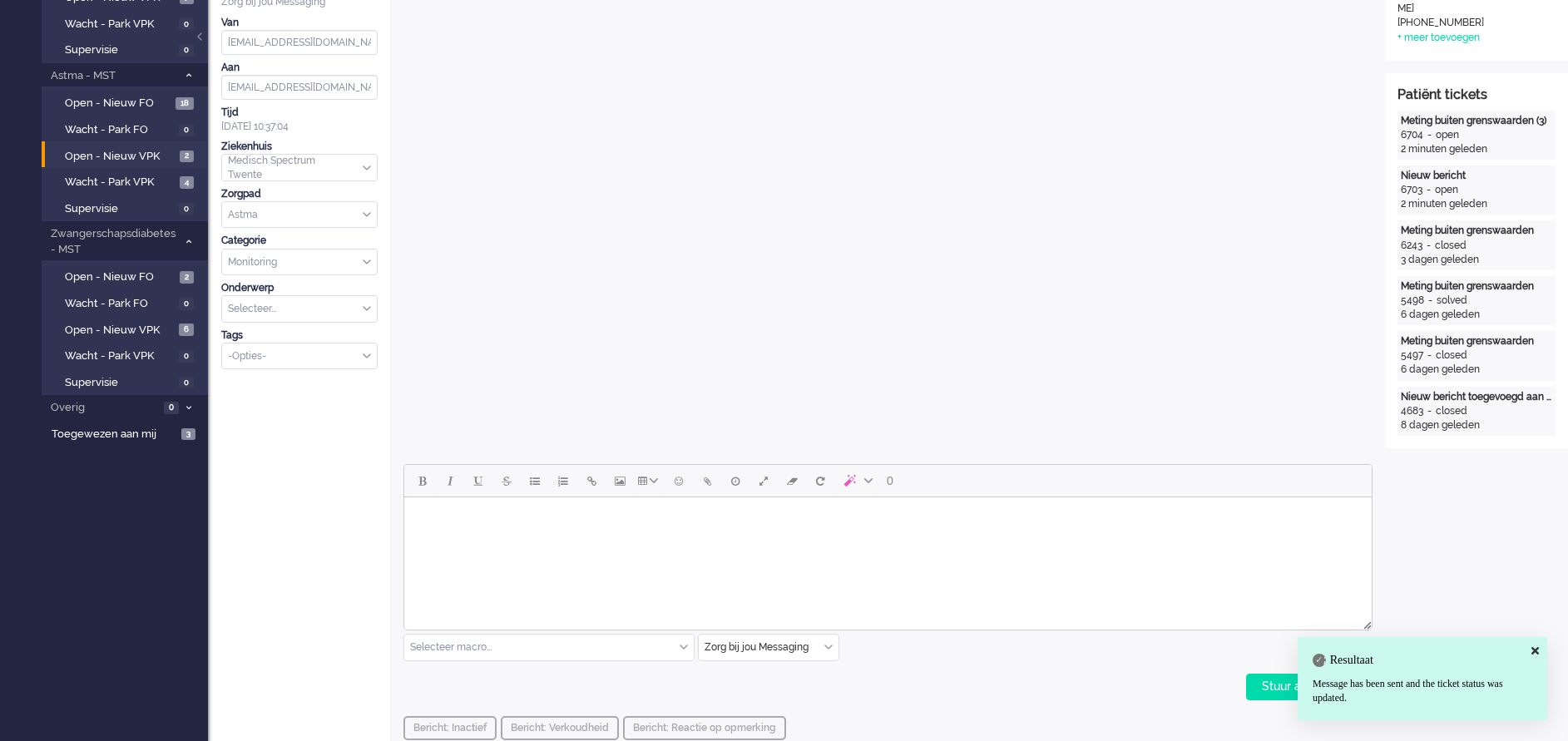
scroll to position [0, 0]
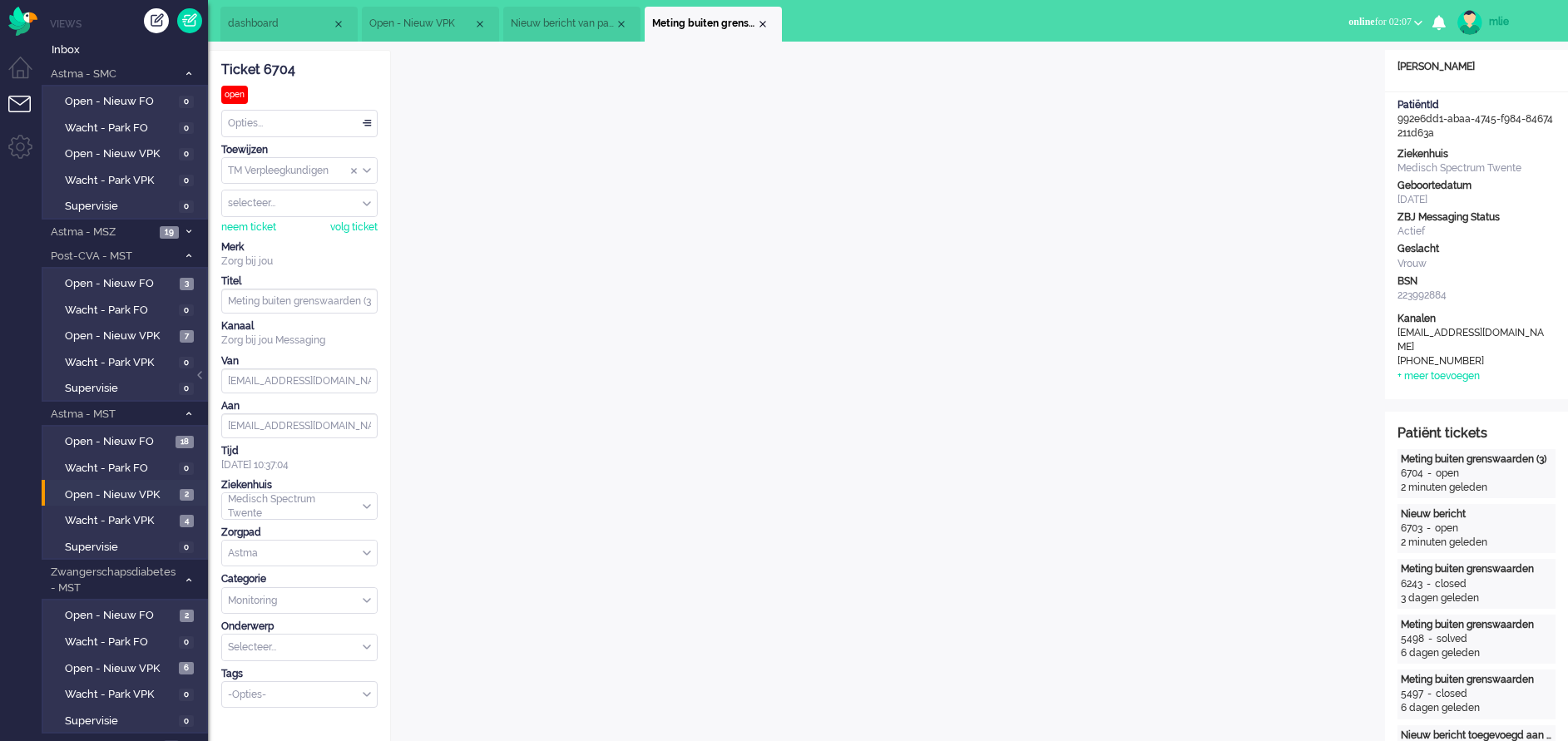
click at [360, 121] on div "Opties..." at bounding box center [299, 124] width 155 height 26
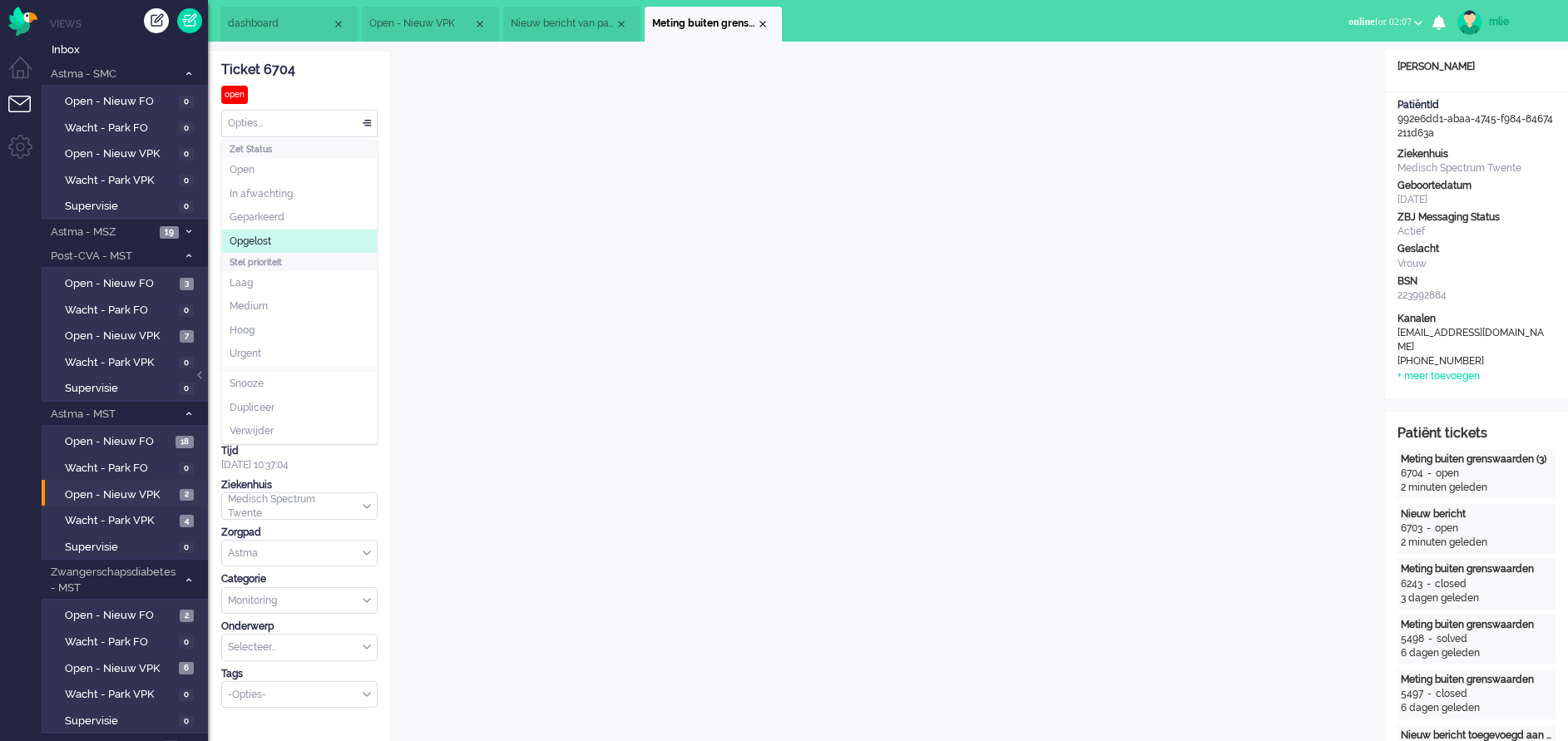
click at [281, 240] on li "Opgelost" at bounding box center [299, 241] width 155 height 24
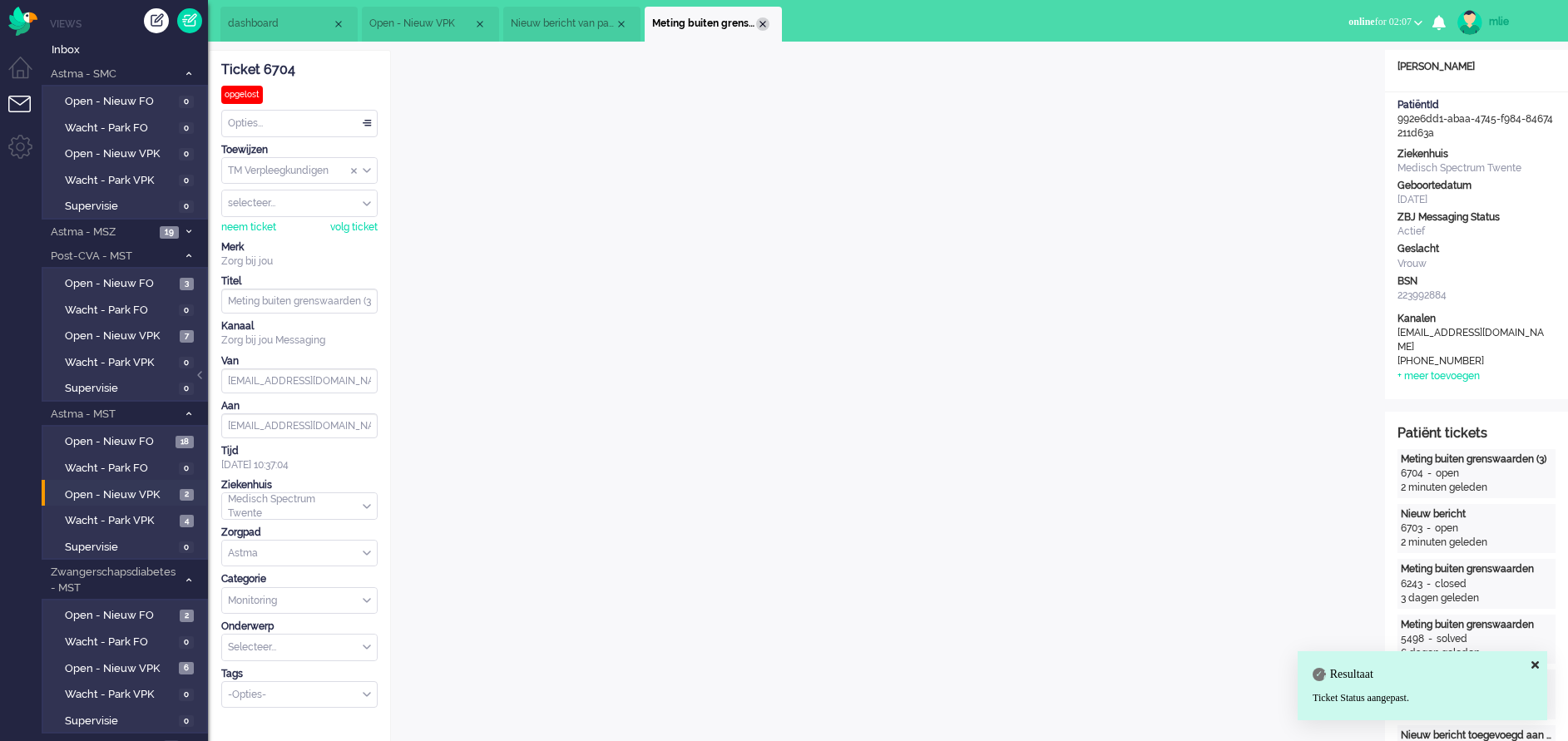
click at [757, 20] on div "Close tab" at bounding box center [762, 24] width 13 height 13
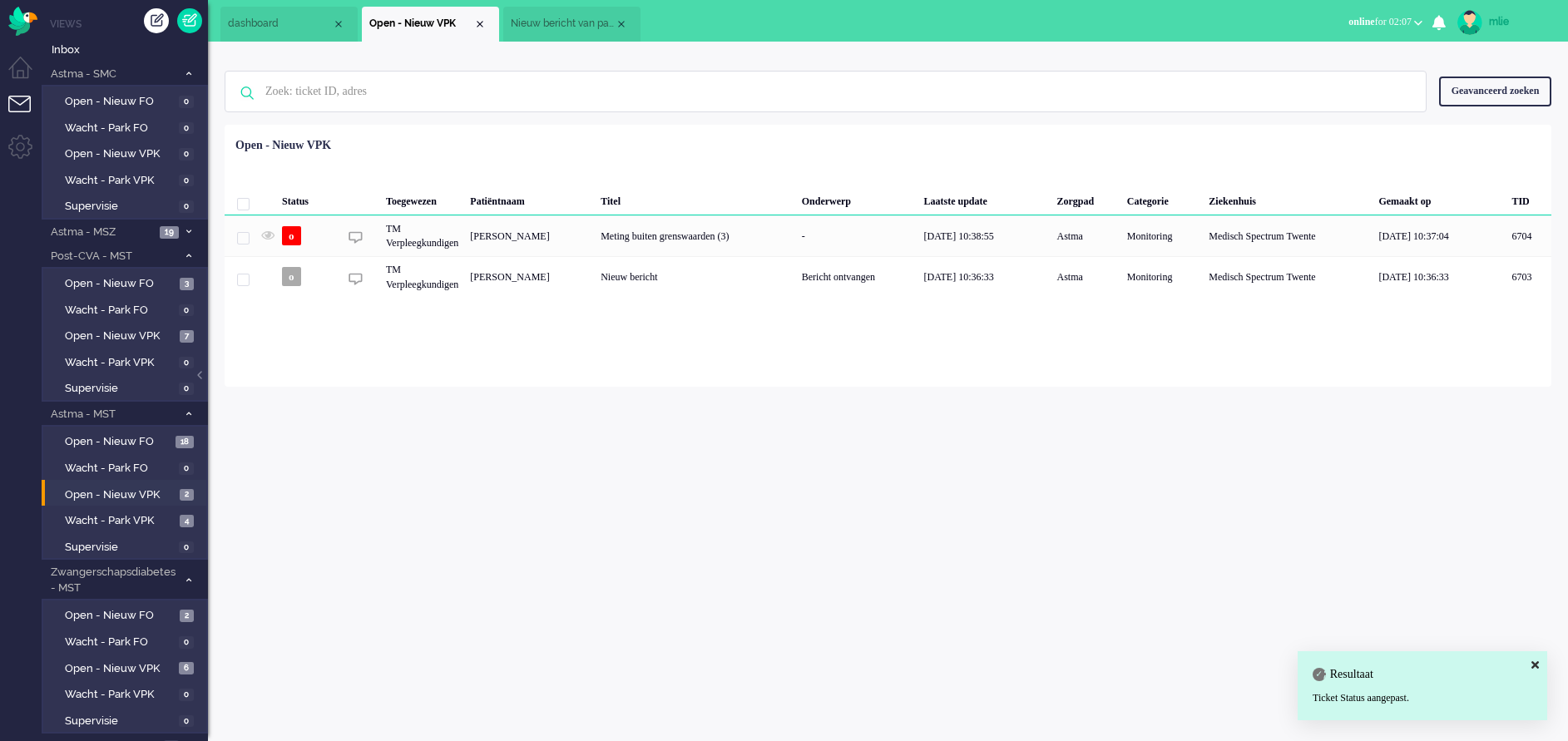
click at [551, 15] on li "Nieuw bericht van patiënt" at bounding box center [571, 23] width 137 height 35
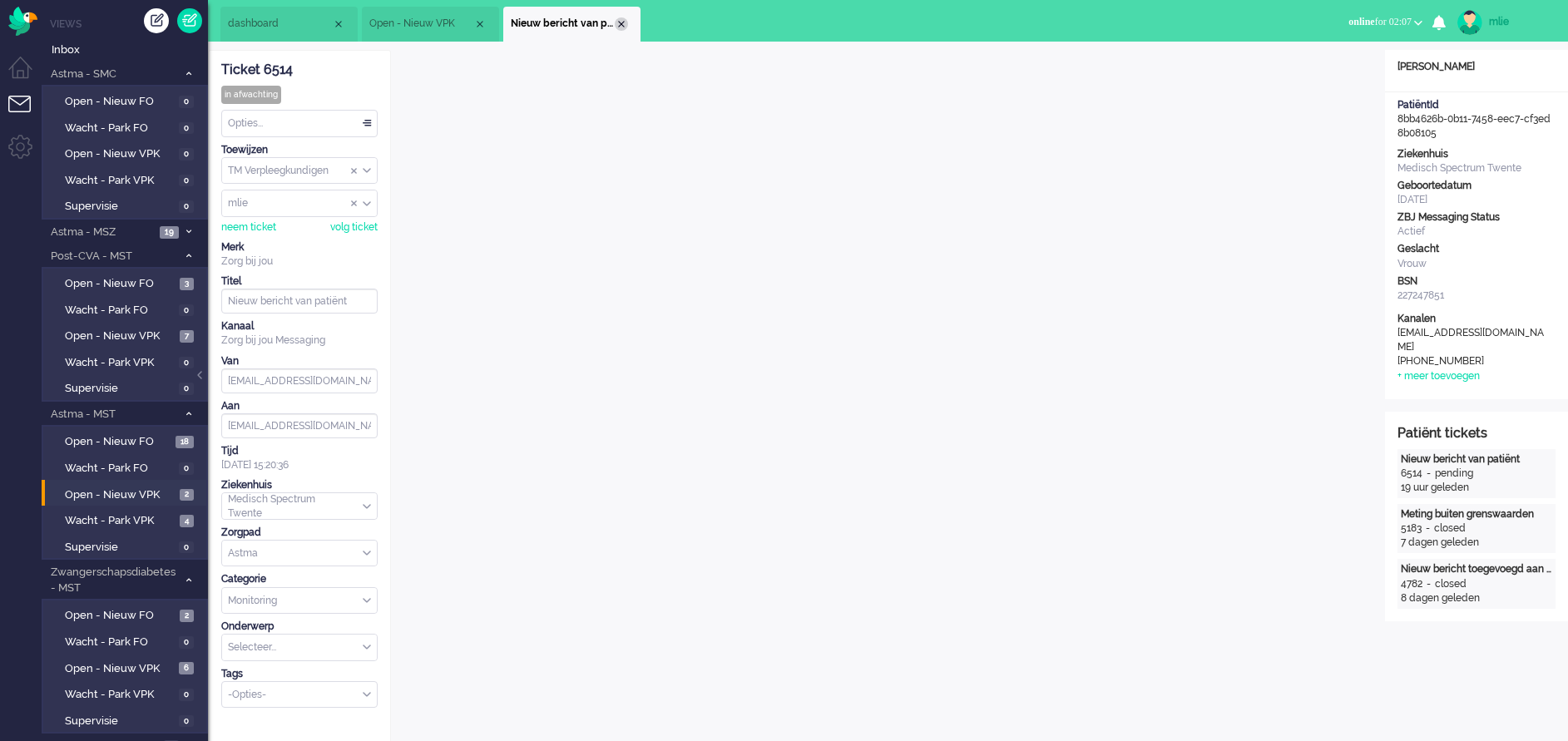
click at [621, 24] on div "Close tab" at bounding box center [621, 24] width 13 height 13
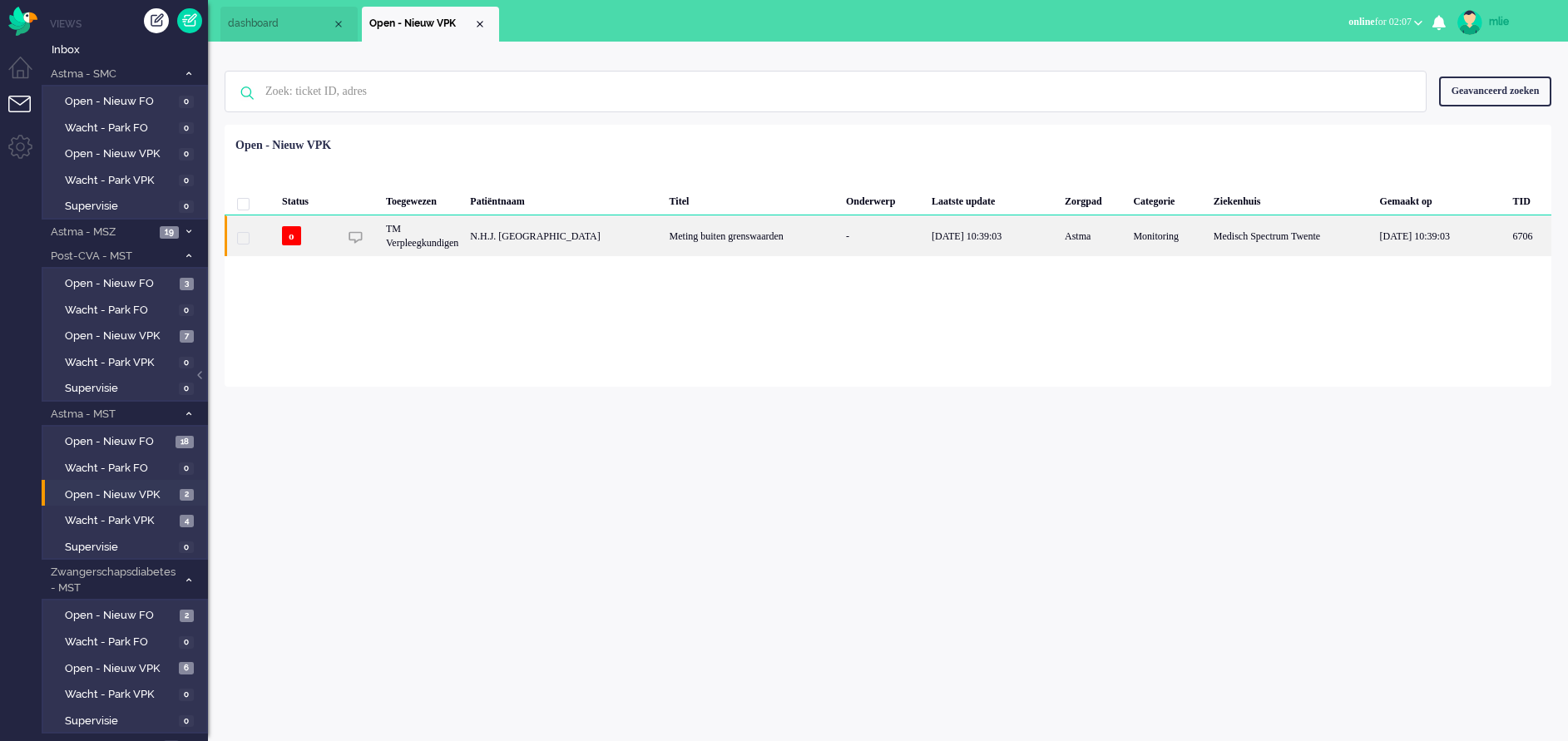
click at [840, 239] on div "-" at bounding box center [883, 236] width 86 height 41
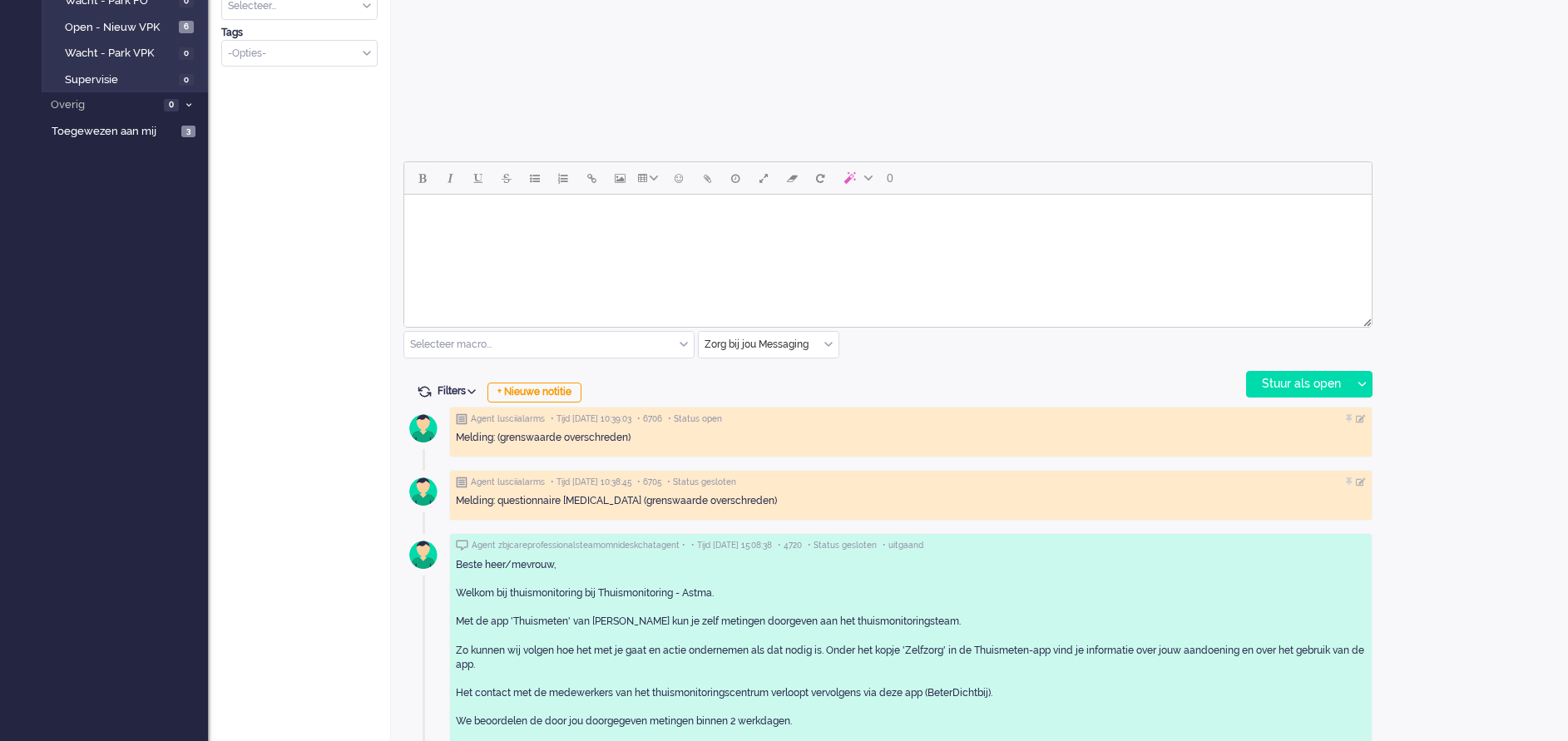
scroll to position [643, 0]
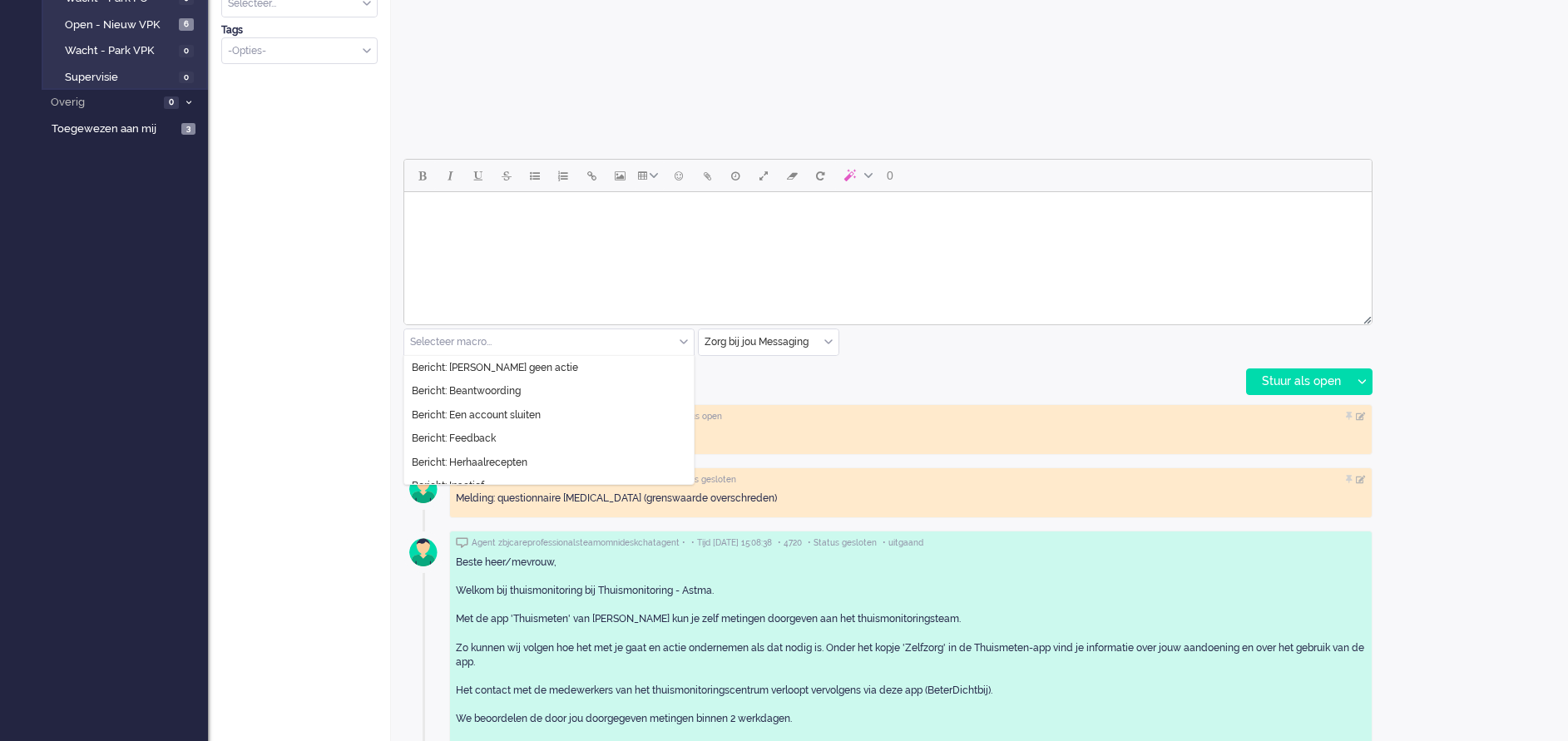
click at [683, 338] on div "Selecteer macro..." at bounding box center [548, 342] width 289 height 26
click at [528, 369] on span "Bericht: [PERSON_NAME] geen actie" at bounding box center [495, 368] width 167 height 14
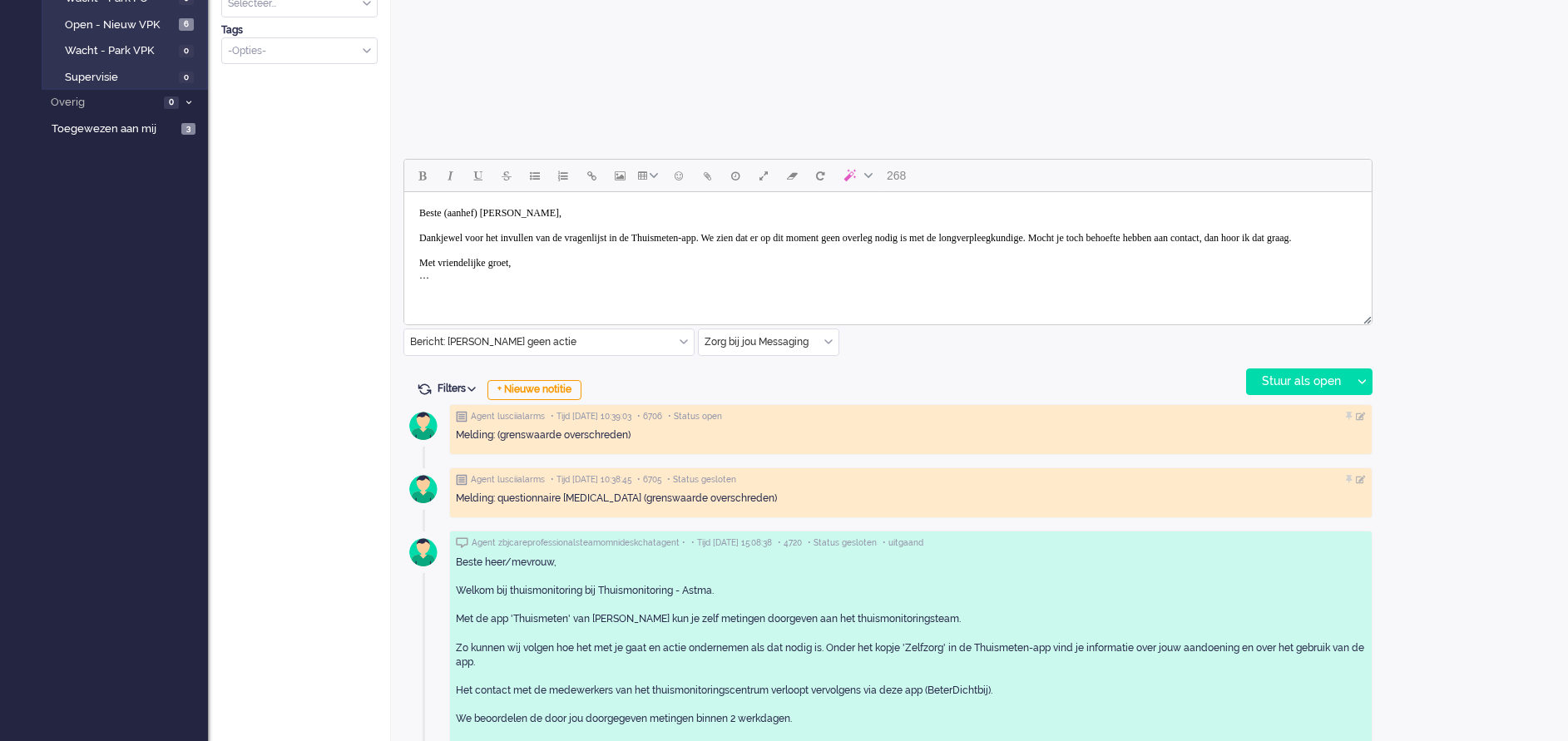
click at [496, 215] on body "Beste (aanhef) Hinsenveld, Dankjewel voor het invullen van de vragenlijst in de…" at bounding box center [887, 244] width 954 height 91
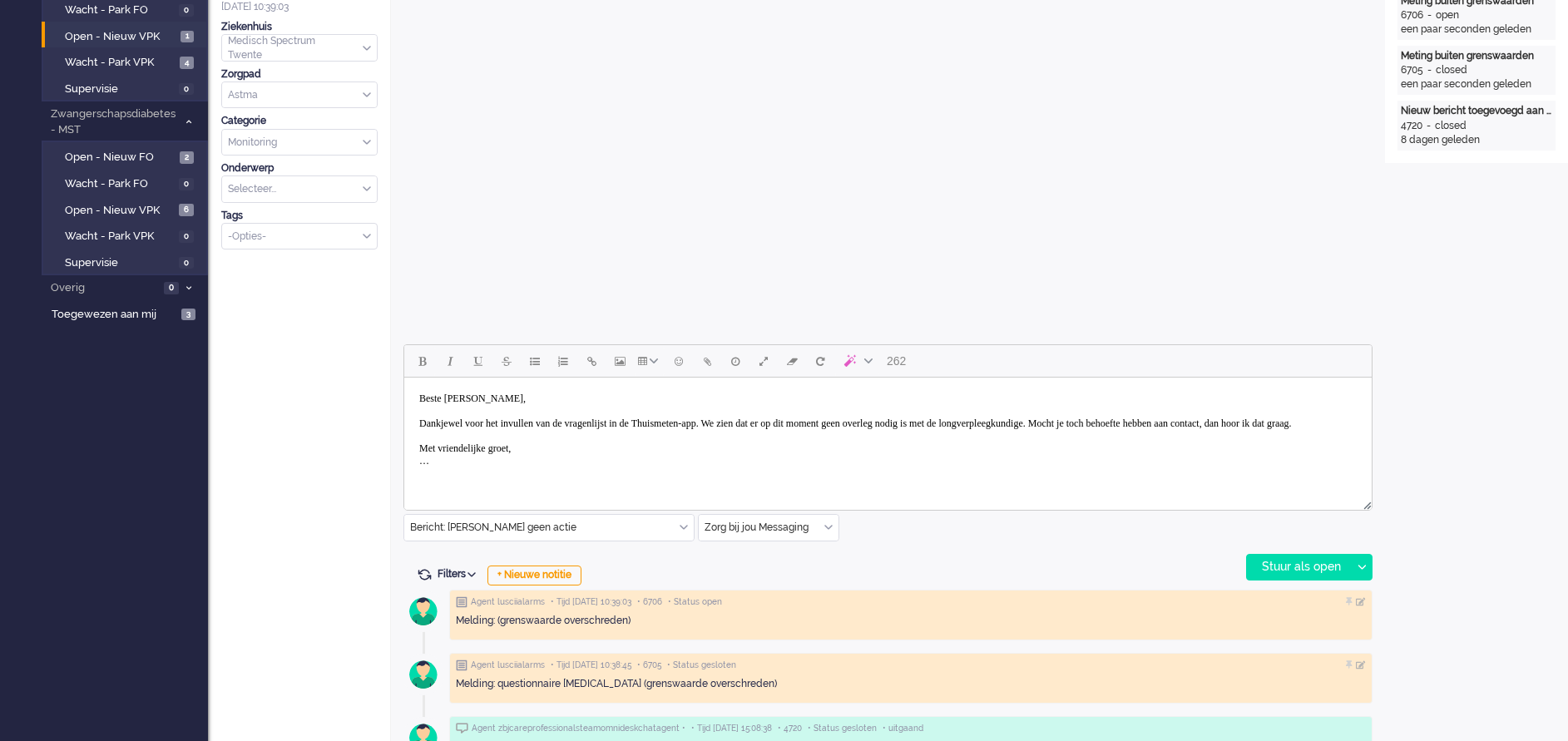
scroll to position [498, 0]
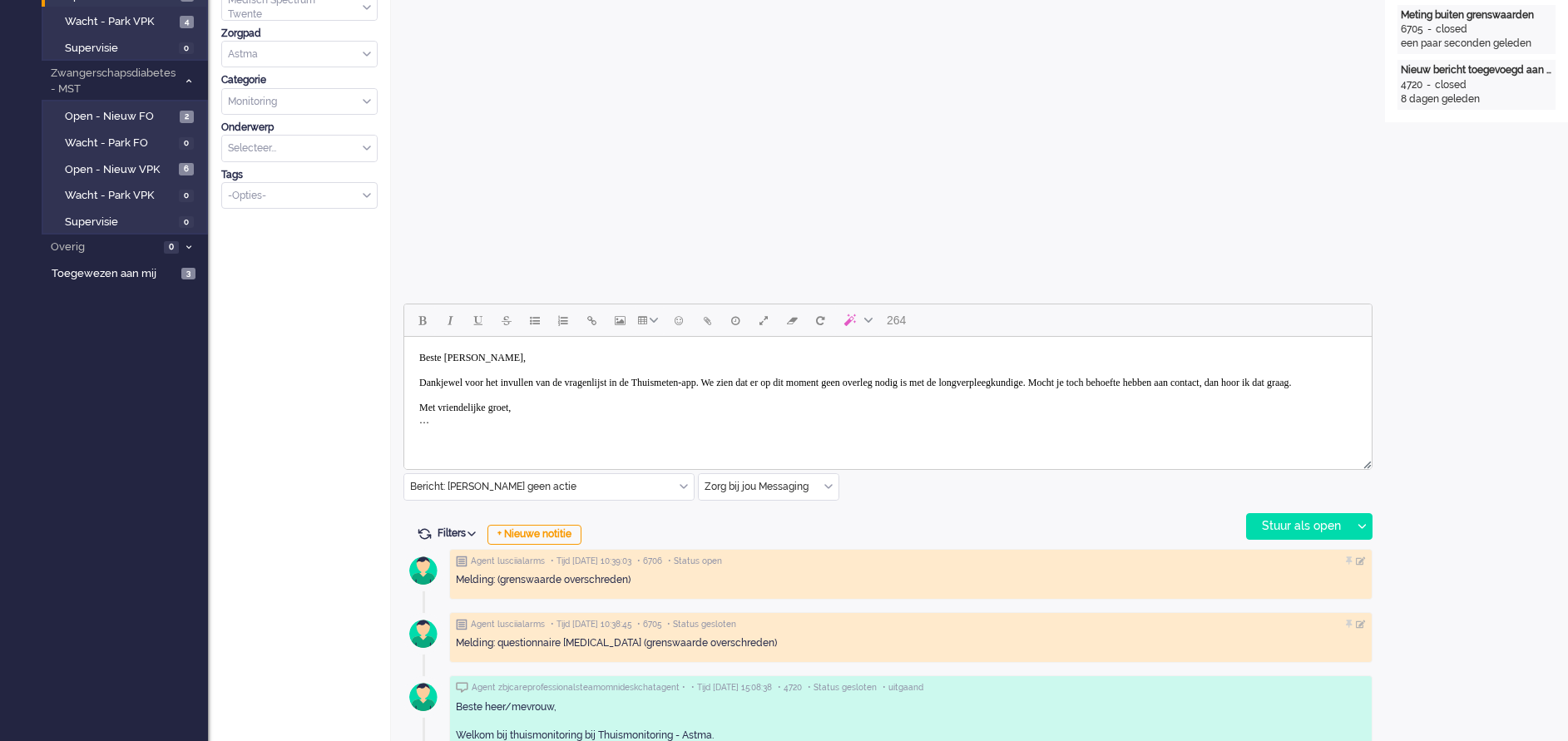
click at [775, 383] on body "Beste heer Hinsenveld, Dankjewel voor het invullen van de vragenlijst in de Thu…" at bounding box center [887, 389] width 954 height 91
click at [774, 381] on body "Beste heer Hinsenveld, Dankjewel voor het invullen van de vragenlijst in de Thu…" at bounding box center [887, 389] width 954 height 91
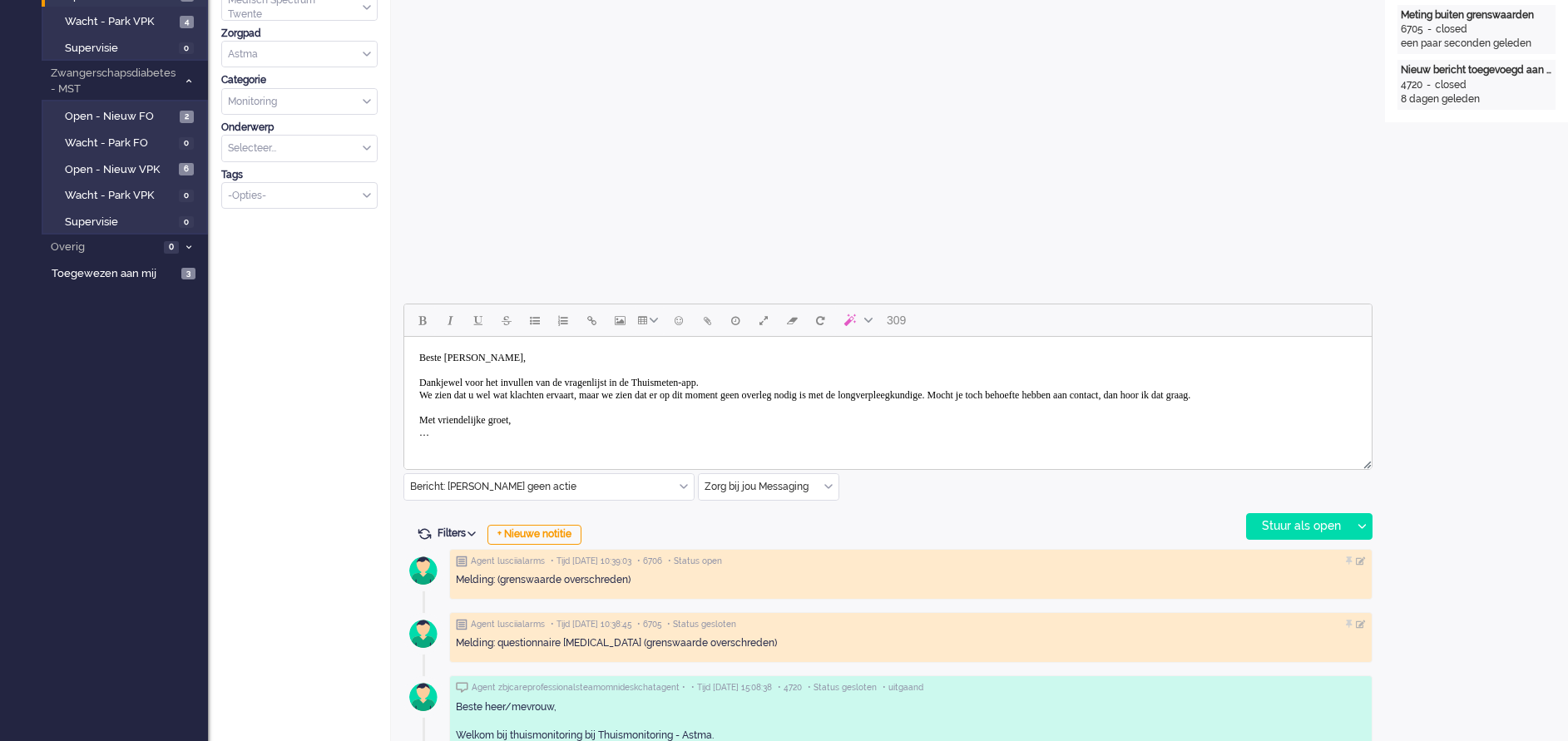
click at [693, 392] on body "Beste heer Hinsenveld, Dankjewel voor het invullen van de vragenlijst in de Thu…" at bounding box center [887, 396] width 954 height 104
click at [533, 415] on body "Beste heer Hinsenveld, Dankjewel voor het invullen van de vragenlijst in de Thu…" at bounding box center [887, 396] width 954 height 104
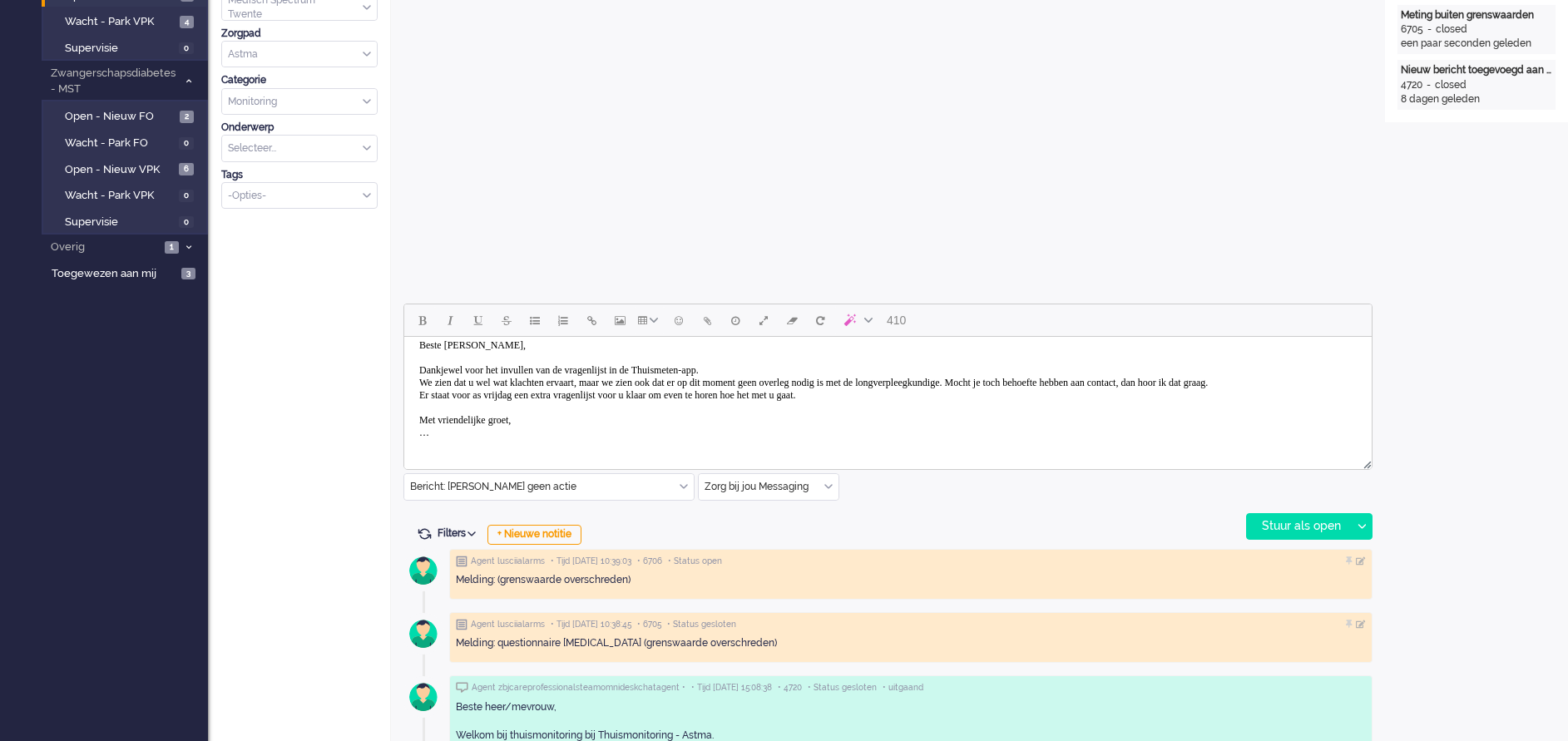
scroll to position [25, 0]
click at [453, 433] on body "Beste heer Hinsenveld, Dankjewel voor het invullen van de vragenlijst in de Thu…" at bounding box center [887, 389] width 954 height 116
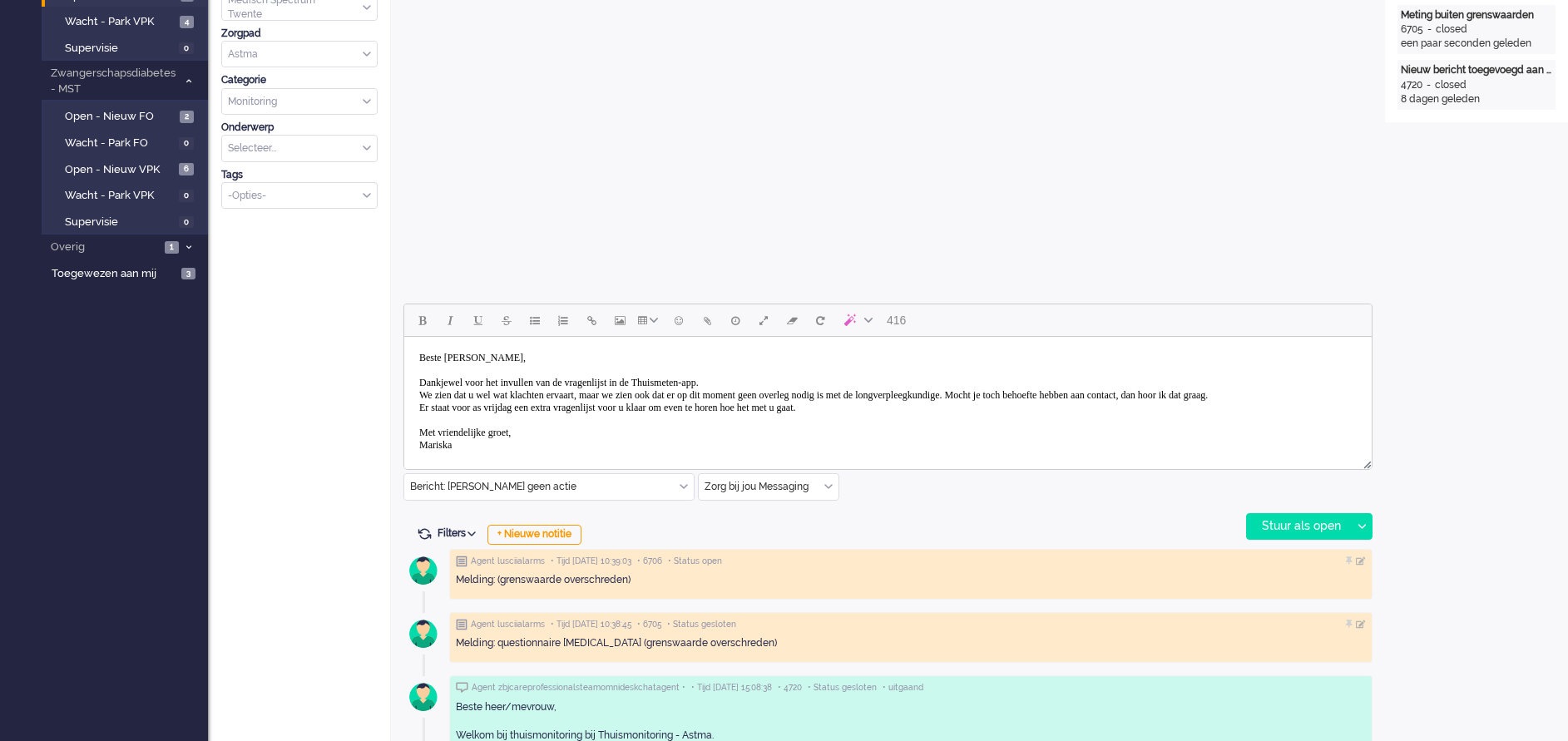
click at [1089, 394] on body "Beste heer Hinsenveld, Dankjewel voor het invullen van de vragenlijst in de Thu…" at bounding box center [887, 402] width 954 height 116
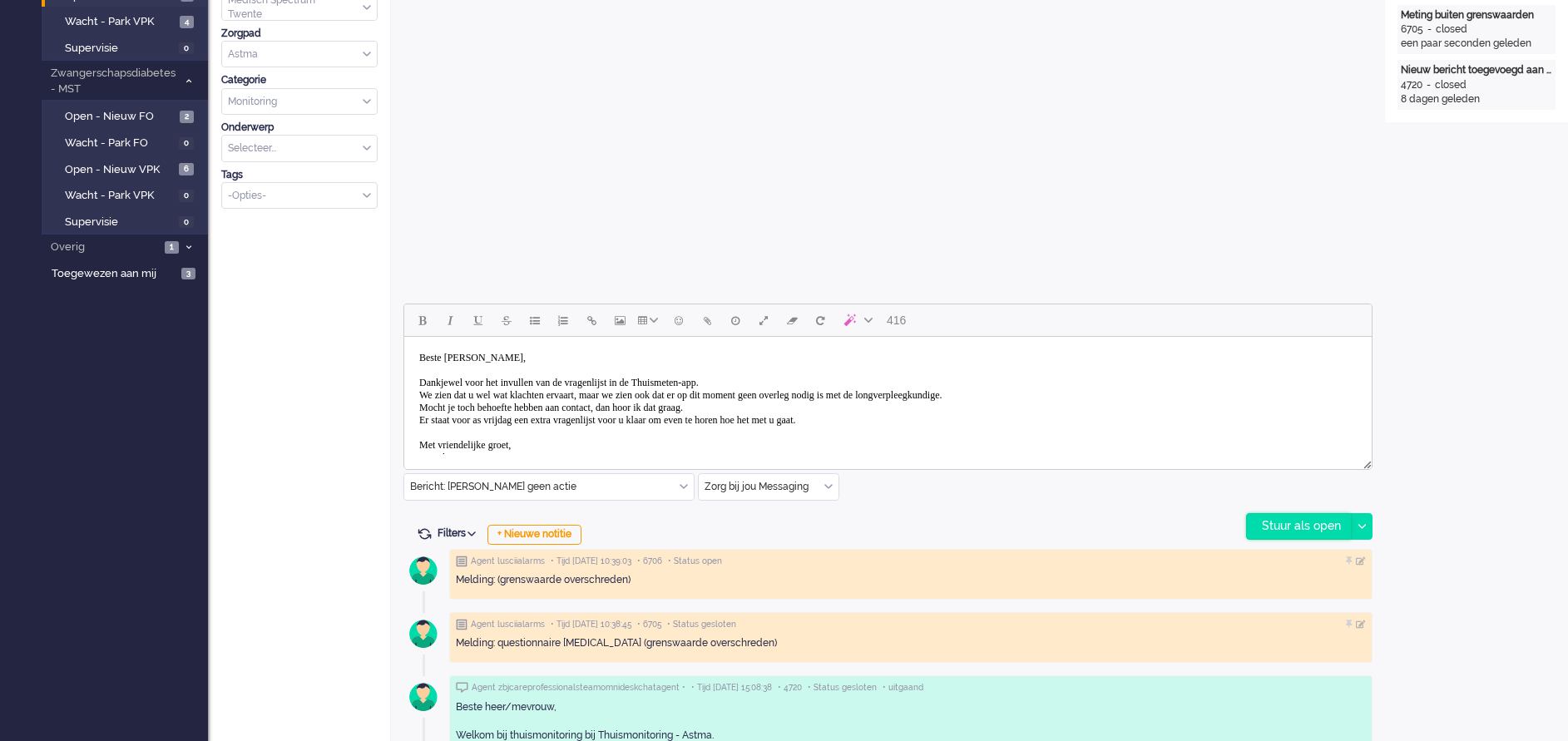
click at [1290, 525] on div "Stuur als open" at bounding box center [1298, 526] width 104 height 25
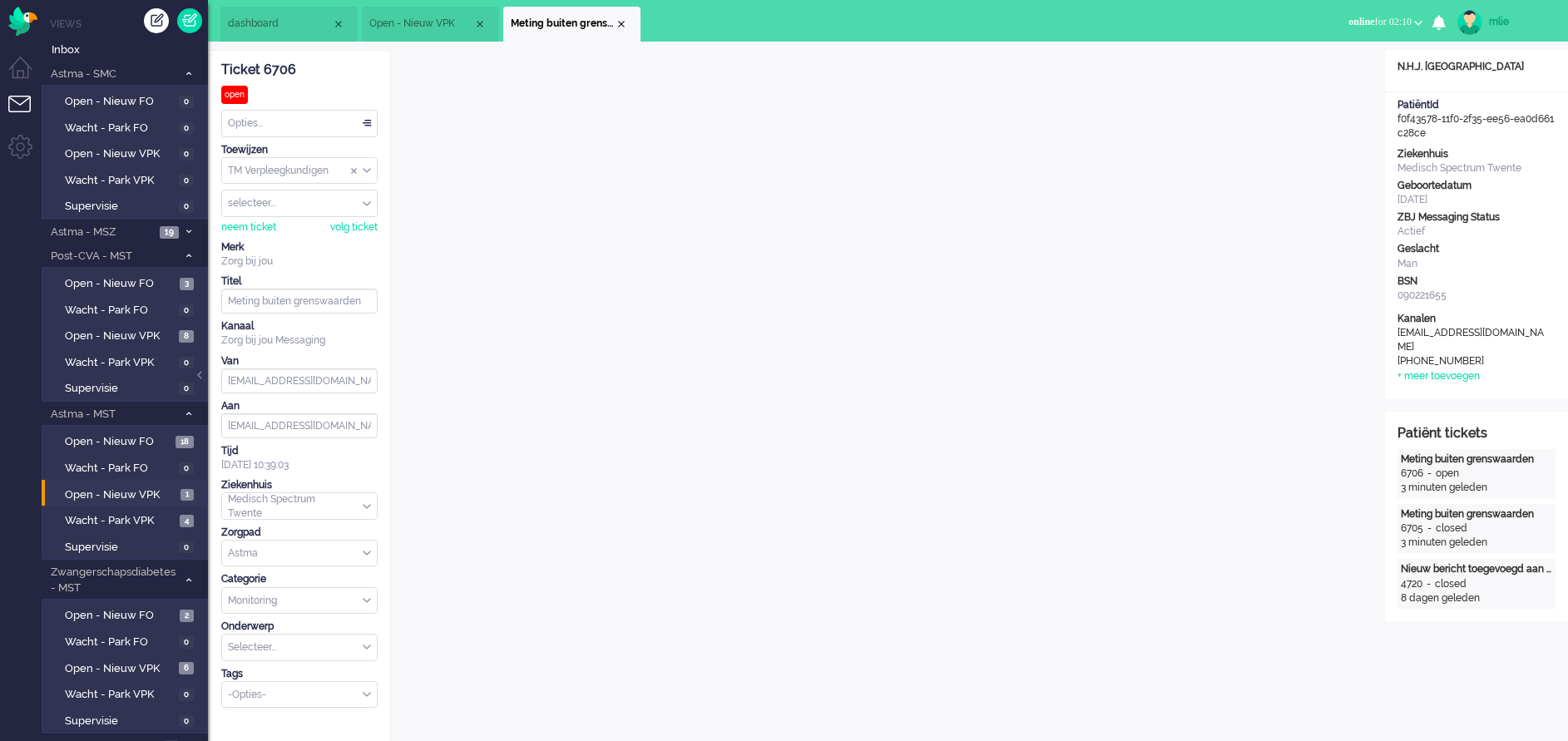
click at [367, 115] on div "Opties..." at bounding box center [299, 124] width 155 height 26
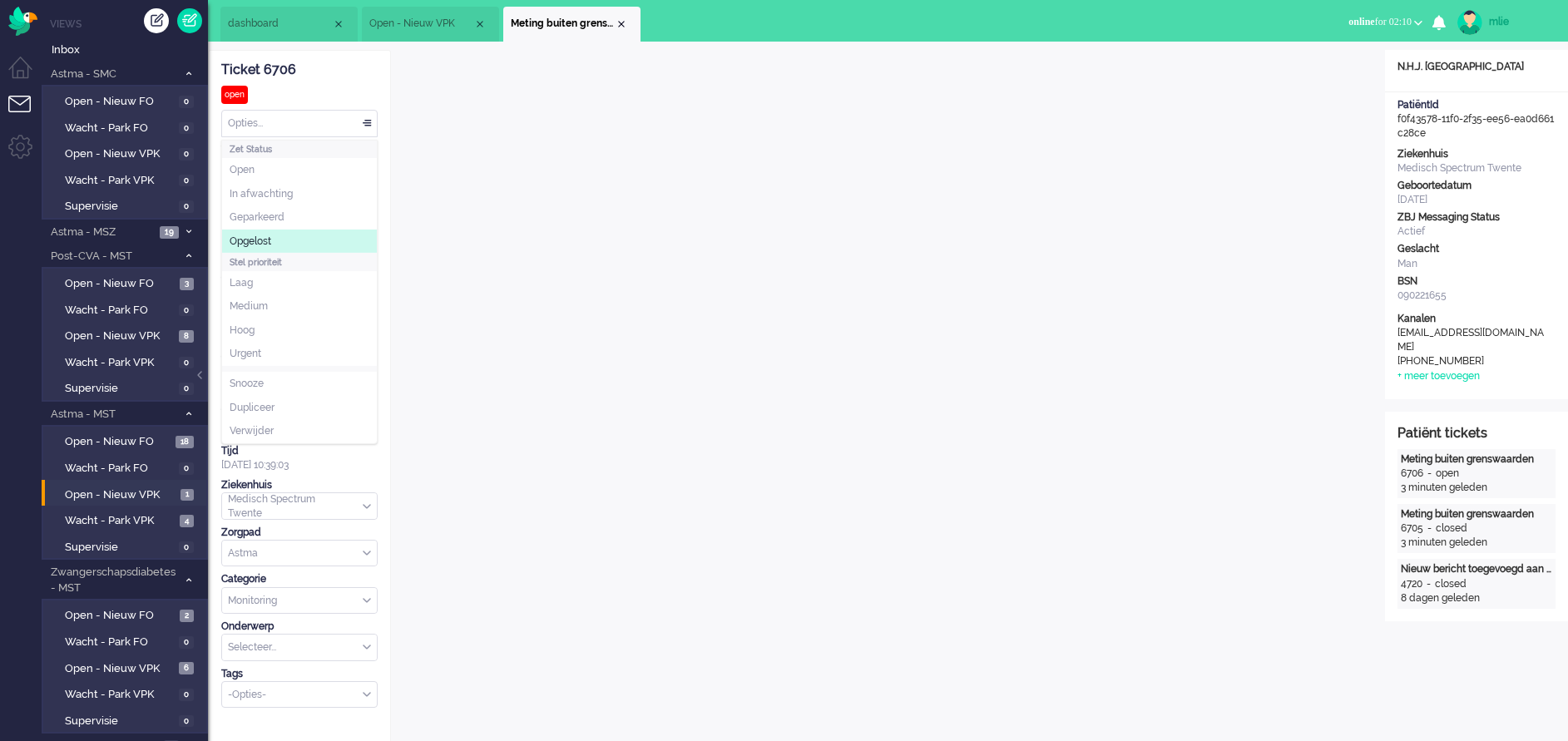
click at [255, 242] on span "Opgelost" at bounding box center [250, 242] width 41 height 14
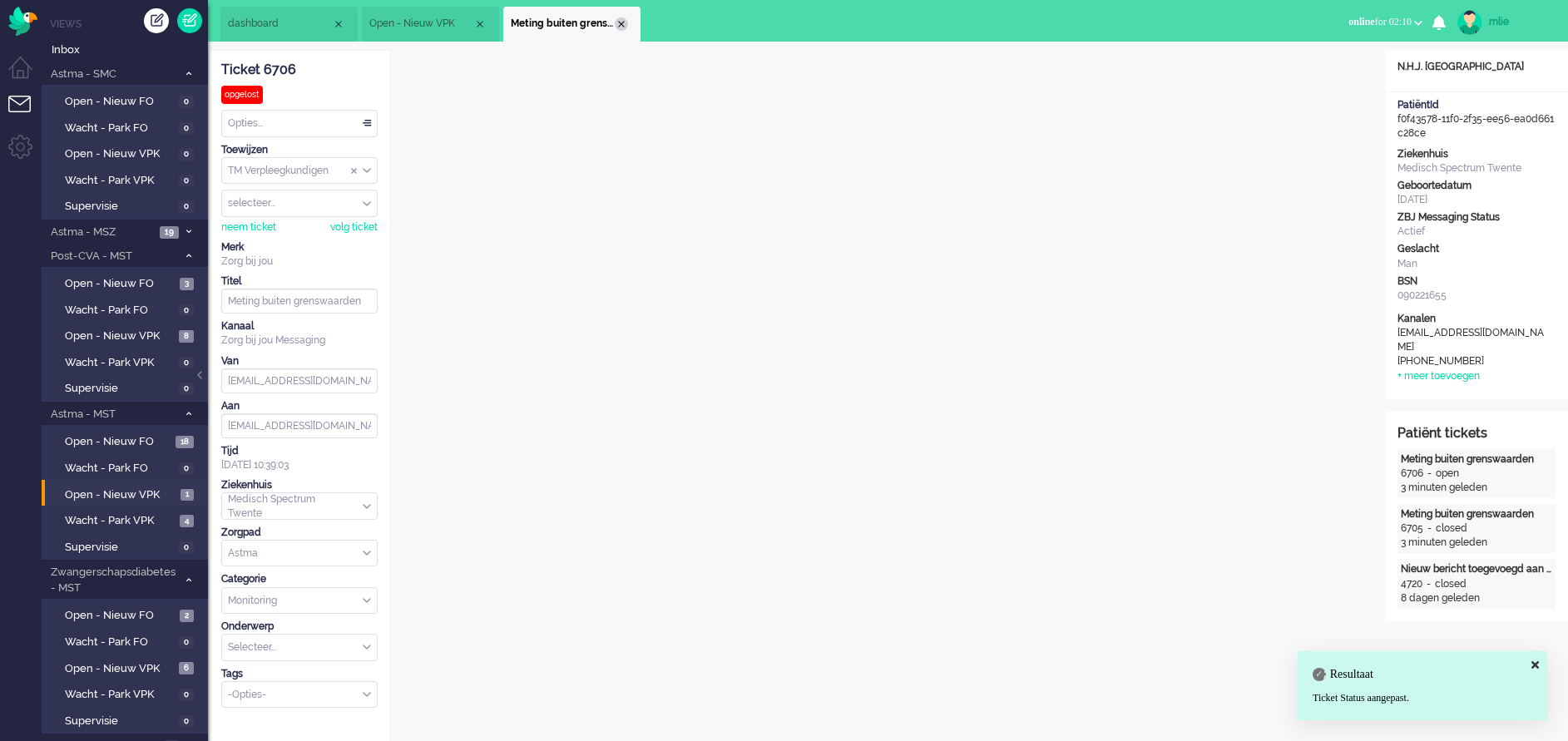
click at [616, 24] on div "Close tab" at bounding box center [621, 24] width 13 height 13
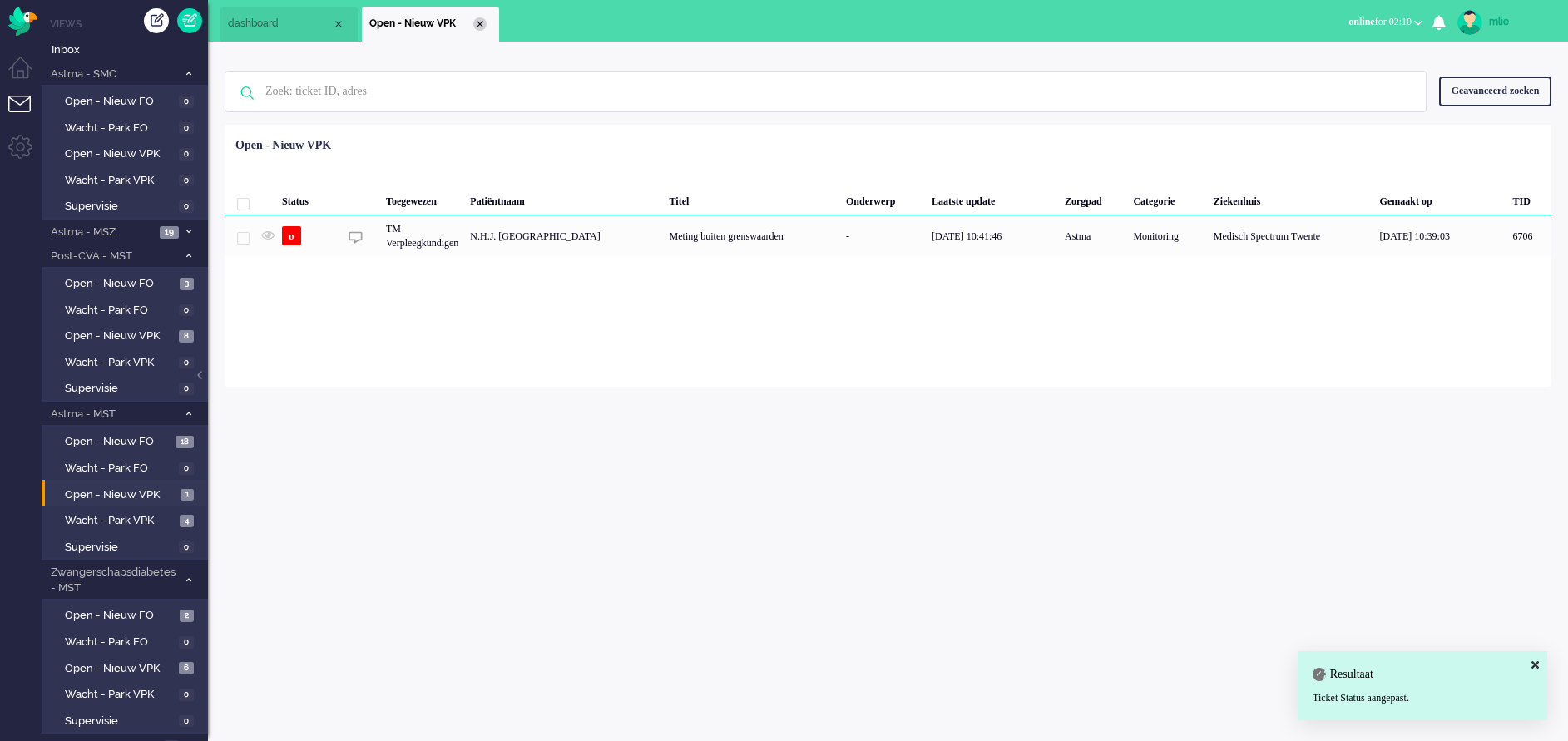
click at [479, 26] on div "Close tab" at bounding box center [480, 24] width 13 height 13
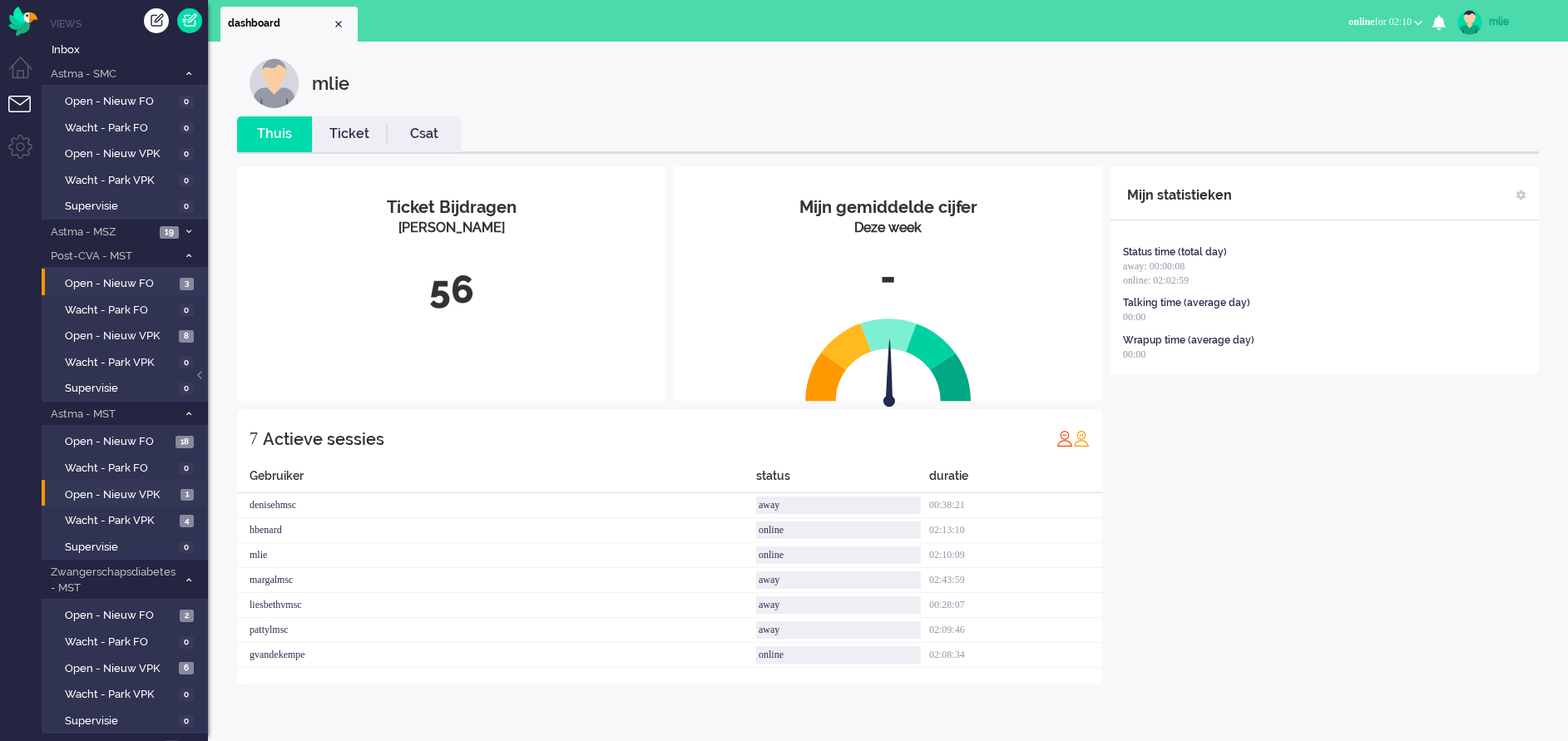
scroll to position [42, 0]
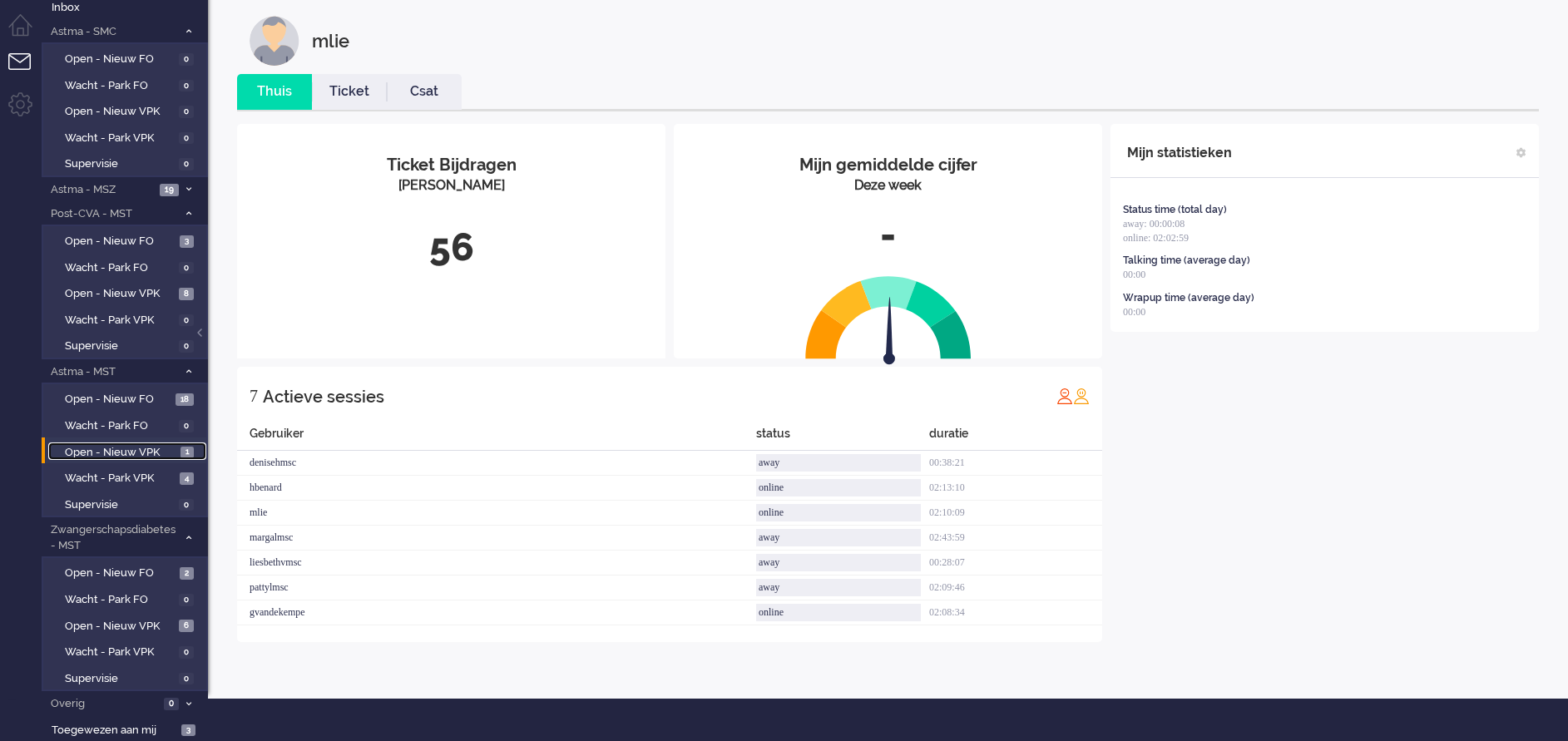
click at [117, 447] on span "Open - Nieuw VPK" at bounding box center [120, 453] width 111 height 16
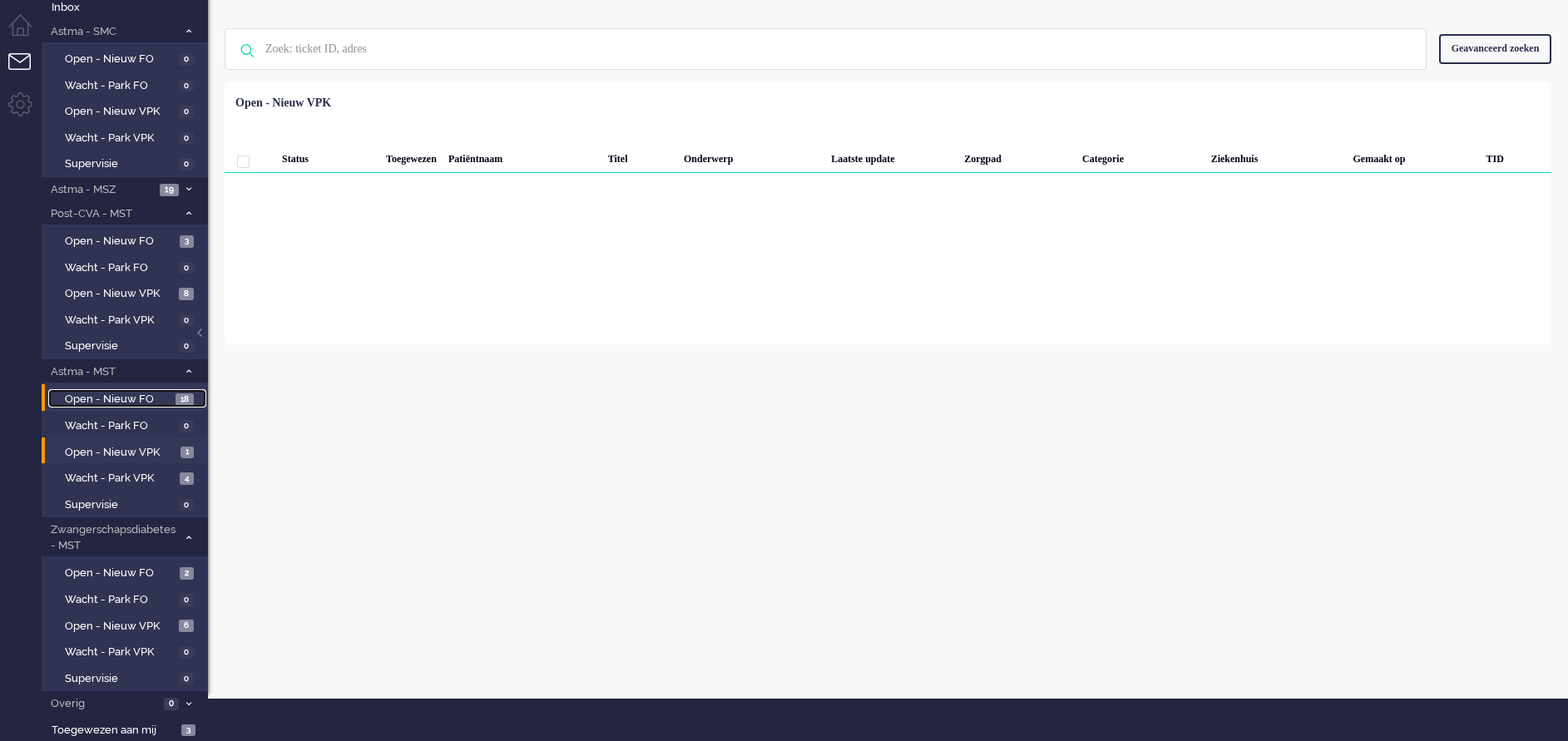
click at [114, 395] on span "Open - Nieuw FO" at bounding box center [117, 400] width 107 height 16
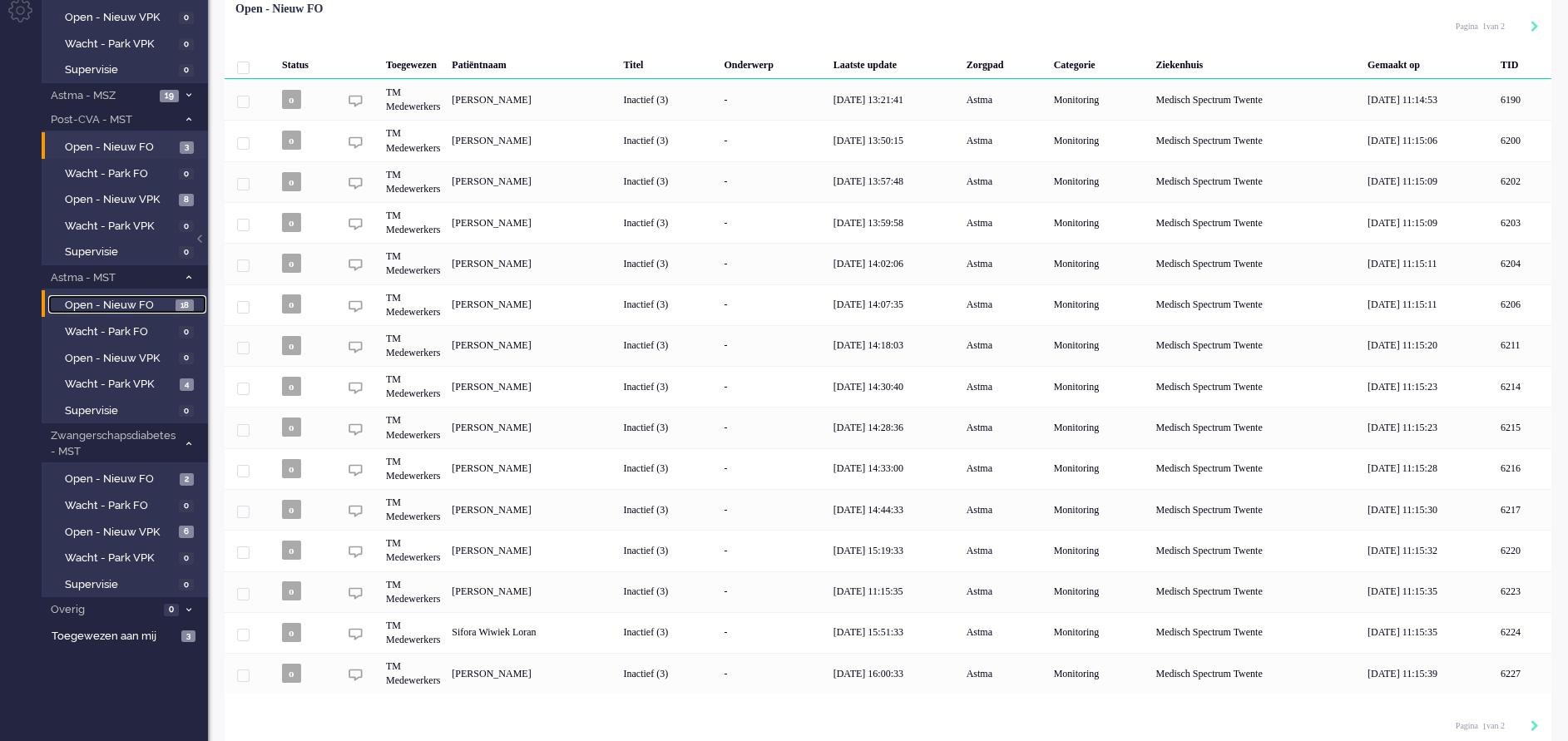
scroll to position [148, 0]
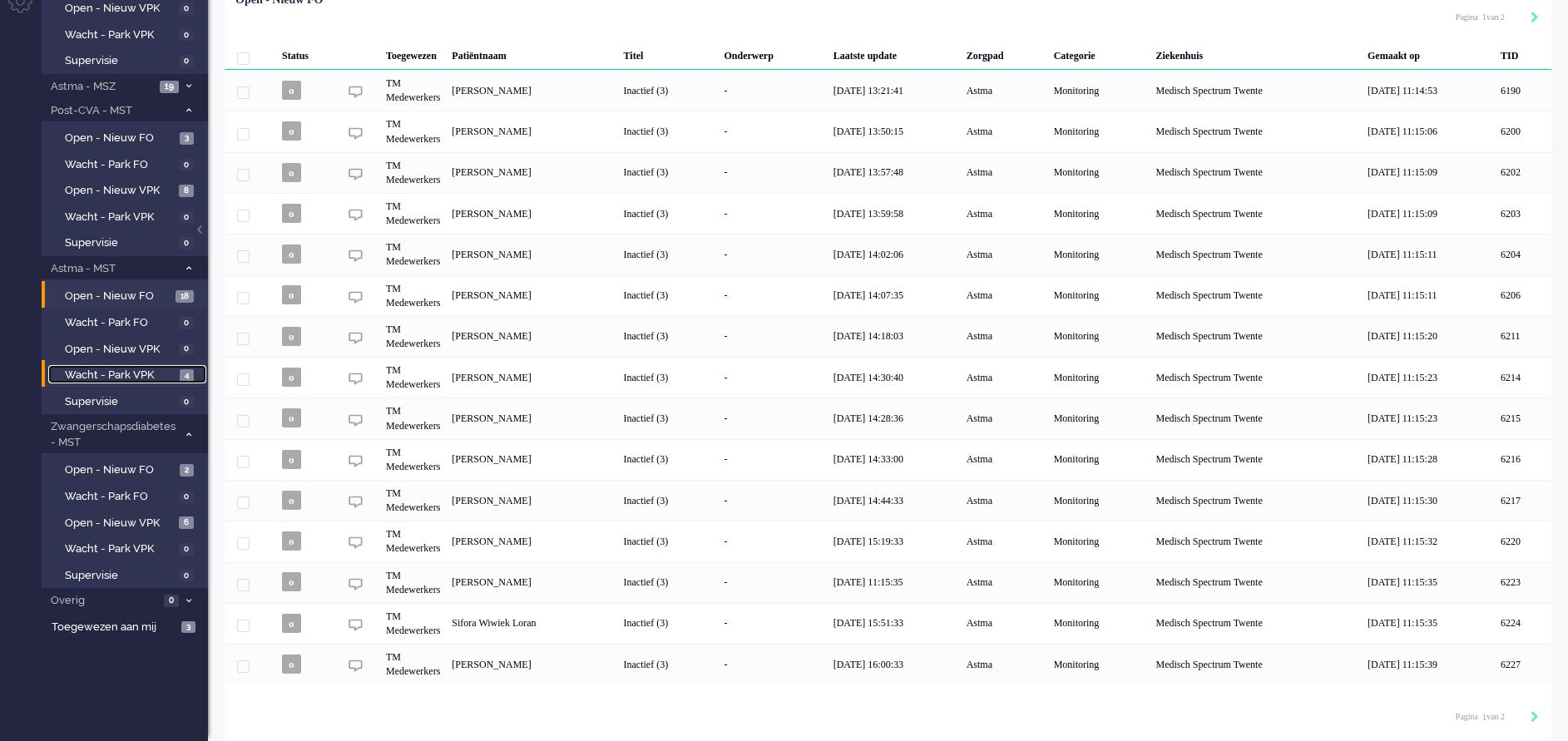
click at [104, 369] on span "Wacht - Park VPK" at bounding box center [120, 376] width 111 height 16
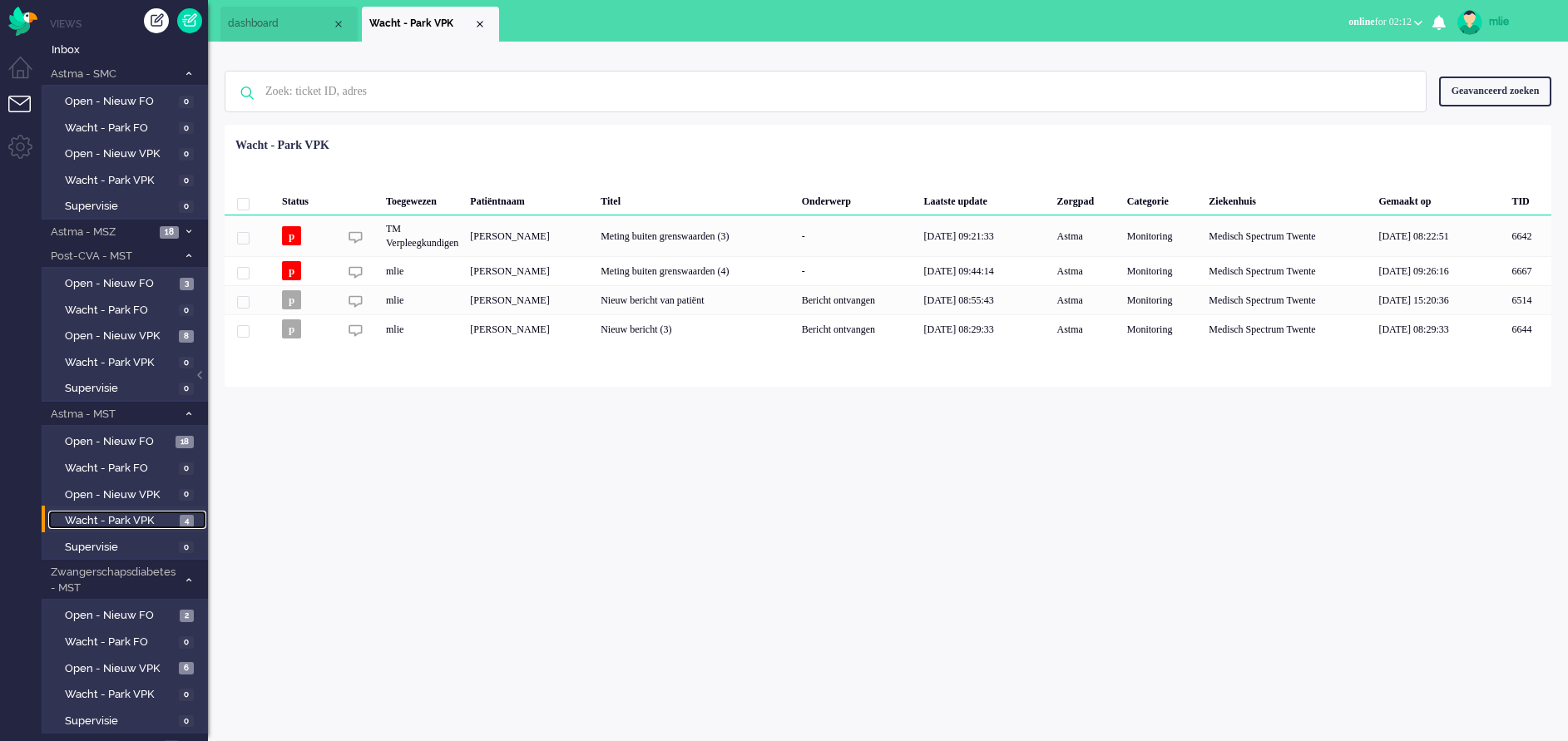
click at [268, 15] on li "dashboard" at bounding box center [288, 23] width 137 height 35
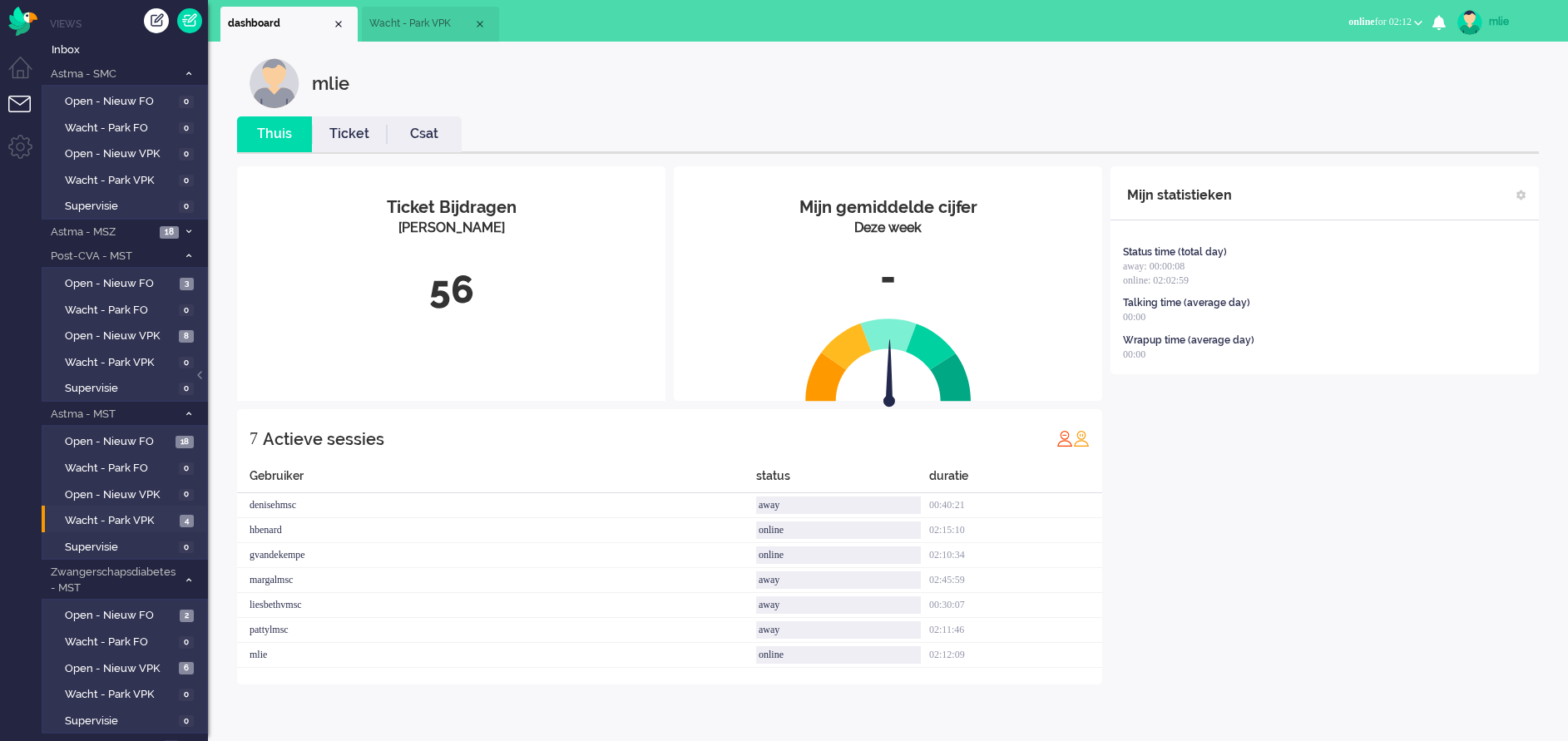
click at [351, 125] on link "Ticket" at bounding box center [349, 133] width 75 height 19
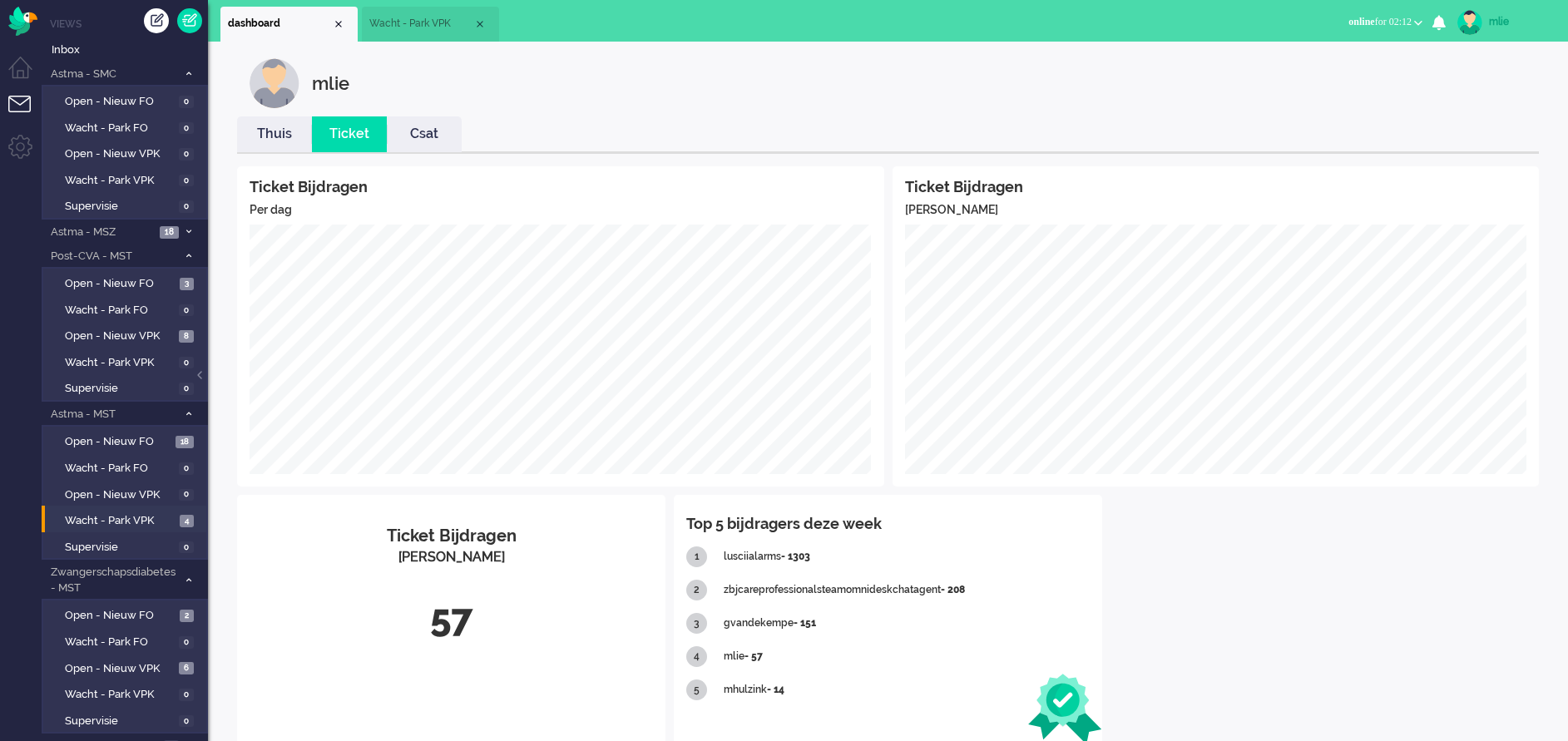
click at [434, 21] on span "Wacht - Park VPK" at bounding box center [421, 24] width 104 height 14
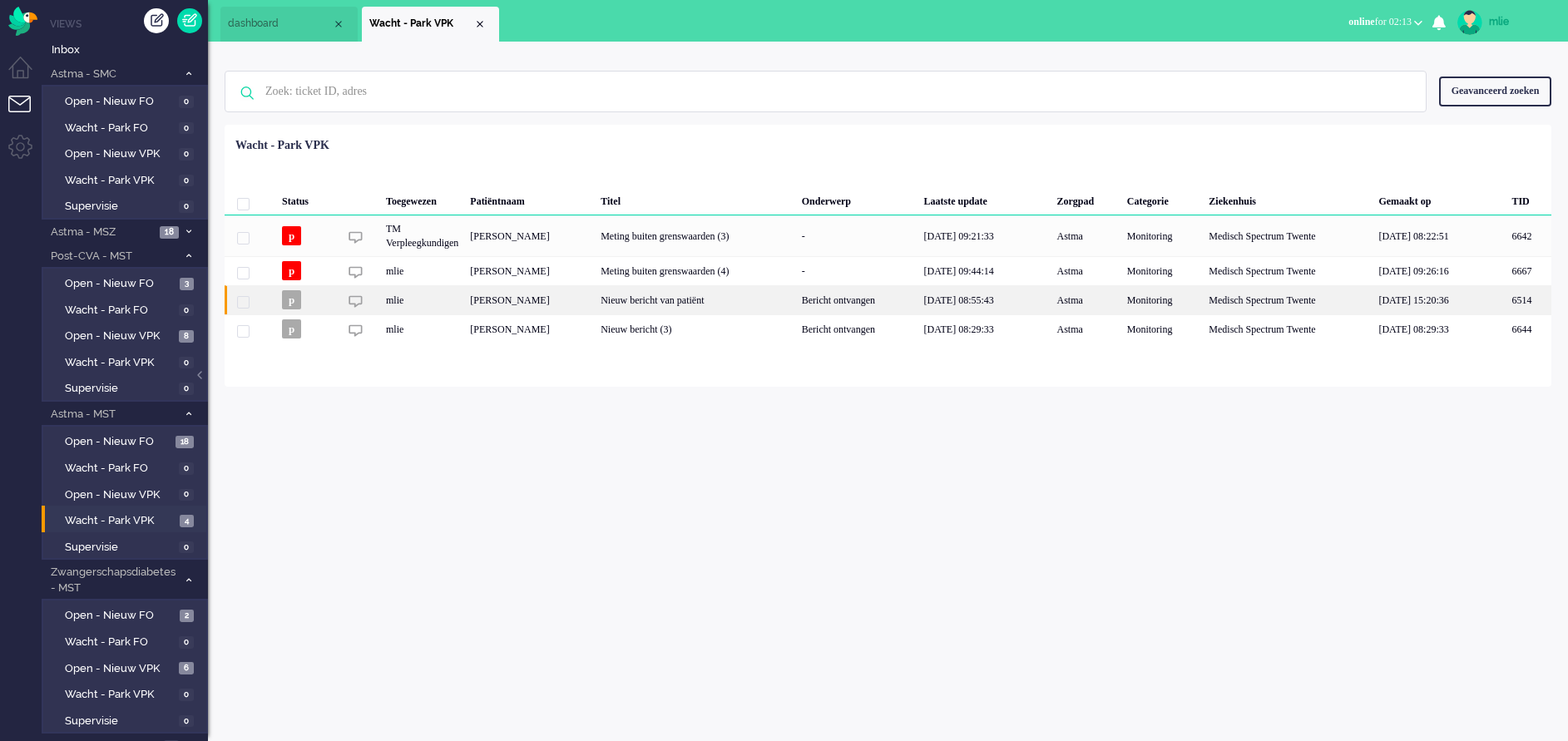
click at [764, 300] on div "Nieuw bericht van patiënt" at bounding box center [695, 300] width 201 height 30
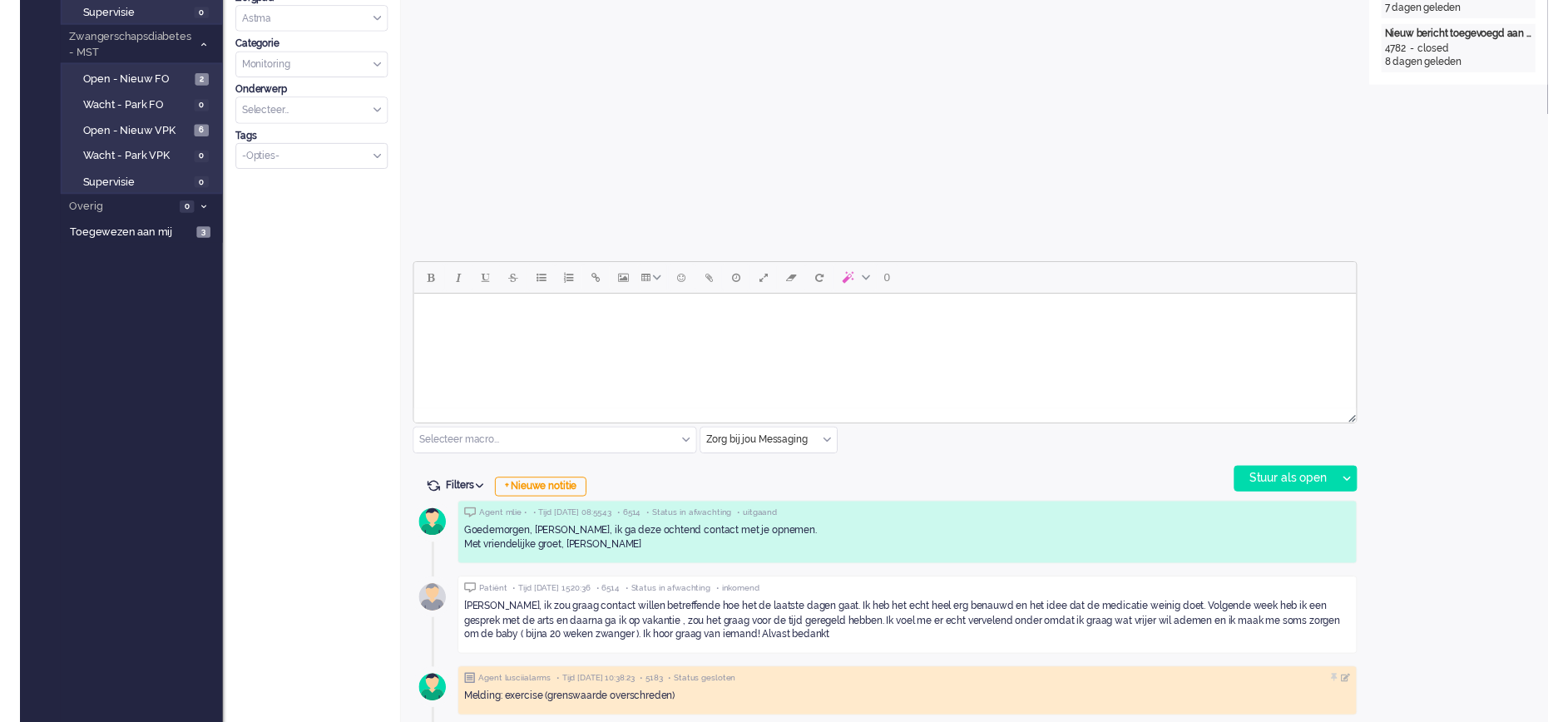
scroll to position [550, 0]
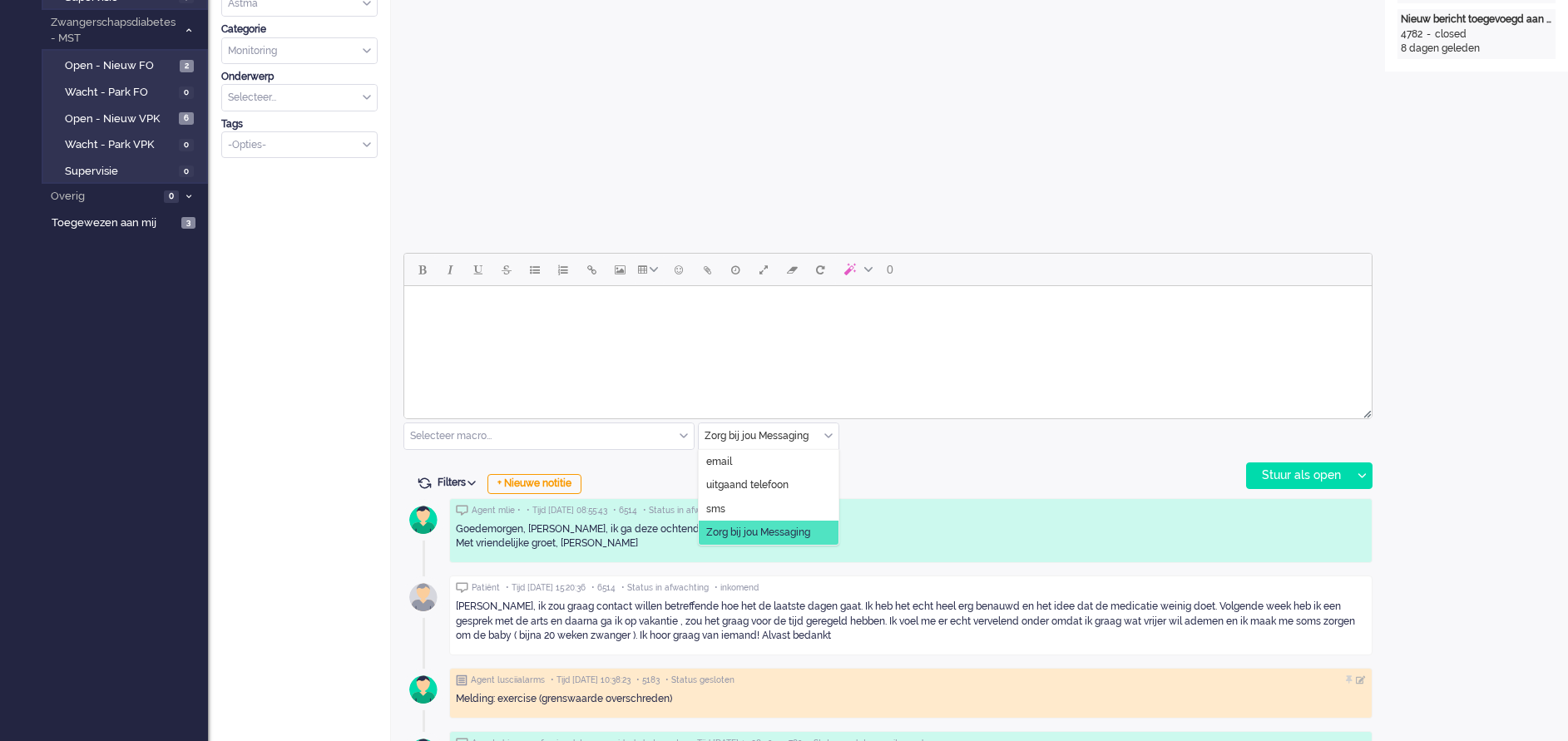
click at [825, 434] on div "Zorg bij jou Messaging" at bounding box center [768, 436] width 140 height 26
click at [790, 478] on li "uitgaand telefoon" at bounding box center [768, 485] width 140 height 24
click at [1300, 475] on div "Stuur als open" at bounding box center [1298, 475] width 104 height 25
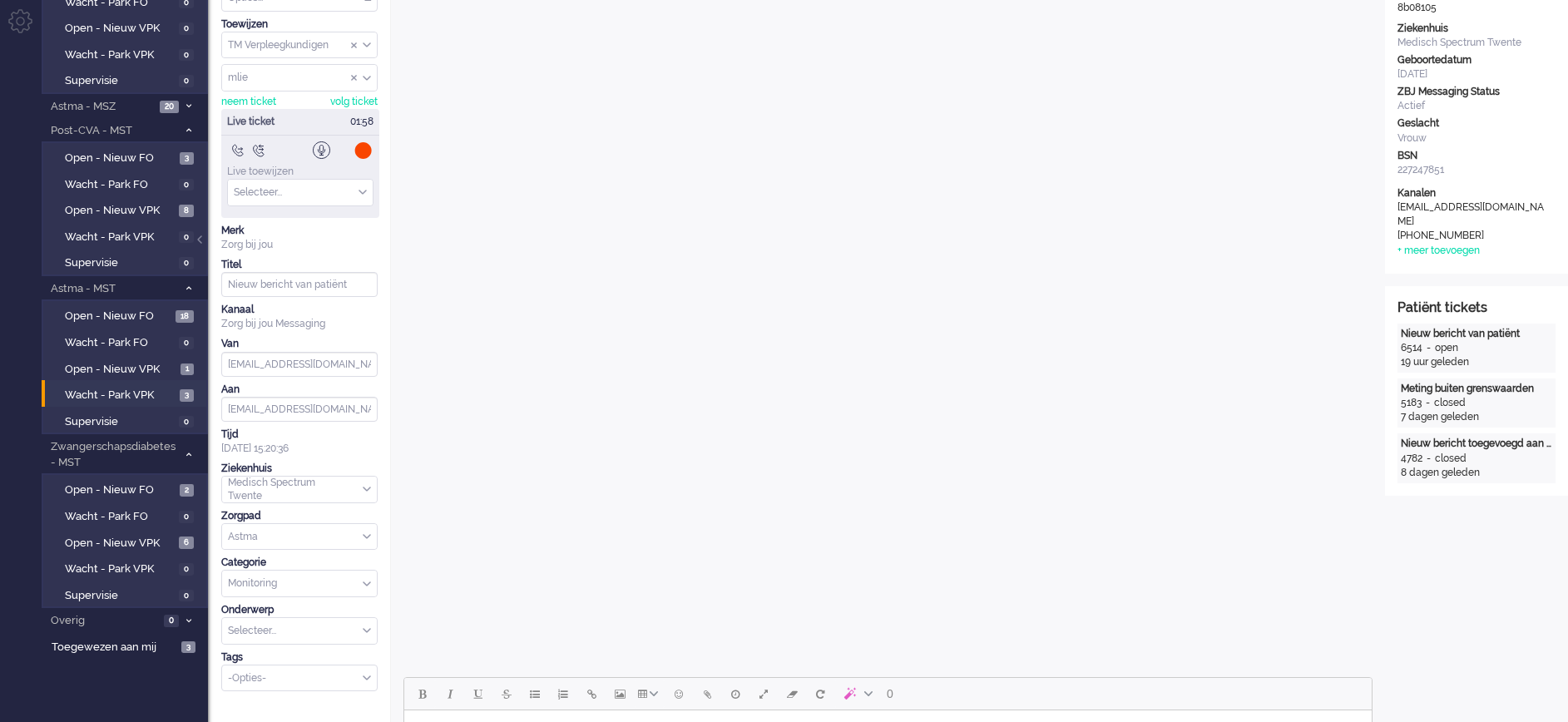
scroll to position [0, 0]
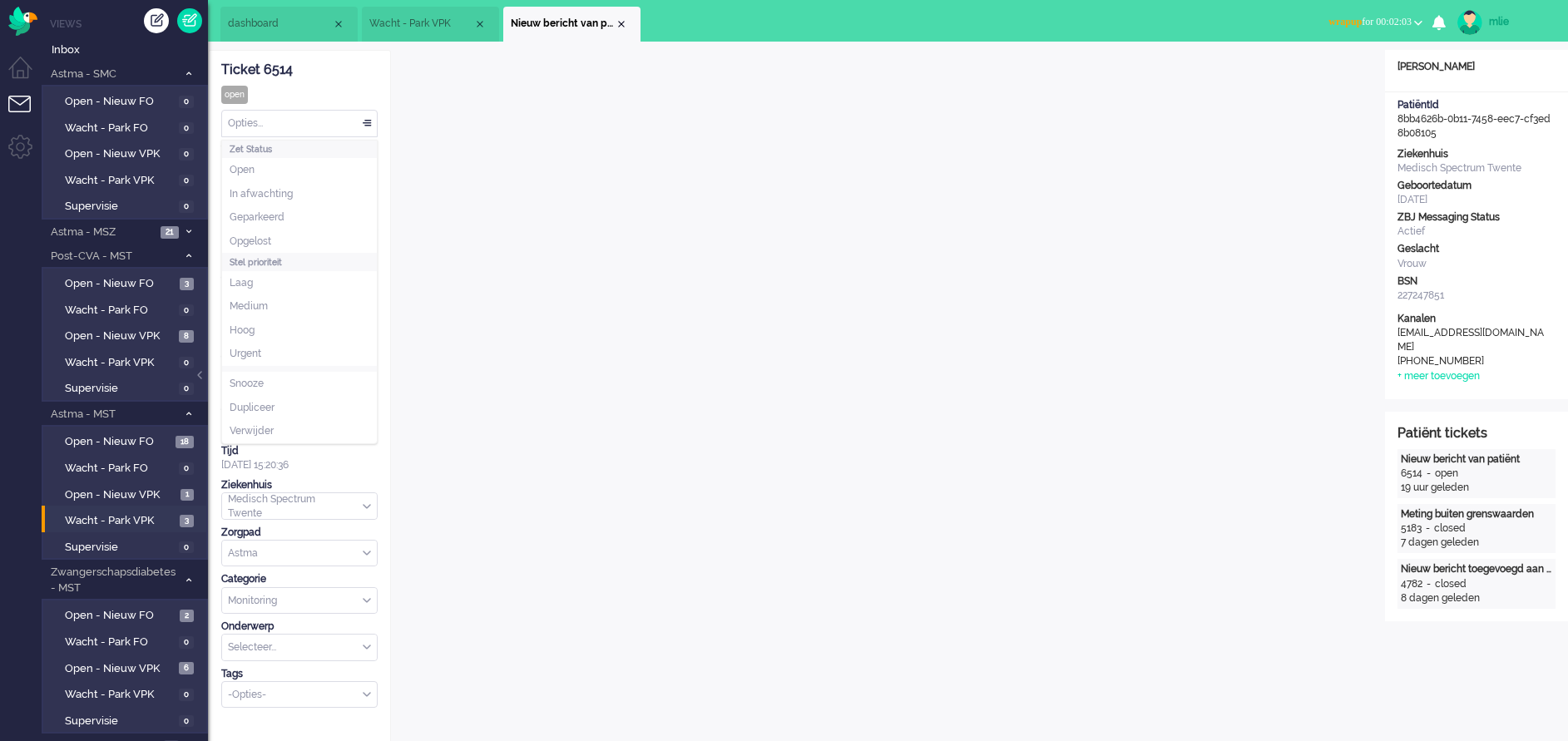
click at [363, 116] on div "Opties..." at bounding box center [299, 124] width 155 height 26
click at [256, 195] on span "In afwachting" at bounding box center [261, 194] width 64 height 14
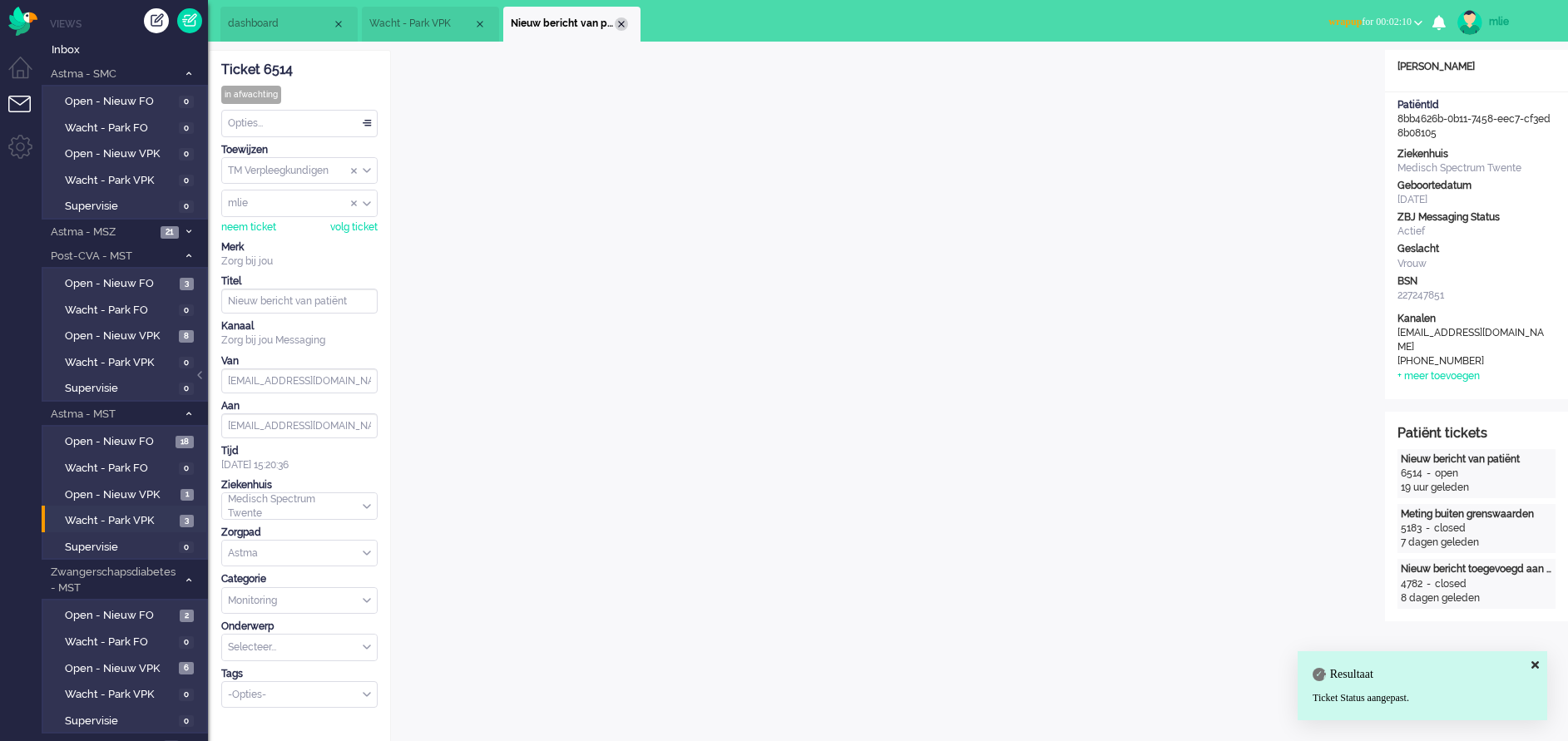
click at [619, 25] on div "Close tab" at bounding box center [621, 24] width 13 height 13
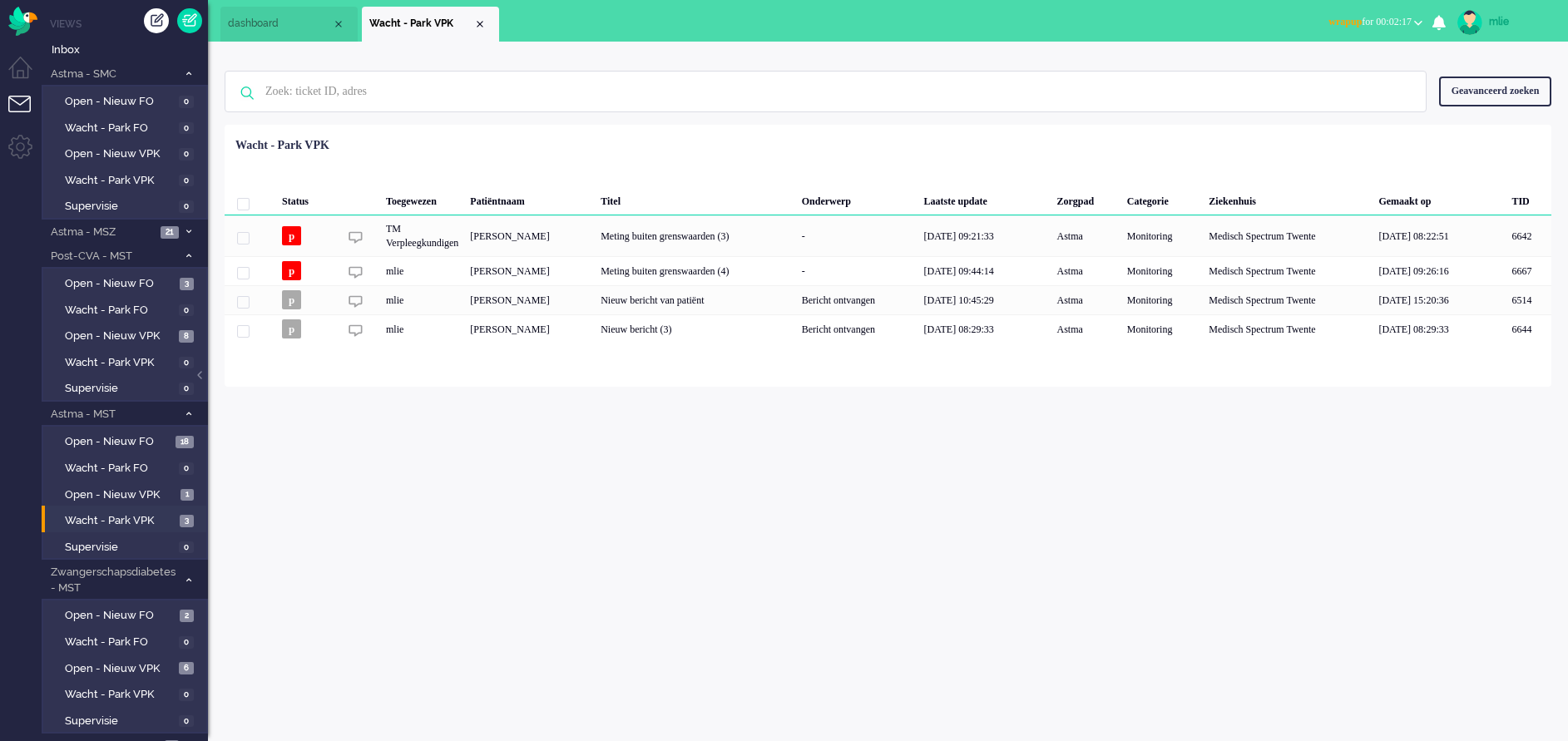
click at [1352, 18] on span "wrapup for 00:02:17" at bounding box center [1370, 21] width 83 height 12
click at [1301, 76] on label "Online" at bounding box center [1353, 74] width 132 height 14
click at [285, 23] on span "dashboard" at bounding box center [280, 24] width 104 height 14
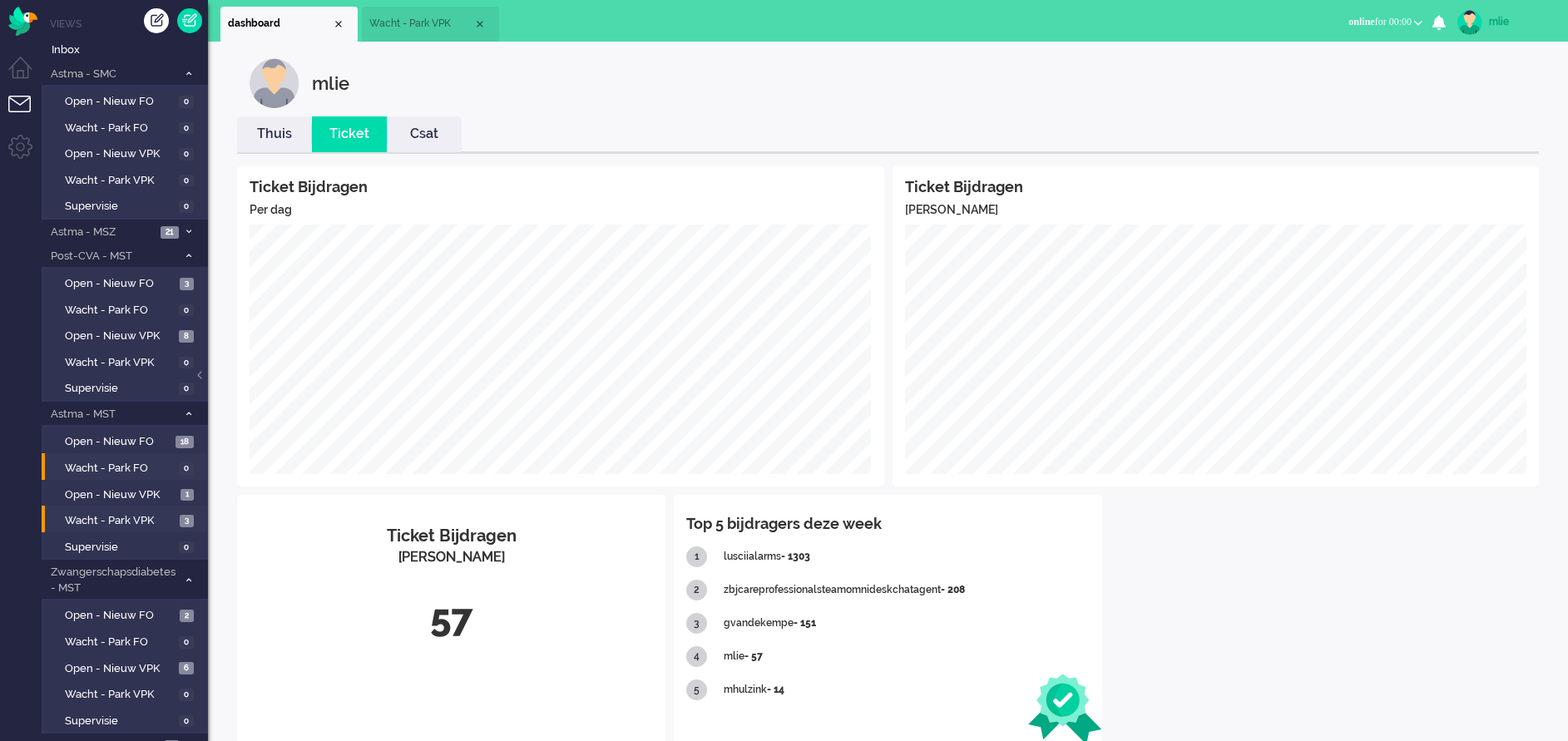
scroll to position [42, 0]
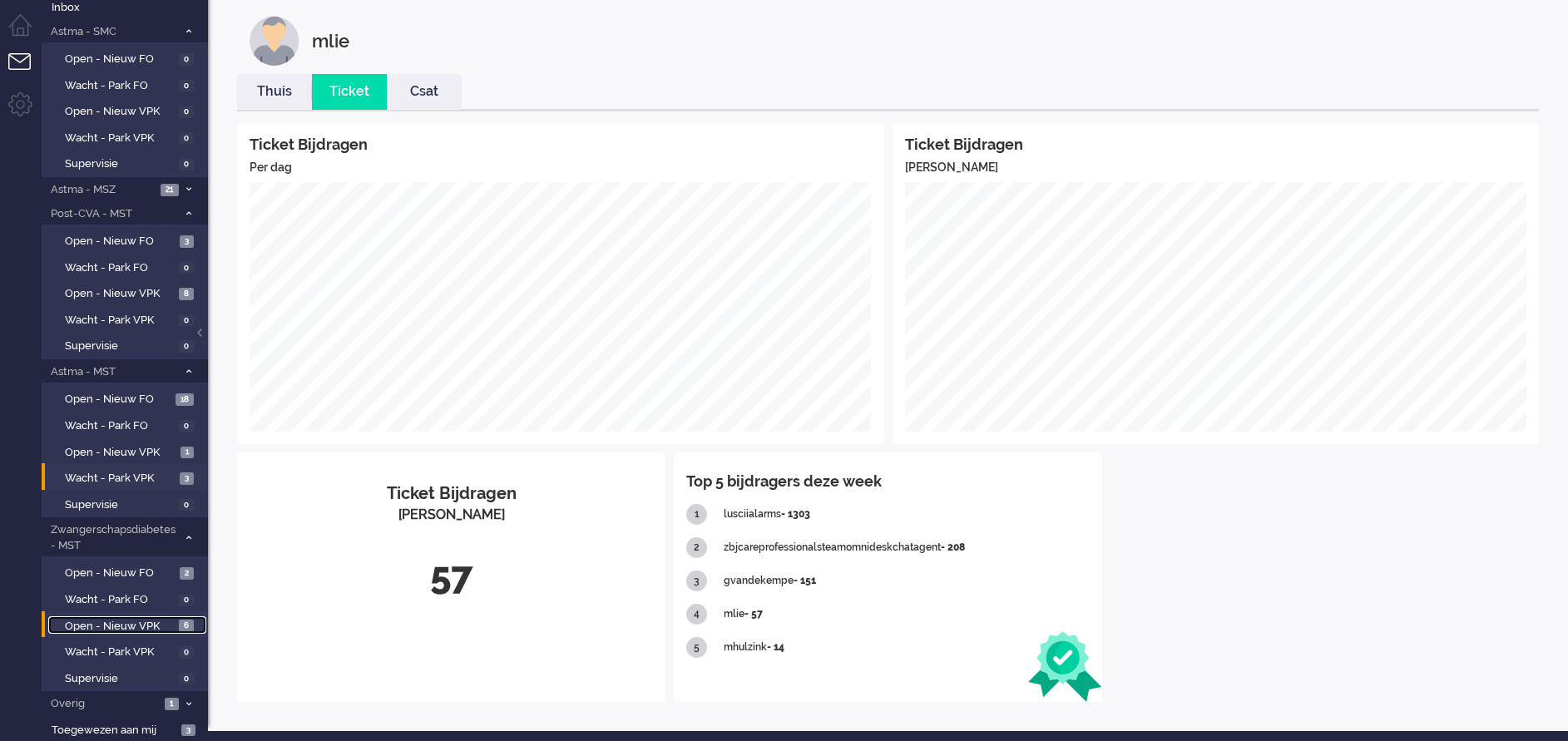
click at [109, 623] on span "Open - Nieuw VPK" at bounding box center [119, 626] width 110 height 16
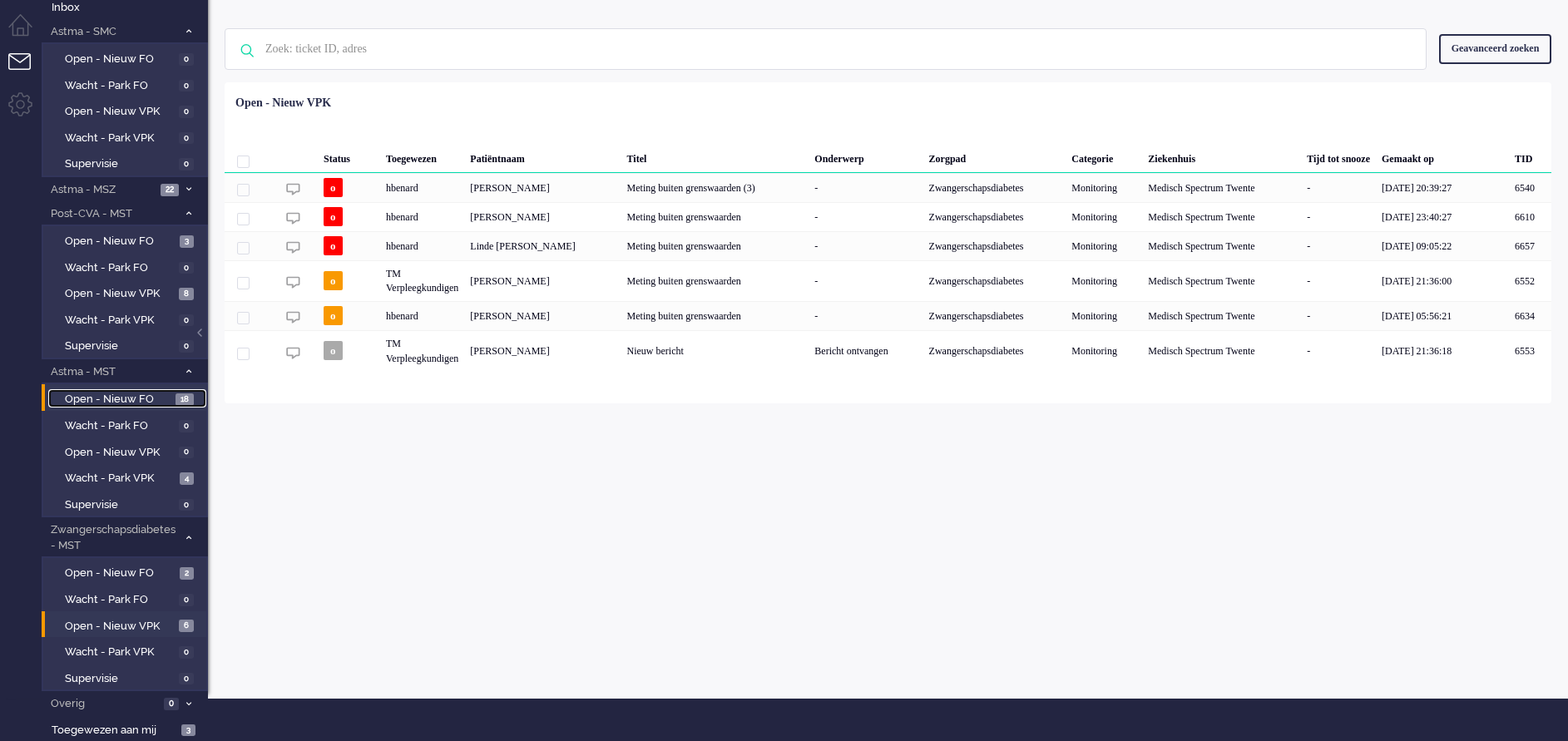
click at [130, 392] on span "Open - Nieuw FO" at bounding box center [117, 400] width 107 height 16
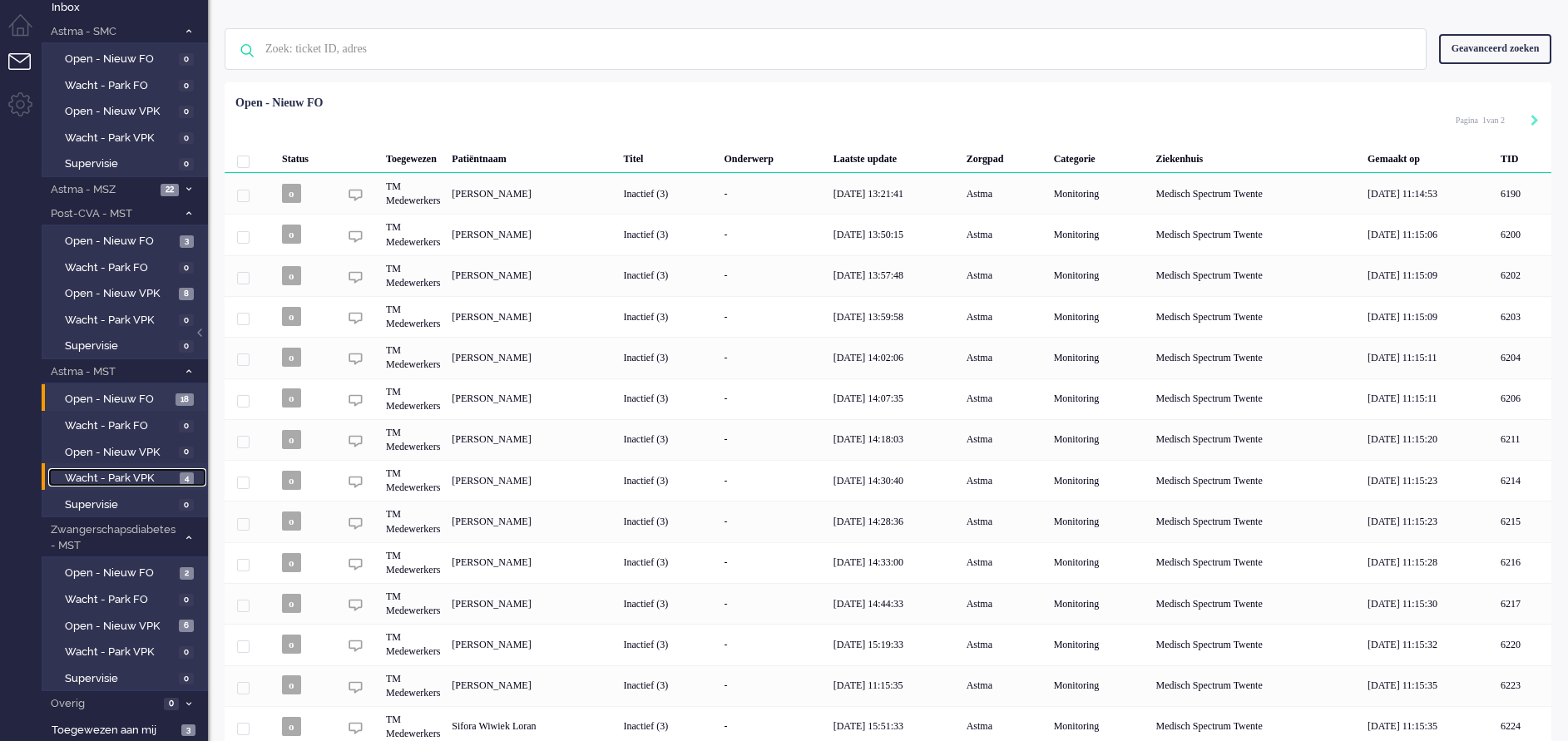
click at [125, 476] on span "Wacht - Park VPK" at bounding box center [120, 479] width 111 height 16
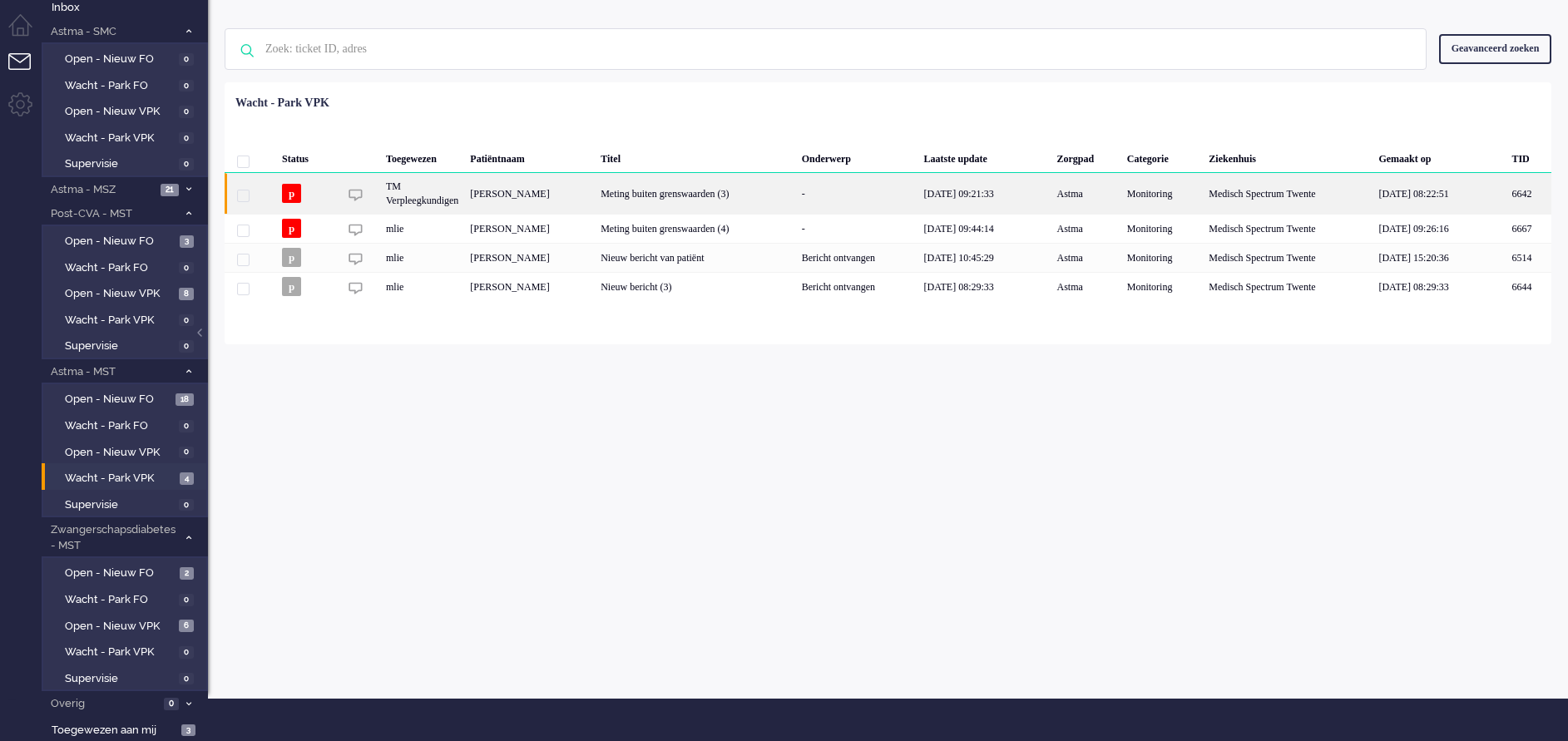
click at [769, 196] on div "Meting buiten grenswaarden (3)" at bounding box center [695, 193] width 201 height 41
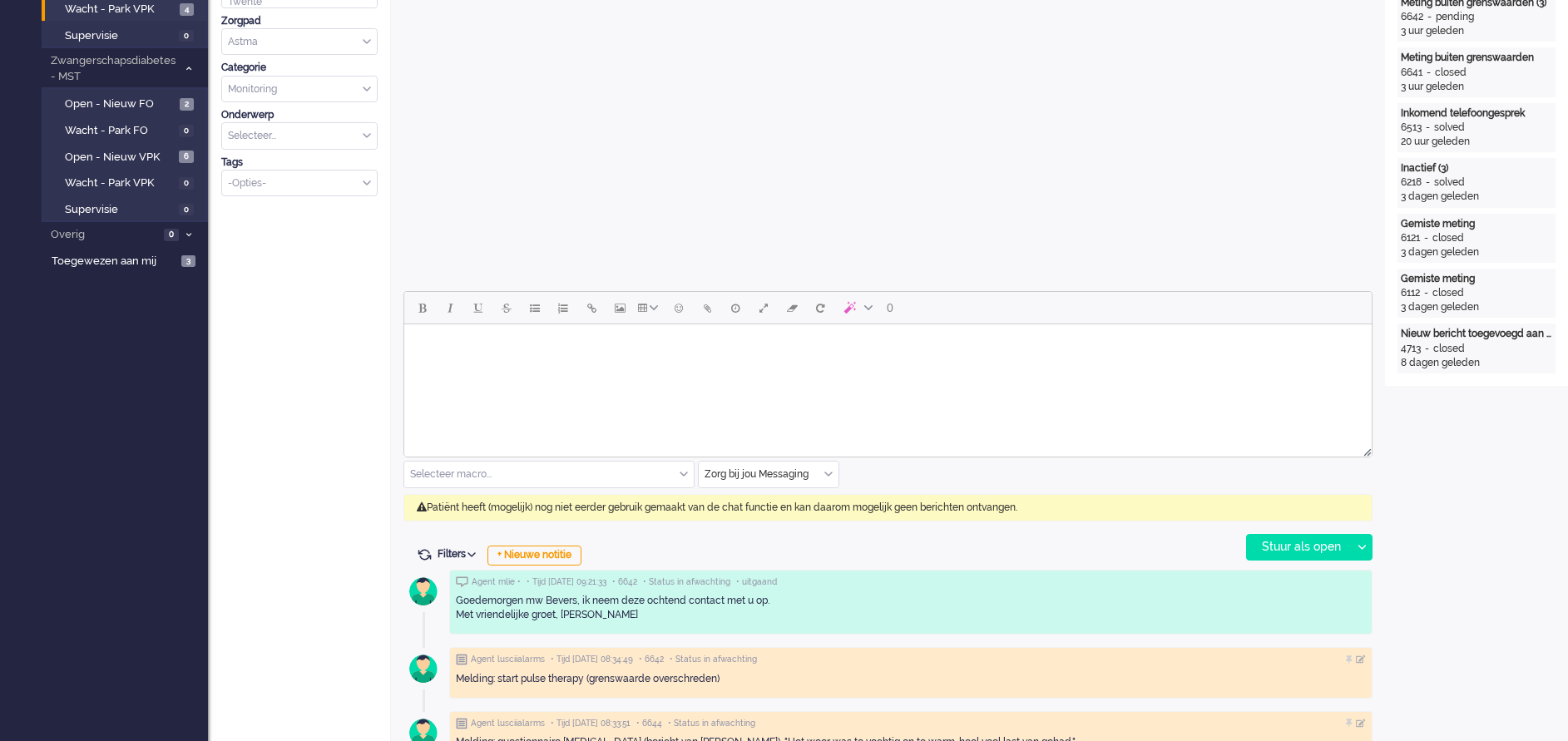
scroll to position [624, 0]
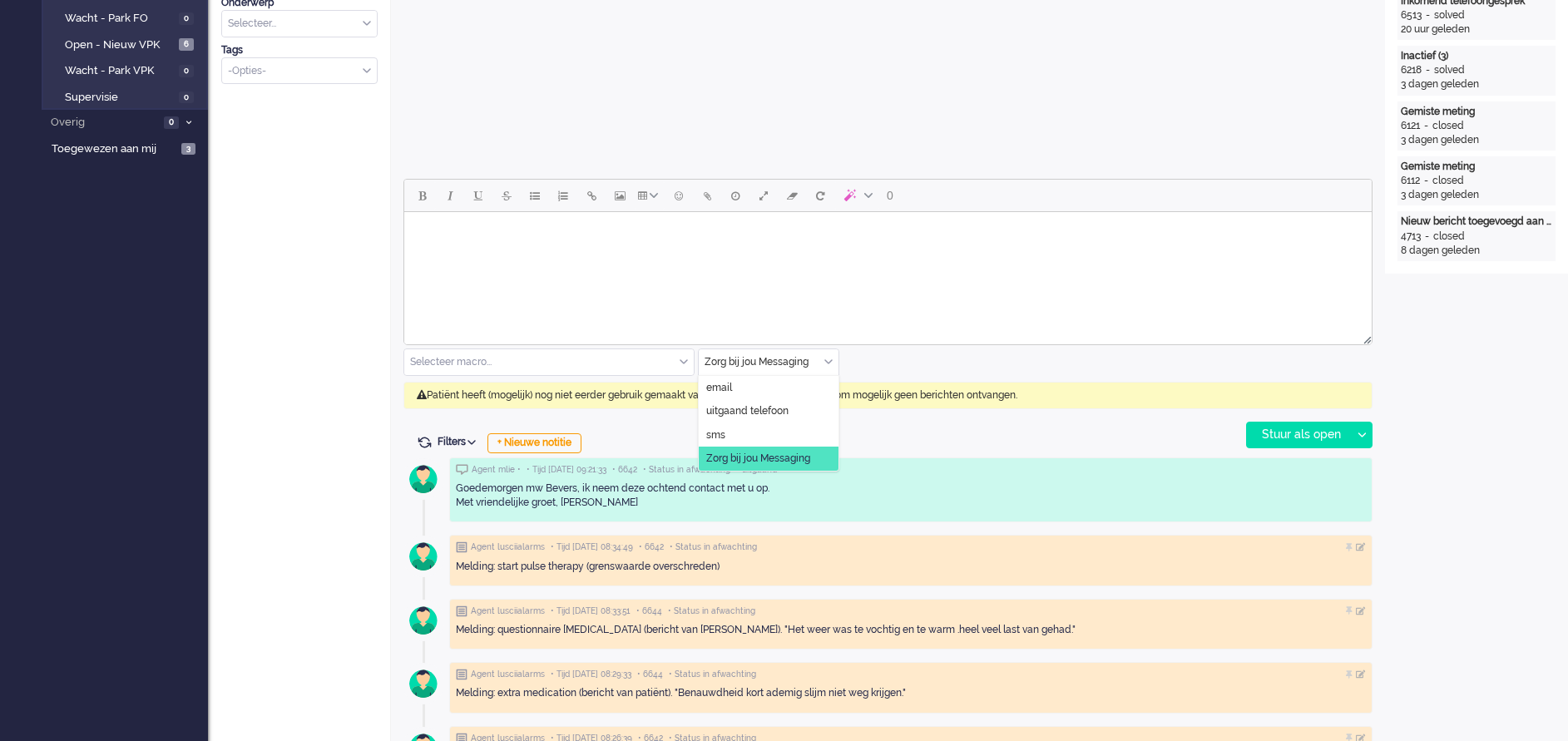
click at [828, 360] on div "Zorg bij jou Messaging" at bounding box center [768, 362] width 140 height 26
click at [773, 408] on span "uitgaand telefoon" at bounding box center [748, 411] width 82 height 14
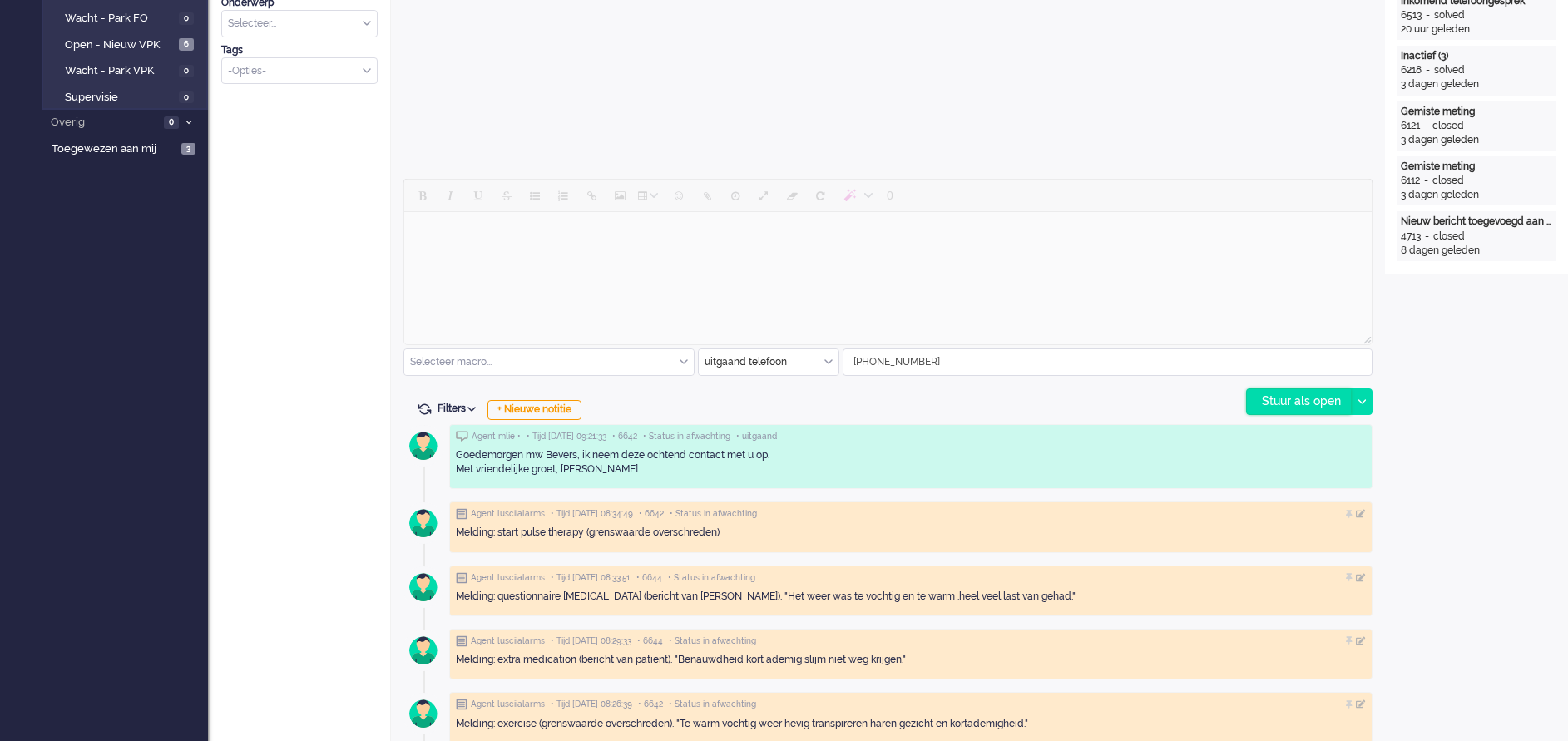
click at [1280, 403] on div "Stuur als open" at bounding box center [1298, 402] width 104 height 25
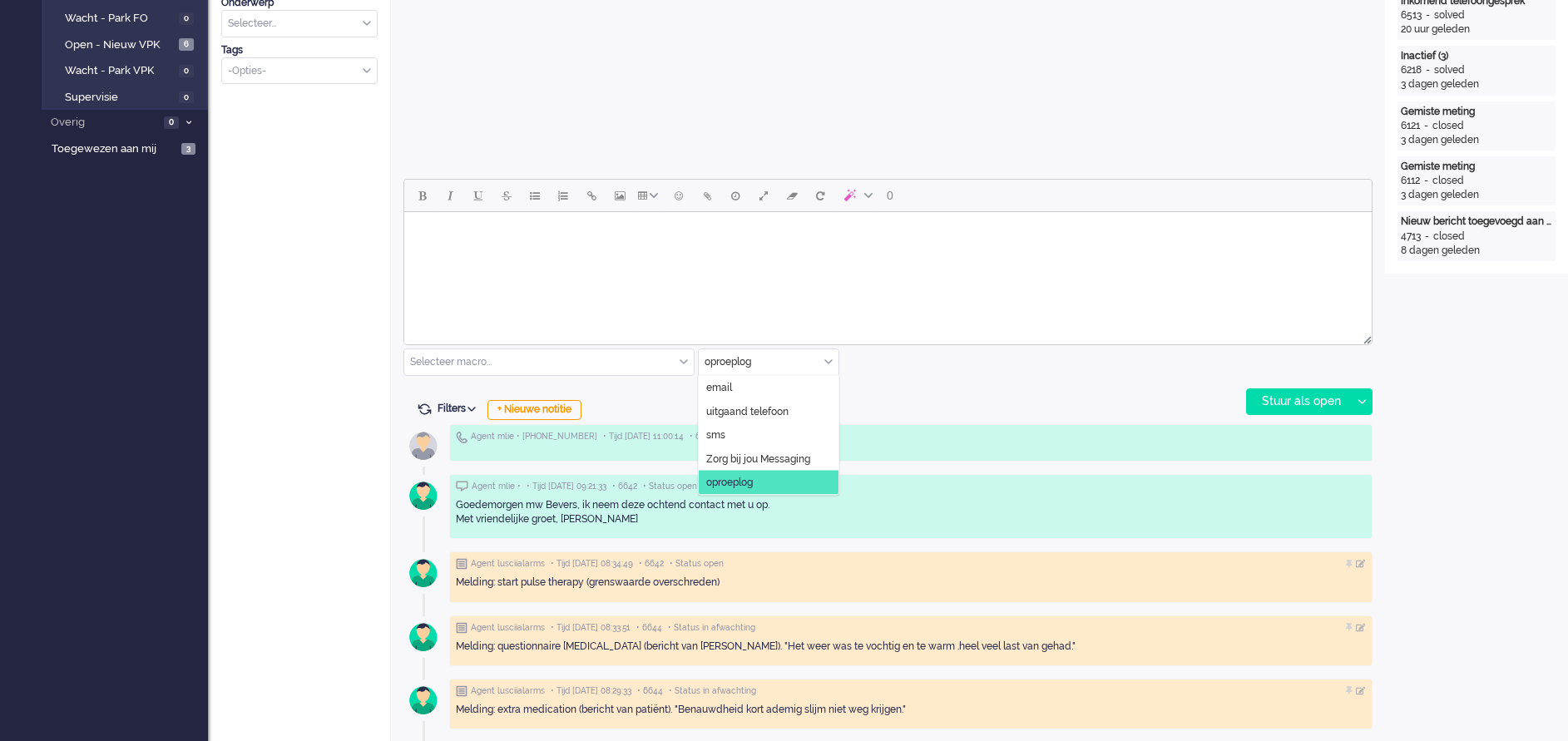
click at [826, 357] on div "oproeplog" at bounding box center [768, 362] width 140 height 26
click at [812, 451] on li "Zorg bij jou Messaging" at bounding box center [768, 458] width 140 height 24
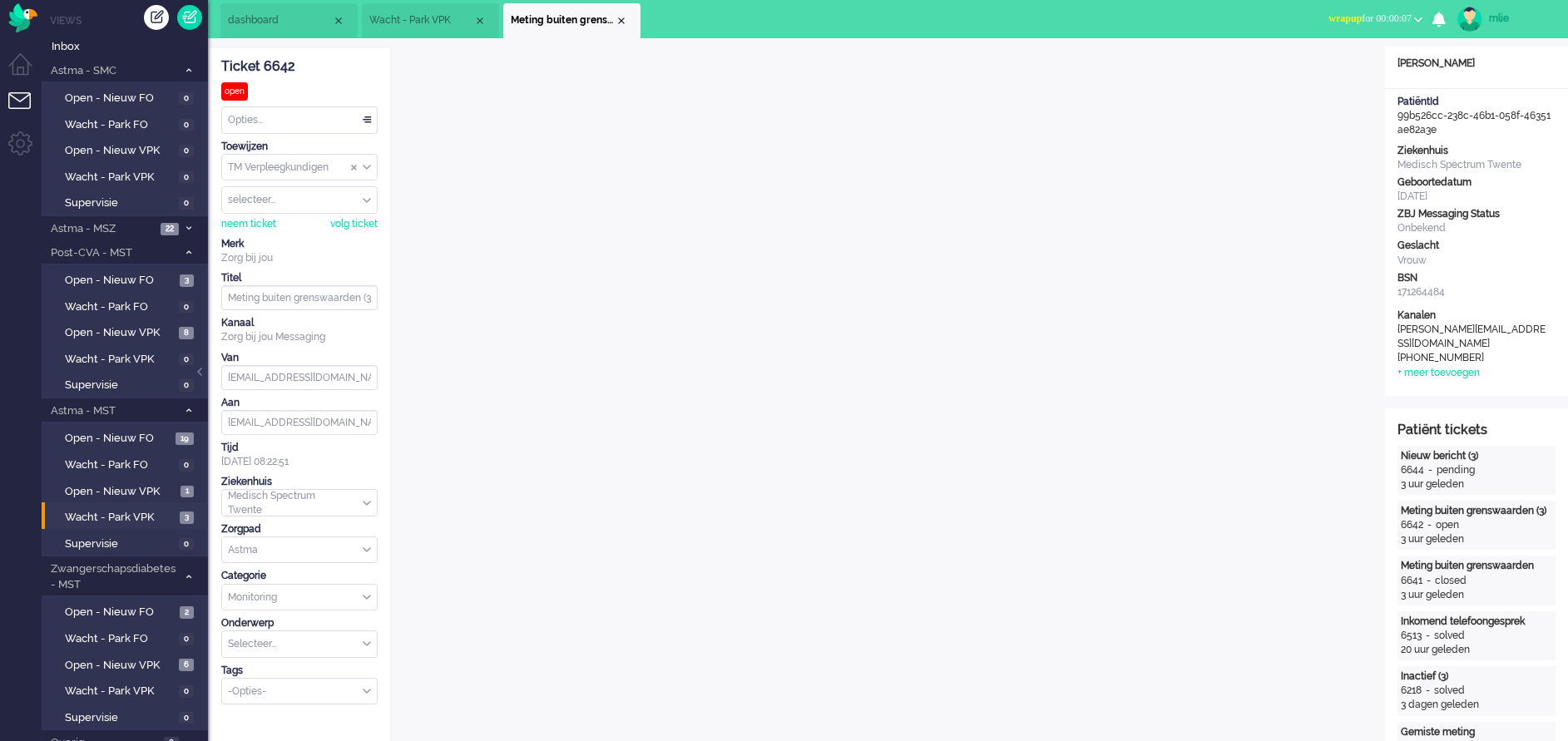
scroll to position [0, 0]
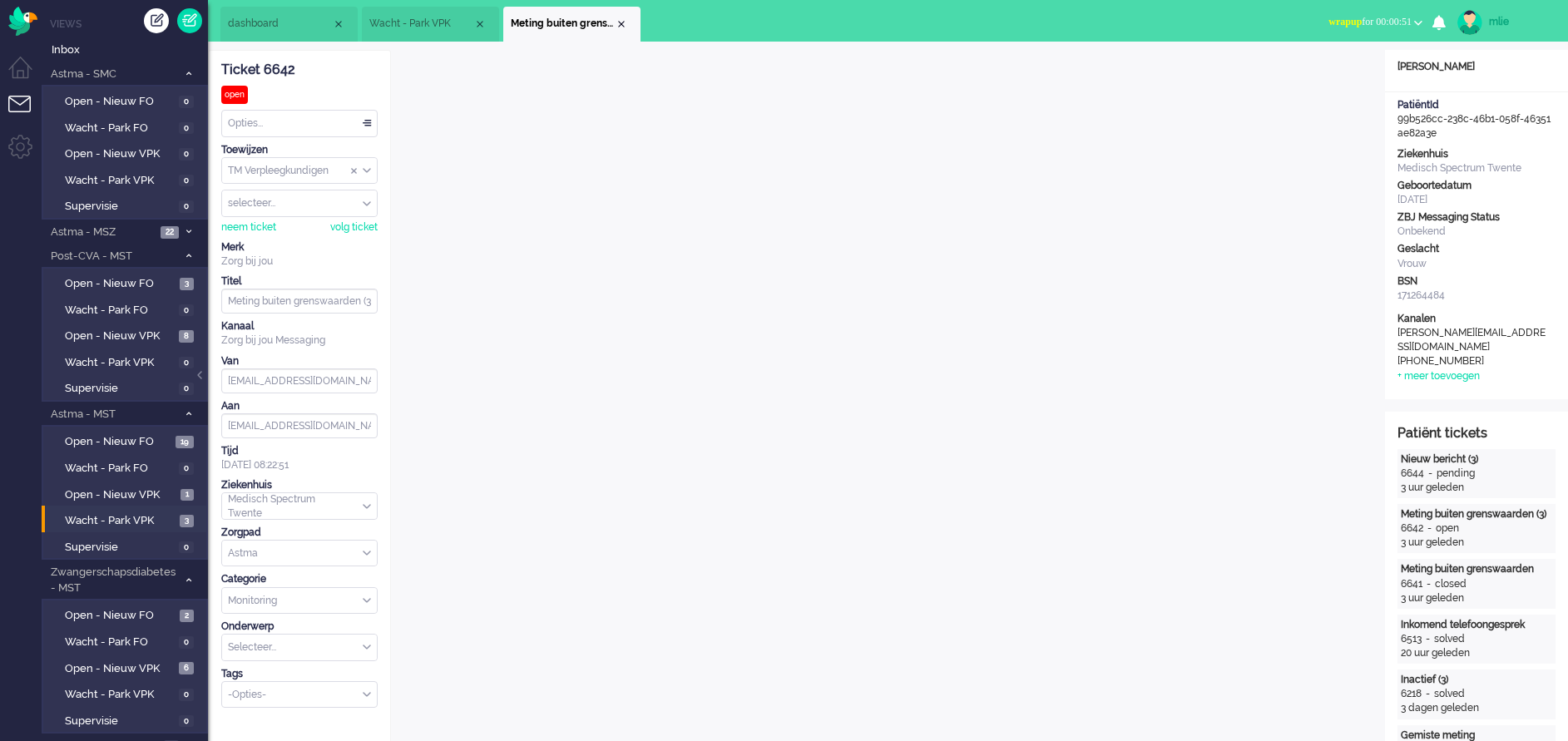
click at [371, 122] on div "Opties..." at bounding box center [299, 124] width 155 height 26
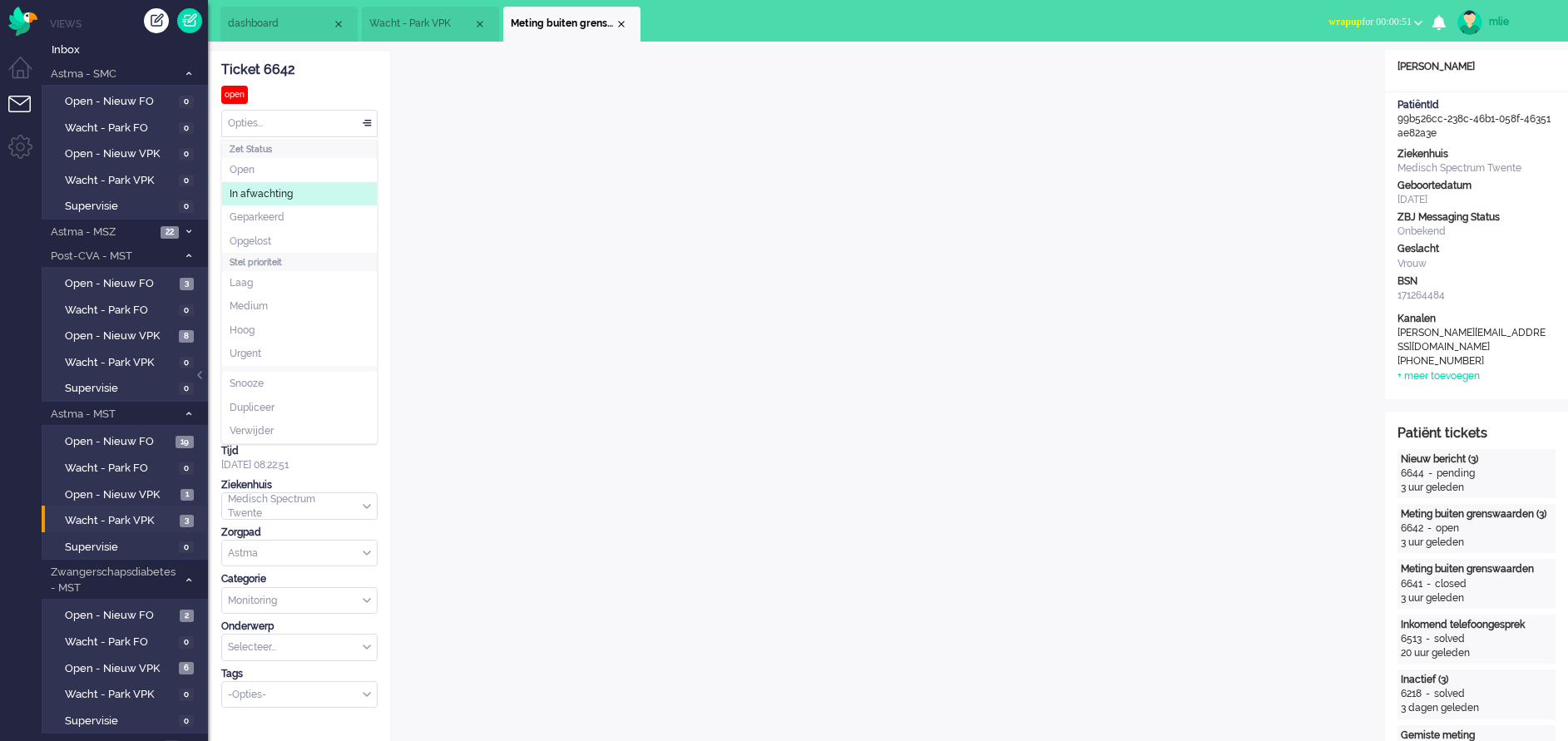
click at [302, 195] on li "In afwachting" at bounding box center [299, 193] width 155 height 24
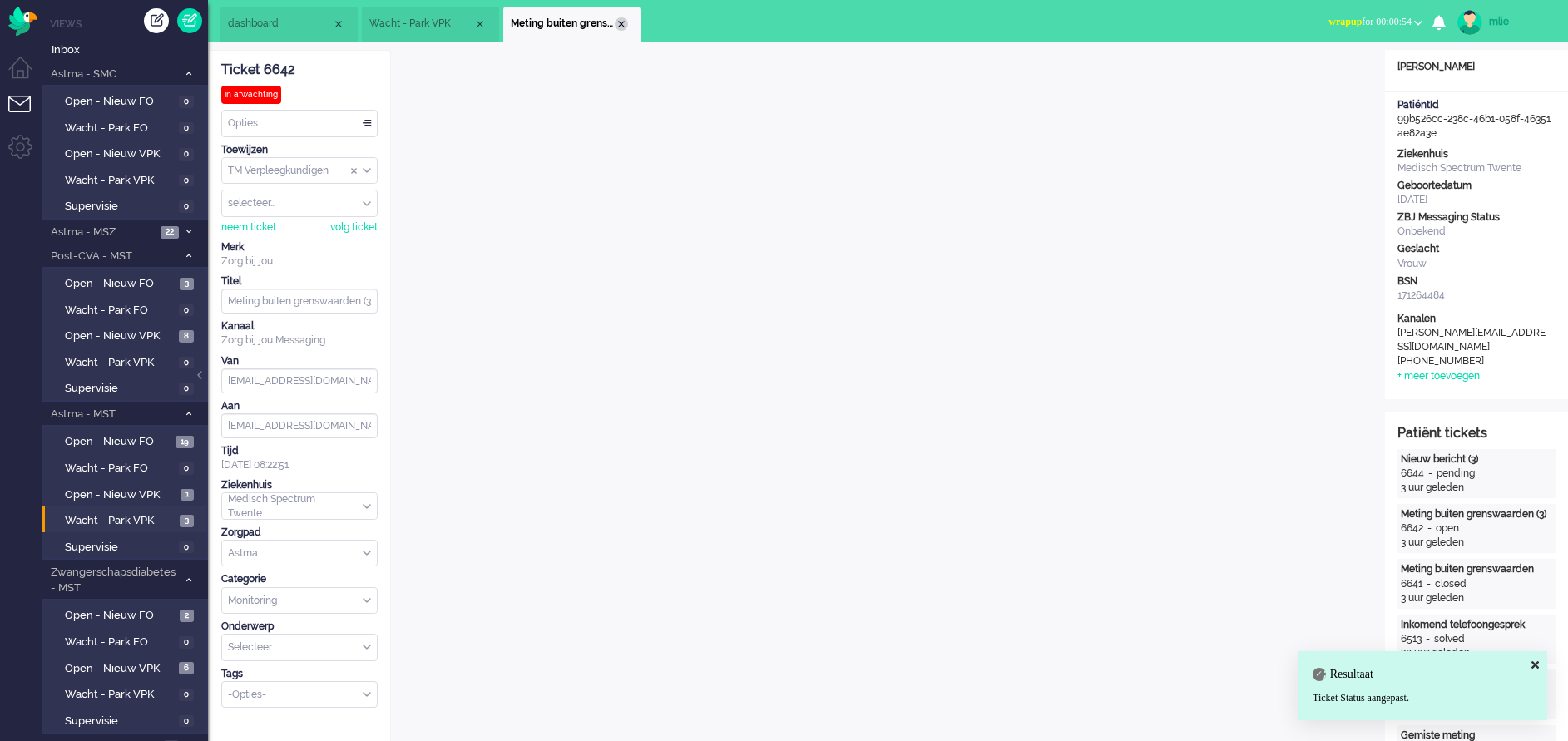
click at [621, 21] on div "Close tab" at bounding box center [621, 24] width 13 height 13
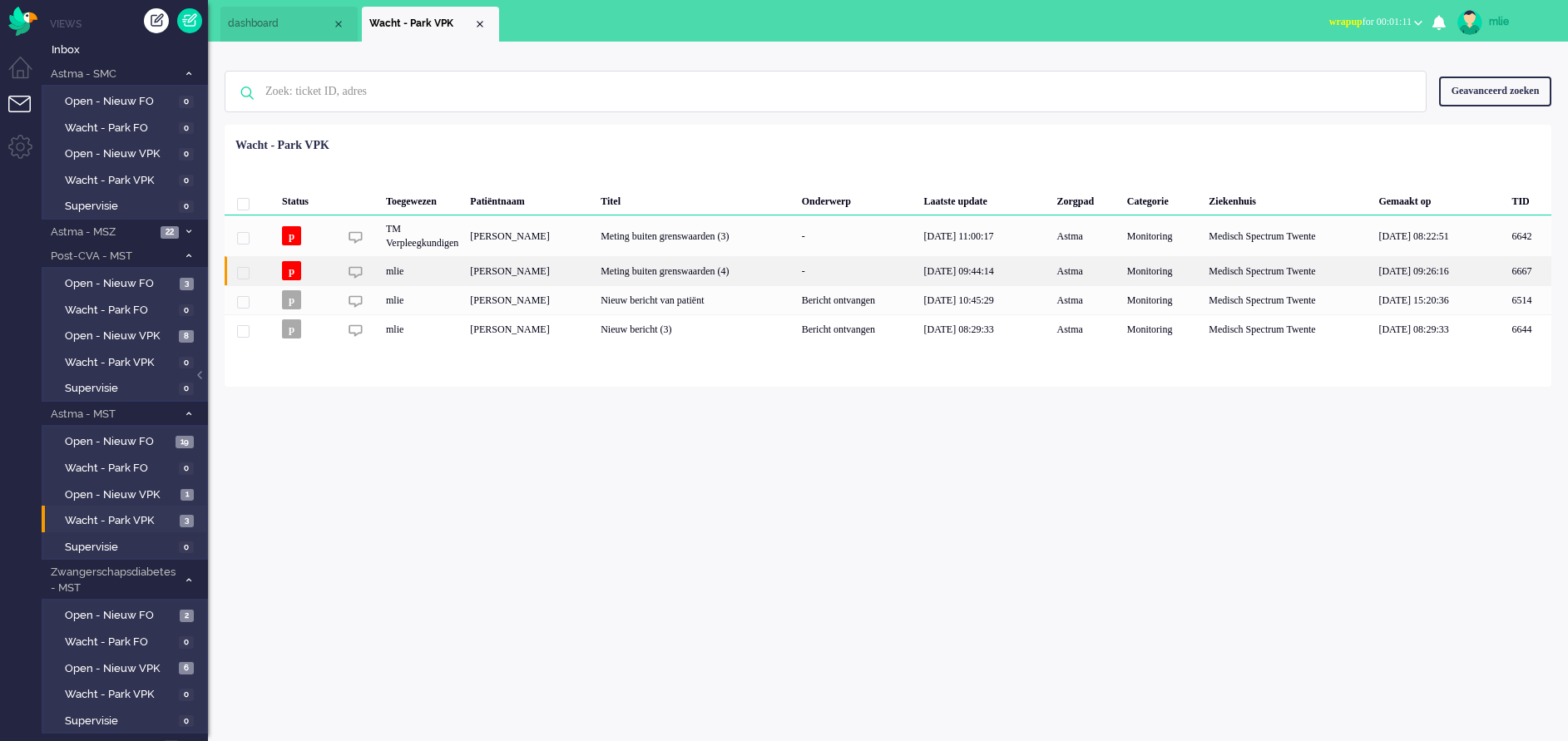
click at [740, 270] on div "Meting buiten grenswaarden (4)" at bounding box center [695, 270] width 201 height 30
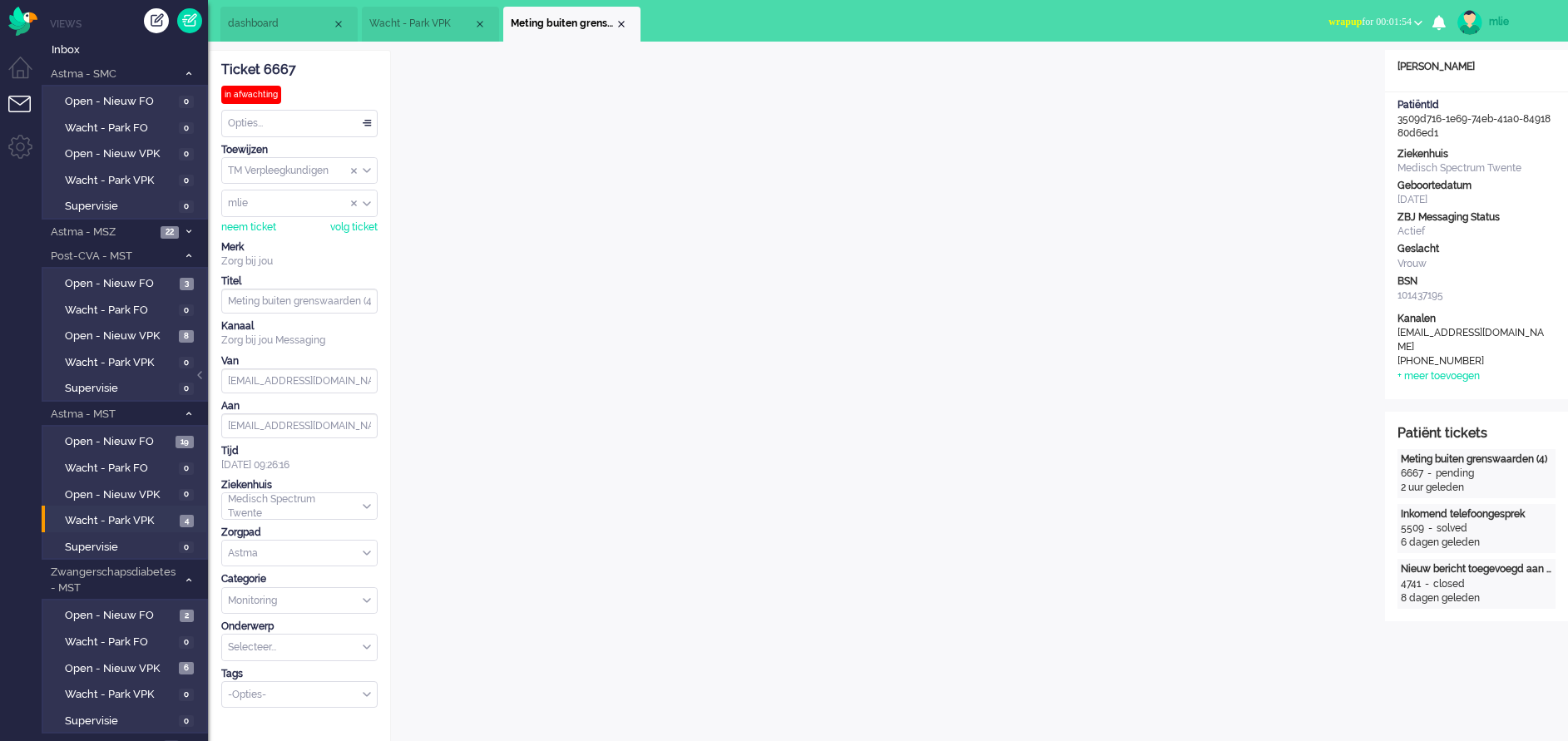
click at [294, 20] on span "dashboard" at bounding box center [280, 24] width 104 height 14
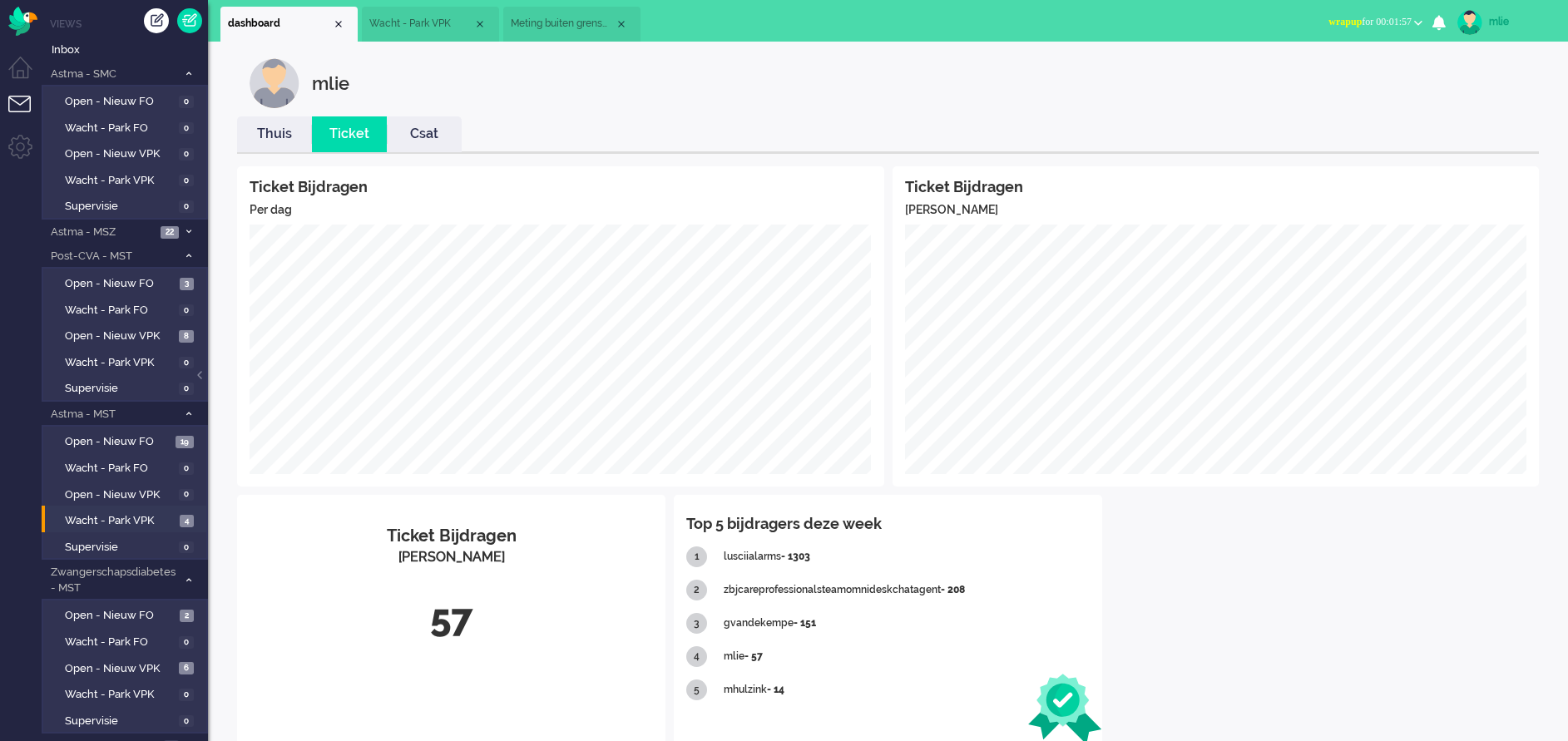
click at [411, 30] on span "Wacht - Park VPK" at bounding box center [421, 24] width 104 height 14
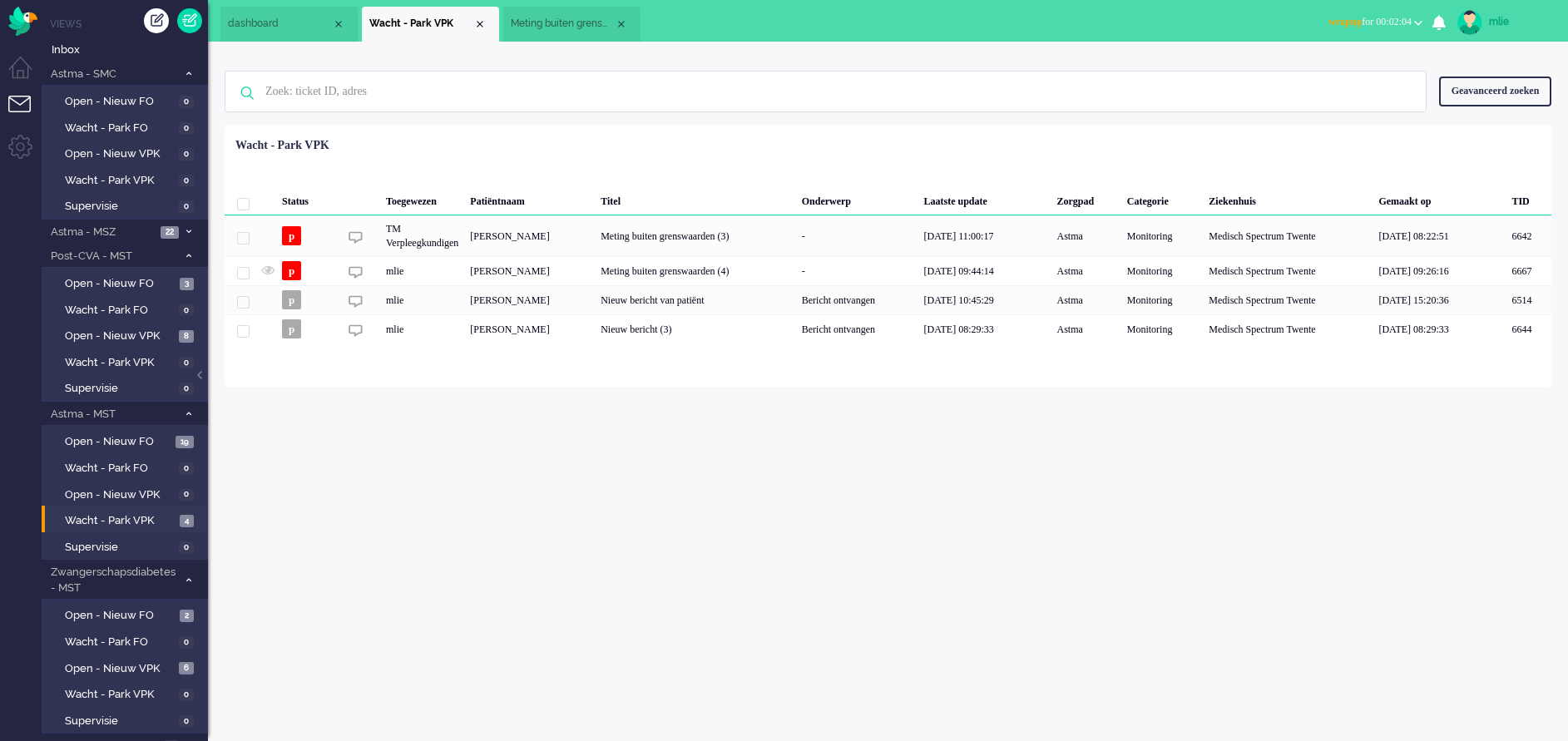
click at [549, 26] on span "Meting buiten grenswaarden (4)" at bounding box center [562, 24] width 104 height 14
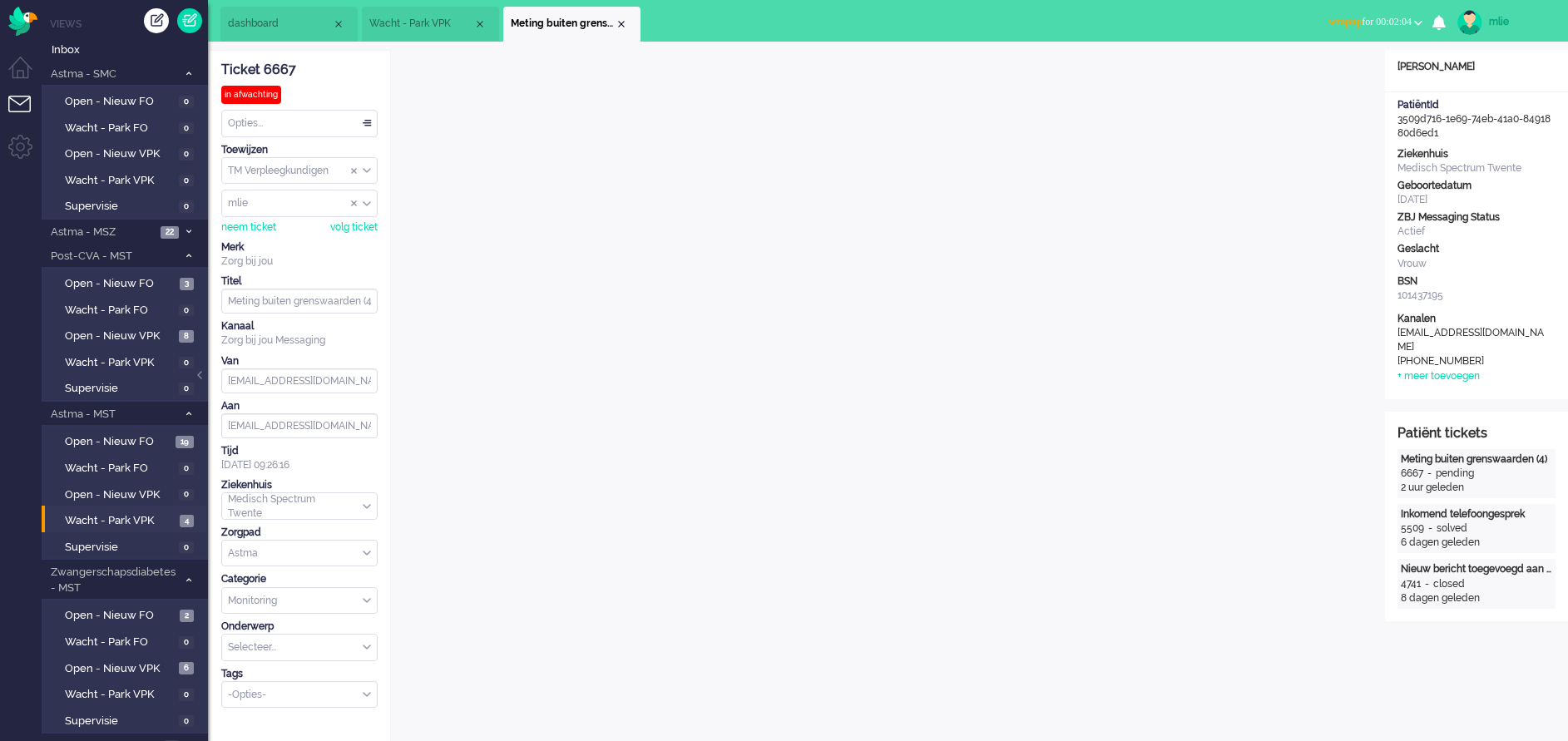
click at [288, 24] on span "dashboard" at bounding box center [280, 24] width 104 height 14
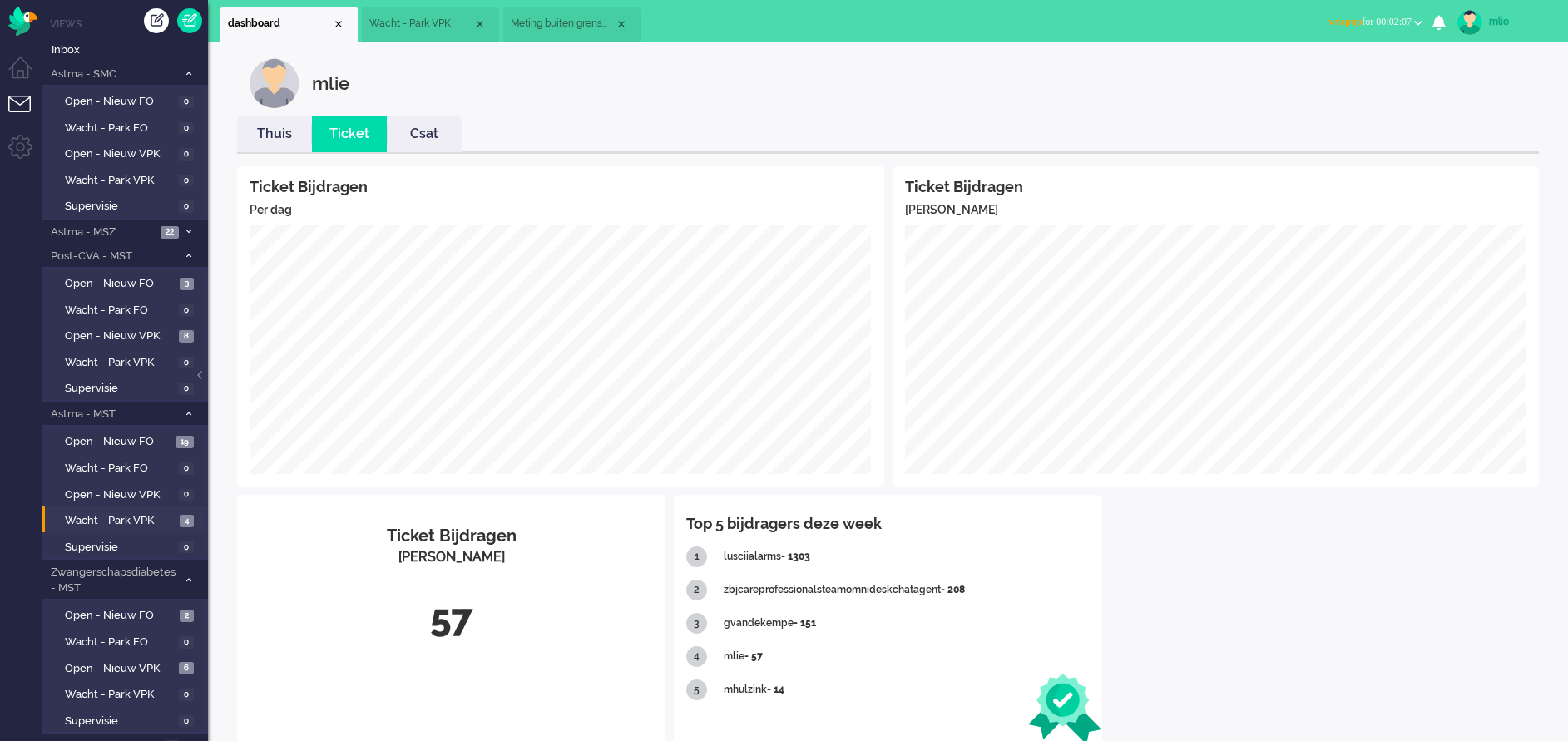
click at [406, 25] on span "Wacht - Park VPK" at bounding box center [421, 24] width 104 height 14
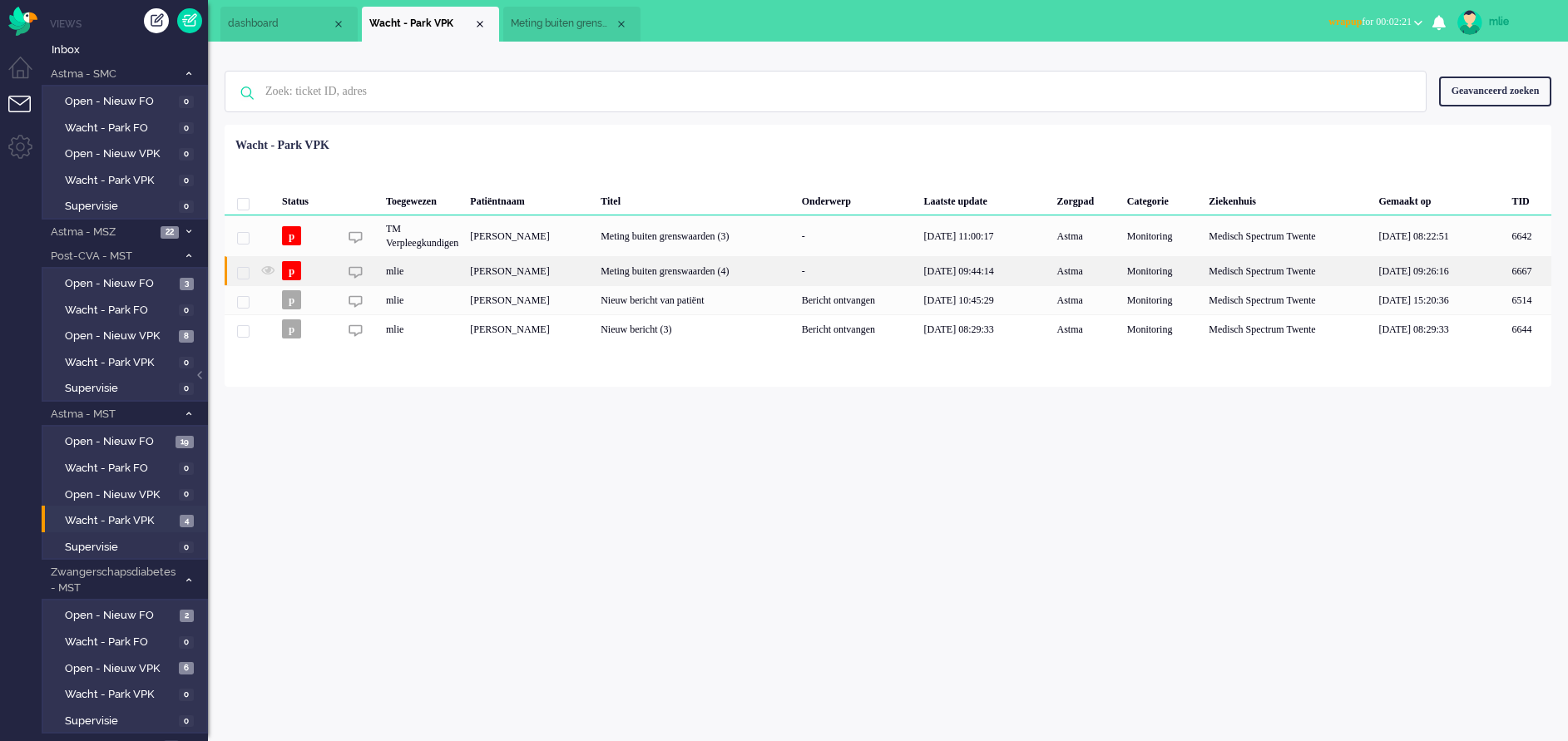
click at [717, 268] on div "Meting buiten grenswaarden (4)" at bounding box center [695, 270] width 201 height 30
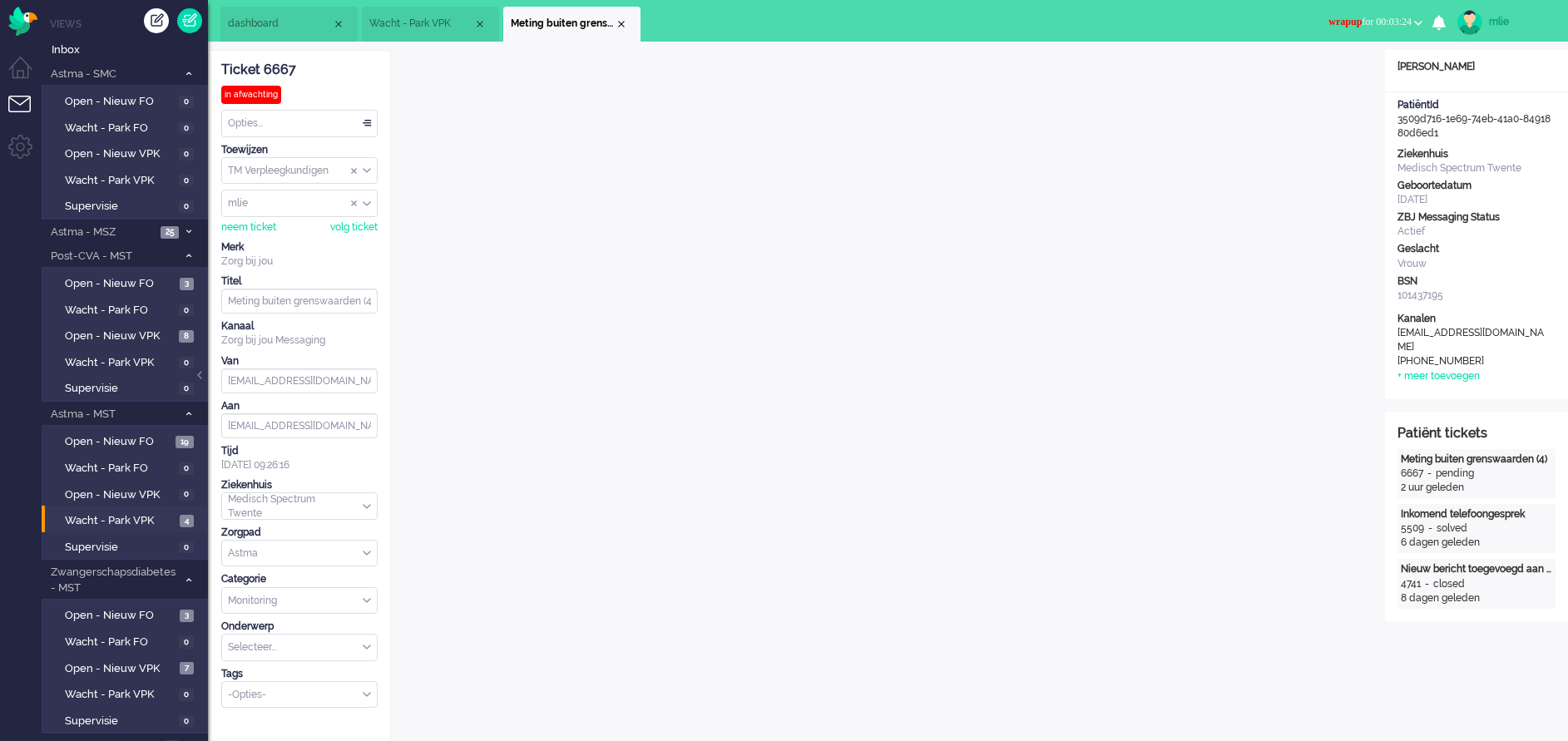
click at [1387, 20] on span "wrapup for 00:03:24" at bounding box center [1370, 21] width 83 height 12
click at [1332, 70] on label "Online" at bounding box center [1353, 74] width 132 height 14
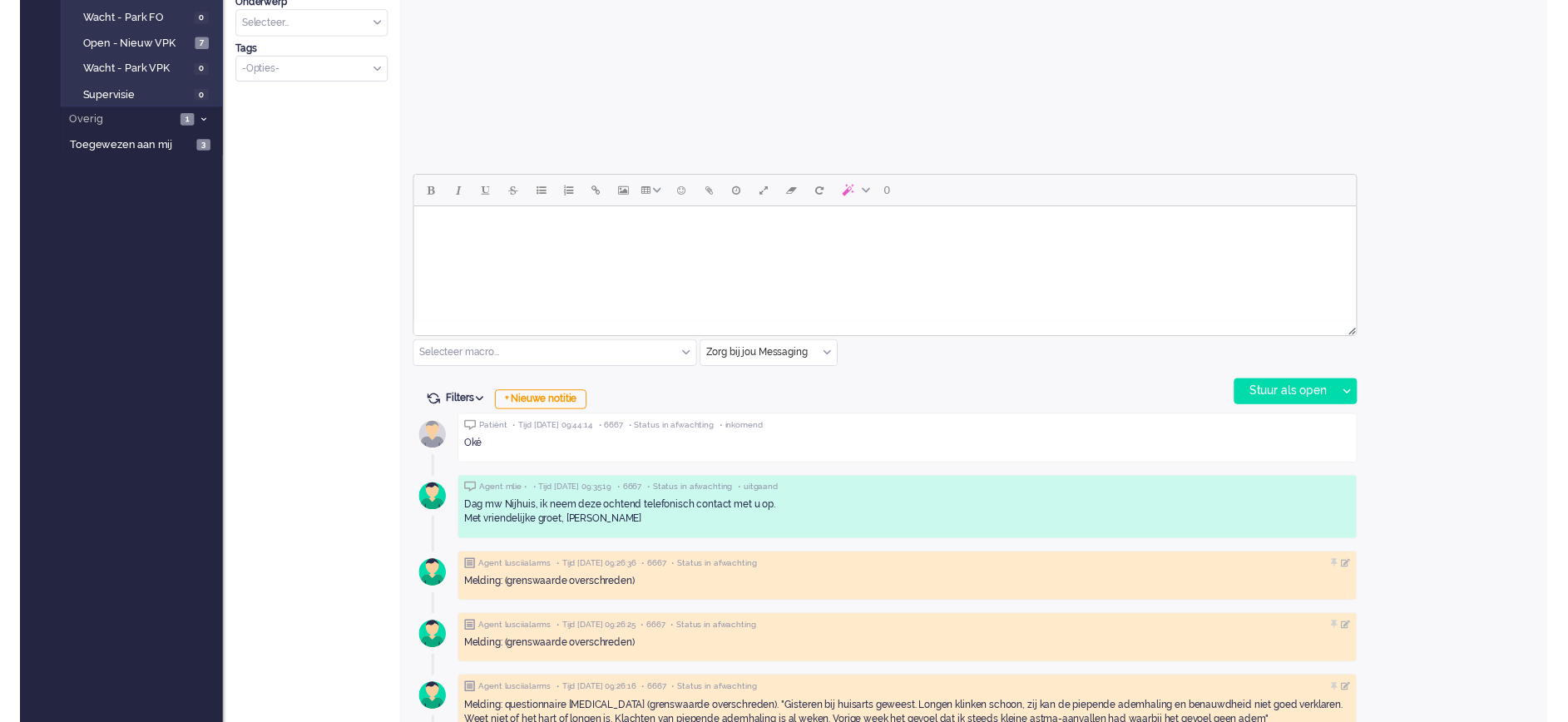
scroll to position [749, 0]
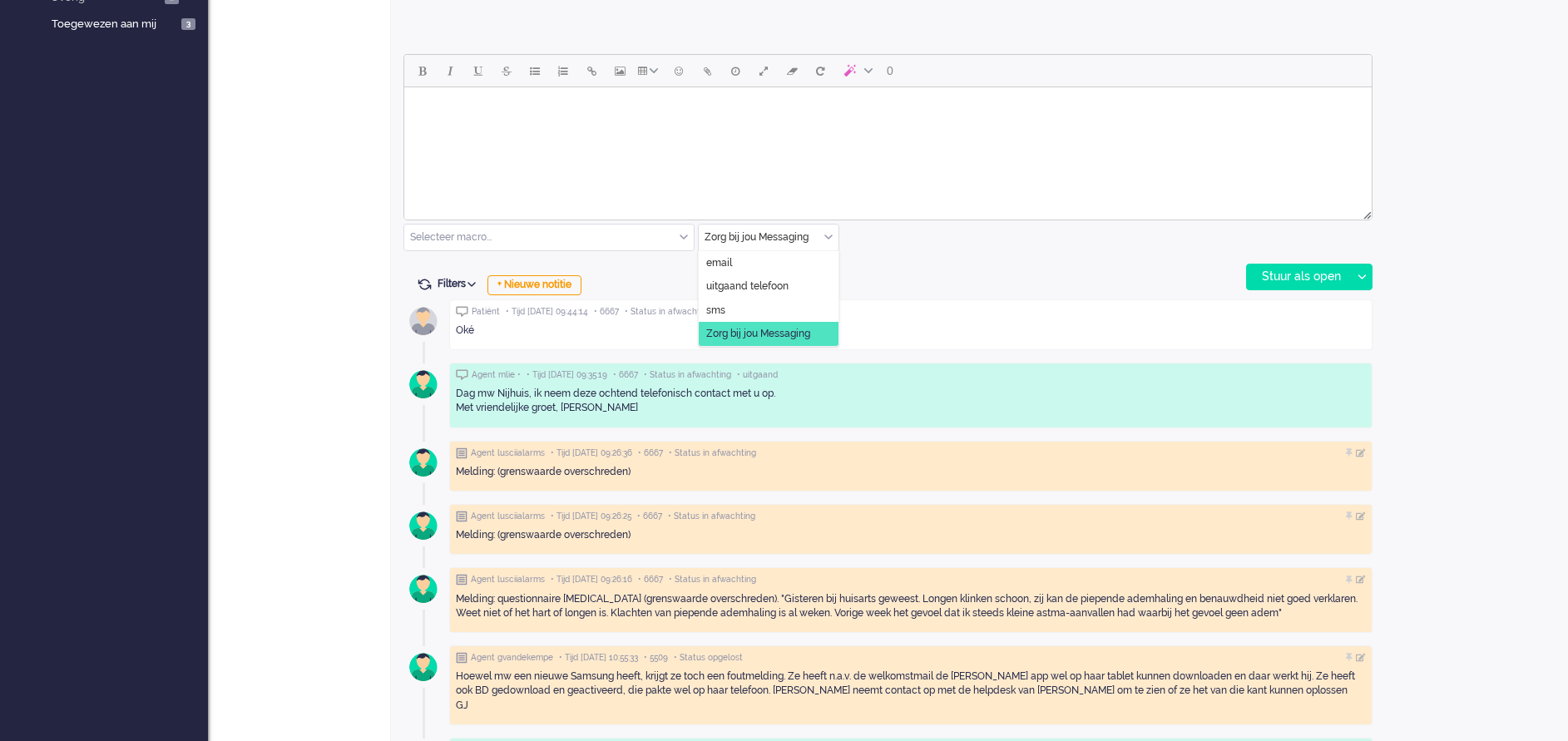
click at [830, 235] on div "Zorg bij jou Messaging" at bounding box center [768, 237] width 140 height 26
click at [771, 278] on li "uitgaand telefoon" at bounding box center [768, 286] width 140 height 24
click at [1303, 275] on div "Stuur als open" at bounding box center [1298, 277] width 104 height 25
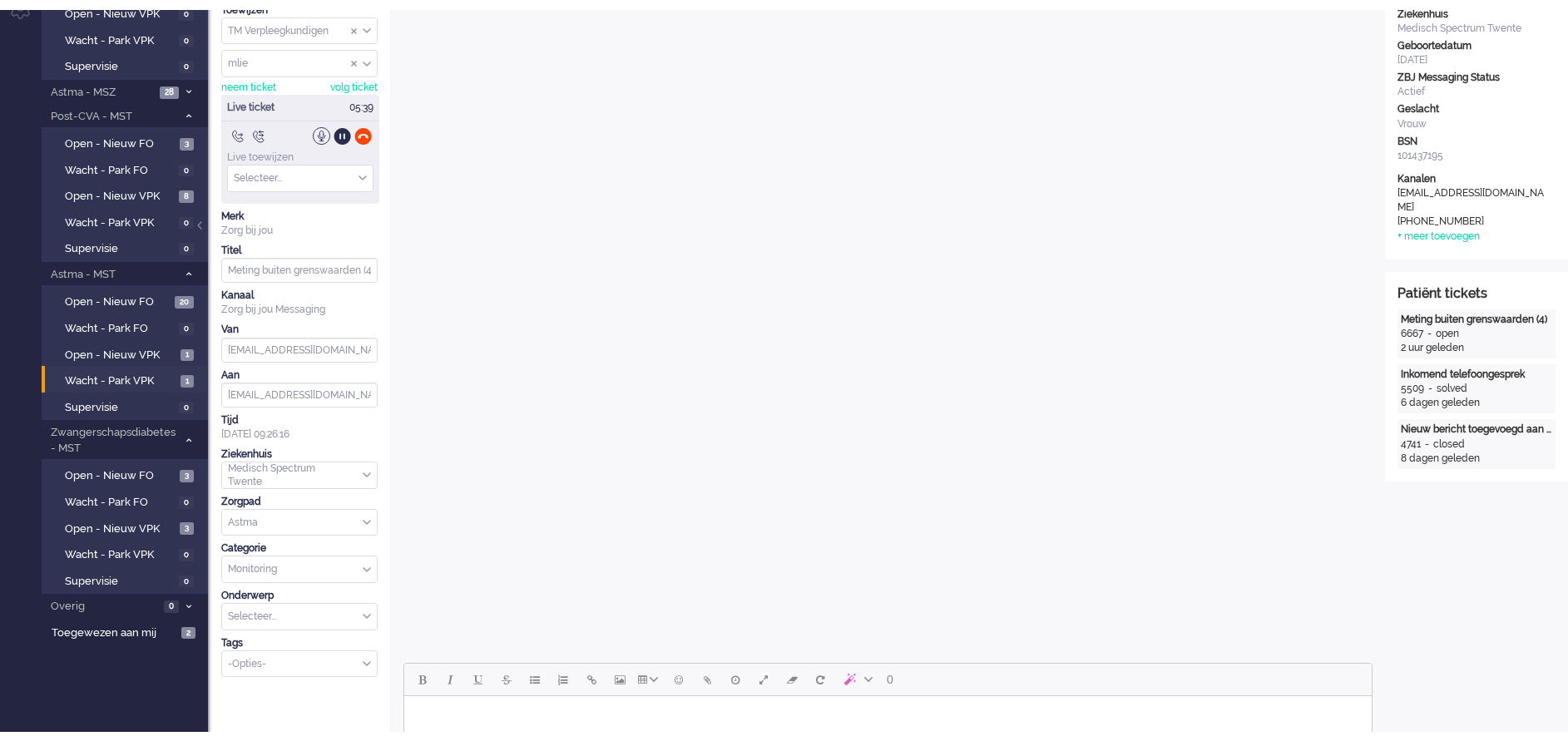
scroll to position [0, 0]
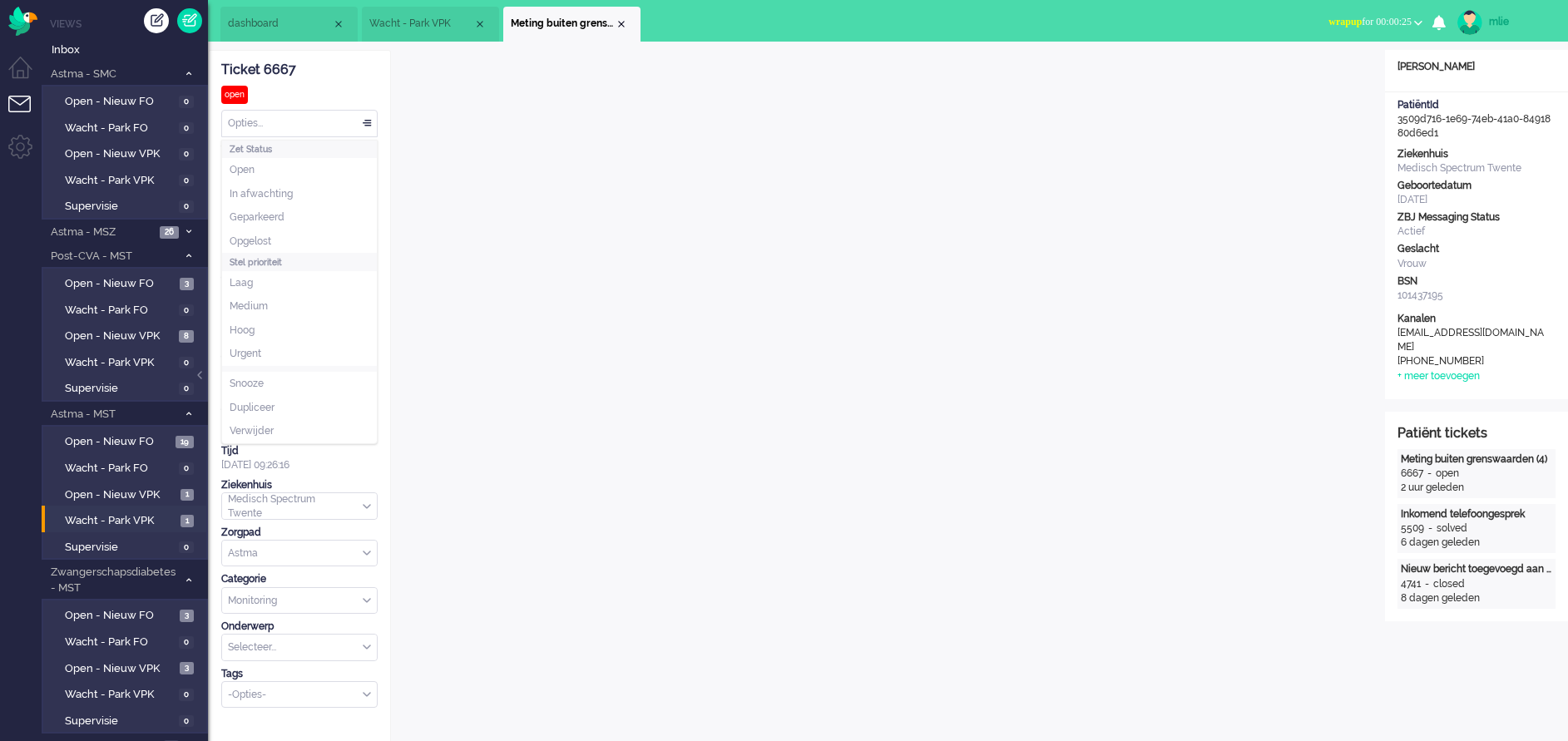
click at [365, 118] on div "Opties..." at bounding box center [299, 124] width 155 height 26
click at [275, 193] on span "In afwachting" at bounding box center [261, 194] width 64 height 14
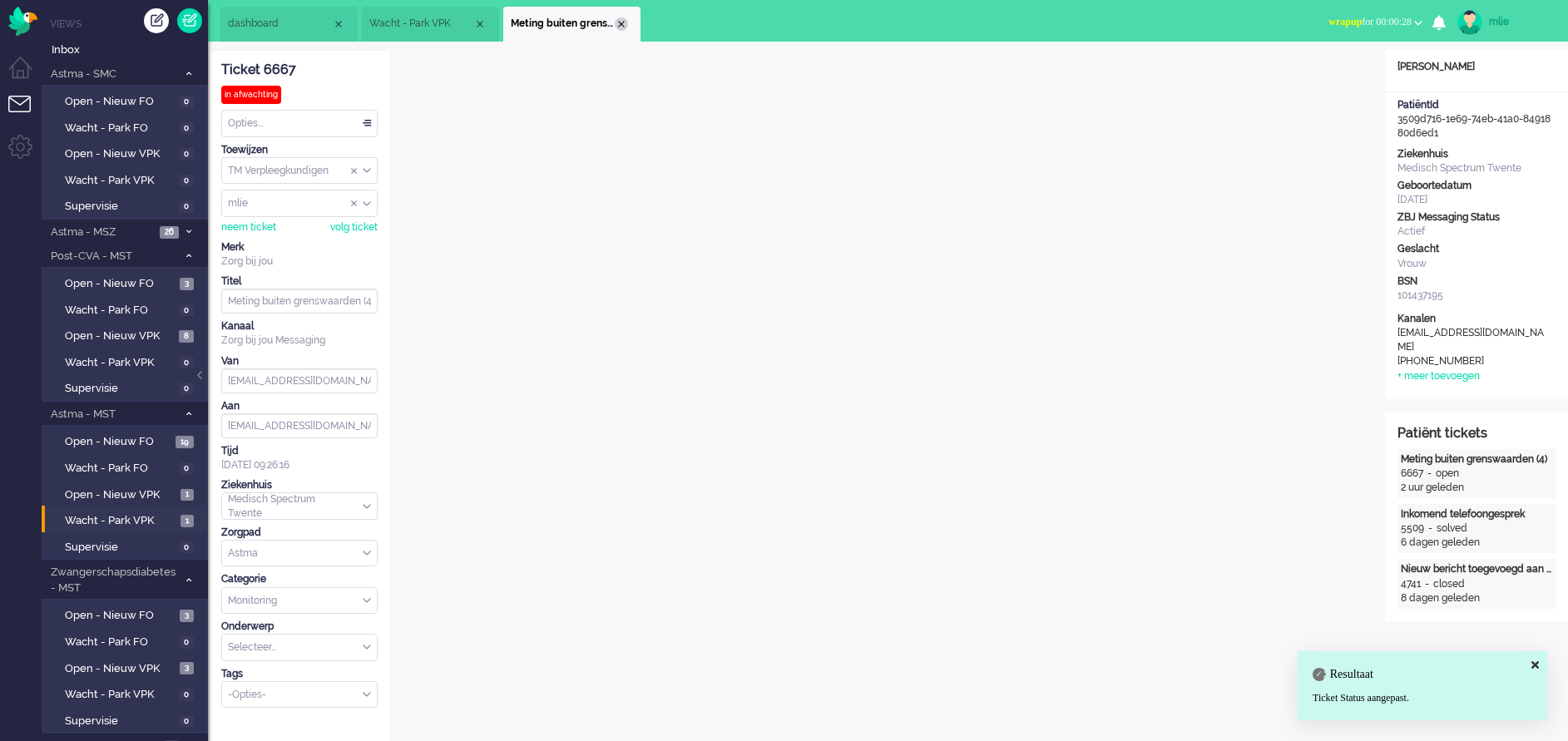
click at [622, 20] on div "Close tab" at bounding box center [621, 24] width 13 height 13
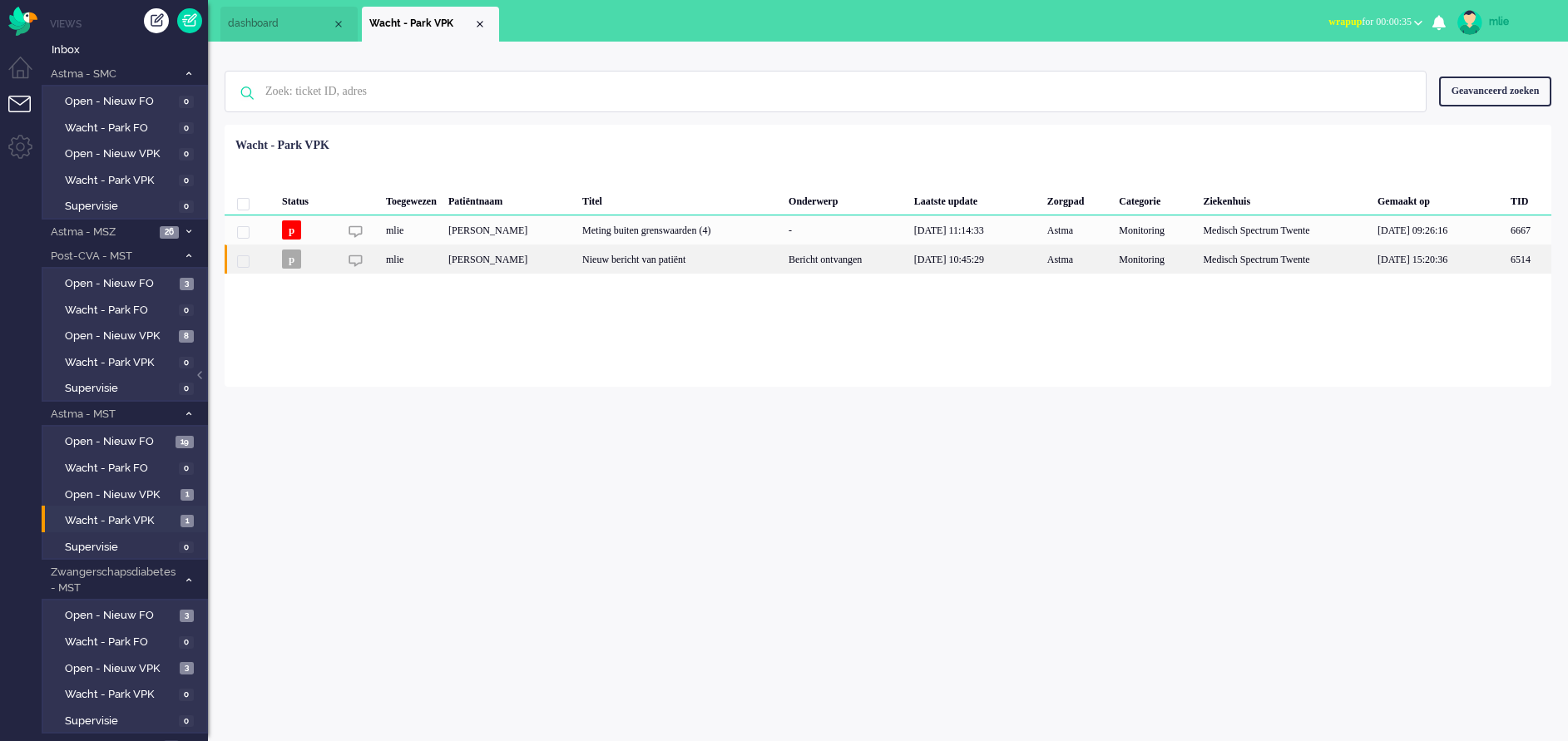
click at [731, 265] on div "Nieuw bericht van patiënt" at bounding box center [680, 259] width 206 height 30
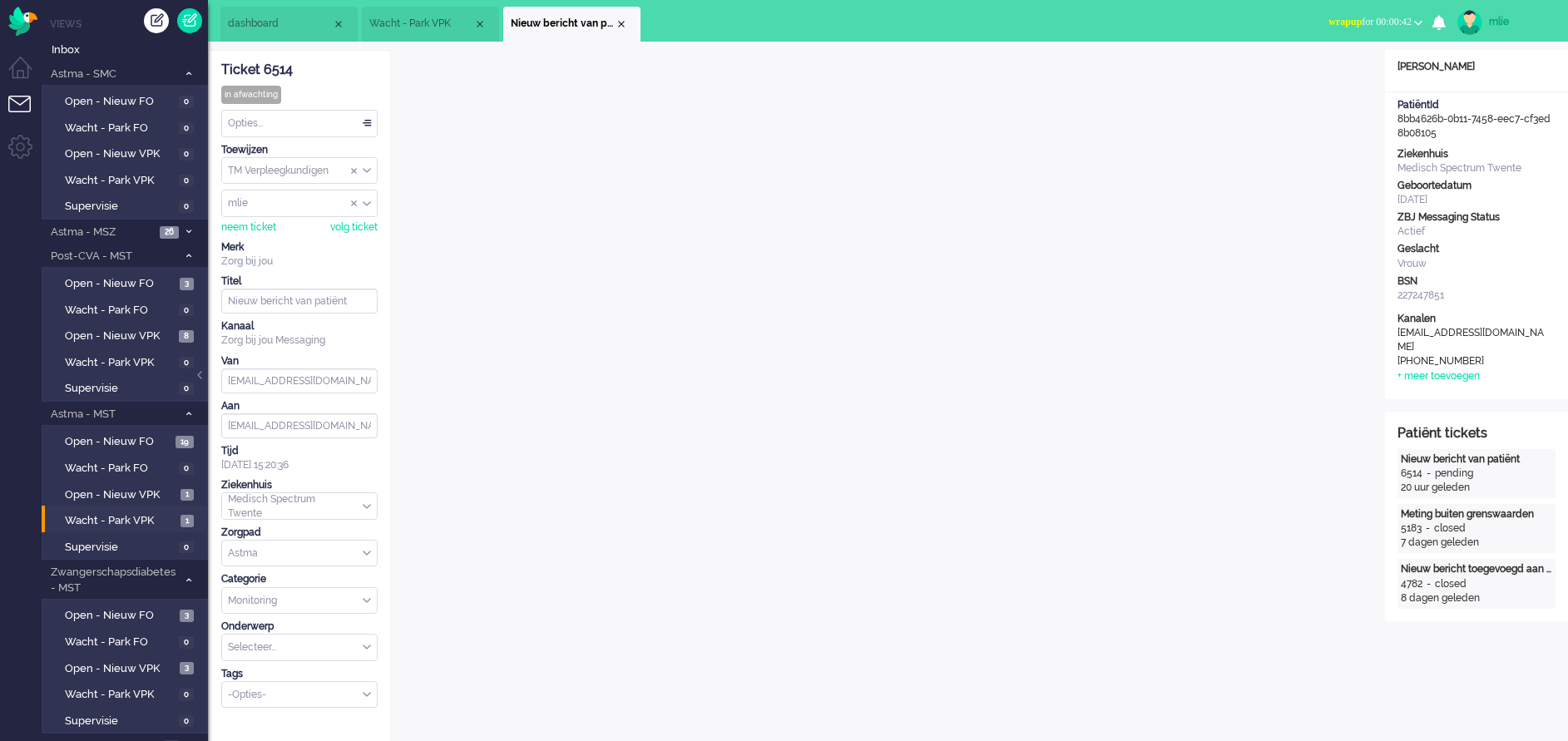
click at [1361, 17] on span "wrapup for 00:00:42" at bounding box center [1370, 21] width 83 height 12
click at [1318, 65] on link "Online" at bounding box center [1353, 73] width 132 height 18
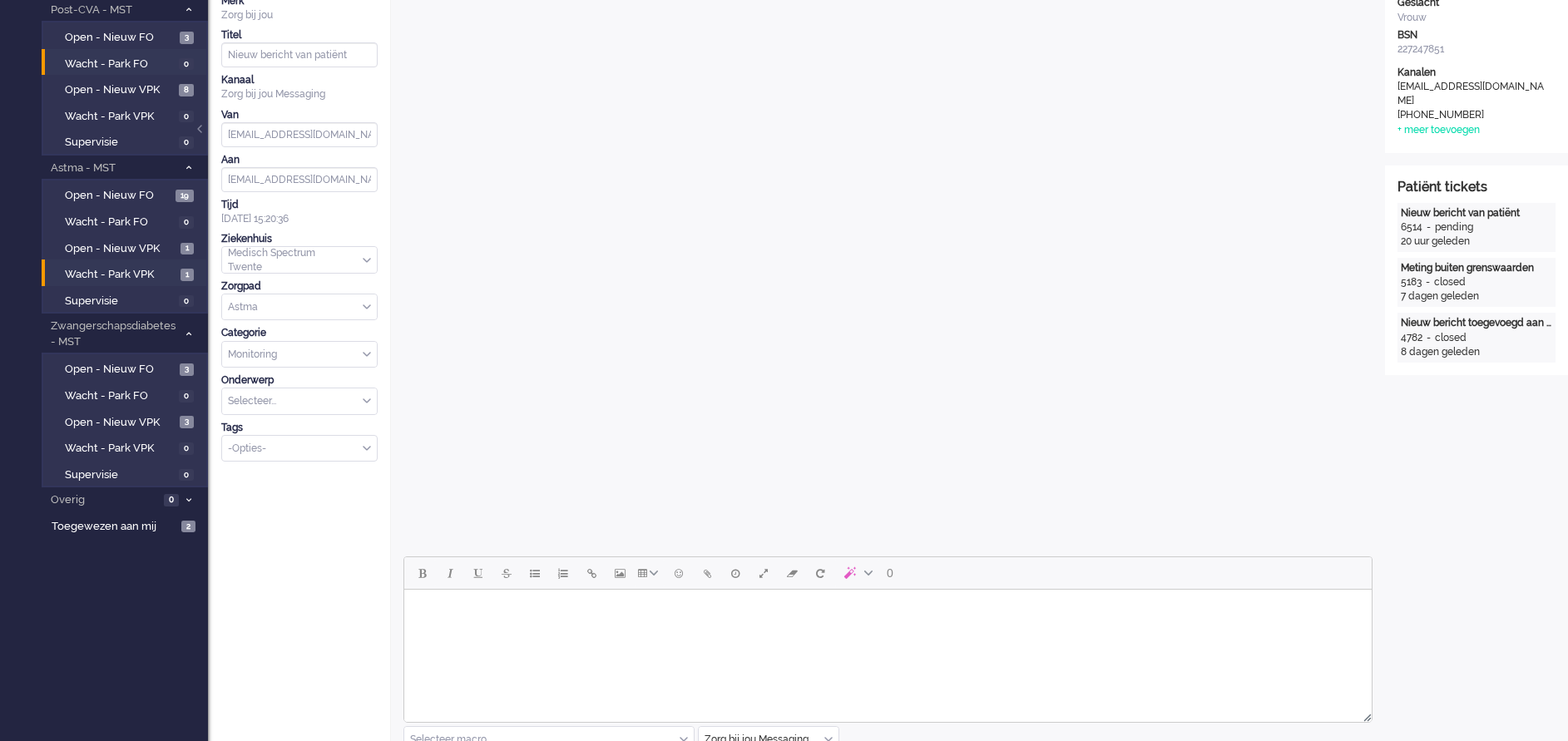
scroll to position [250, 0]
click at [124, 247] on span "Open - Nieuw VPK" at bounding box center [120, 246] width 111 height 16
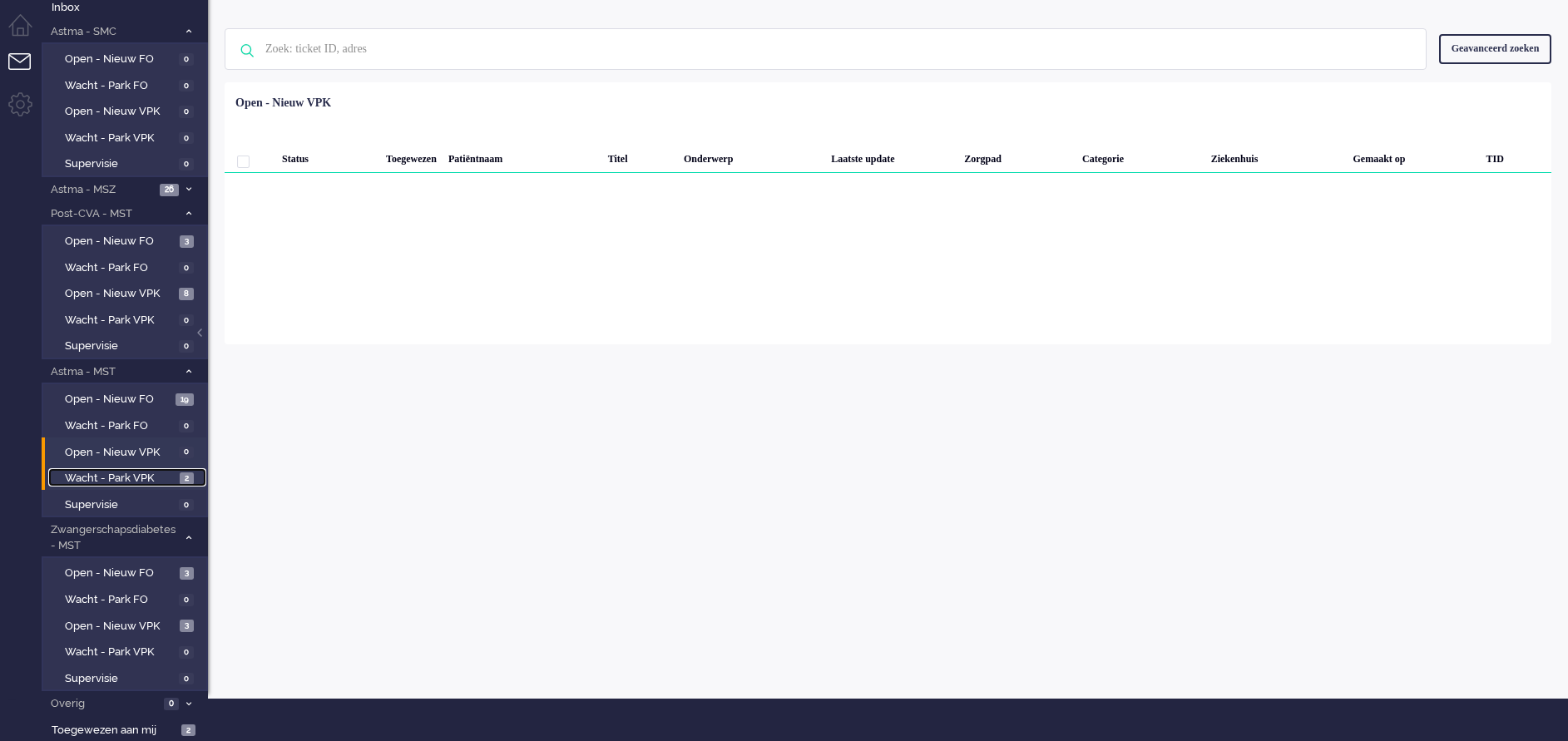
click at [93, 473] on span "Wacht - Park VPK" at bounding box center [120, 479] width 111 height 16
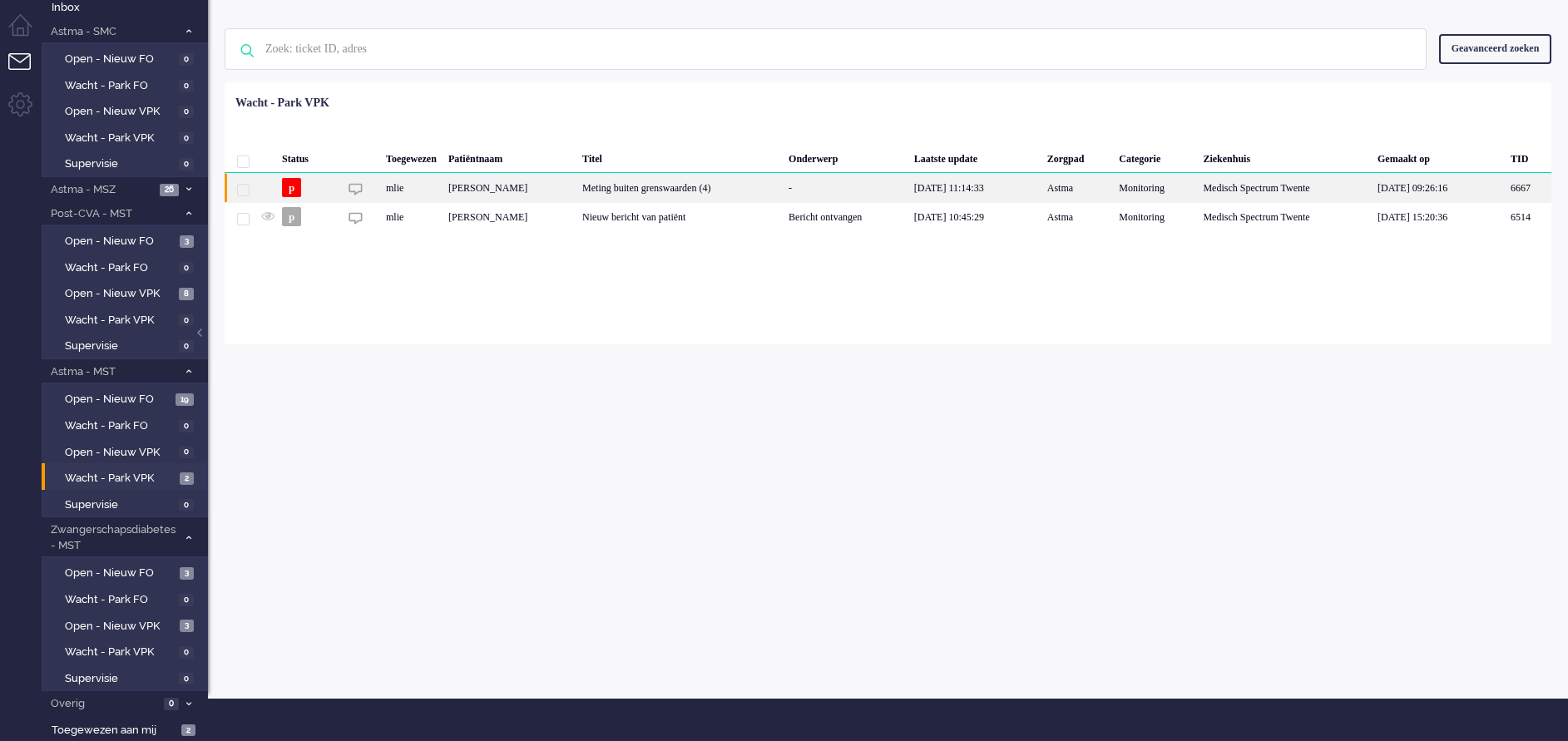
click at [733, 193] on div "Meting buiten grenswaarden (4)" at bounding box center [680, 187] width 206 height 30
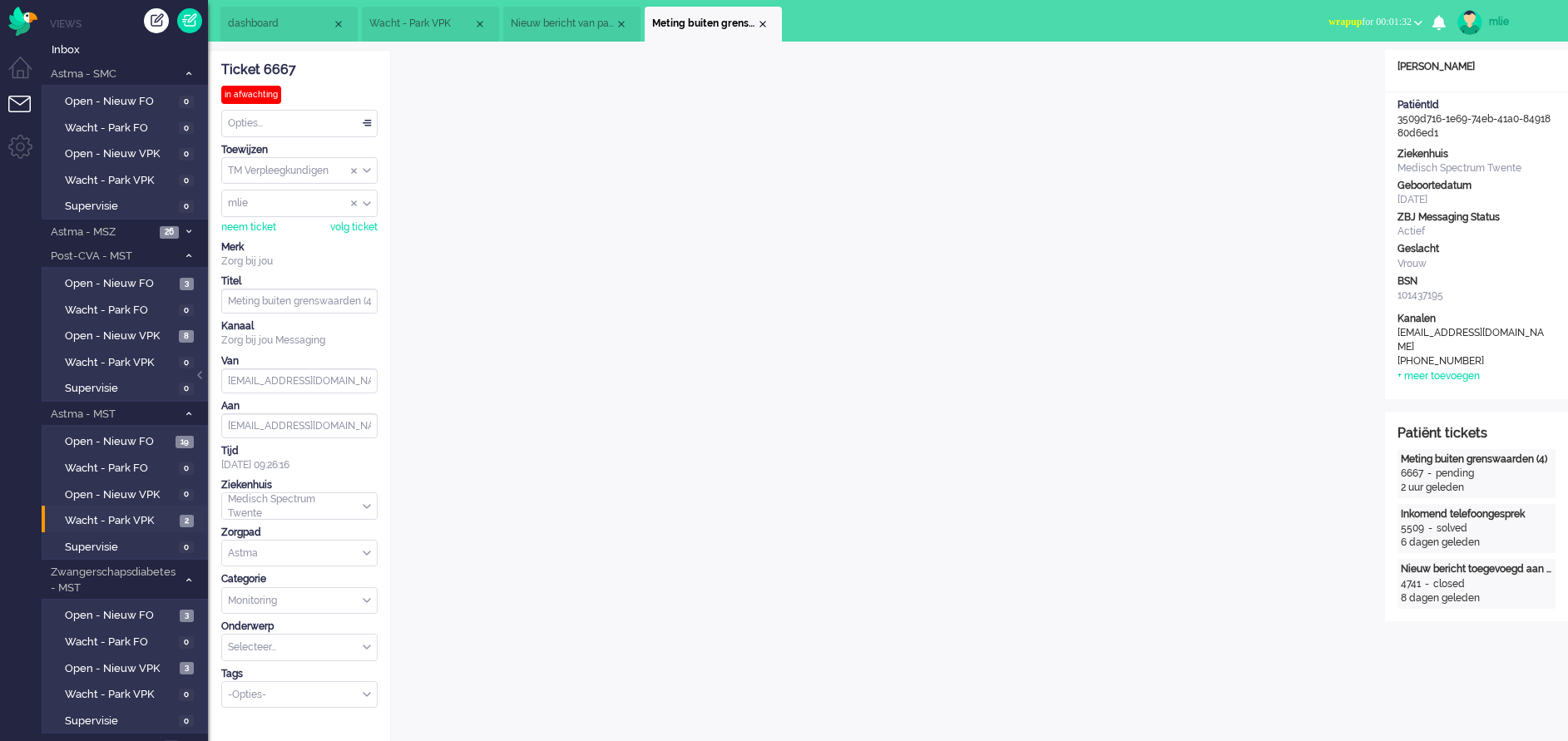
click at [766, 16] on li "Meting buiten grenswaarden (4)" at bounding box center [713, 23] width 137 height 35
click at [765, 19] on div "Close tab" at bounding box center [762, 24] width 13 height 13
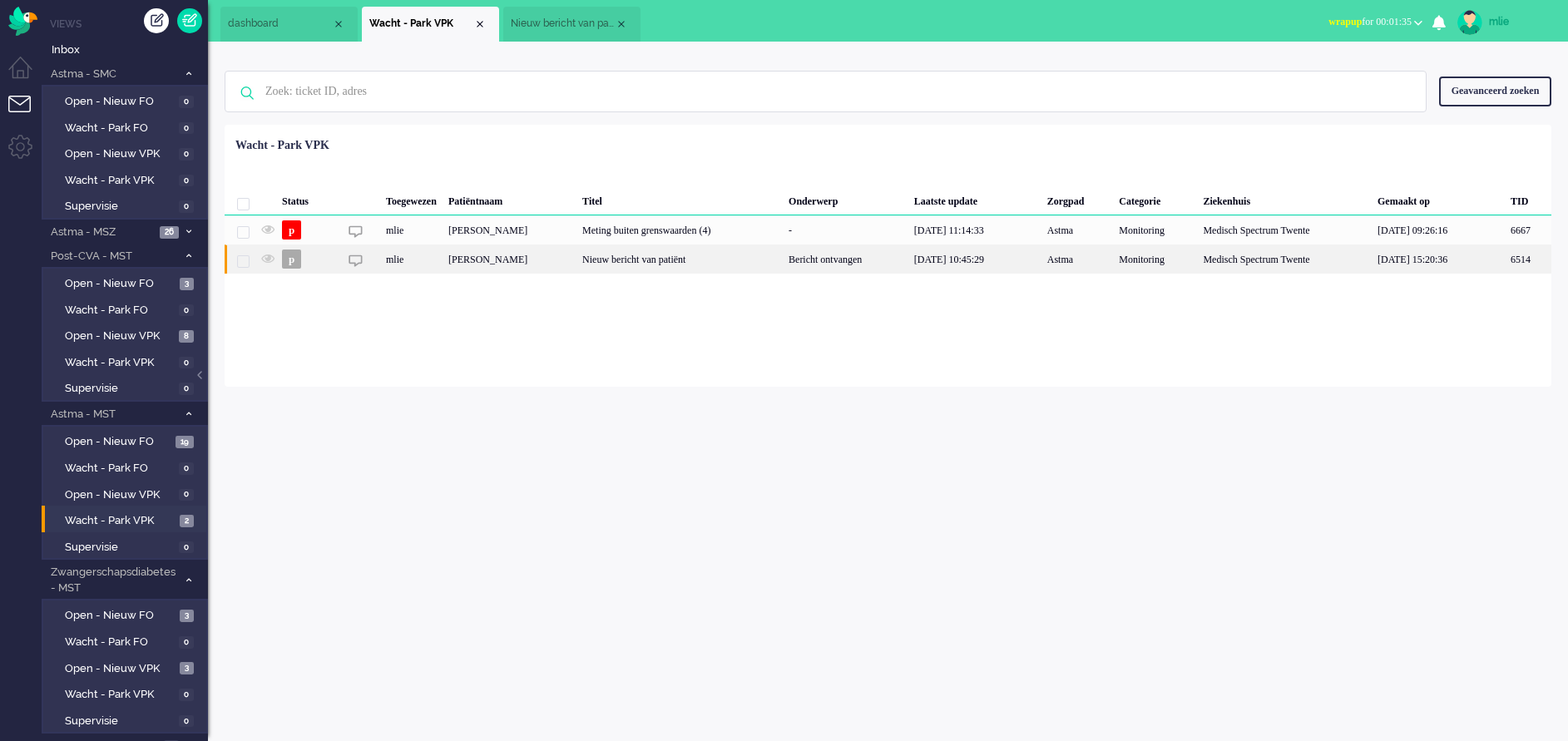
click at [783, 260] on div "Nieuw bericht van patiënt" at bounding box center [680, 259] width 206 height 30
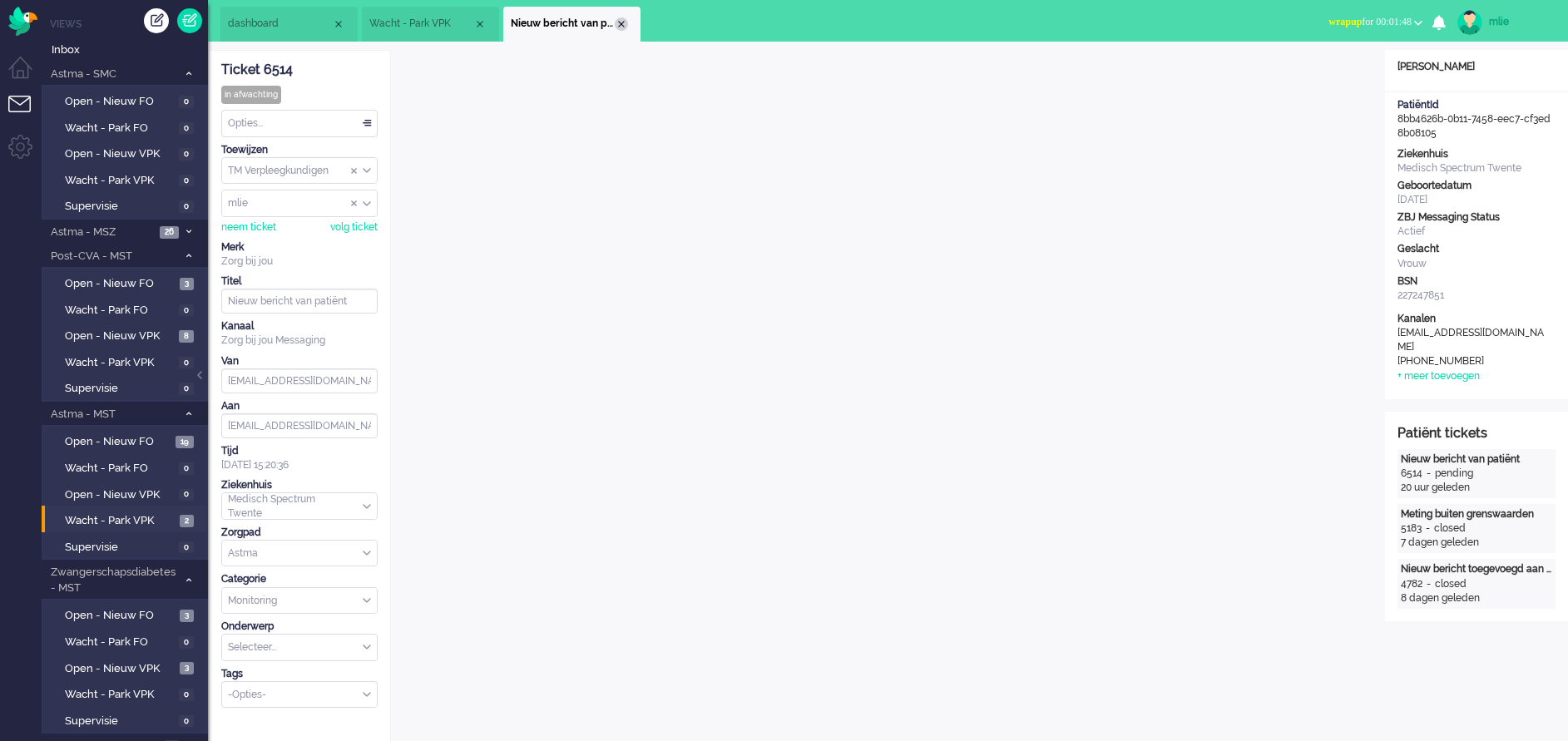
click at [623, 25] on div "Close tab" at bounding box center [621, 24] width 13 height 13
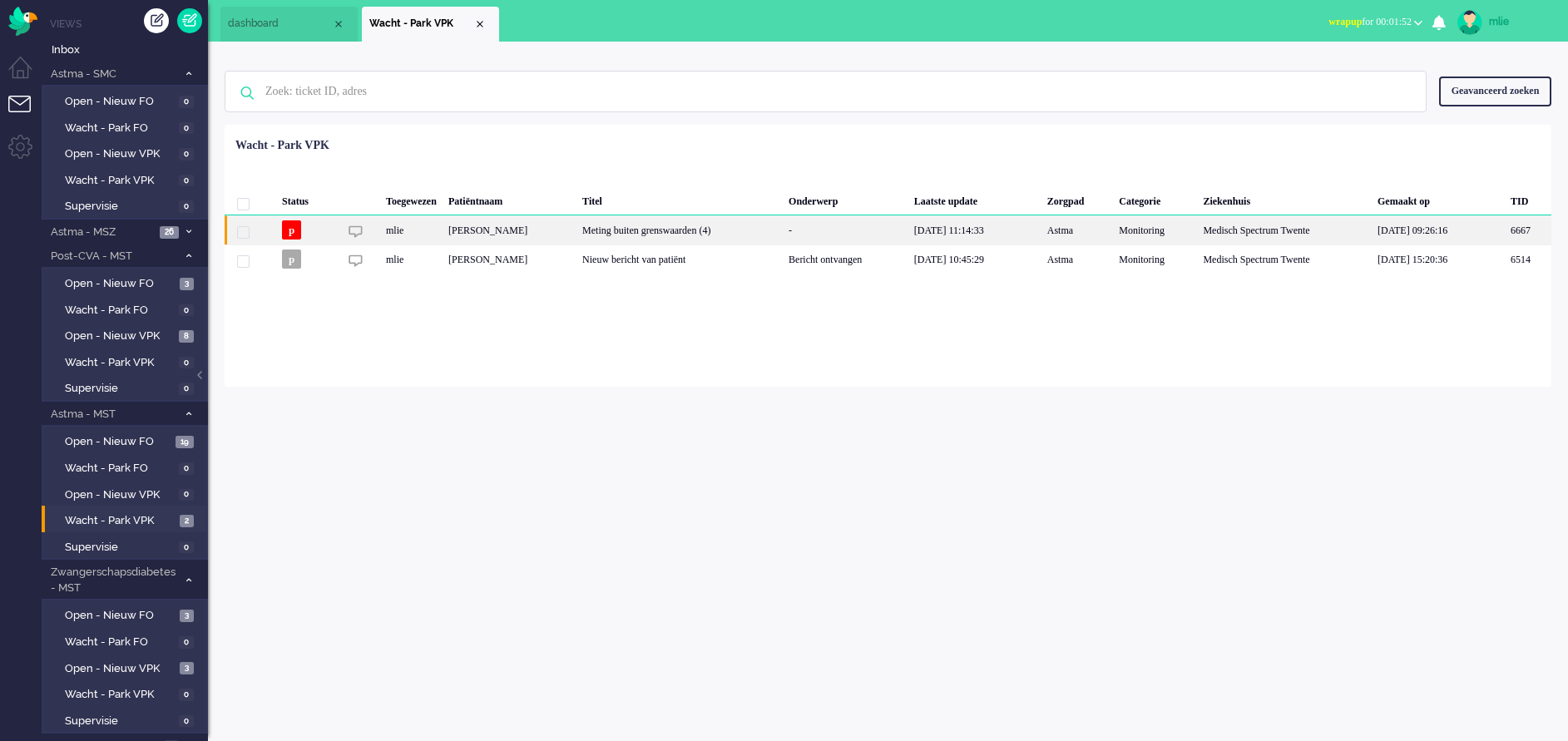
click at [783, 224] on div "Meting buiten grenswaarden (4)" at bounding box center [680, 230] width 206 height 30
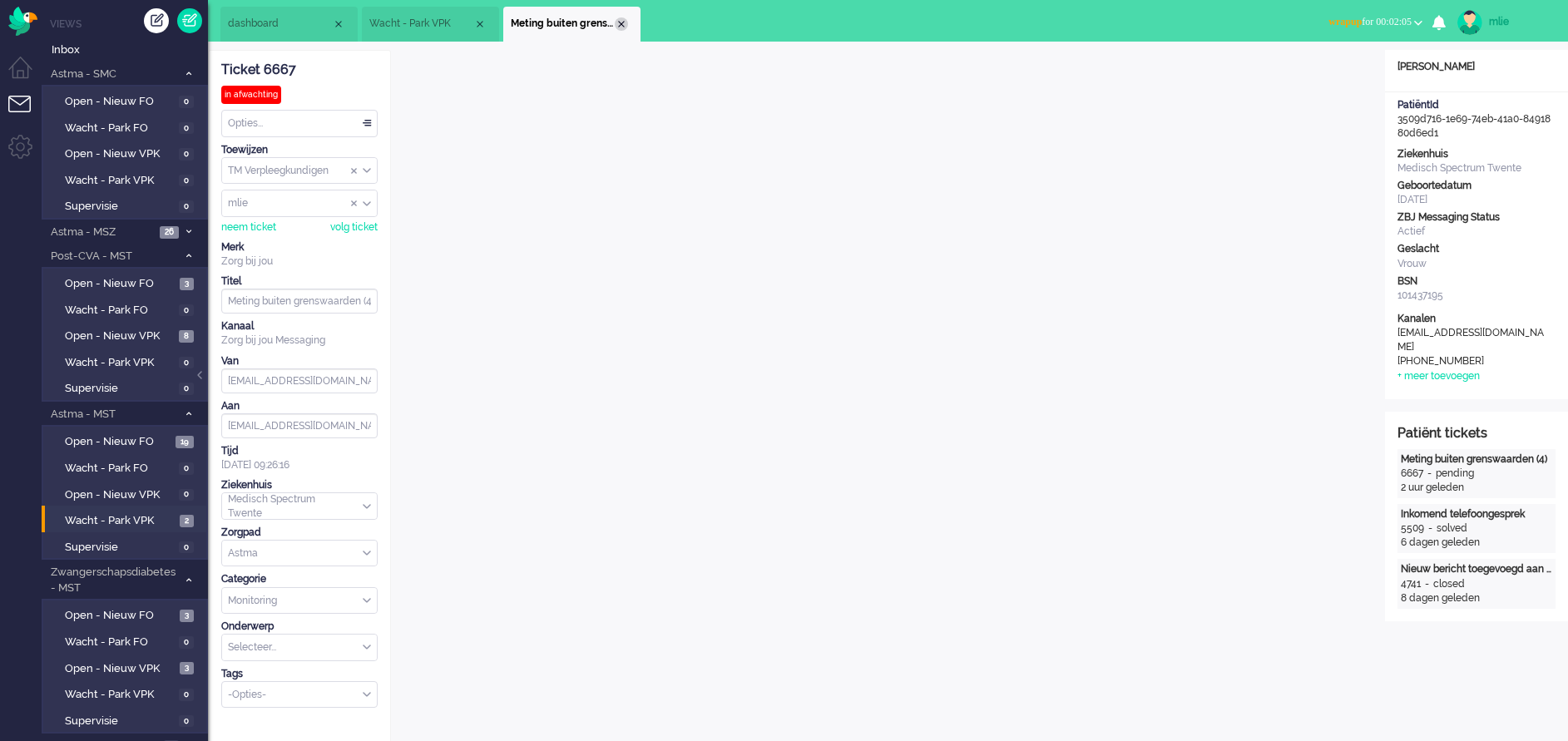
click at [626, 21] on div "Close tab" at bounding box center [621, 24] width 13 height 13
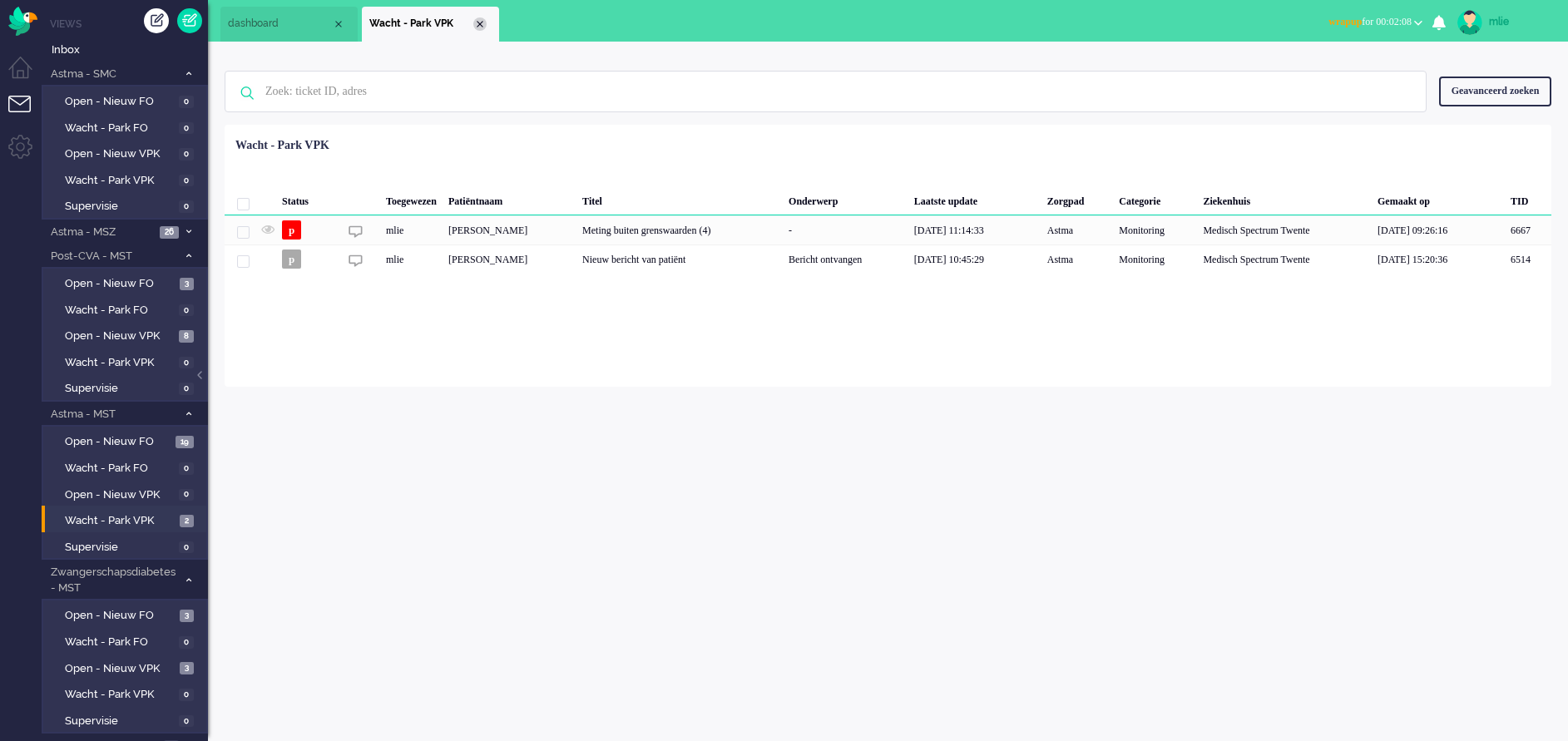
click at [484, 27] on div "Close tab" at bounding box center [480, 24] width 13 height 13
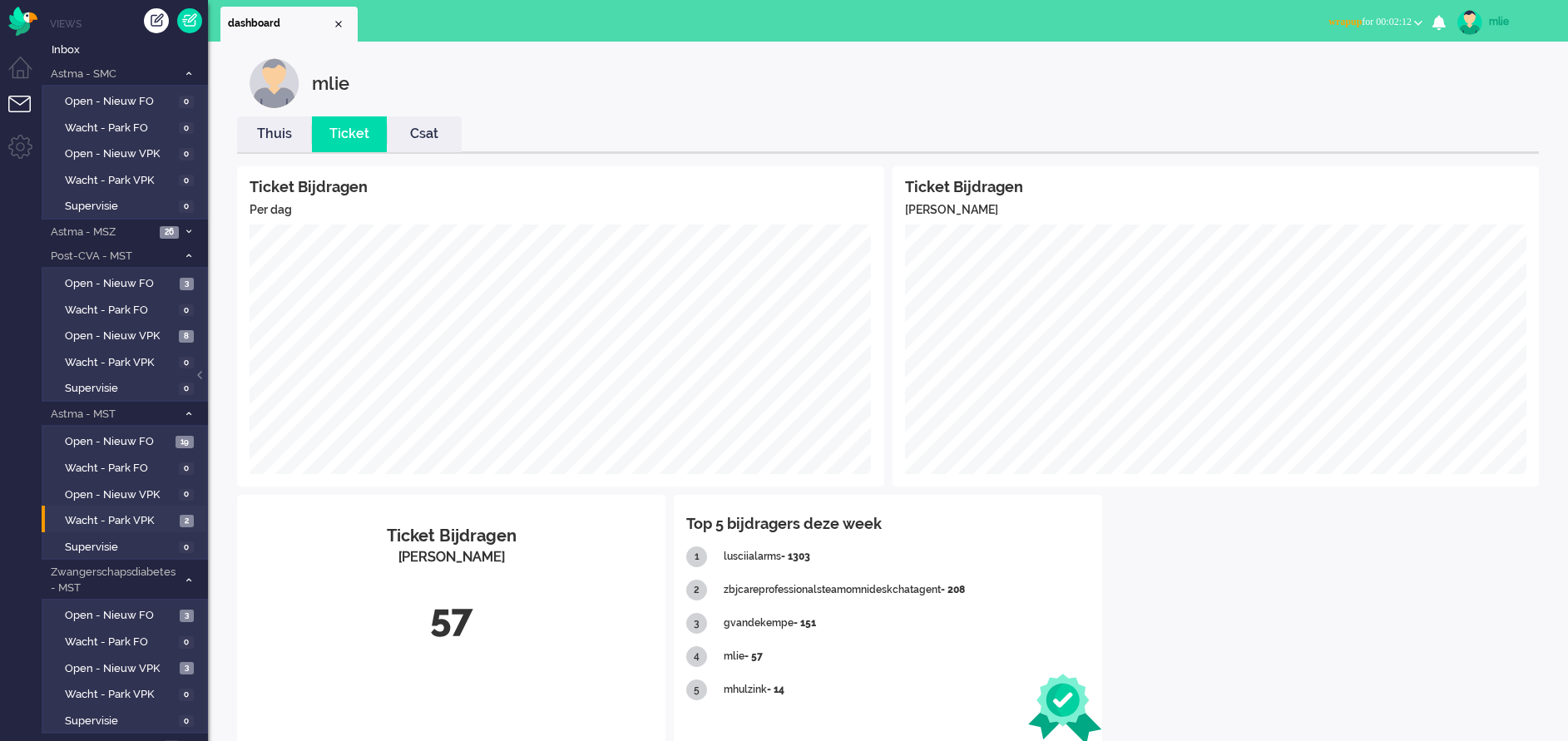
click at [279, 142] on link "Thuis" at bounding box center [275, 133] width 75 height 19
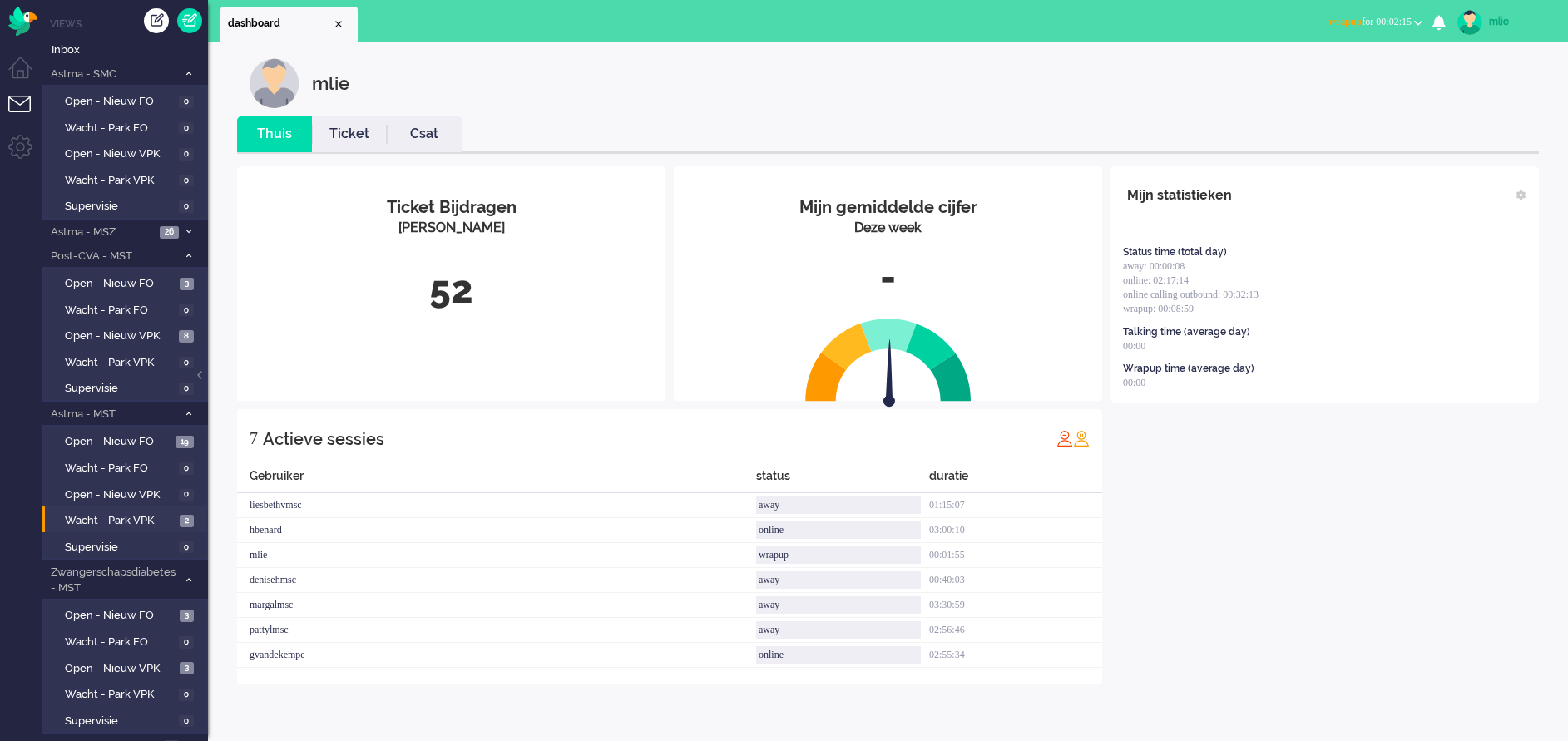
click at [353, 144] on li "Ticket" at bounding box center [349, 134] width 75 height 36
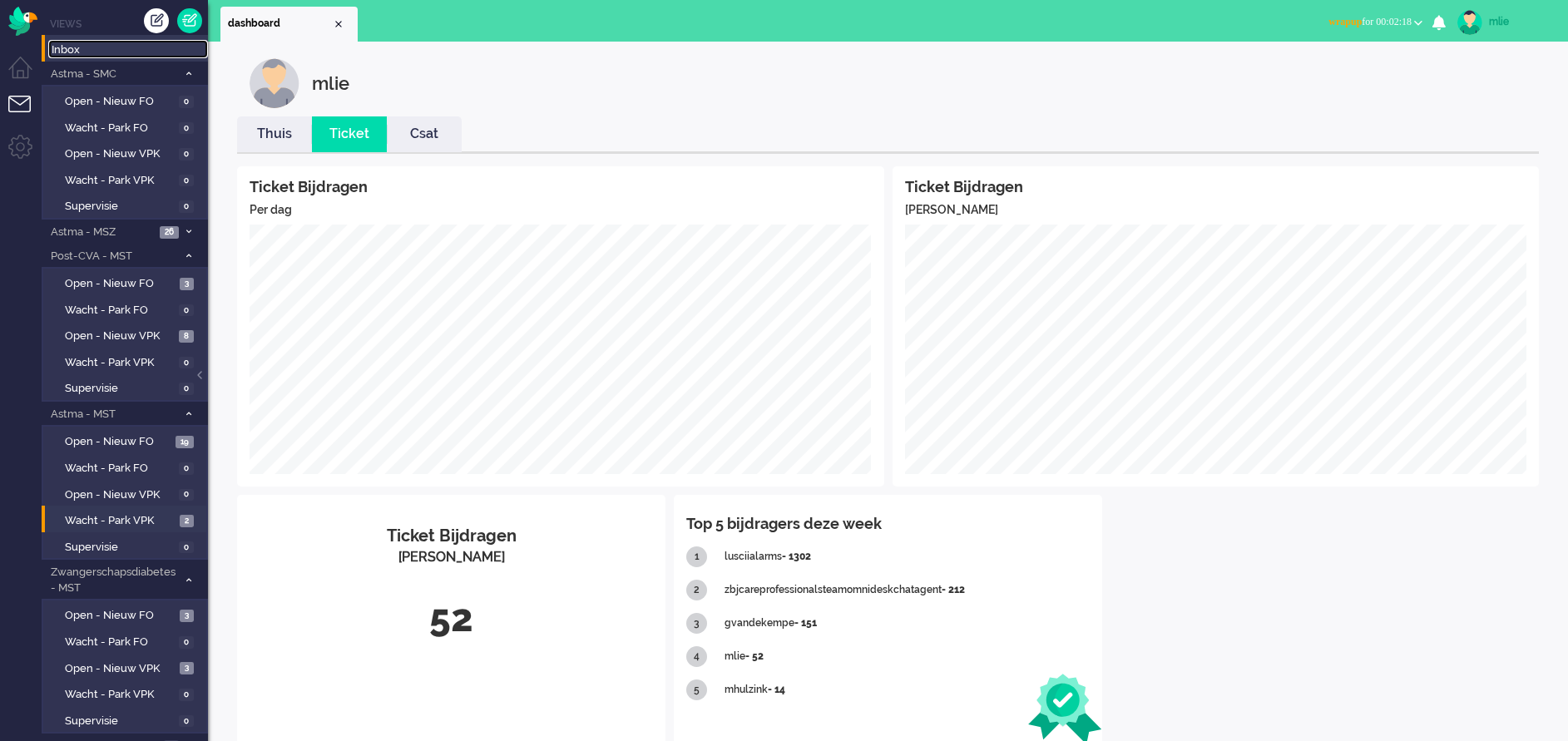
click at [75, 53] on span "Inbox" at bounding box center [130, 50] width 157 height 16
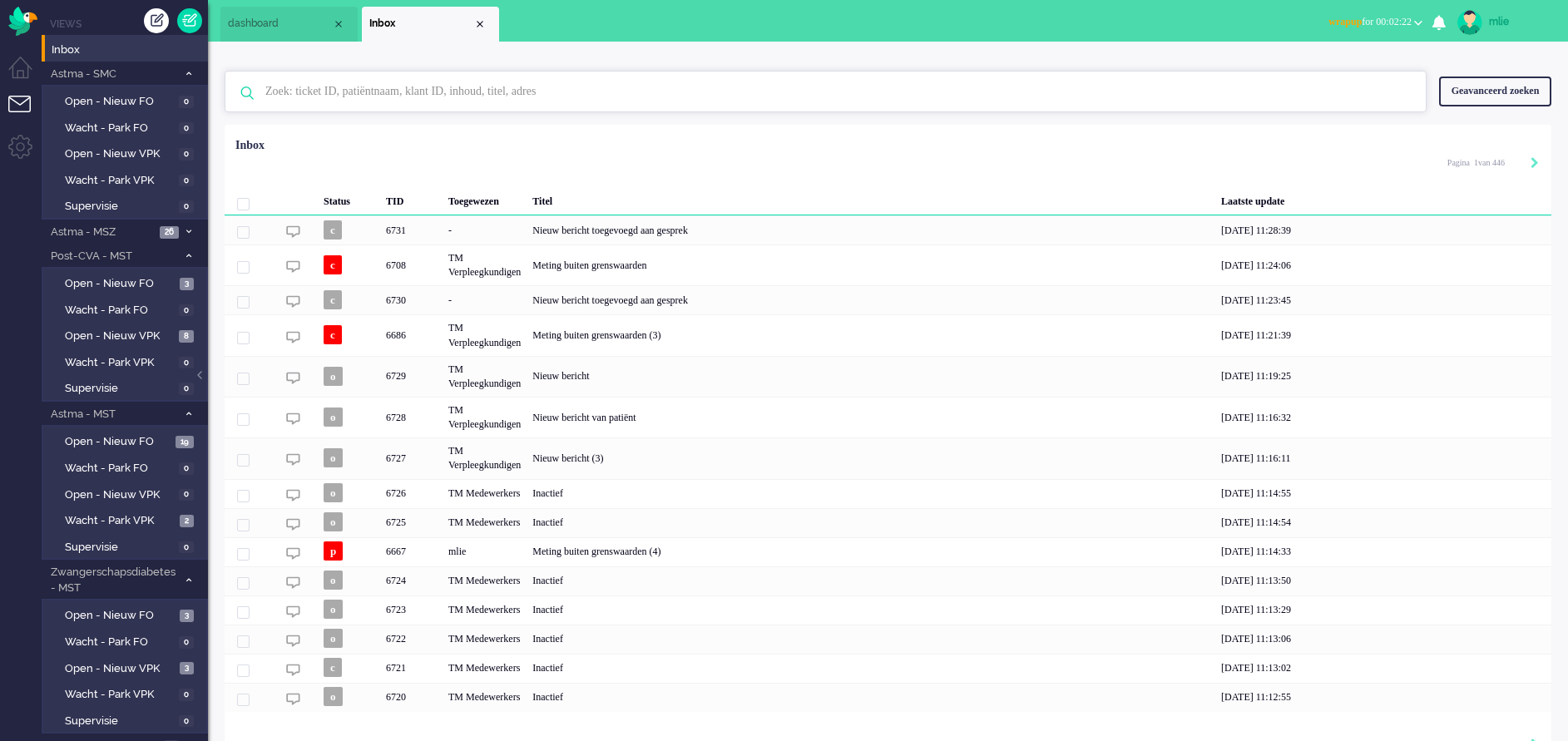
click at [491, 96] on input "text" at bounding box center [827, 91] width 1151 height 40
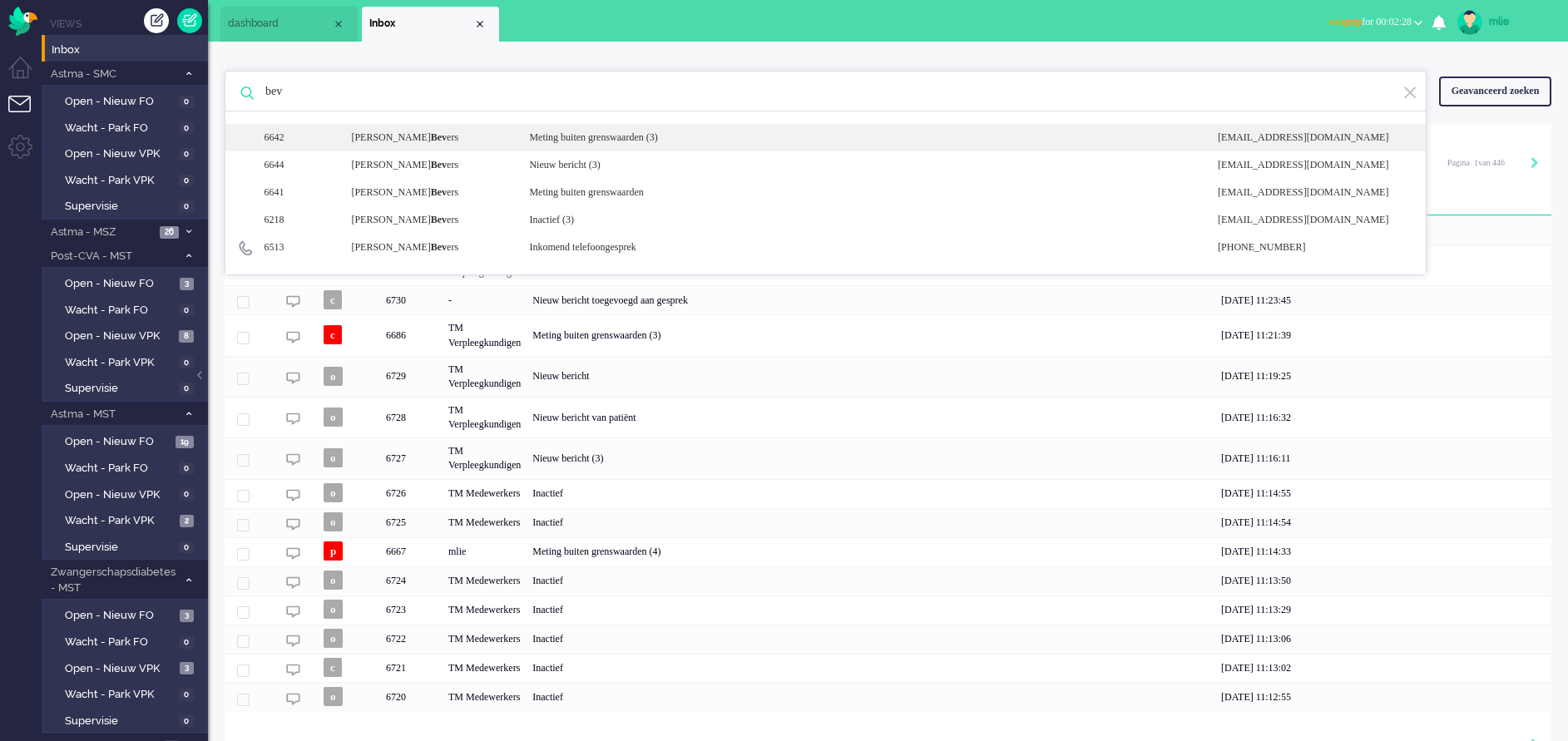
type input "bev"
click at [617, 139] on div "Meting buiten grenswaarden (3)" at bounding box center [861, 138] width 689 height 14
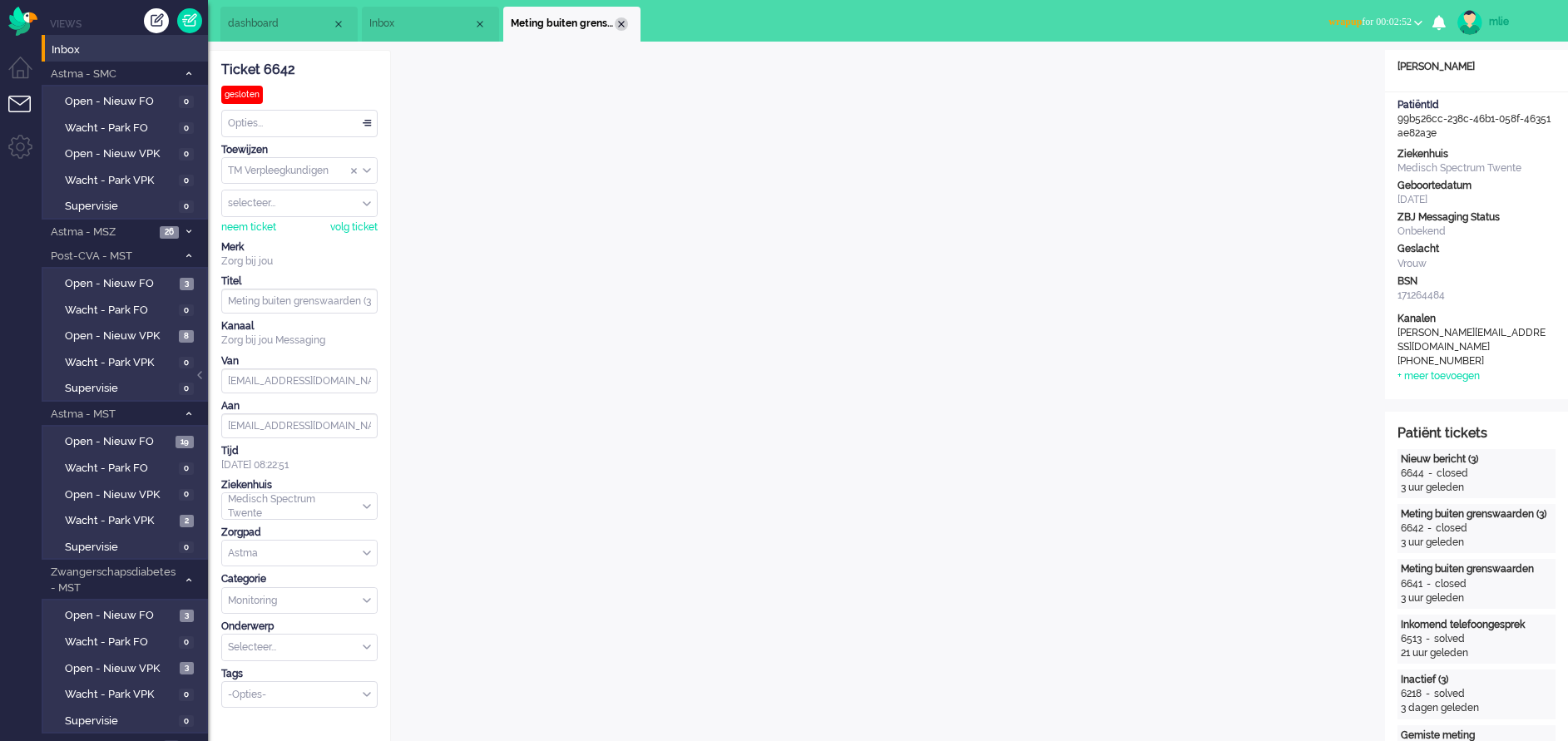
click at [616, 20] on div "Close tab" at bounding box center [621, 24] width 13 height 13
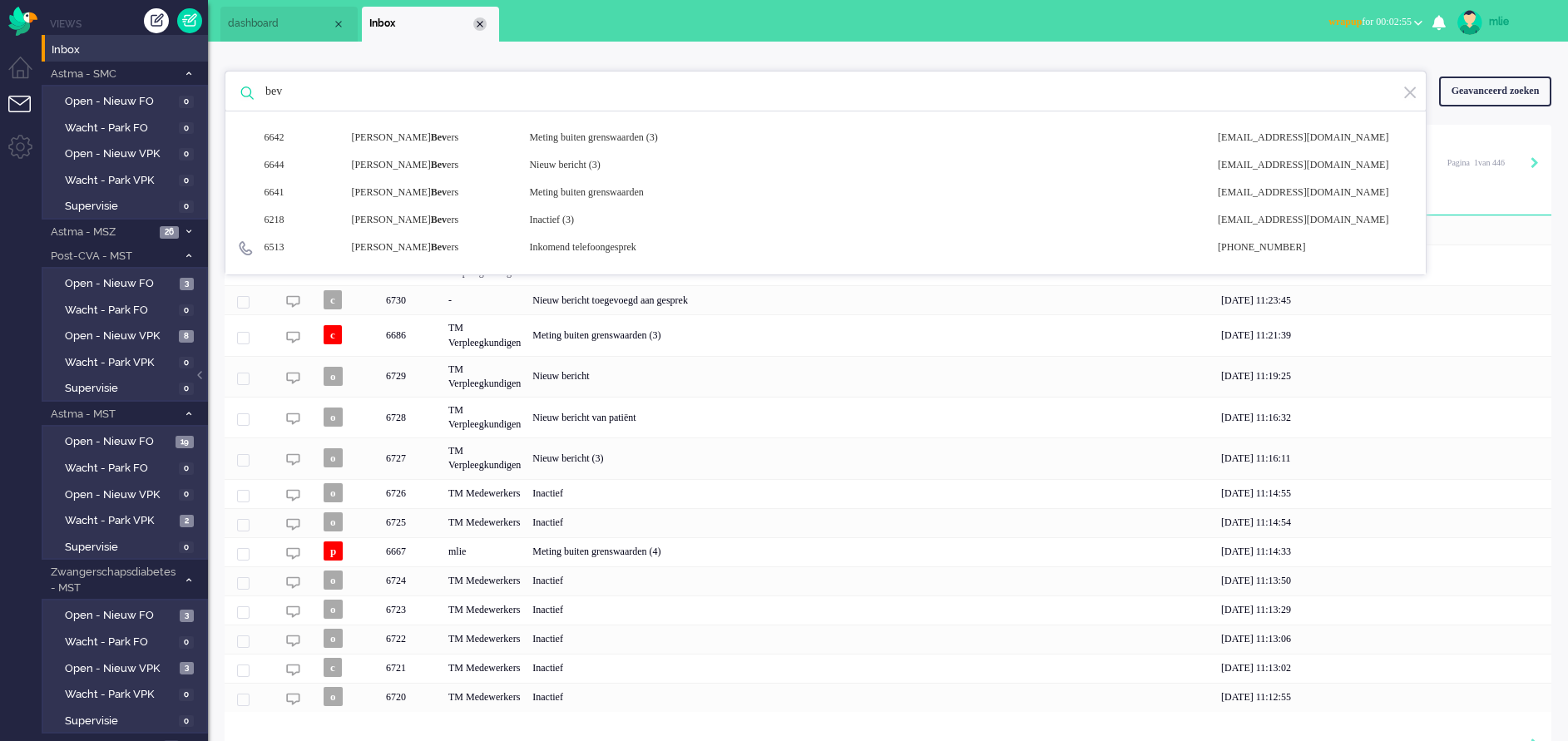
click at [482, 27] on div "Close tab" at bounding box center [480, 24] width 13 height 13
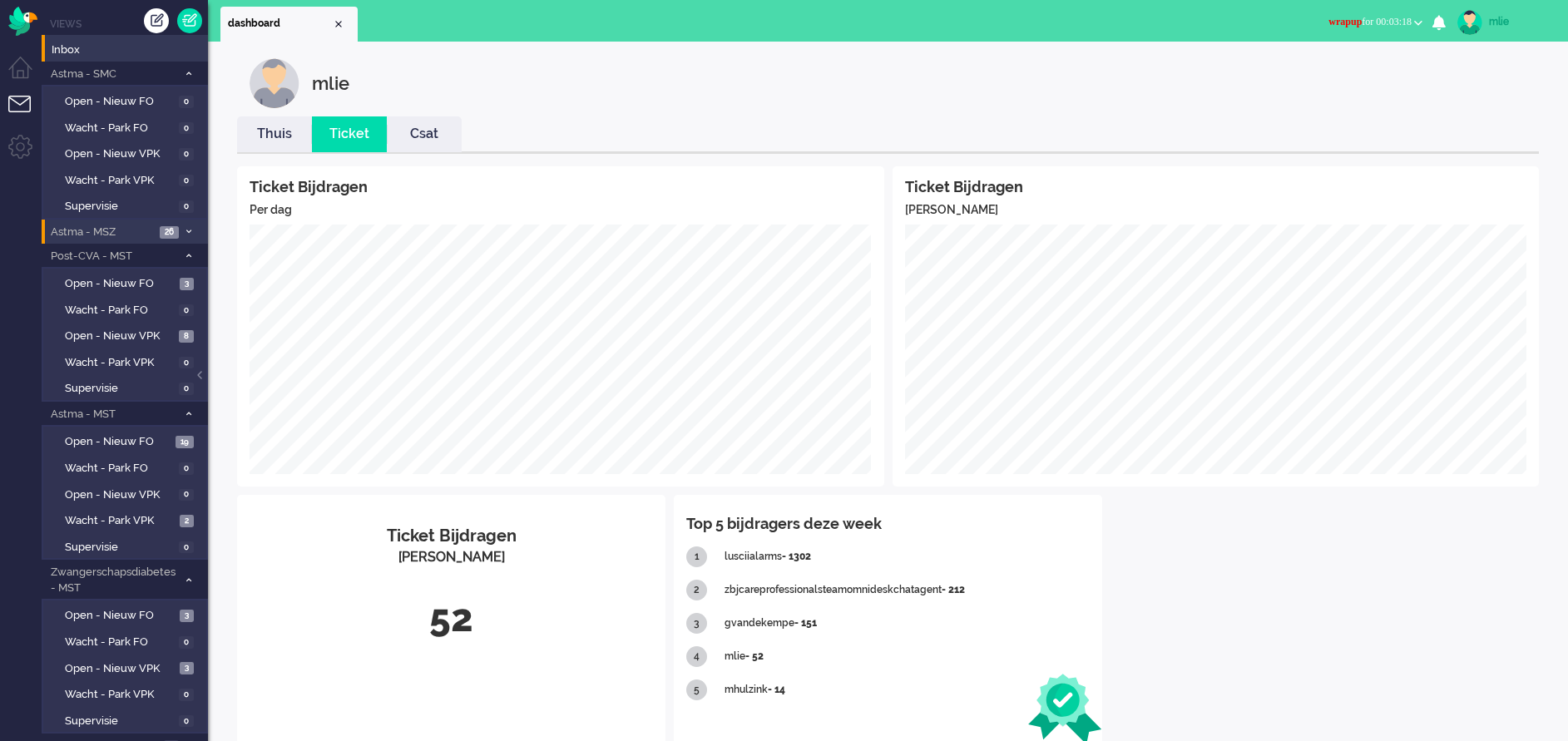
click at [198, 231] on li "Astma - MSZ 26" at bounding box center [124, 231] width 167 height 24
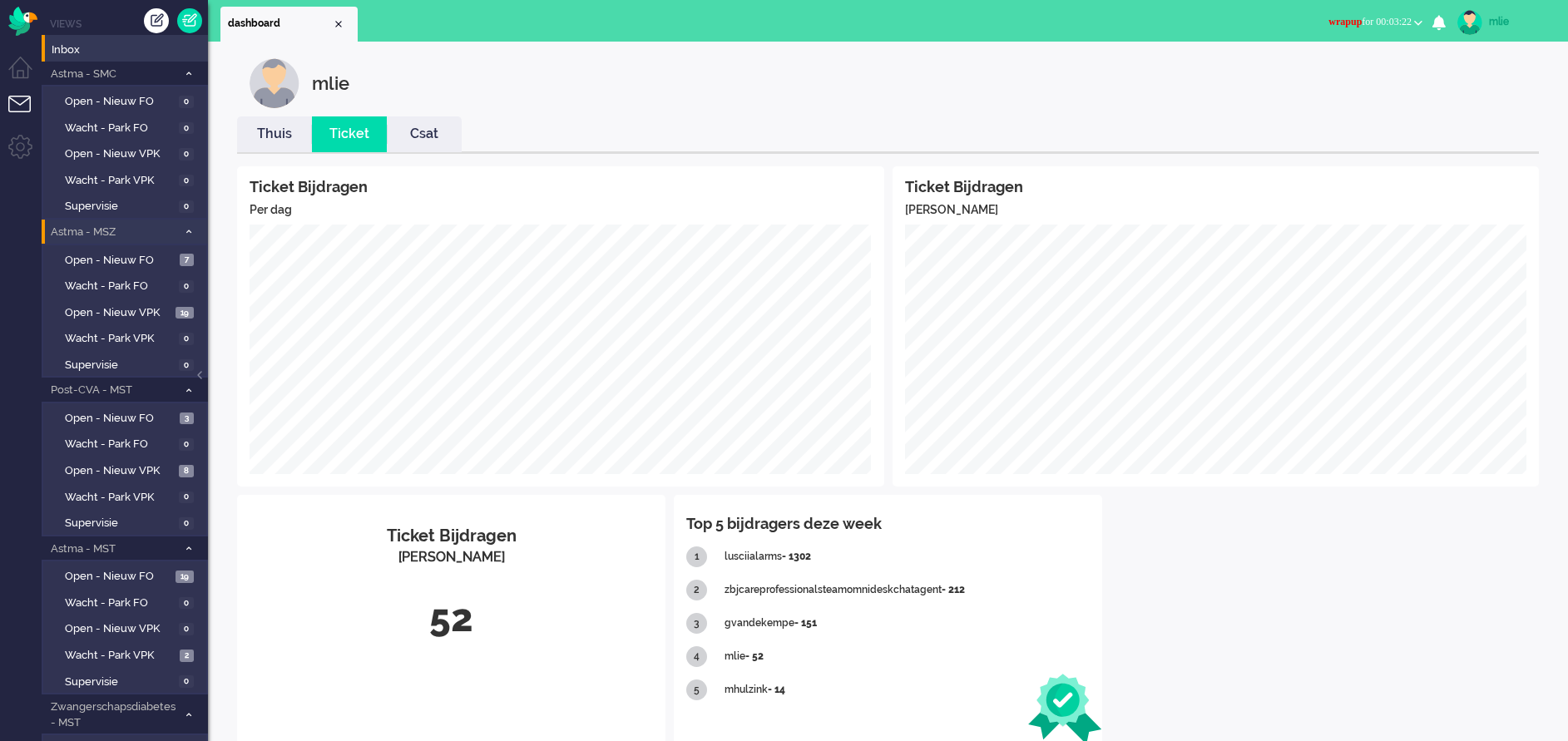
click at [189, 229] on icon at bounding box center [189, 231] width 5 height 6
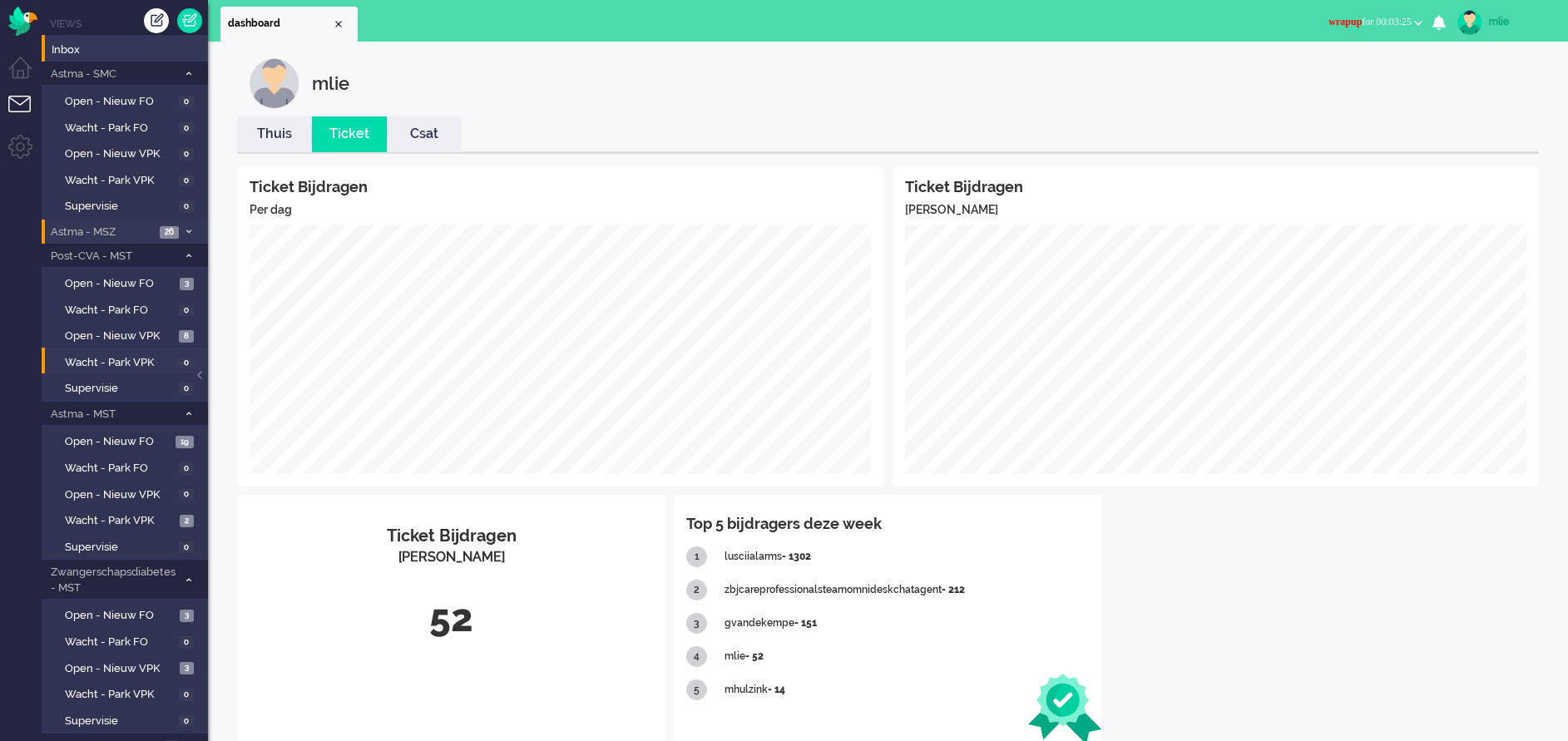
scroll to position [42, 0]
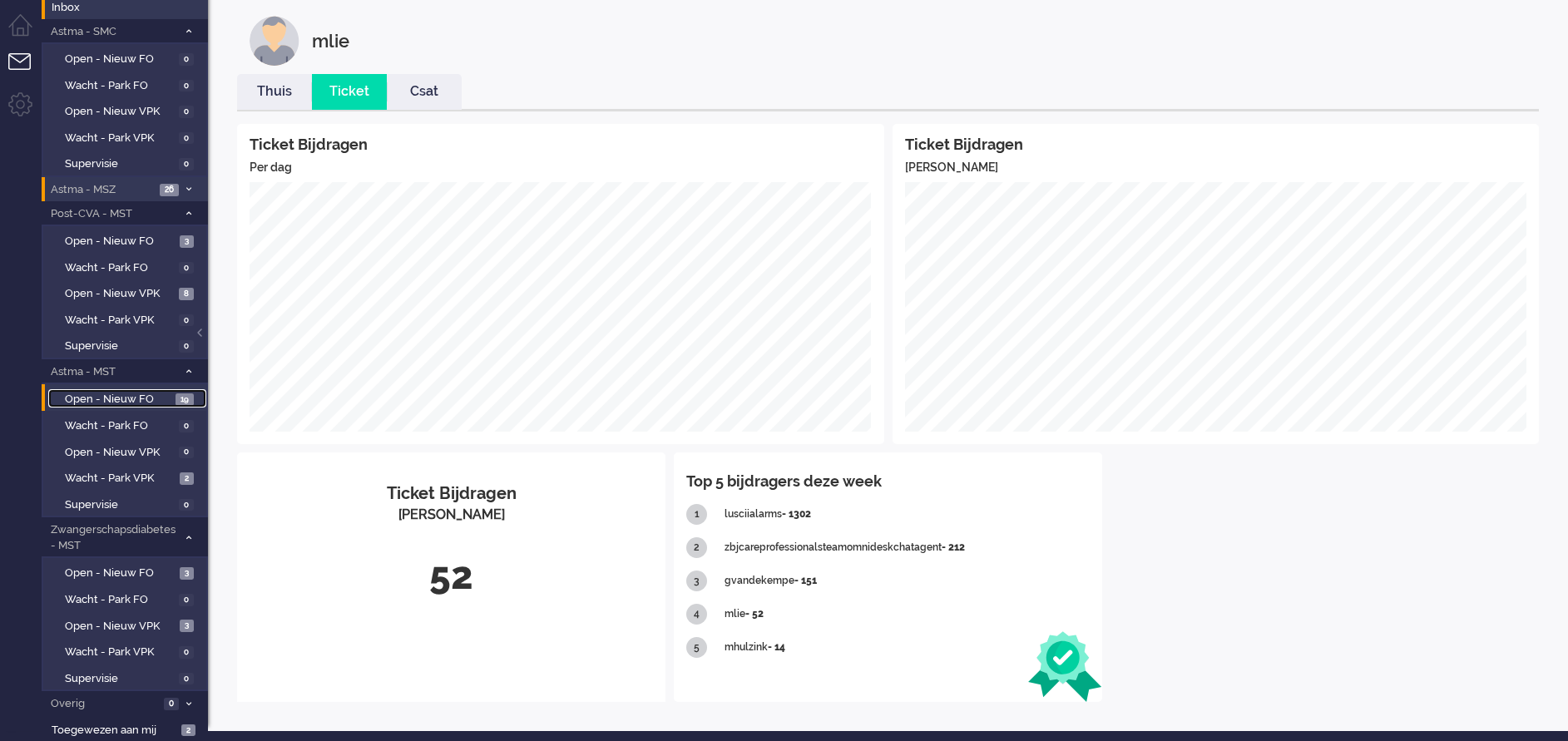
click at [97, 399] on span "Open - Nieuw FO" at bounding box center [117, 400] width 107 height 16
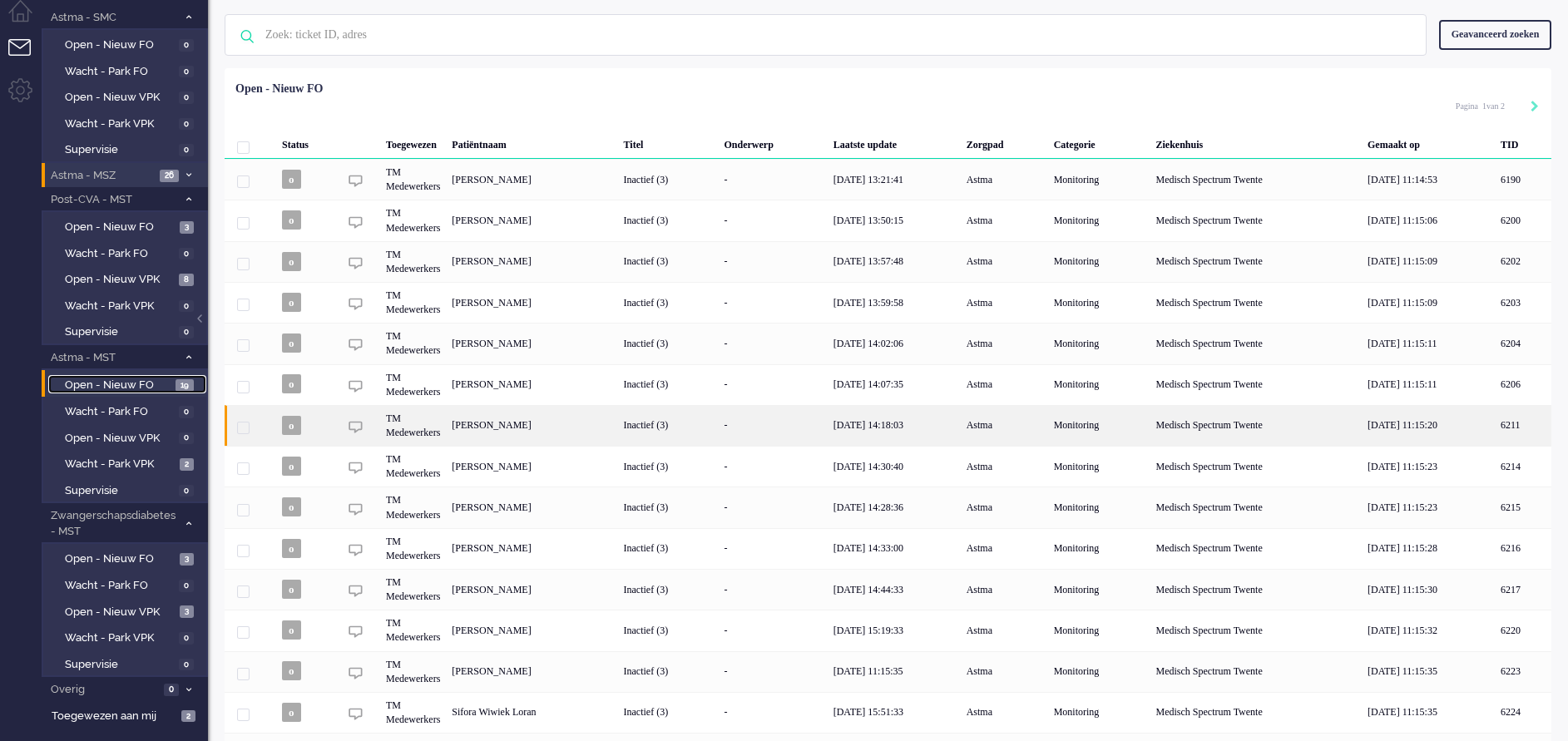
scroll to position [23, 0]
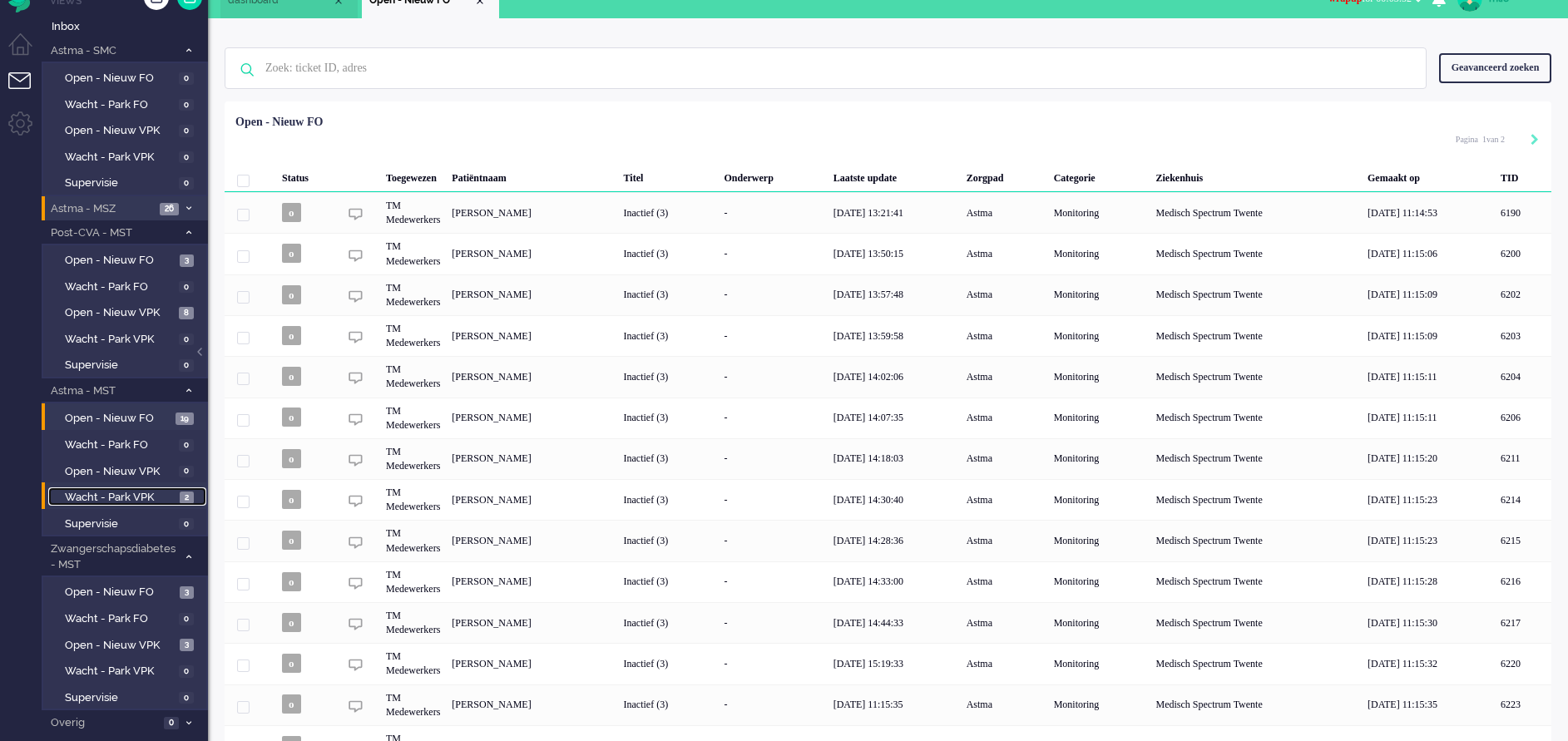
click at [117, 492] on span "Wacht - Park VPK" at bounding box center [120, 498] width 111 height 16
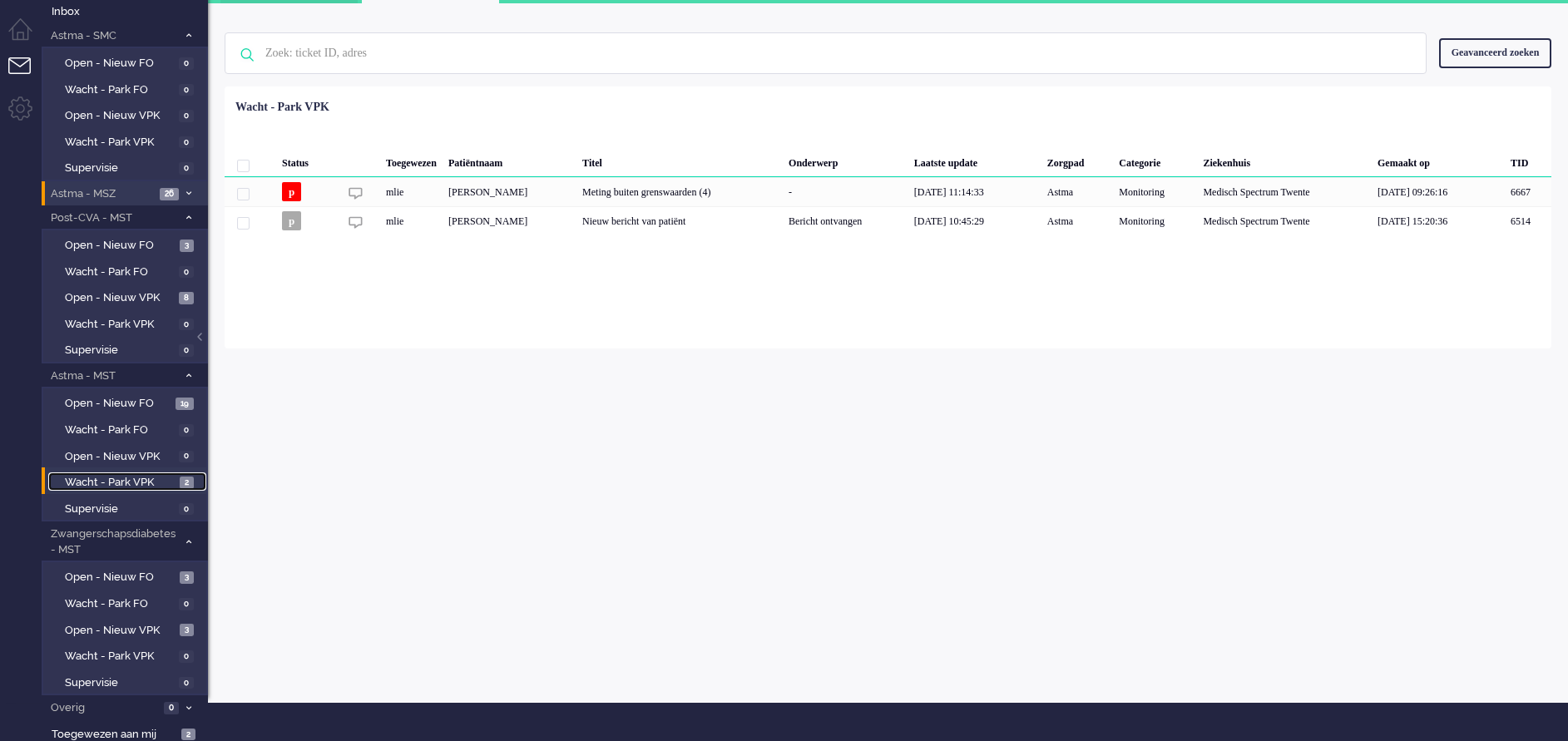
scroll to position [42, 0]
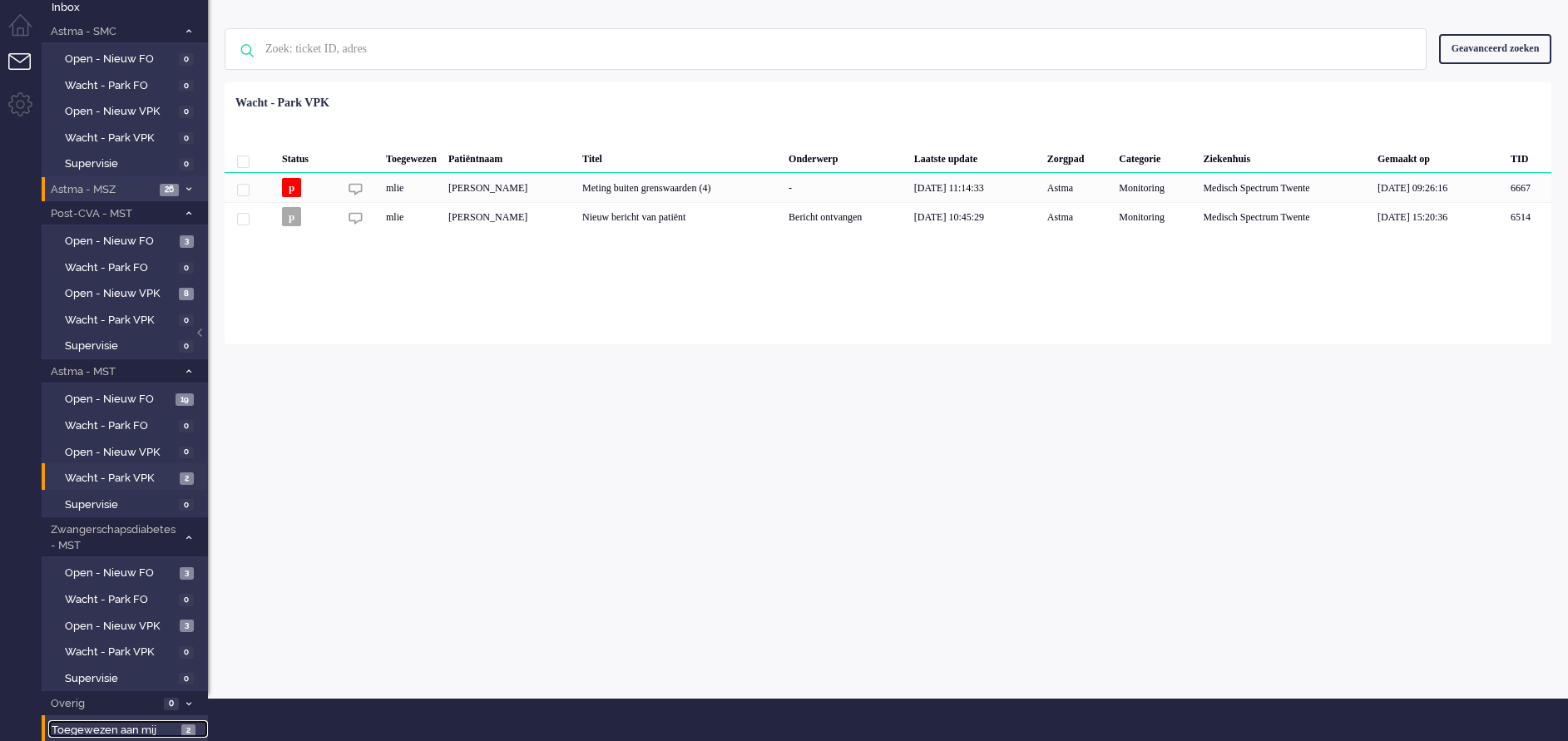
click at [99, 720] on span "Toegewezen aan mij" at bounding box center [114, 730] width 124 height 16
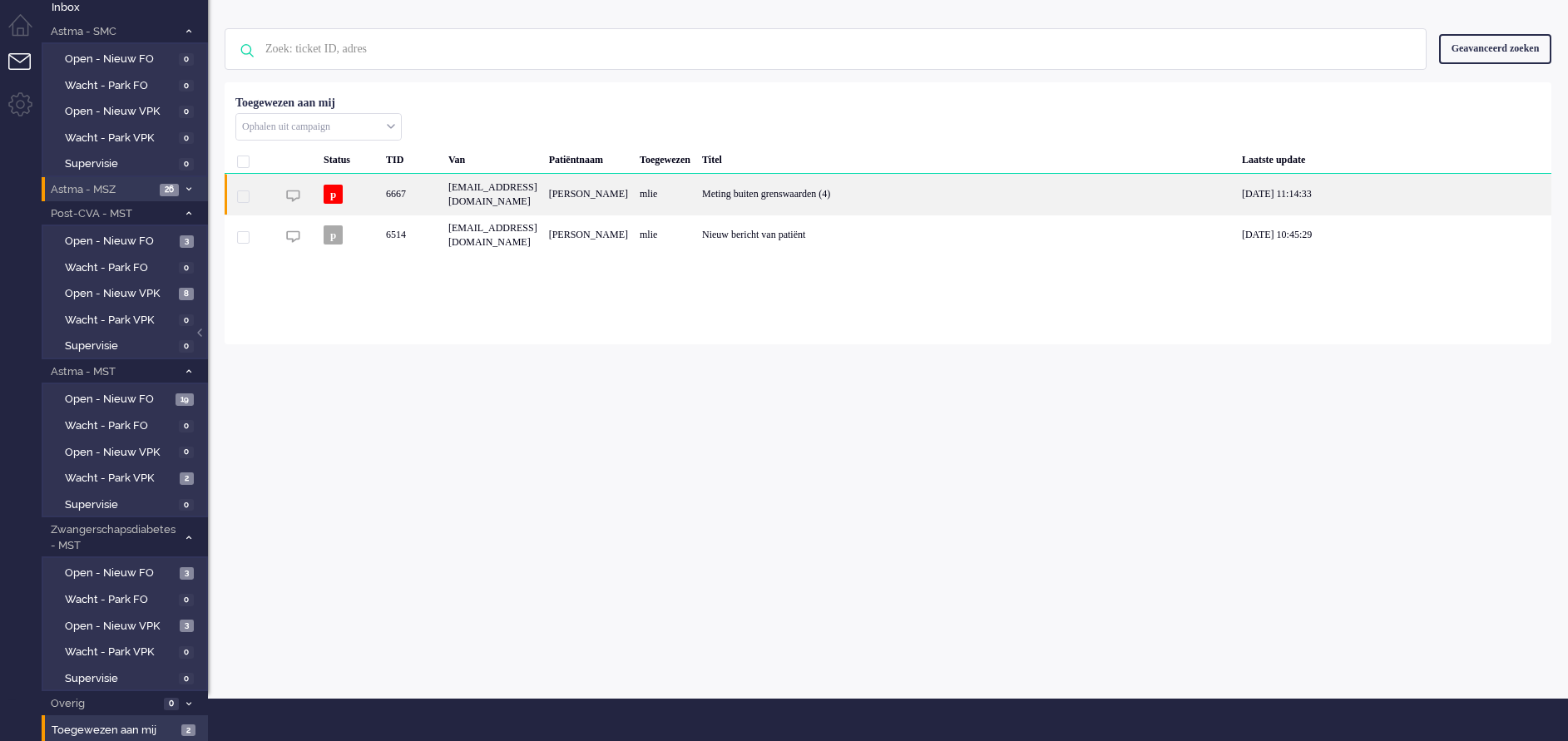
click at [697, 192] on div "mlie" at bounding box center [665, 194] width 63 height 41
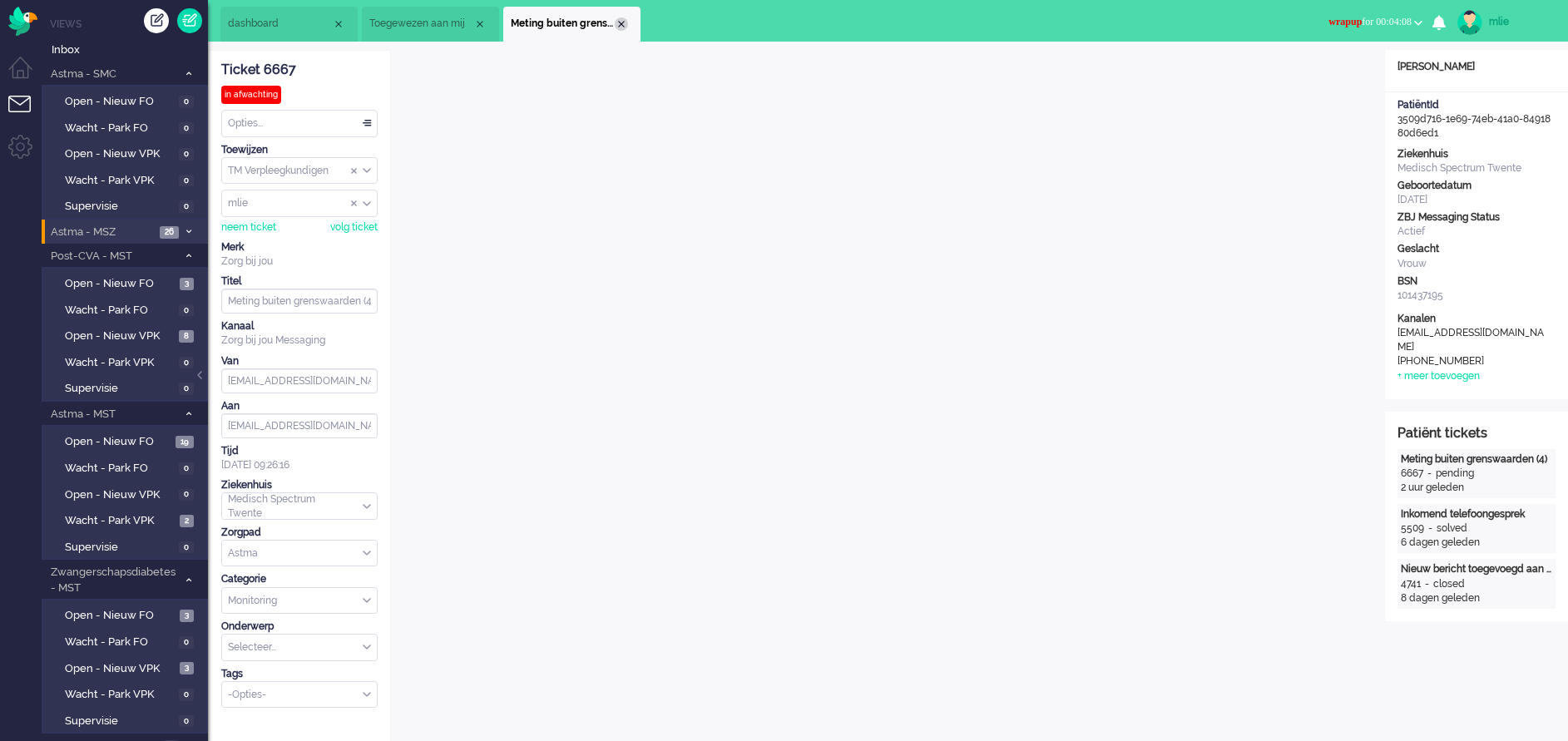
click at [627, 21] on div "Close tab" at bounding box center [621, 24] width 13 height 13
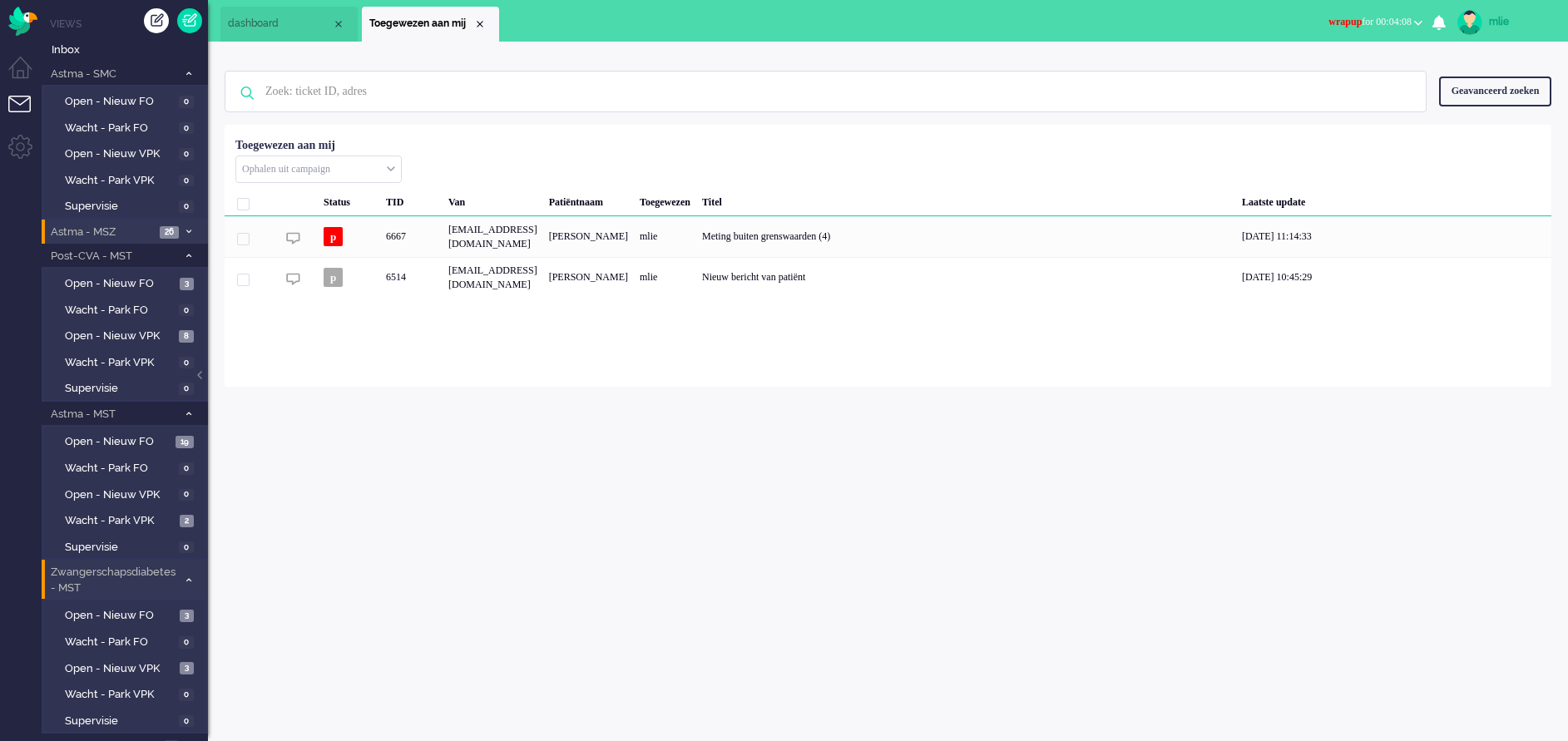
scroll to position [42, 0]
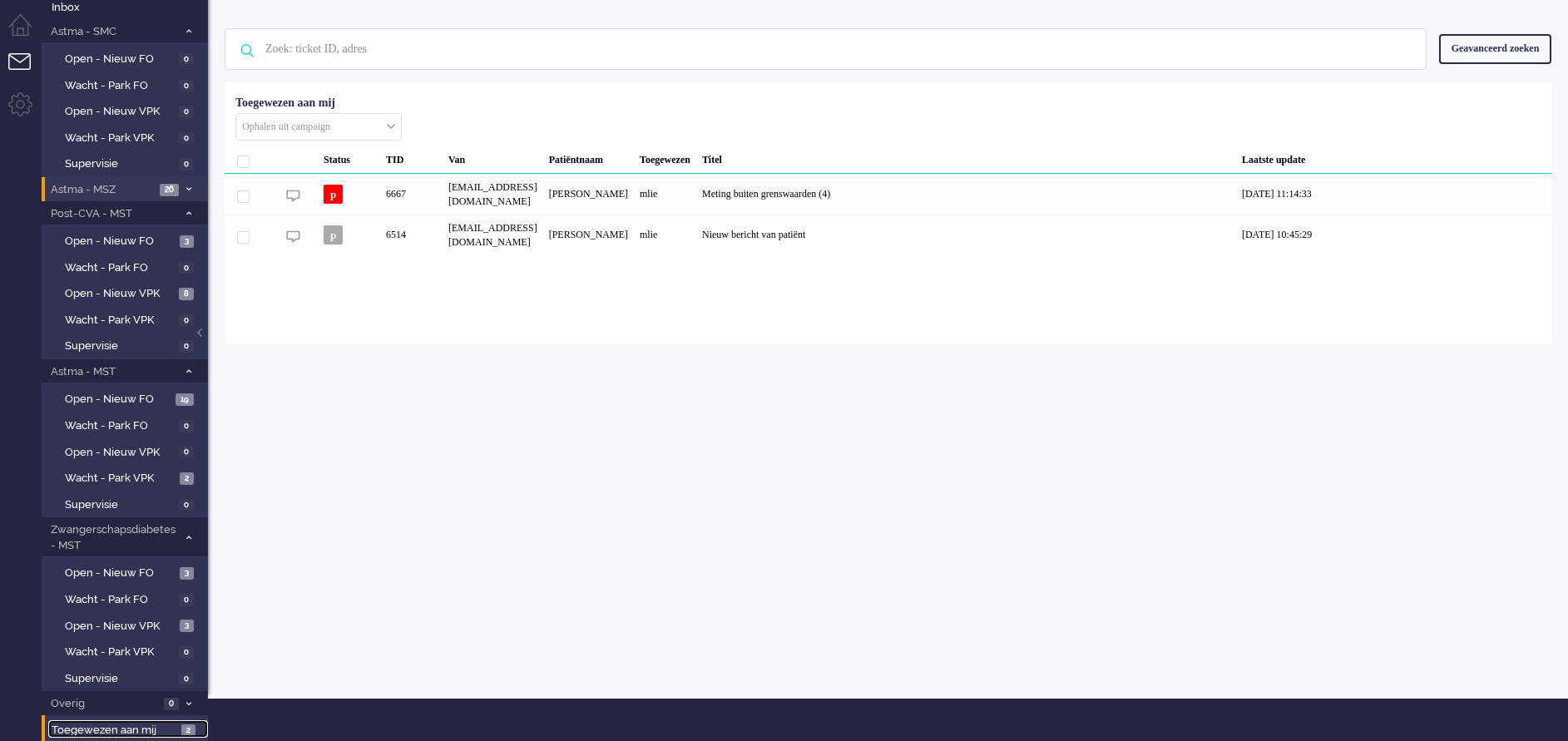
click at [107, 720] on span "Toegewezen aan mij" at bounding box center [114, 730] width 124 height 16
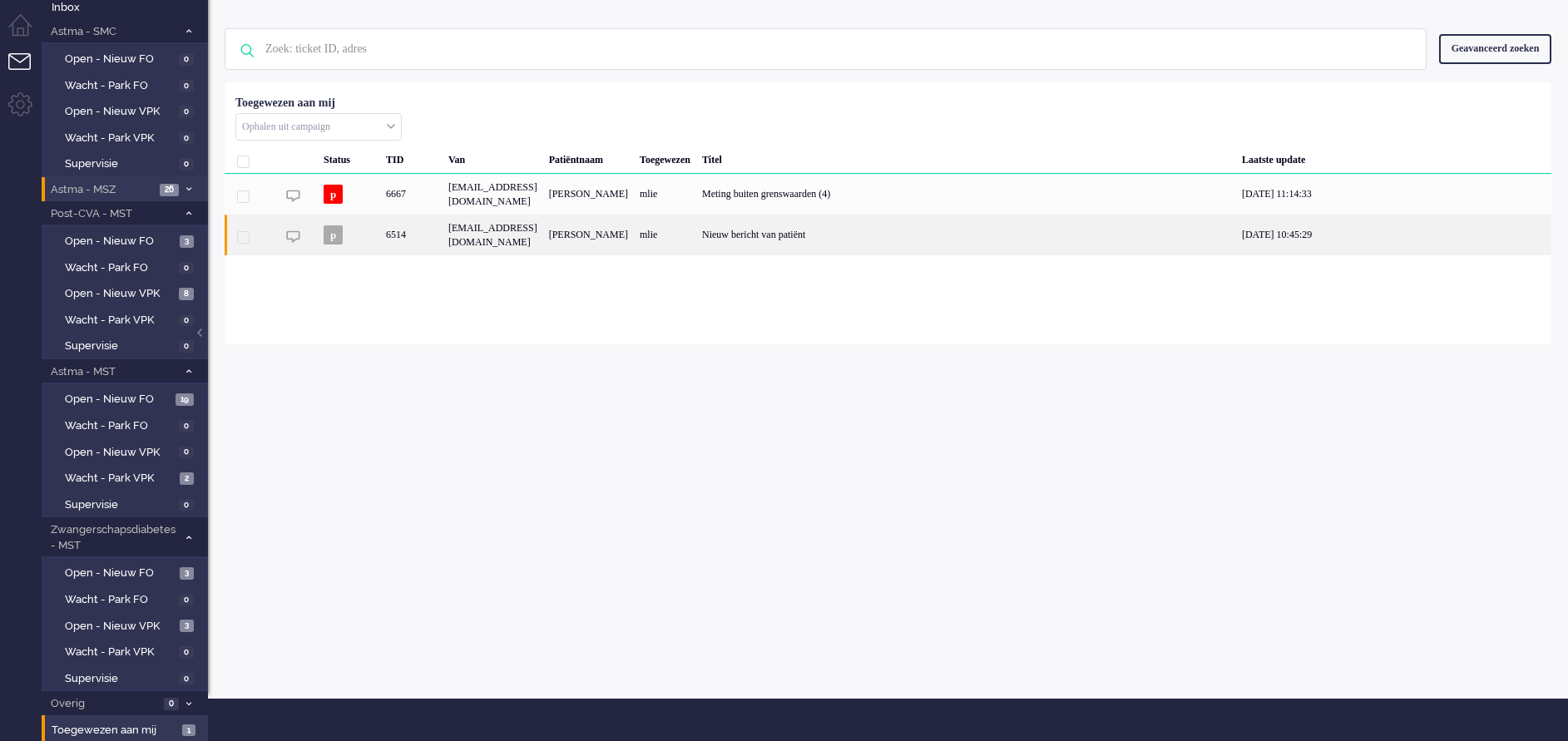
click at [697, 243] on div "mlie" at bounding box center [665, 235] width 63 height 41
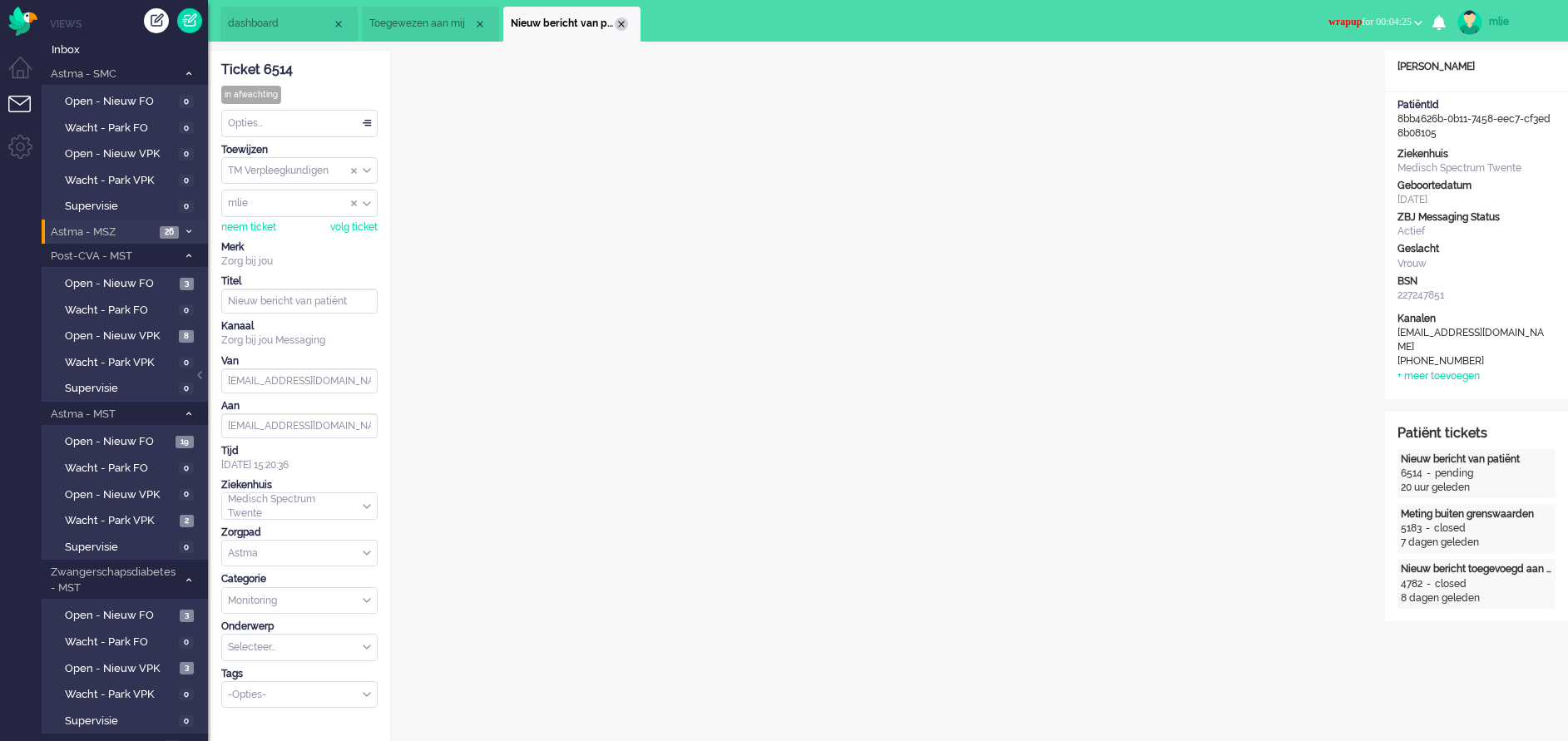
click at [621, 25] on div "Close tab" at bounding box center [621, 24] width 13 height 13
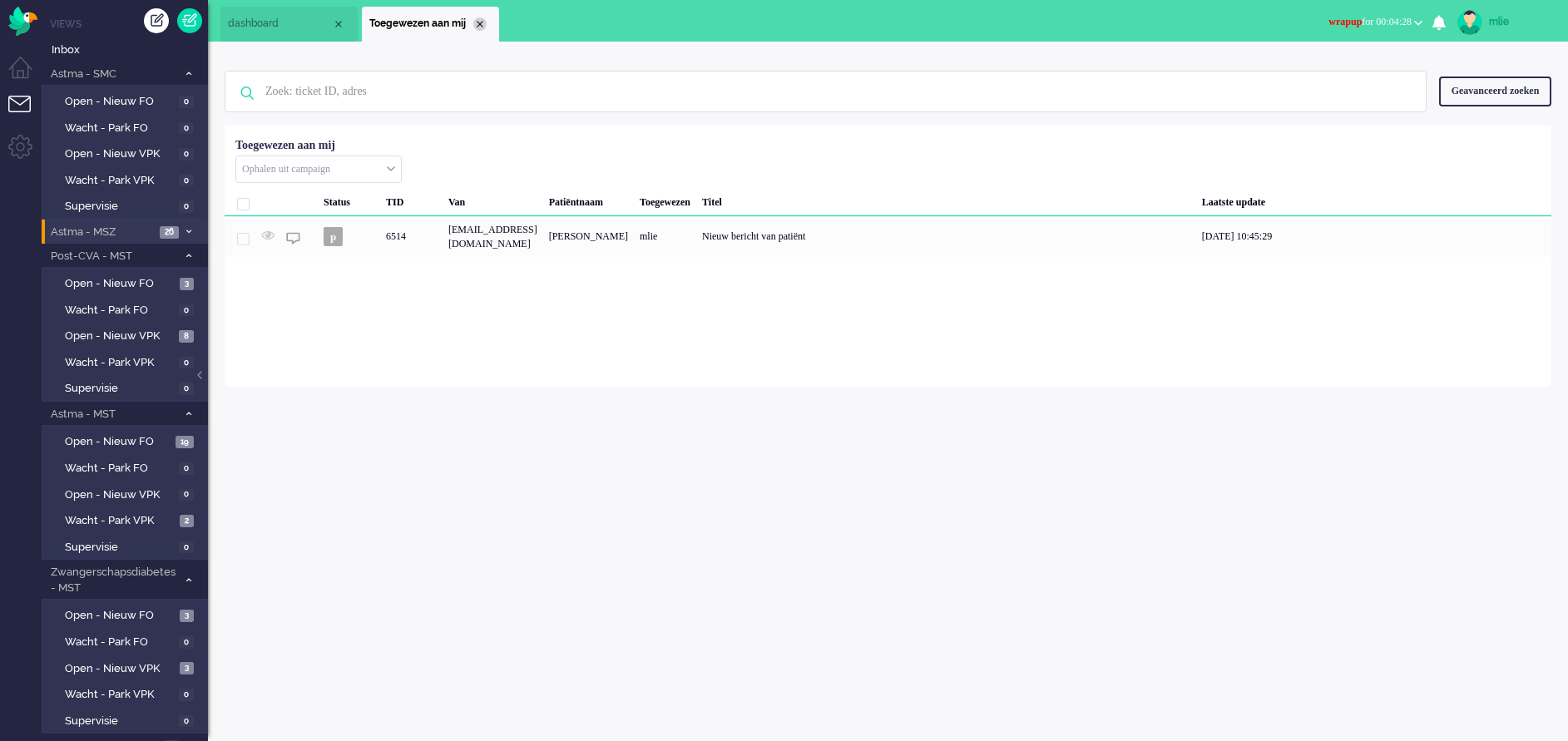
click at [477, 21] on div "Close tab" at bounding box center [480, 24] width 13 height 13
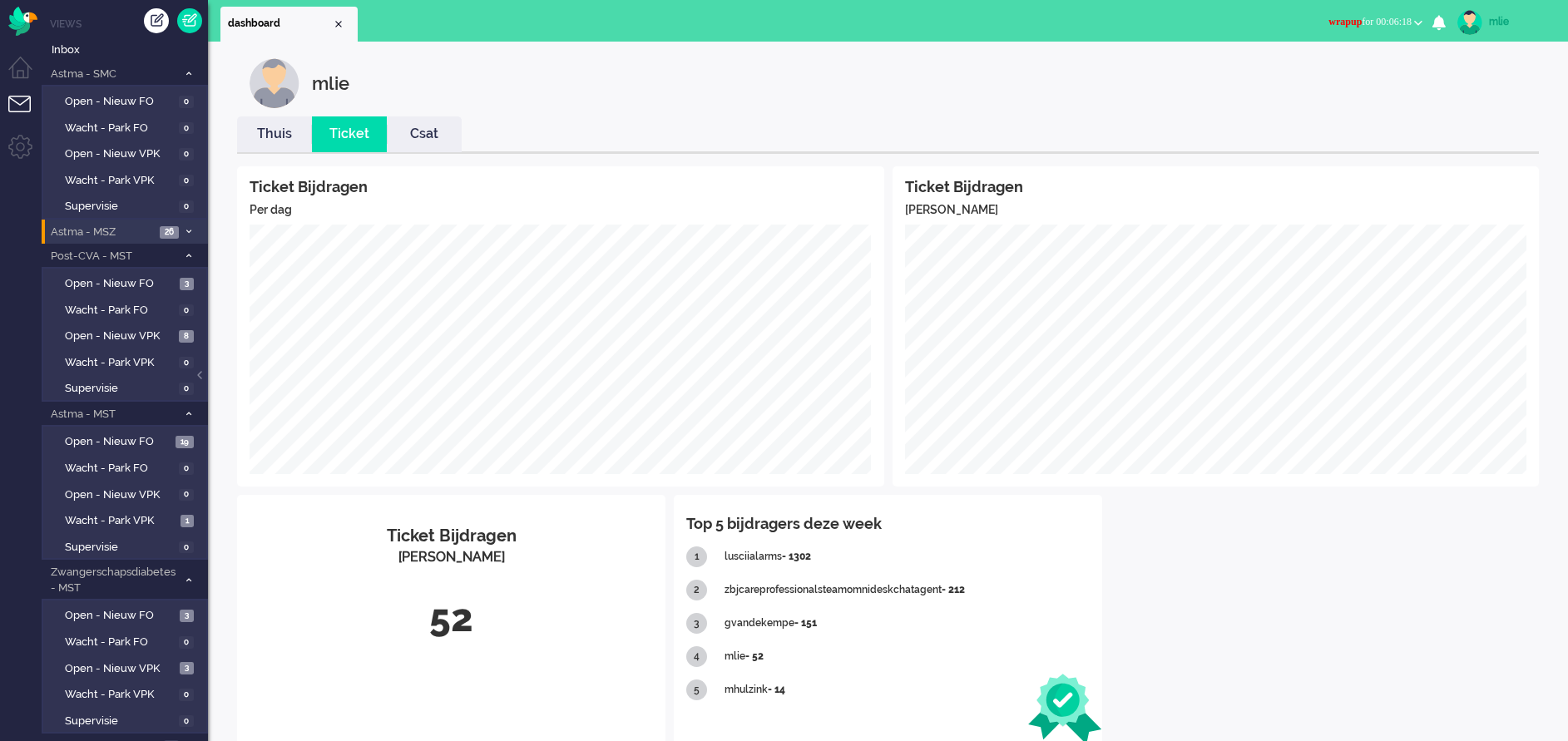
click at [271, 139] on link "Thuis" at bounding box center [275, 133] width 75 height 19
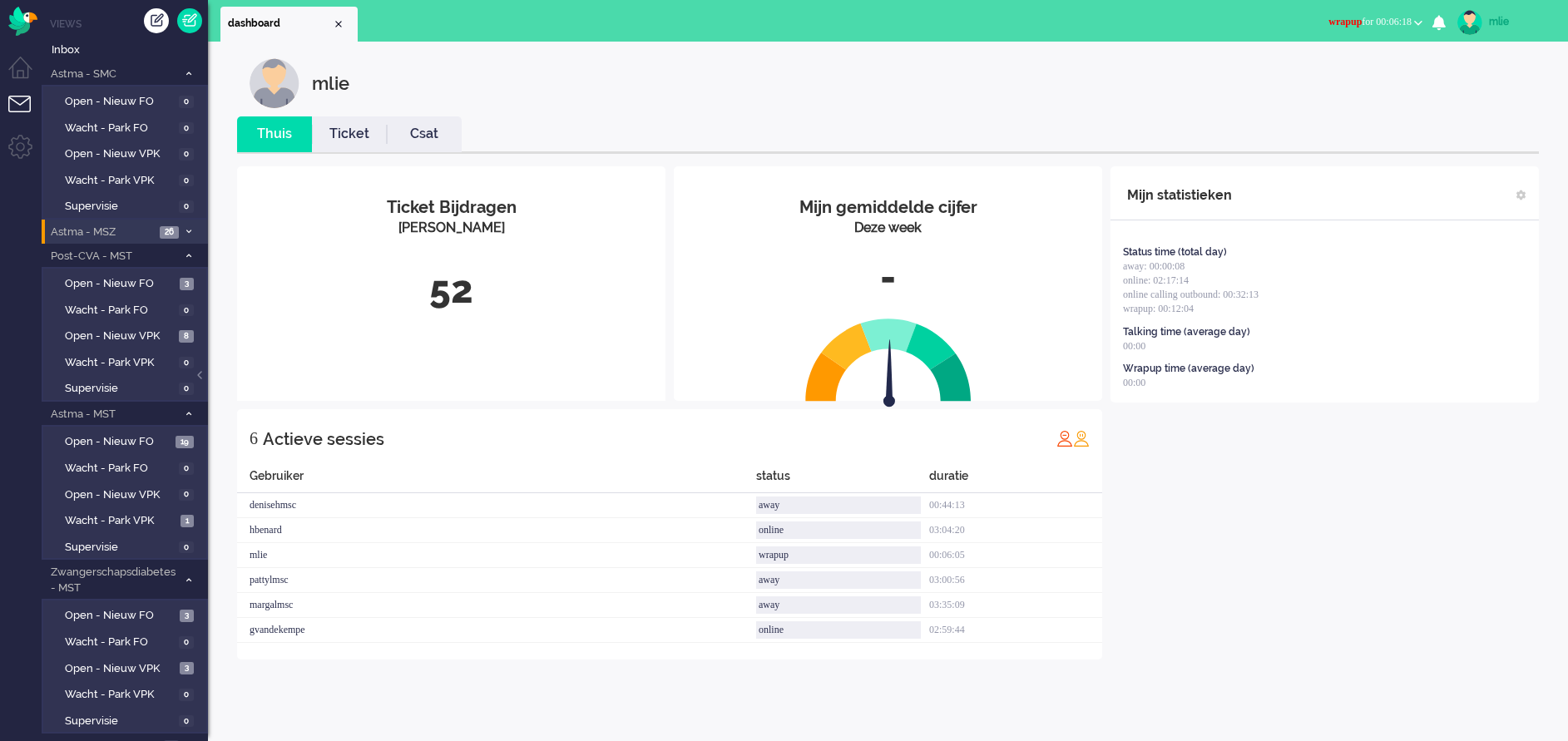
click at [343, 137] on link "Ticket" at bounding box center [349, 133] width 75 height 19
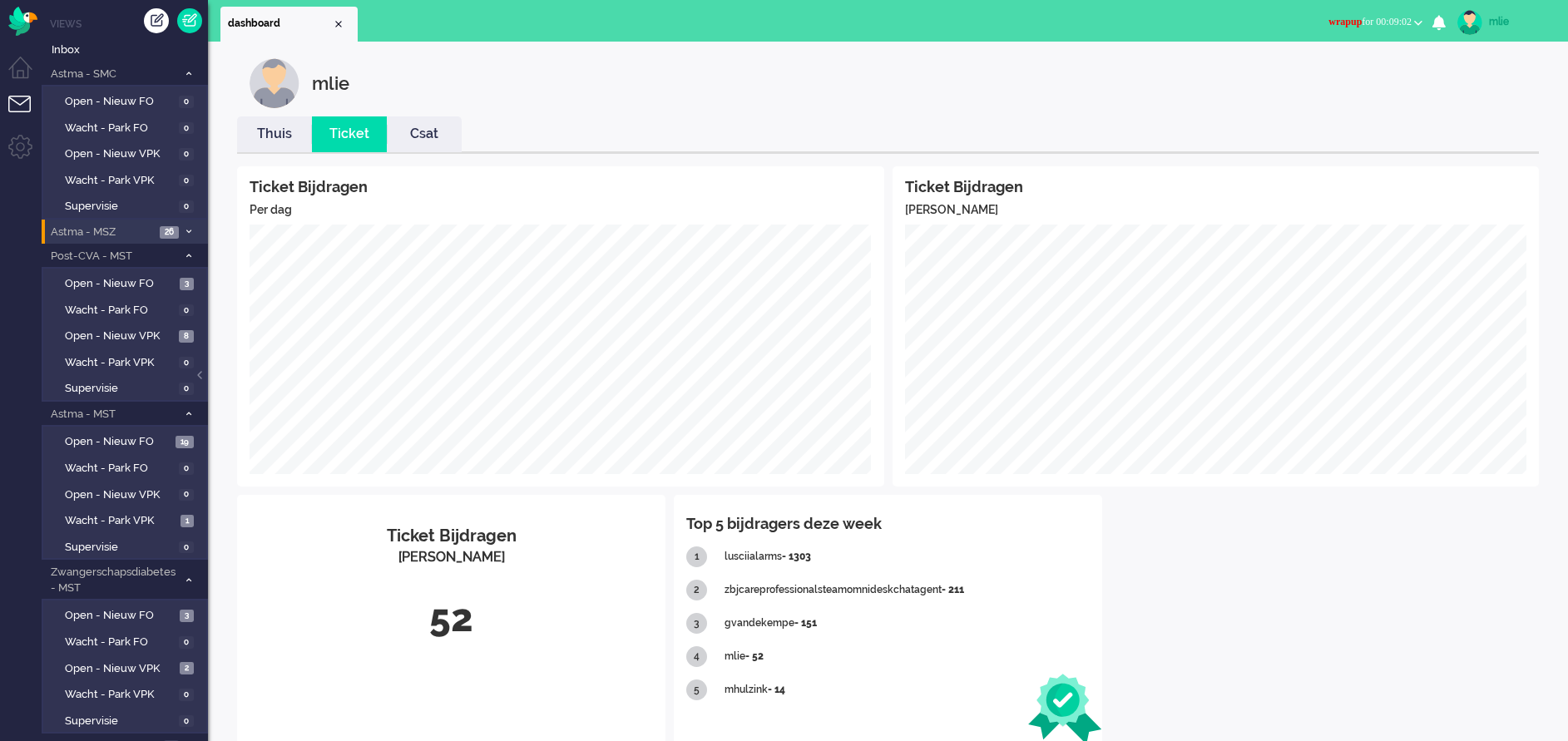
click at [1367, 21] on span "wrapup for 00:09:02" at bounding box center [1370, 21] width 83 height 12
click at [1310, 76] on label "Online" at bounding box center [1353, 74] width 132 height 14
click at [270, 140] on link "Thuis" at bounding box center [275, 133] width 75 height 19
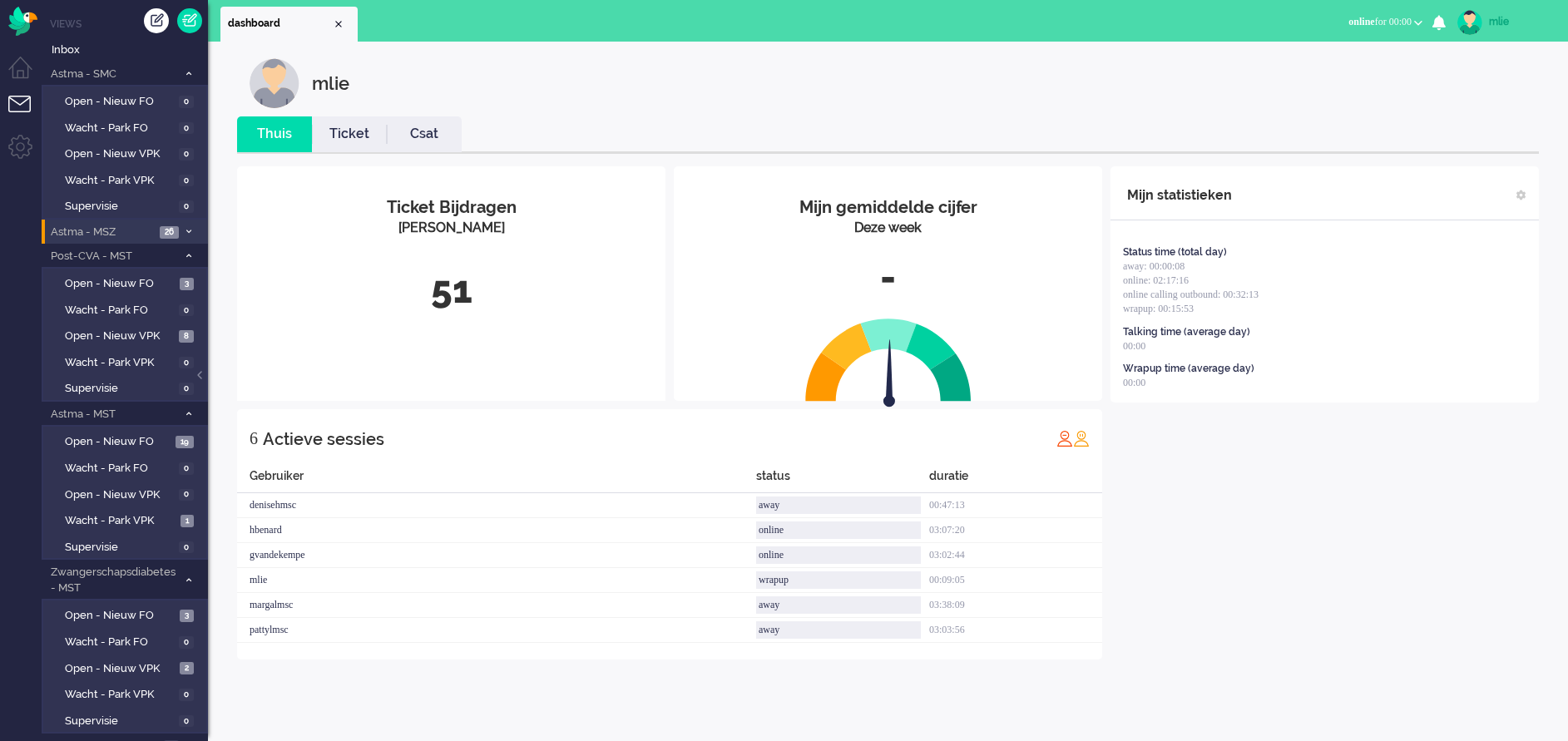
click at [358, 132] on link "Ticket" at bounding box center [349, 133] width 75 height 19
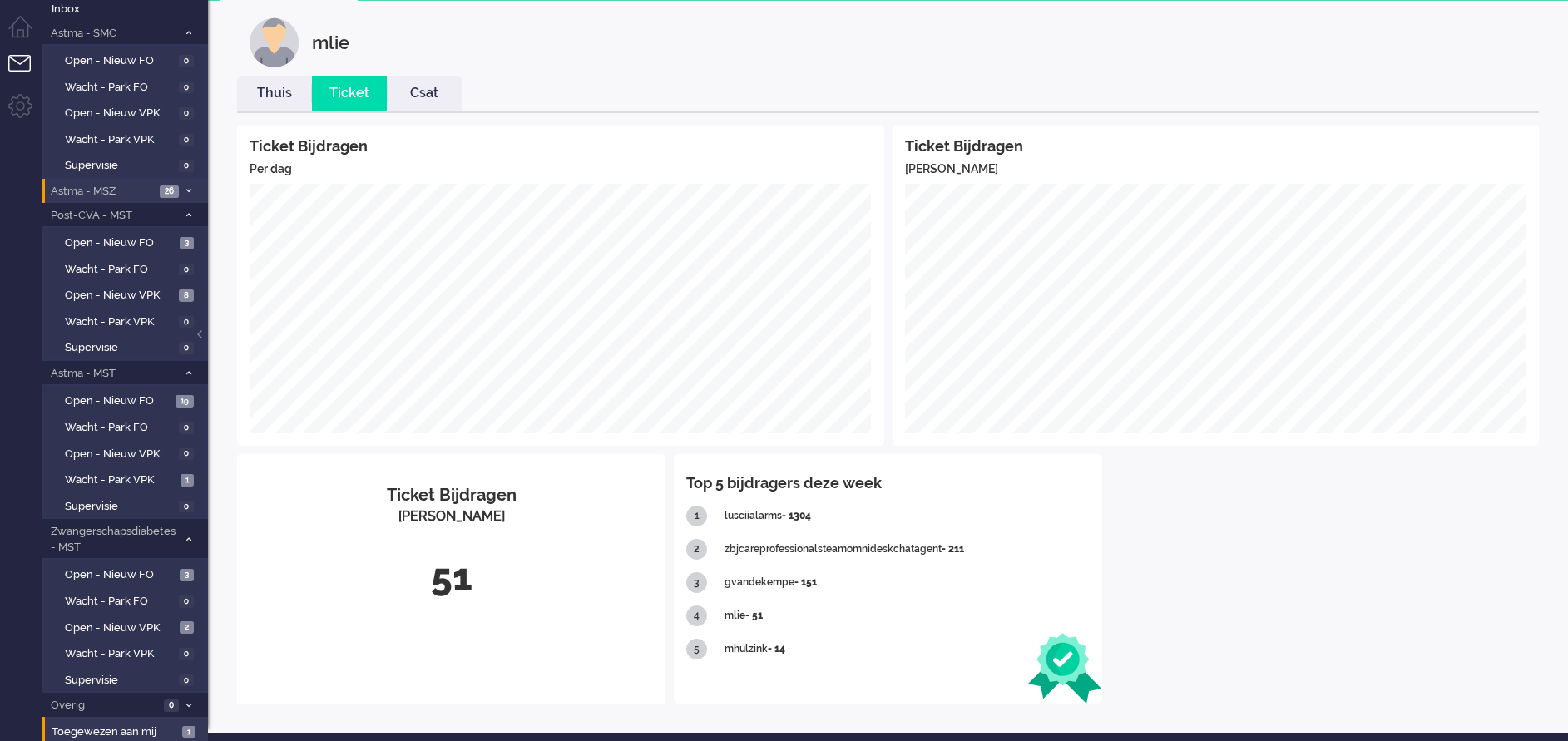
scroll to position [42, 0]
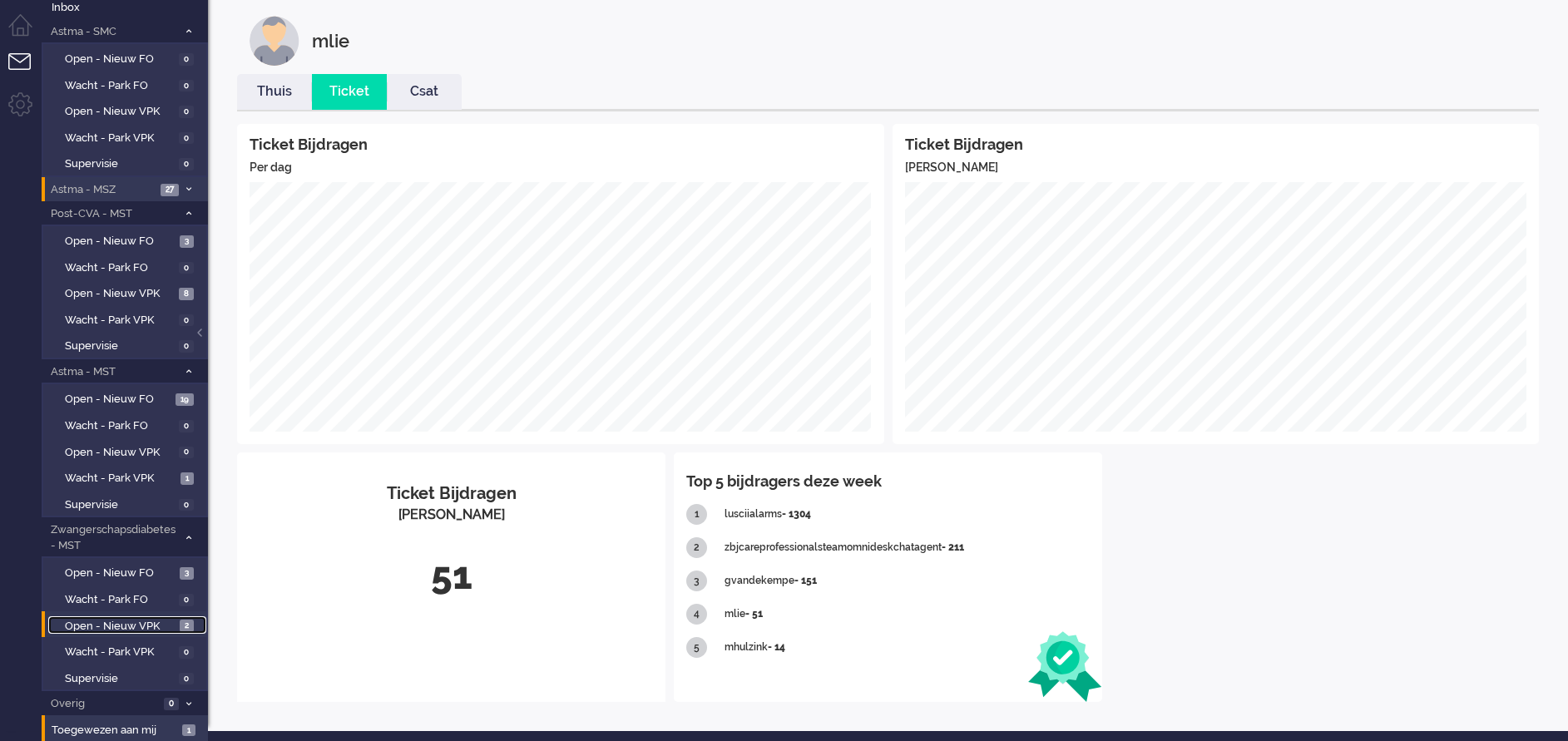
click at [140, 626] on span "Open - Nieuw VPK" at bounding box center [120, 626] width 111 height 16
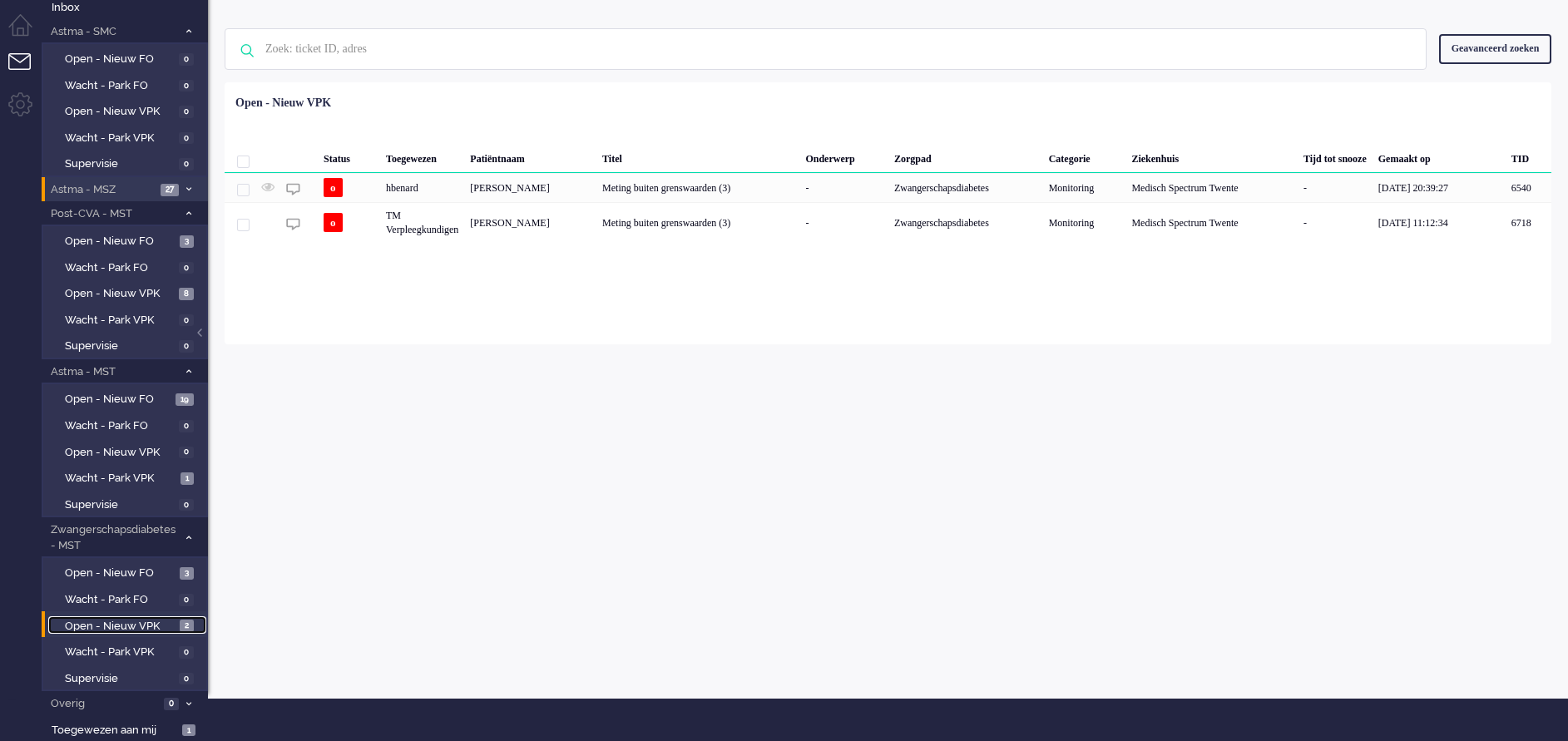
click at [140, 626] on span "Open - Nieuw VPK" at bounding box center [120, 626] width 111 height 16
click at [118, 238] on span "Open - Nieuw FO" at bounding box center [120, 242] width 111 height 16
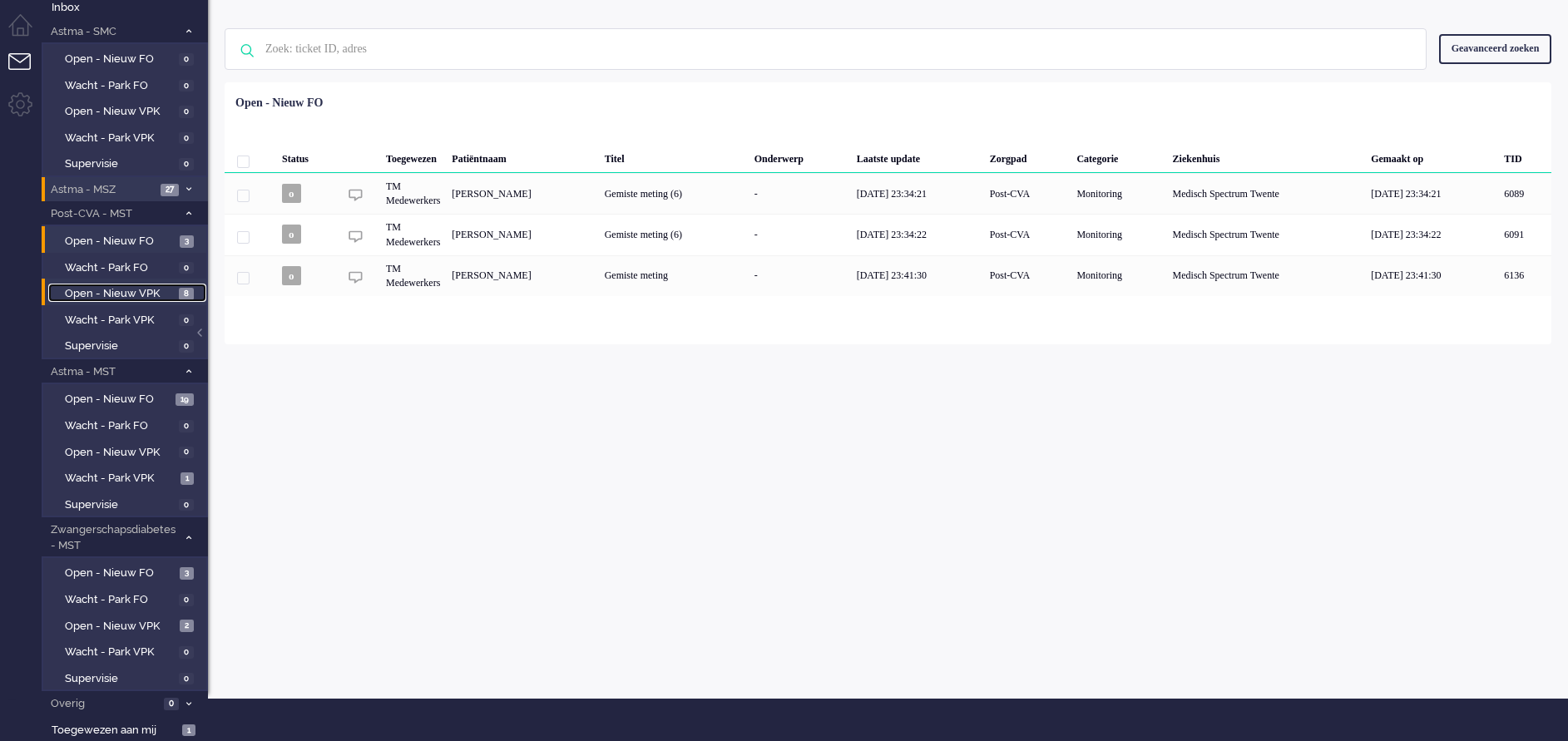
click at [86, 292] on span "Open - Nieuw VPK" at bounding box center [119, 294] width 110 height 16
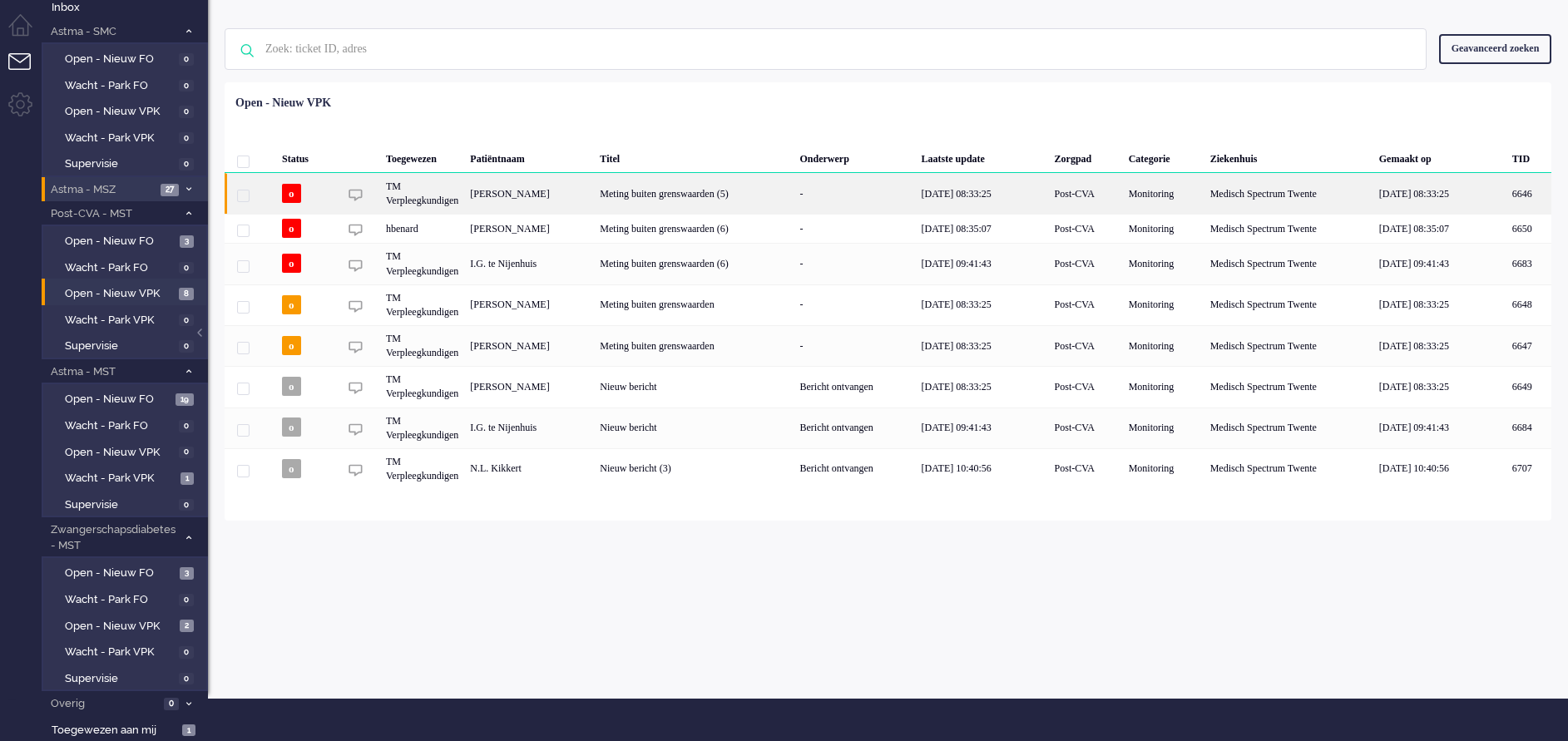
click at [761, 183] on div "Meting buiten grenswaarden (5)" at bounding box center [693, 193] width 200 height 41
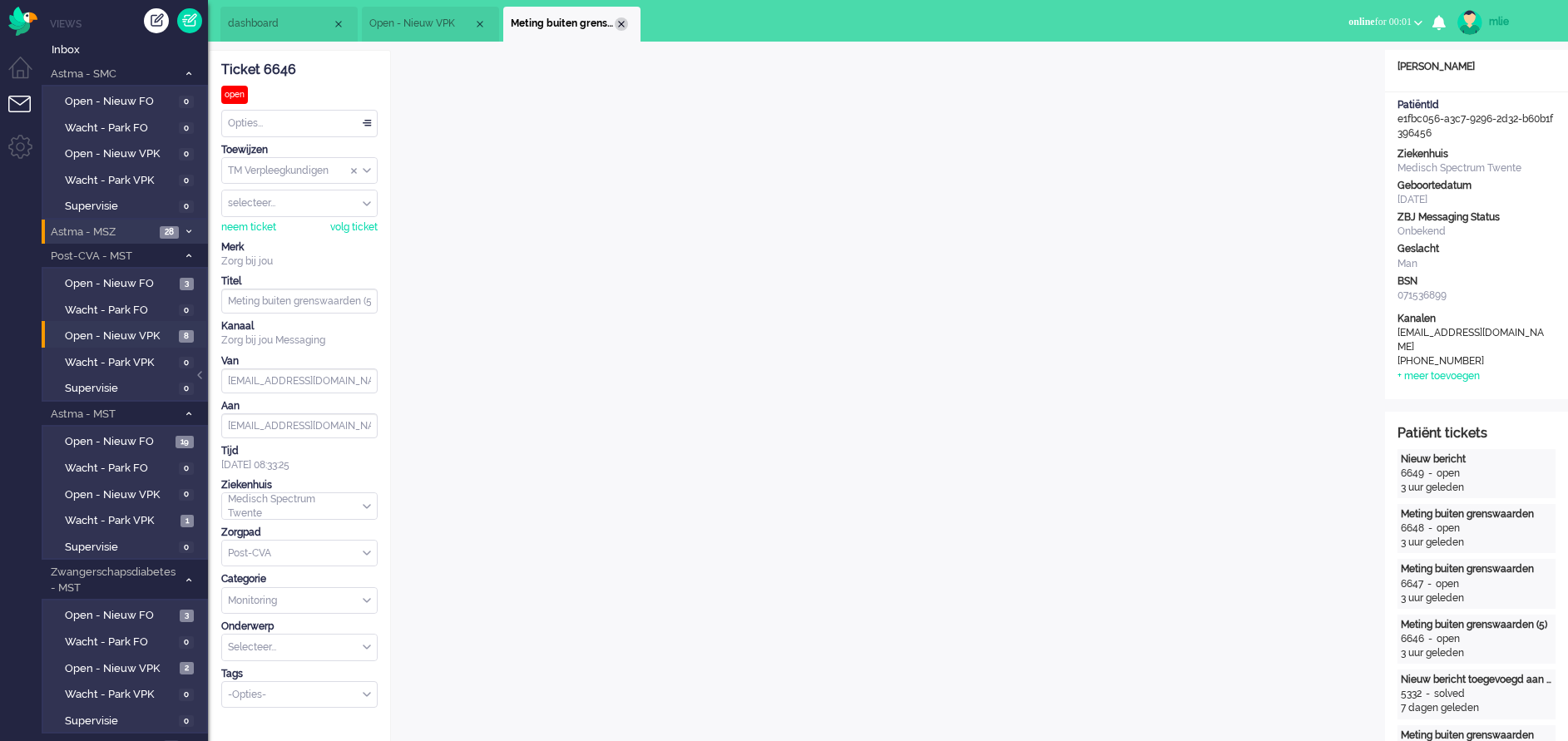
click at [622, 22] on div "Close tab" at bounding box center [621, 24] width 13 height 13
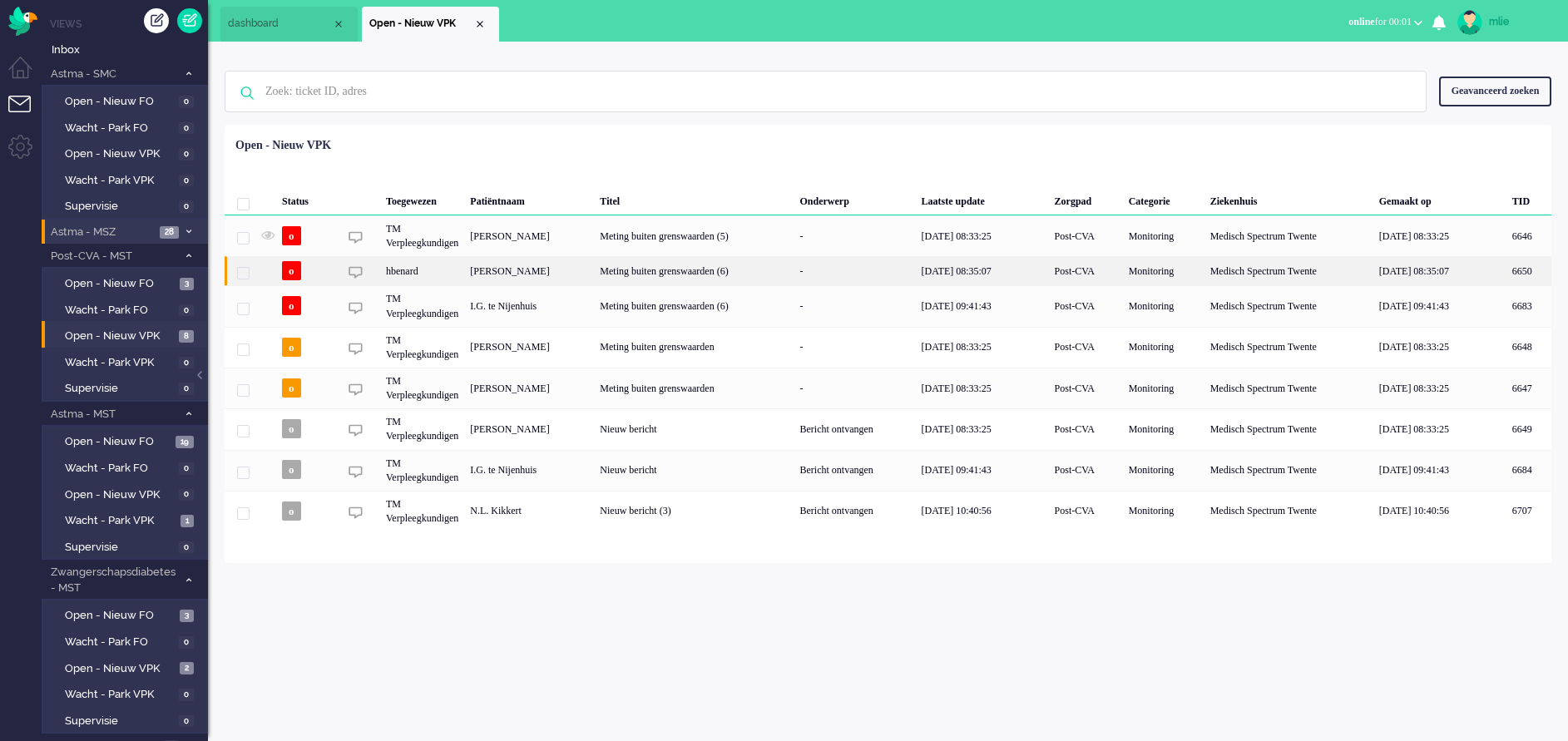
click at [739, 265] on div "Meting buiten grenswaarden (6)" at bounding box center [693, 270] width 200 height 30
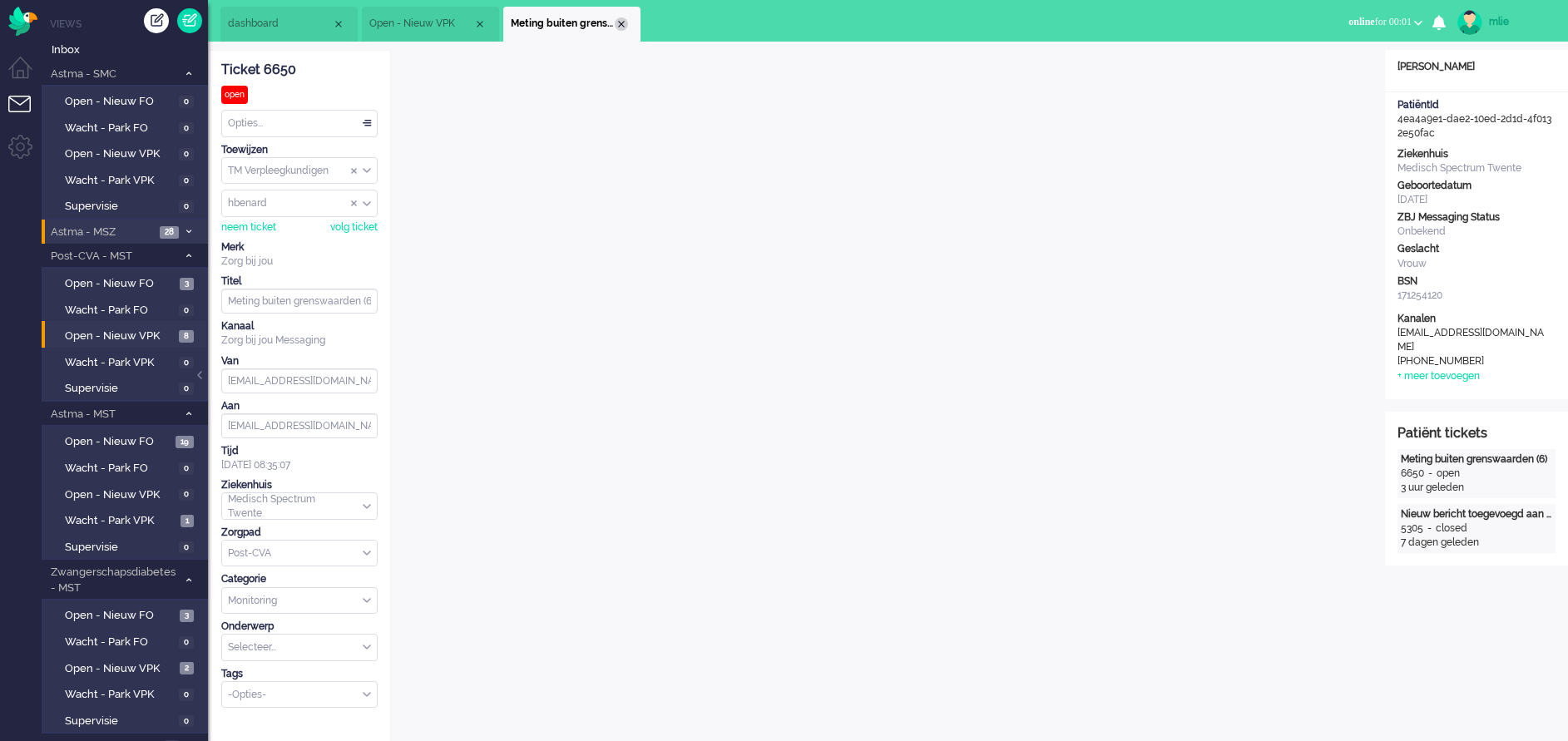
click at [621, 23] on div "Close tab" at bounding box center [621, 24] width 13 height 13
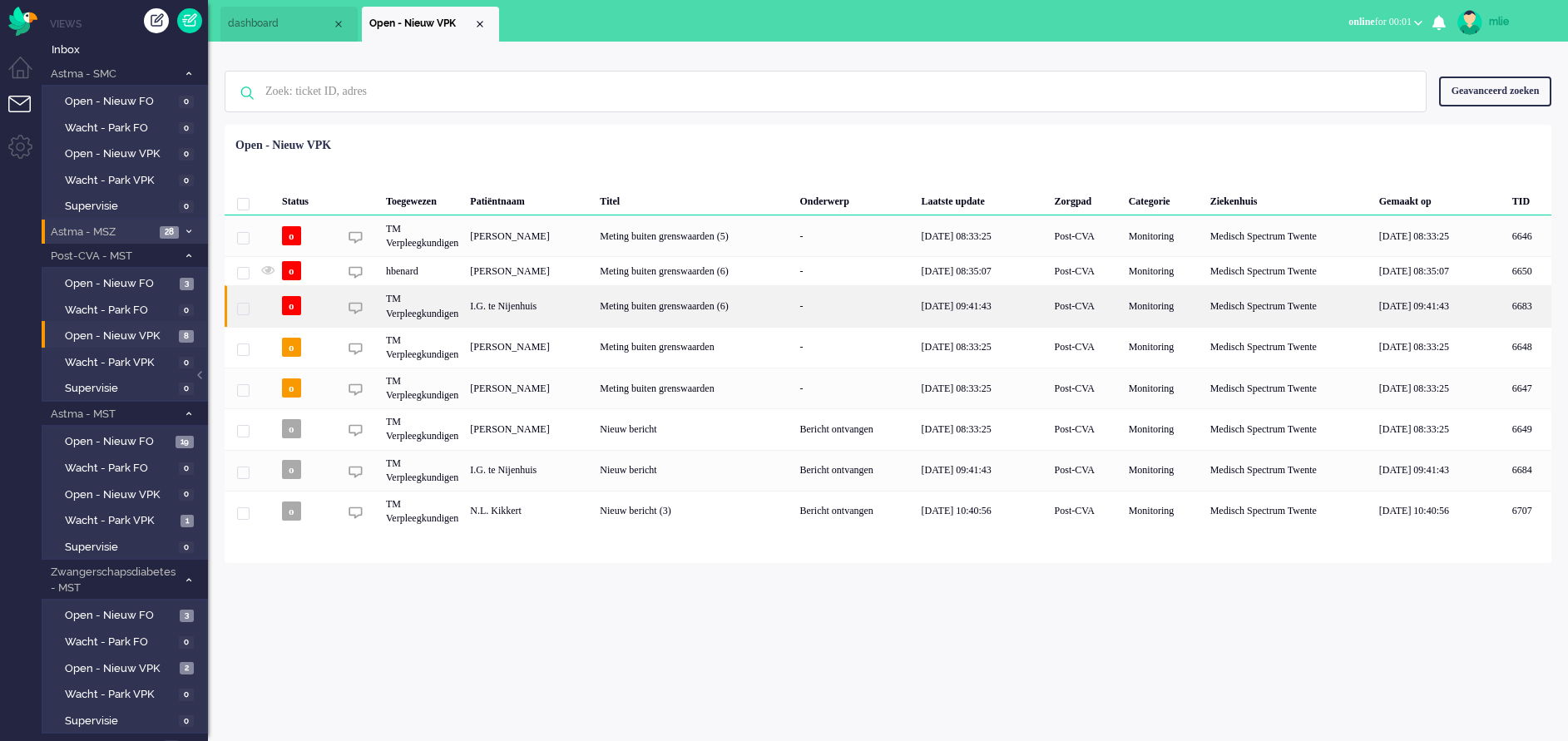
click at [767, 302] on div "Meting buiten grenswaarden (6)" at bounding box center [693, 306] width 200 height 41
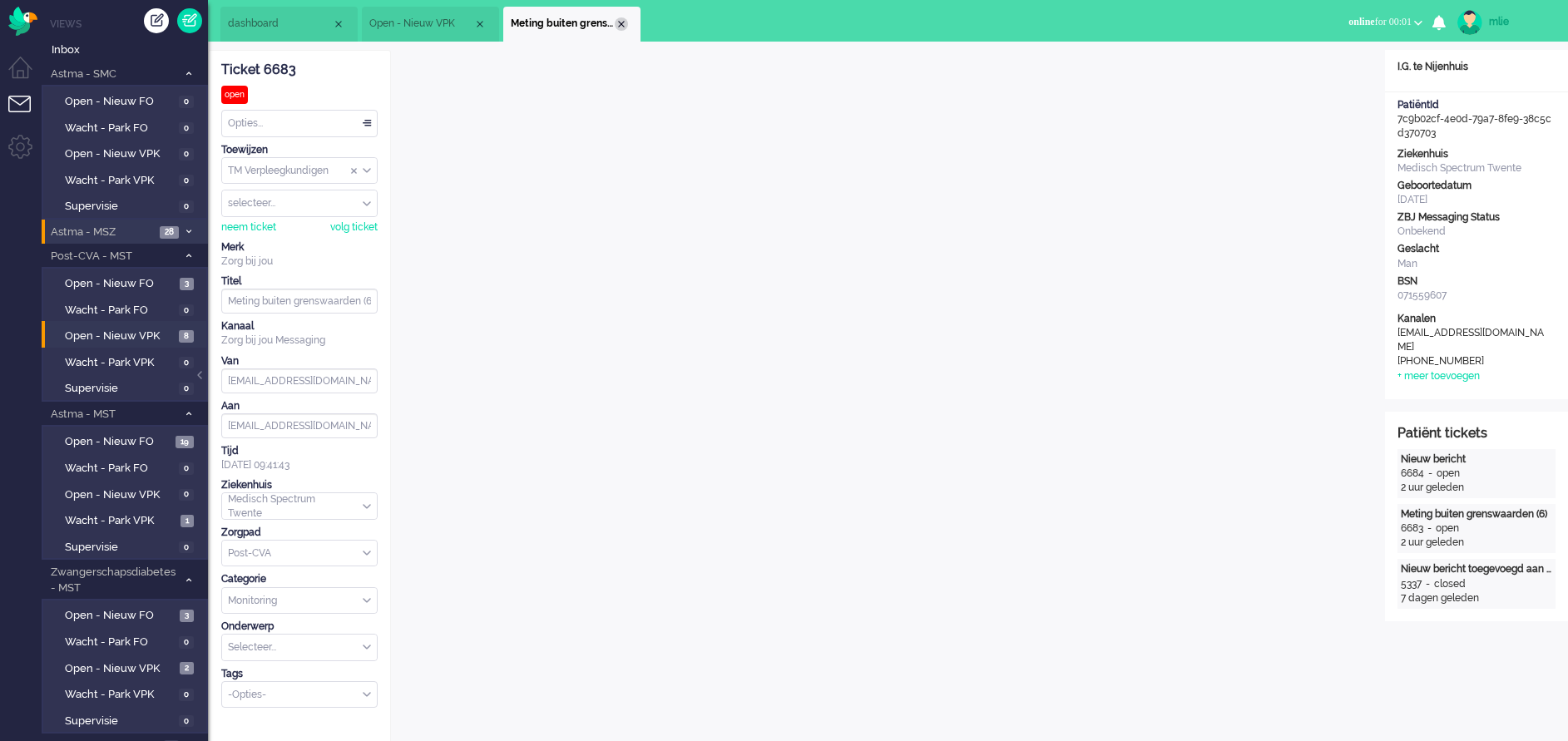
click at [626, 25] on div "Close tab" at bounding box center [621, 24] width 13 height 13
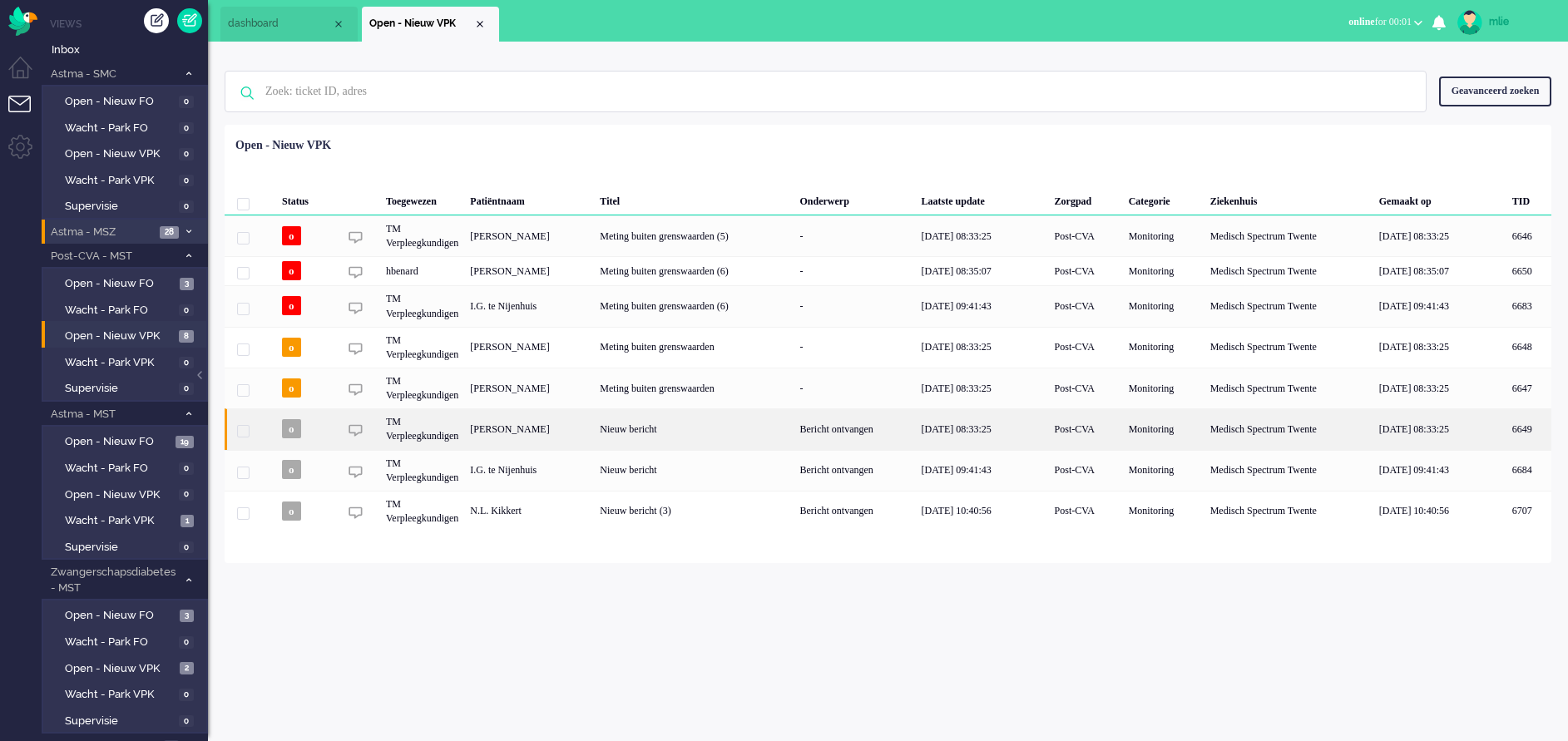
click at [771, 429] on div "Nieuw bericht" at bounding box center [693, 429] width 200 height 41
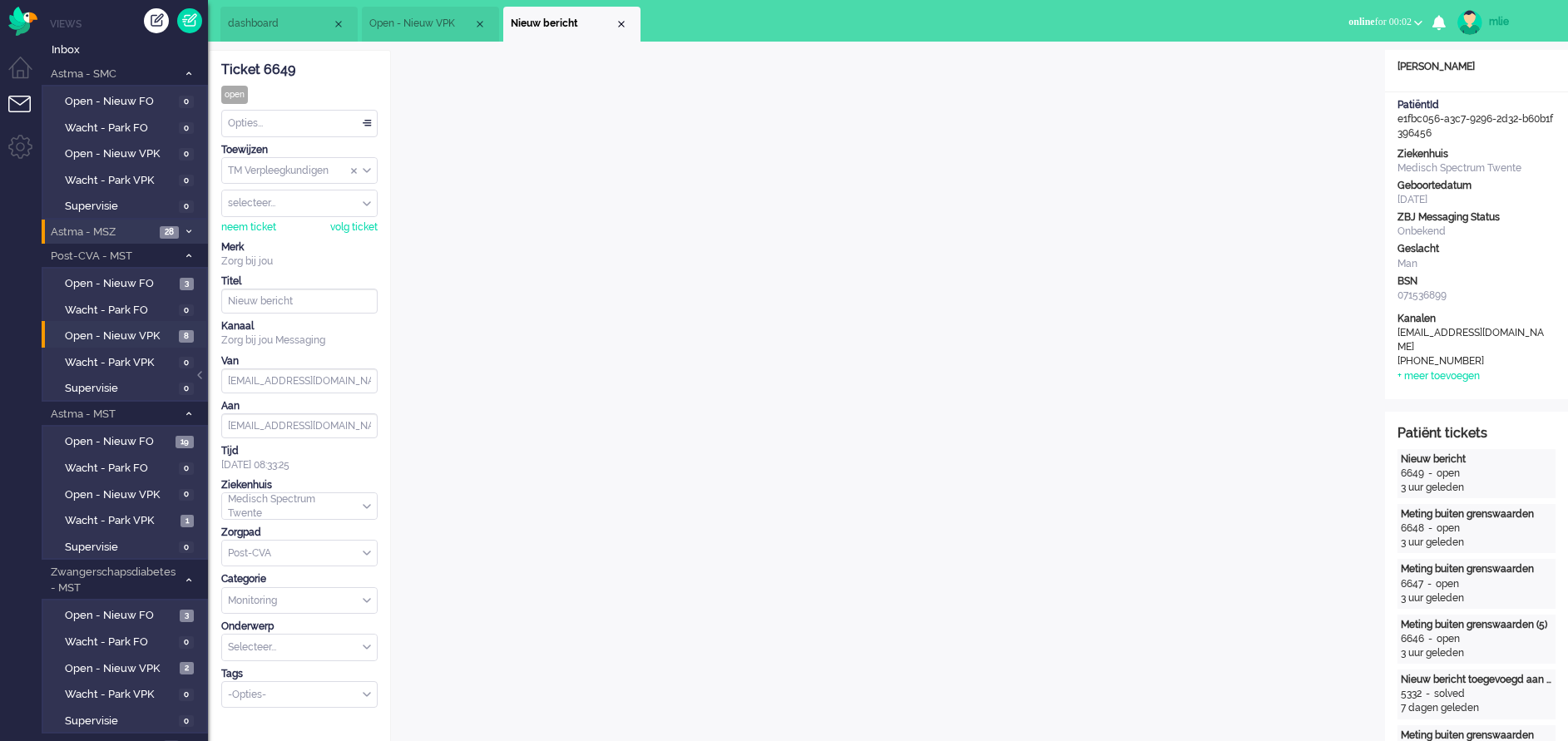
drag, startPoint x: 306, startPoint y: 75, endPoint x: 263, endPoint y: 74, distance: 43.0
click at [263, 74] on div "Ticket 6649" at bounding box center [299, 70] width 157 height 19
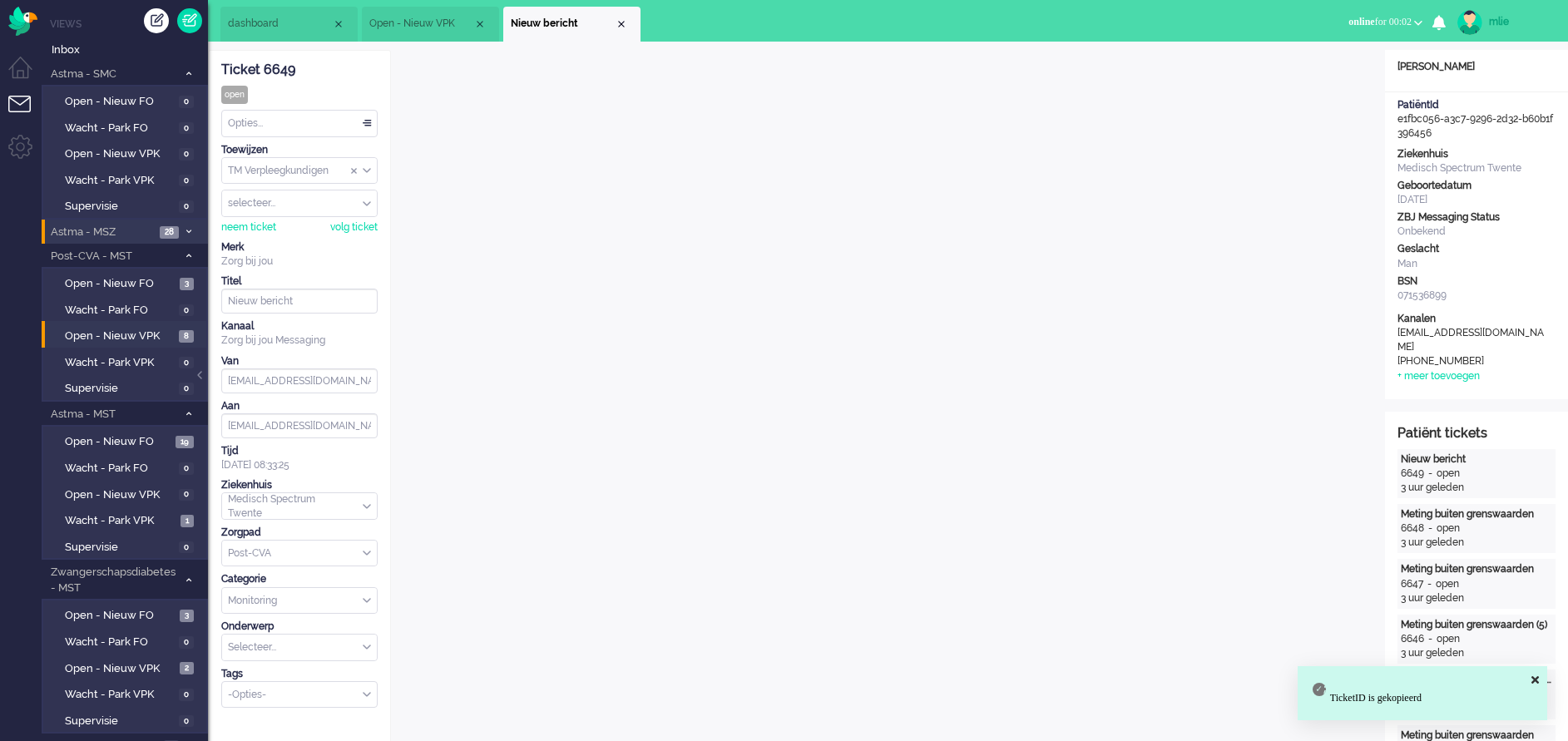
drag, startPoint x: 263, startPoint y: 74, endPoint x: 270, endPoint y: 64, distance: 12.2
copy div "6649"
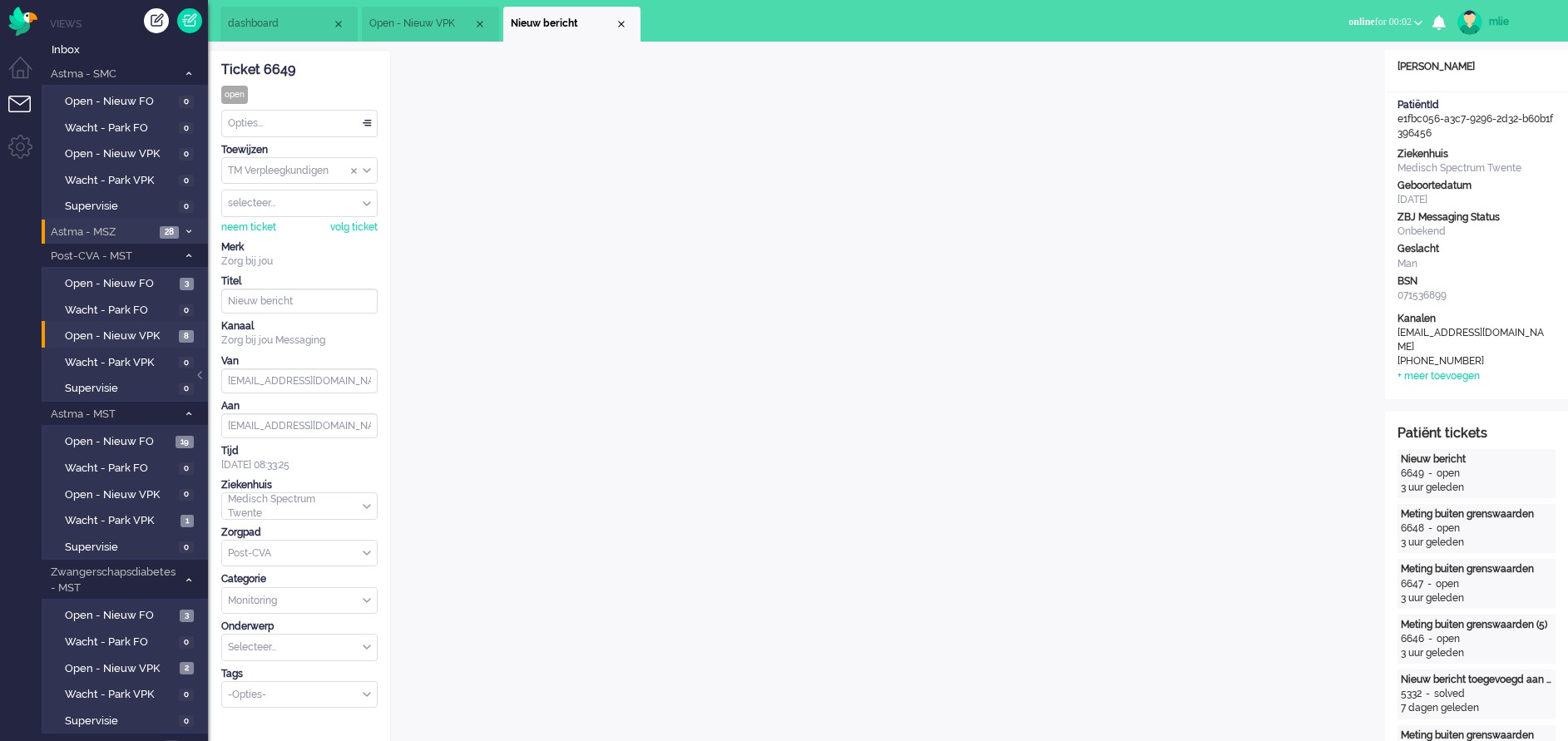
click at [619, 17] on li "Nieuw bericht" at bounding box center [571, 23] width 137 height 35
click at [624, 25] on div "Close tab" at bounding box center [621, 24] width 13 height 13
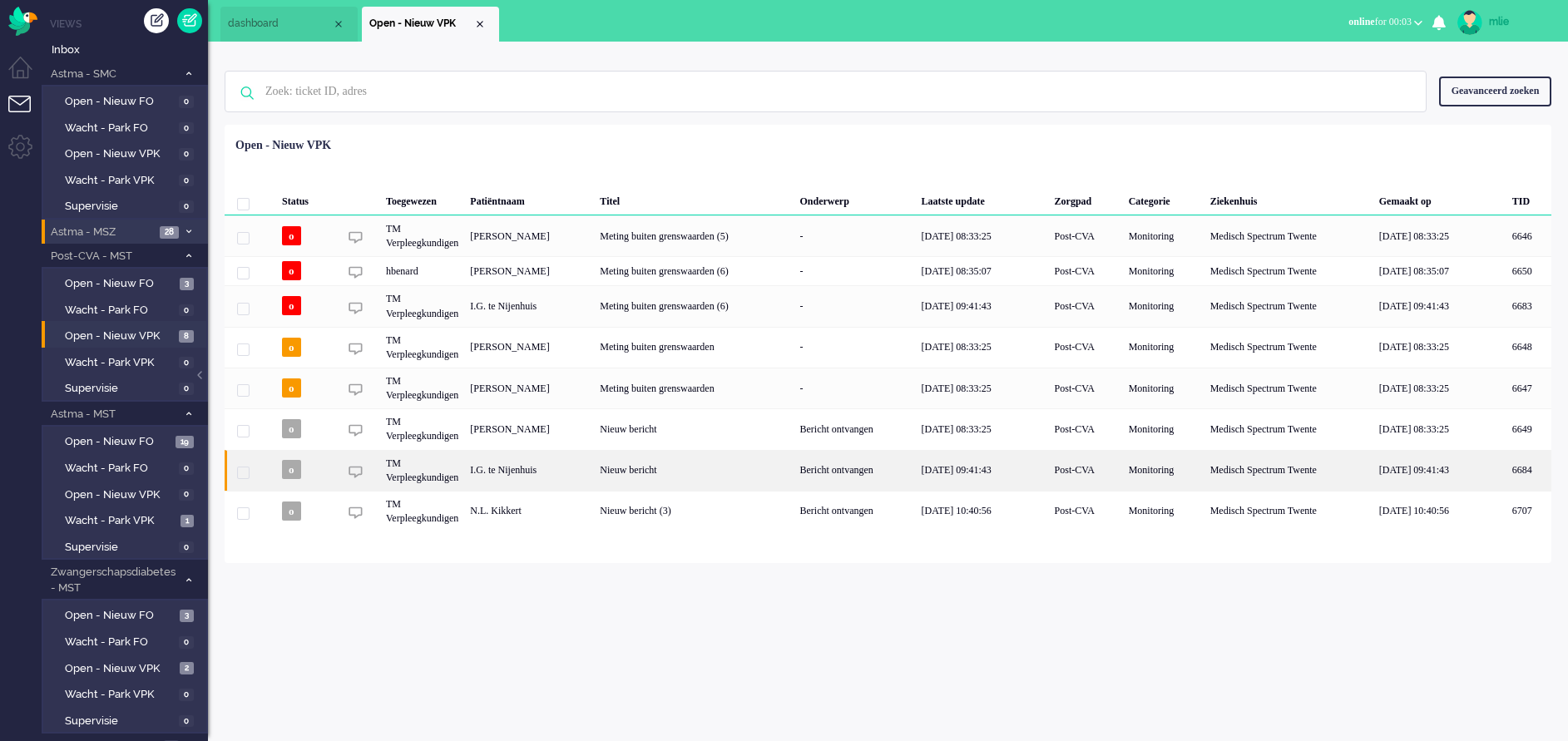
click at [916, 472] on div "Bericht ontvangen" at bounding box center [855, 471] width 122 height 41
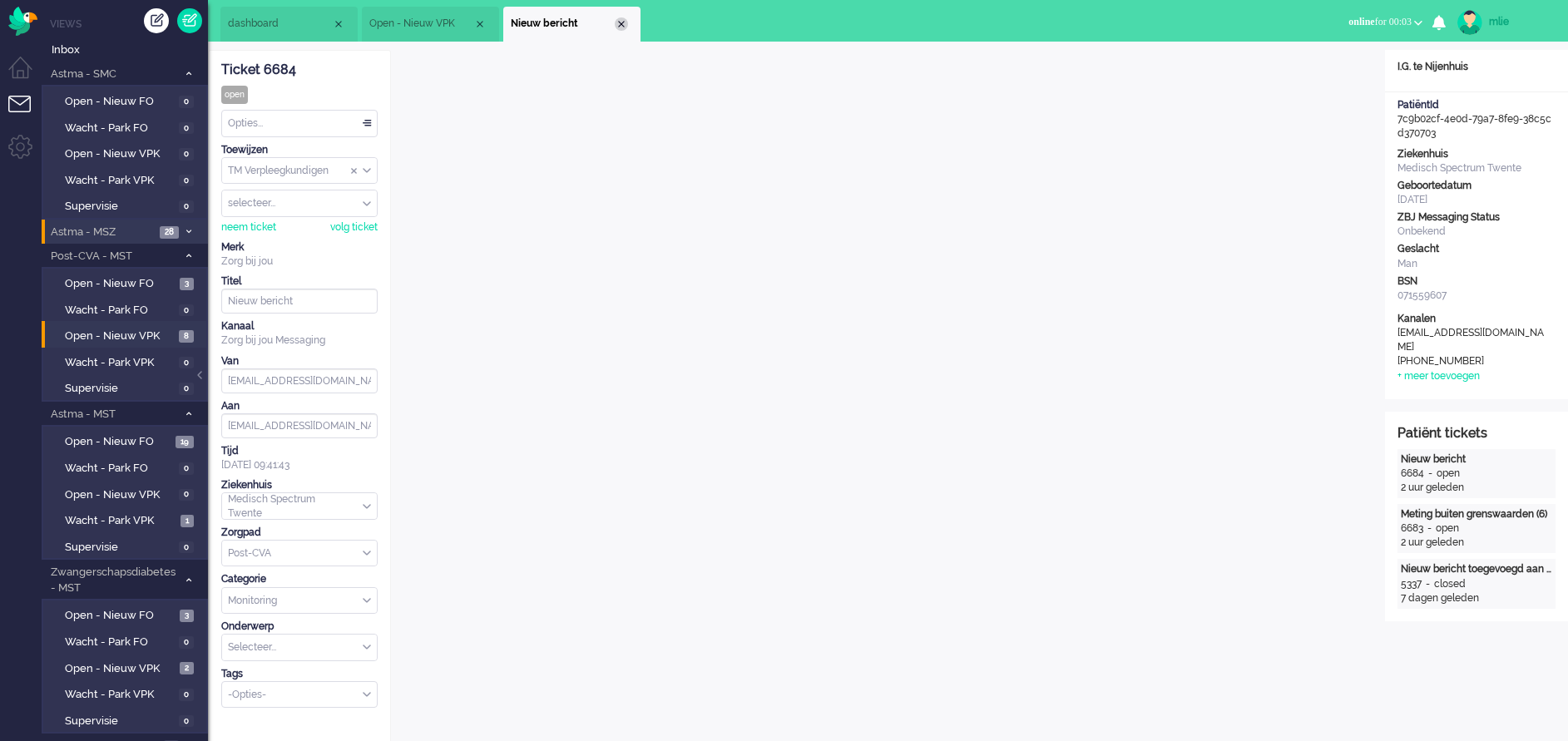
click at [623, 25] on div "Close tab" at bounding box center [621, 24] width 13 height 13
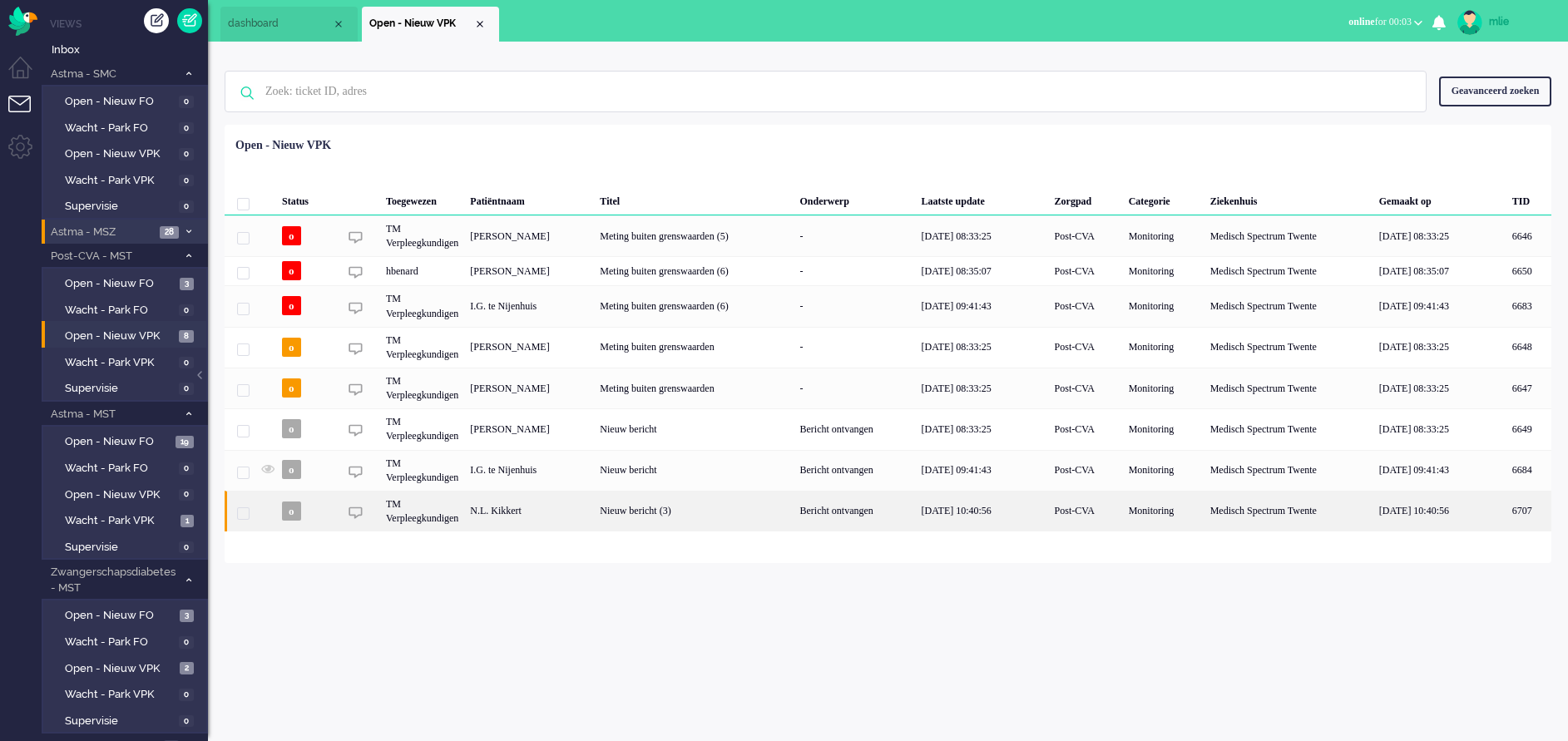
click at [793, 518] on div "Nieuw bericht (3)" at bounding box center [693, 511] width 200 height 41
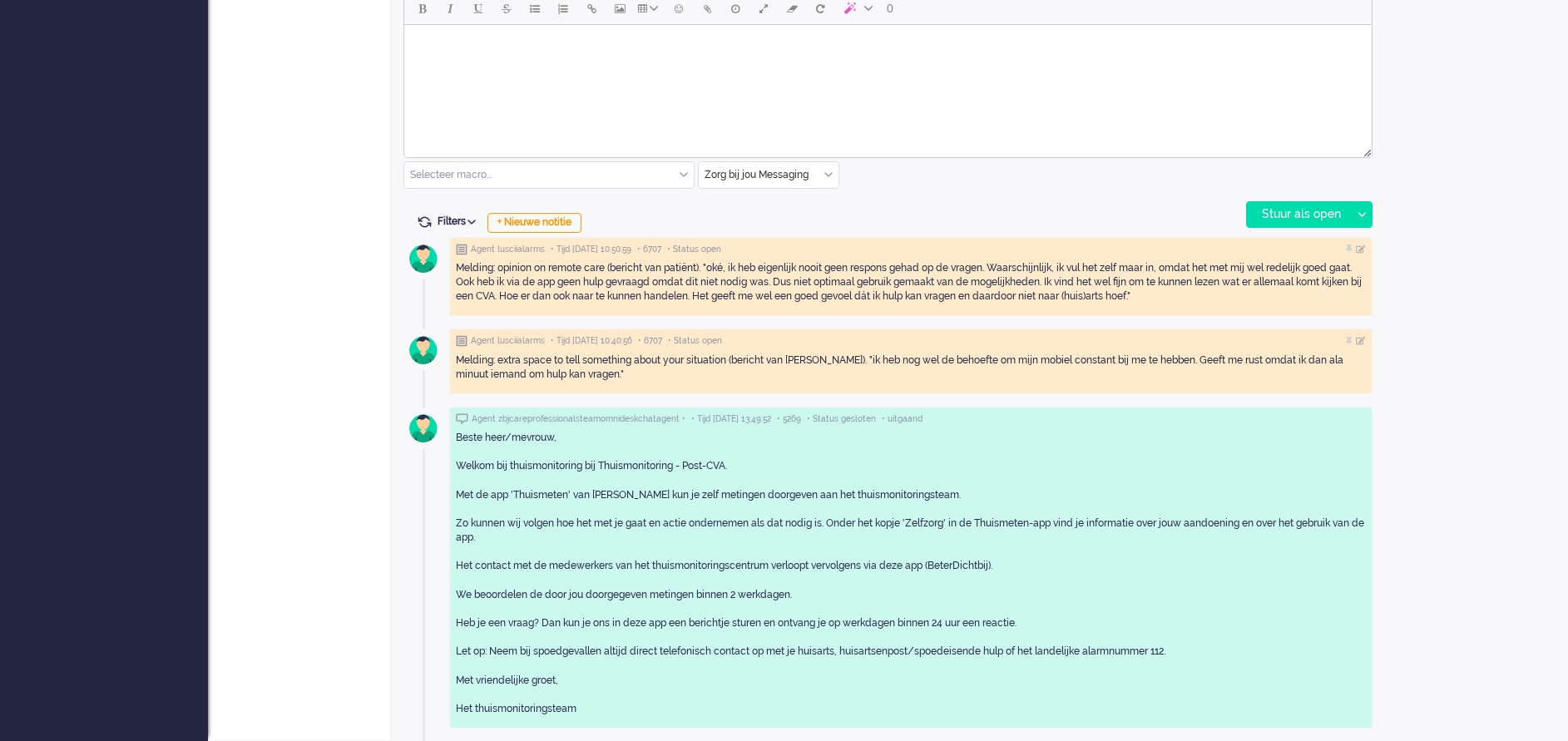
scroll to position [686, 0]
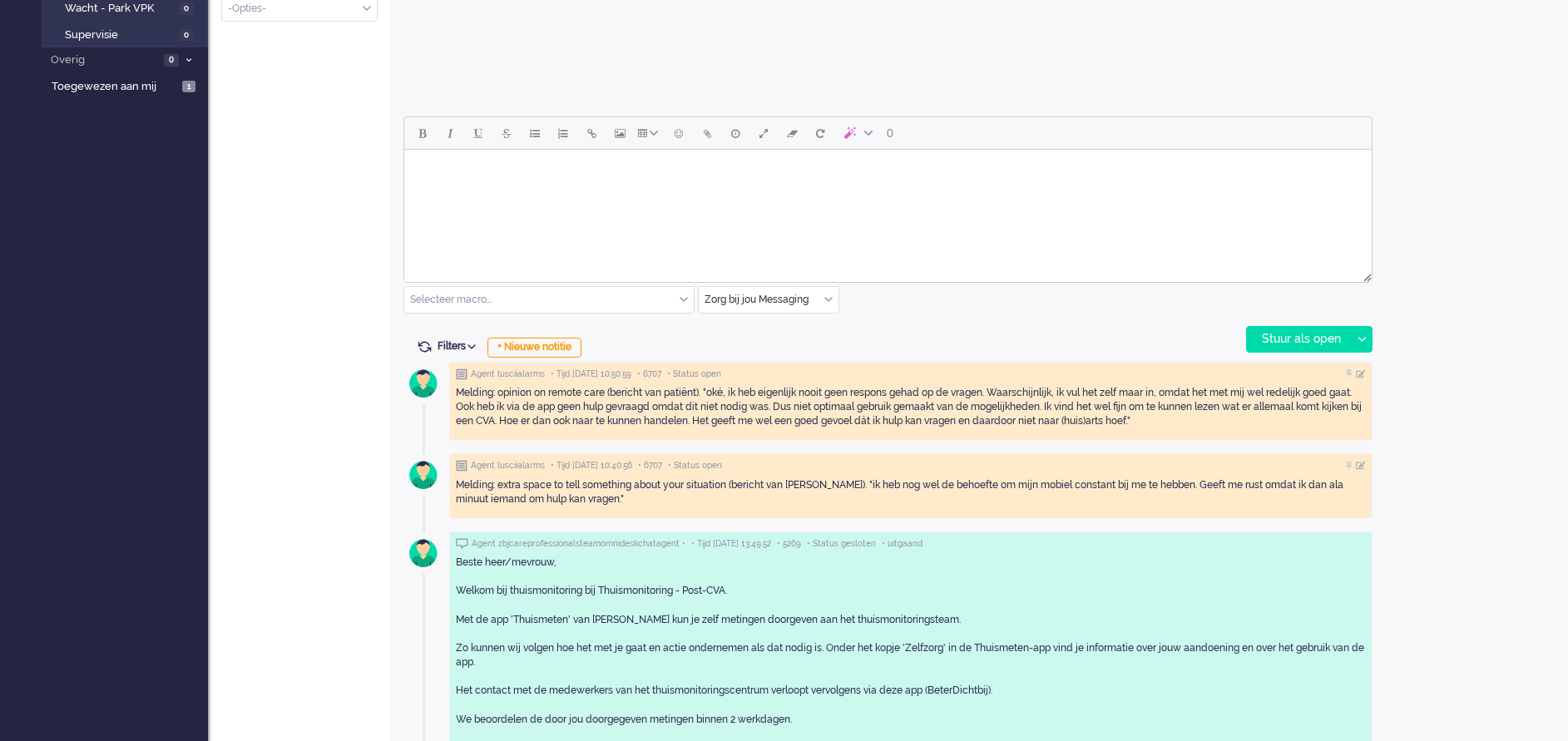
click at [459, 192] on html at bounding box center [887, 170] width 967 height 42
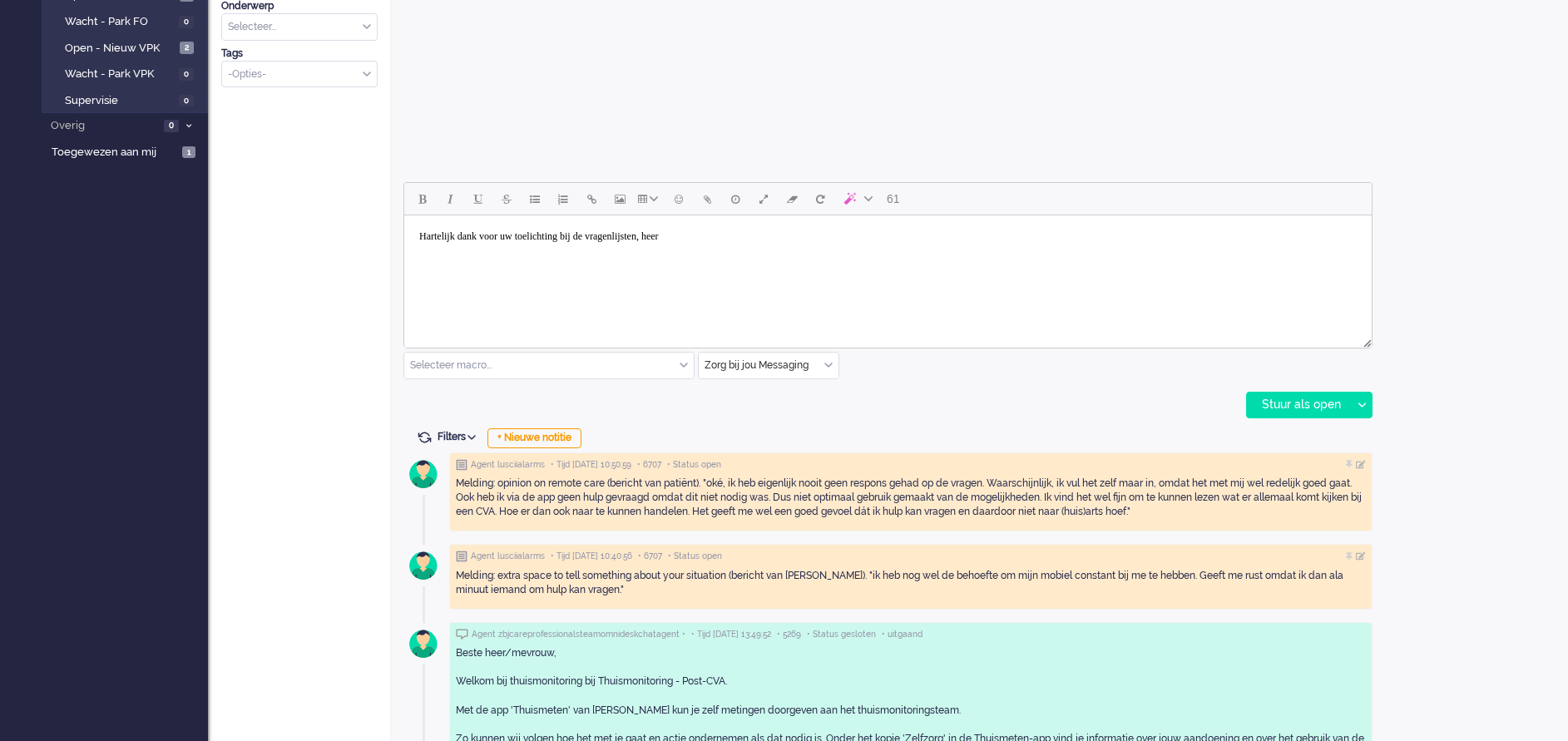
scroll to position [624, 0]
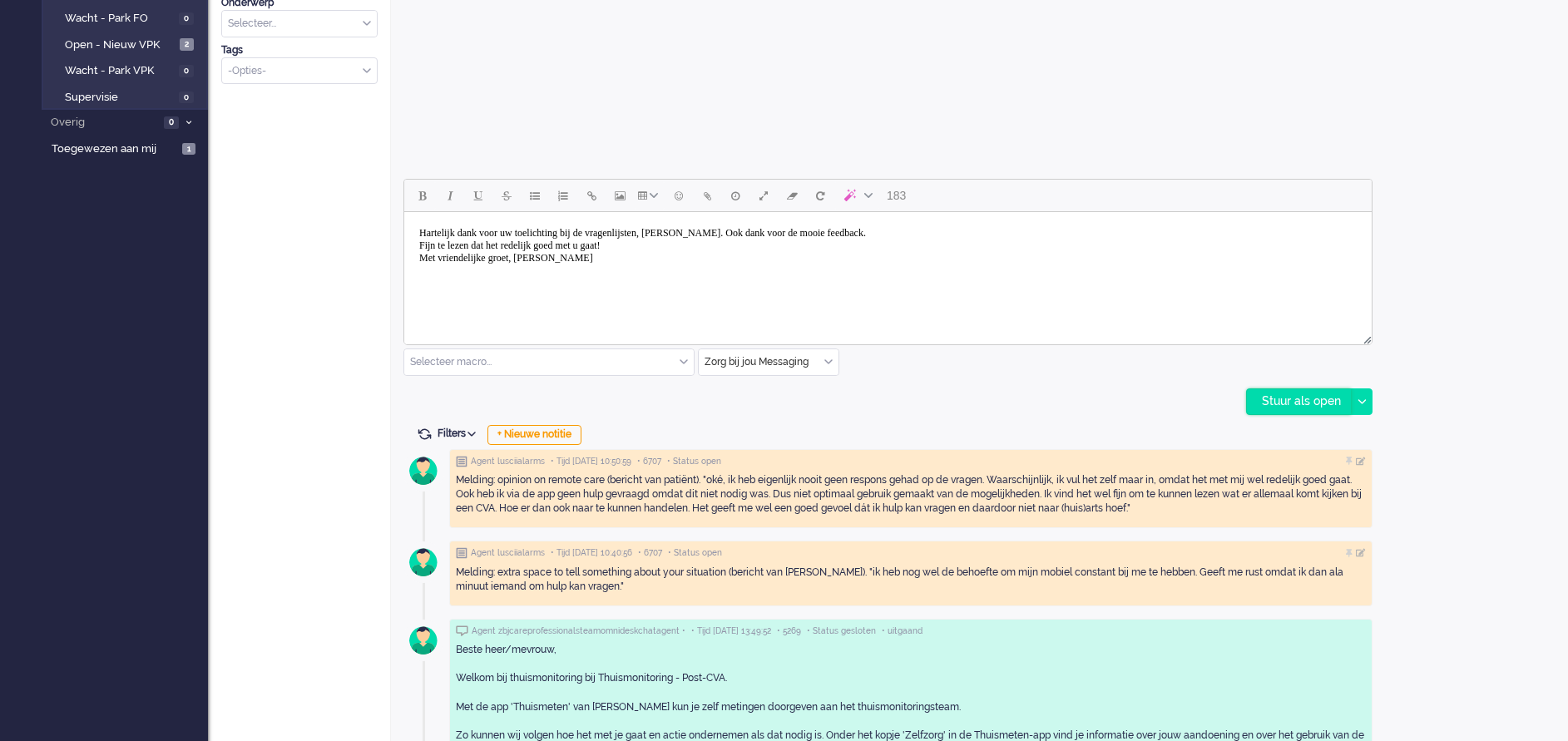
click at [1288, 396] on div "Stuur als open" at bounding box center [1298, 402] width 104 height 25
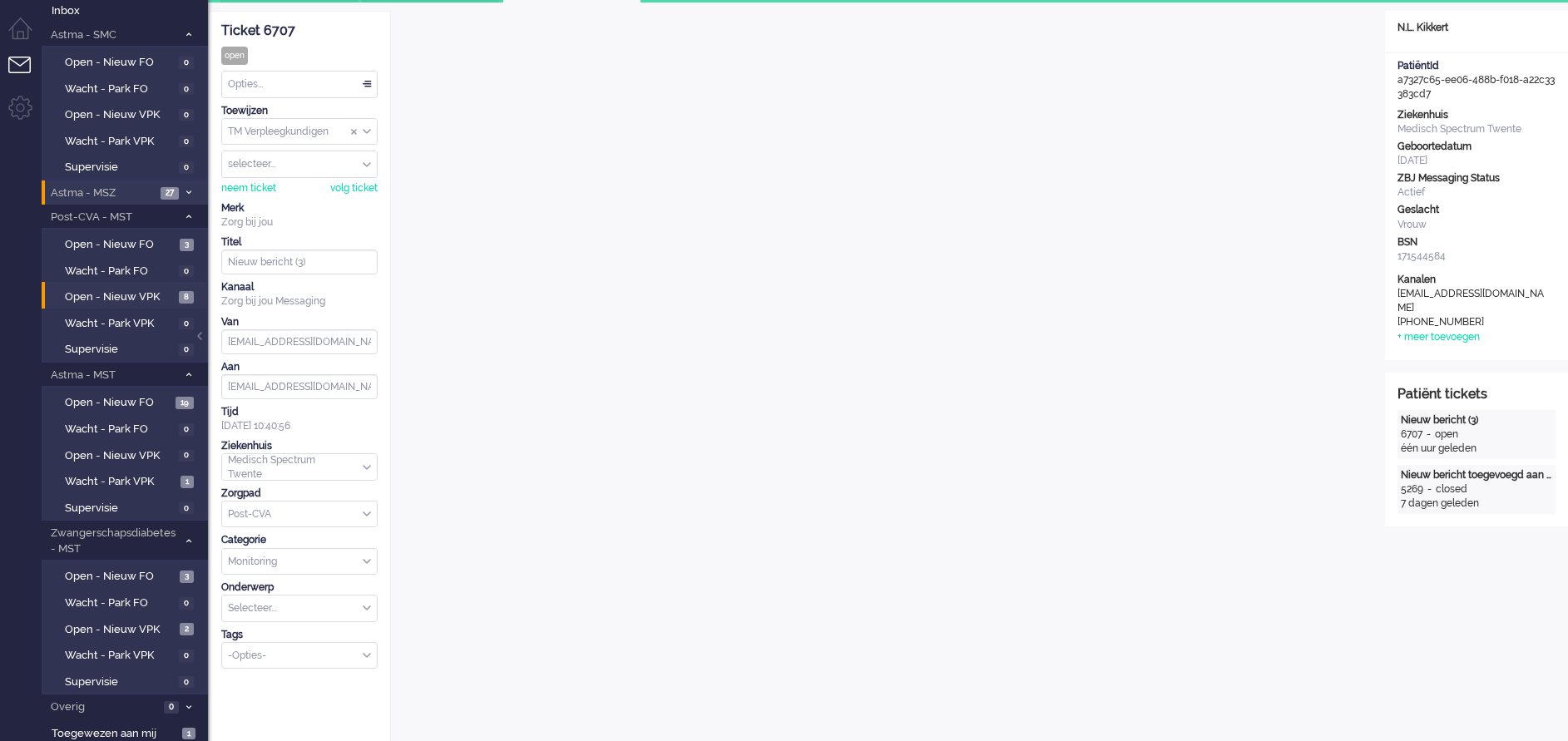
scroll to position [0, 0]
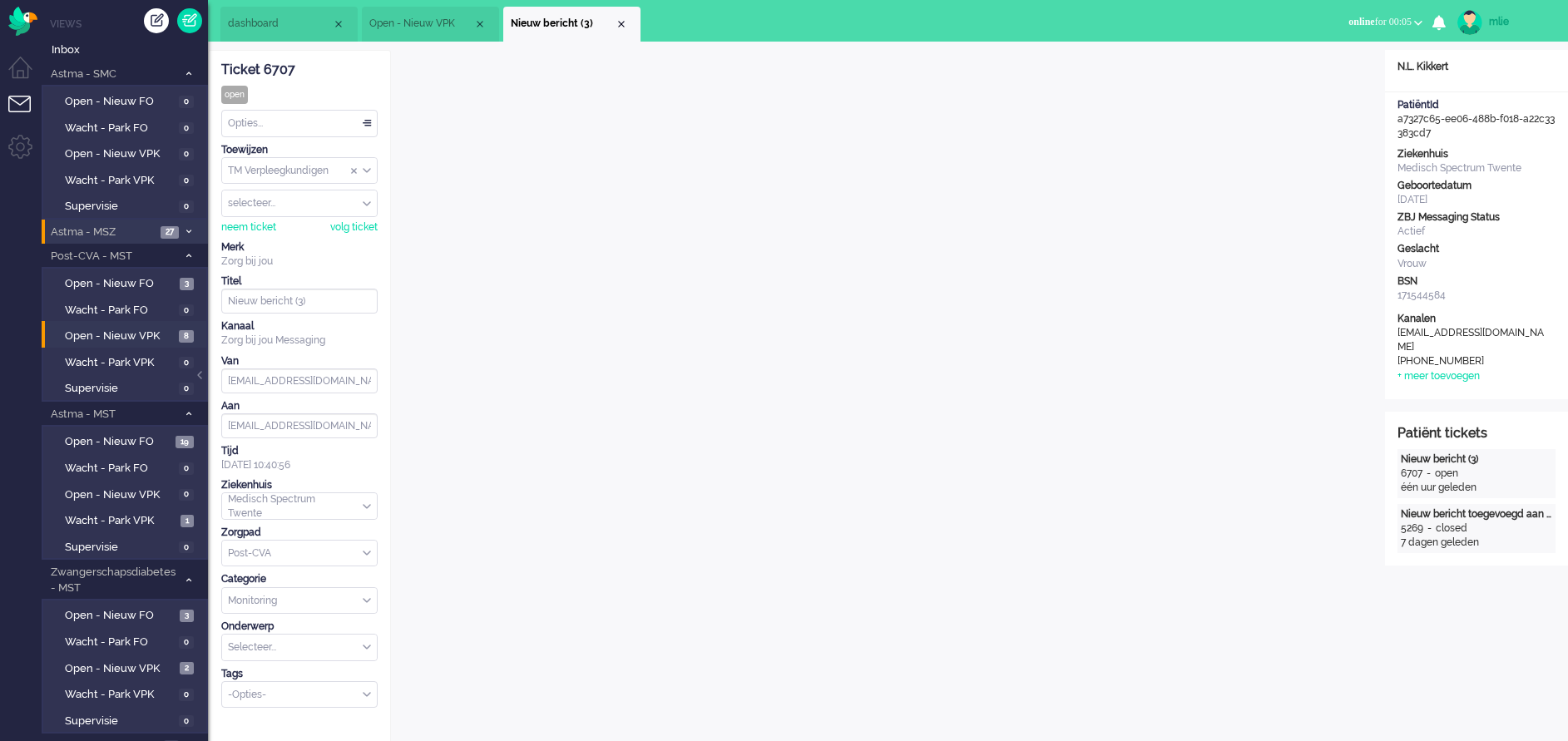
click at [369, 124] on div "Opties..." at bounding box center [299, 124] width 155 height 26
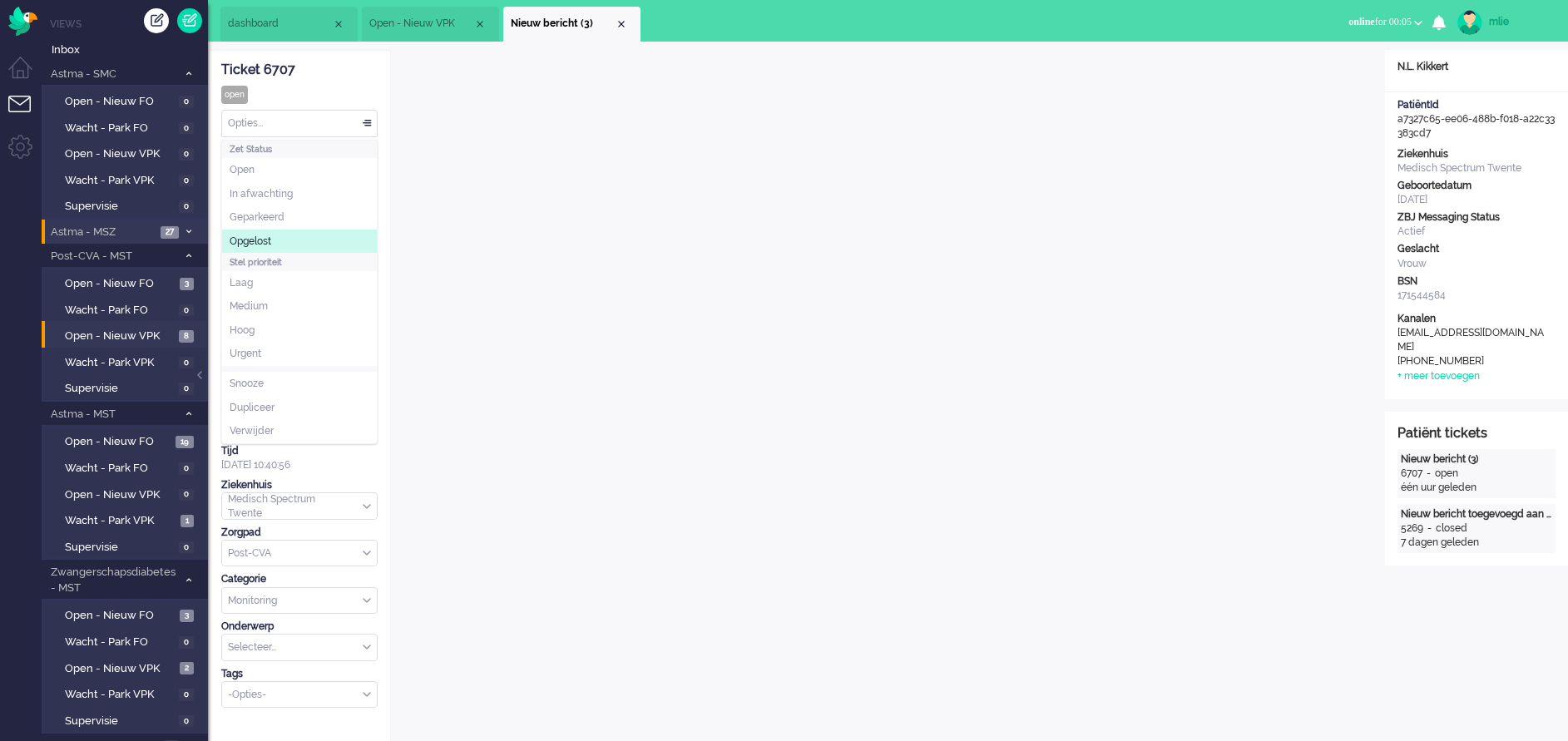
click at [279, 236] on li "Opgelost" at bounding box center [299, 241] width 155 height 24
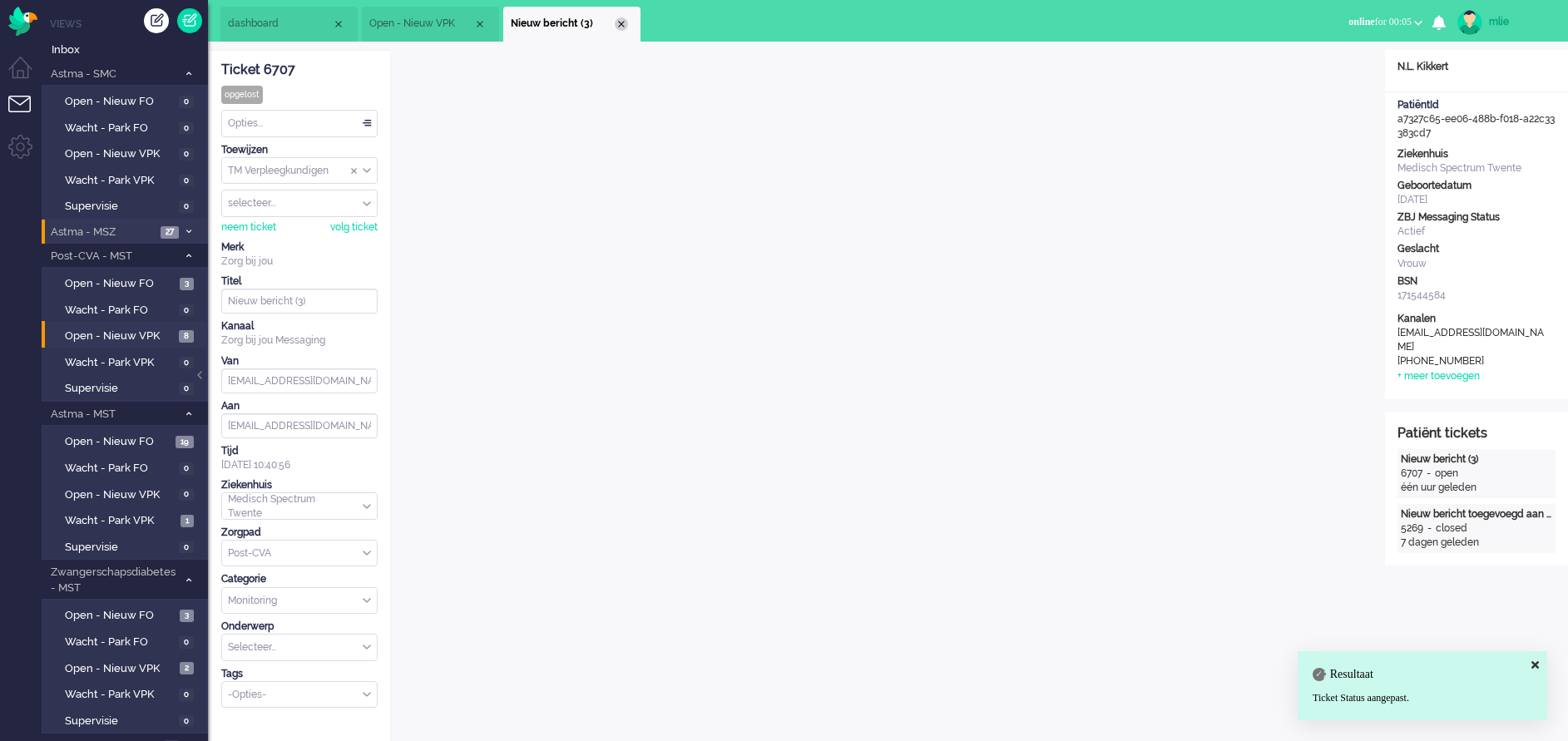
click at [617, 23] on div "Close tab" at bounding box center [621, 24] width 13 height 13
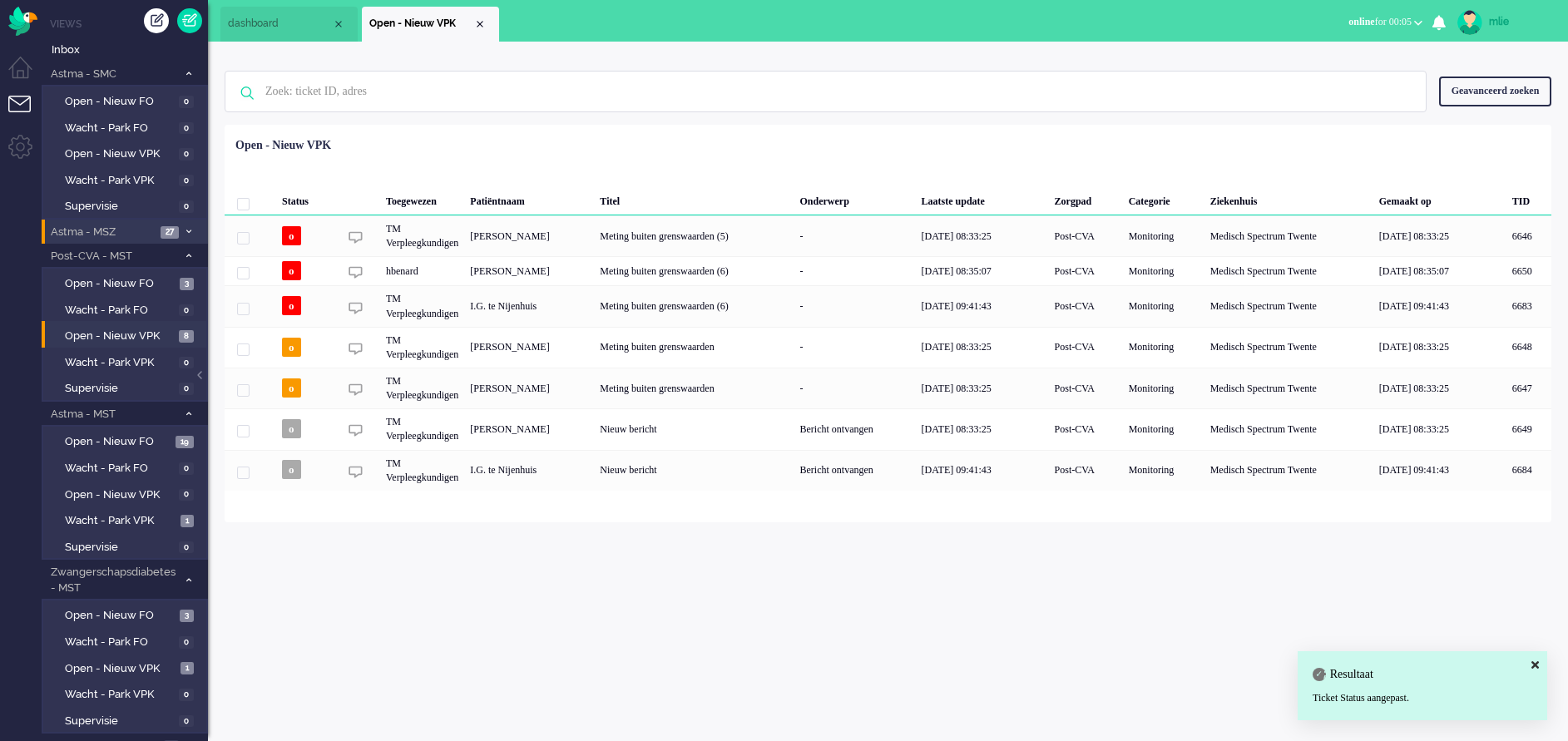
click at [485, 13] on li "Open - Nieuw VPK" at bounding box center [430, 23] width 137 height 35
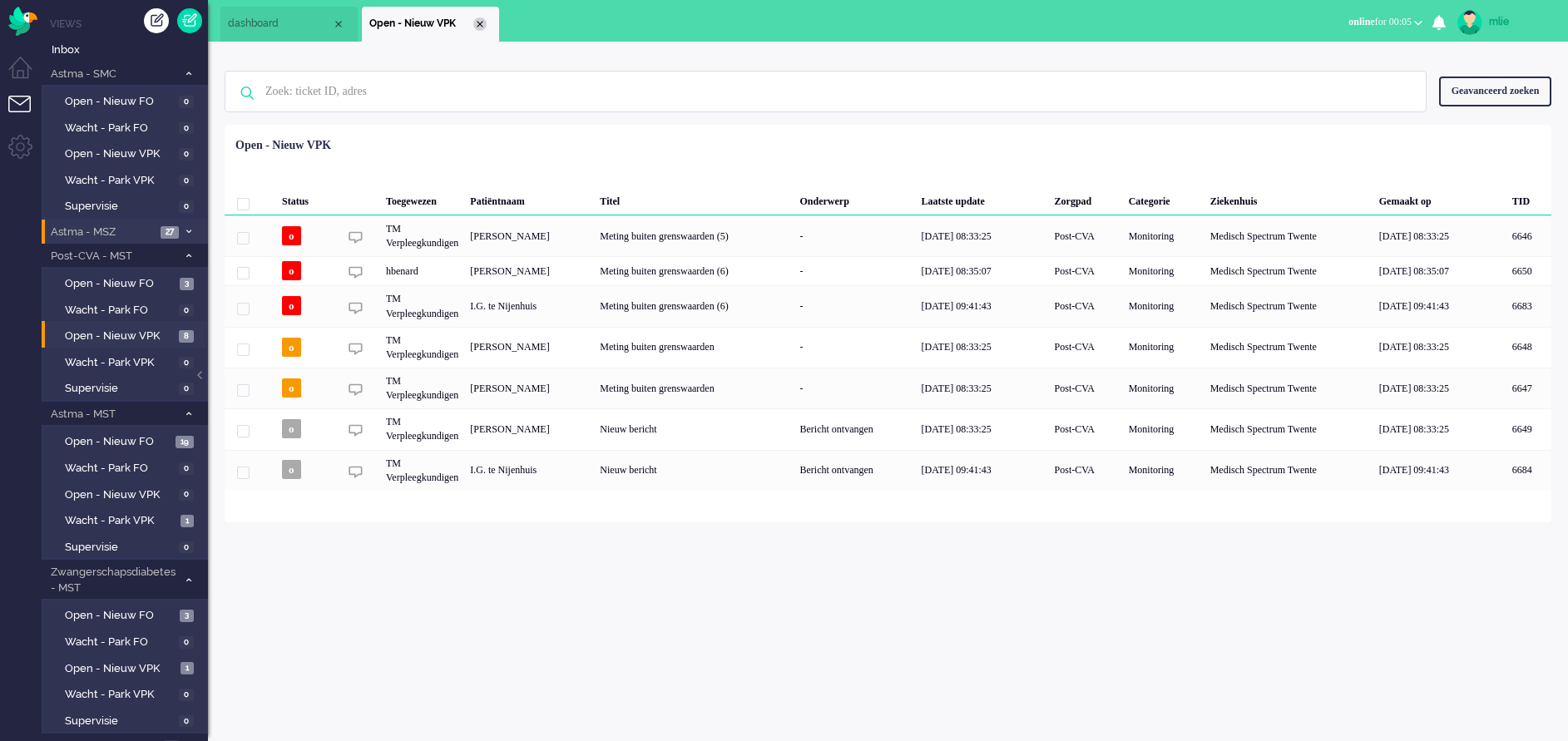
click at [481, 21] on div "Close tab" at bounding box center [480, 24] width 13 height 13
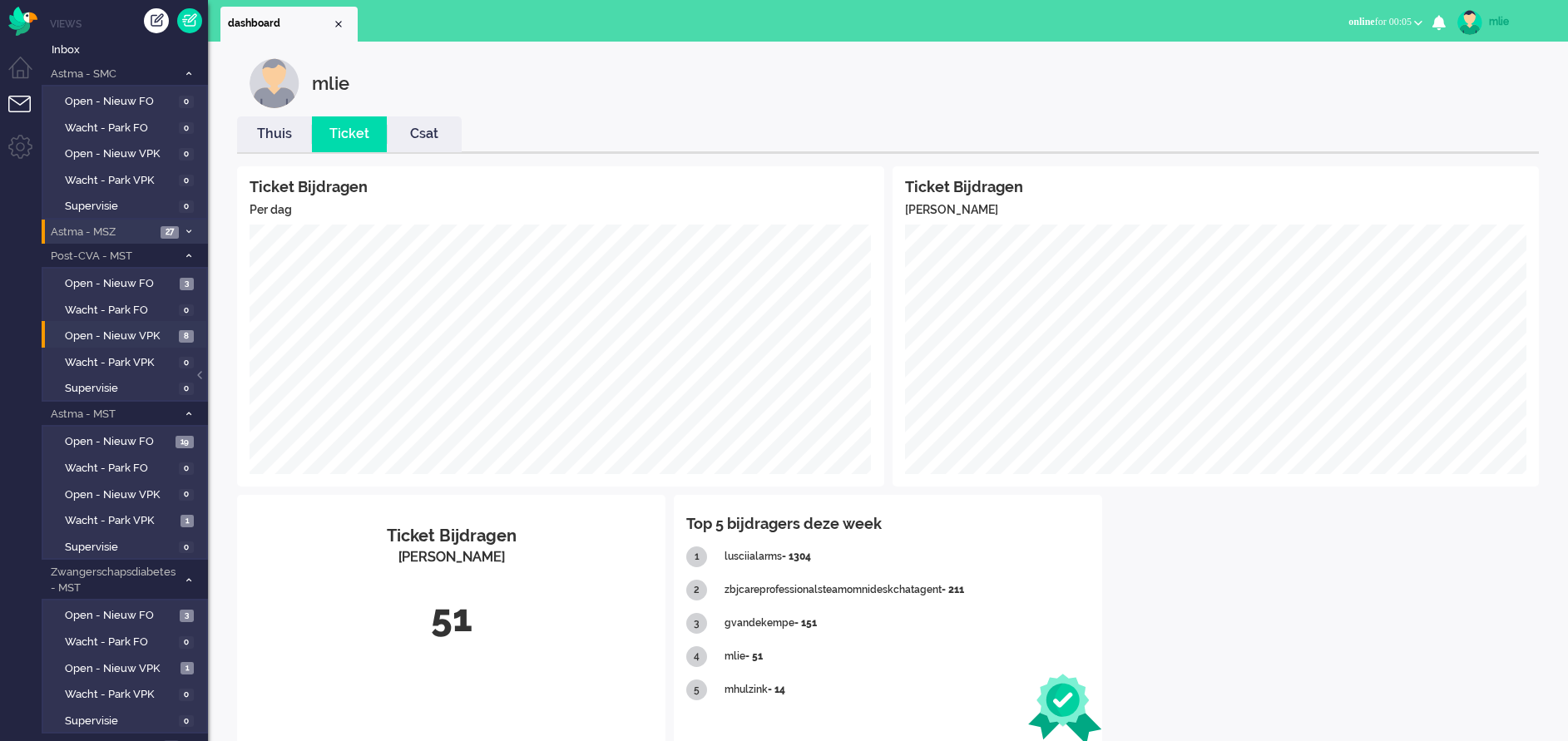
click at [254, 134] on link "Thuis" at bounding box center [275, 133] width 75 height 19
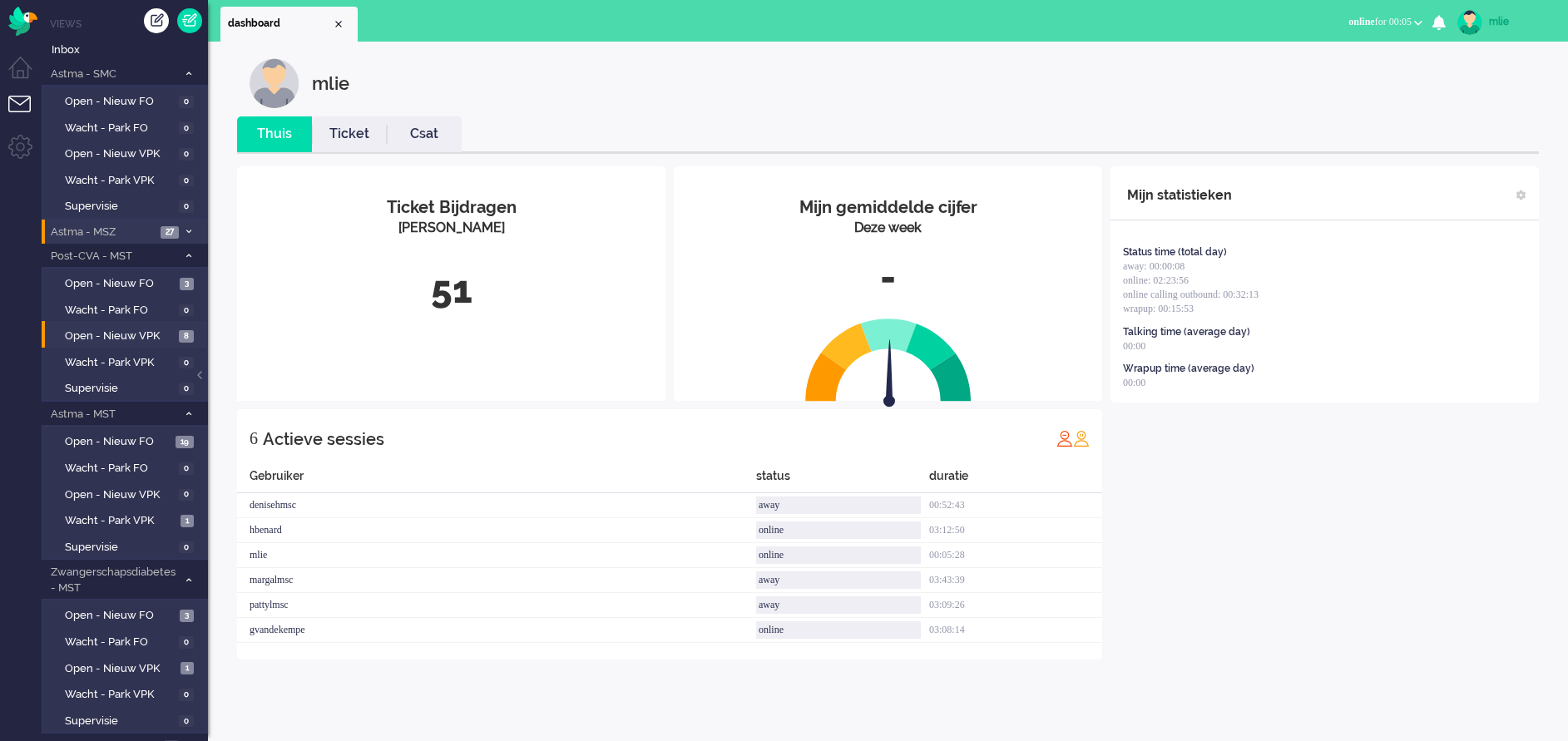
click at [344, 128] on link "Ticket" at bounding box center [349, 133] width 75 height 19
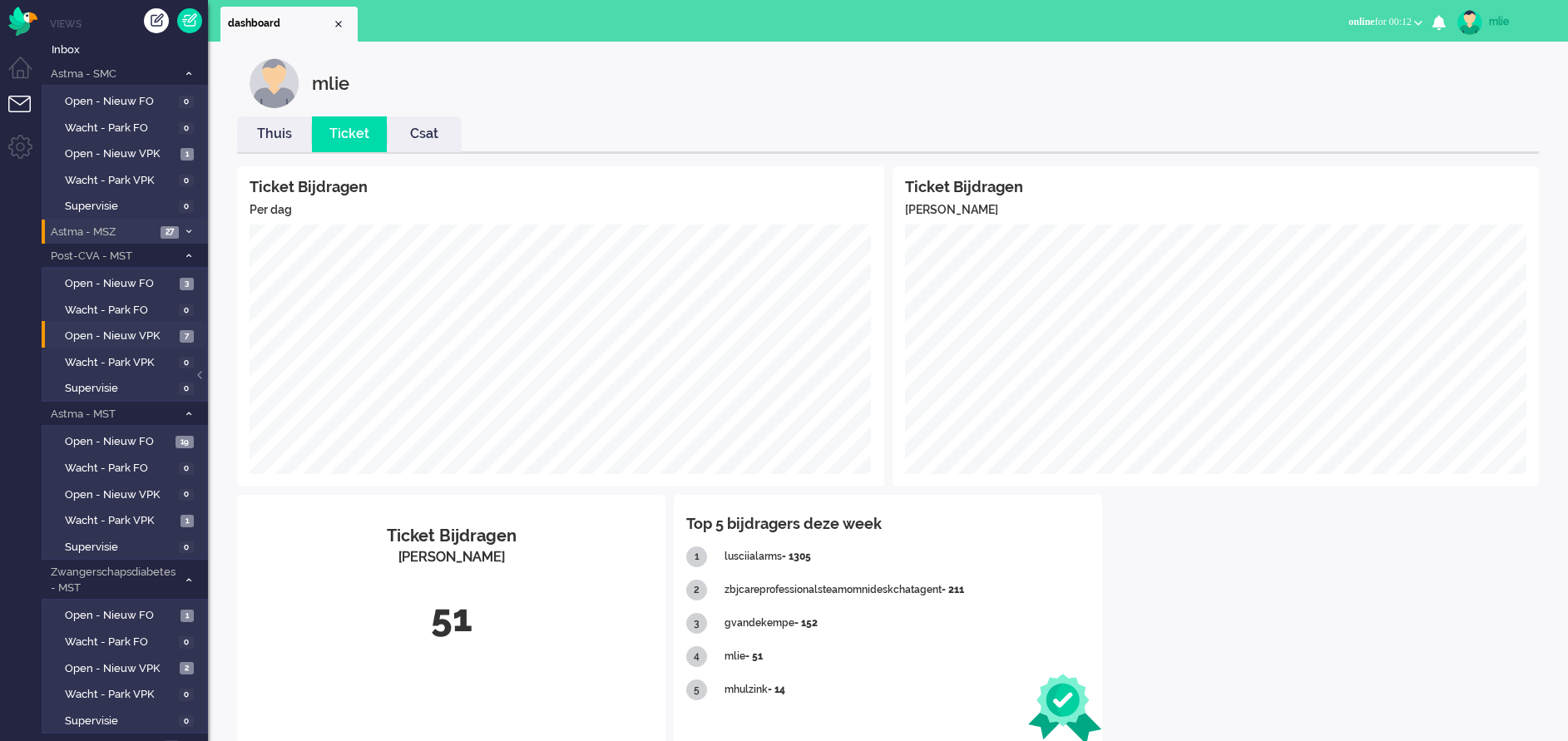
click at [270, 131] on link "Thuis" at bounding box center [275, 133] width 75 height 19
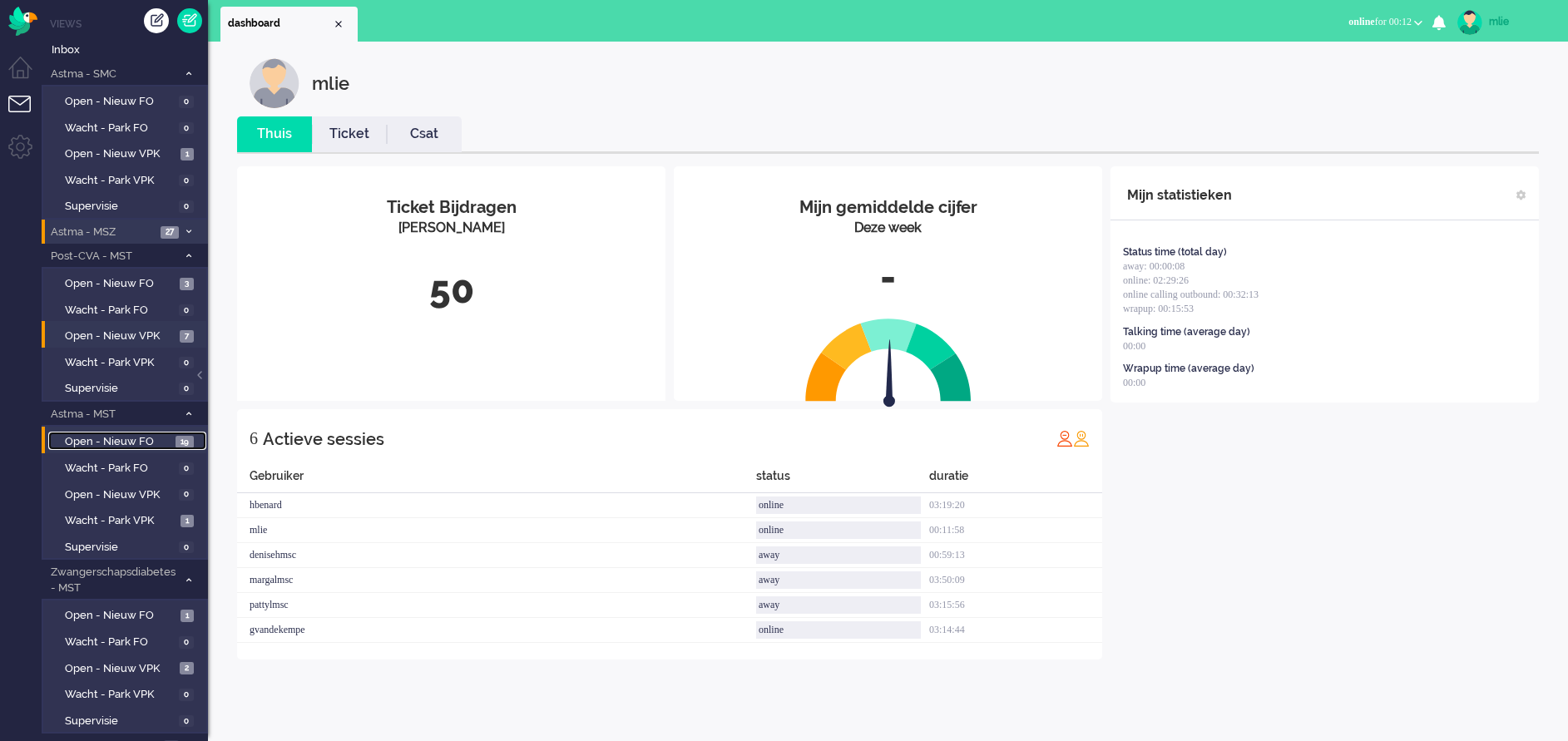
click at [109, 438] on span "Open - Nieuw FO" at bounding box center [117, 442] width 107 height 16
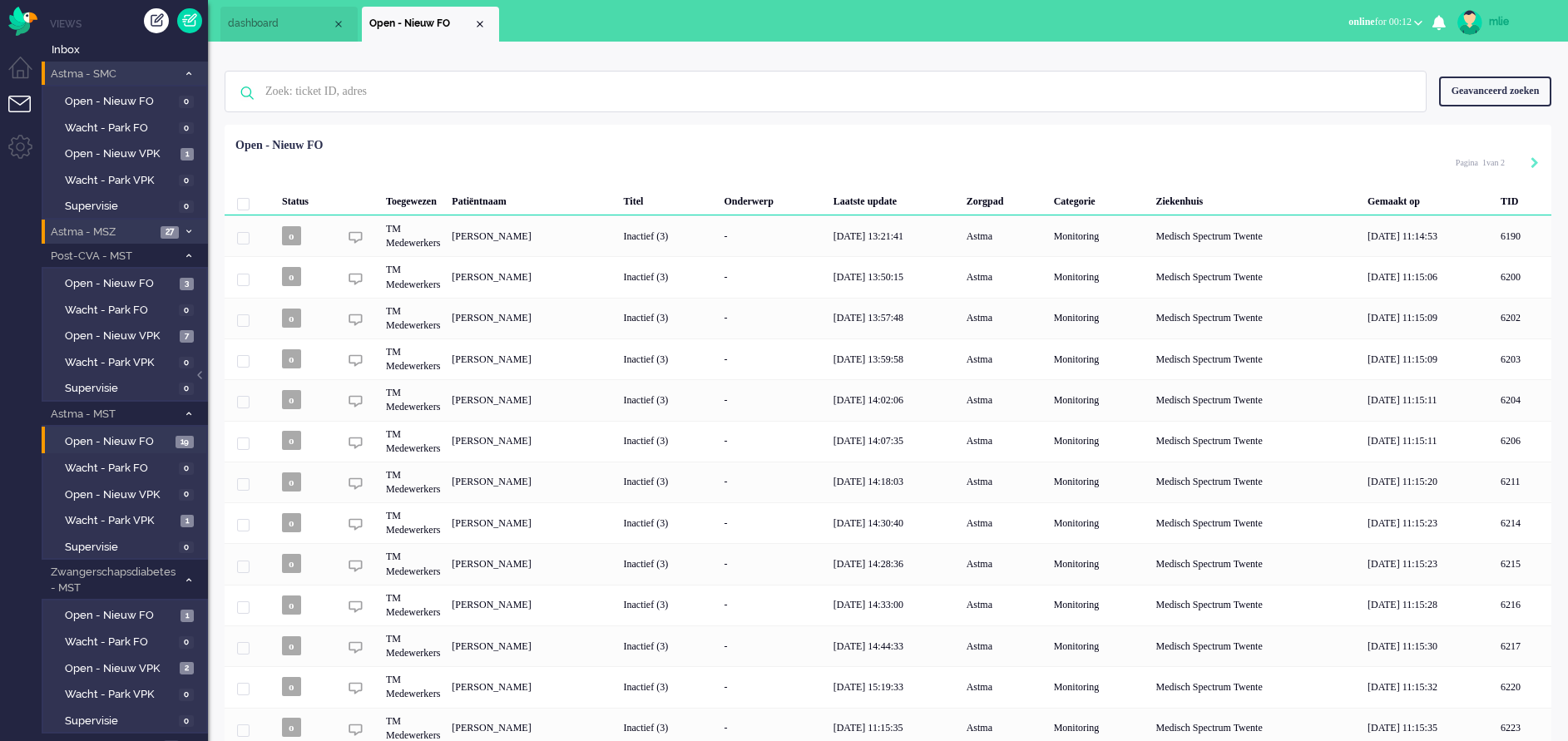
click at [193, 71] on span at bounding box center [188, 73] width 13 height 9
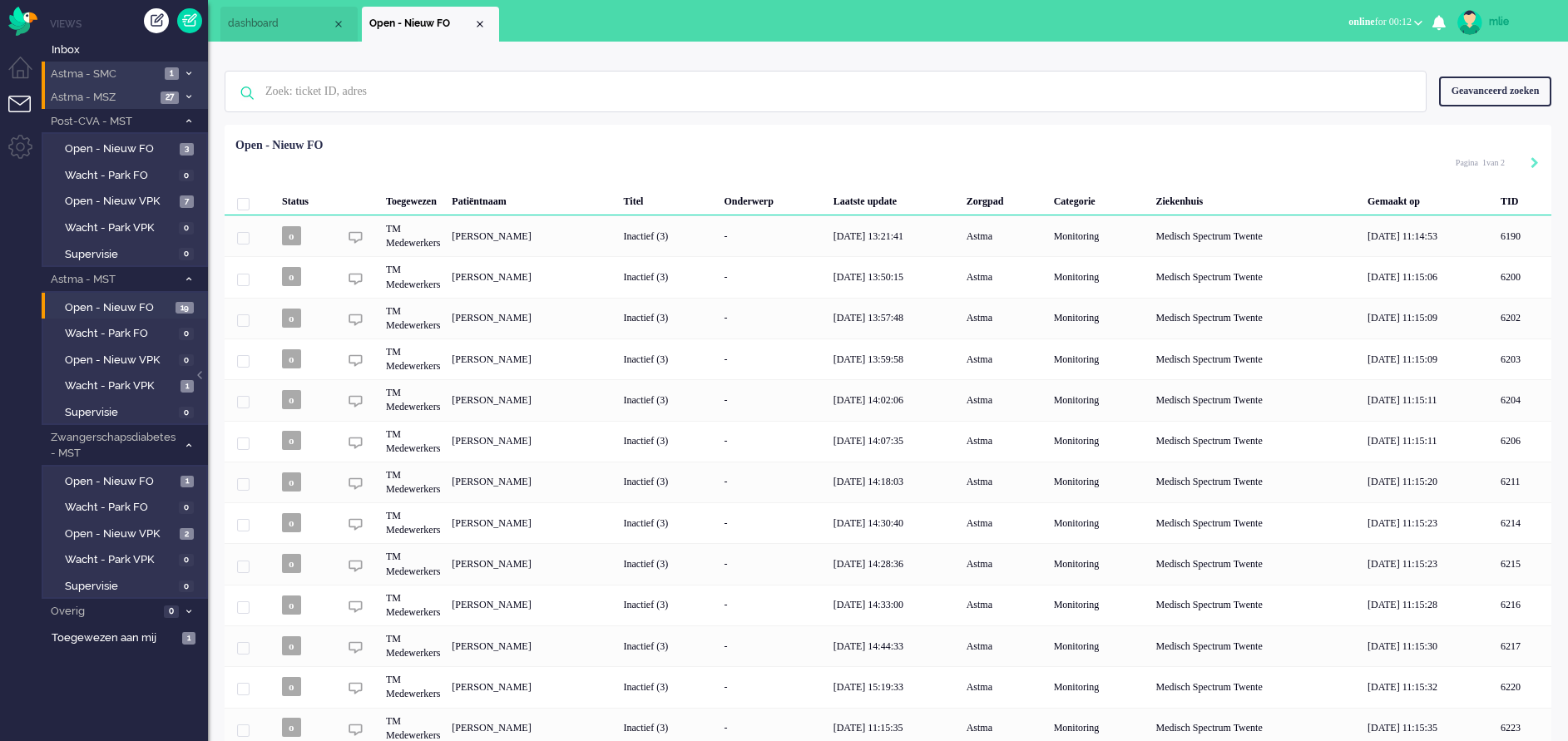
click at [191, 71] on icon at bounding box center [189, 73] width 5 height 6
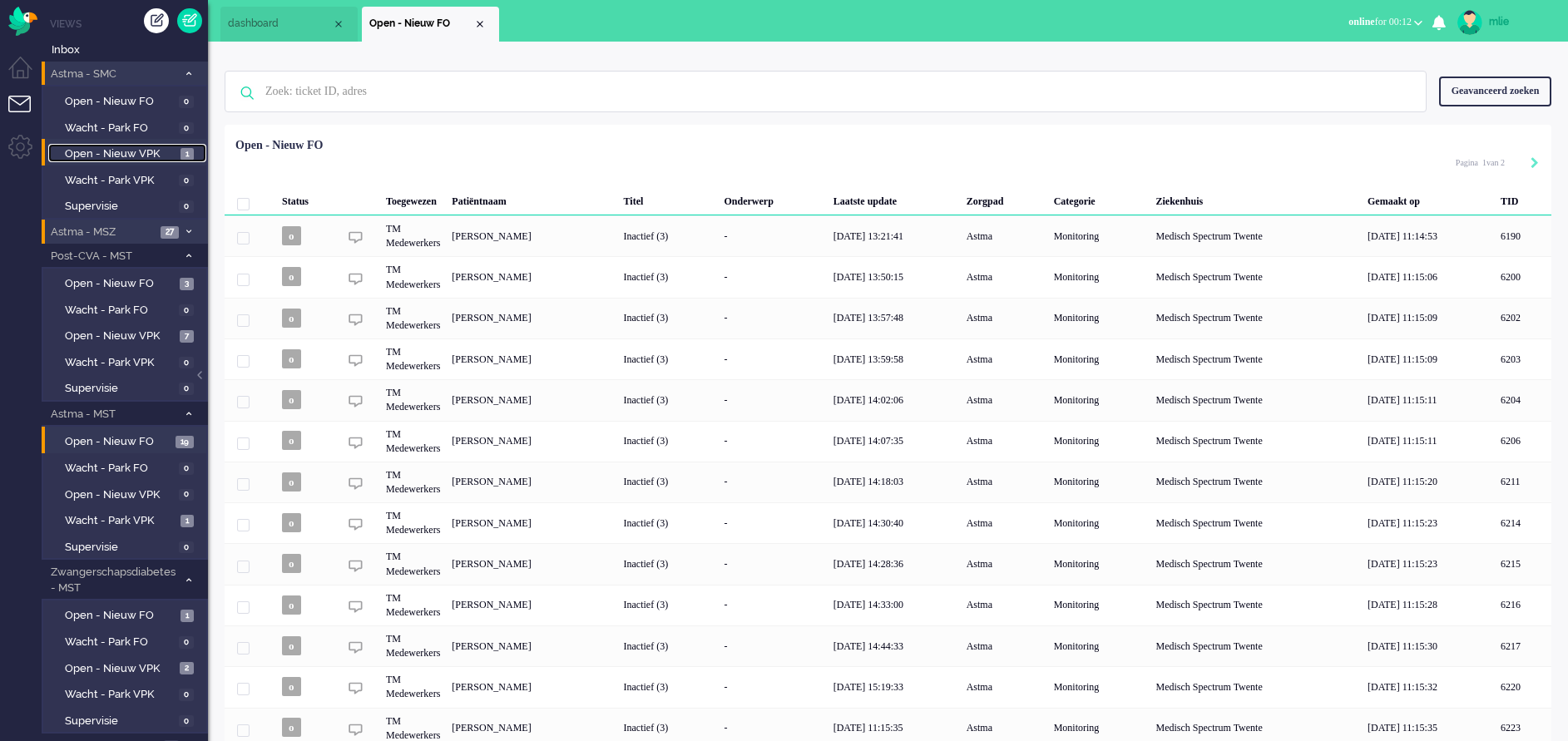
click at [105, 148] on span "Open - Nieuw VPK" at bounding box center [120, 154] width 111 height 16
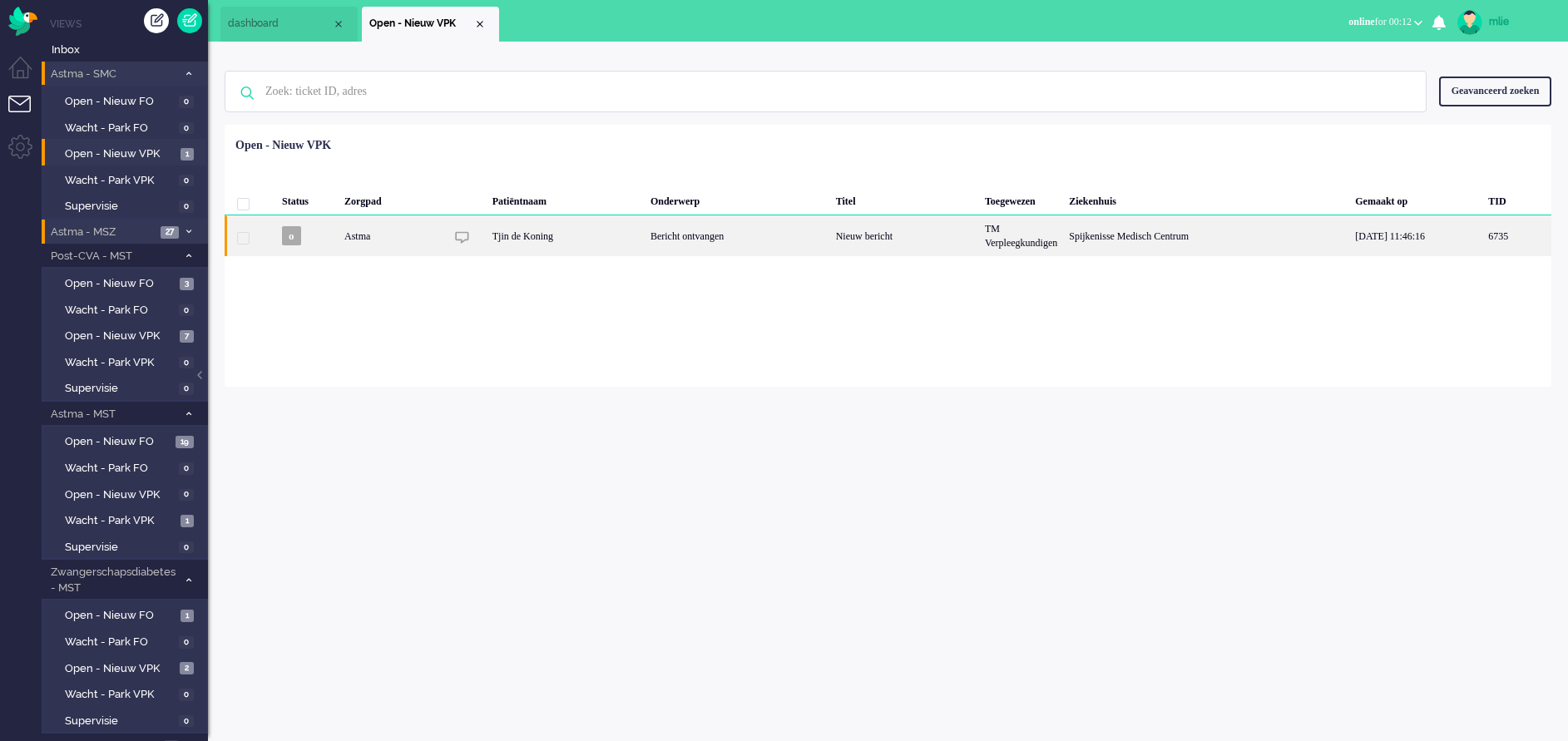
click at [856, 224] on div "Nieuw bericht" at bounding box center [904, 236] width 149 height 41
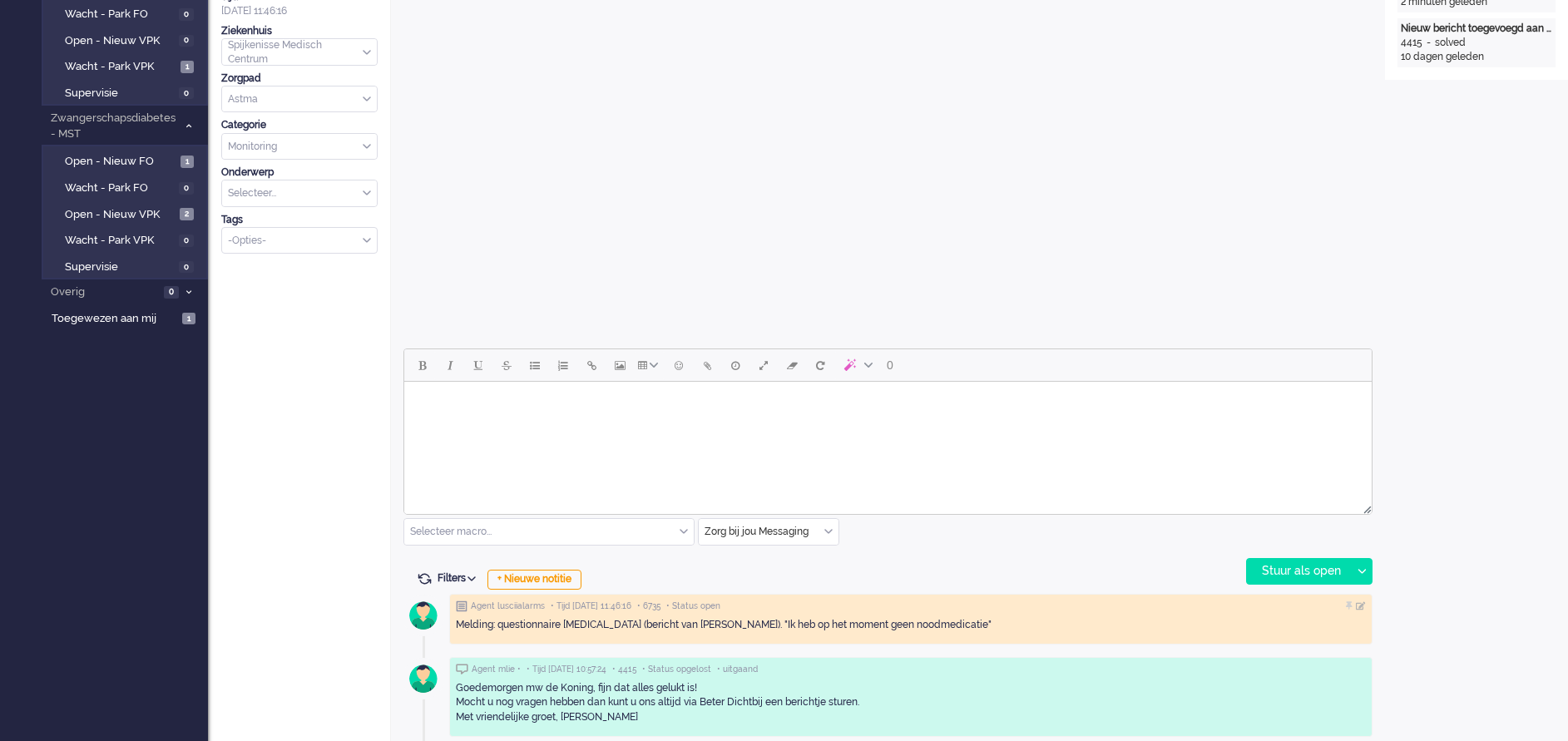
scroll to position [498, 0]
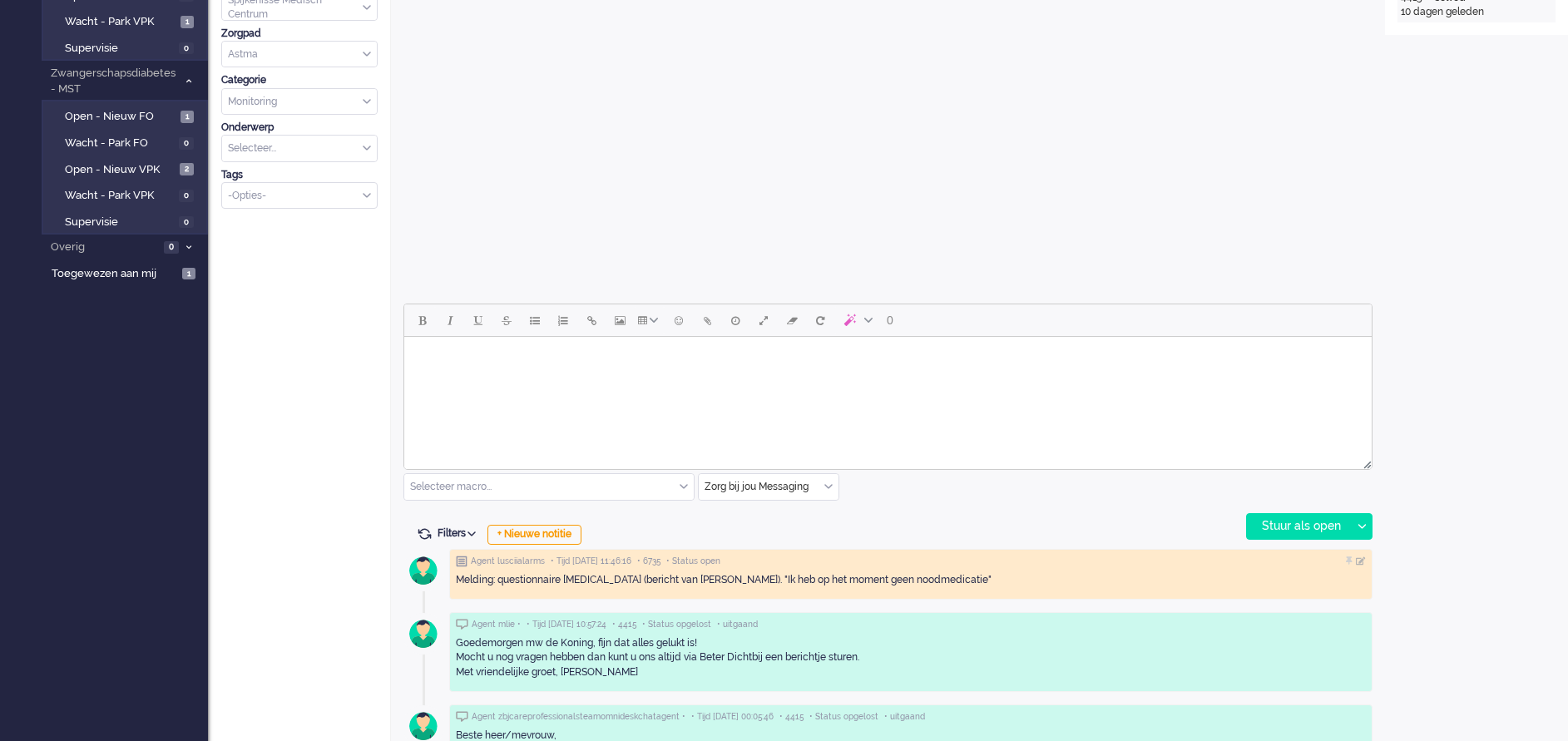
click at [485, 378] on html at bounding box center [887, 357] width 967 height 42
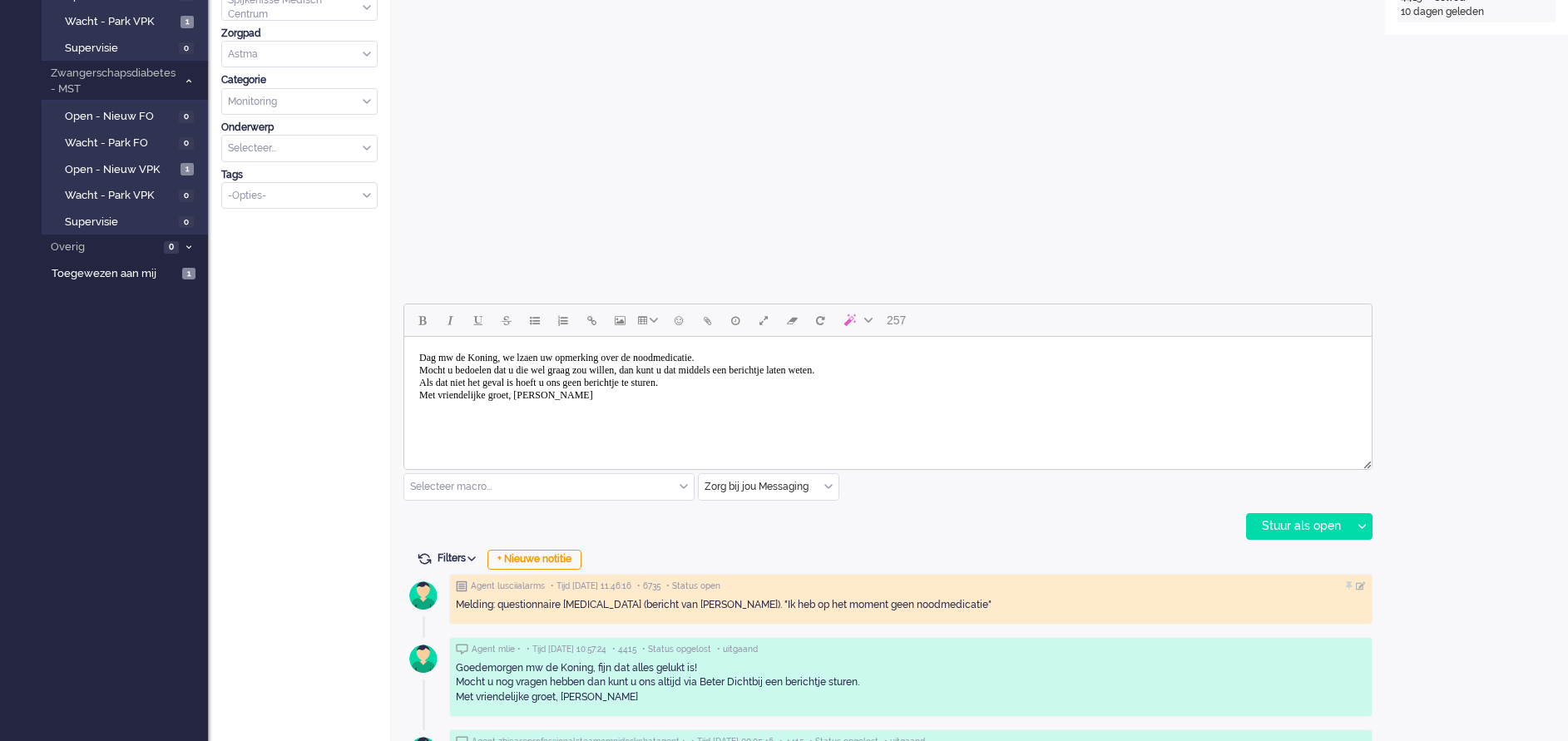
click at [543, 360] on body "Dag mw de Koning, we lzaen uw opmerking over de noodmedicatie. Mocht u bedoelen…" at bounding box center [887, 377] width 954 height 66
click at [567, 358] on body "Dag mw de Koning, we lazaen uw opmerking over de noodmedicatie. Mocht u bedoele…" at bounding box center [887, 377] width 954 height 66
click at [1279, 525] on div "Stuur als open" at bounding box center [1298, 526] width 104 height 25
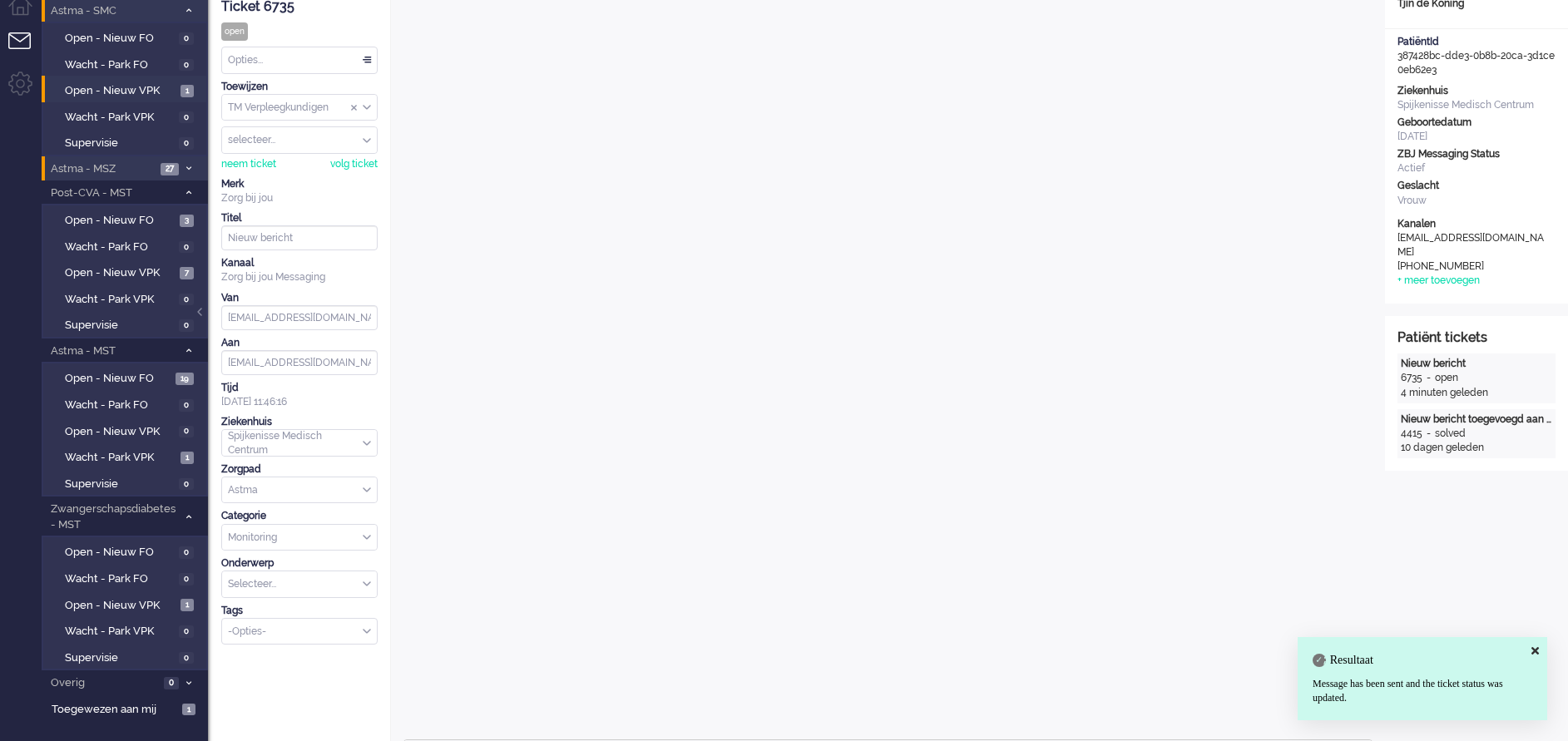
scroll to position [0, 0]
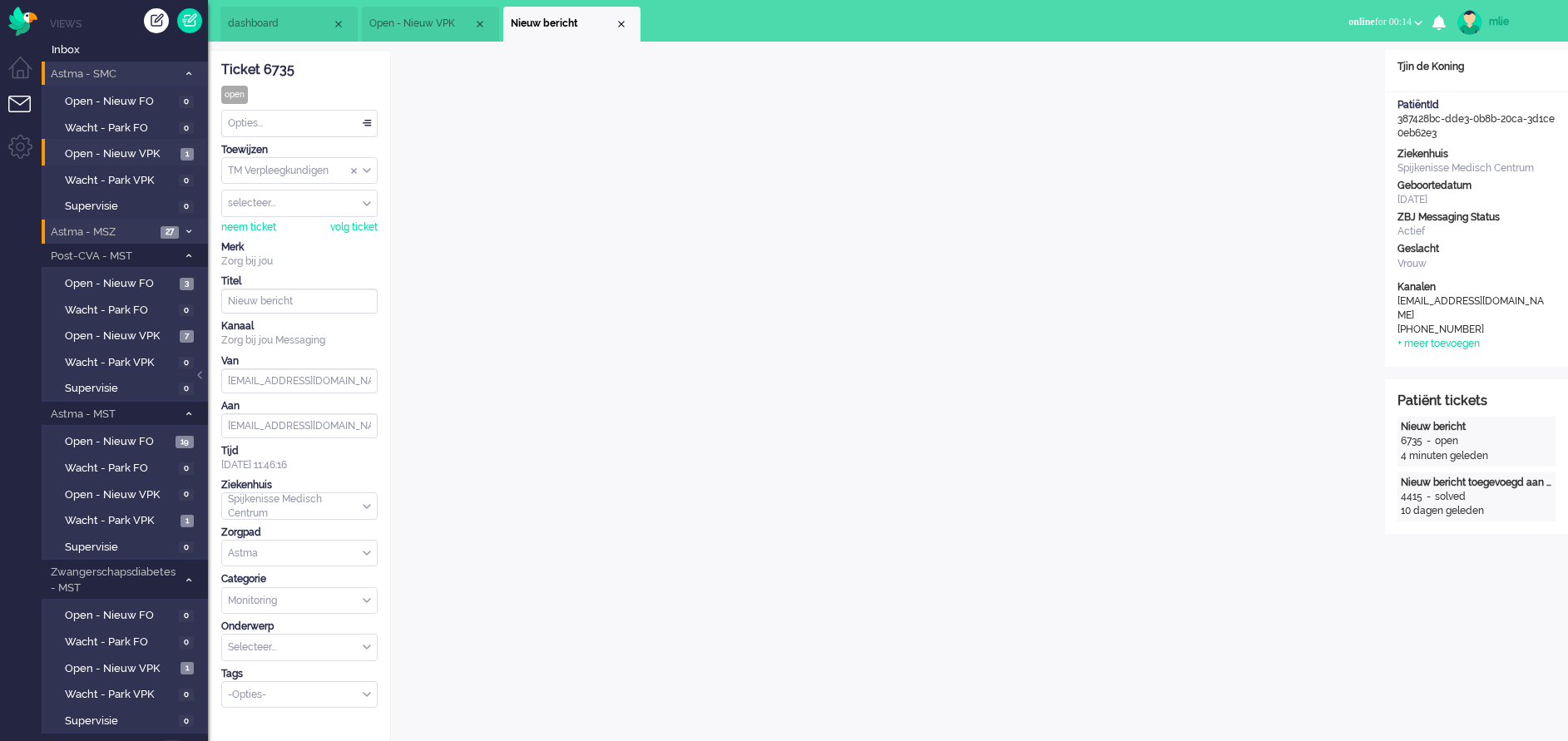
click at [371, 115] on div "Opties..." at bounding box center [299, 124] width 155 height 26
click at [260, 236] on span "Opgelost" at bounding box center [250, 242] width 41 height 14
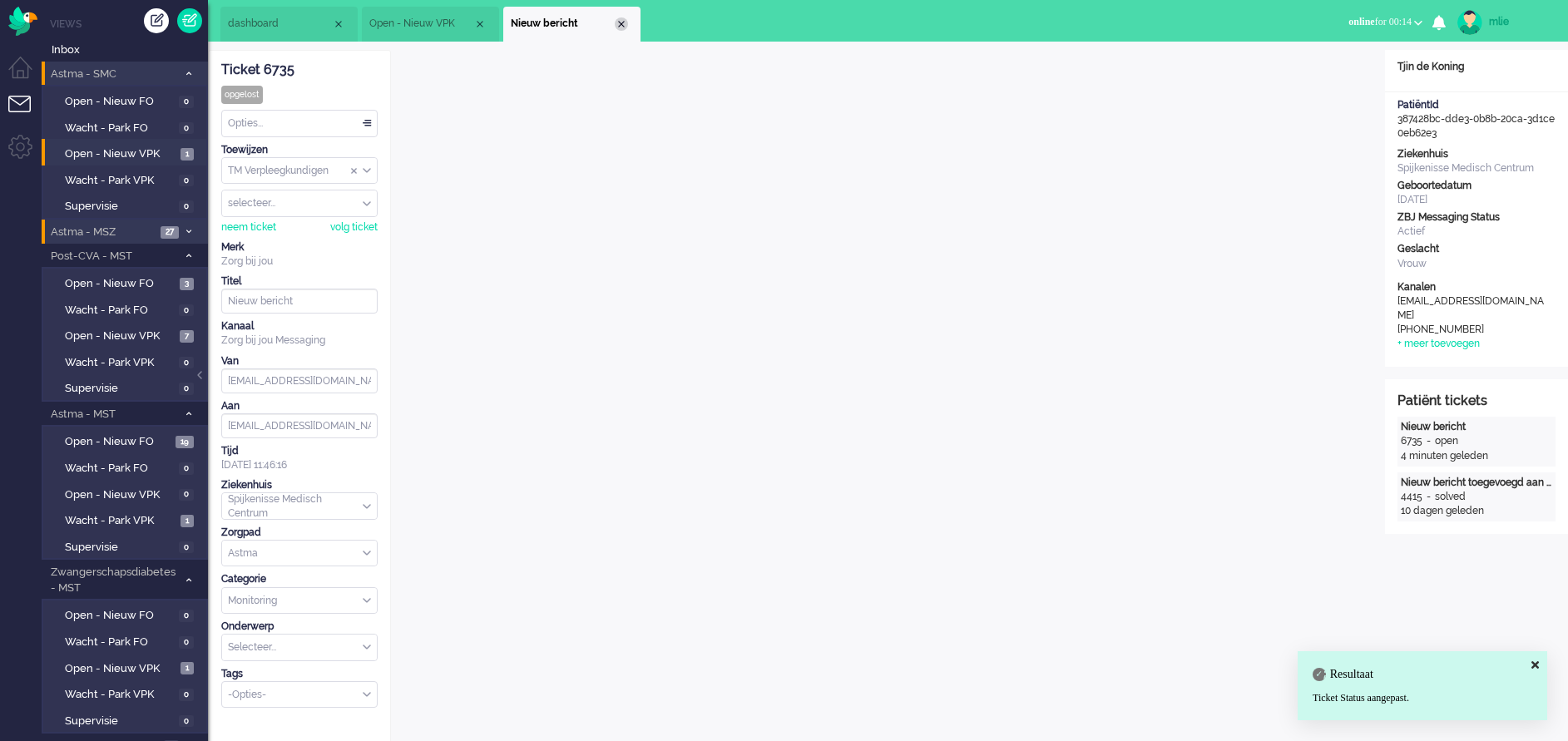
click at [615, 26] on div "Close tab" at bounding box center [621, 24] width 13 height 13
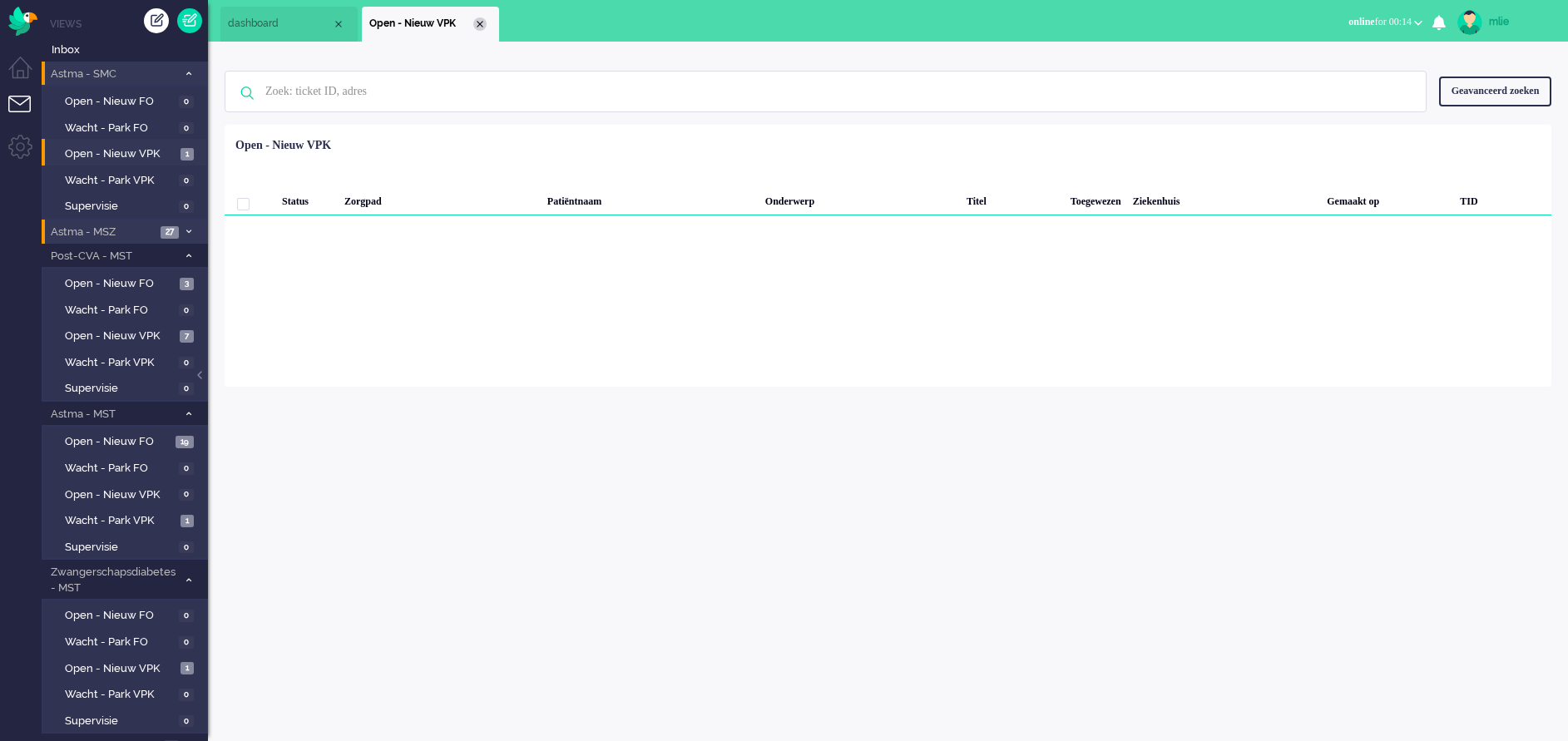
click at [478, 28] on div "Close tab" at bounding box center [480, 24] width 13 height 13
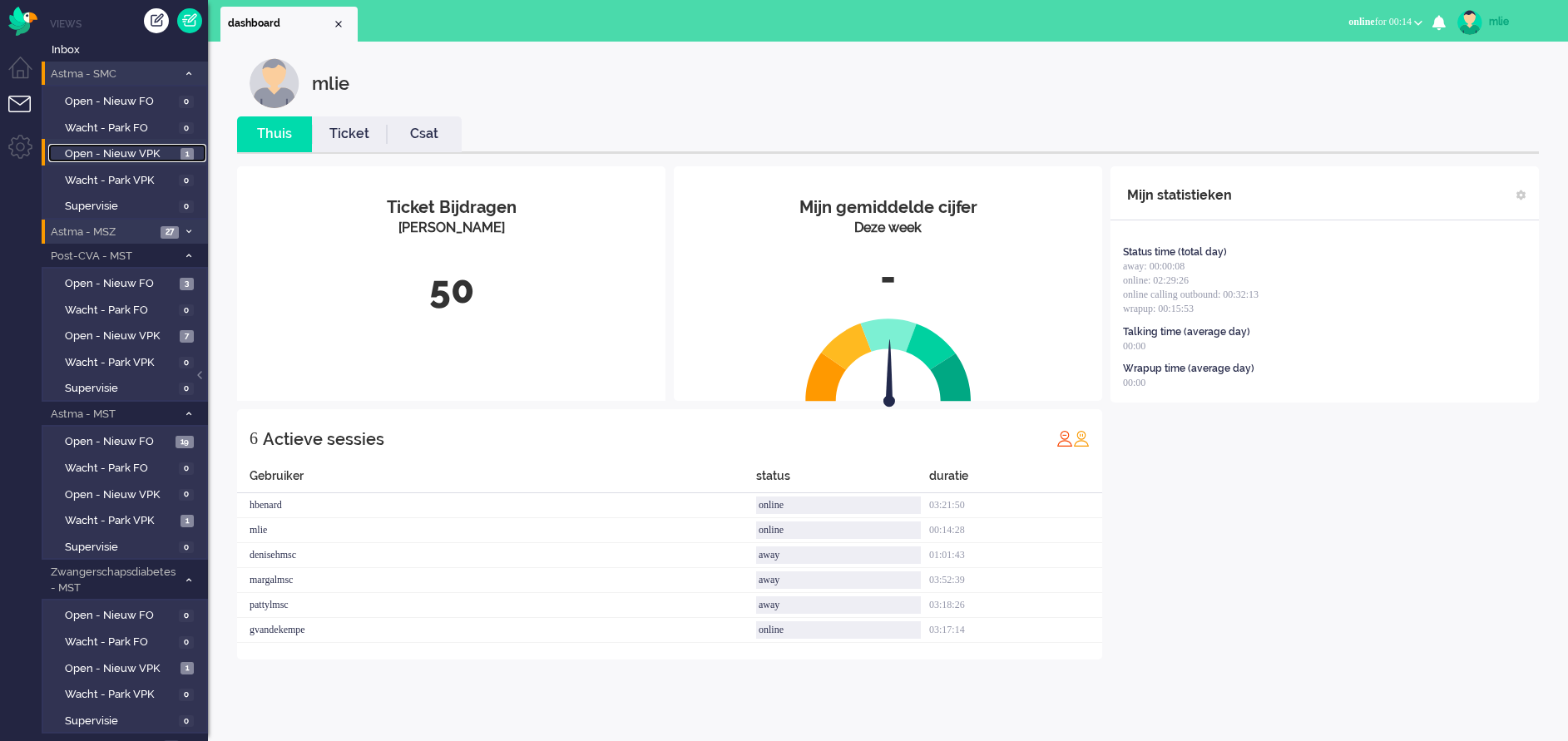
click at [94, 149] on span "Open - Nieuw VPK" at bounding box center [120, 154] width 111 height 16
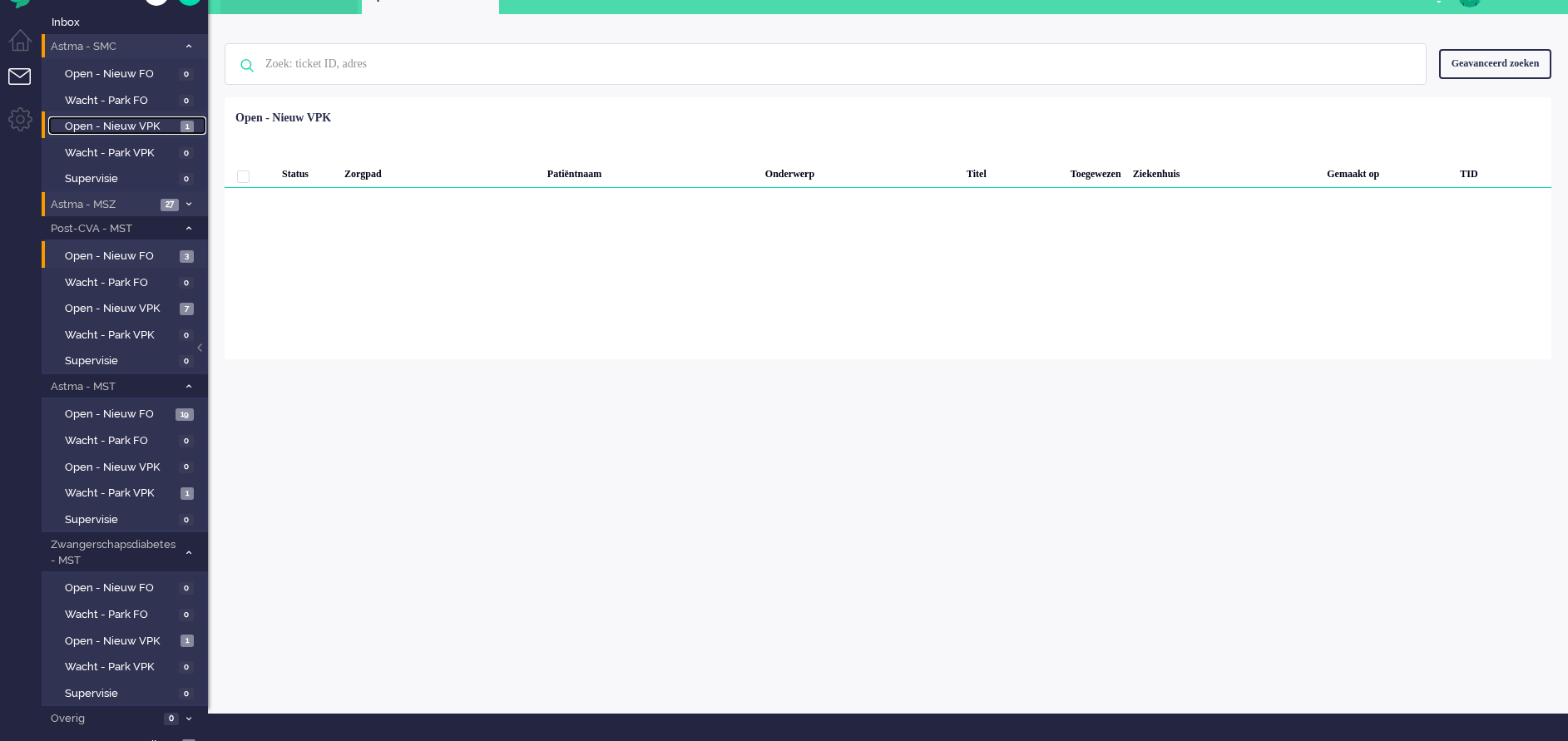
scroll to position [42, 0]
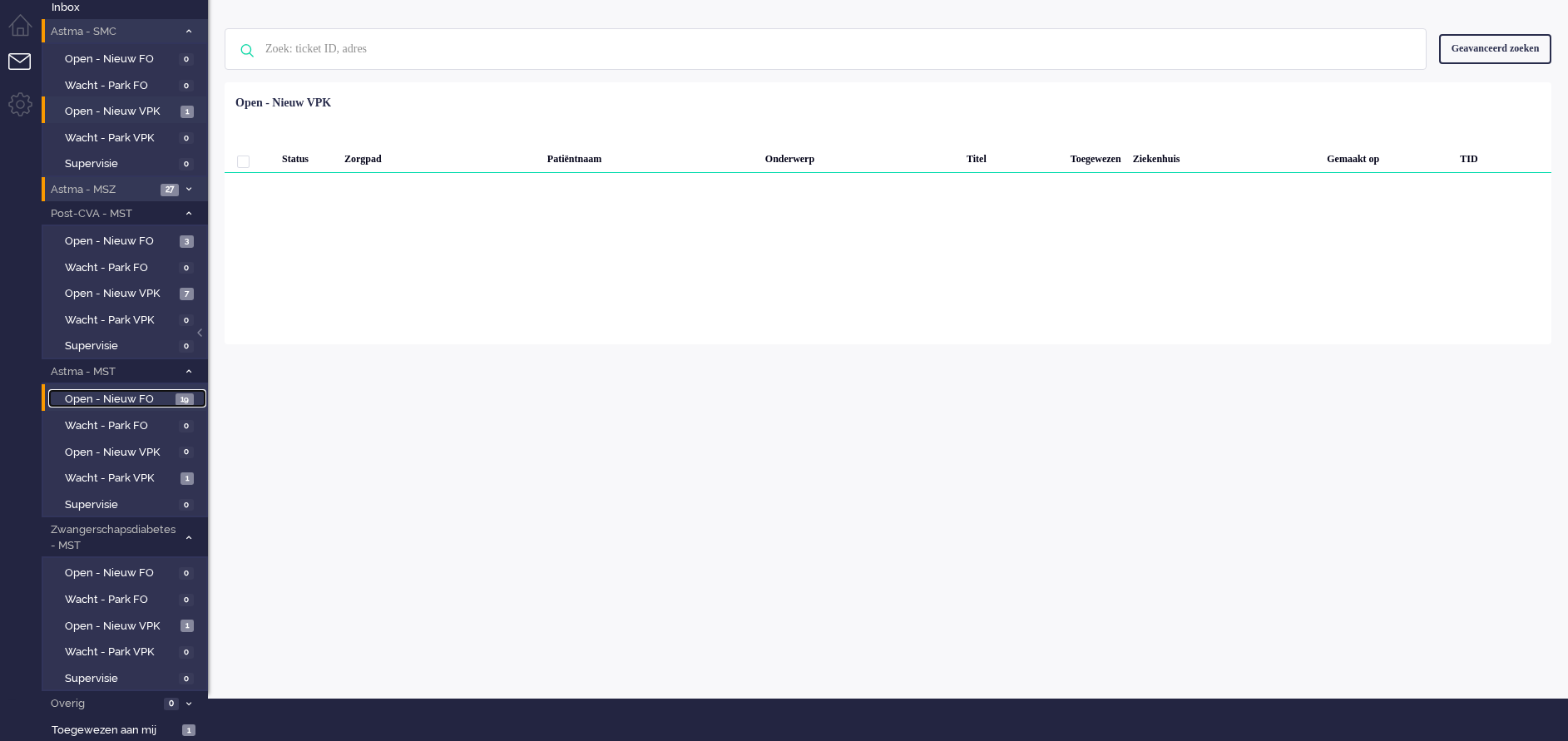
click at [99, 393] on span "Open - Nieuw FO" at bounding box center [117, 400] width 107 height 16
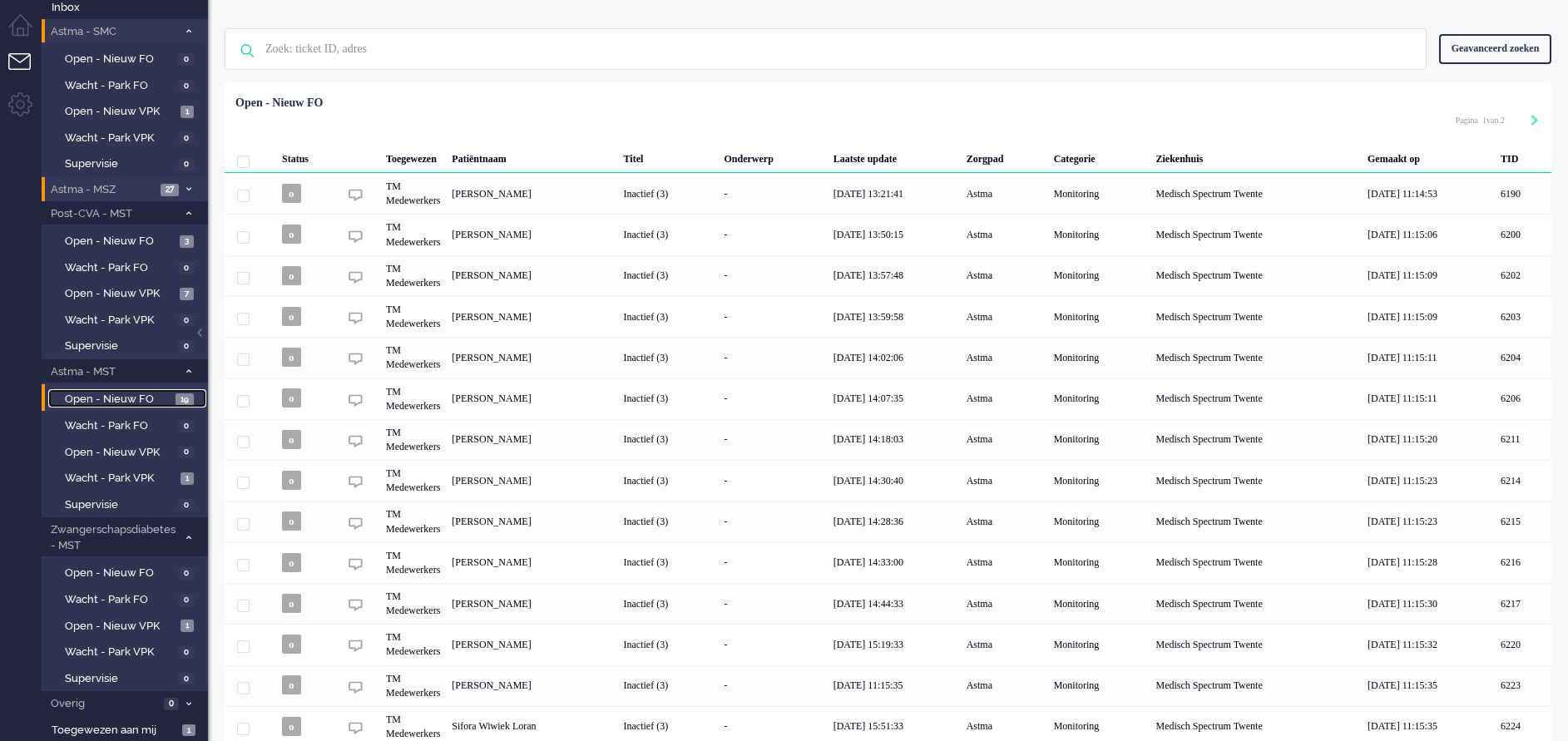
click at [99, 393] on span "Open - Nieuw FO" at bounding box center [117, 400] width 107 height 16
click at [128, 720] on span "Toegewezen aan mij" at bounding box center [115, 730] width 125 height 16
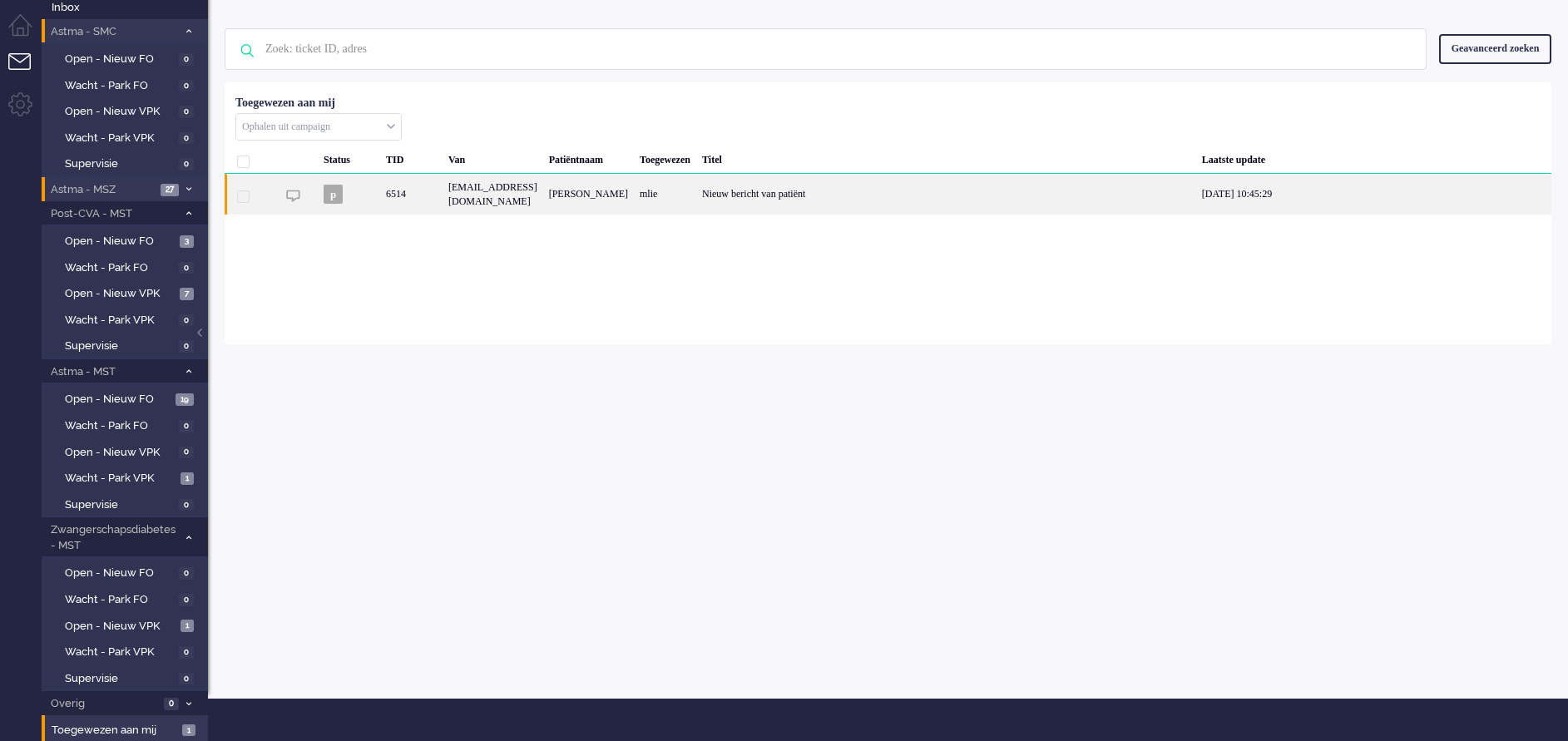
click at [634, 212] on div "[PERSON_NAME]" at bounding box center [588, 194] width 90 height 41
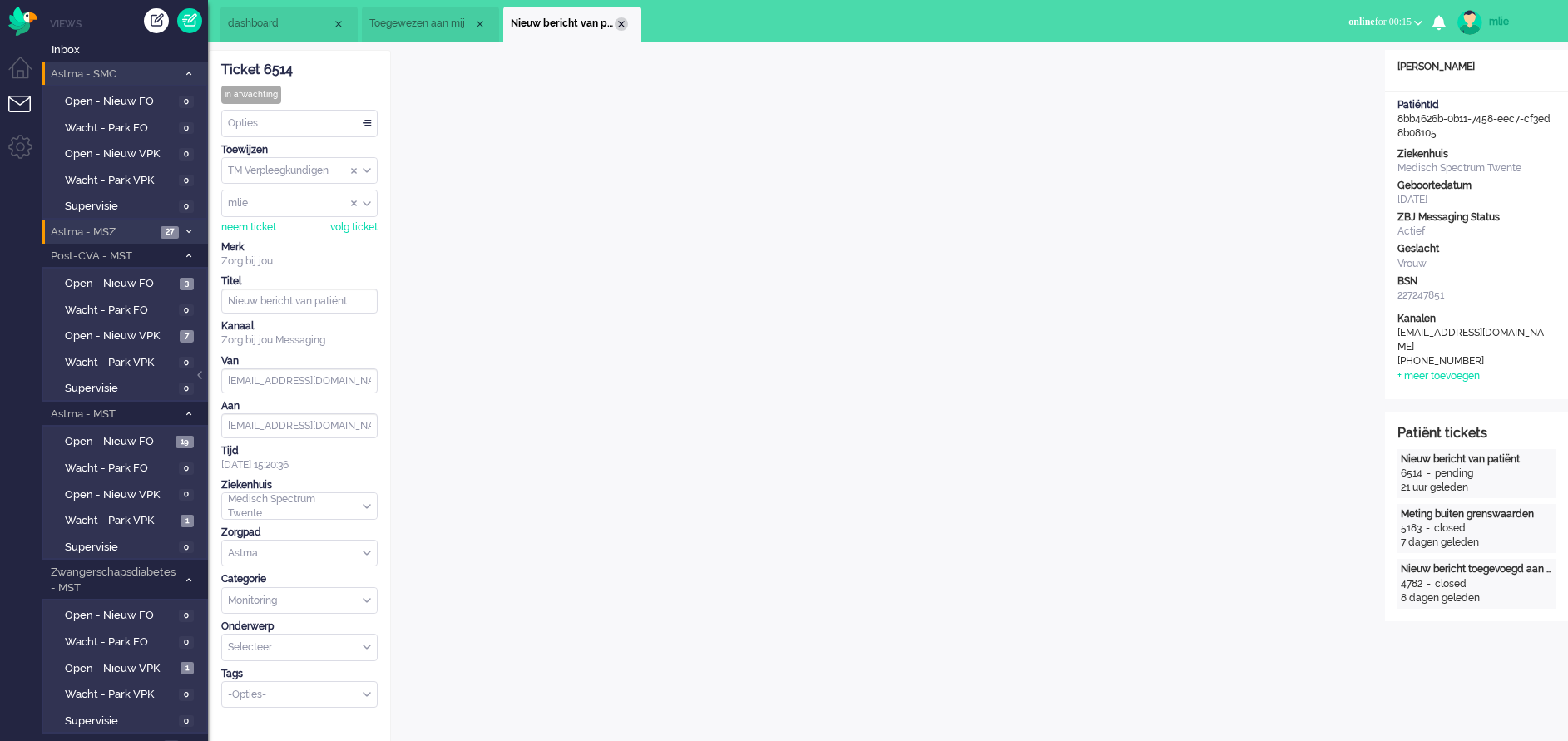
click at [625, 27] on div "Close tab" at bounding box center [621, 24] width 13 height 13
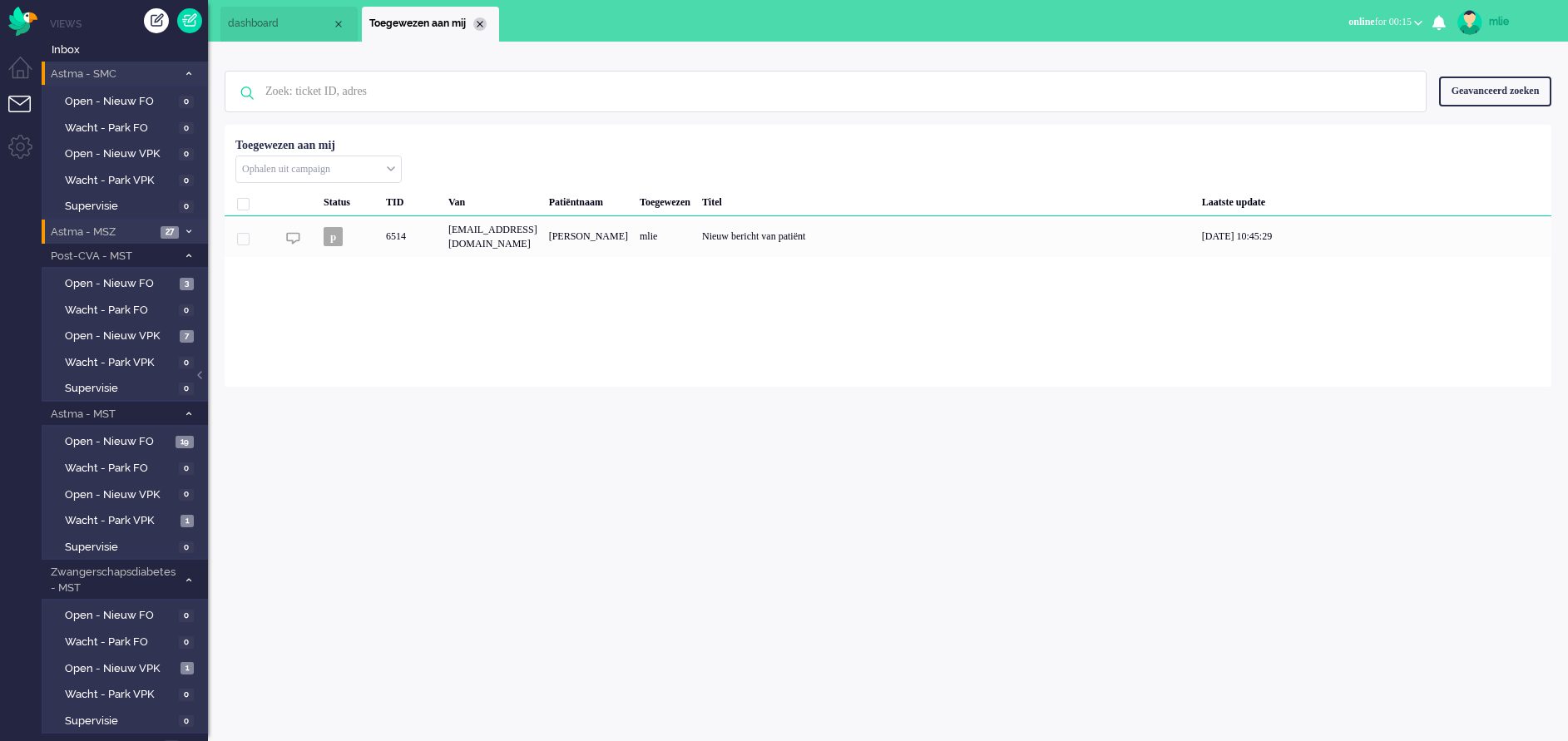
click at [479, 21] on div "Close tab" at bounding box center [480, 24] width 13 height 13
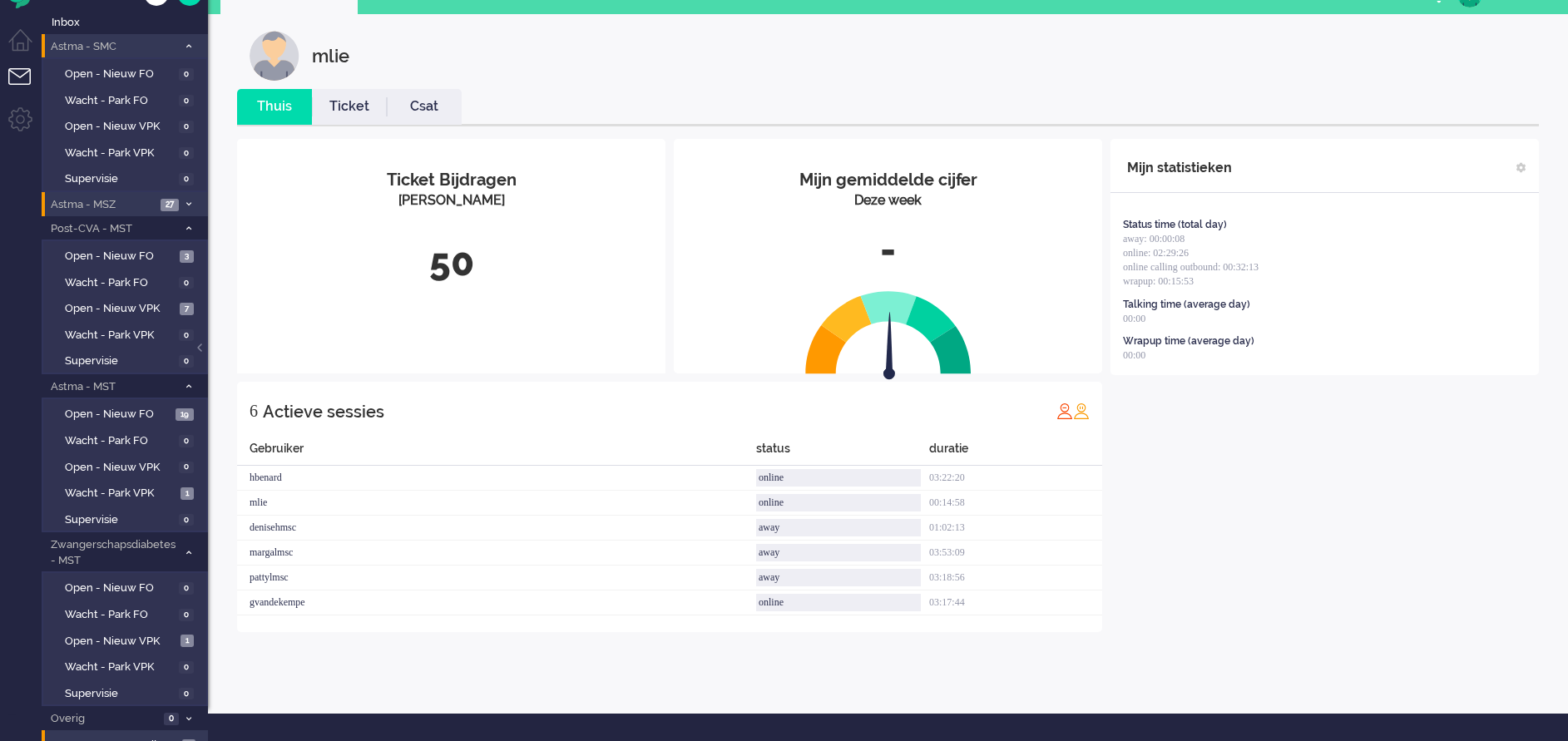
scroll to position [42, 0]
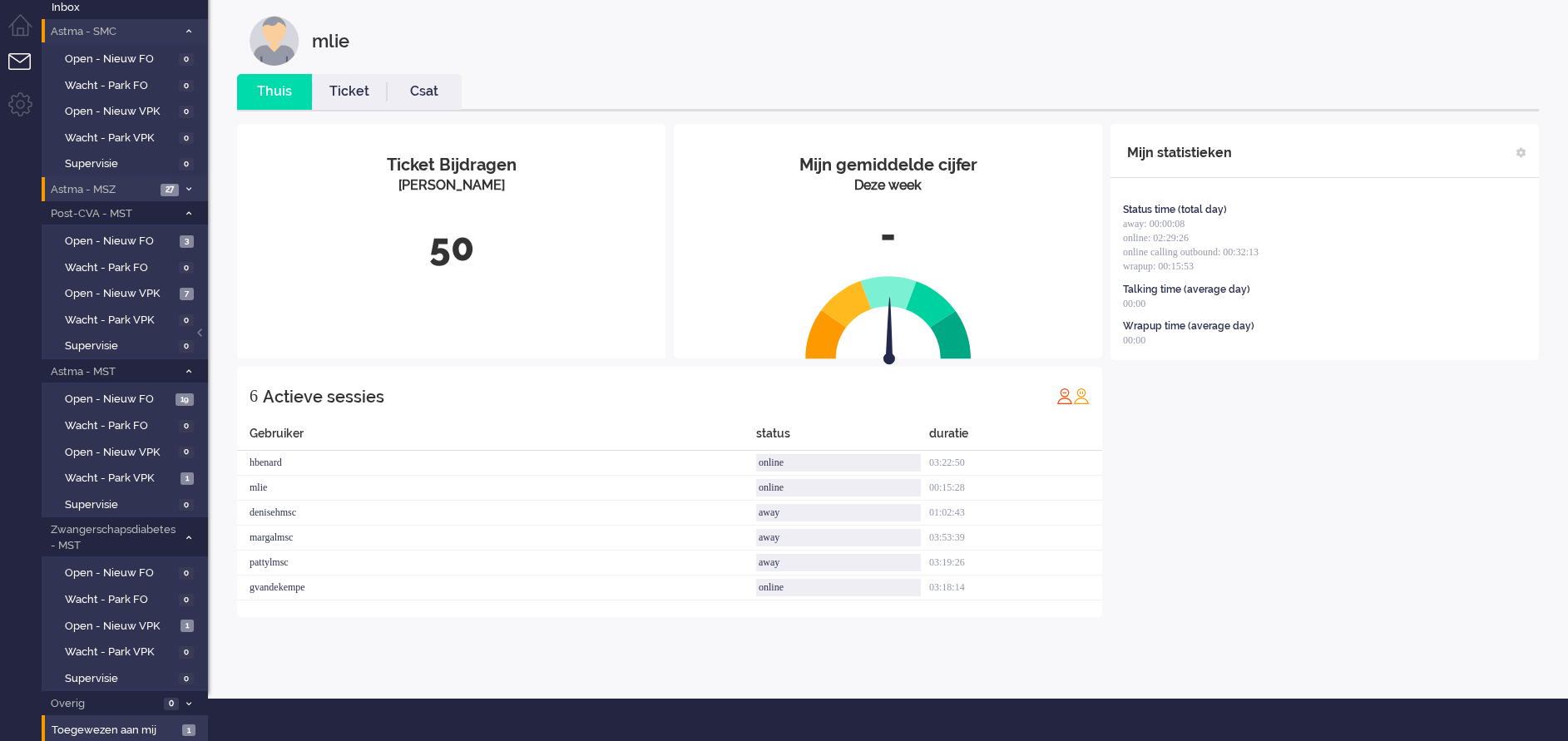
click at [352, 94] on link "Ticket" at bounding box center [349, 91] width 75 height 19
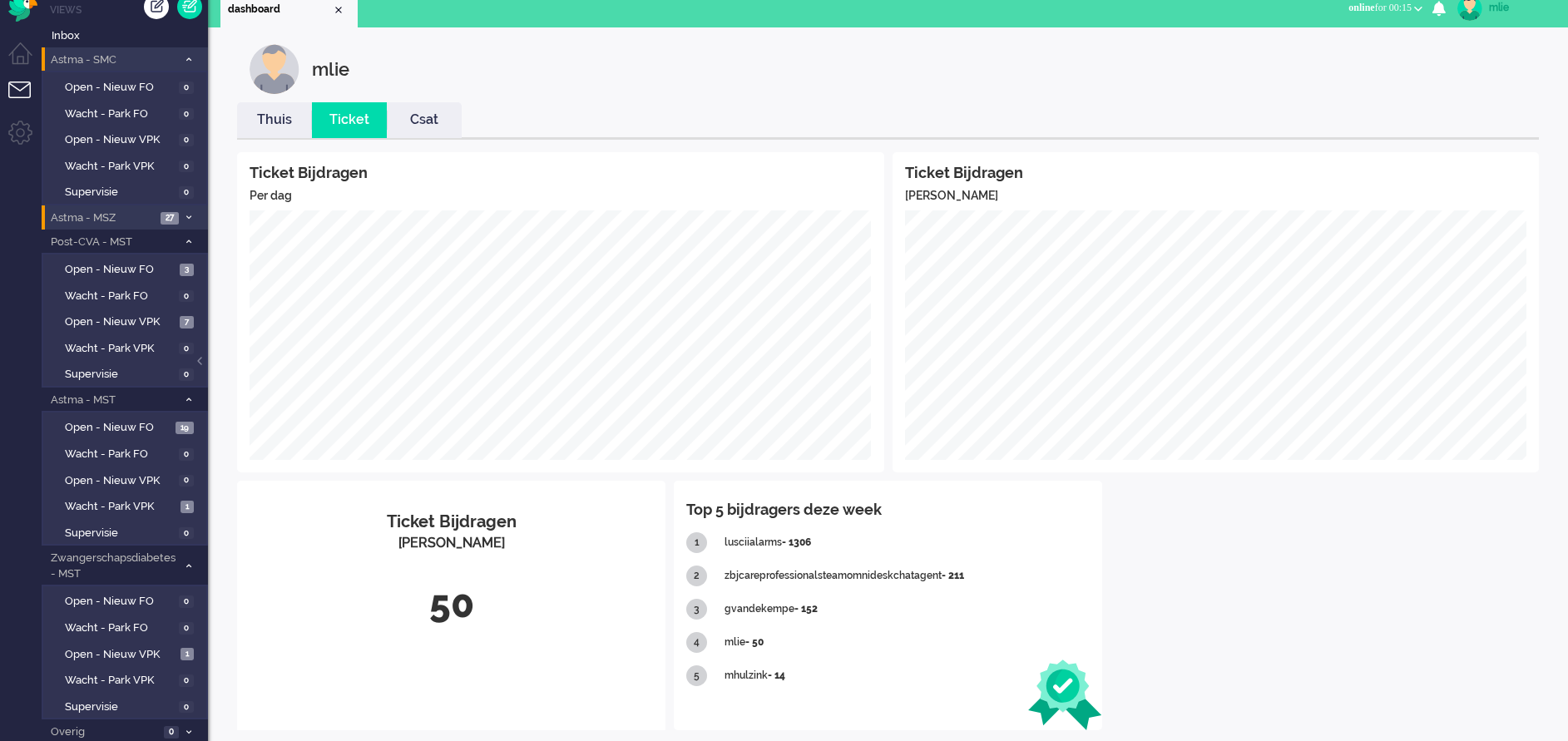
scroll to position [0, 0]
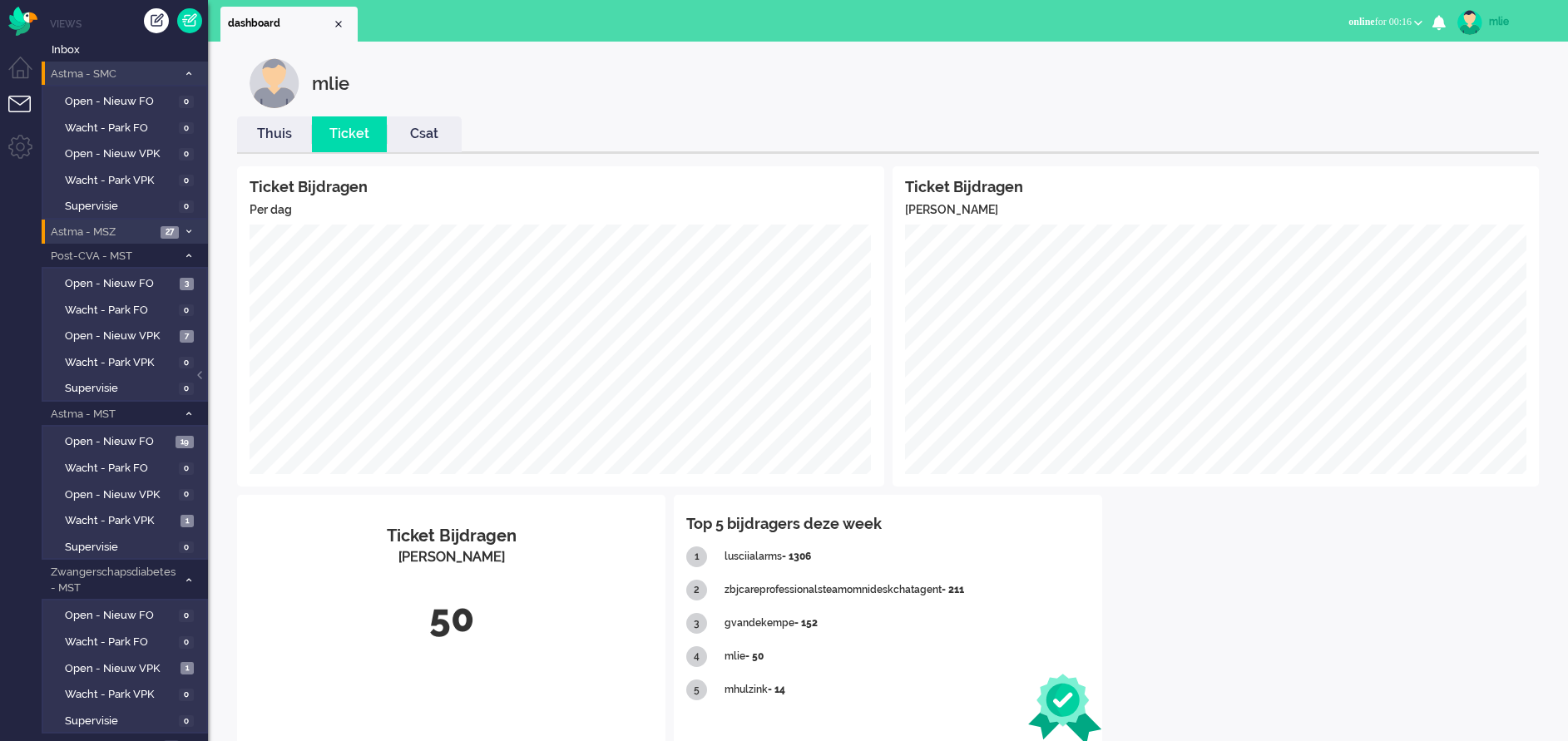
click at [279, 141] on link "Thuis" at bounding box center [275, 133] width 75 height 19
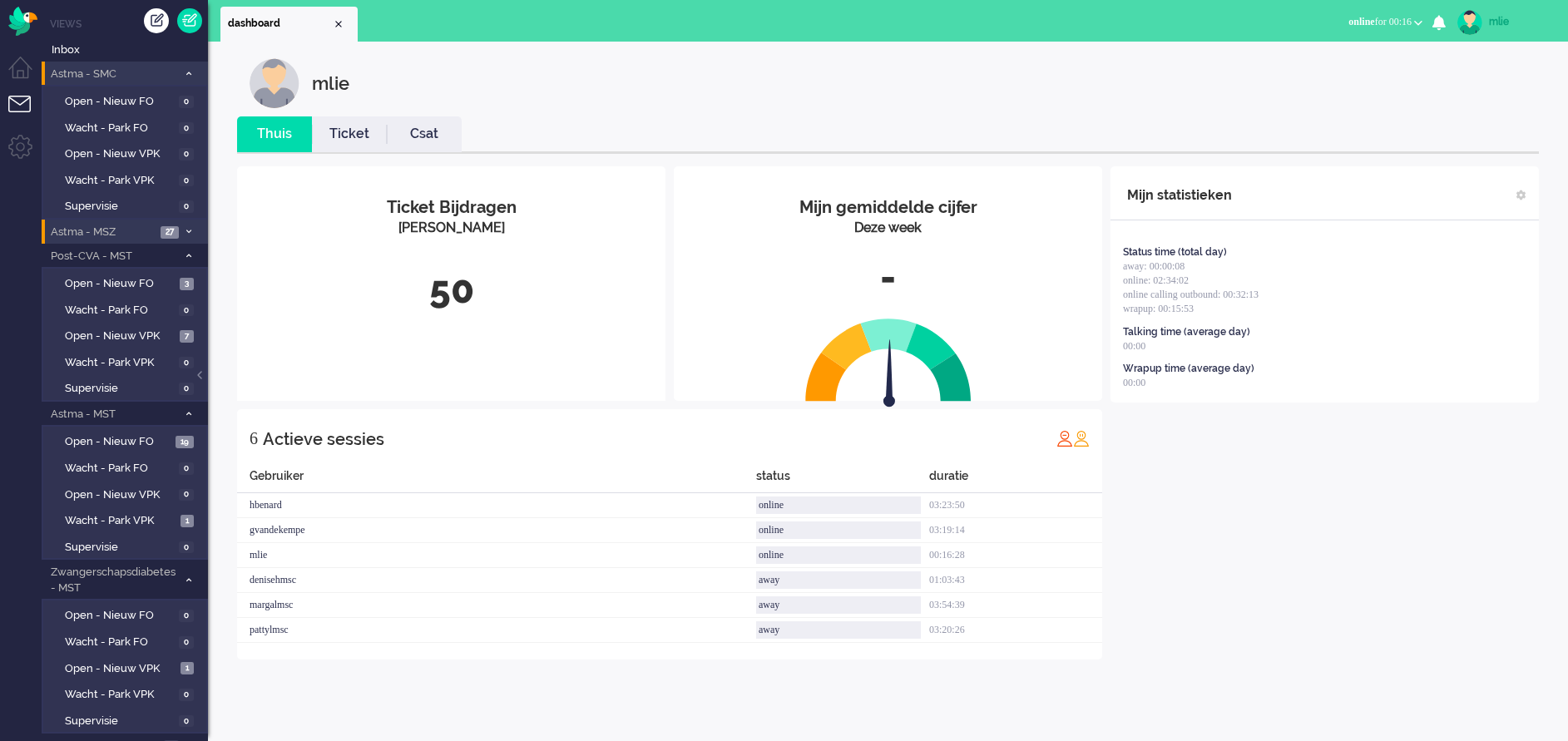
click at [1495, 18] on div "mlie" at bounding box center [1521, 21] width 63 height 17
click at [1469, 113] on link "Instellingen" at bounding box center [1502, 112] width 115 height 17
select select "nl"
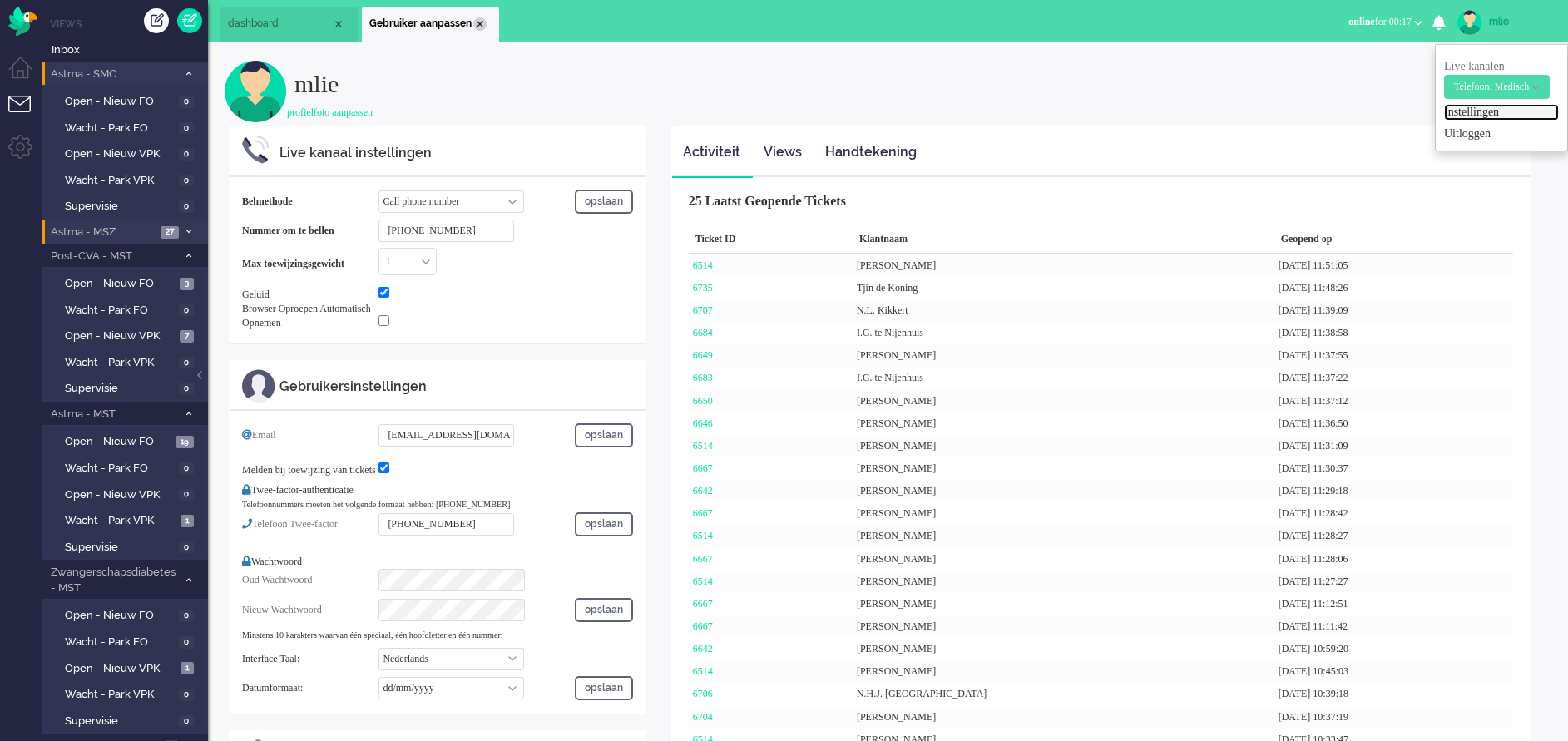
click at [483, 26] on div "Close tab" at bounding box center [480, 24] width 13 height 13
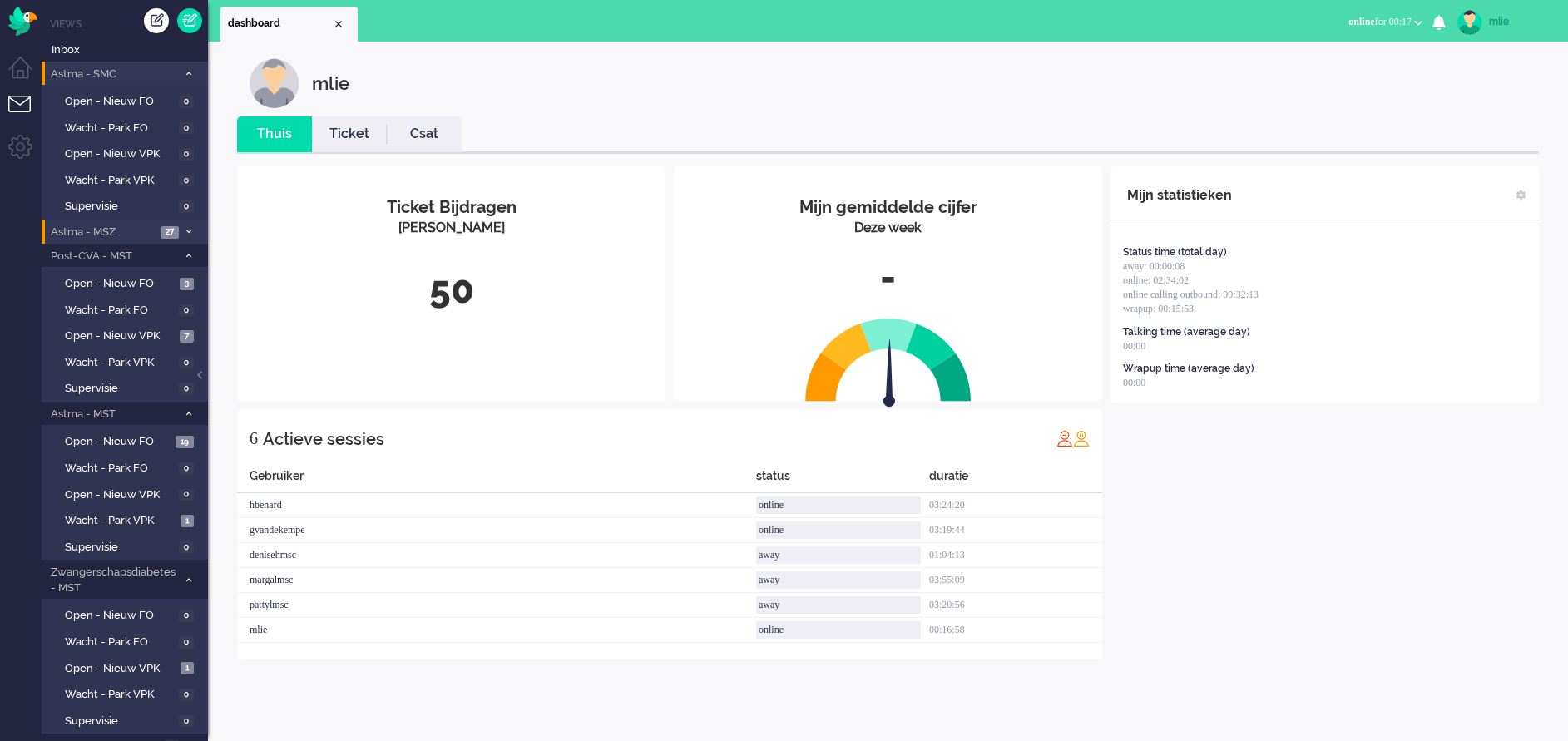
click at [1501, 19] on div "mlie" at bounding box center [1521, 21] width 63 height 17
click at [1478, 115] on link "Instellingen" at bounding box center [1502, 112] width 115 height 17
select select "nl"
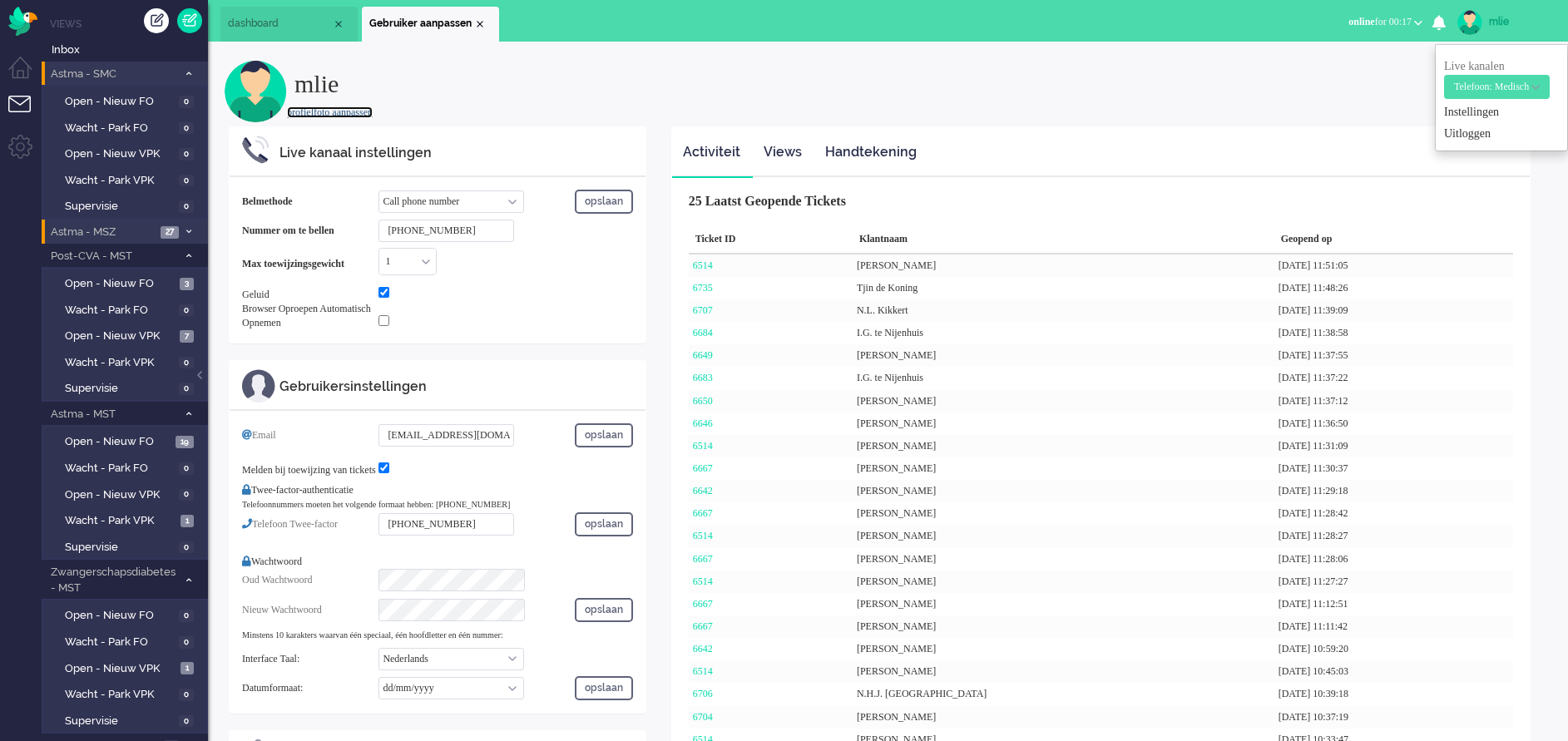
click at [342, 110] on link "profielfoto aanpassen" at bounding box center [330, 112] width 86 height 12
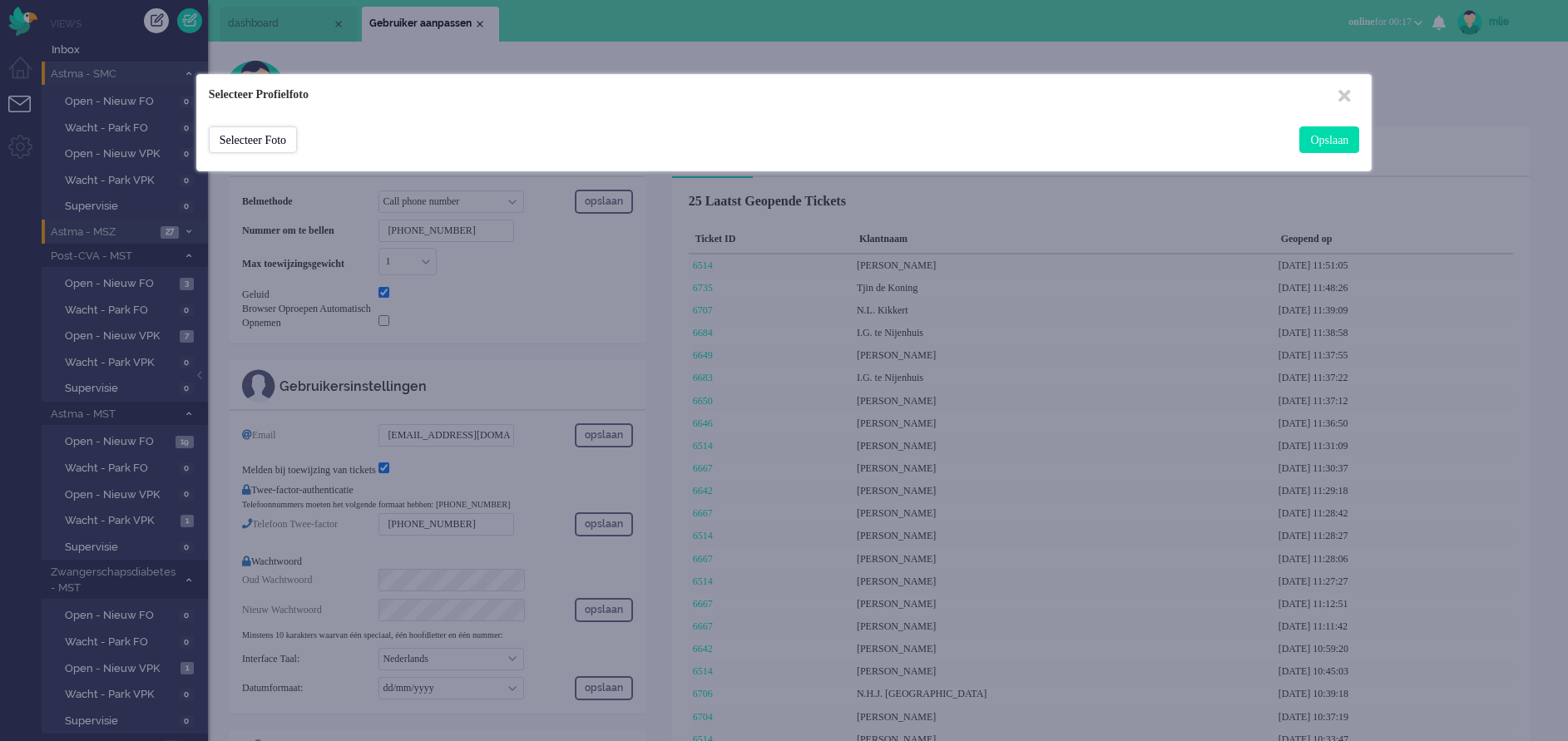
click at [256, 134] on div "Selecteer Foto" at bounding box center [253, 140] width 88 height 27
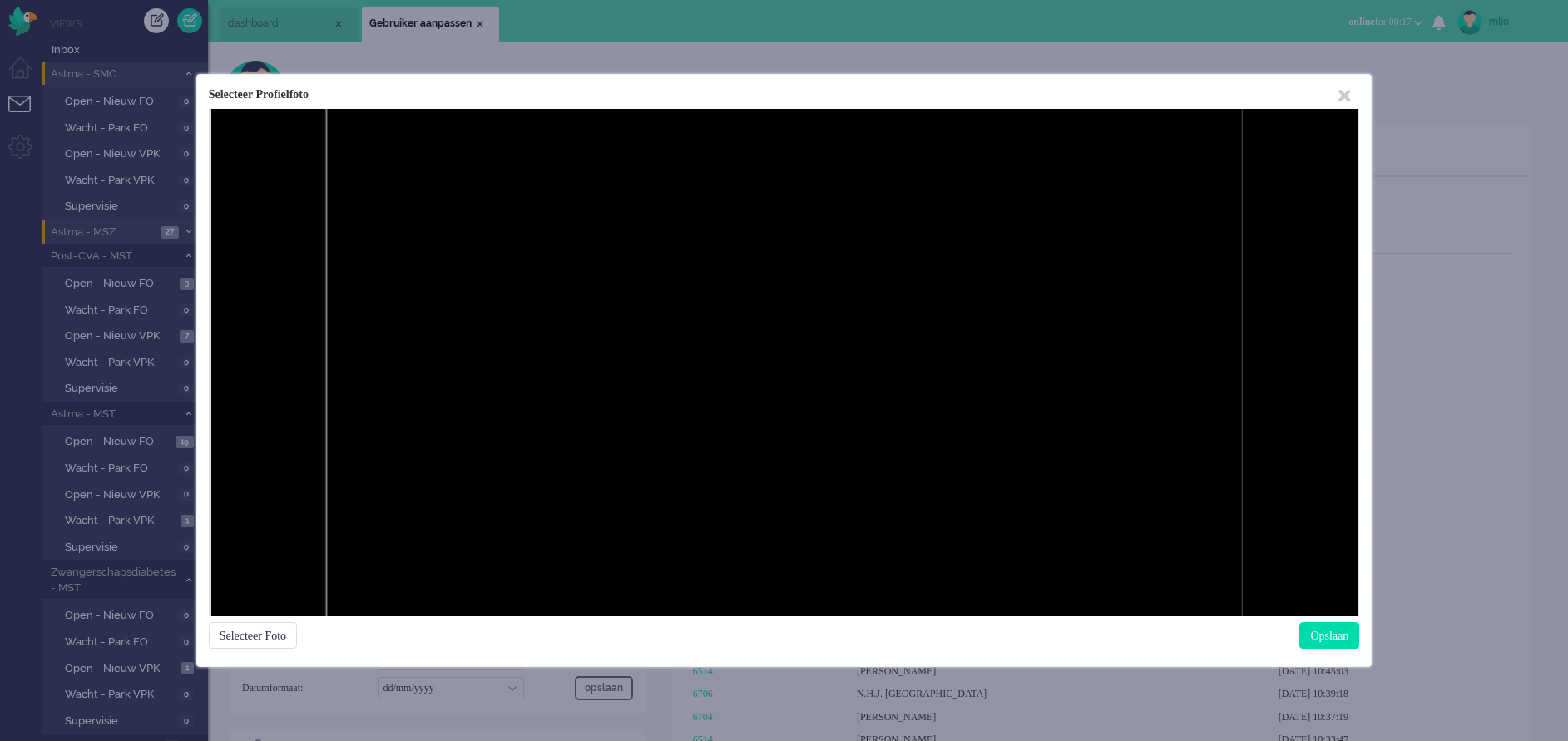
drag, startPoint x: 579, startPoint y: 351, endPoint x: 749, endPoint y: 458, distance: 200.9
click at [749, 458] on div at bounding box center [784, 362] width 917 height 916
drag, startPoint x: 724, startPoint y: 433, endPoint x: 724, endPoint y: 481, distance: 48.0
click at [724, 481] on div at bounding box center [784, 362] width 917 height 916
click at [1327, 641] on div "Opslaan" at bounding box center [1329, 635] width 60 height 27
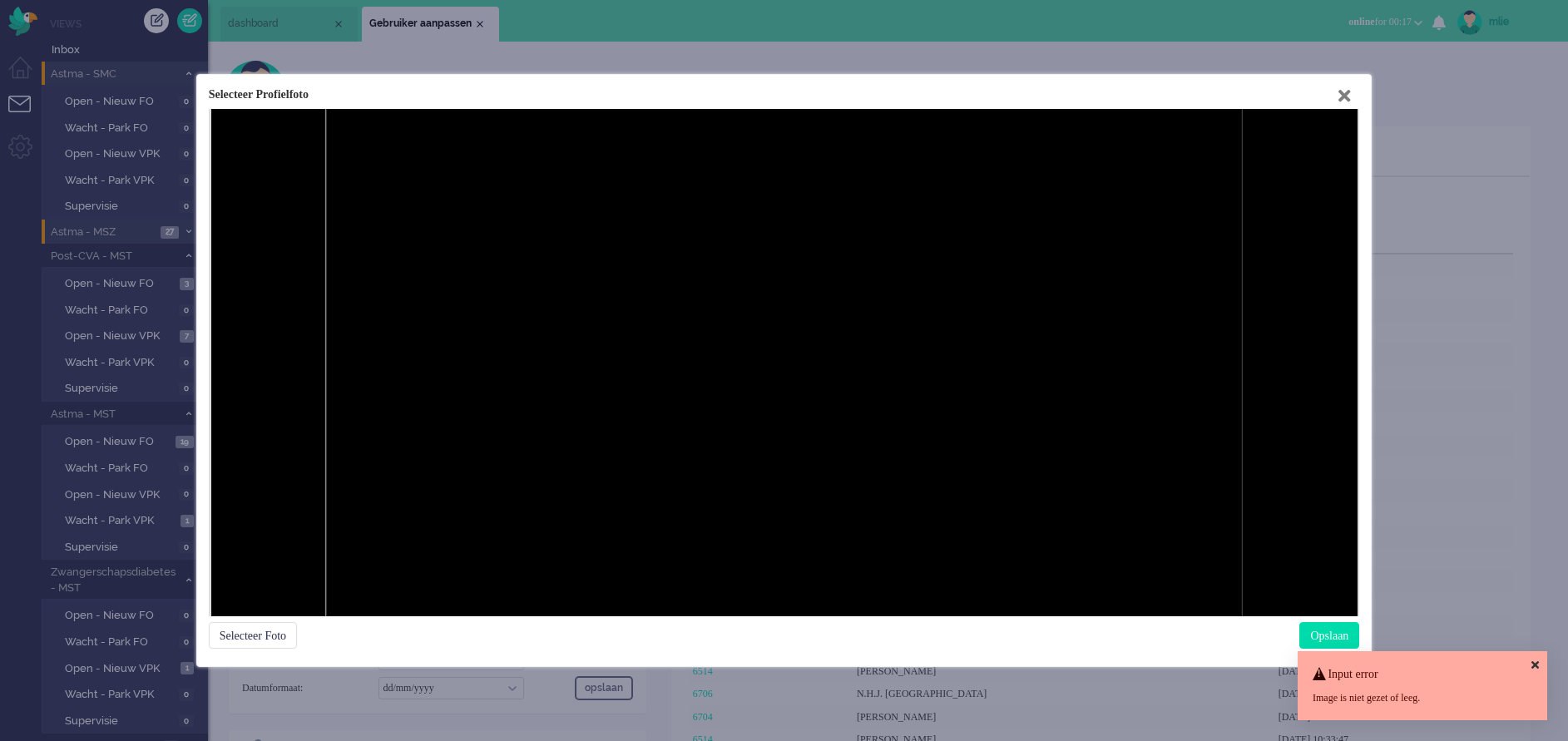
click at [1350, 91] on icon at bounding box center [1344, 97] width 12 height 18
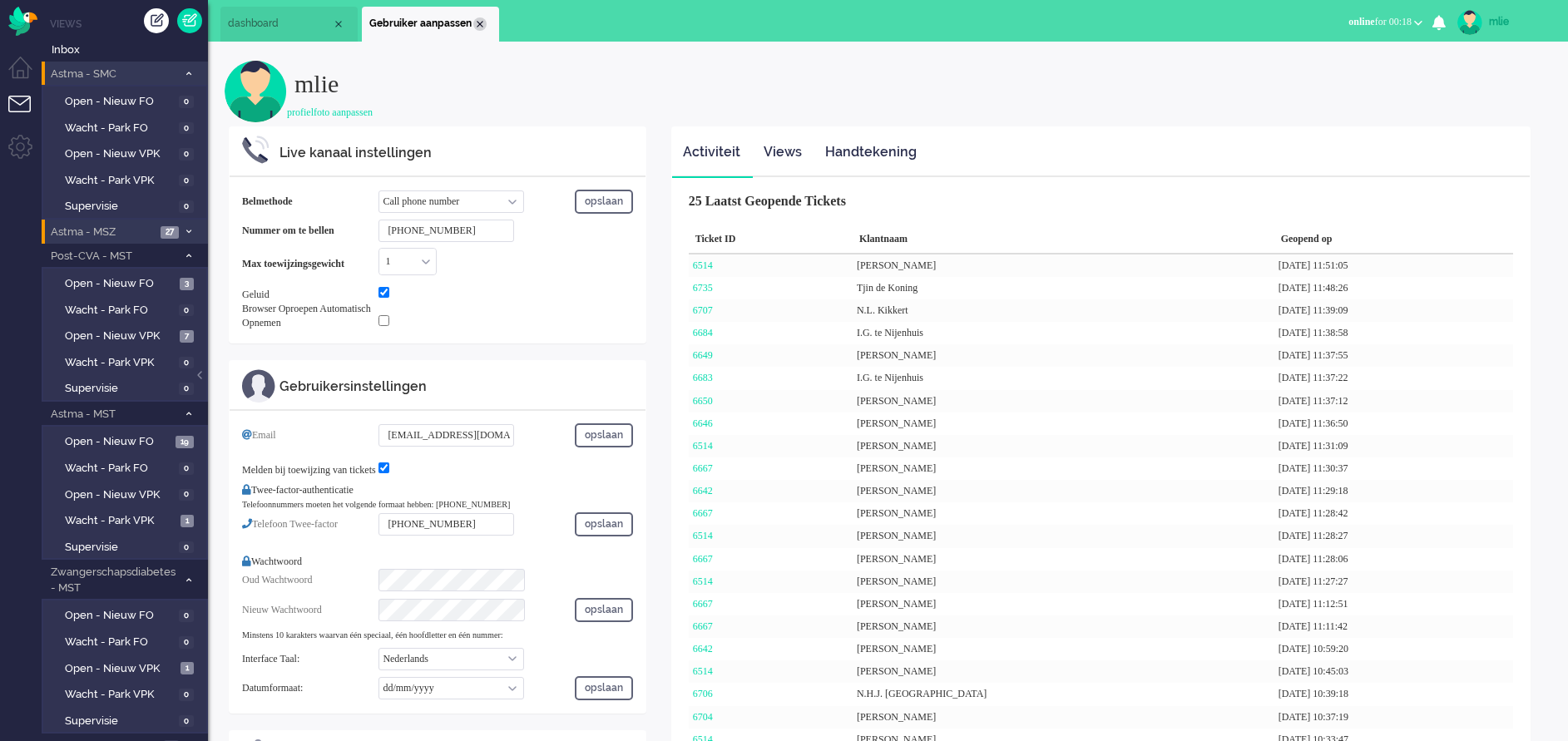
click at [482, 30] on div "Close tab" at bounding box center [480, 24] width 13 height 13
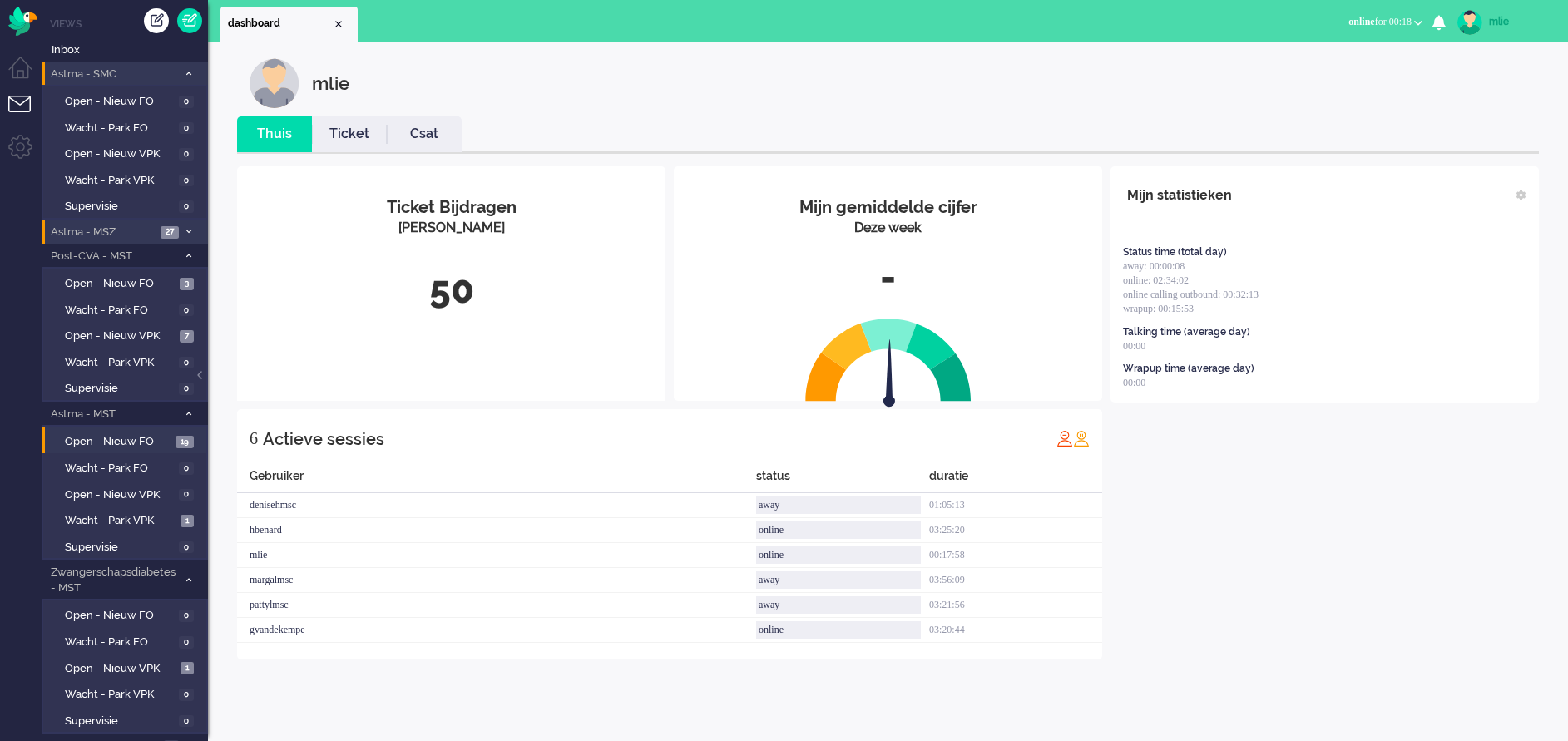
scroll to position [42, 0]
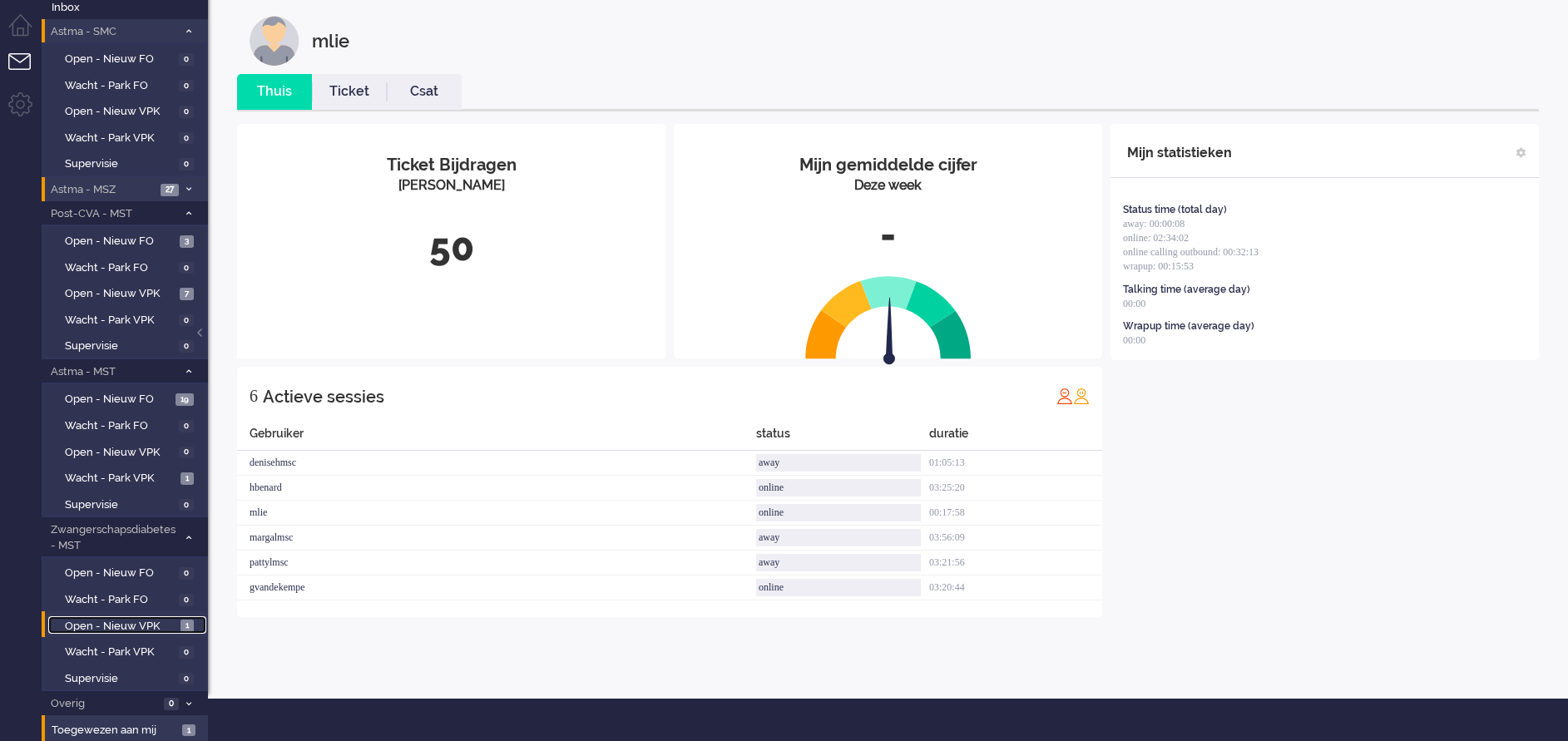
click at [105, 620] on span "Open - Nieuw VPK" at bounding box center [120, 626] width 111 height 16
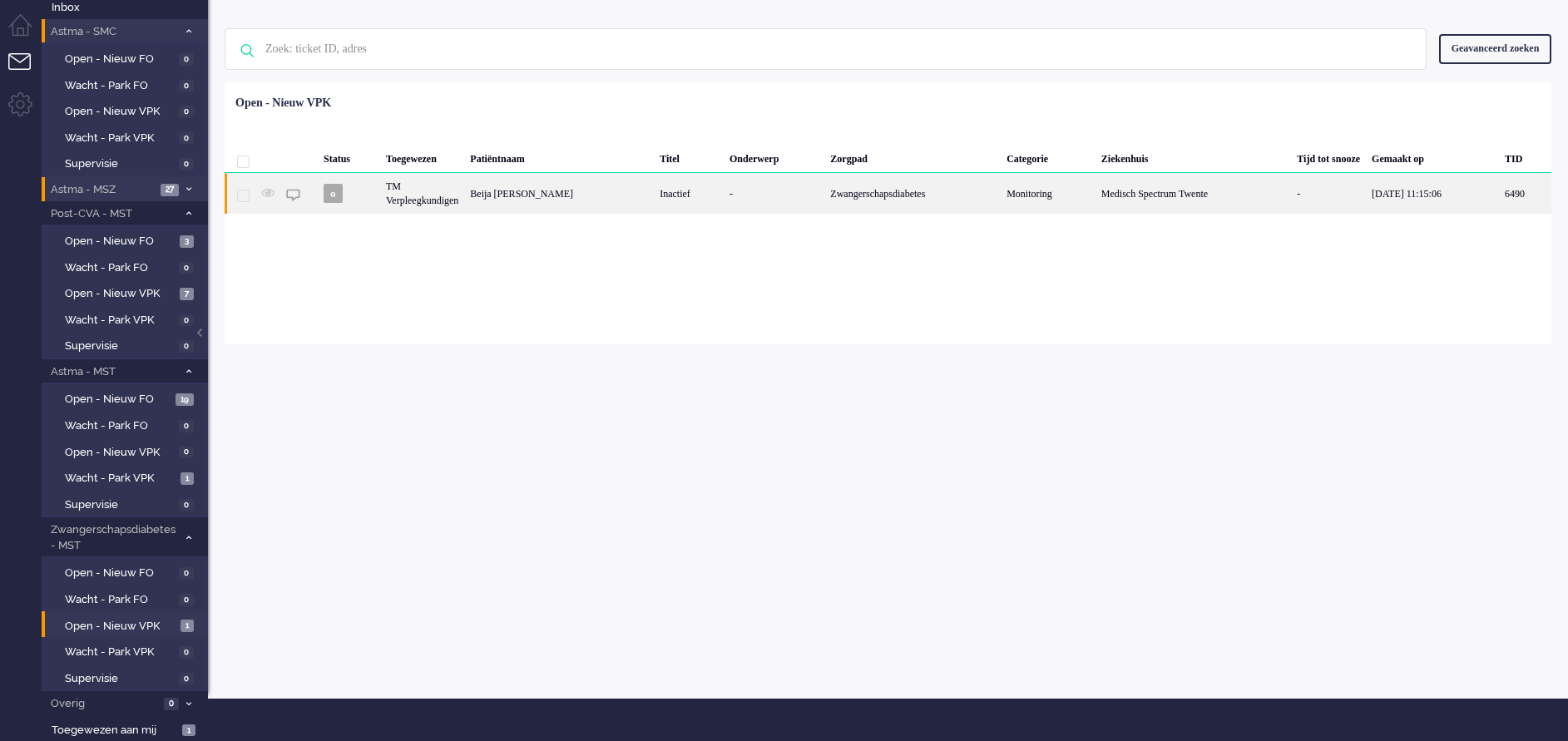
click at [666, 196] on div "Inactief" at bounding box center [689, 193] width 70 height 41
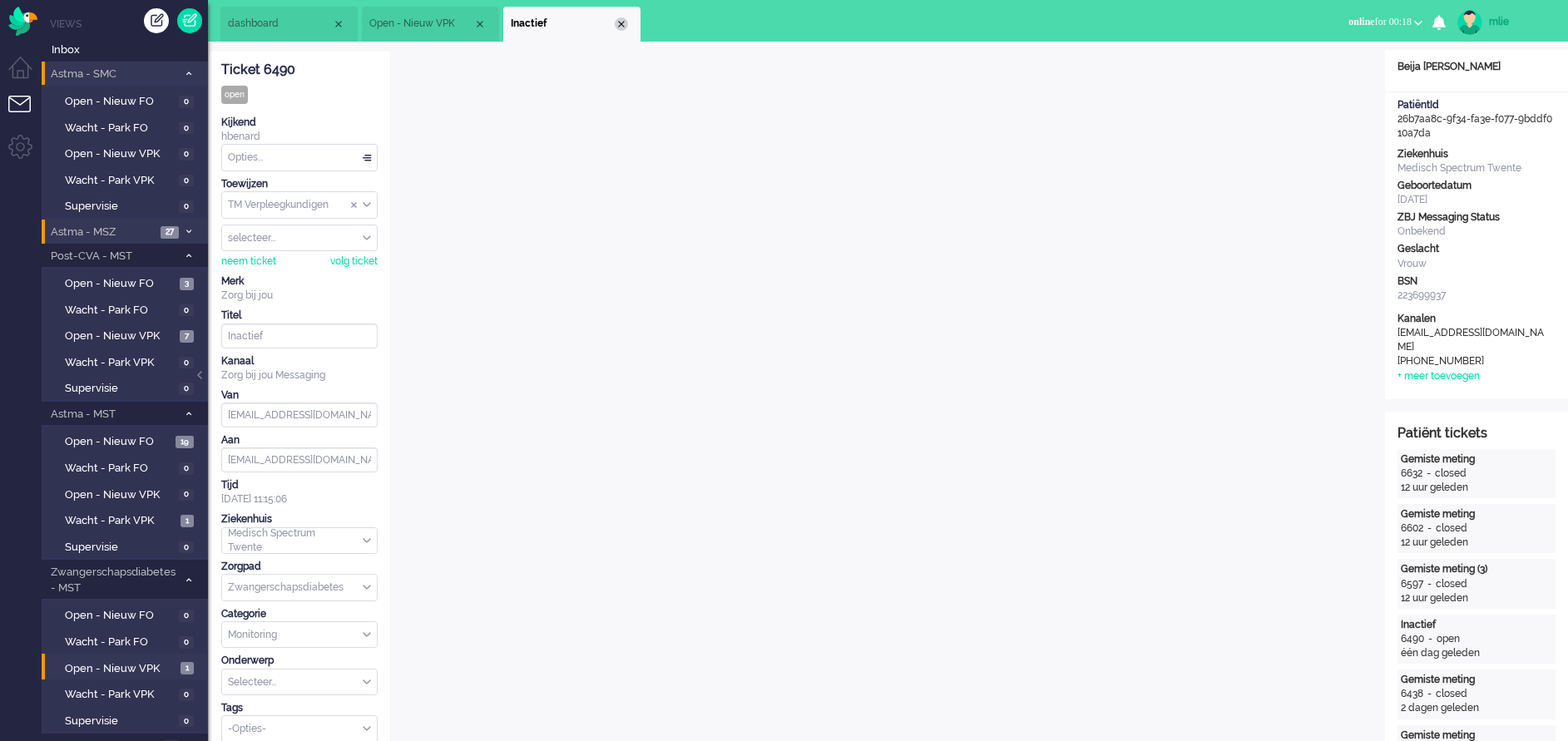
click at [621, 20] on div "Close tab" at bounding box center [621, 24] width 13 height 13
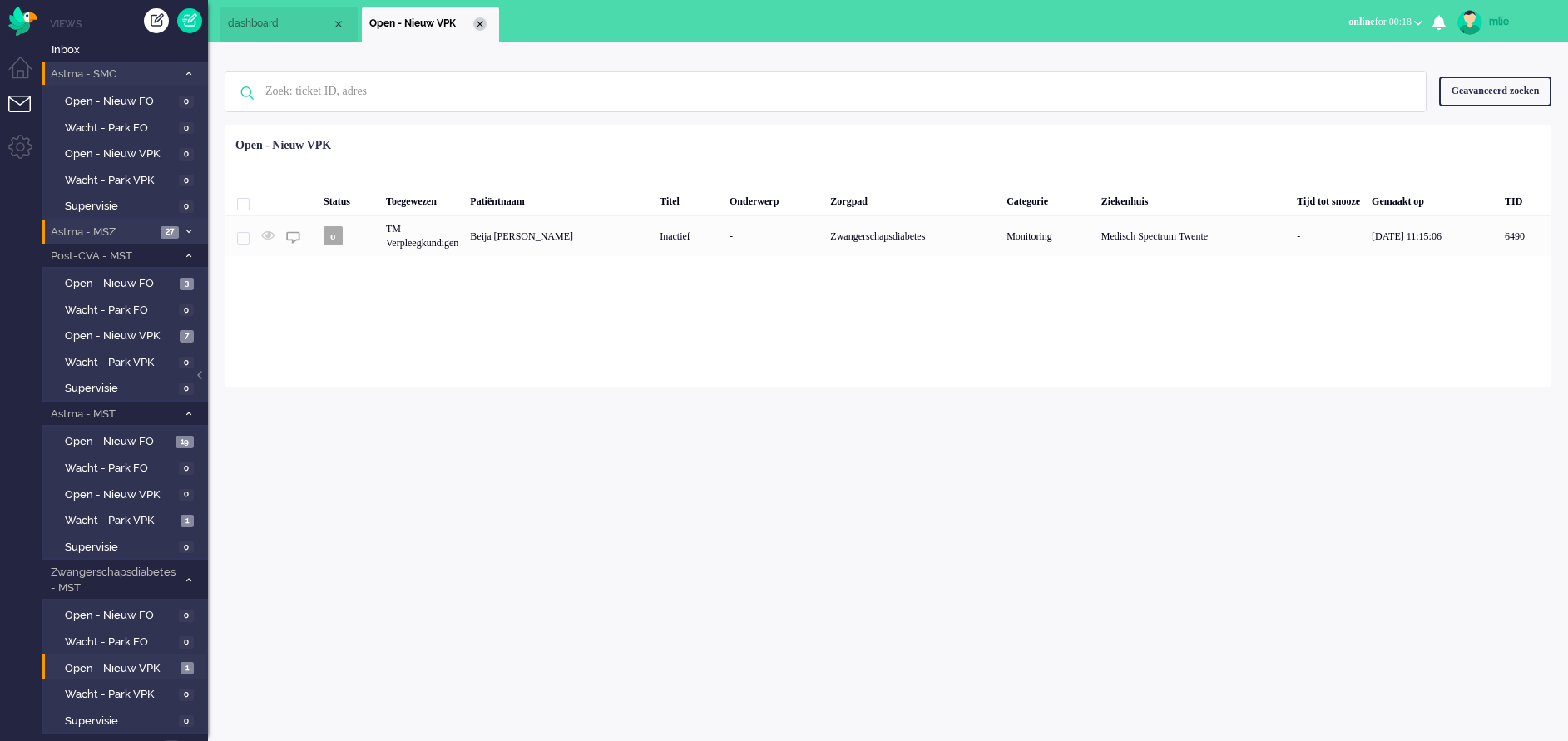
click at [482, 26] on div "Close tab" at bounding box center [480, 24] width 13 height 13
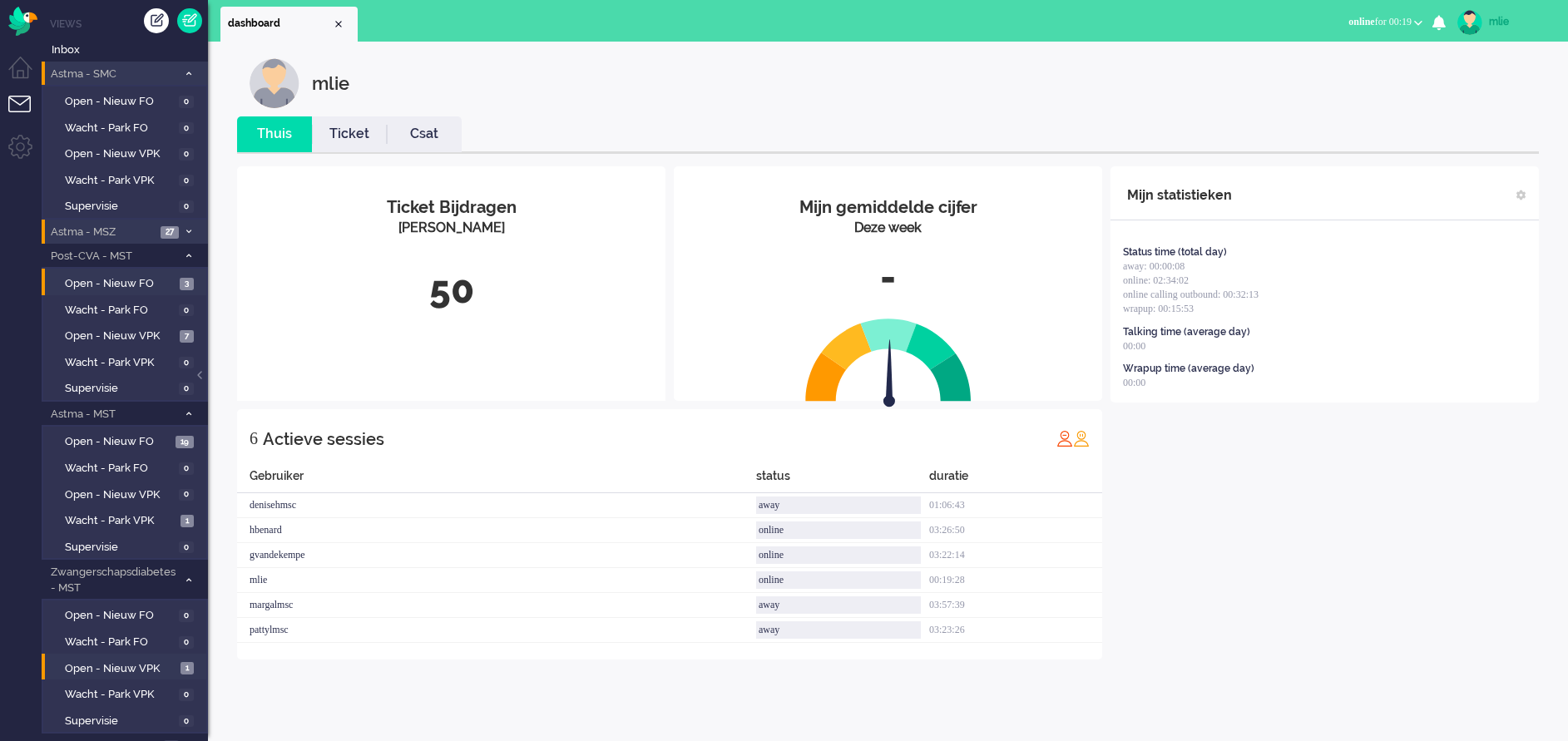
click at [115, 273] on li "Open - Nieuw FO 3" at bounding box center [124, 282] width 165 height 27
click at [114, 279] on span "Open - Nieuw FO" at bounding box center [120, 284] width 111 height 16
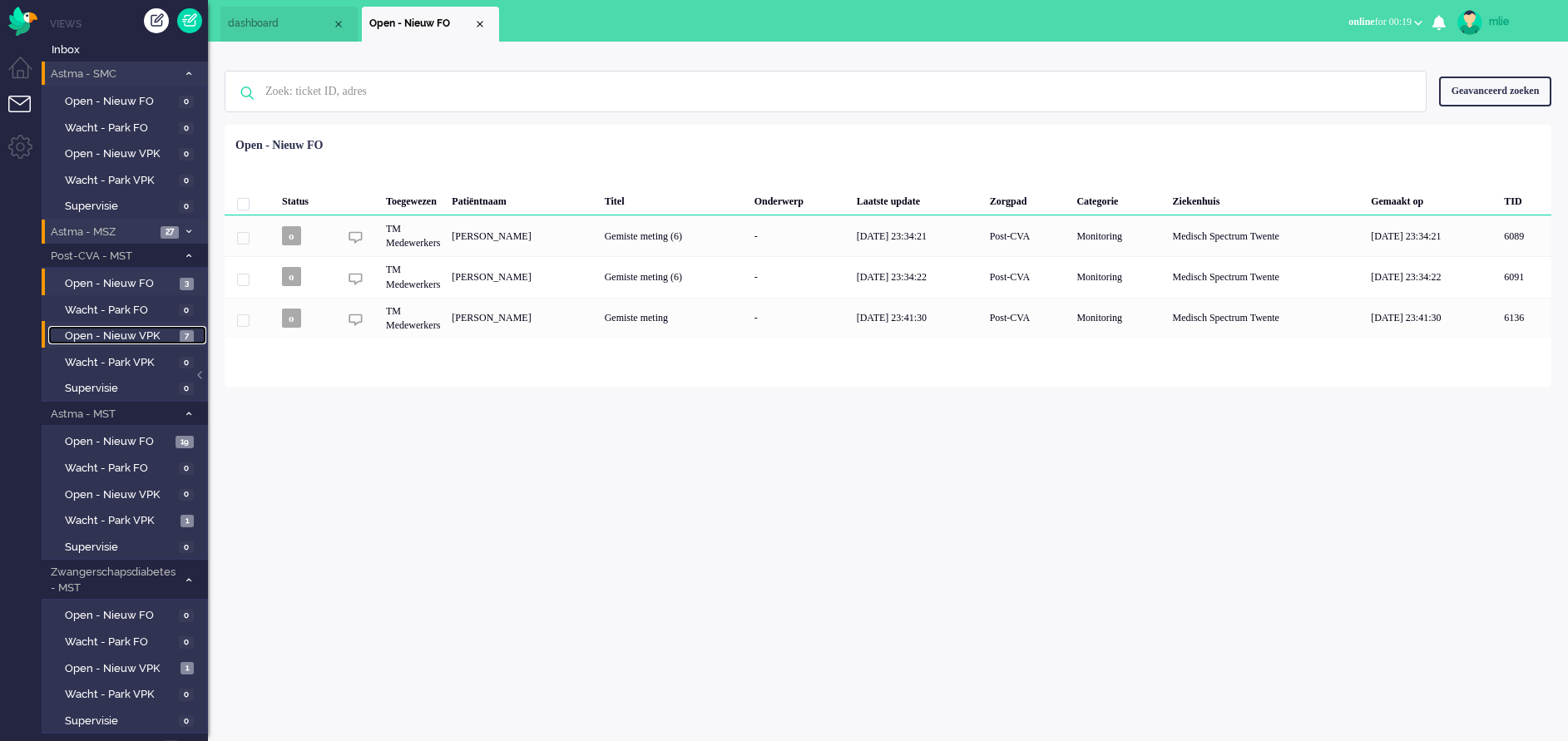
click at [134, 334] on span "Open - Nieuw VPK" at bounding box center [120, 336] width 111 height 16
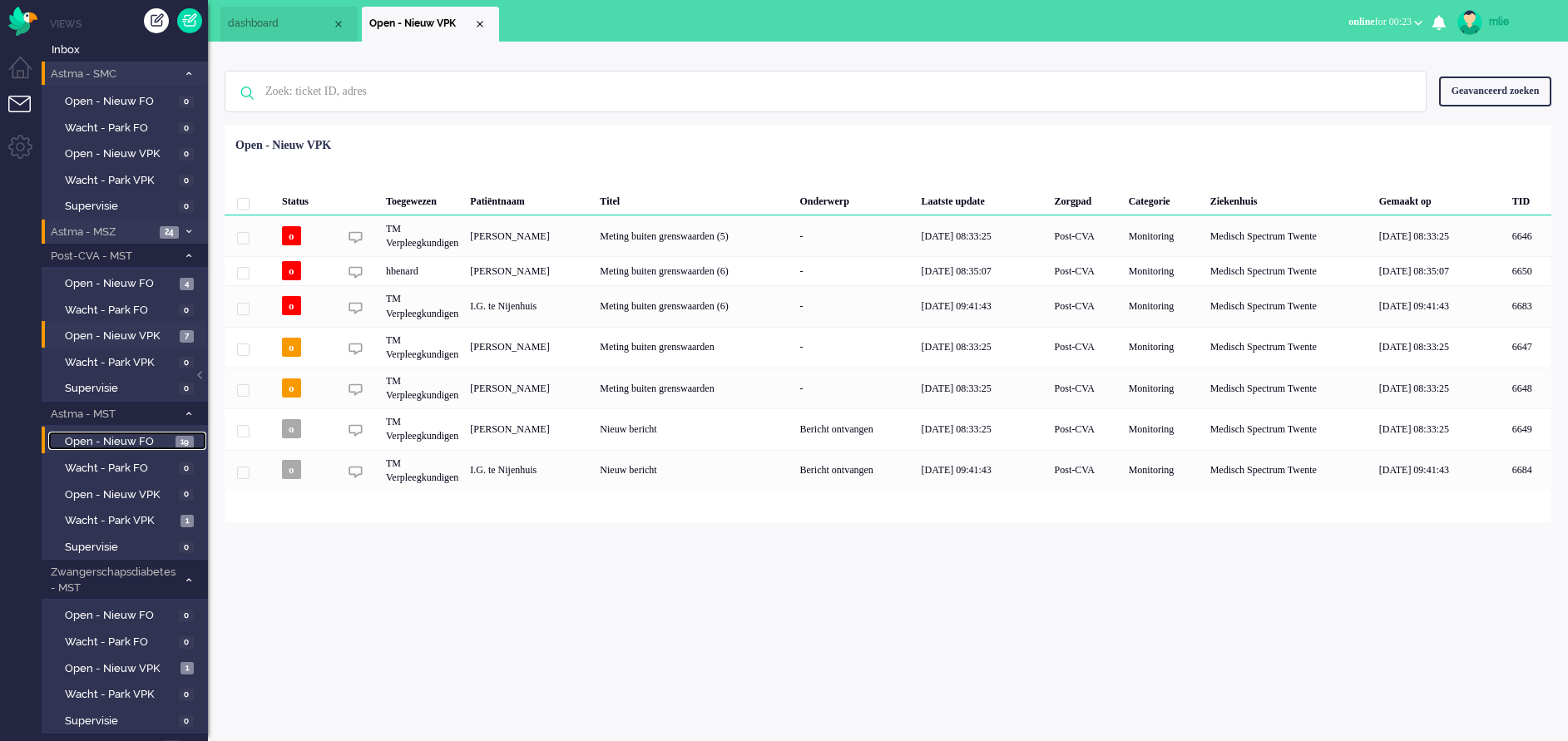
click at [111, 442] on span "Open - Nieuw FO" at bounding box center [117, 442] width 107 height 16
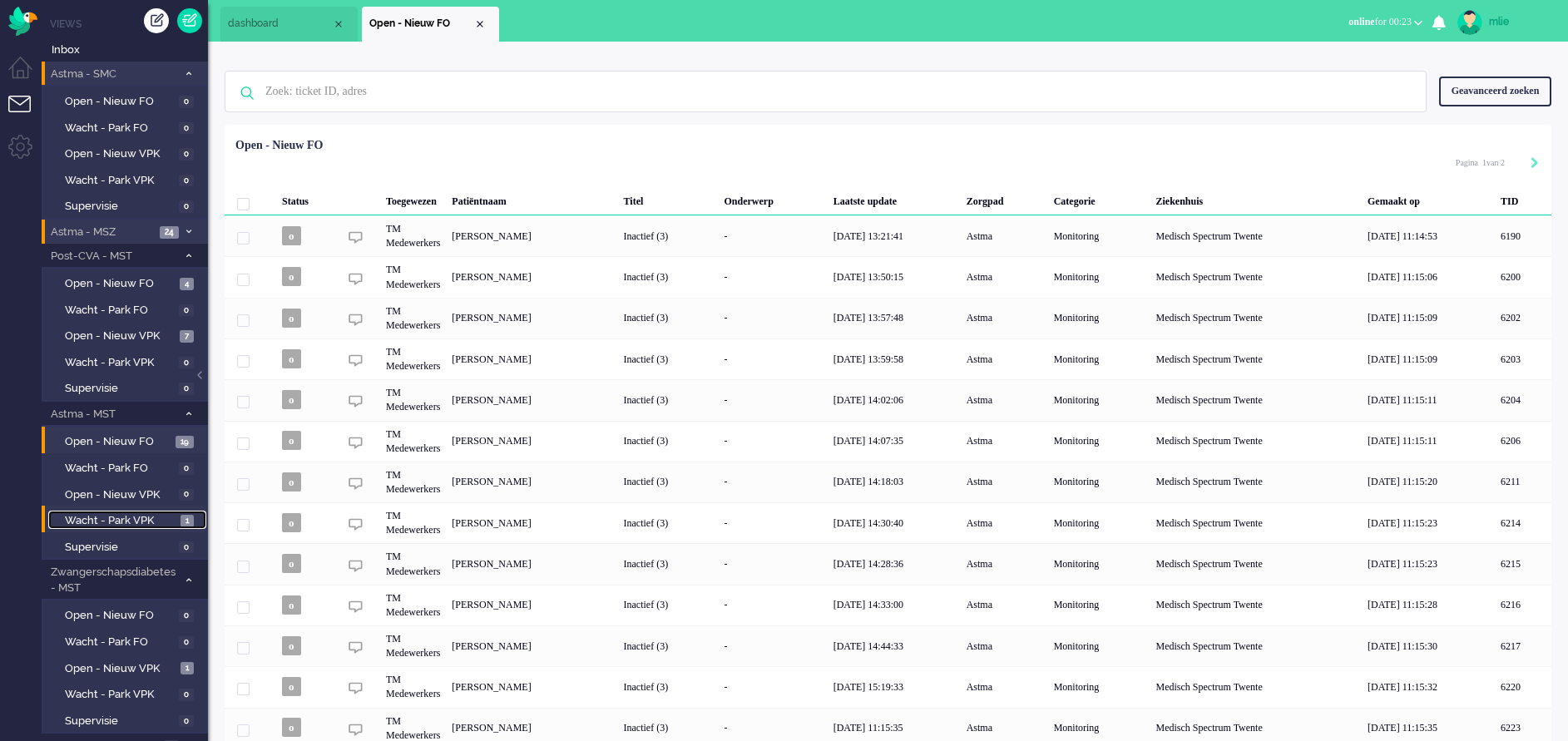
click at [116, 513] on span "Wacht - Park VPK" at bounding box center [120, 521] width 111 height 16
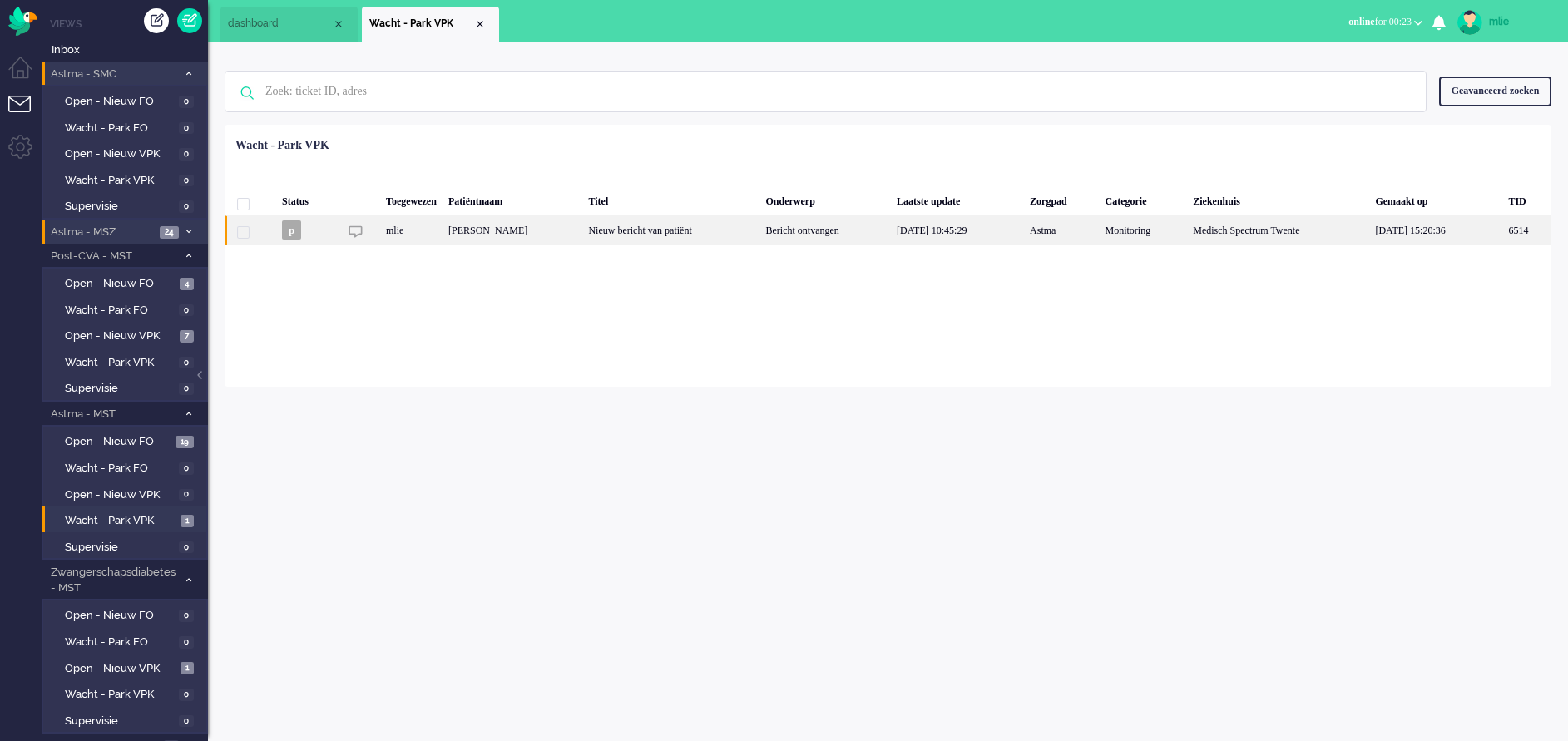
click at [850, 228] on div "Bericht ontvangen" at bounding box center [825, 230] width 132 height 30
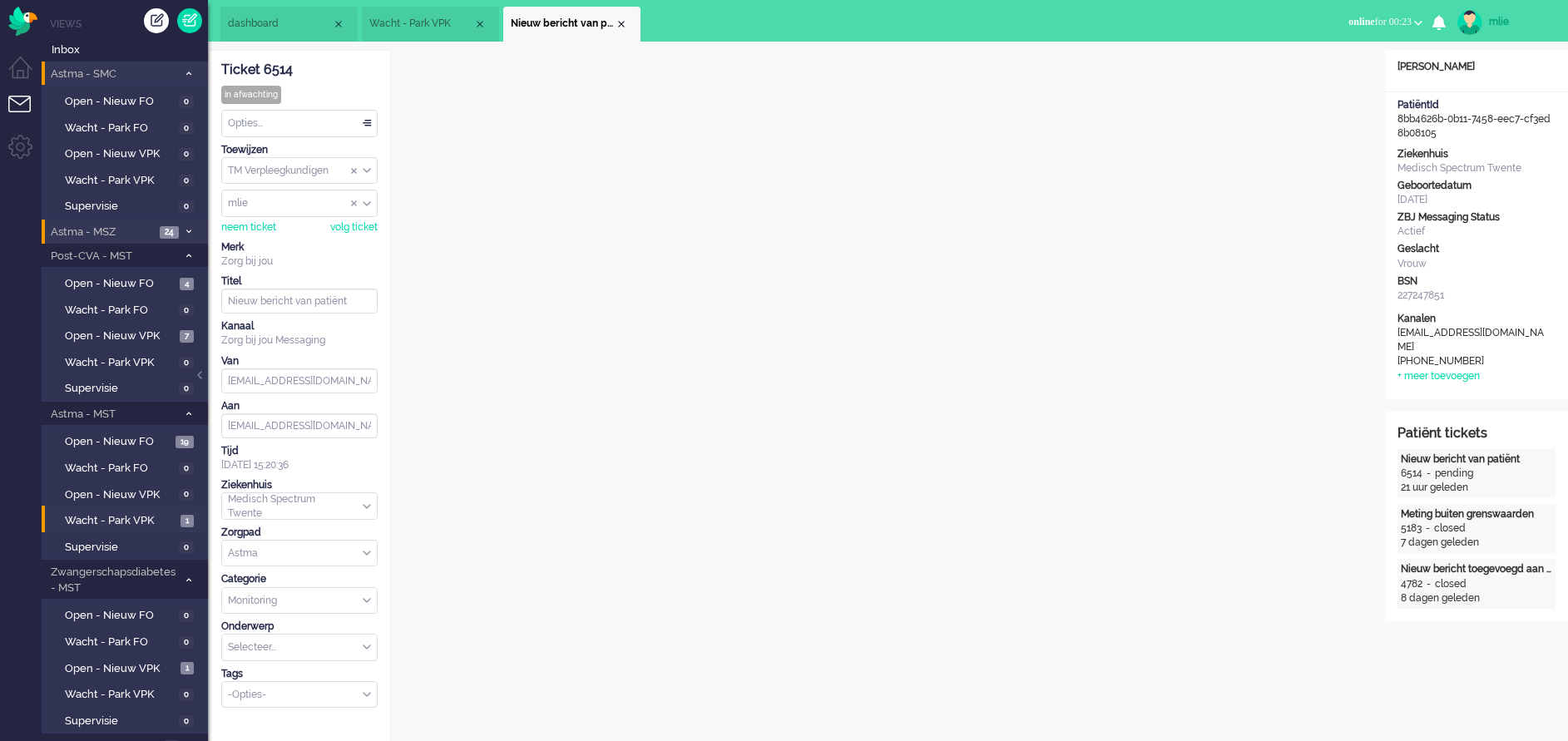
click at [1349, 25] on span "online" at bounding box center [1361, 21] width 26 height 12
click at [624, 23] on div "Close tab" at bounding box center [621, 24] width 13 height 13
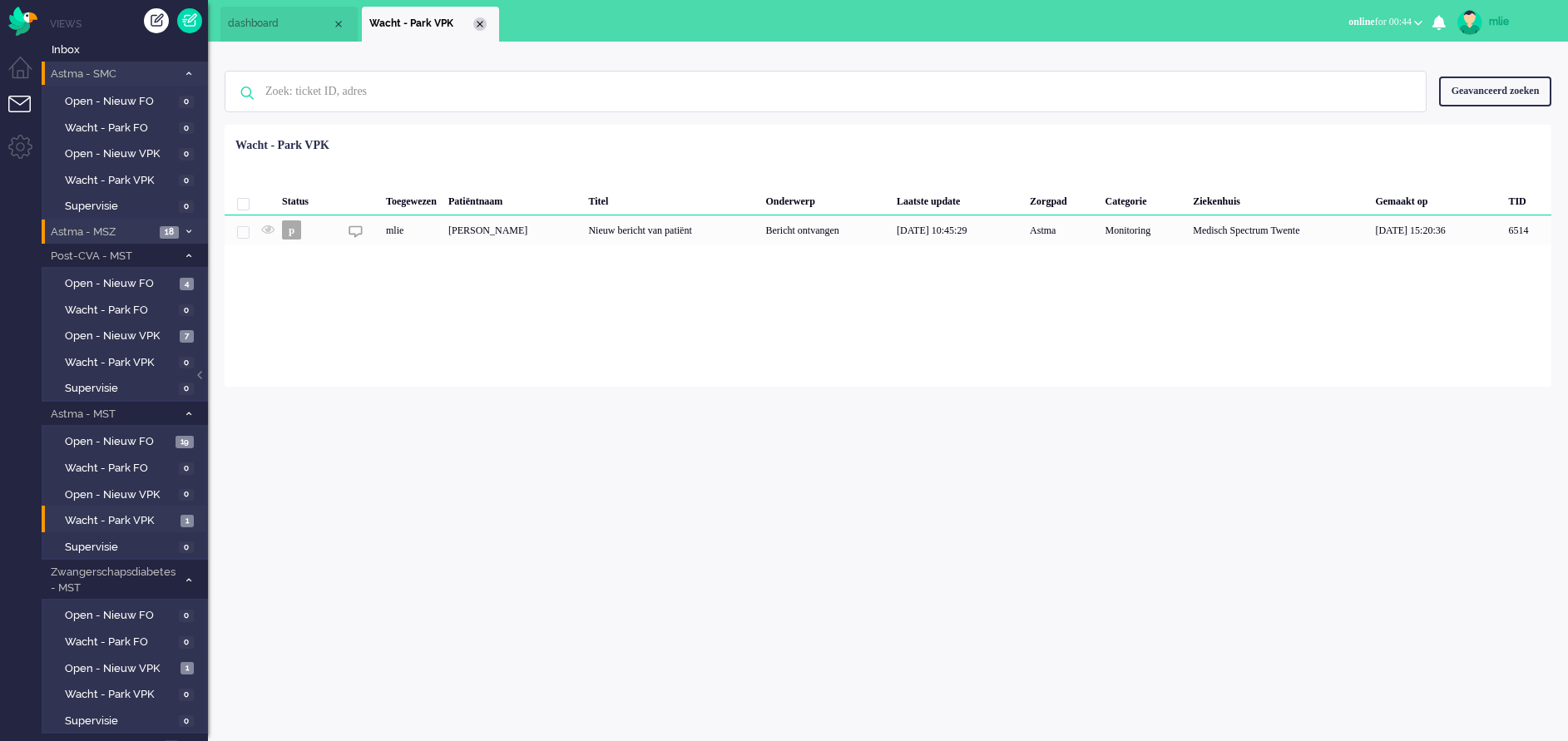
click at [474, 20] on div "Close tab" at bounding box center [480, 24] width 13 height 13
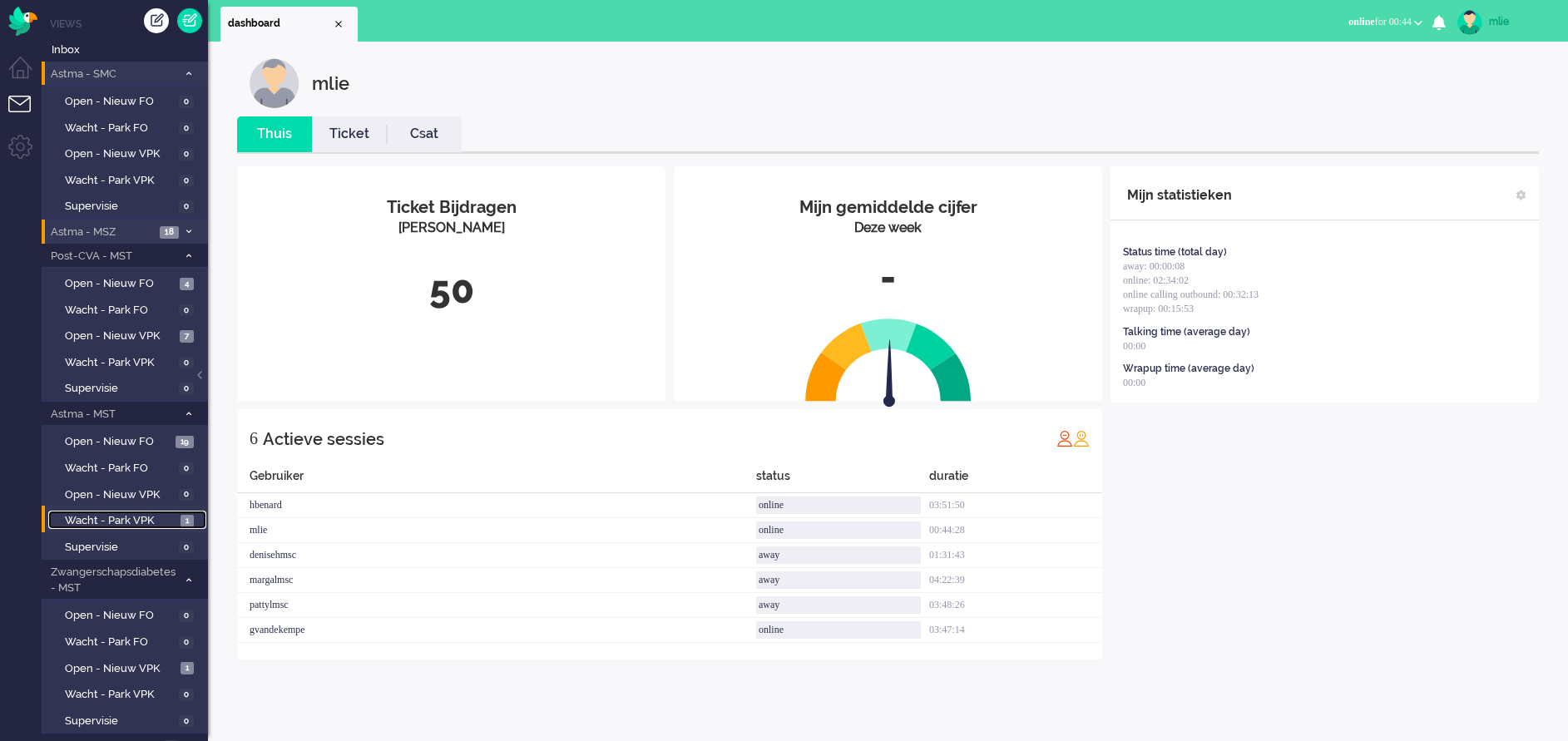
click at [113, 518] on span "Wacht - Park VPK" at bounding box center [120, 521] width 111 height 16
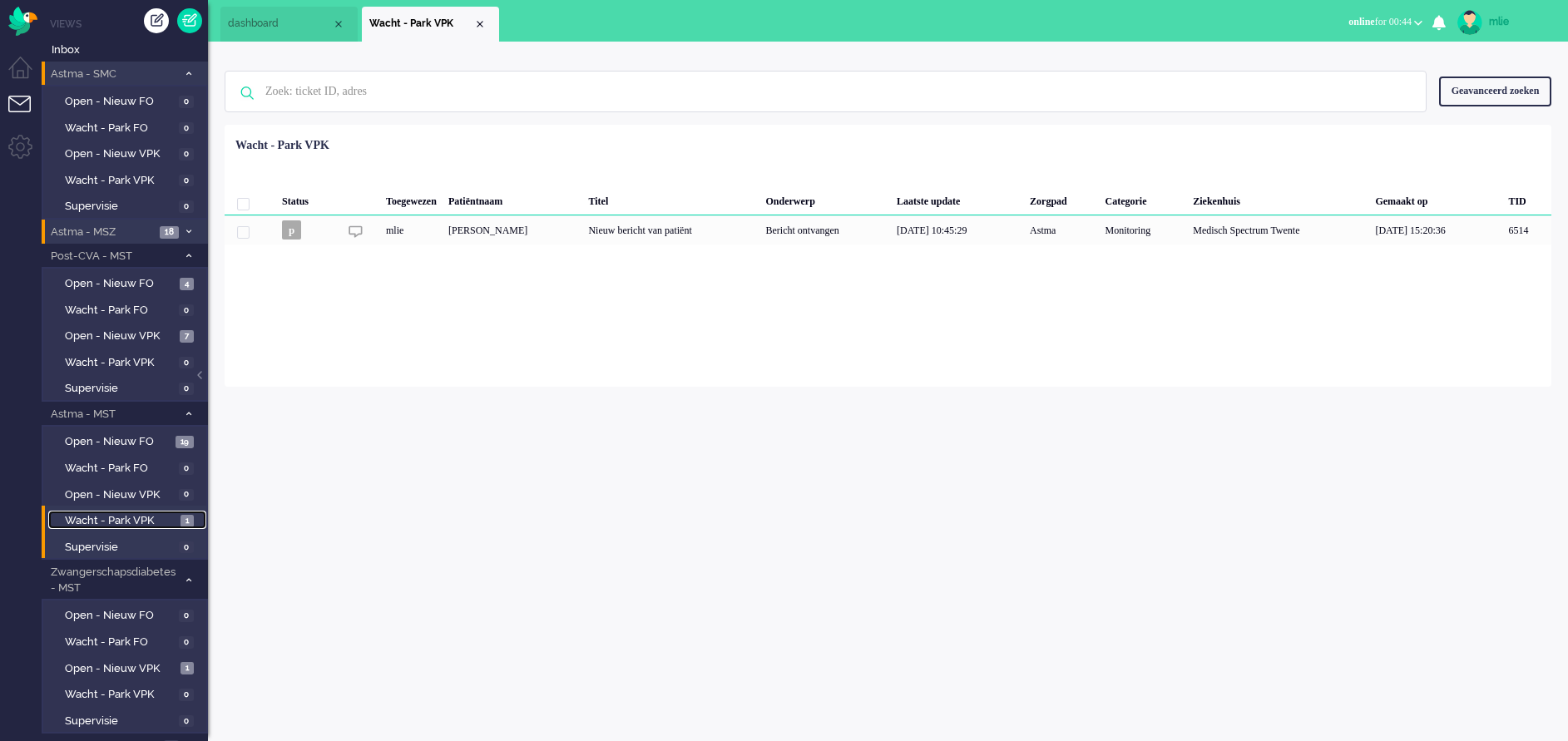
scroll to position [42, 0]
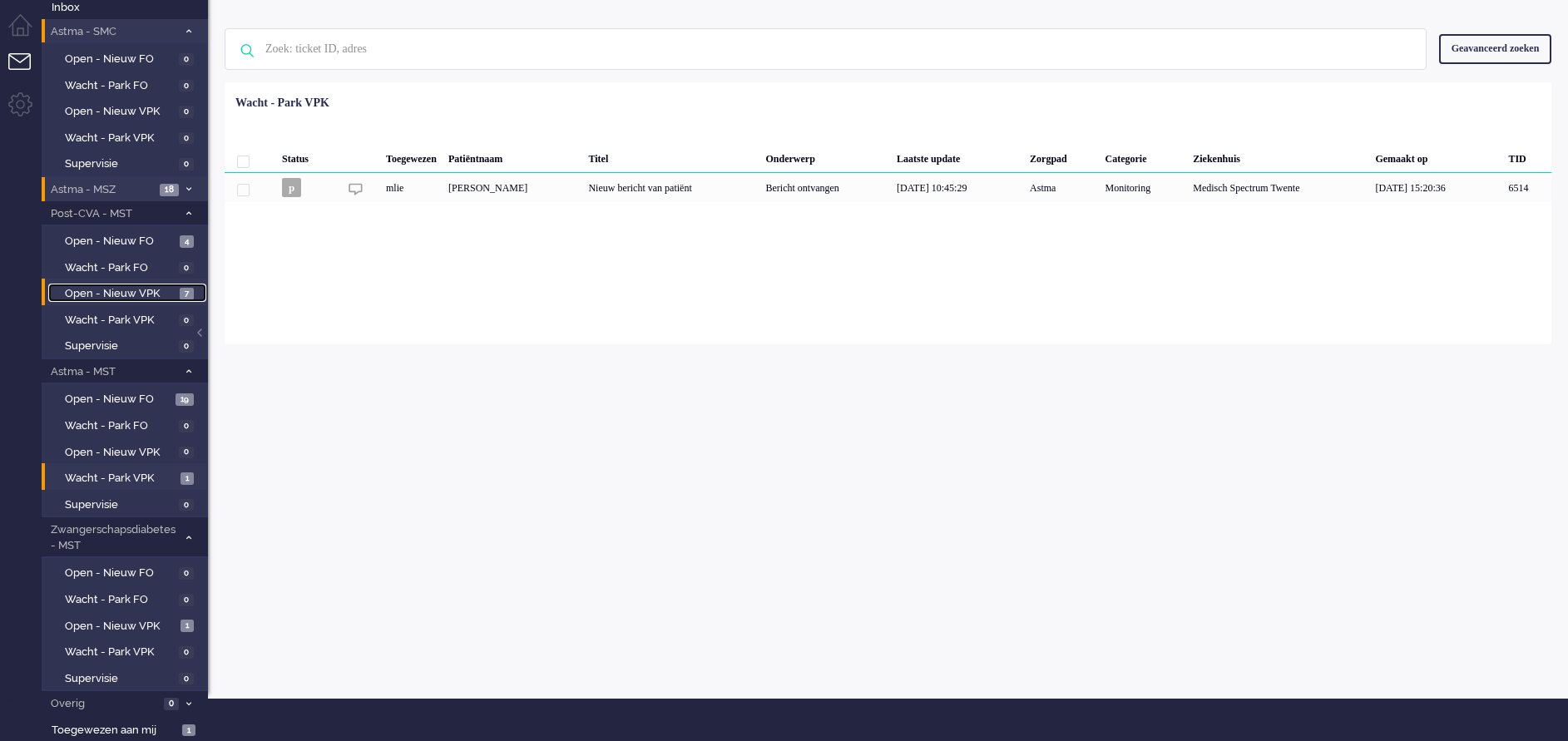
click at [89, 286] on span "Open - Nieuw VPK" at bounding box center [120, 294] width 111 height 16
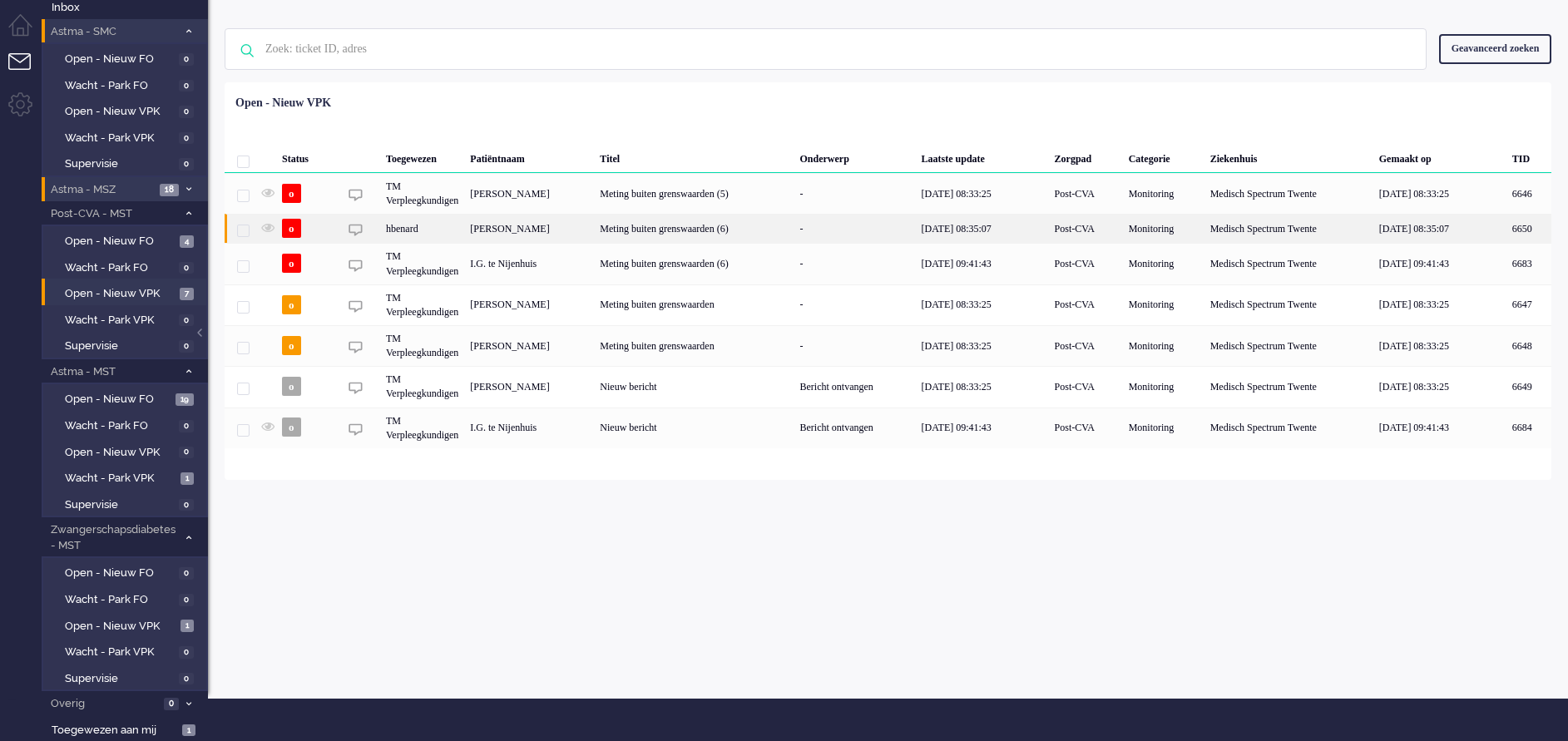
click at [653, 231] on div "Meting buiten grenswaarden (6)" at bounding box center [693, 228] width 200 height 30
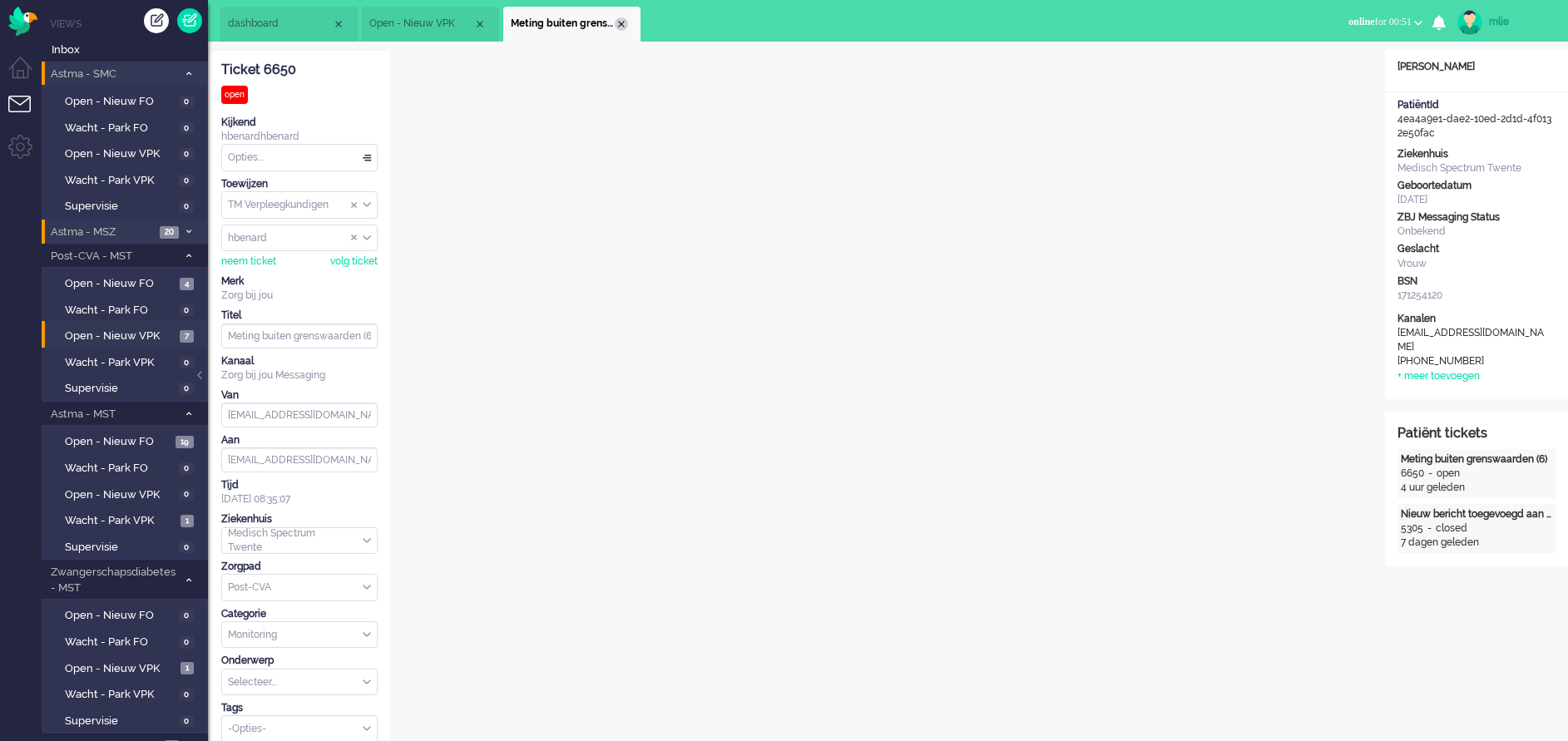
click at [620, 20] on div "Close tab" at bounding box center [621, 24] width 13 height 13
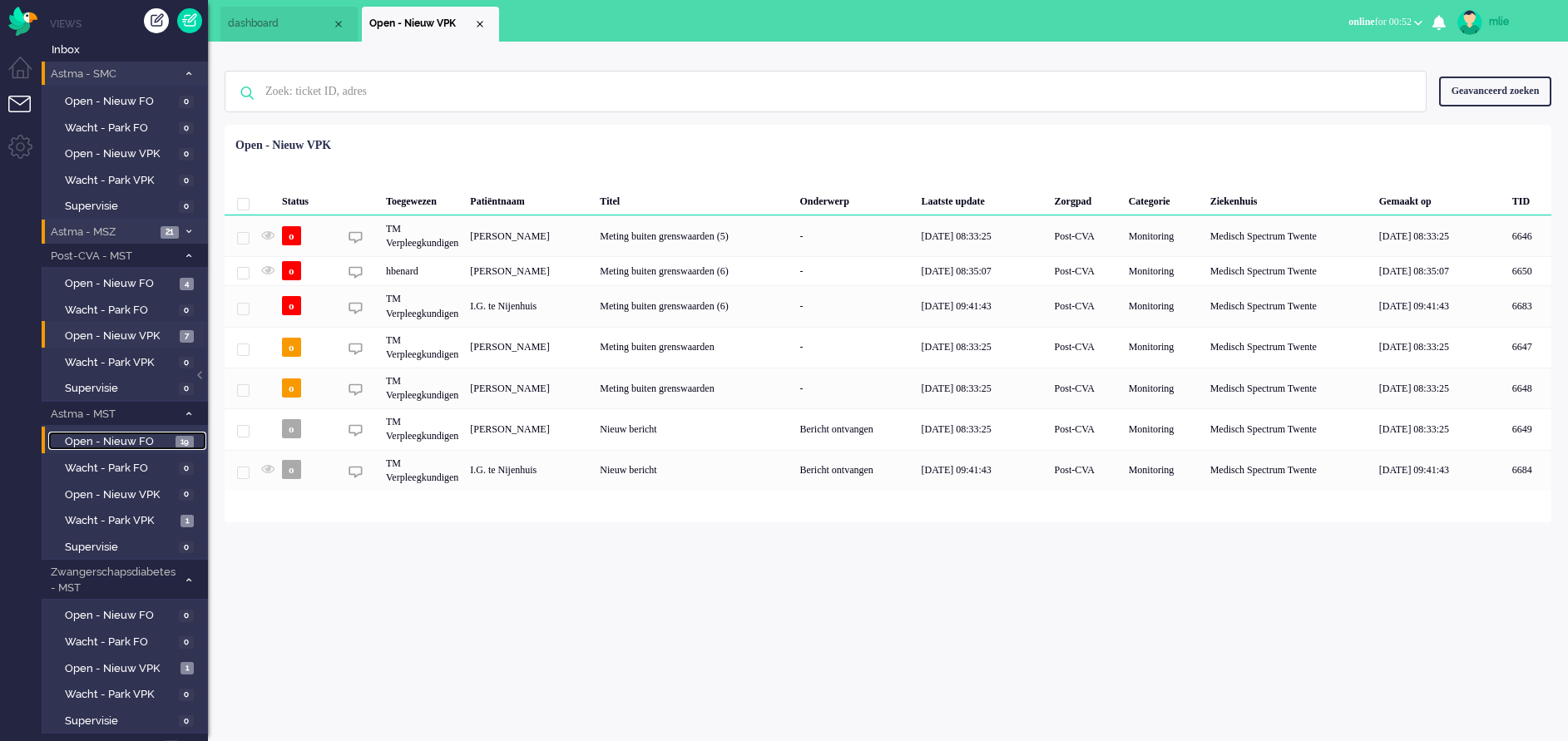
click at [130, 436] on span "Open - Nieuw FO" at bounding box center [117, 442] width 107 height 16
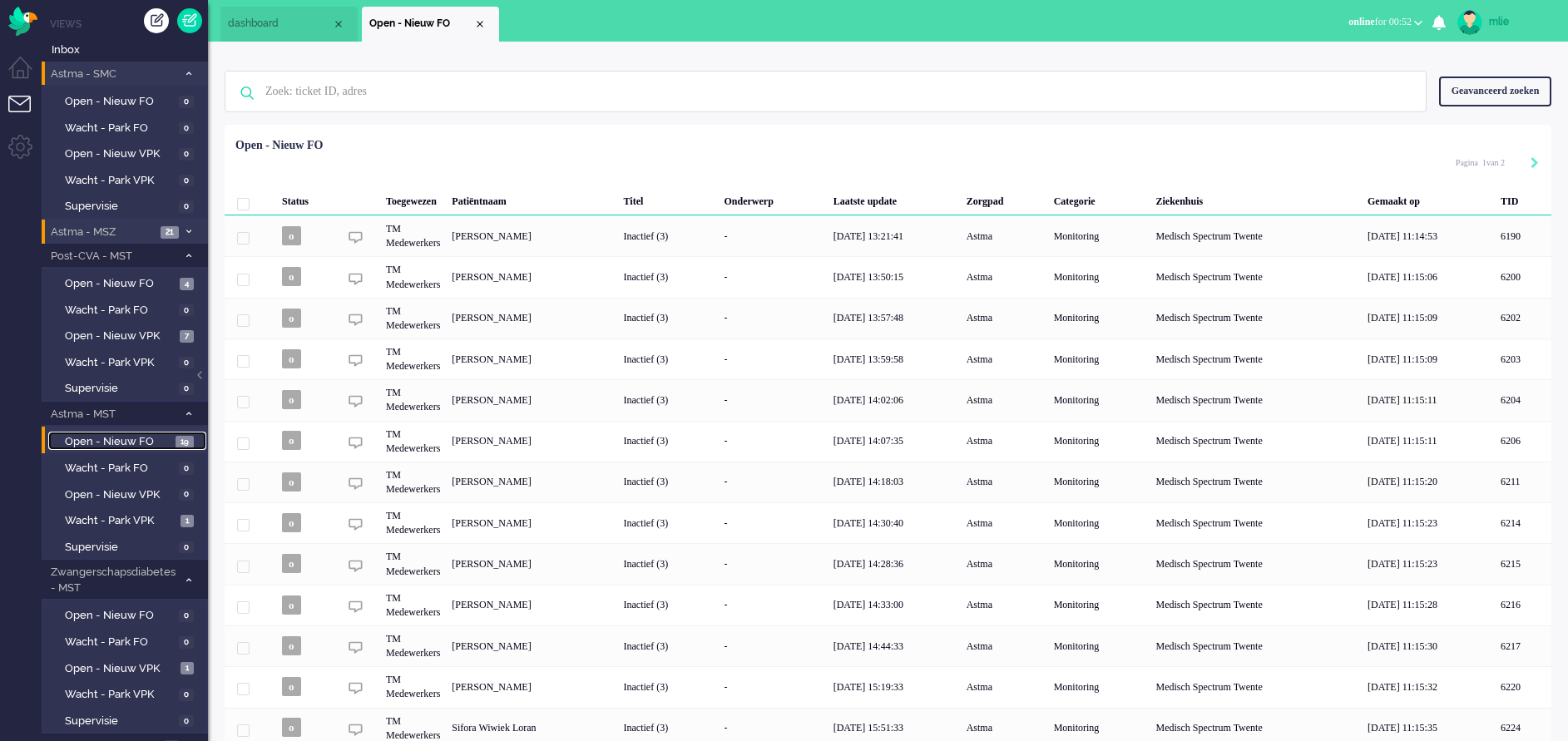
click at [130, 436] on span "Open - Nieuw FO" at bounding box center [117, 442] width 107 height 16
click at [182, 224] on li "Astma - MSZ 21" at bounding box center [124, 231] width 167 height 24
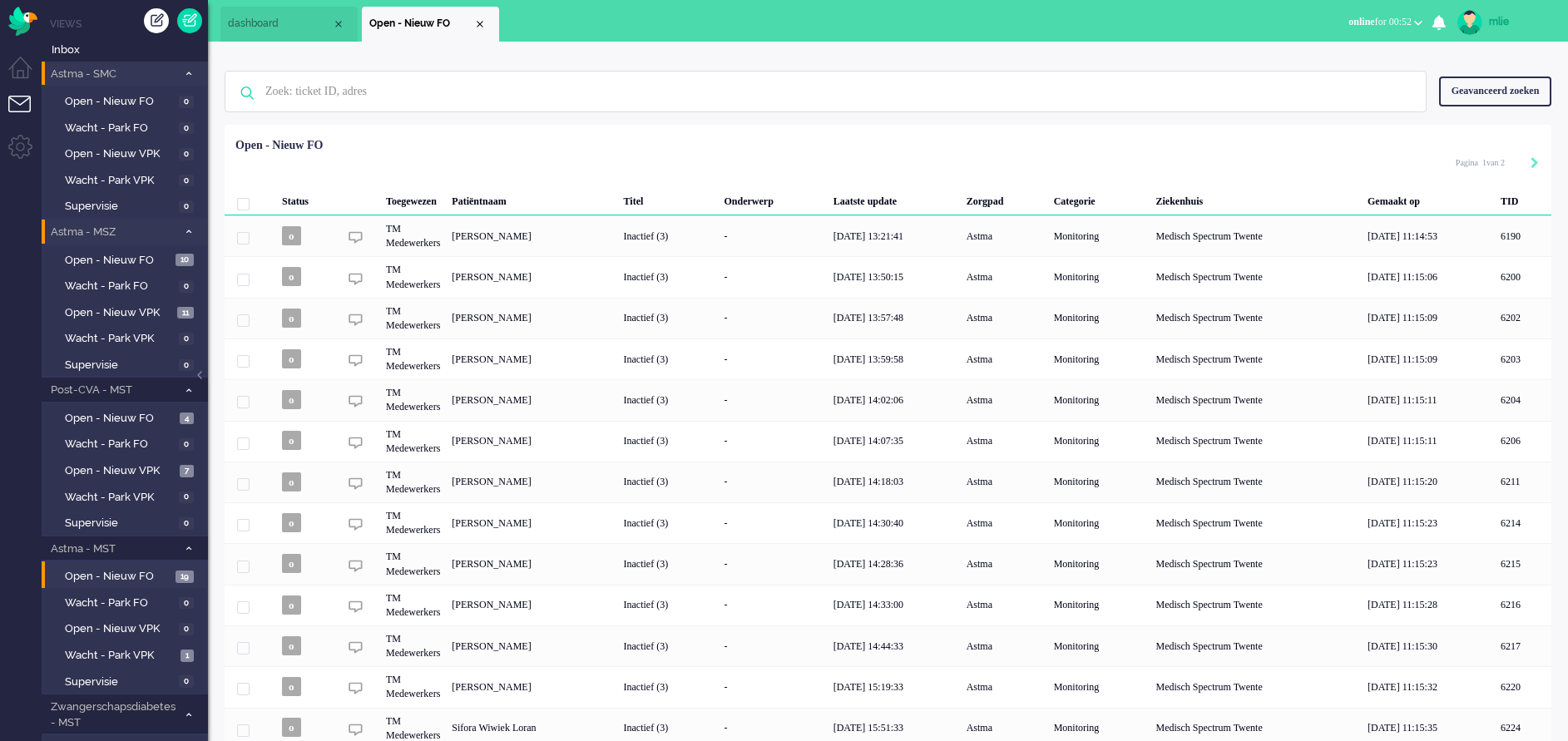
click at [182, 224] on li "Astma - MSZ 21" at bounding box center [124, 231] width 167 height 24
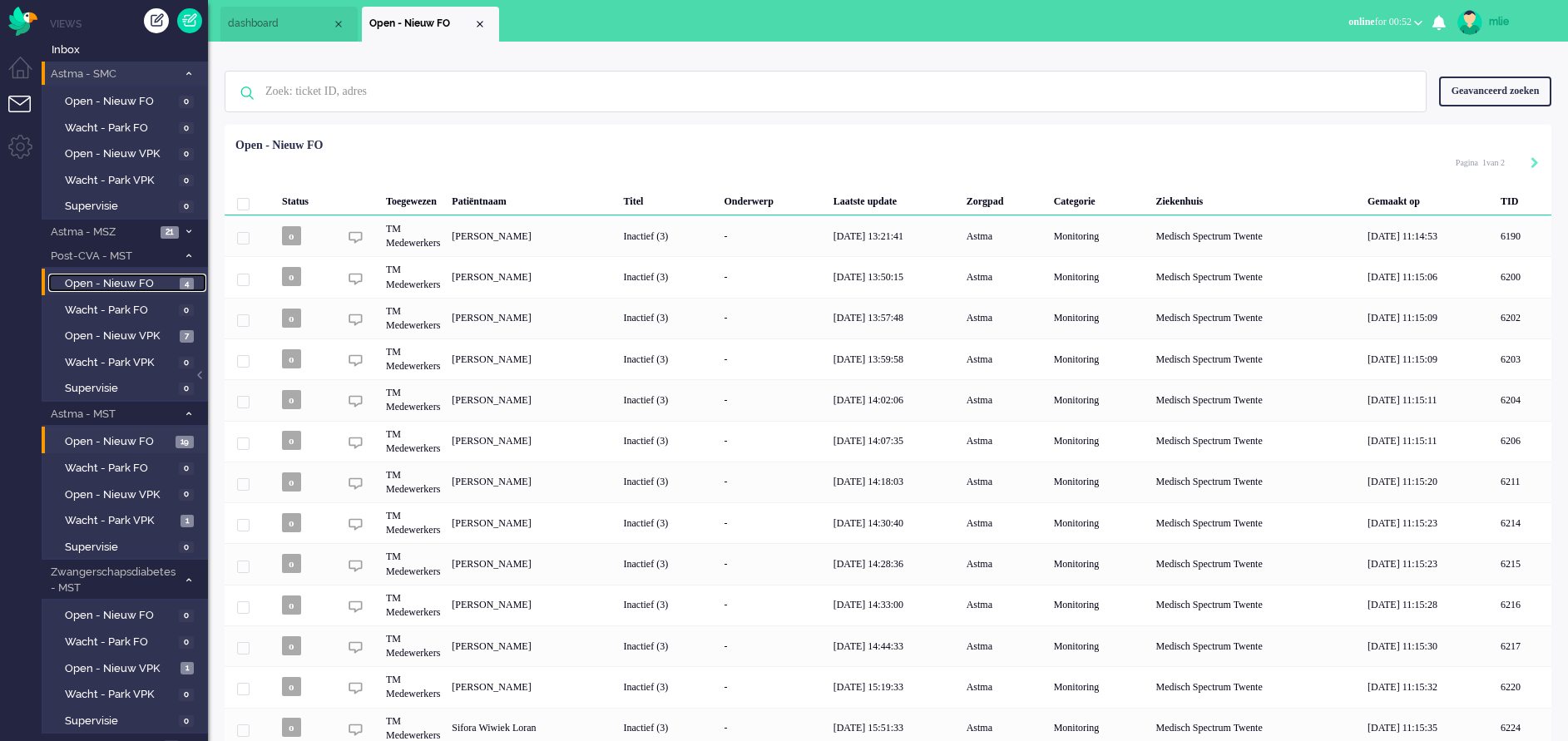
click at [123, 275] on link "Open - Nieuw FO 4" at bounding box center [127, 283] width 158 height 18
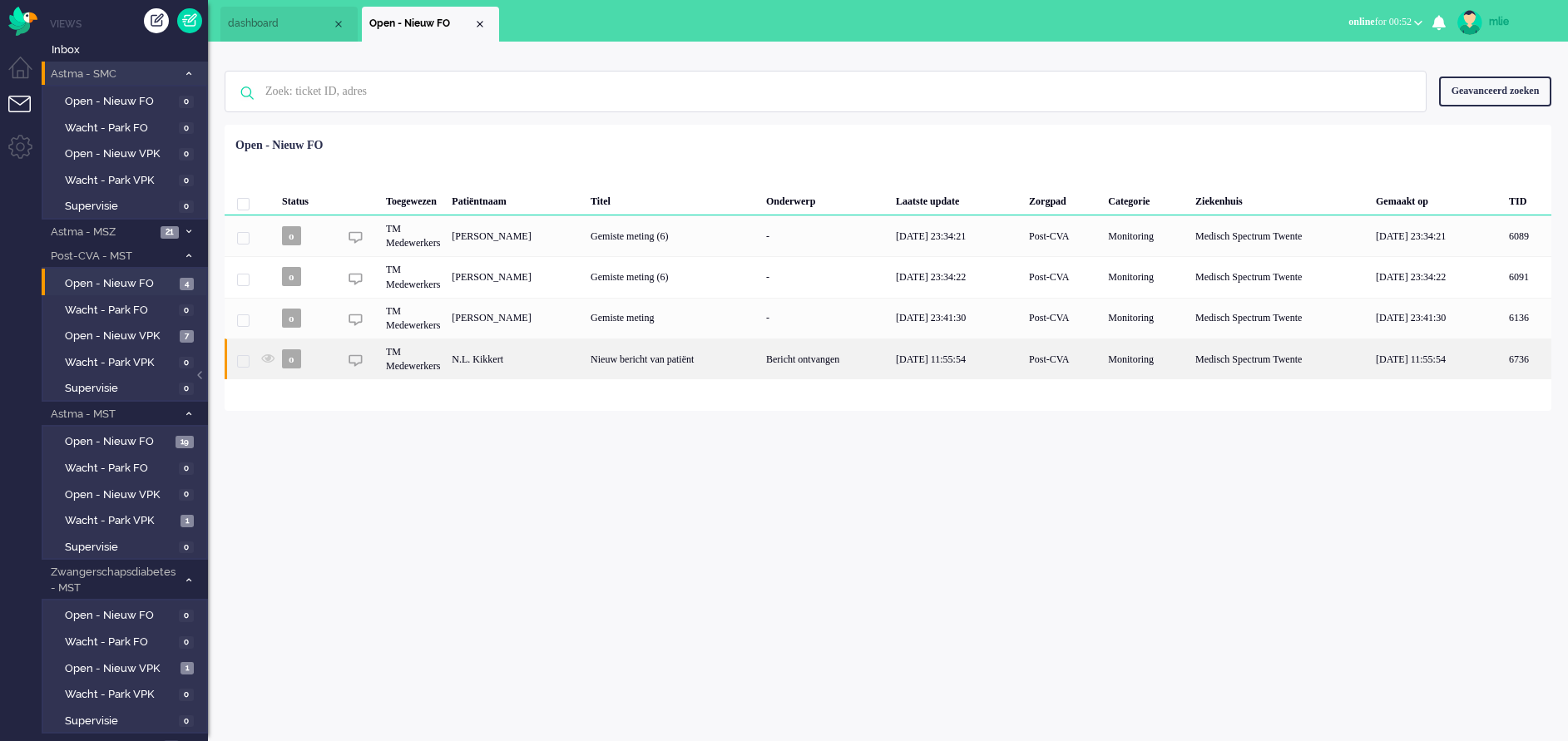
click at [758, 366] on div "Nieuw bericht van patiënt" at bounding box center [673, 359] width 176 height 41
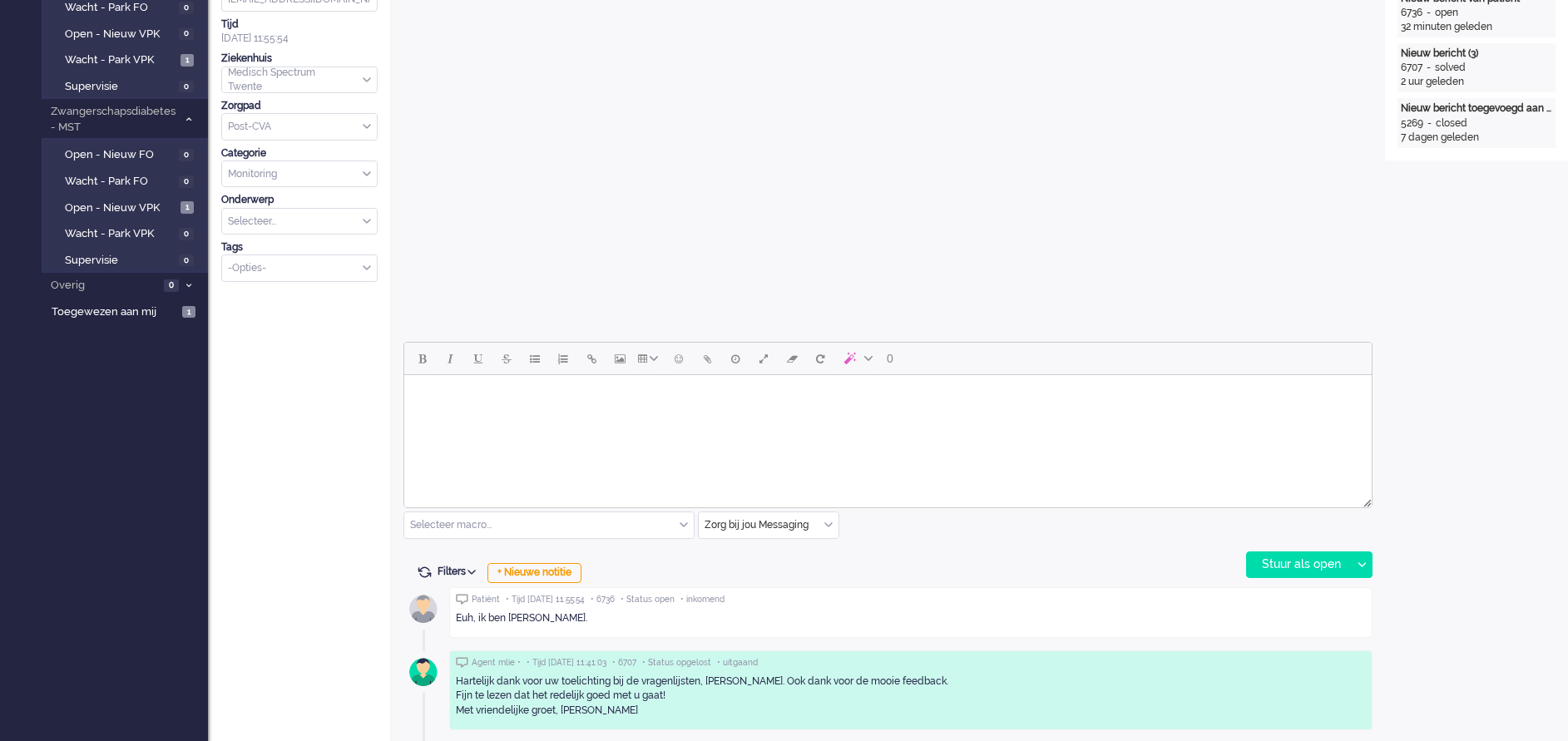
scroll to position [498, 0]
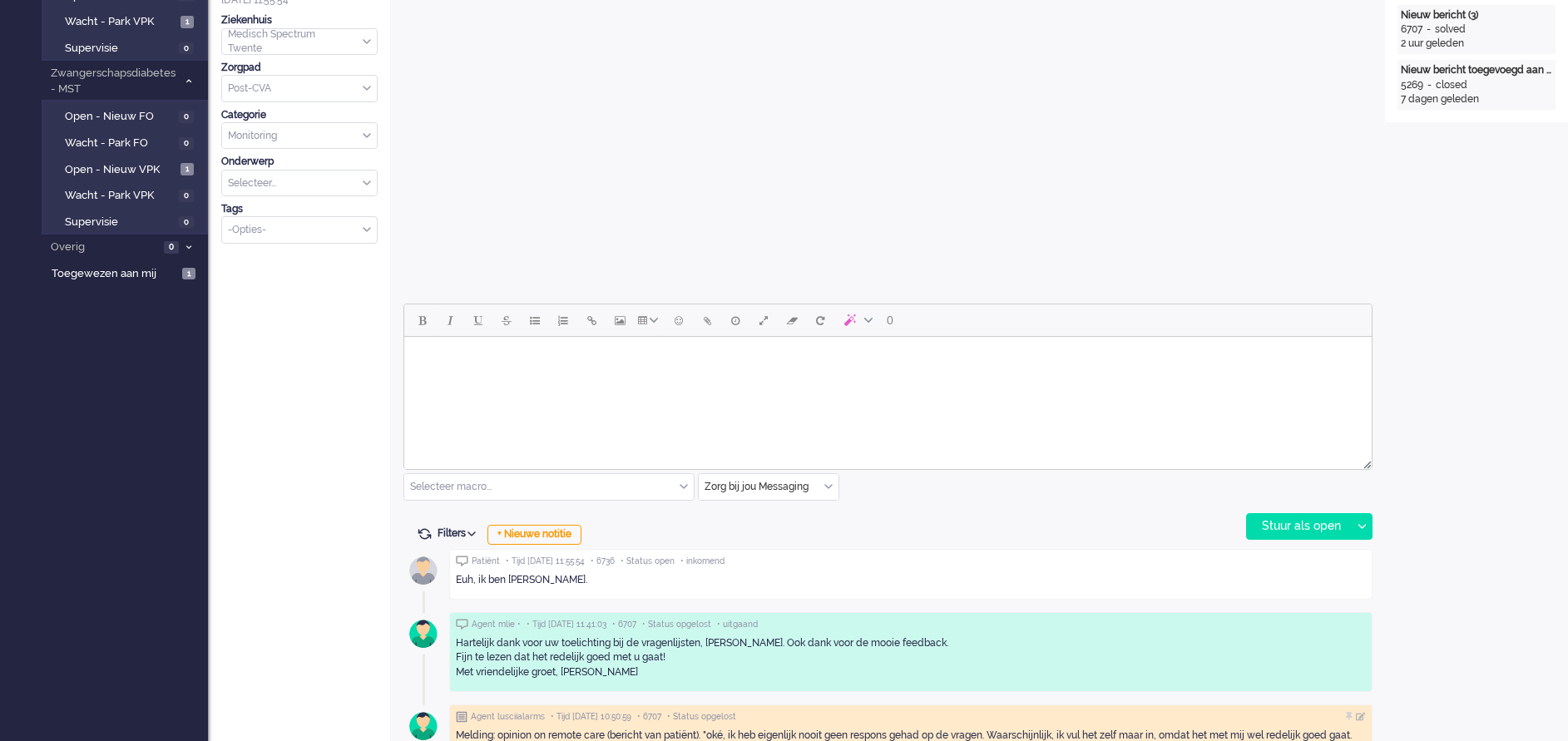
click at [443, 379] on html at bounding box center [887, 357] width 967 height 42
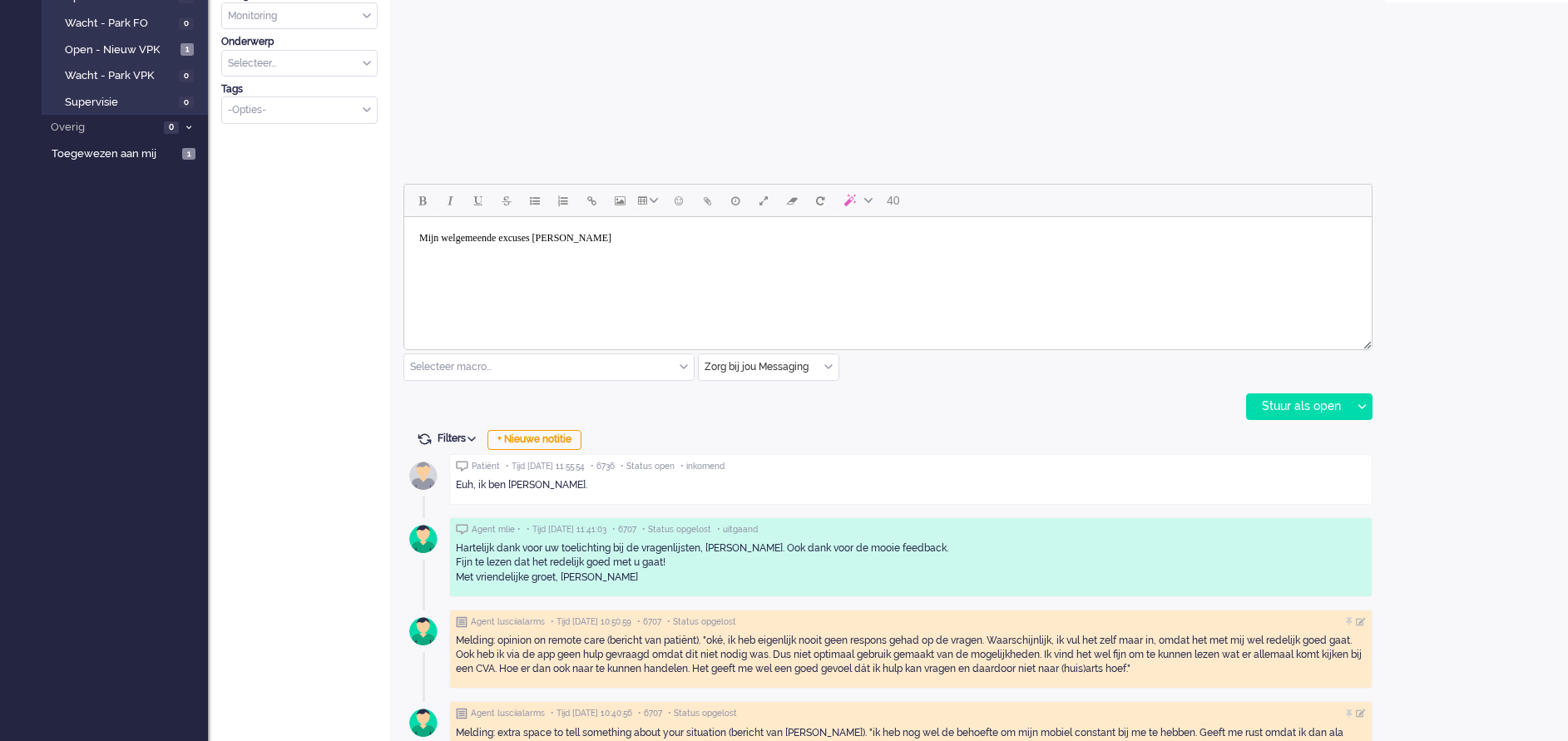
scroll to position [624, 0]
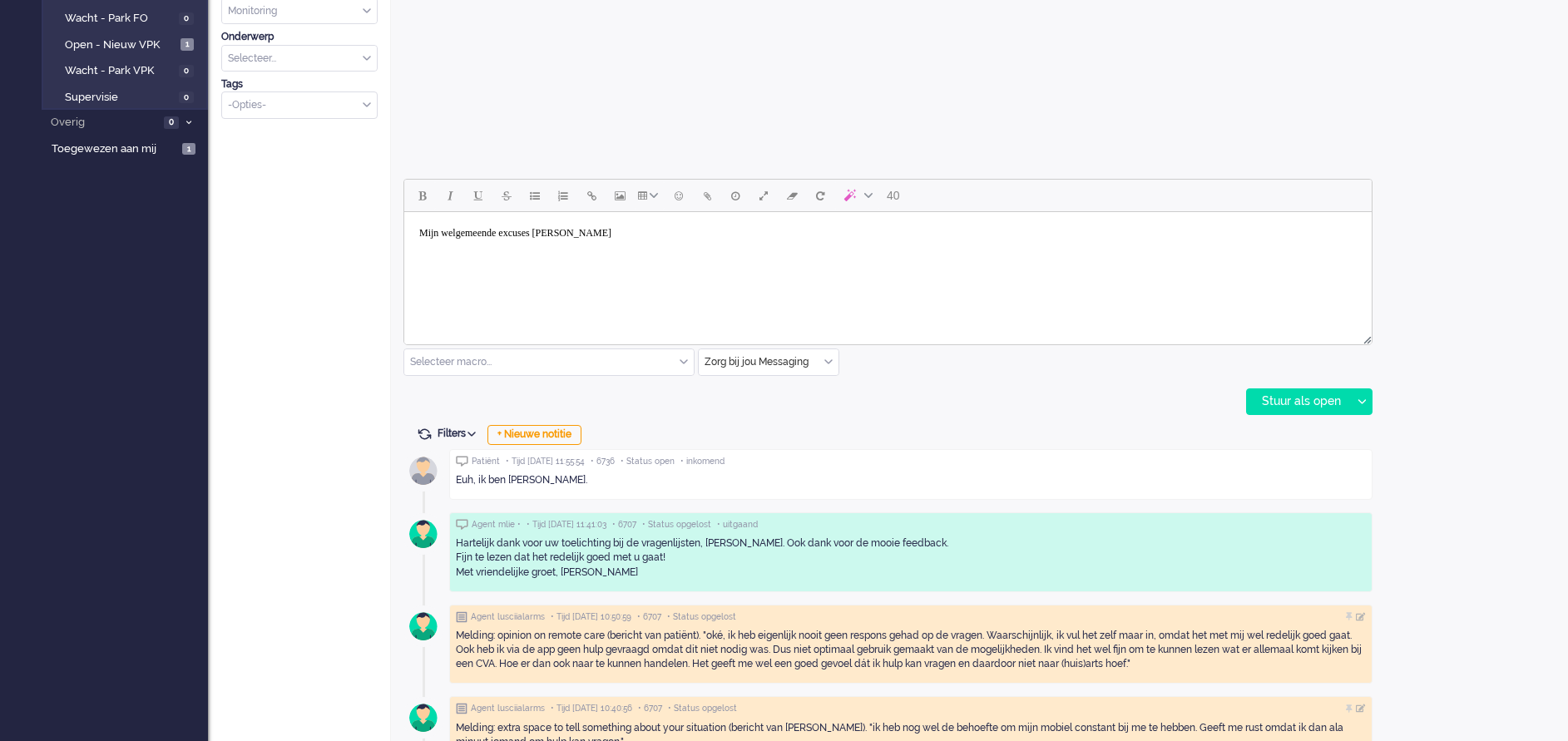
click at [614, 227] on body "Mijn welgemeende excuses [PERSON_NAME]" at bounding box center [887, 233] width 954 height 30
click at [763, 228] on body "Mijn welgemeende excuses MEVROUW van den Dolder-Kikkert" at bounding box center [887, 233] width 954 height 30
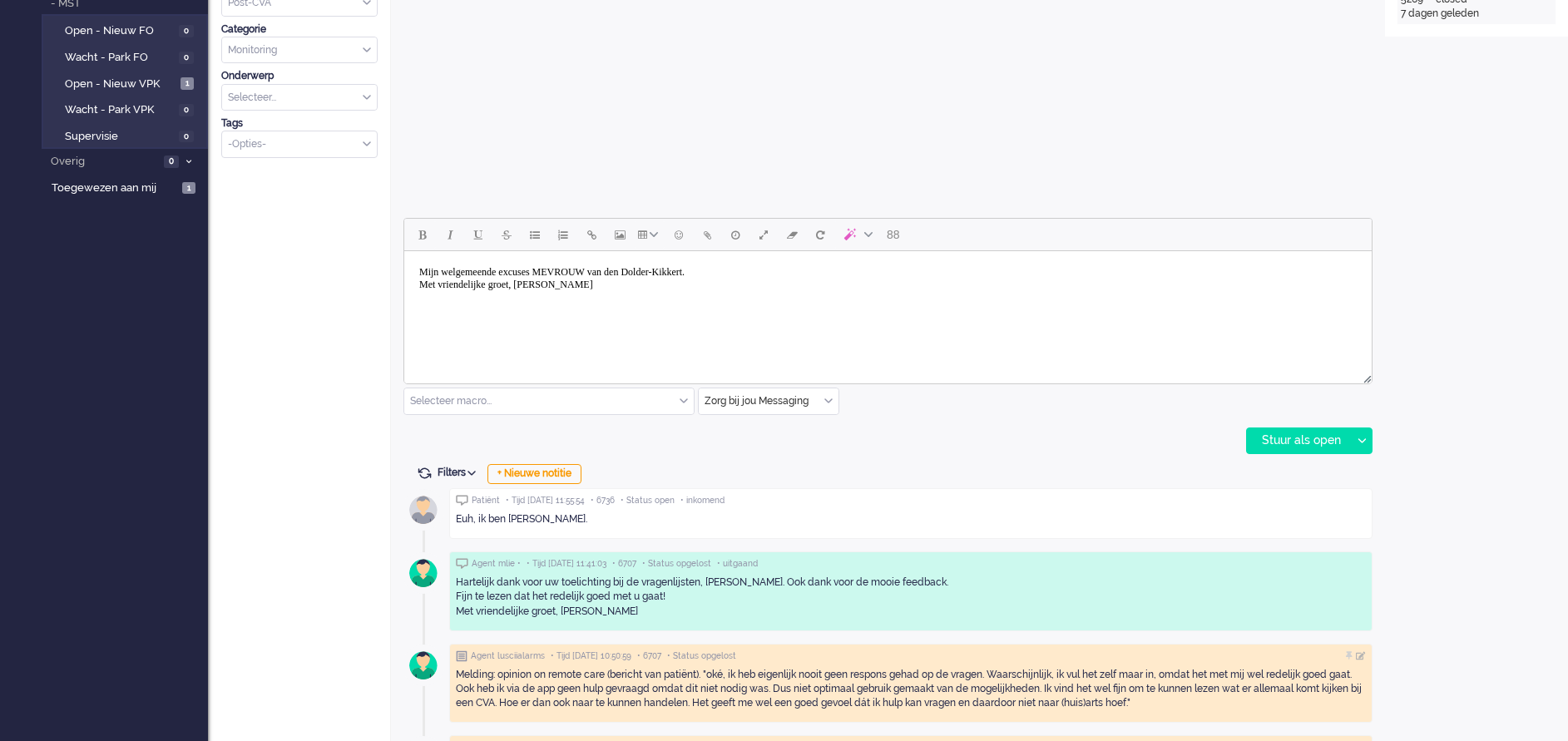
scroll to position [748, 0]
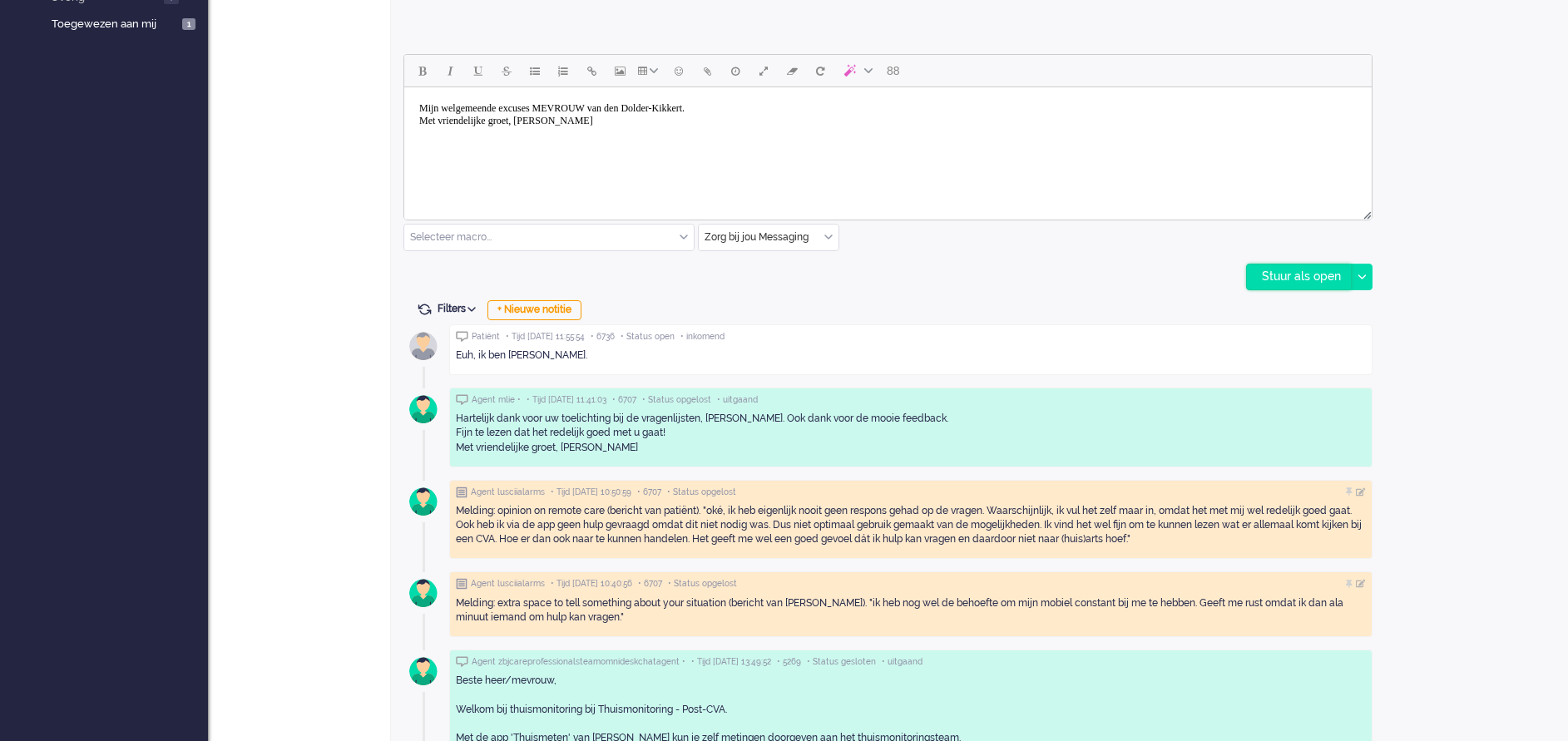
click at [1284, 273] on div "Stuur als open" at bounding box center [1298, 277] width 104 height 25
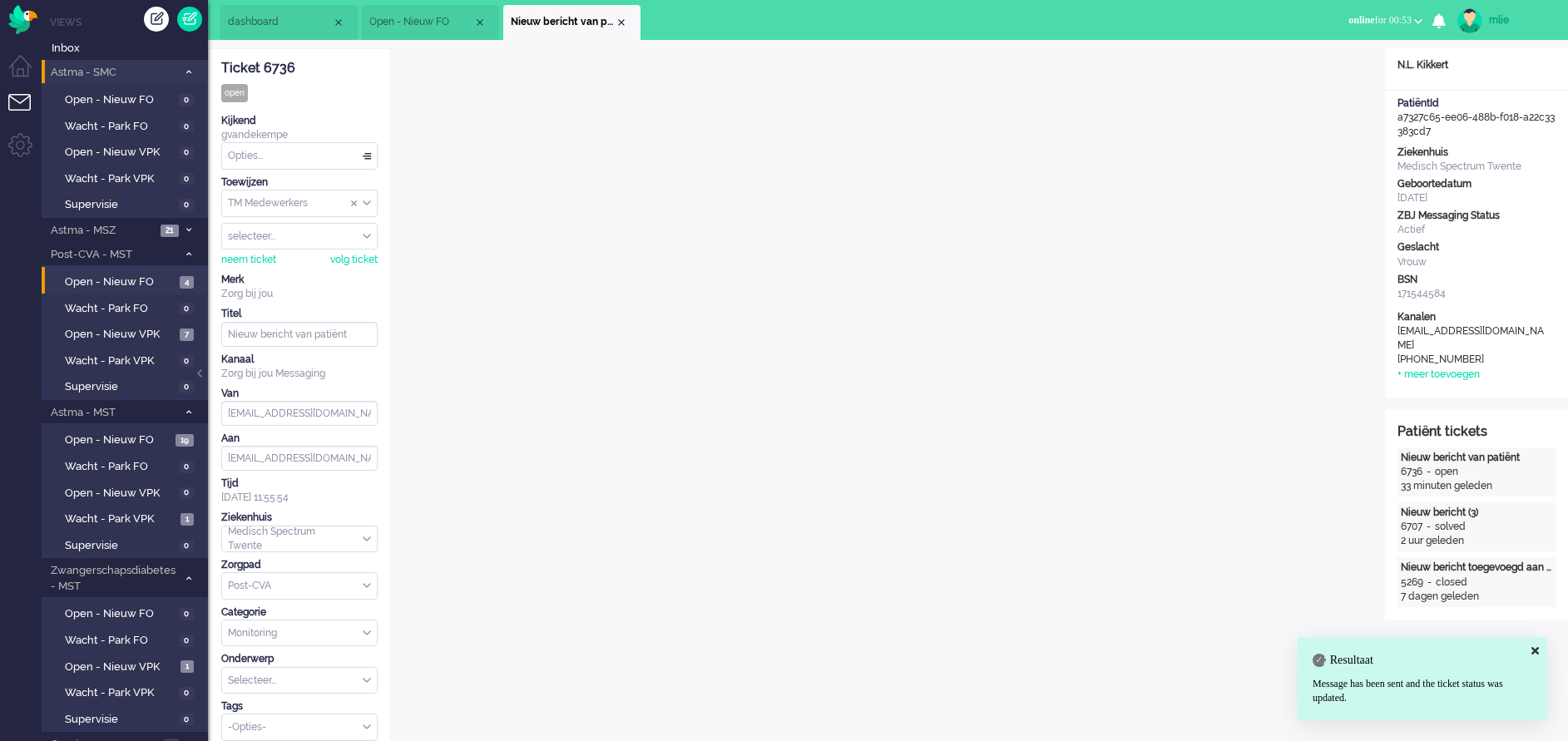
scroll to position [0, 0]
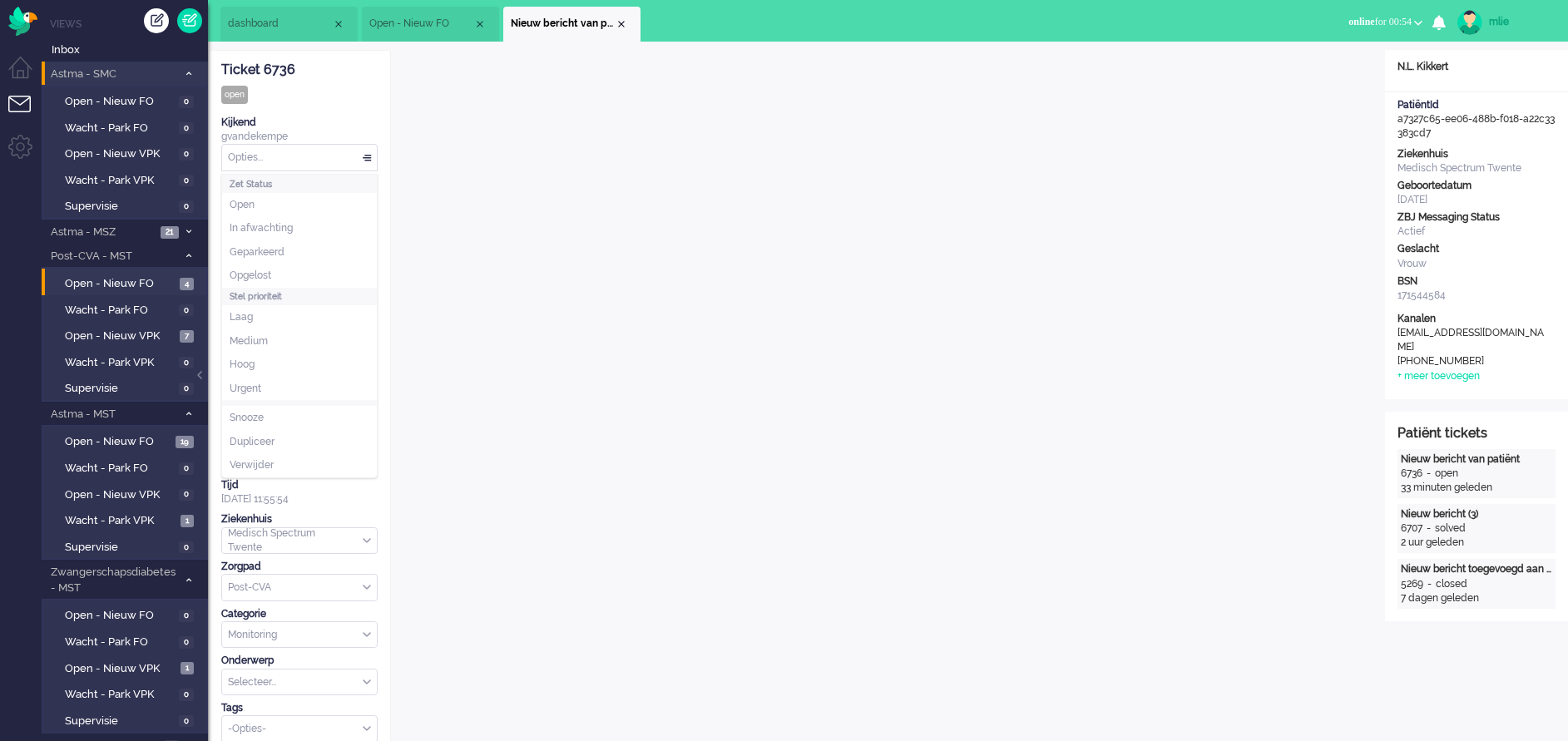
click at [368, 155] on div "Opties..." at bounding box center [299, 158] width 155 height 26
click at [278, 276] on li "Opgelost" at bounding box center [299, 275] width 155 height 24
click at [625, 24] on div "Close tab" at bounding box center [621, 24] width 13 height 13
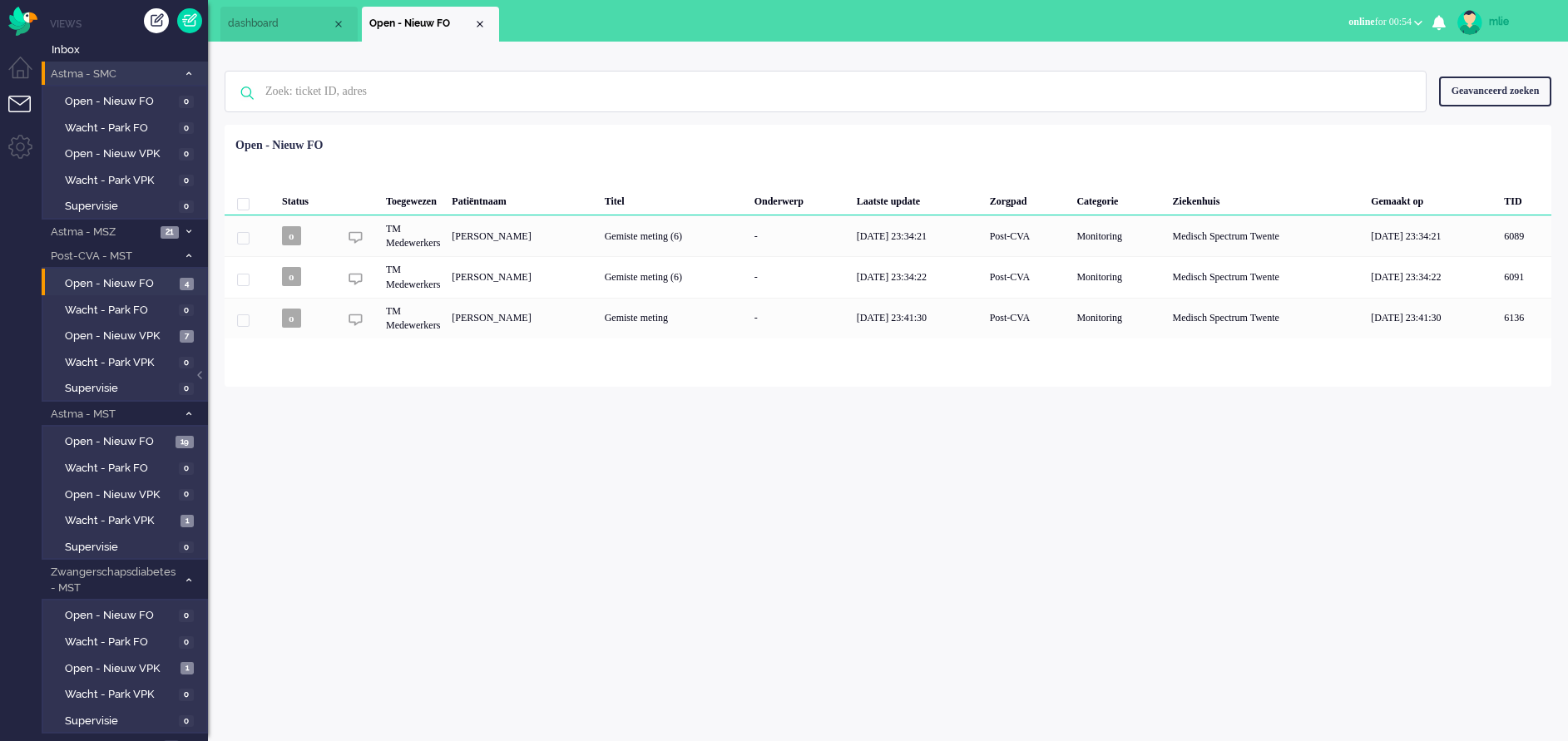
click at [478, 17] on li "Open - Nieuw FO" at bounding box center [430, 23] width 137 height 35
click at [1504, 19] on div "mlie" at bounding box center [1521, 21] width 63 height 17
click at [1461, 130] on link "Uitloggen" at bounding box center [1502, 133] width 115 height 17
